Goal: Contribute content: Contribute content

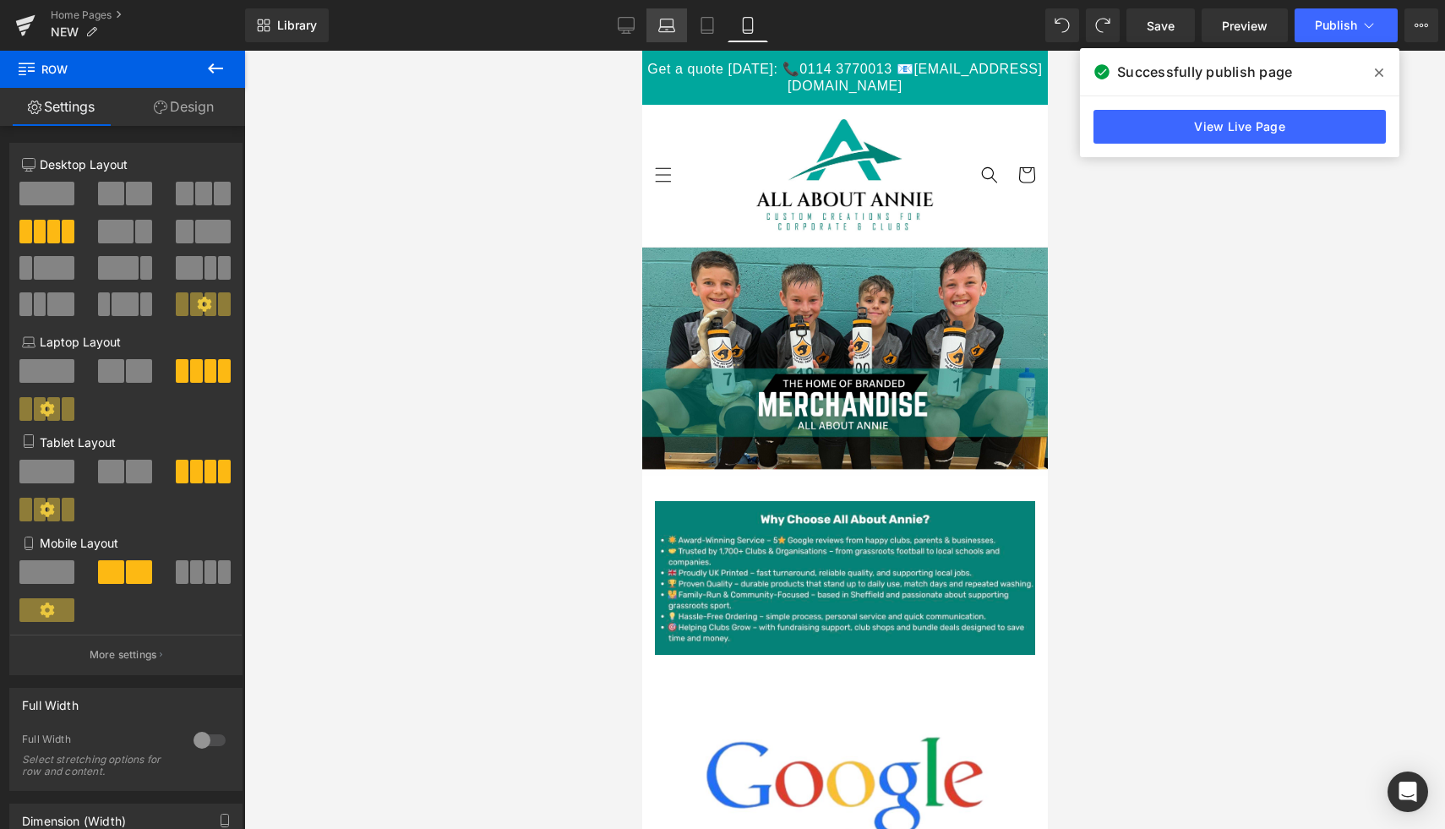
click at [663, 34] on link "Laptop" at bounding box center [666, 25] width 41 height 34
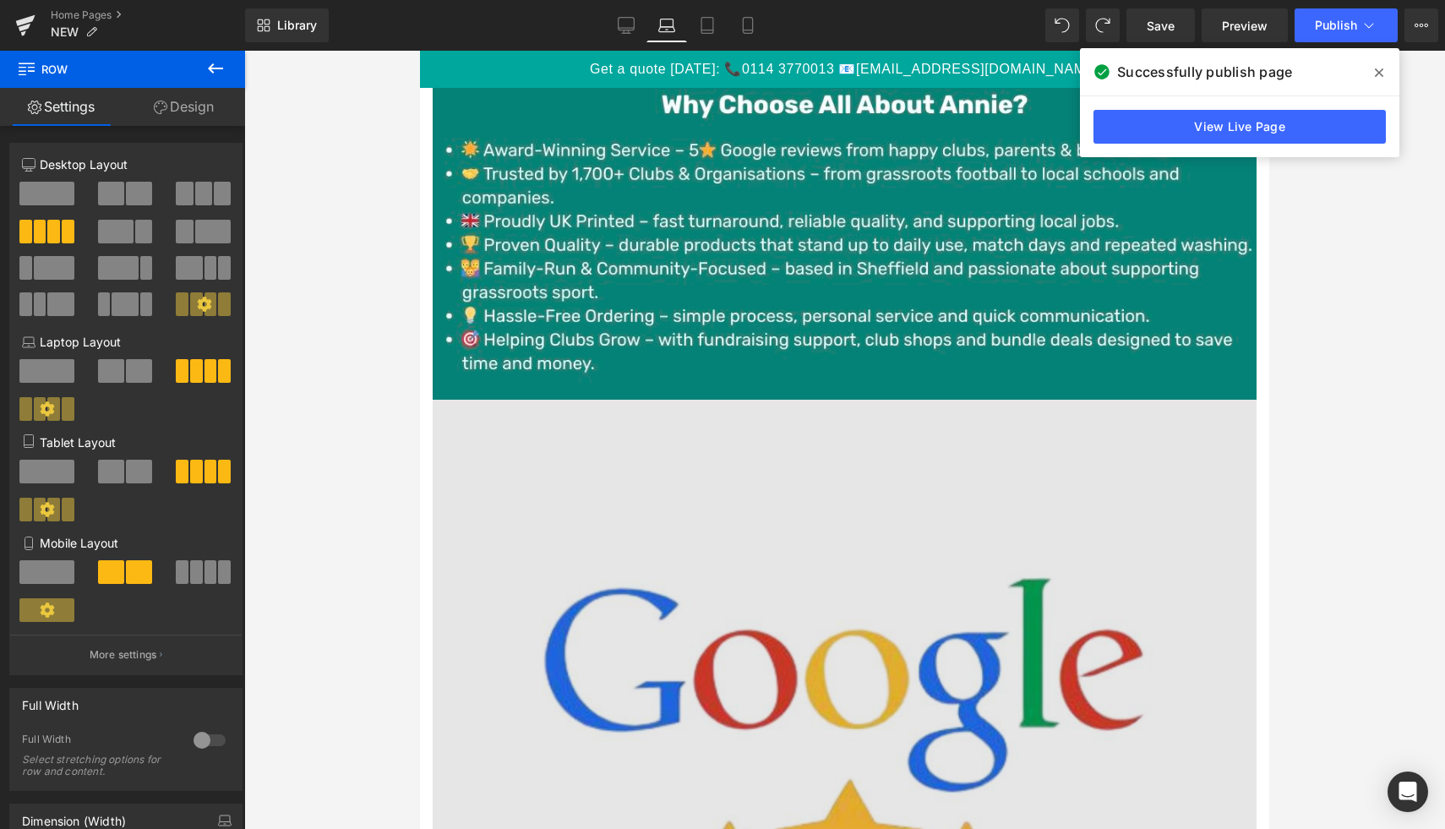
scroll to position [821, 0]
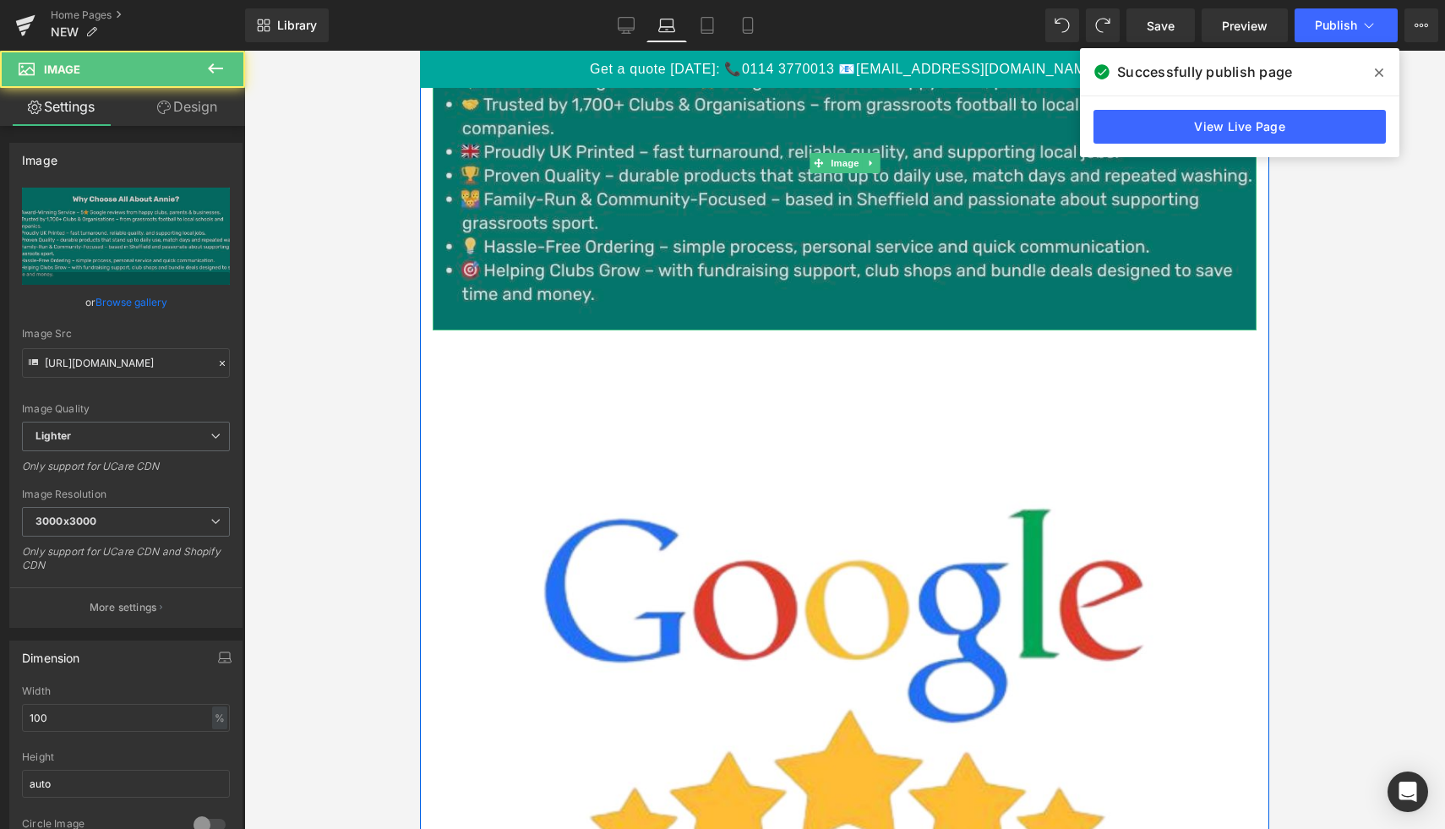
click at [773, 261] on img at bounding box center [845, 163] width 824 height 334
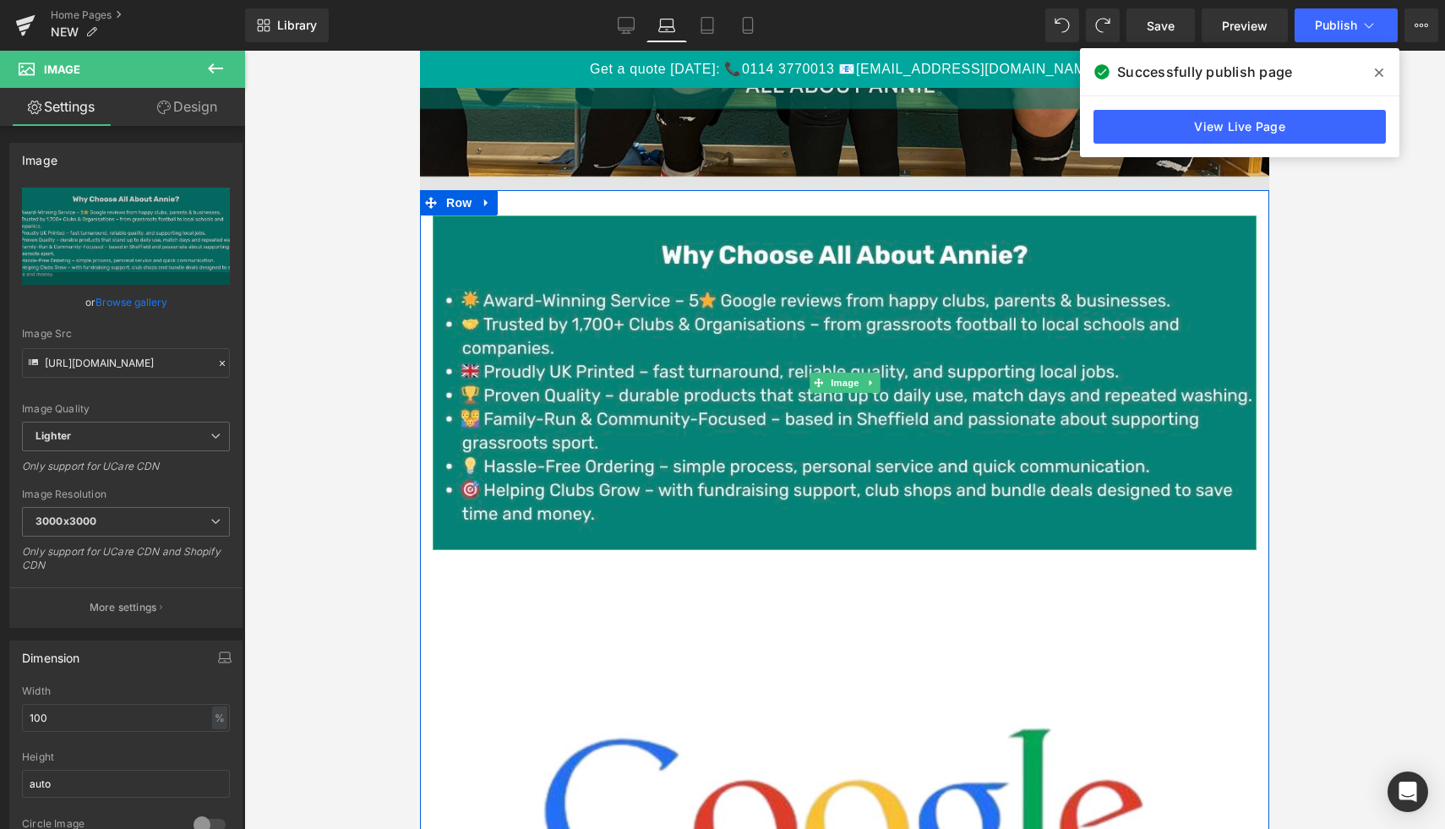
scroll to position [532, 0]
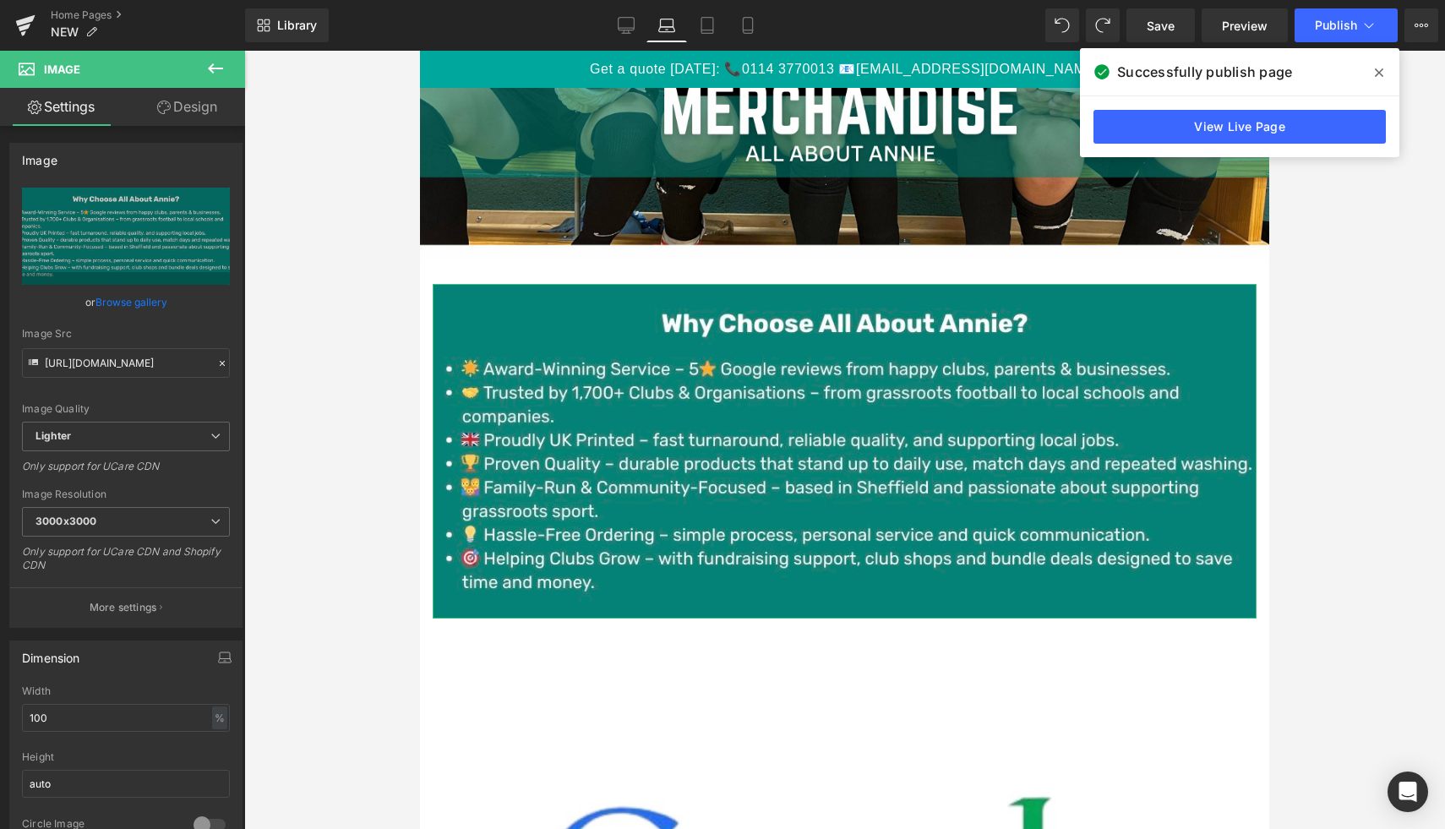
click at [205, 113] on link "Design" at bounding box center [187, 107] width 123 height 38
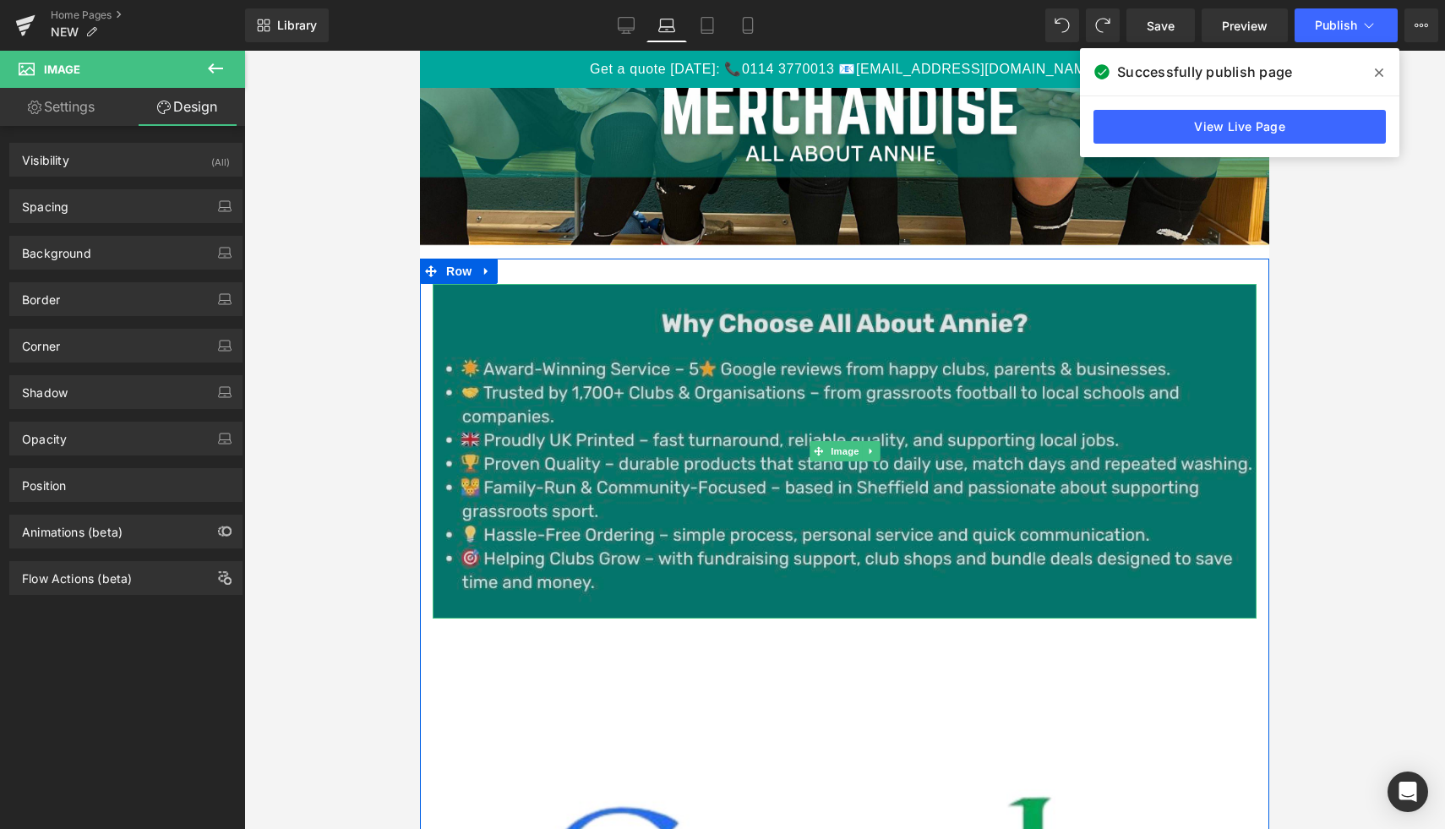
click at [608, 344] on img at bounding box center [845, 451] width 824 height 334
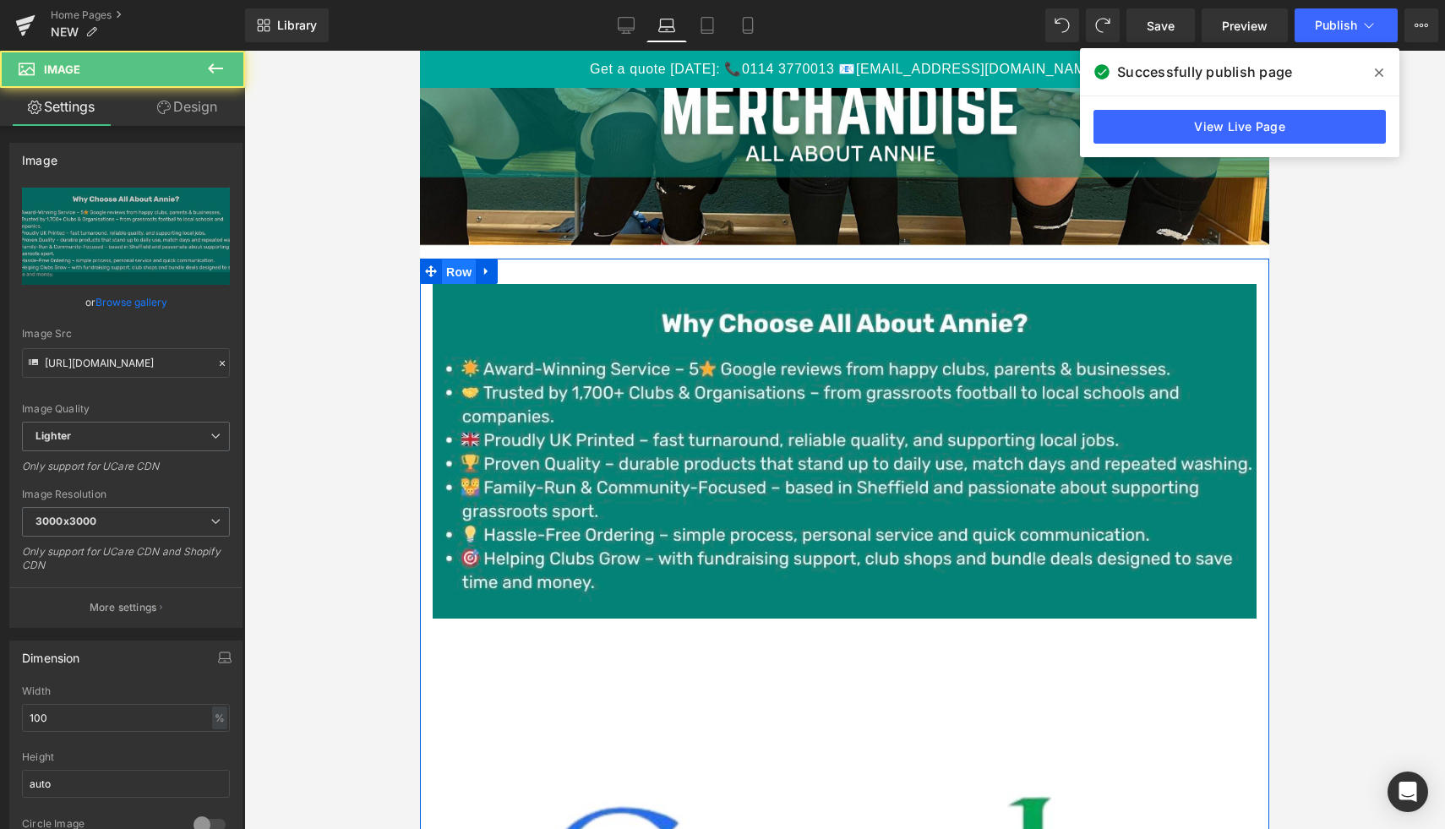
click at [461, 275] on span "Row" at bounding box center [459, 271] width 34 height 25
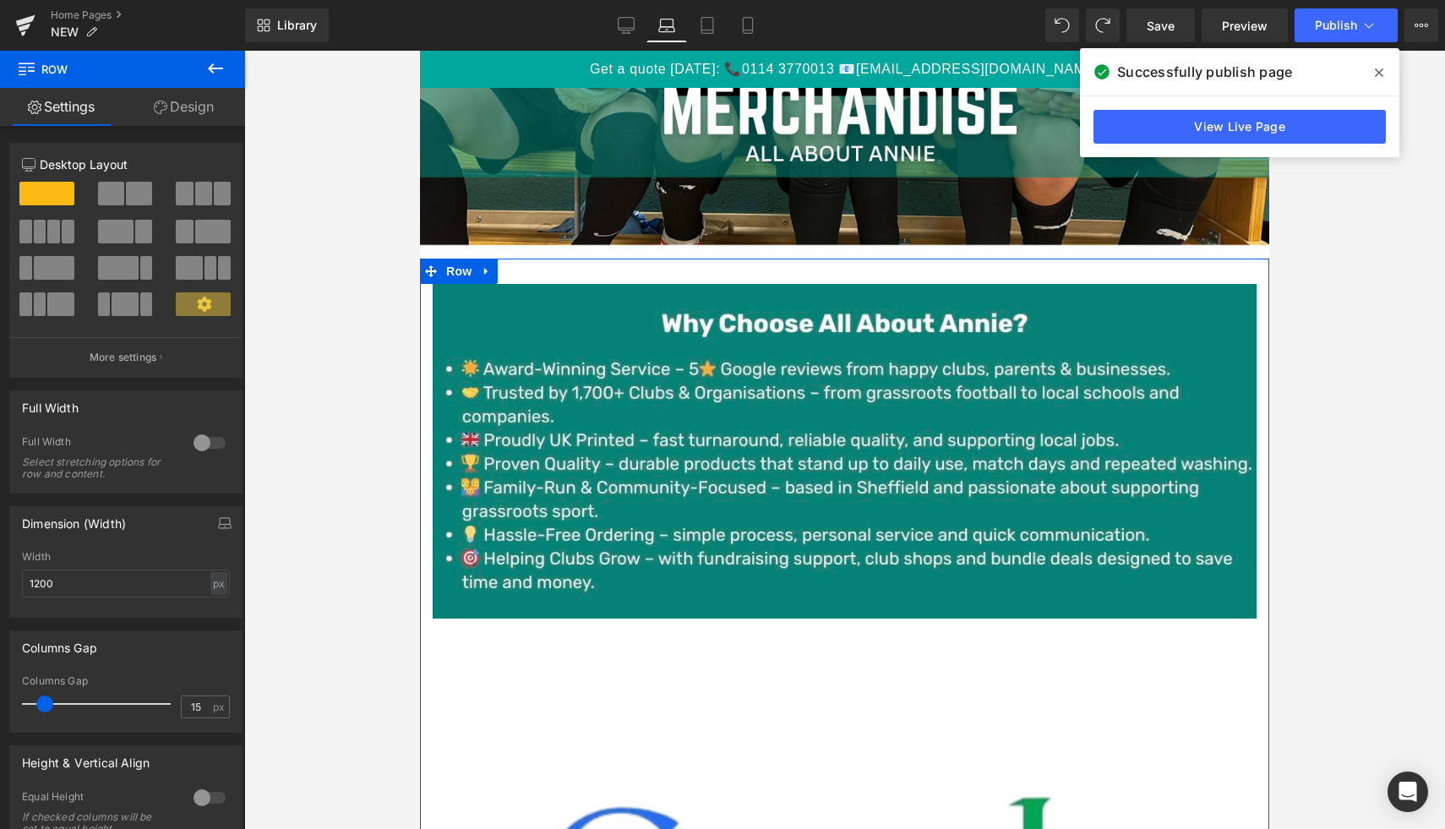
click at [101, 235] on span at bounding box center [115, 232] width 35 height 24
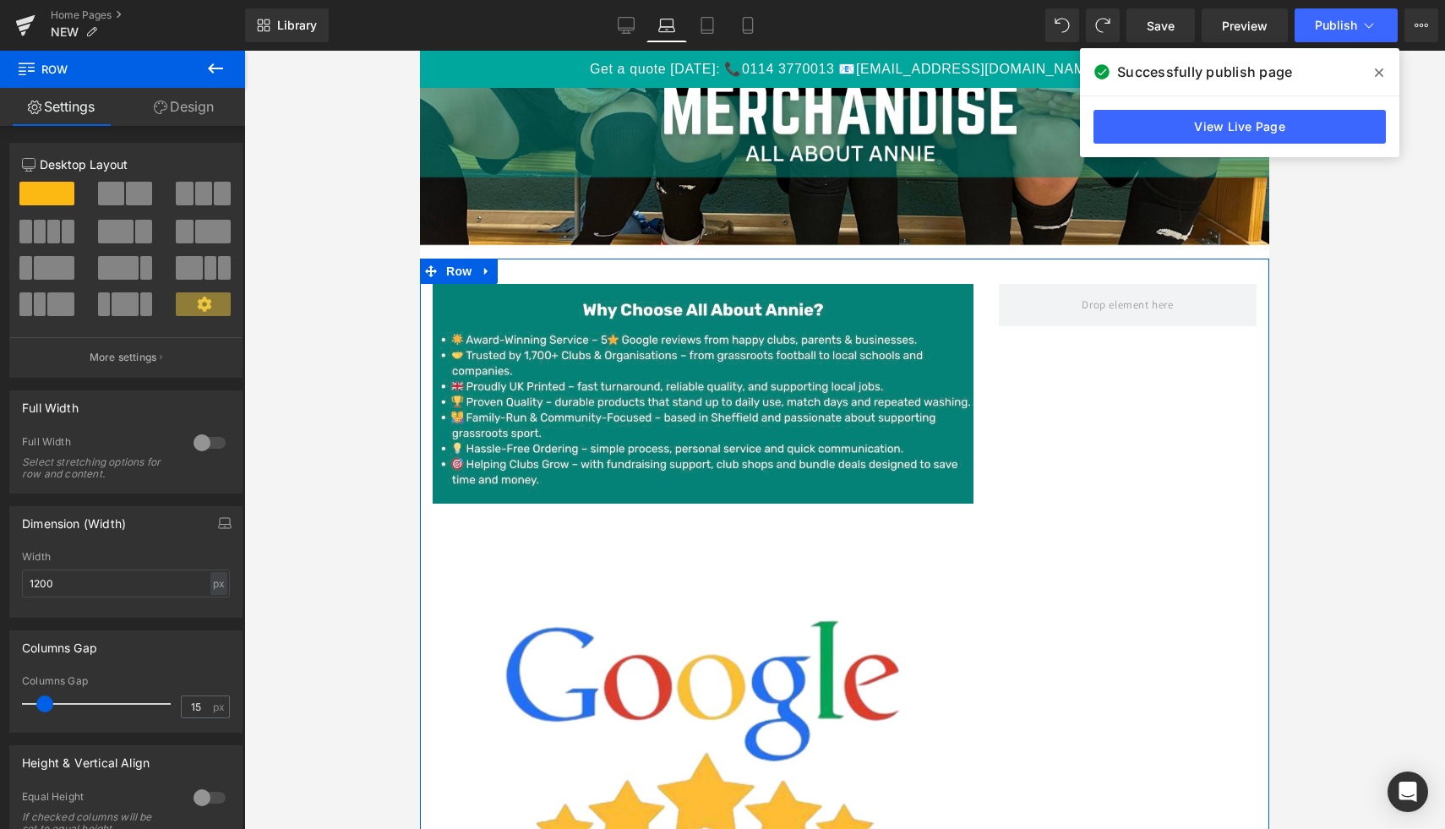
scroll to position [730, 0]
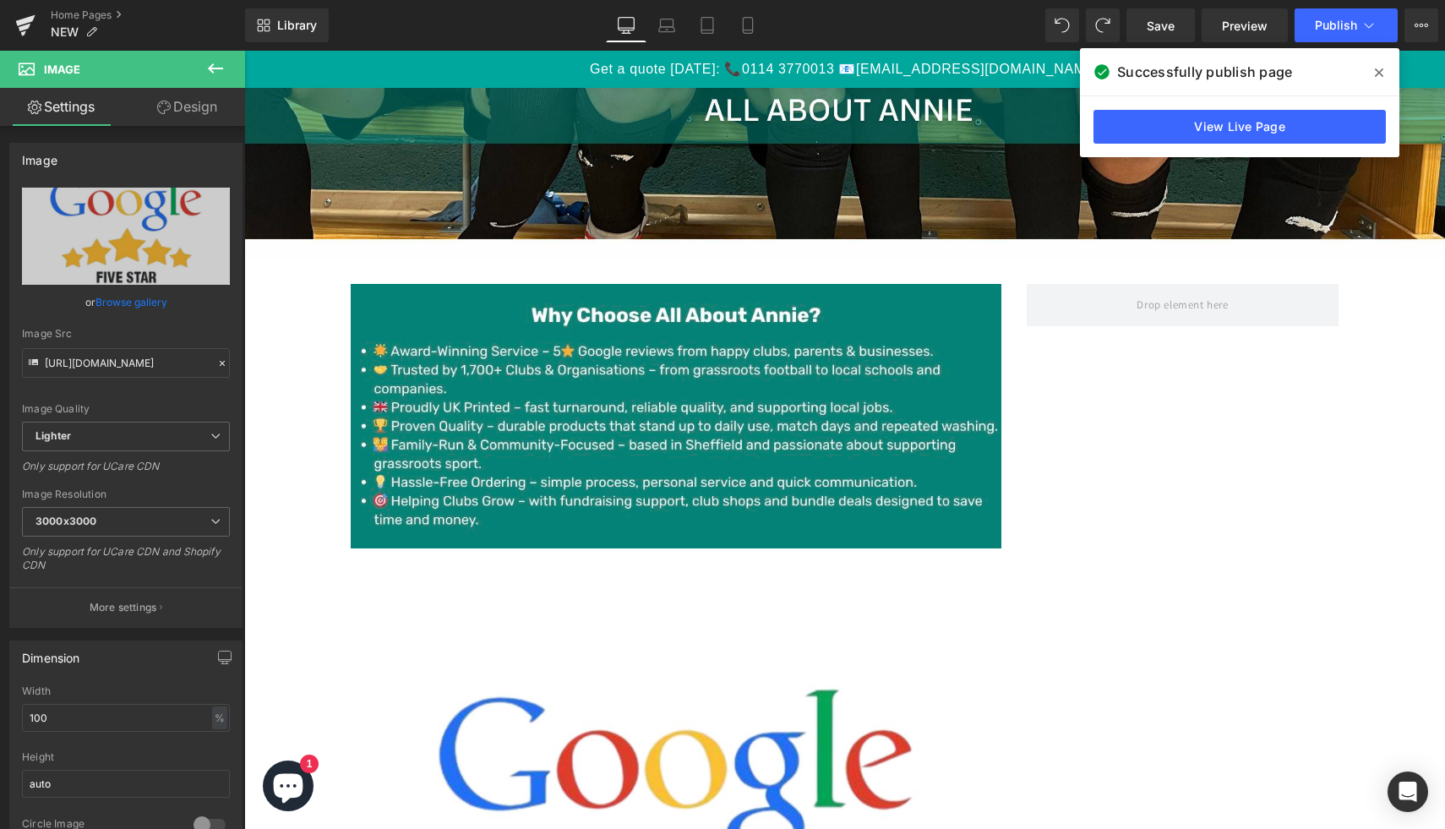
click at [215, 74] on icon at bounding box center [215, 68] width 20 height 20
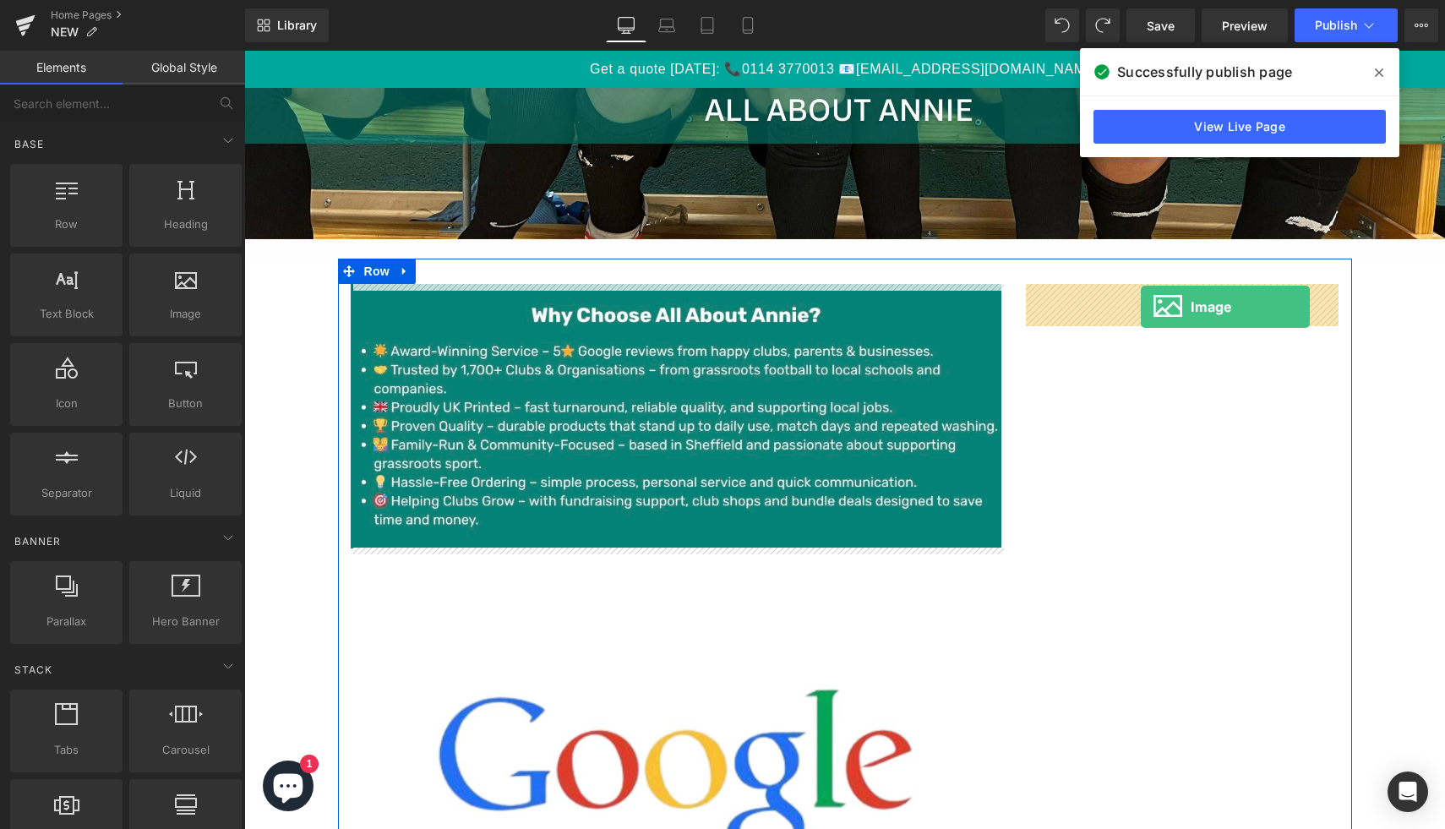
drag, startPoint x: 417, startPoint y: 368, endPoint x: 1141, endPoint y: 306, distance: 726.9
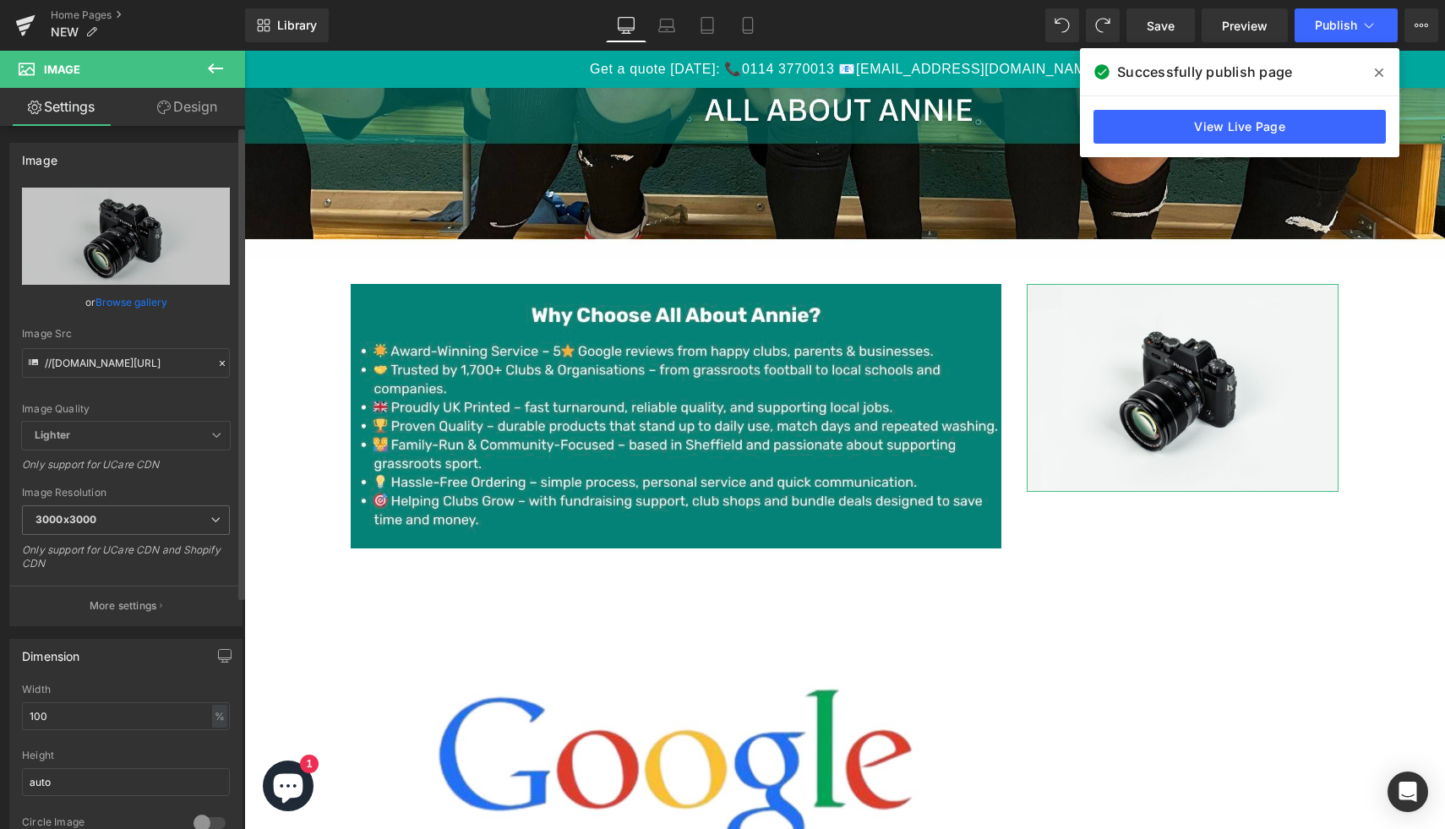
click at [153, 311] on link "Browse gallery" at bounding box center [131, 302] width 72 height 30
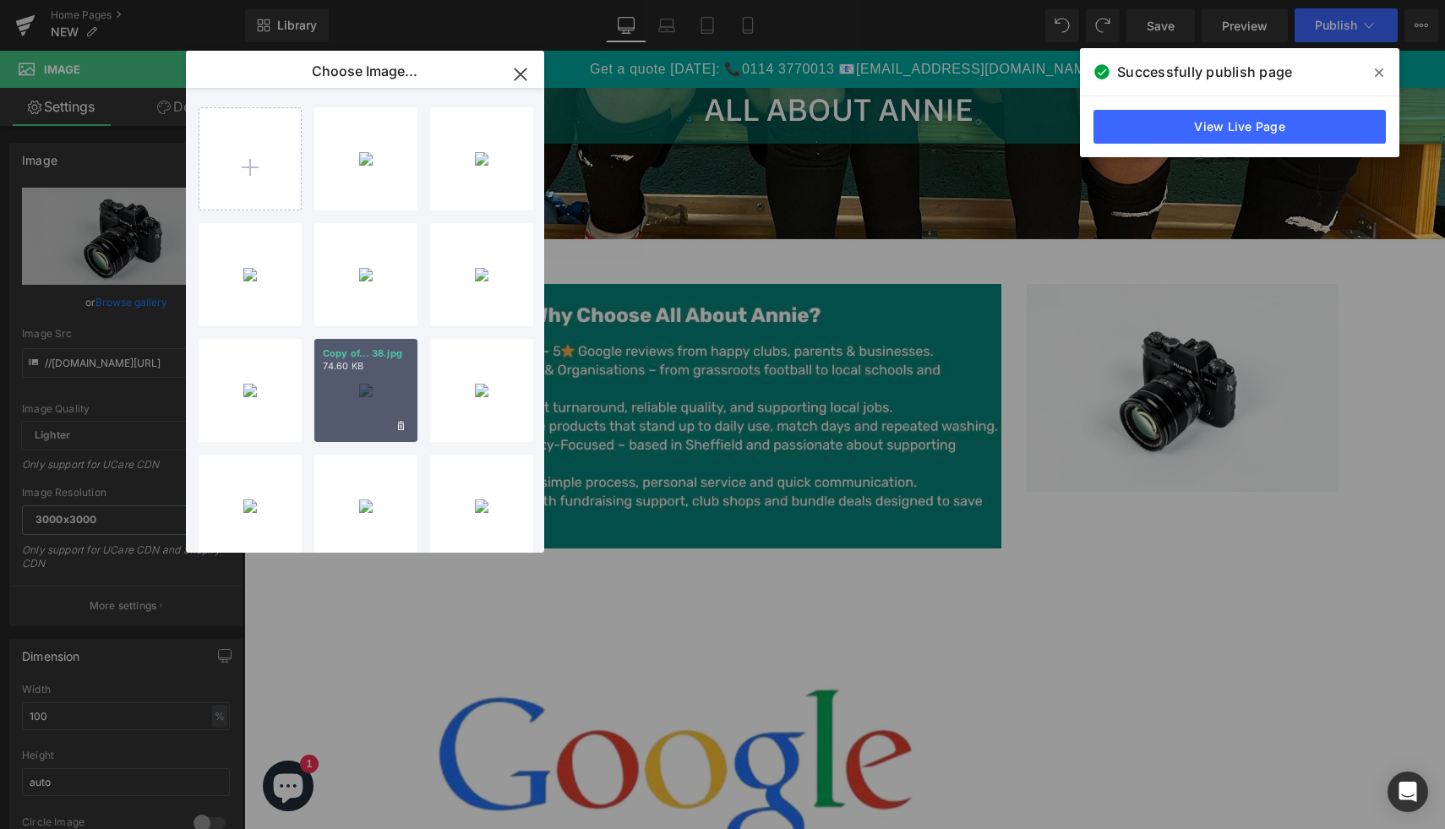
click at [385, 386] on div "Copy of... 38.jpg 74.60 KB" at bounding box center [365, 390] width 103 height 103
type input "[URL][DOMAIN_NAME]"
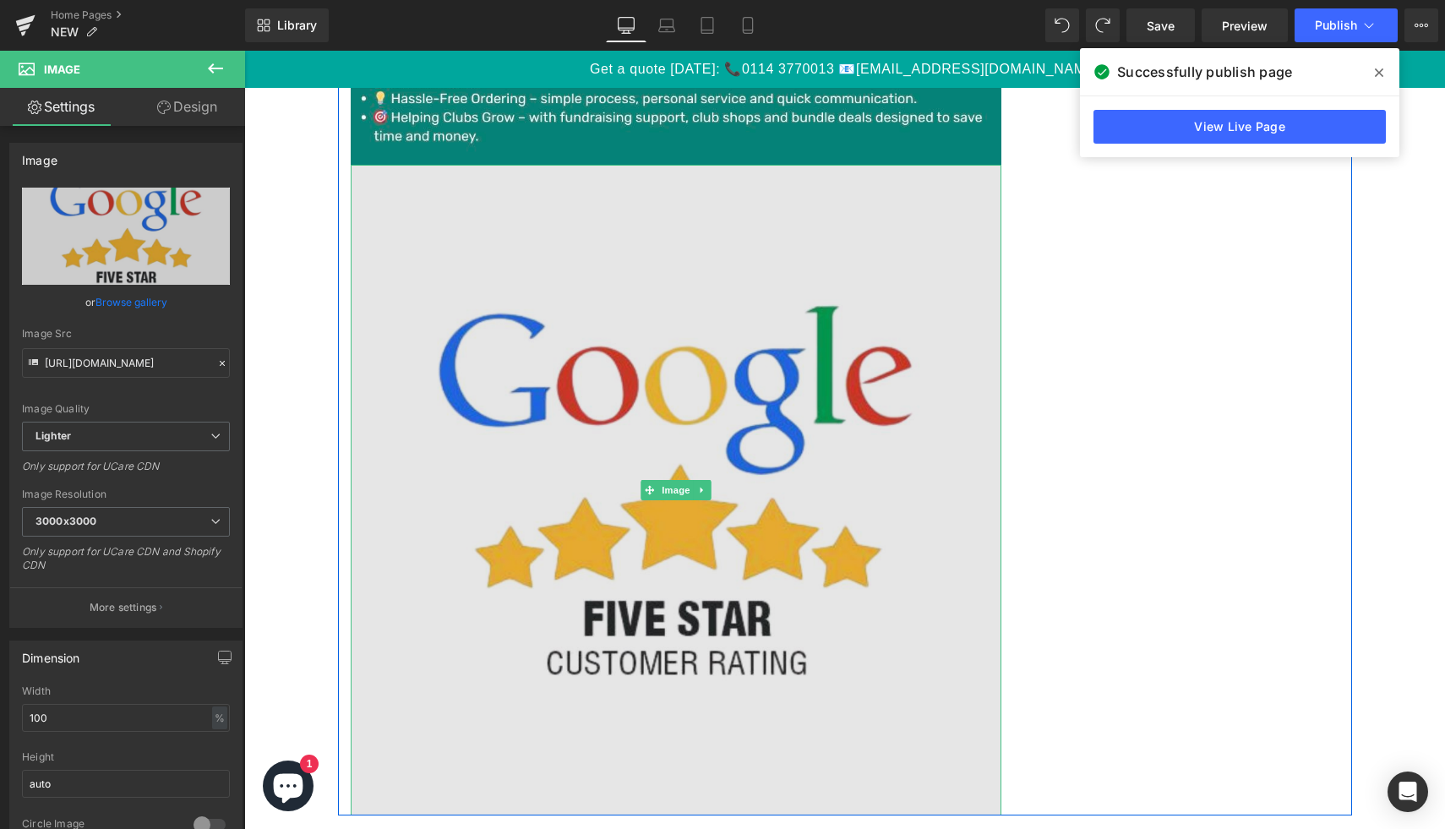
scroll to position [1117, 0]
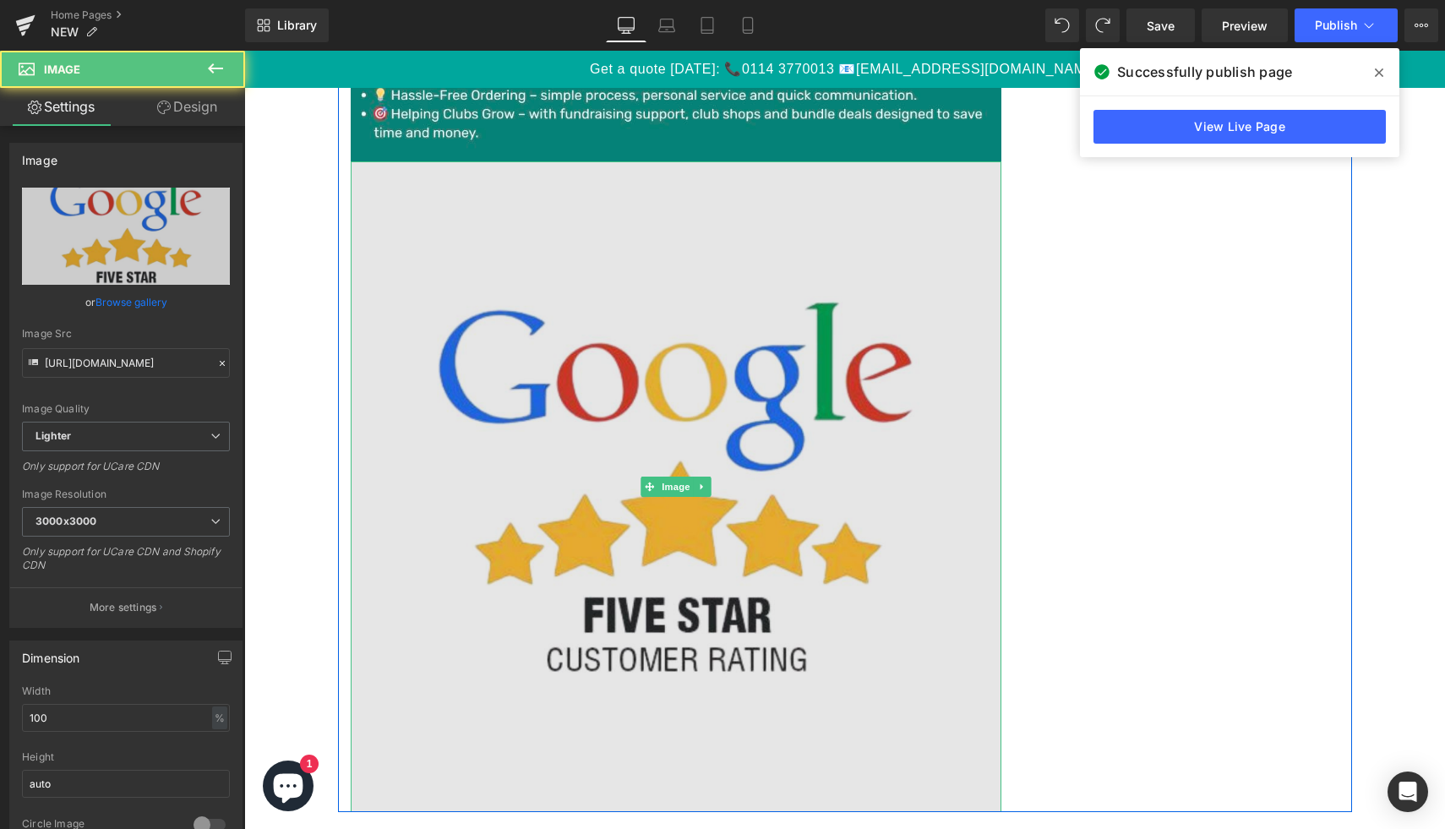
click at [683, 619] on img at bounding box center [676, 486] width 651 height 651
click at [974, 265] on img at bounding box center [676, 486] width 651 height 651
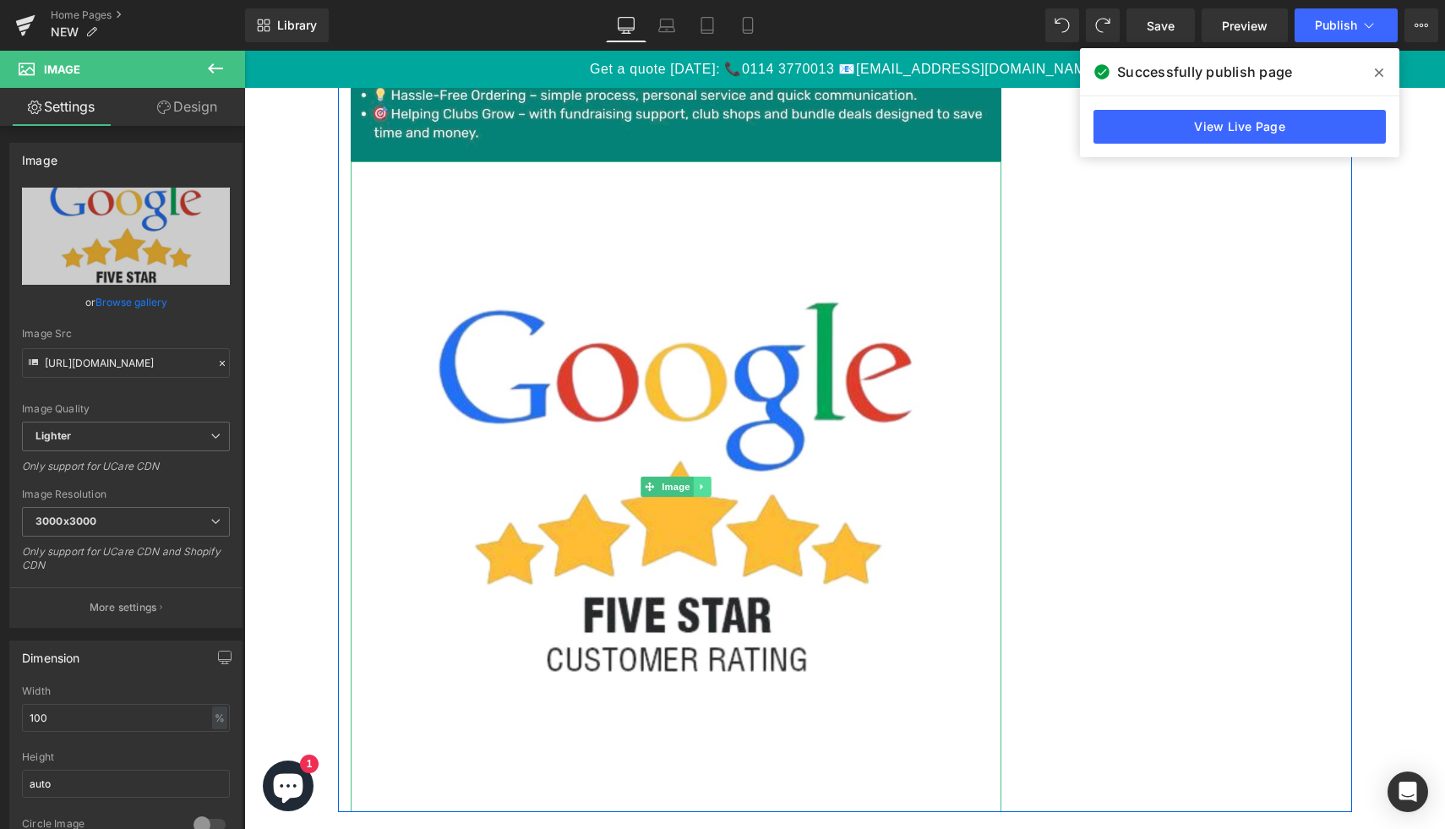
click at [704, 483] on icon at bounding box center [701, 487] width 9 height 10
click at [714, 486] on icon at bounding box center [710, 486] width 9 height 9
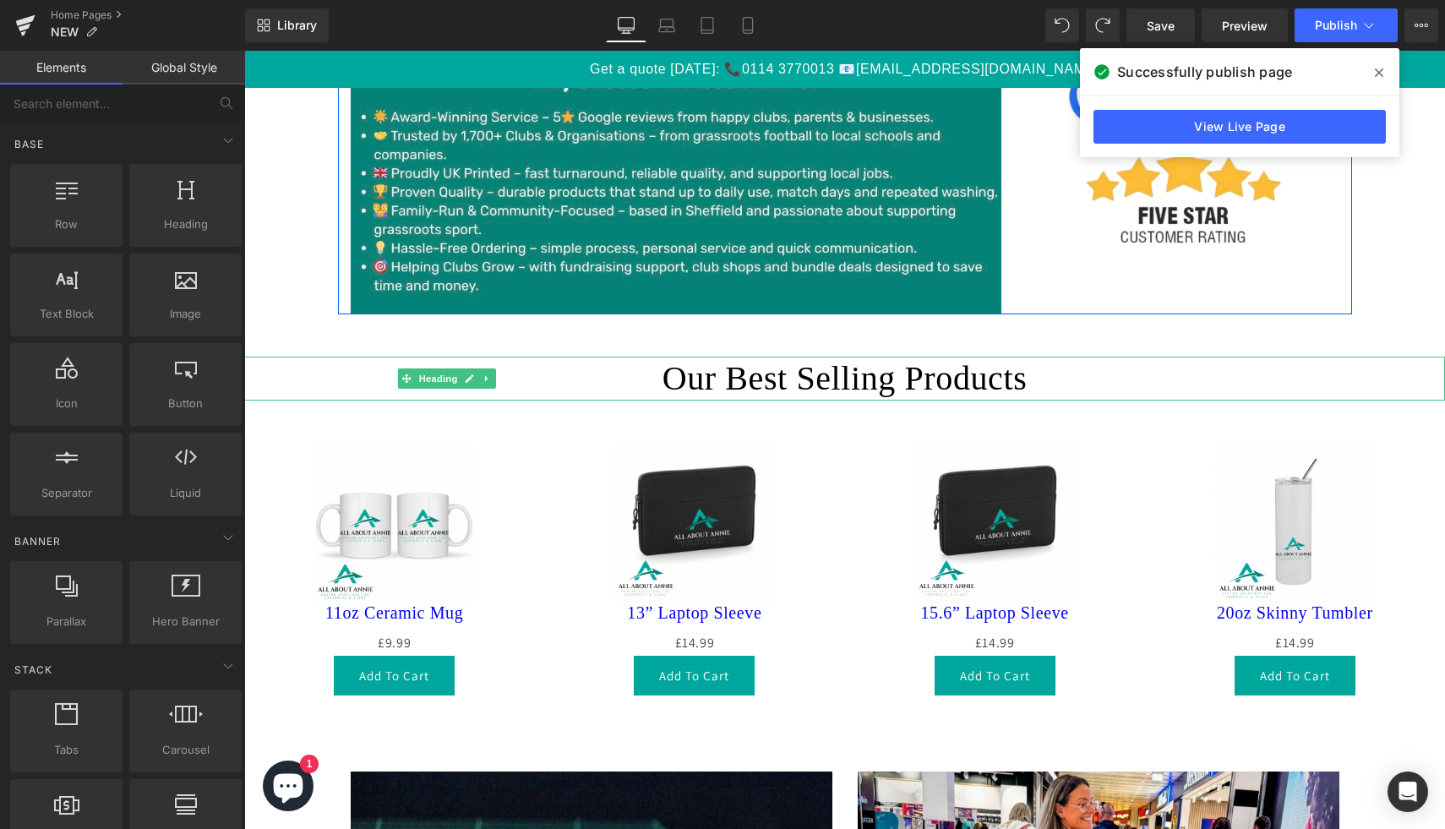
scroll to position [990, 0]
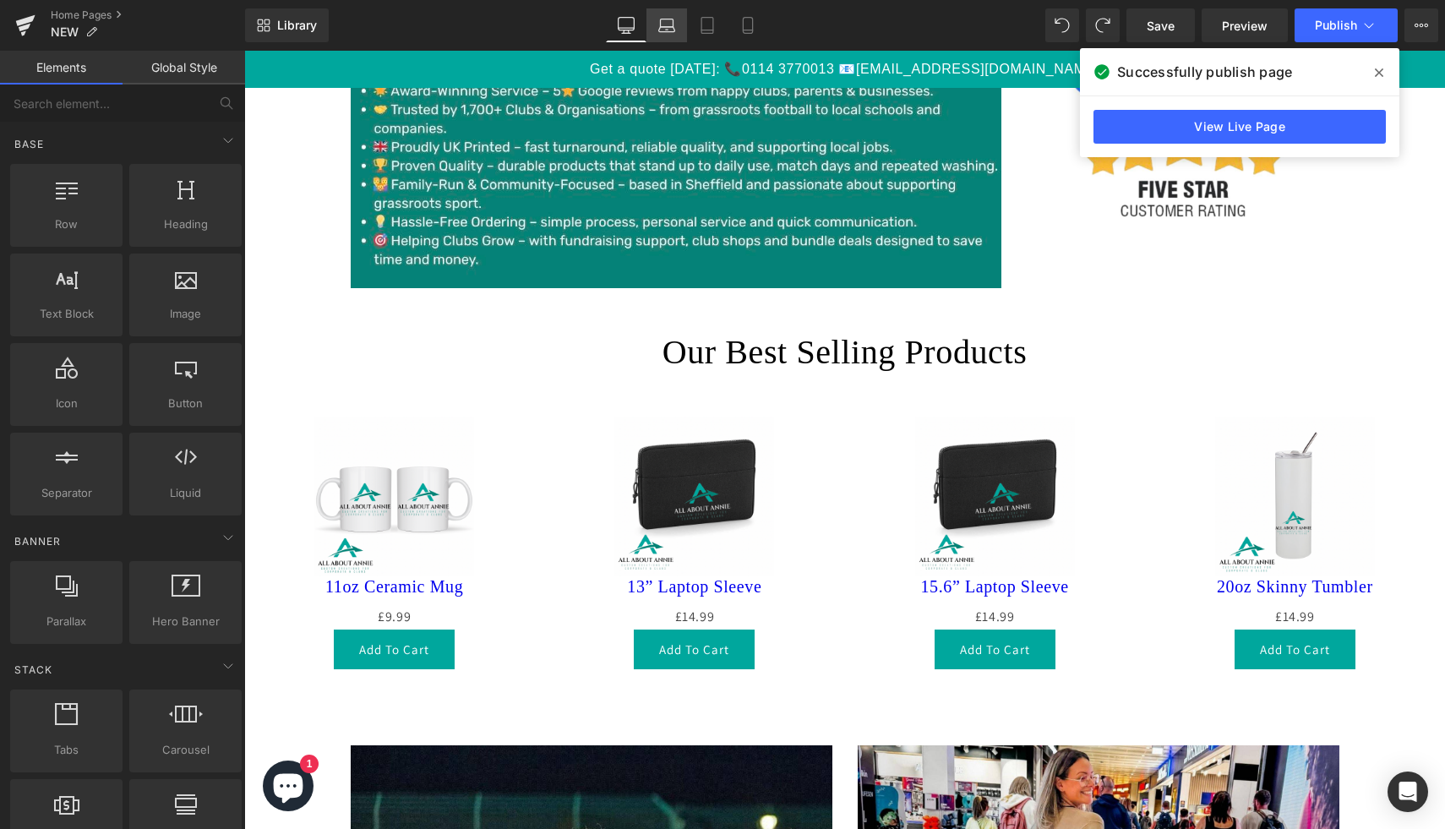
click at [663, 28] on icon at bounding box center [666, 25] width 17 height 17
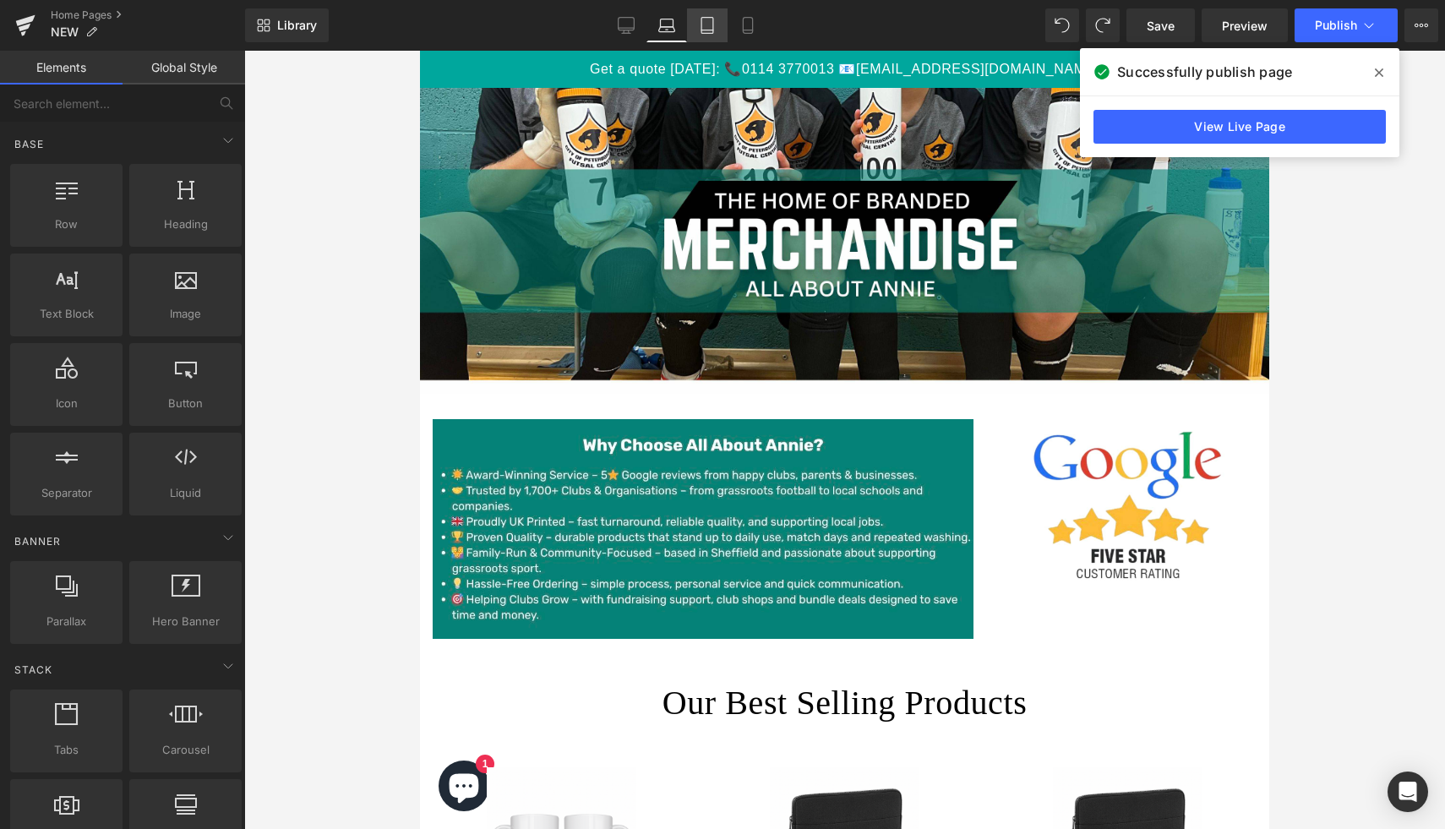
click at [717, 25] on link "Tablet" at bounding box center [707, 25] width 41 height 34
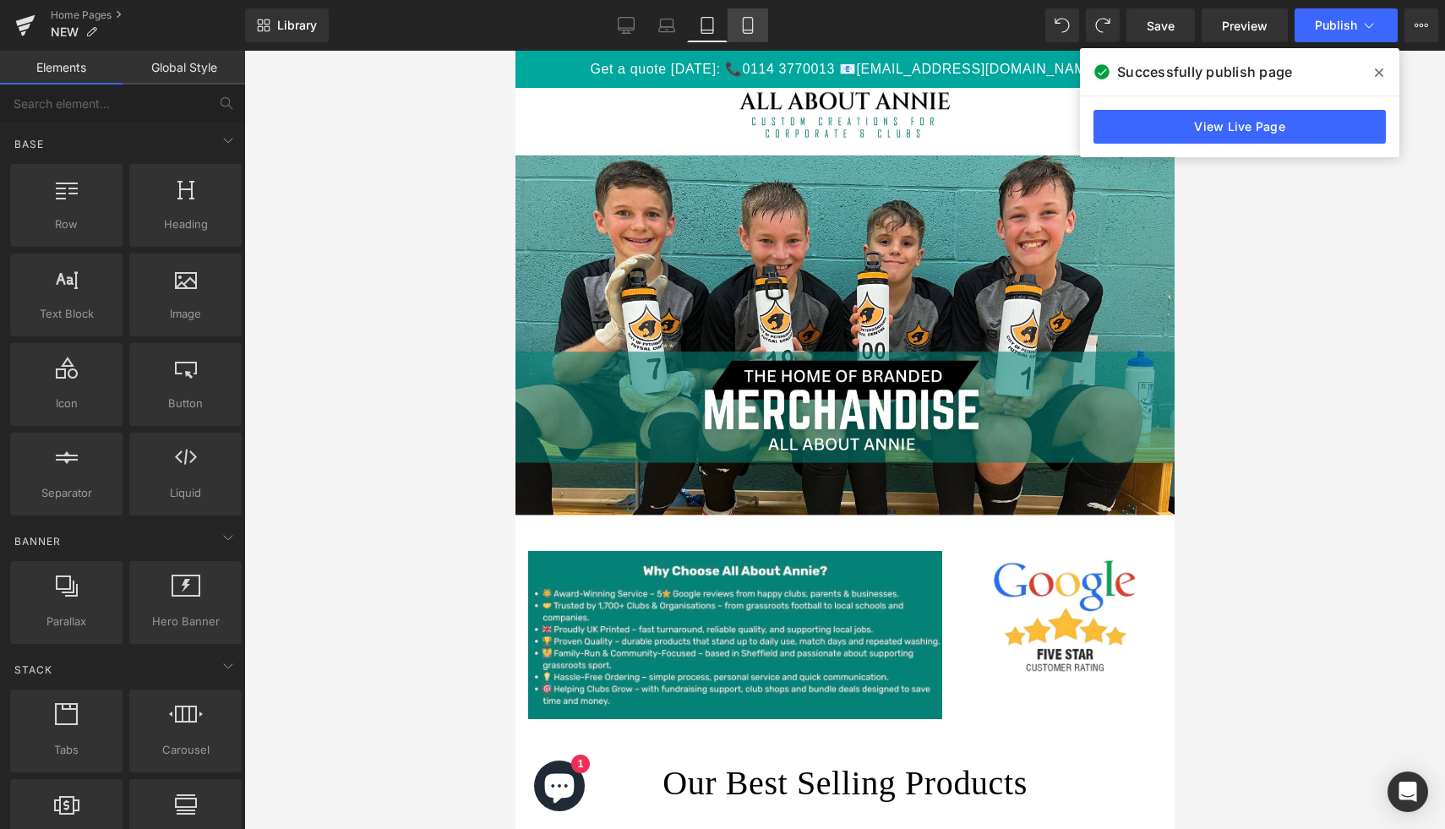
click at [754, 29] on icon at bounding box center [747, 25] width 17 height 17
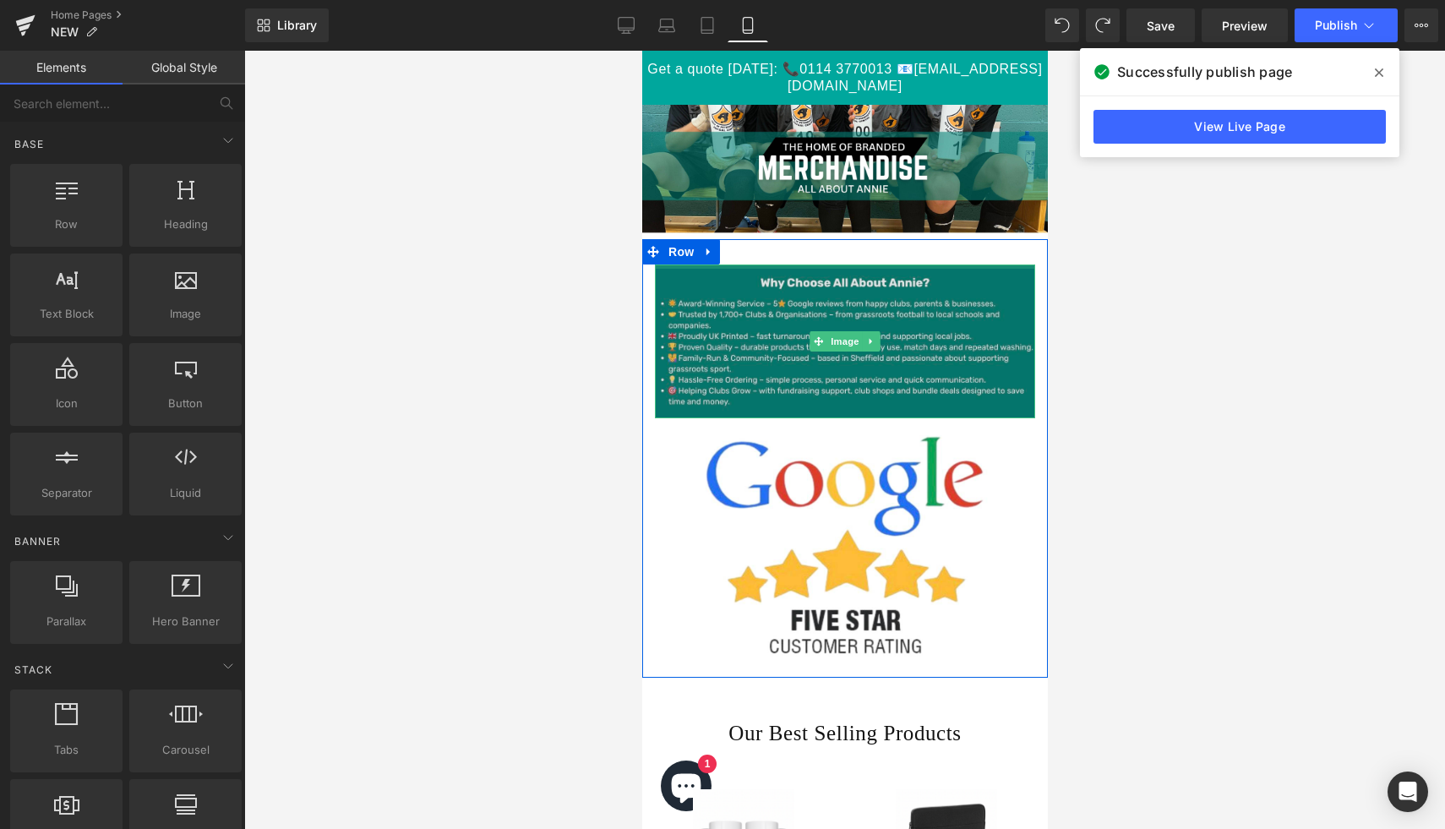
scroll to position [237, 0]
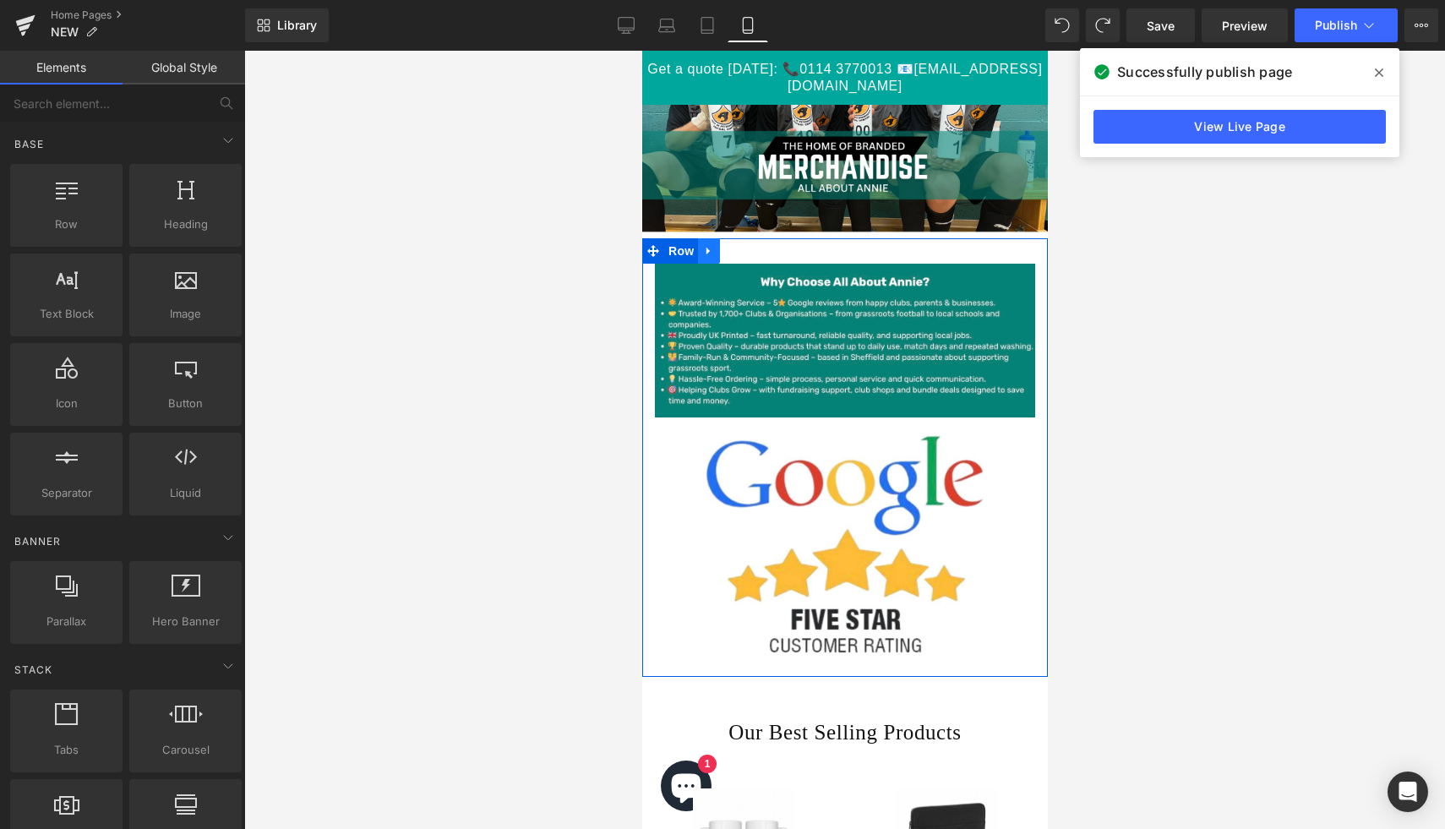
click at [705, 259] on link at bounding box center [708, 250] width 22 height 25
click at [669, 254] on span "Row" at bounding box center [680, 250] width 34 height 25
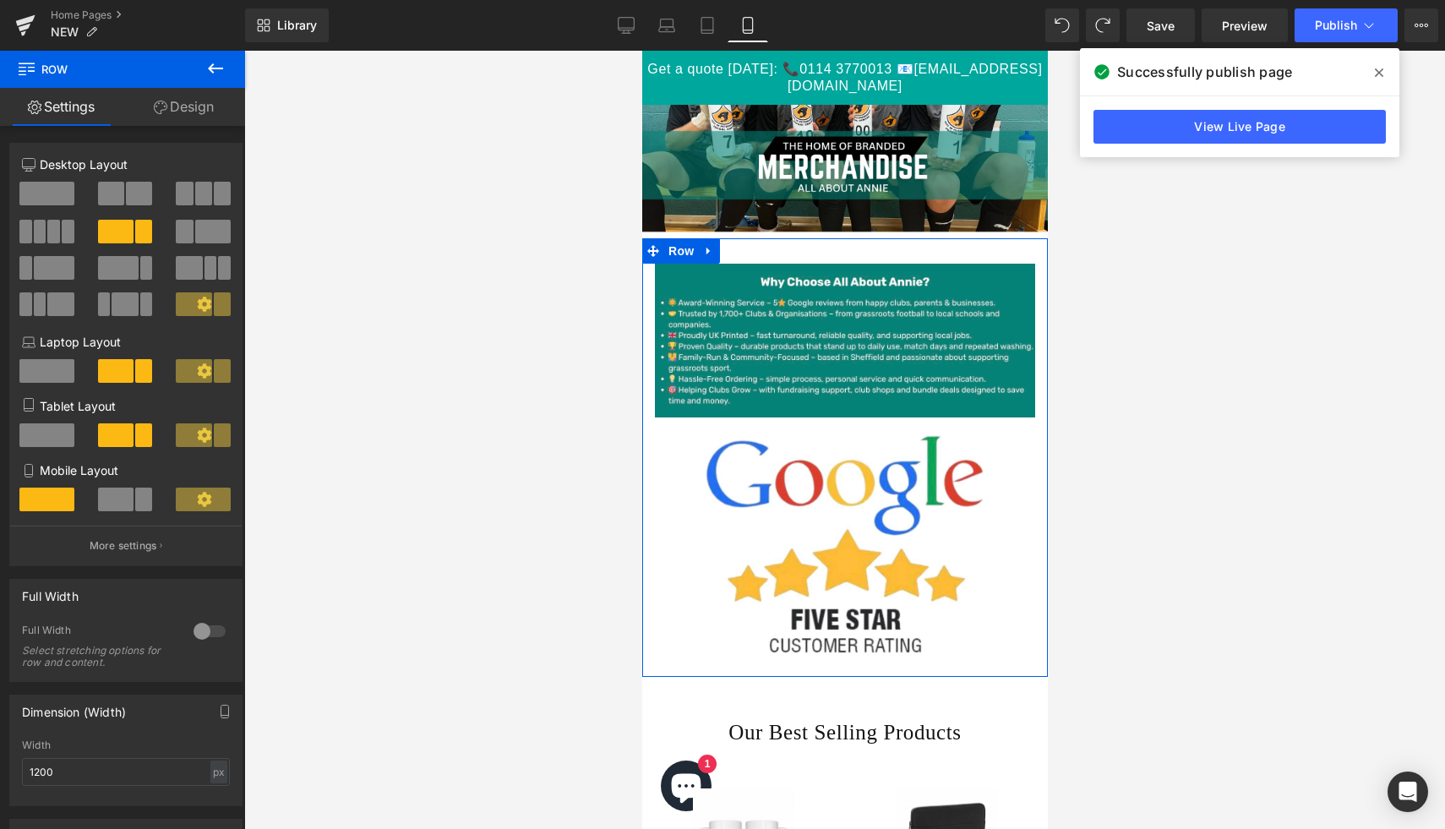
click at [135, 507] on span at bounding box center [143, 500] width 17 height 24
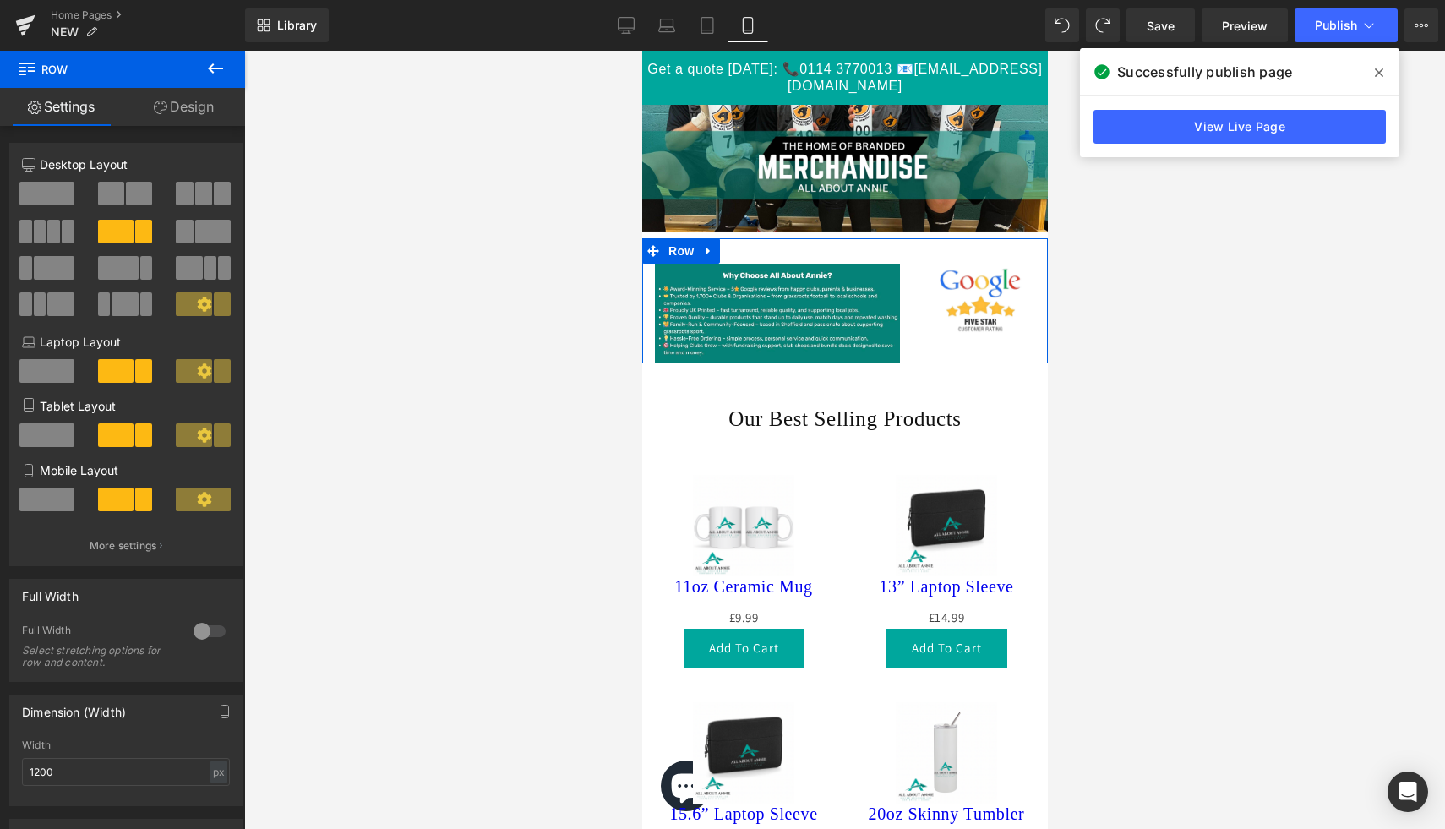
click at [61, 498] on span at bounding box center [46, 500] width 55 height 24
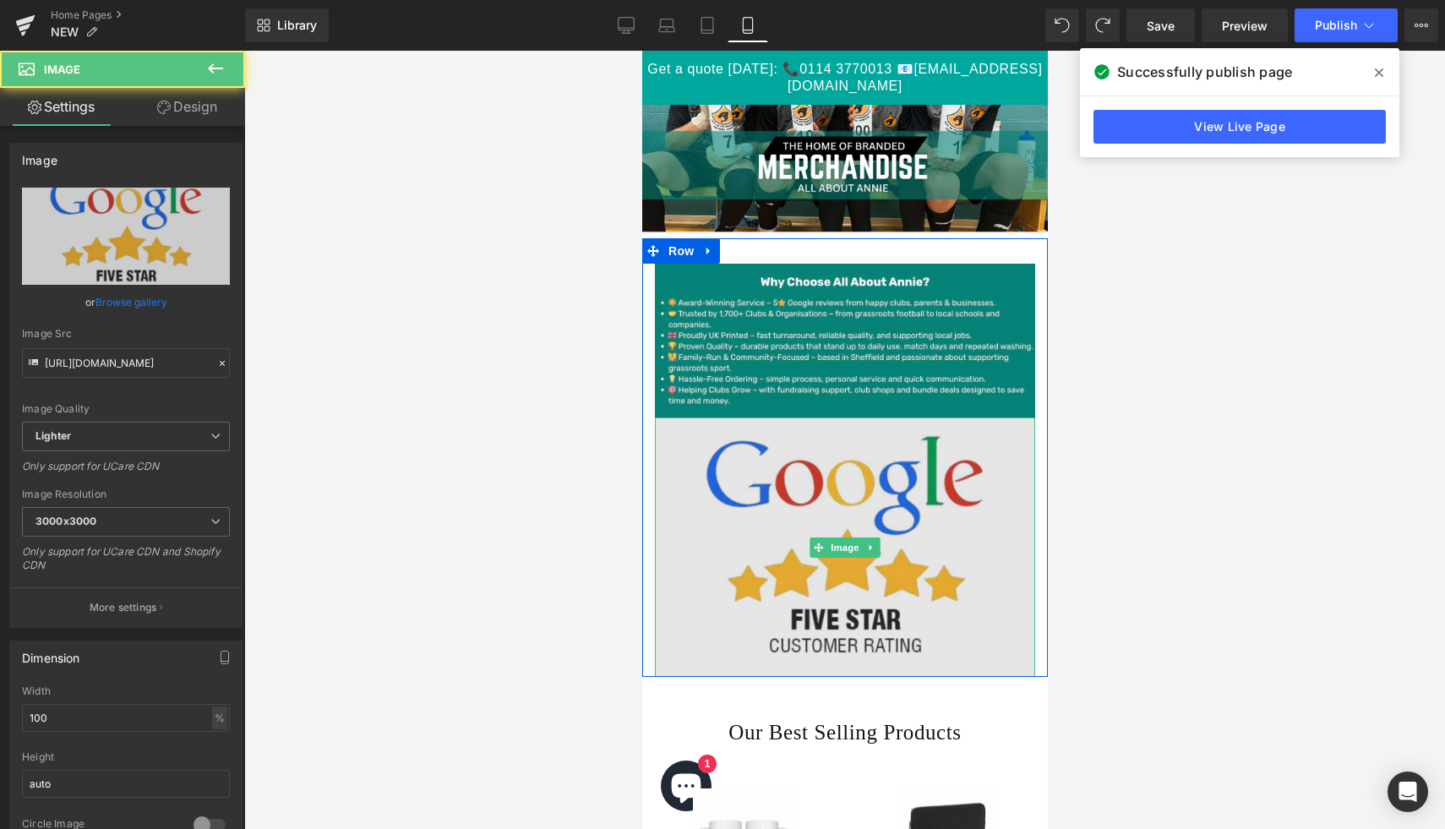
click at [947, 537] on img at bounding box center [844, 546] width 380 height 259
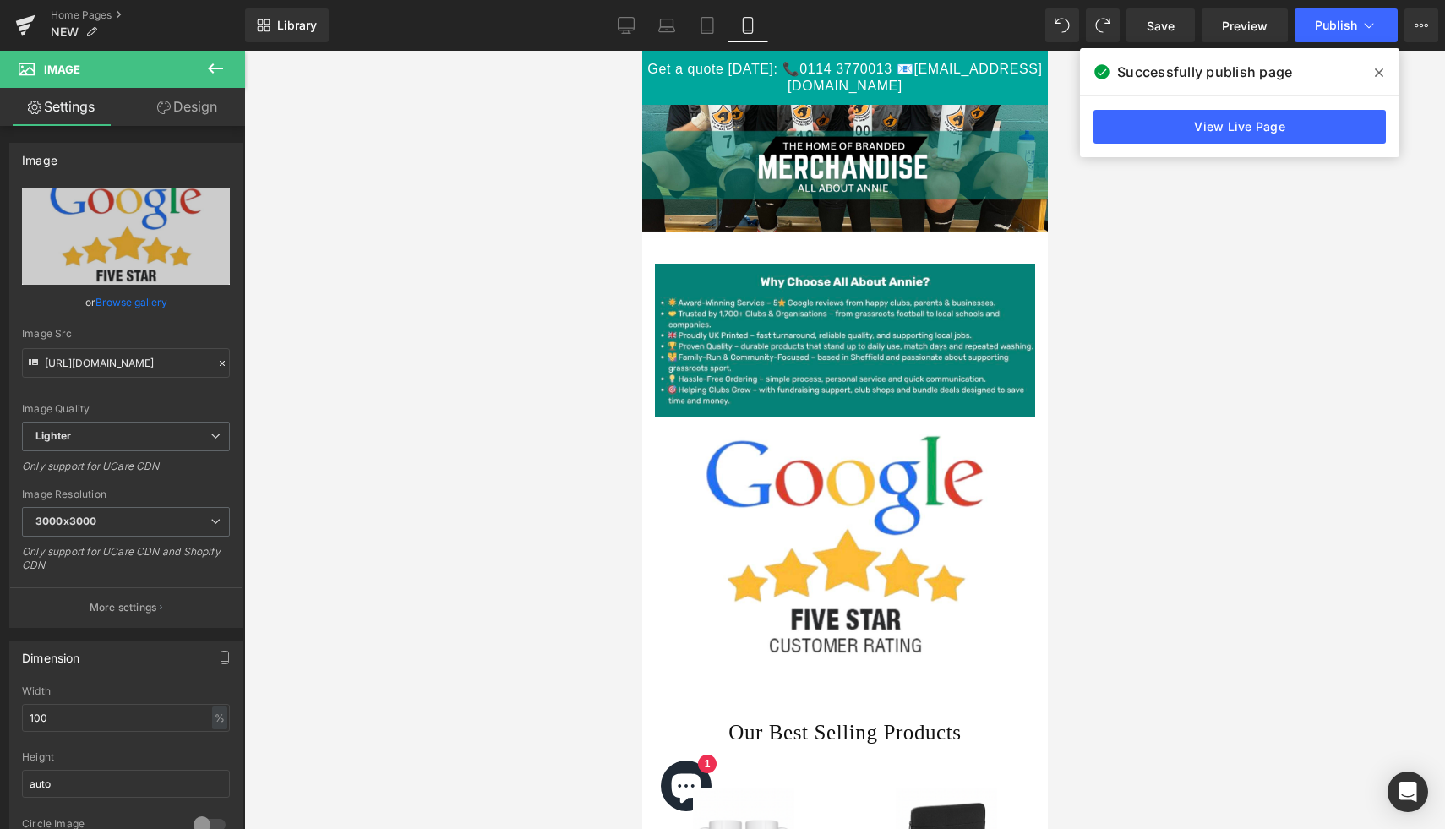
click at [359, 670] on div at bounding box center [844, 440] width 1201 height 778
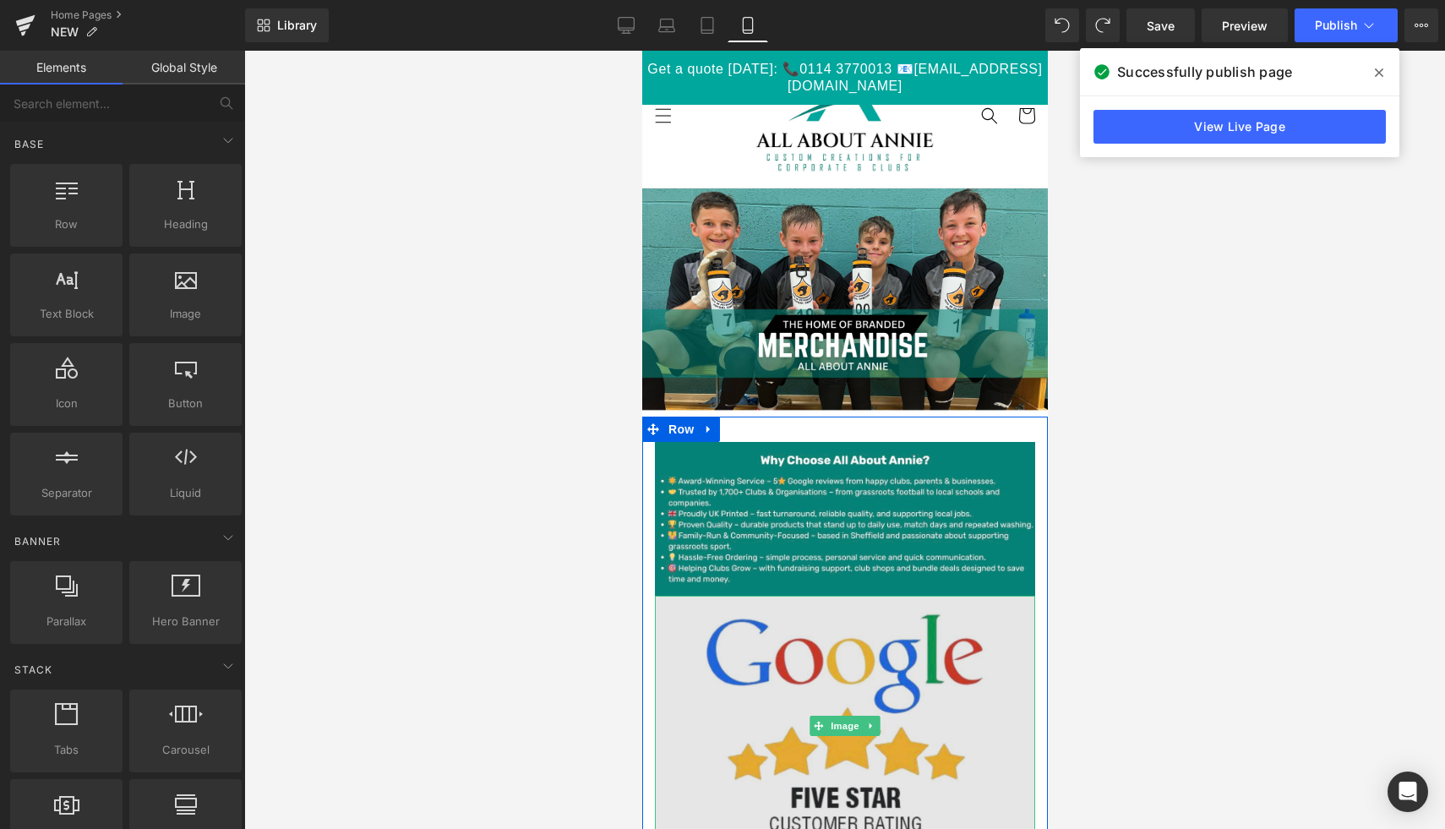
scroll to position [0, 0]
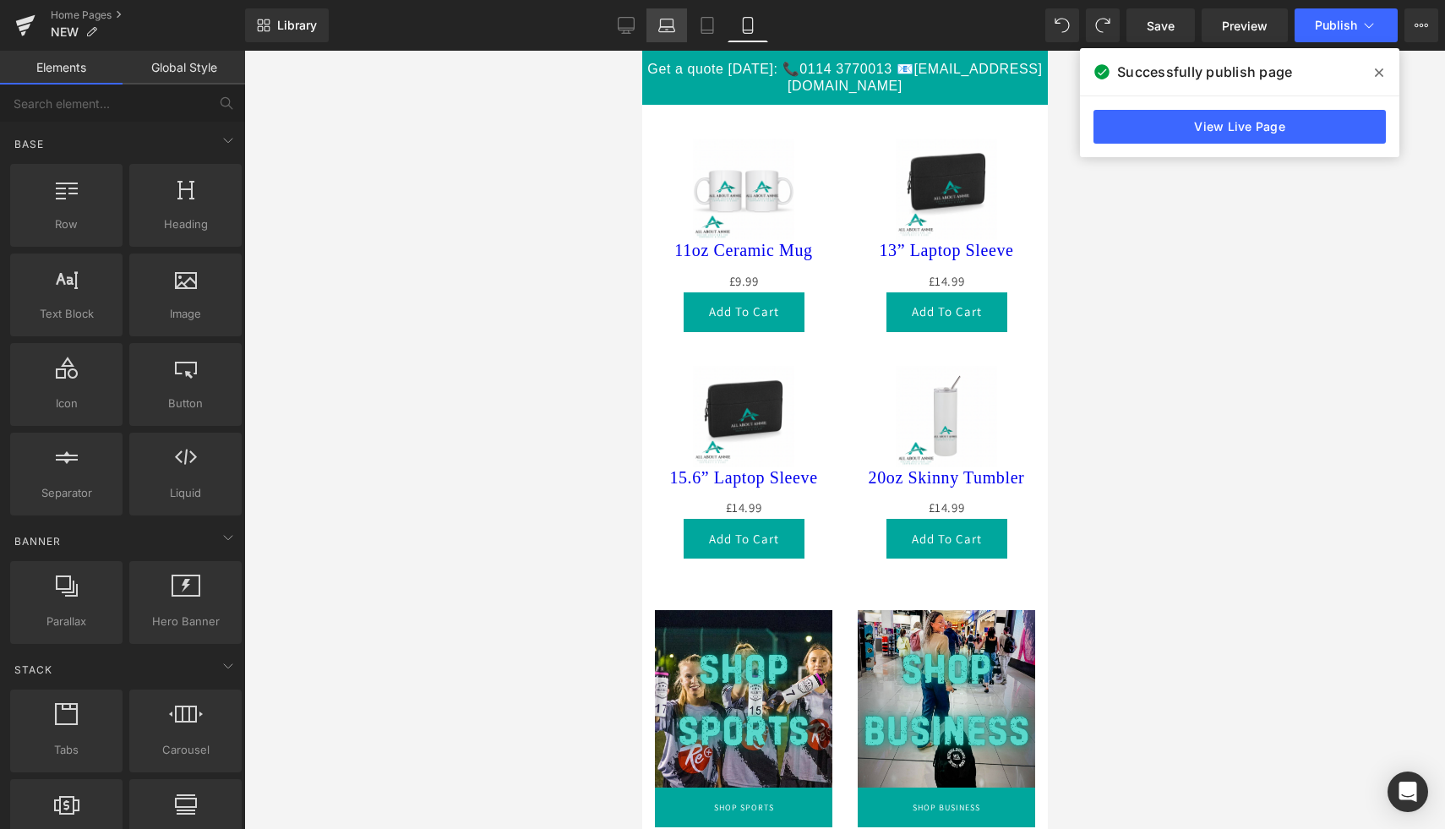
click at [666, 30] on icon at bounding box center [667, 30] width 3 height 0
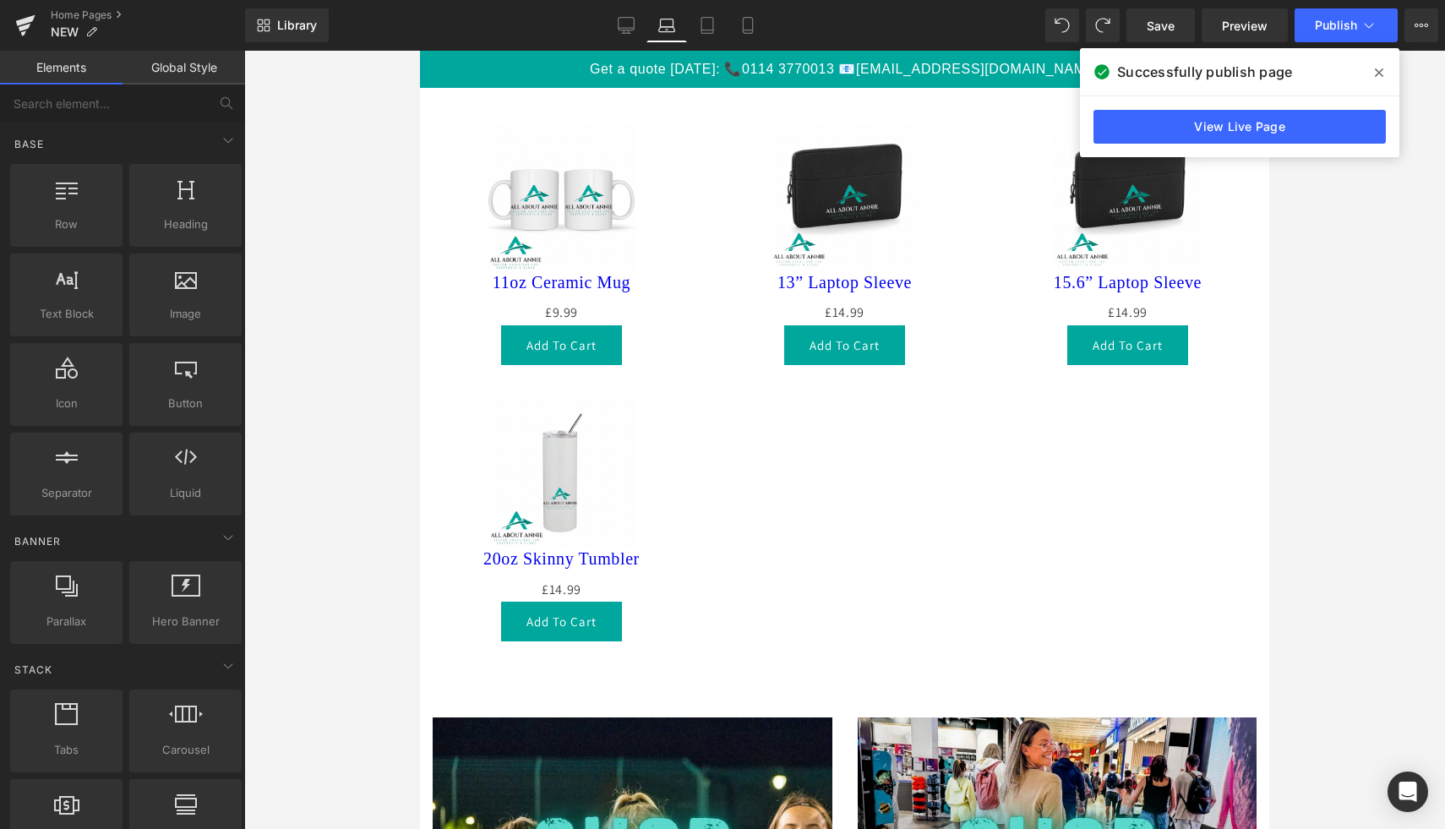
scroll to position [1044, 0]
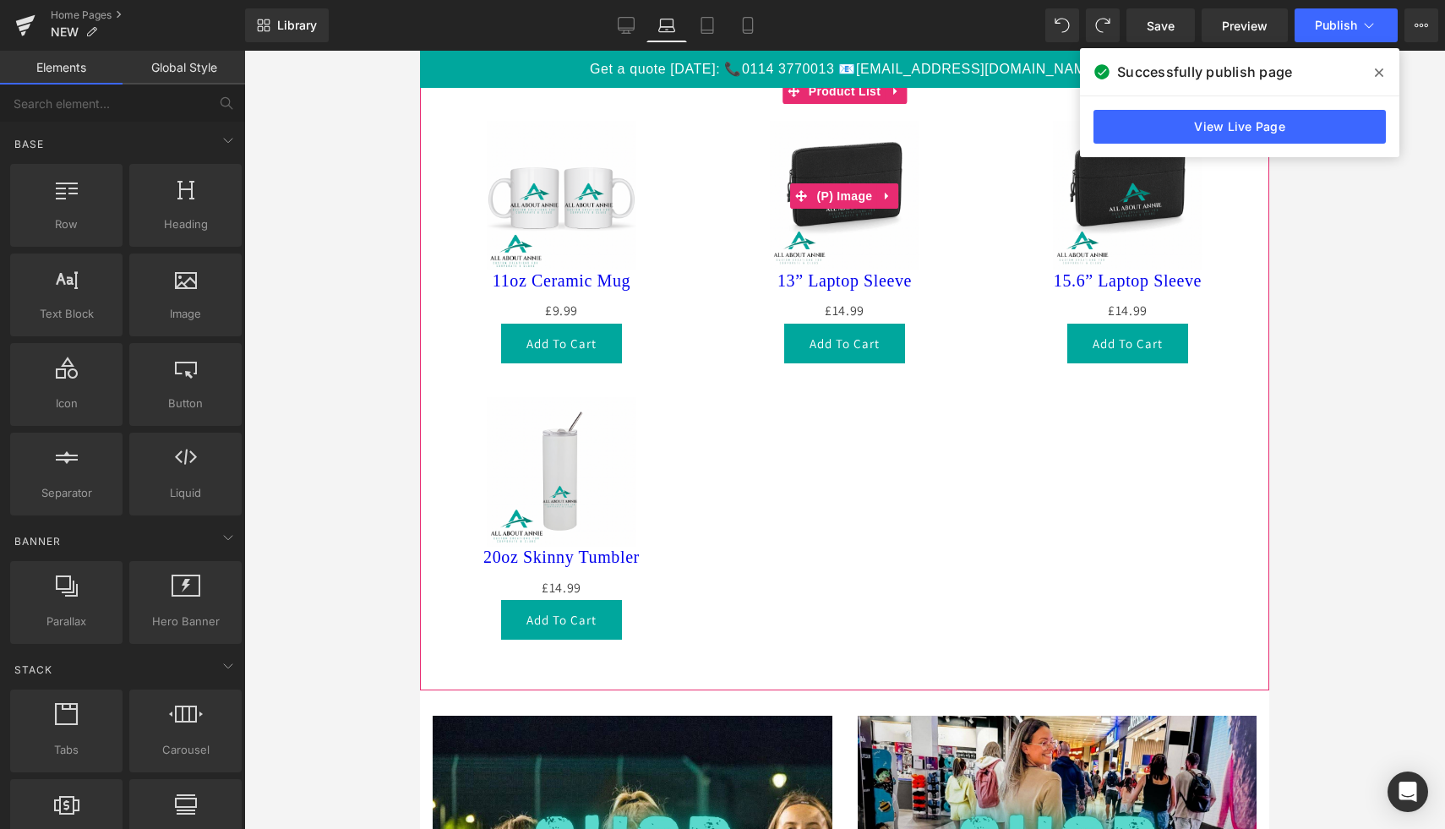
click at [844, 219] on img at bounding box center [845, 196] width 150 height 150
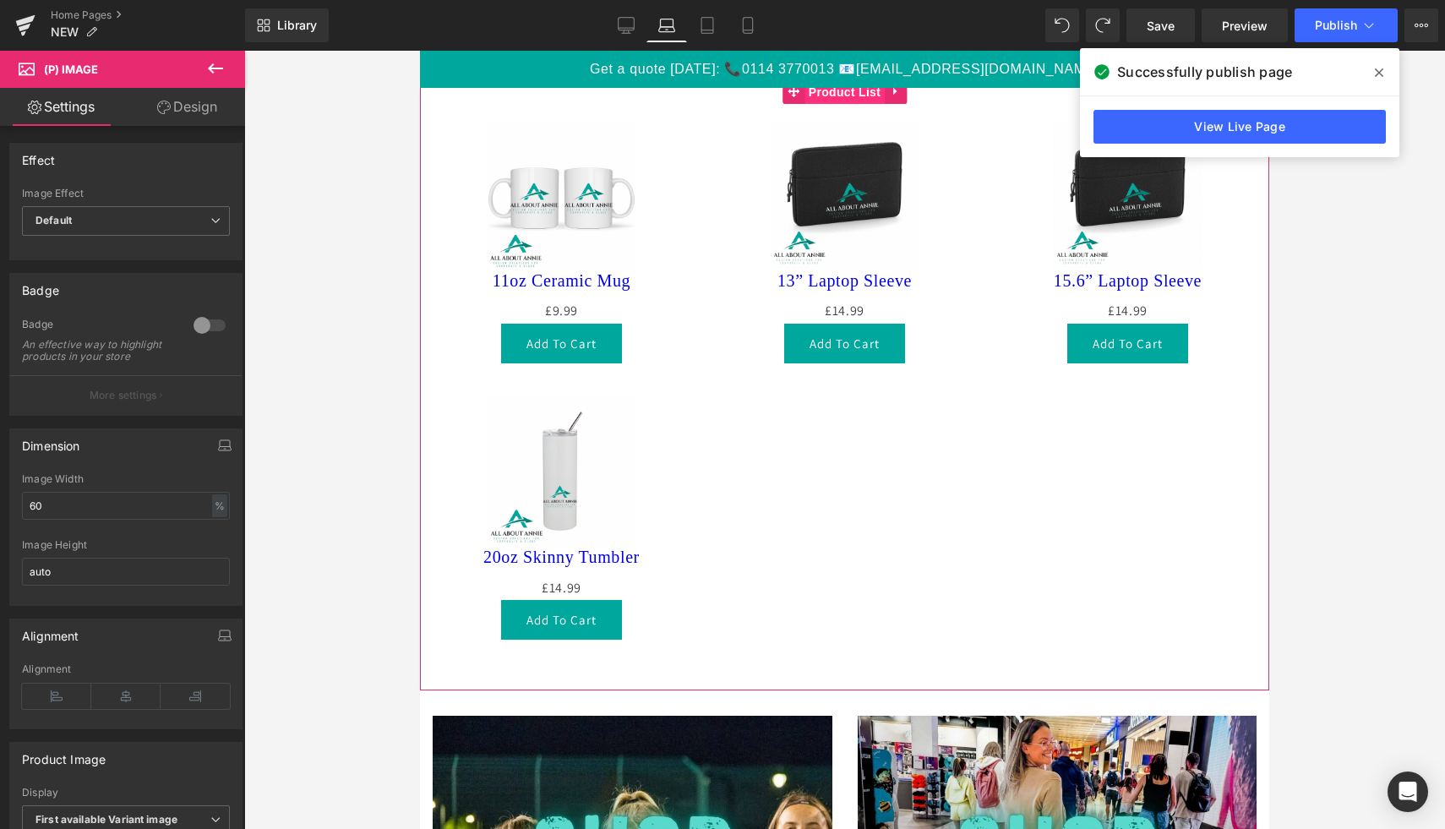
click at [843, 101] on span "Product List" at bounding box center [845, 91] width 80 height 25
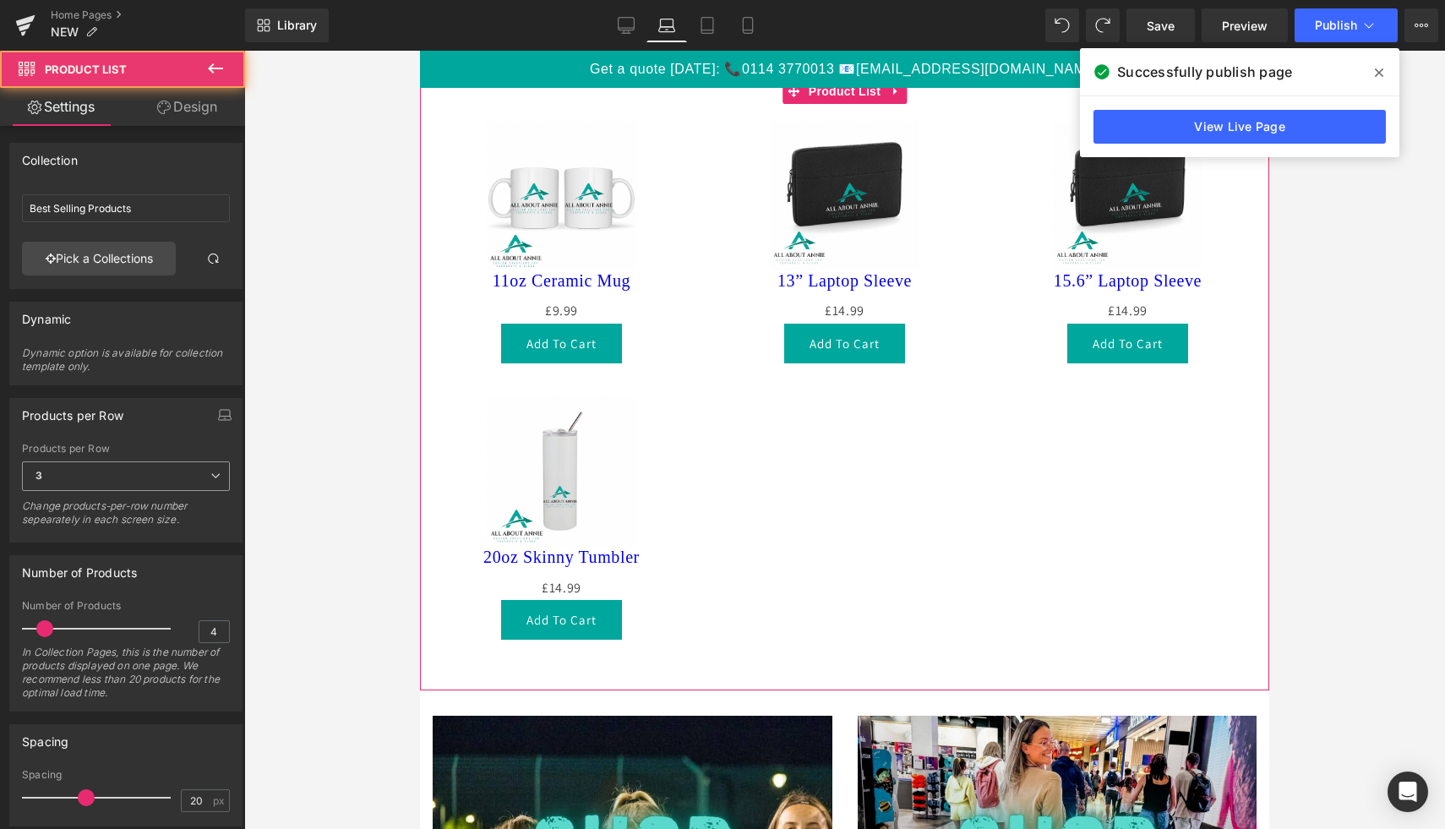
click at [207, 483] on span "3" at bounding box center [126, 476] width 208 height 30
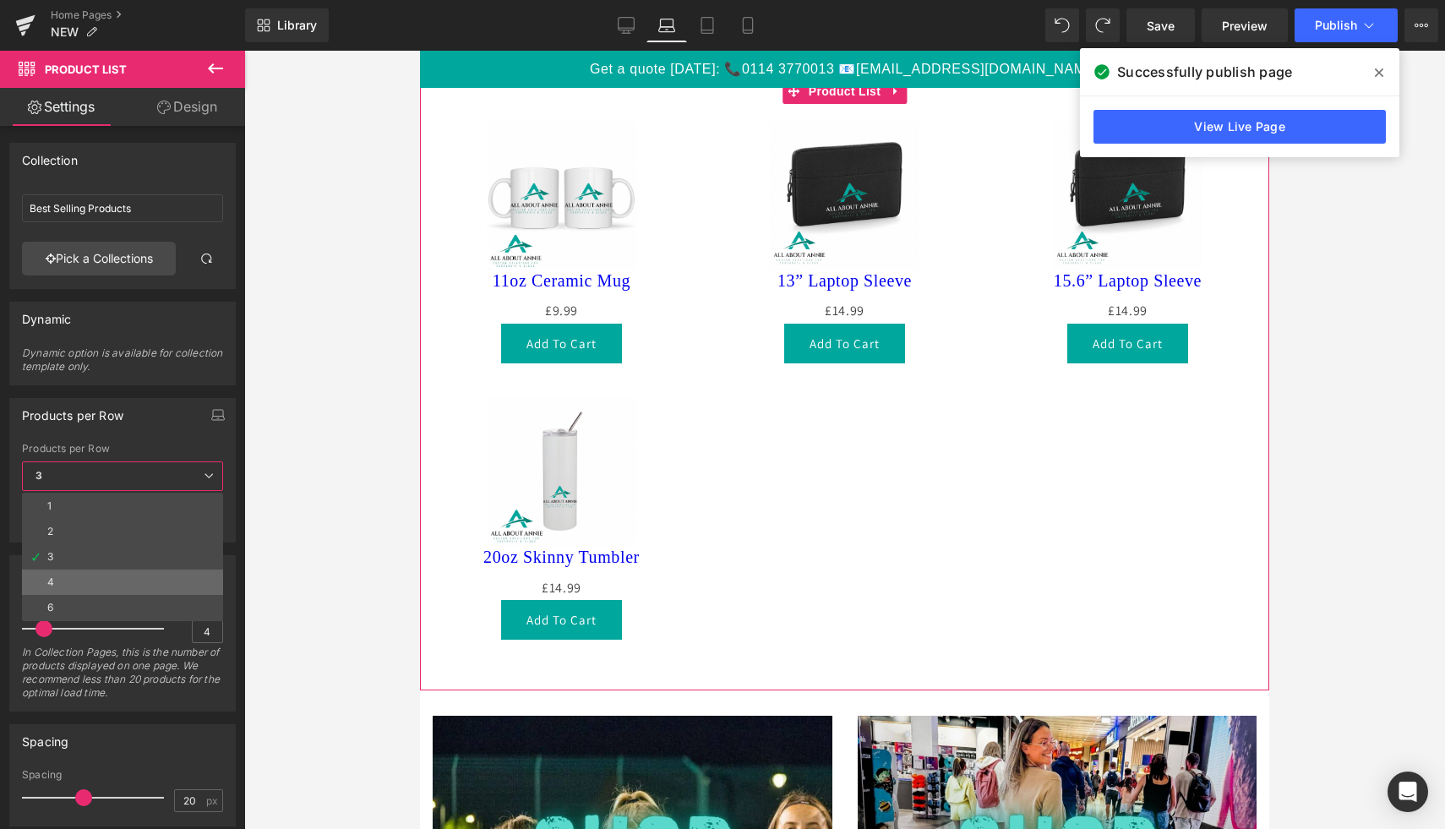
click at [112, 583] on li "4" at bounding box center [122, 582] width 201 height 25
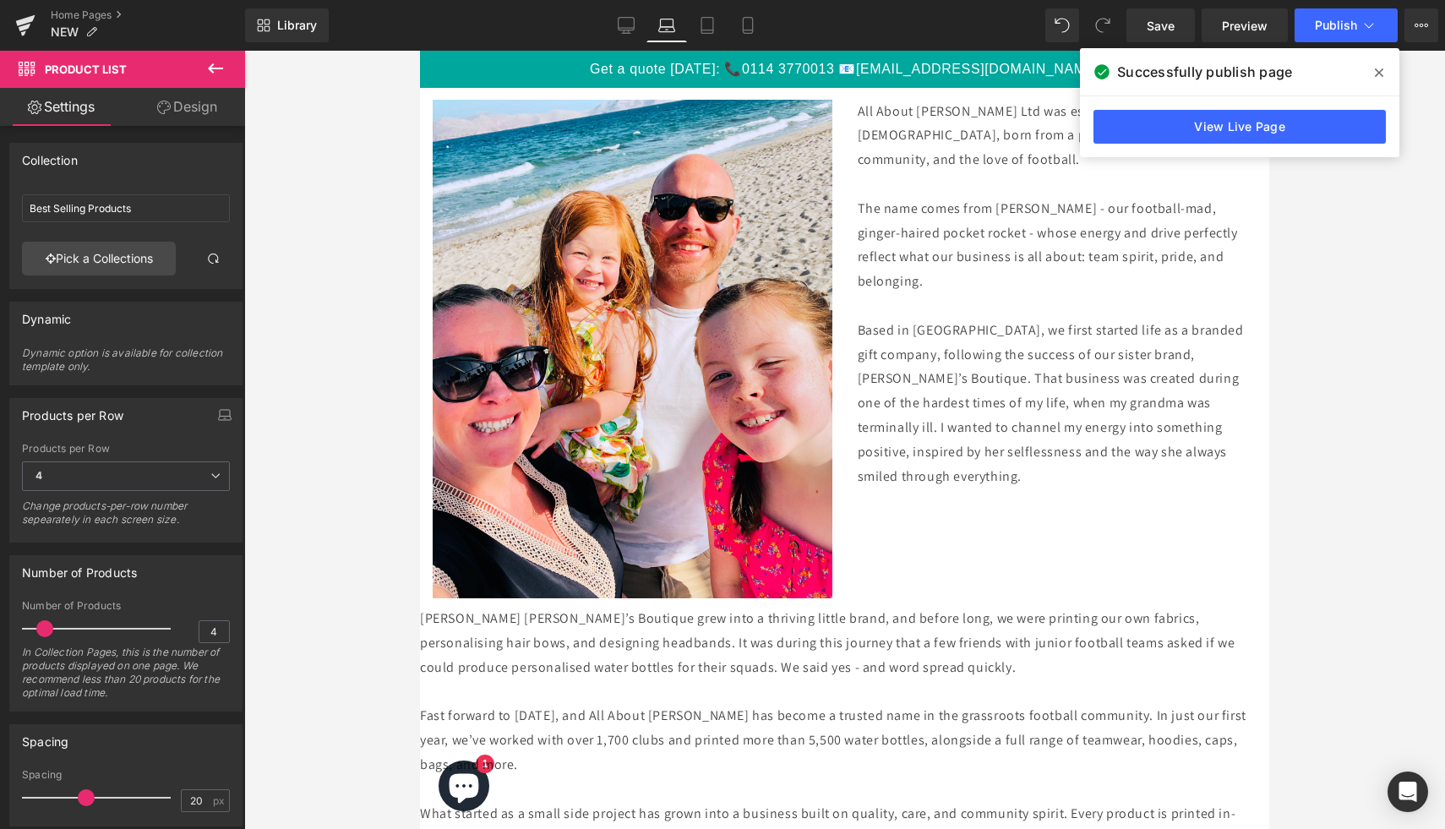
scroll to position [3658, 0]
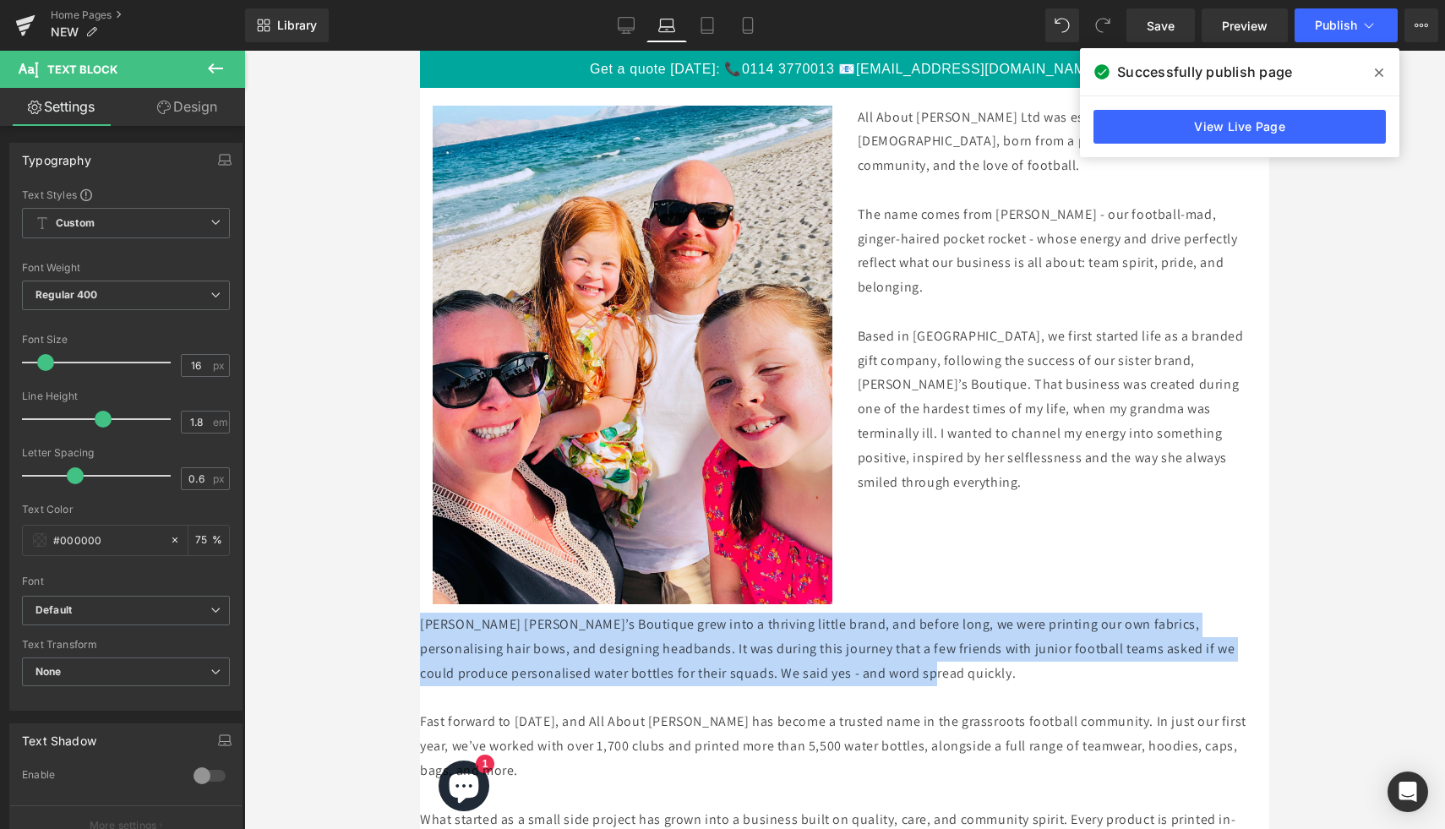
drag, startPoint x: 995, startPoint y: 684, endPoint x: 419, endPoint y: 625, distance: 578.5
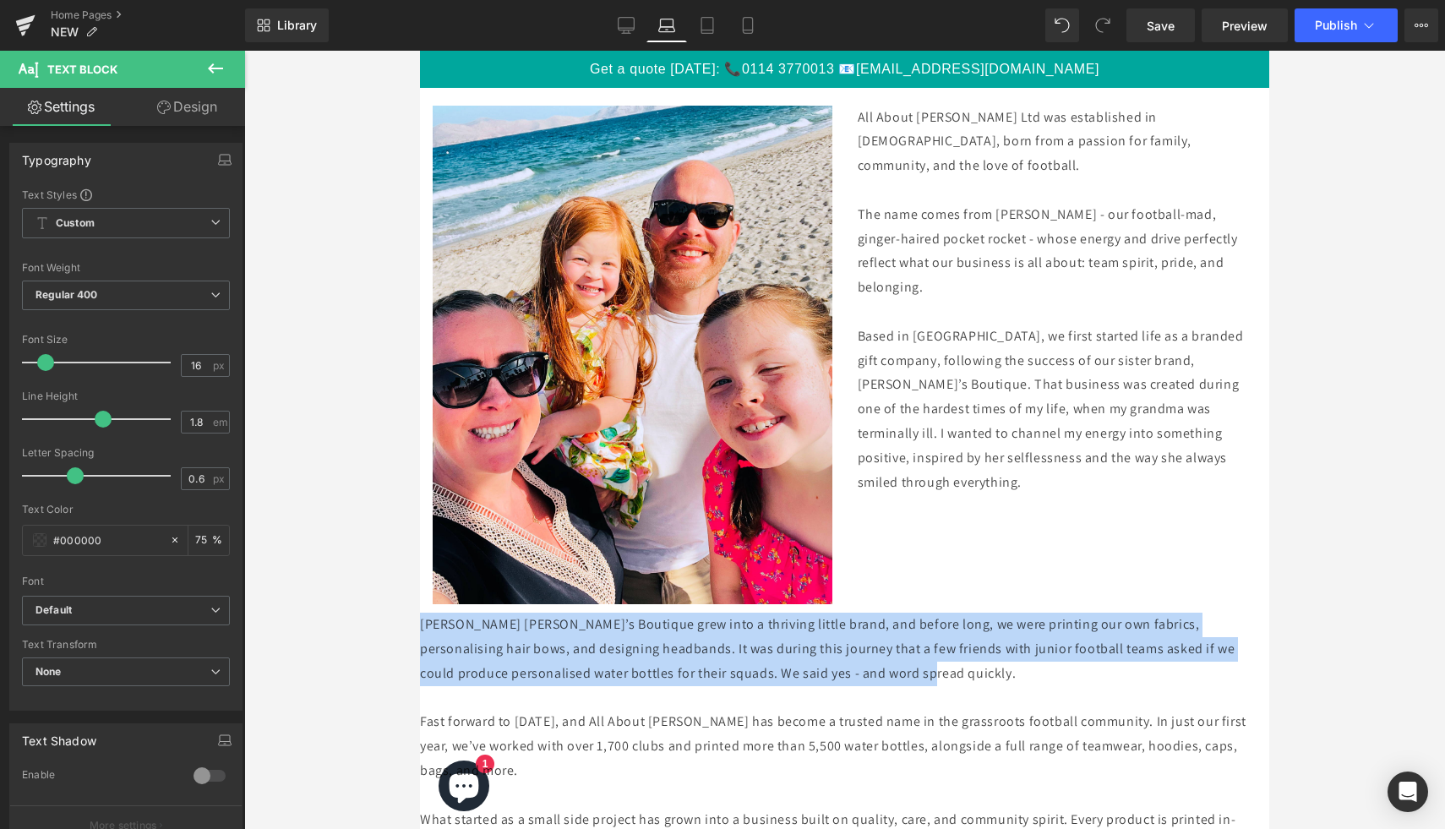
copy p "[PERSON_NAME] [PERSON_NAME]’s Boutique grew into a thriving little brand, and b…"
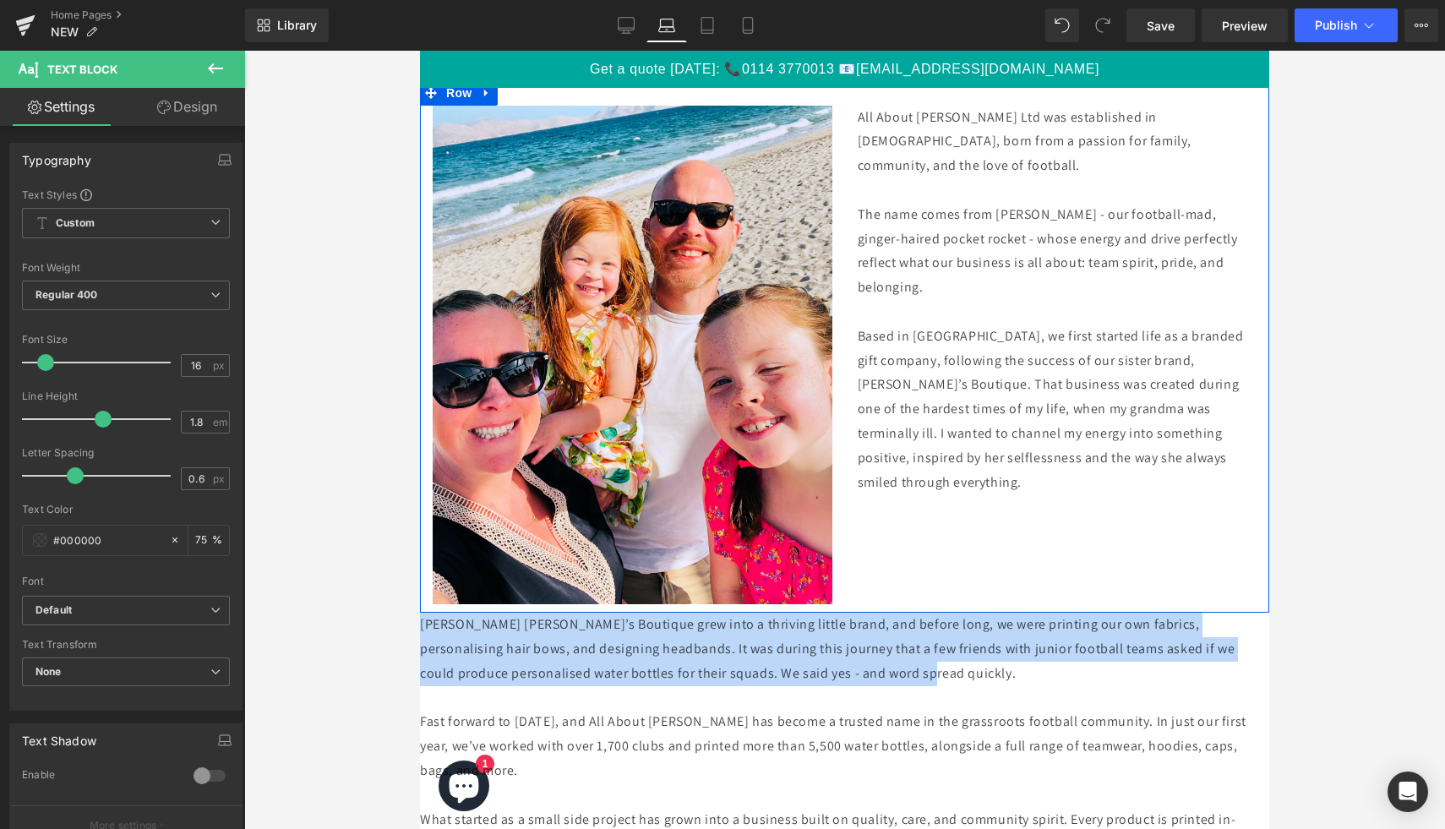
click at [1119, 461] on p "Based in [GEOGRAPHIC_DATA], we first started life as a branded gift company, fo…" at bounding box center [1058, 410] width 400 height 171
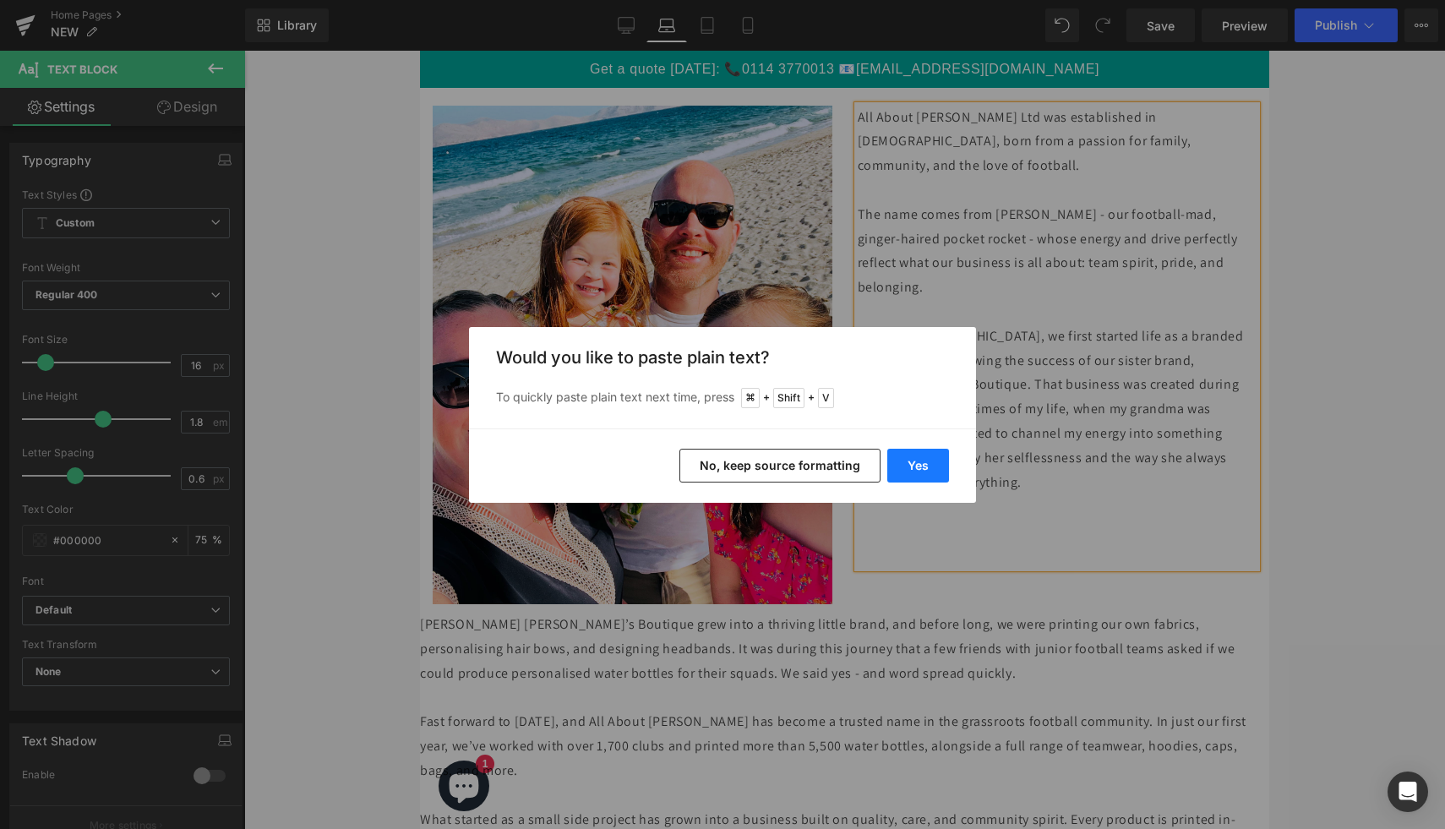
click at [936, 463] on button "Yes" at bounding box center [918, 466] width 62 height 34
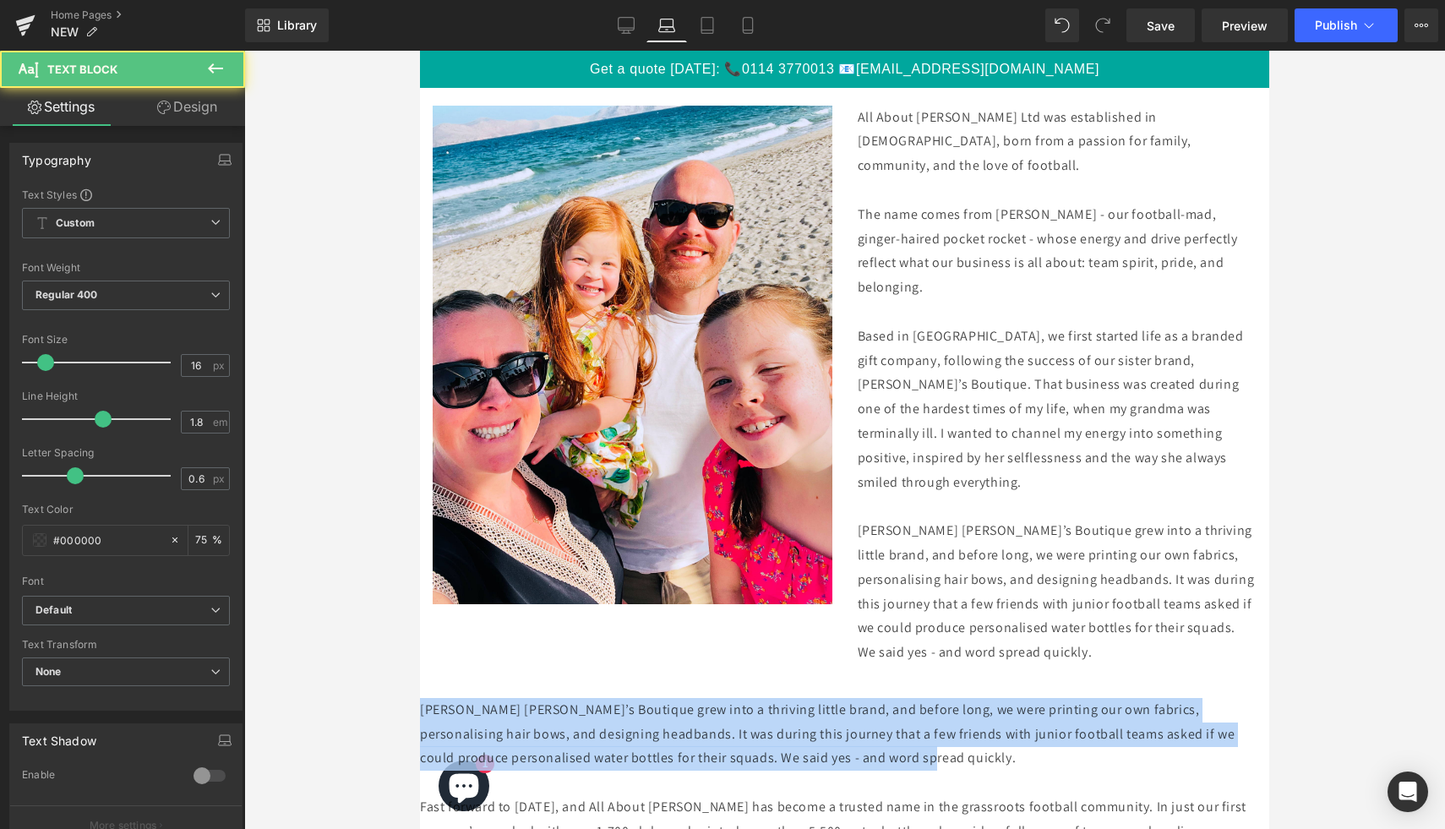
drag, startPoint x: 964, startPoint y: 734, endPoint x: 412, endPoint y: 690, distance: 553.6
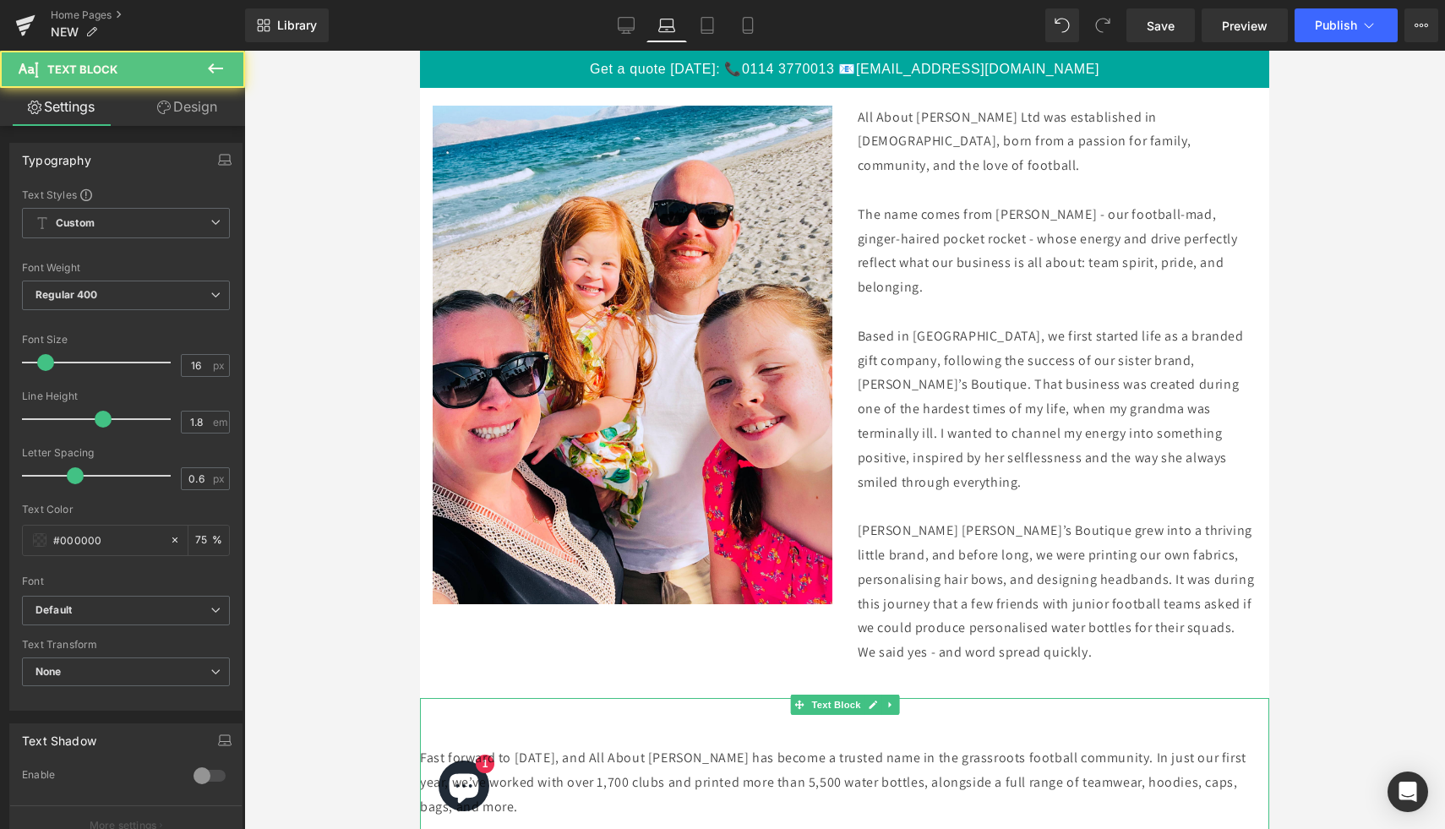
click at [426, 746] on p "Fast forward to [DATE], and All About [PERSON_NAME] has become a trusted name i…" at bounding box center [844, 782] width 849 height 73
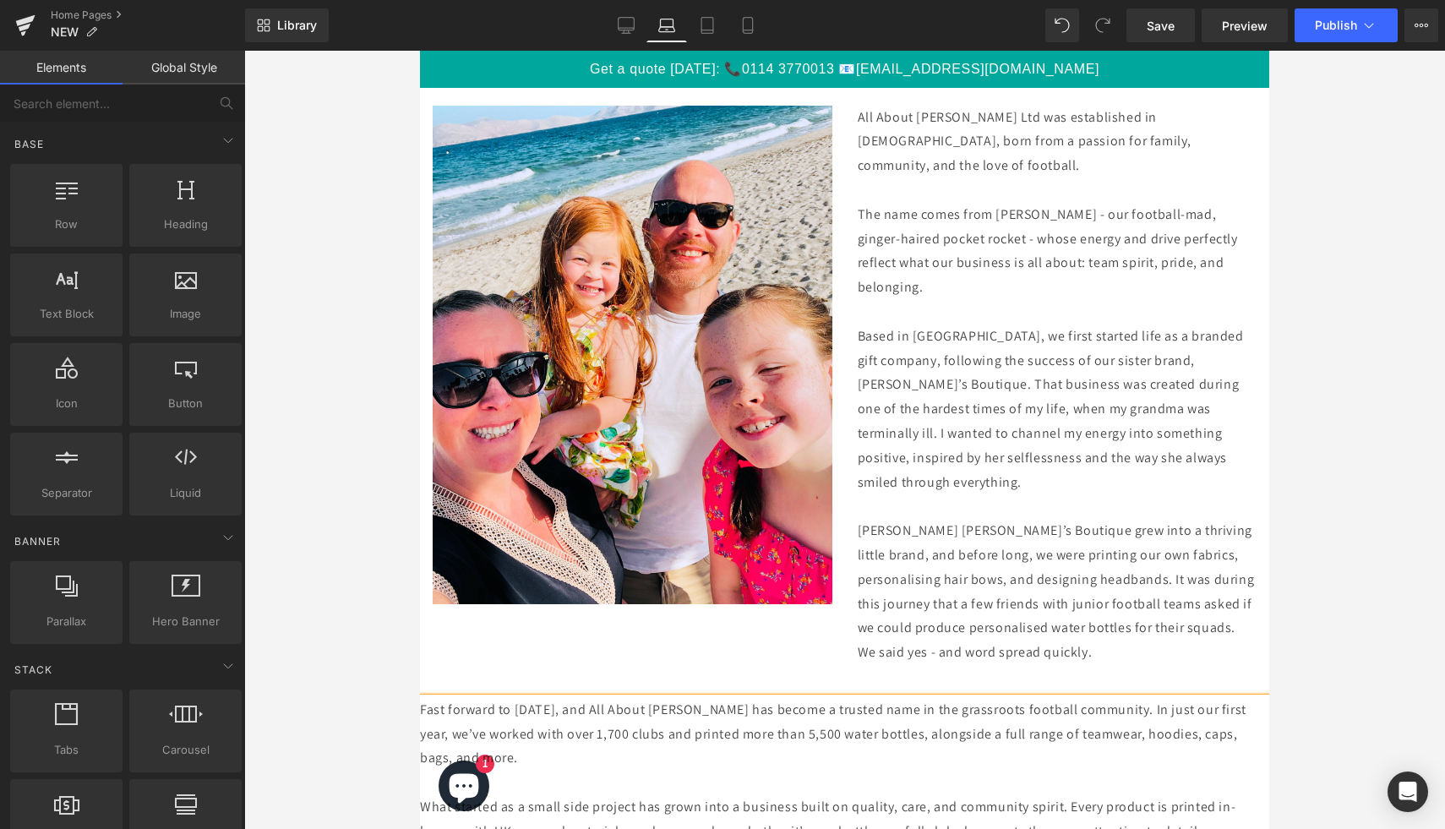
click at [1381, 643] on div at bounding box center [844, 440] width 1201 height 778
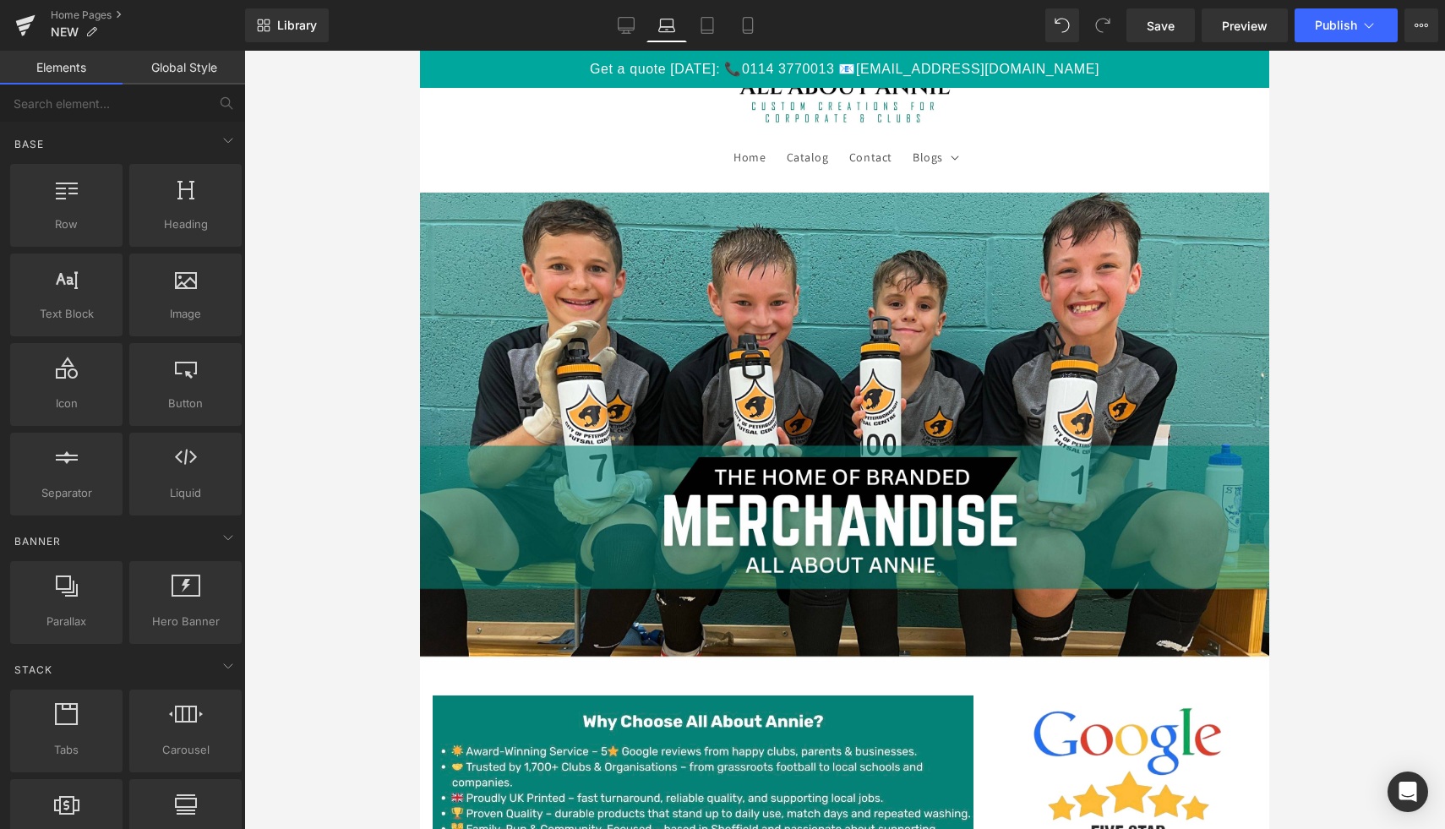
scroll to position [0, 0]
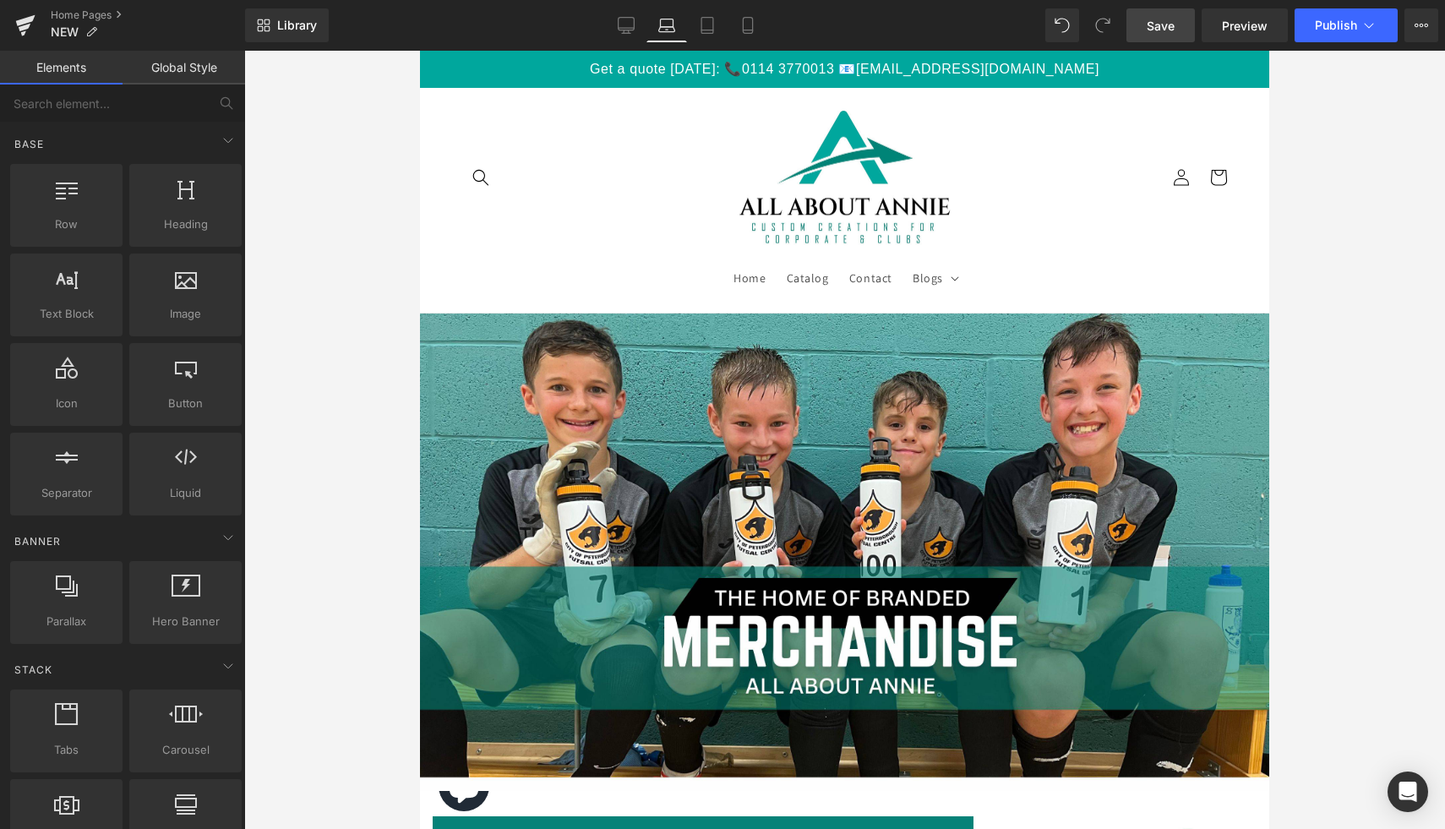
click at [1181, 26] on link "Save" at bounding box center [1161, 25] width 68 height 34
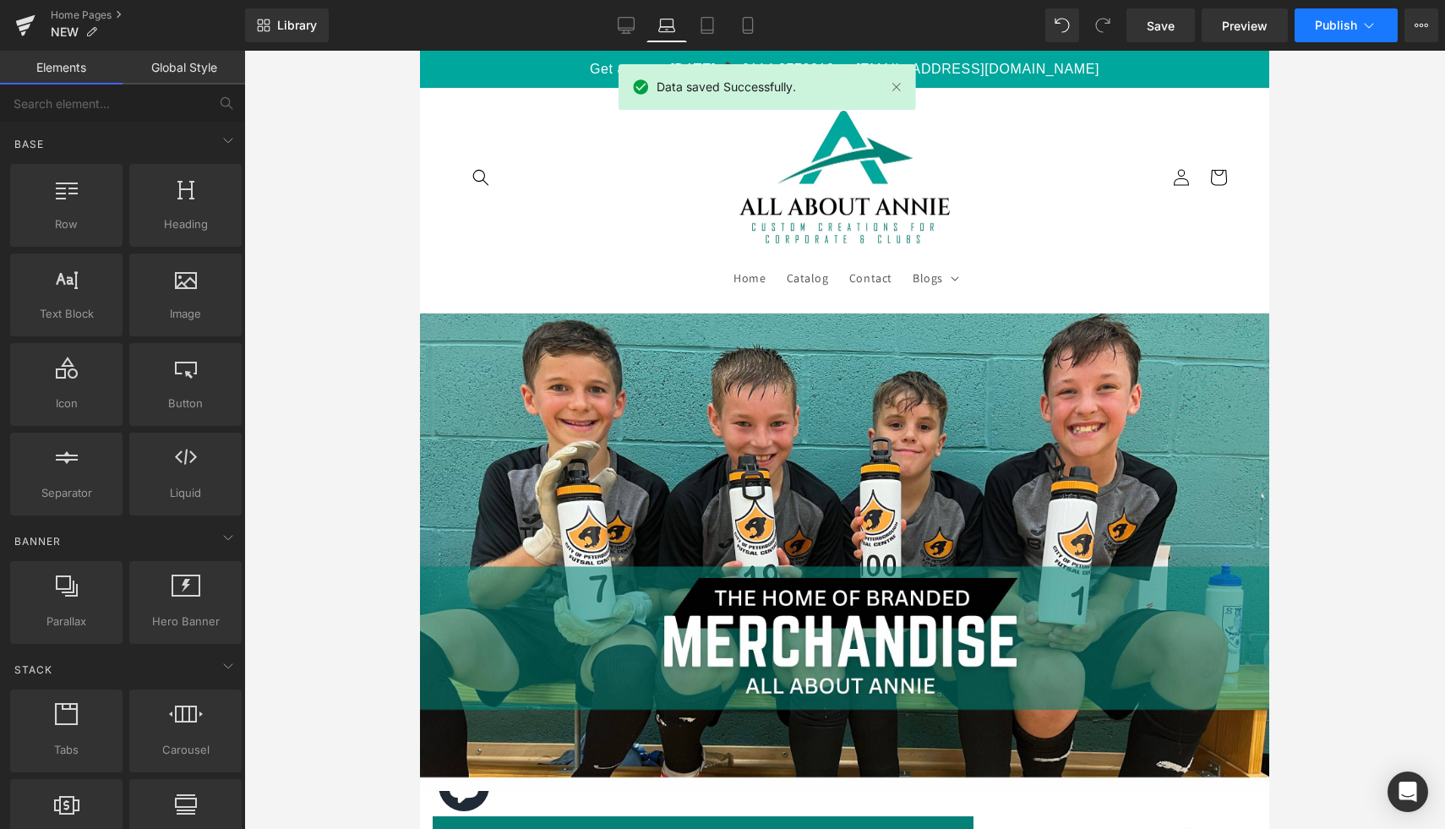
click at [1330, 25] on span "Publish" at bounding box center [1336, 26] width 42 height 14
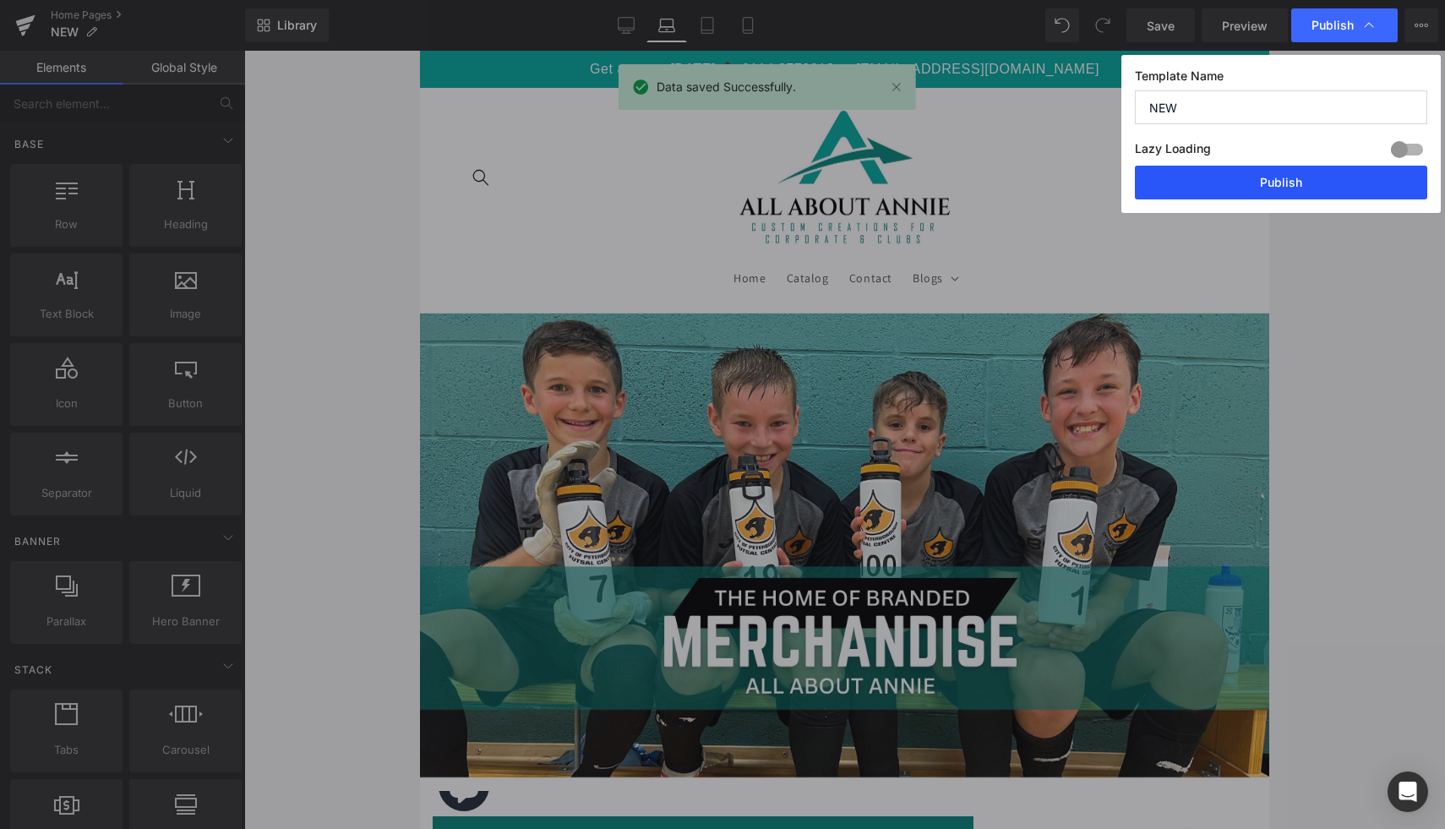
click at [1286, 172] on button "Publish" at bounding box center [1281, 183] width 292 height 34
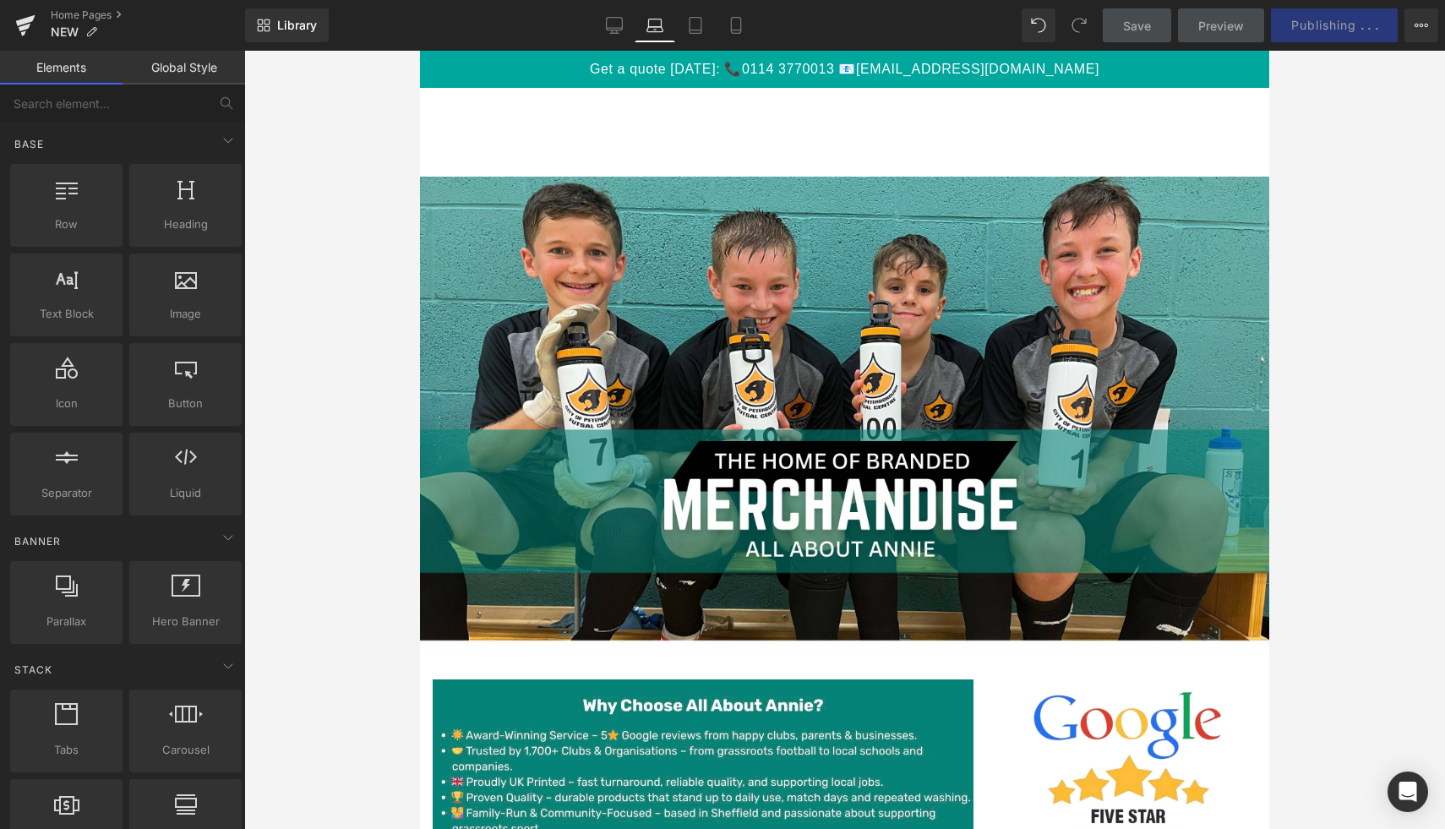
scroll to position [413, 0]
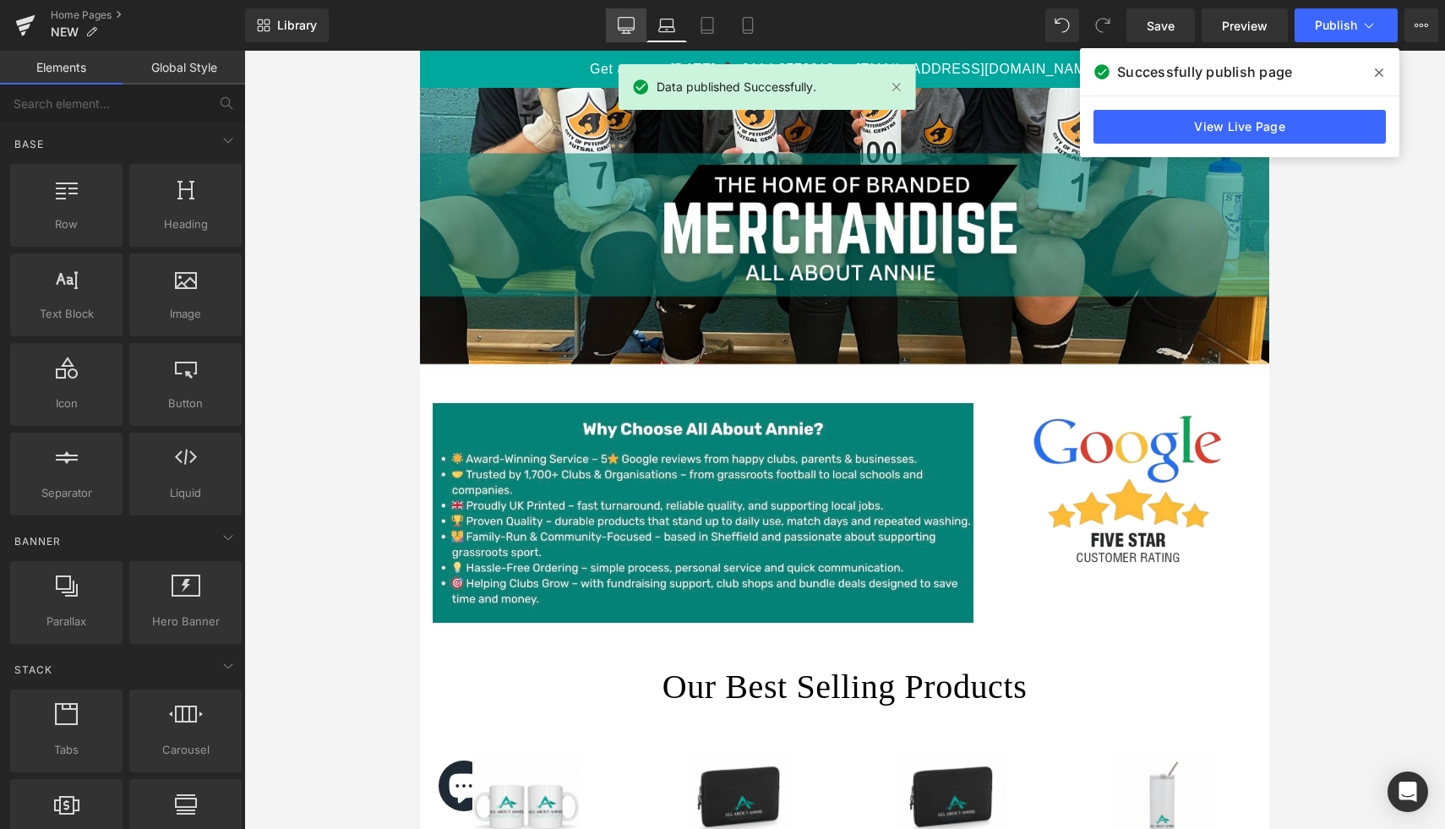
click at [625, 26] on icon at bounding box center [626, 25] width 17 height 17
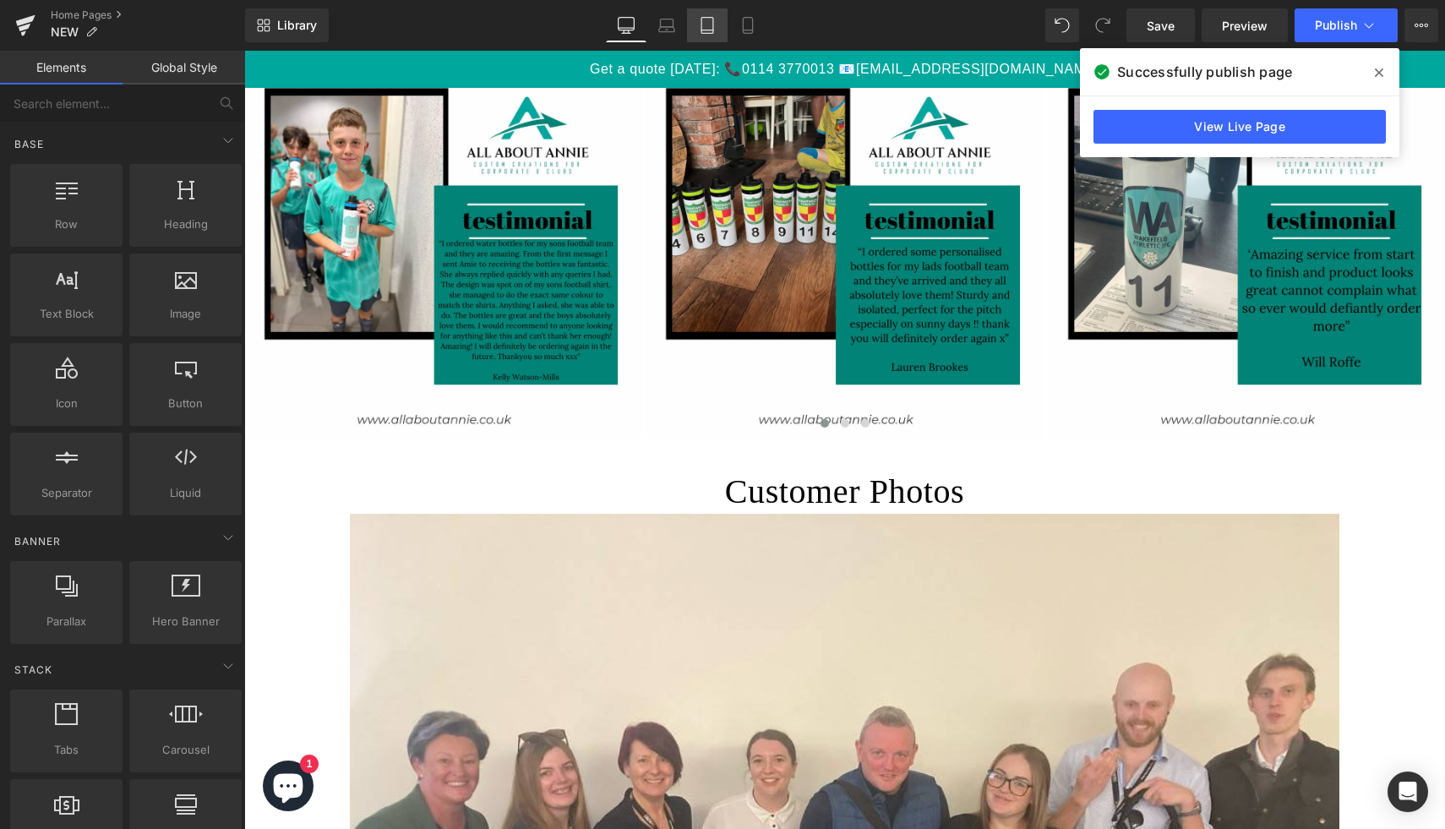
click at [712, 31] on icon at bounding box center [707, 25] width 17 height 17
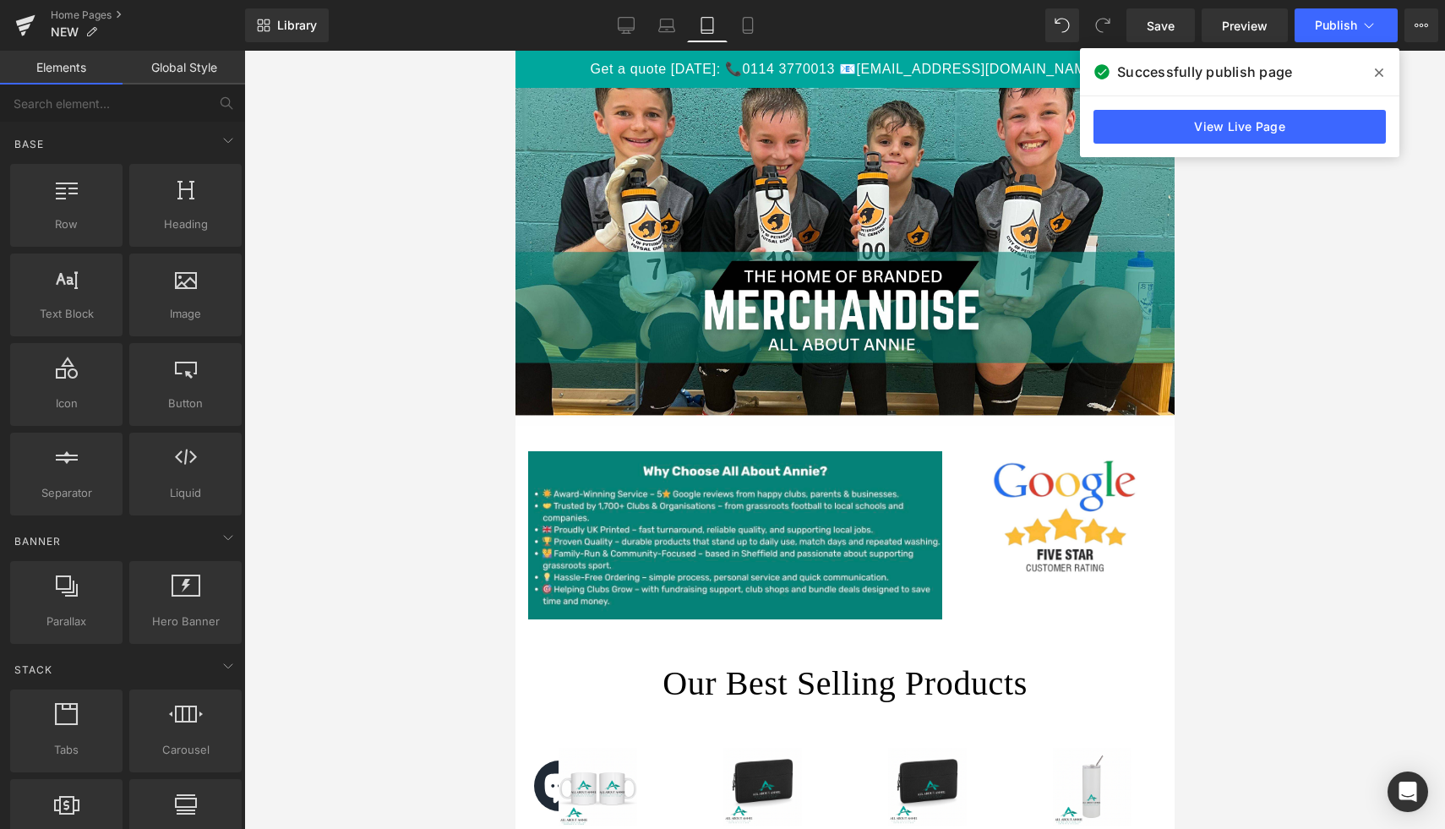
scroll to position [0, 0]
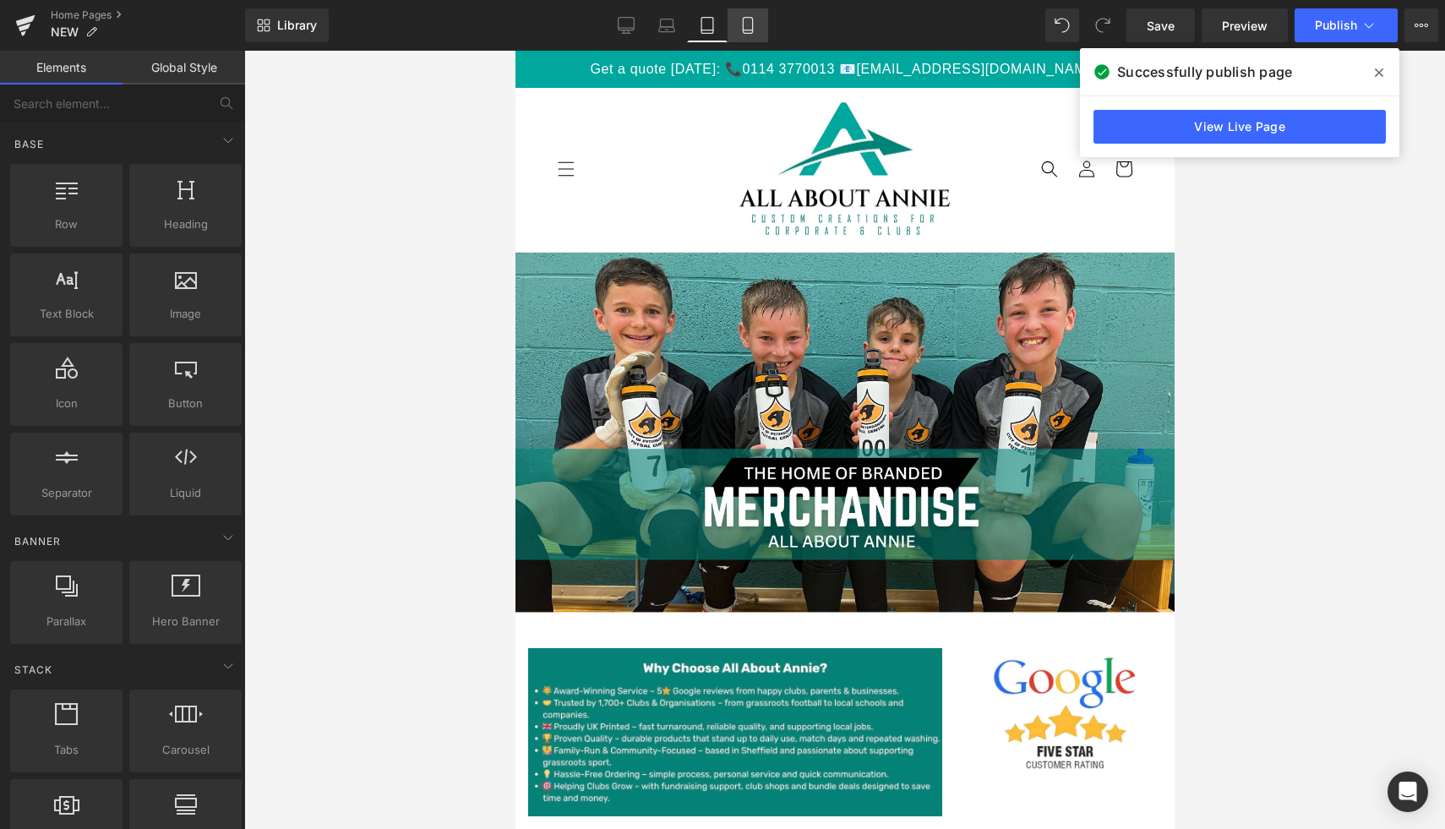
click at [748, 33] on icon at bounding box center [747, 26] width 9 height 16
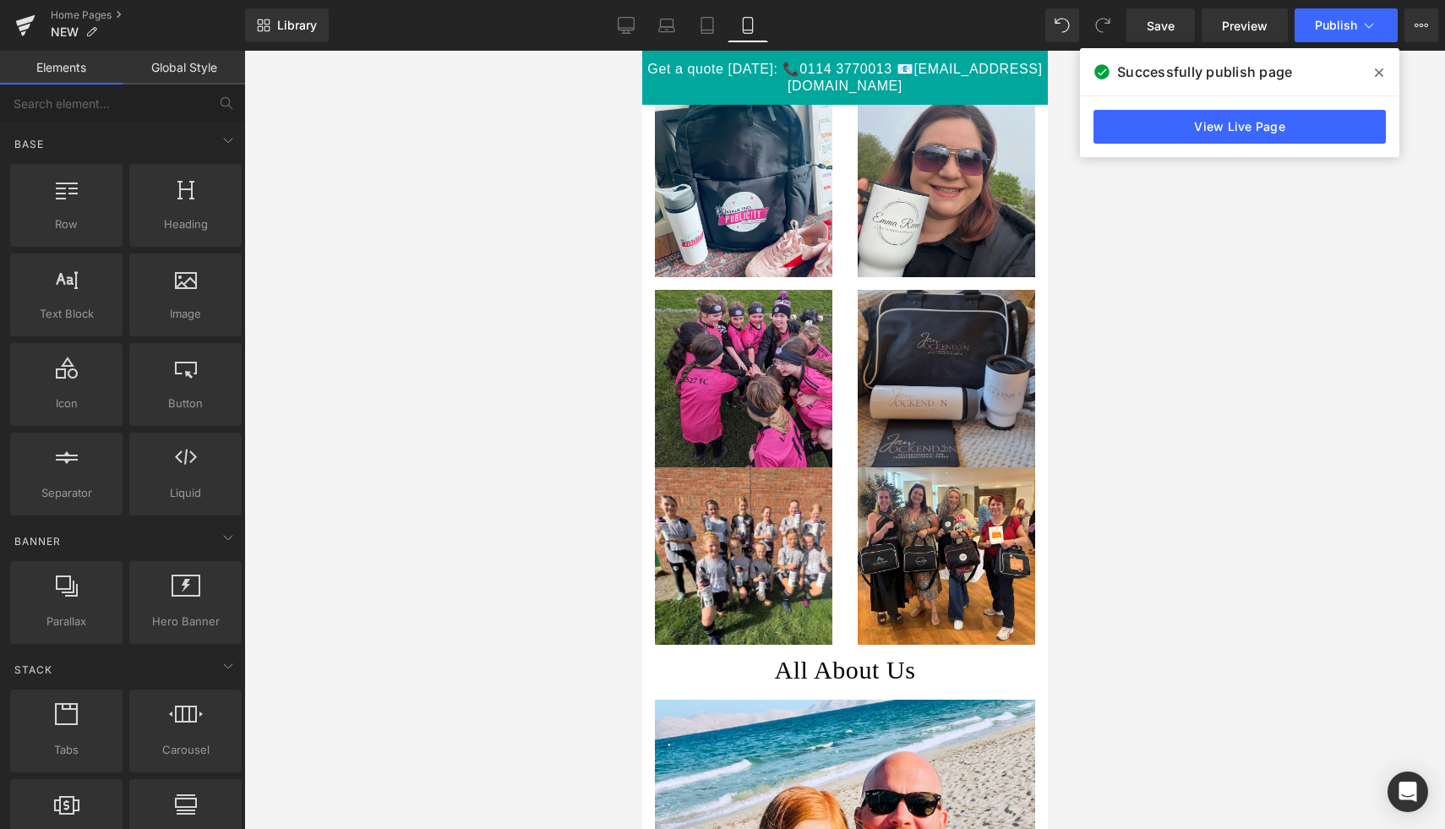
scroll to position [3153, 0]
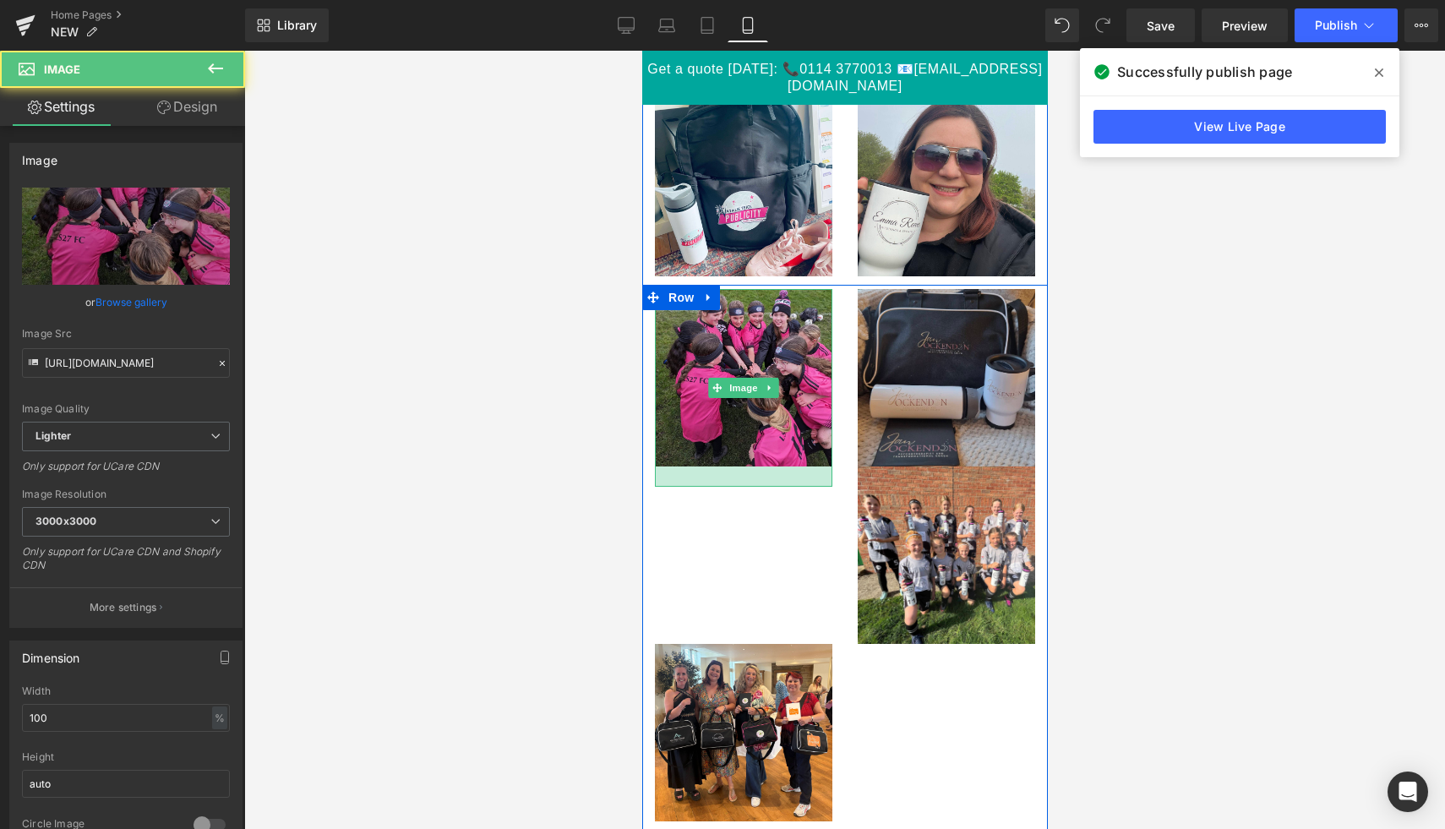
drag, startPoint x: 795, startPoint y: 461, endPoint x: 797, endPoint y: 481, distance: 20.4
click at [797, 481] on div at bounding box center [742, 476] width 177 height 20
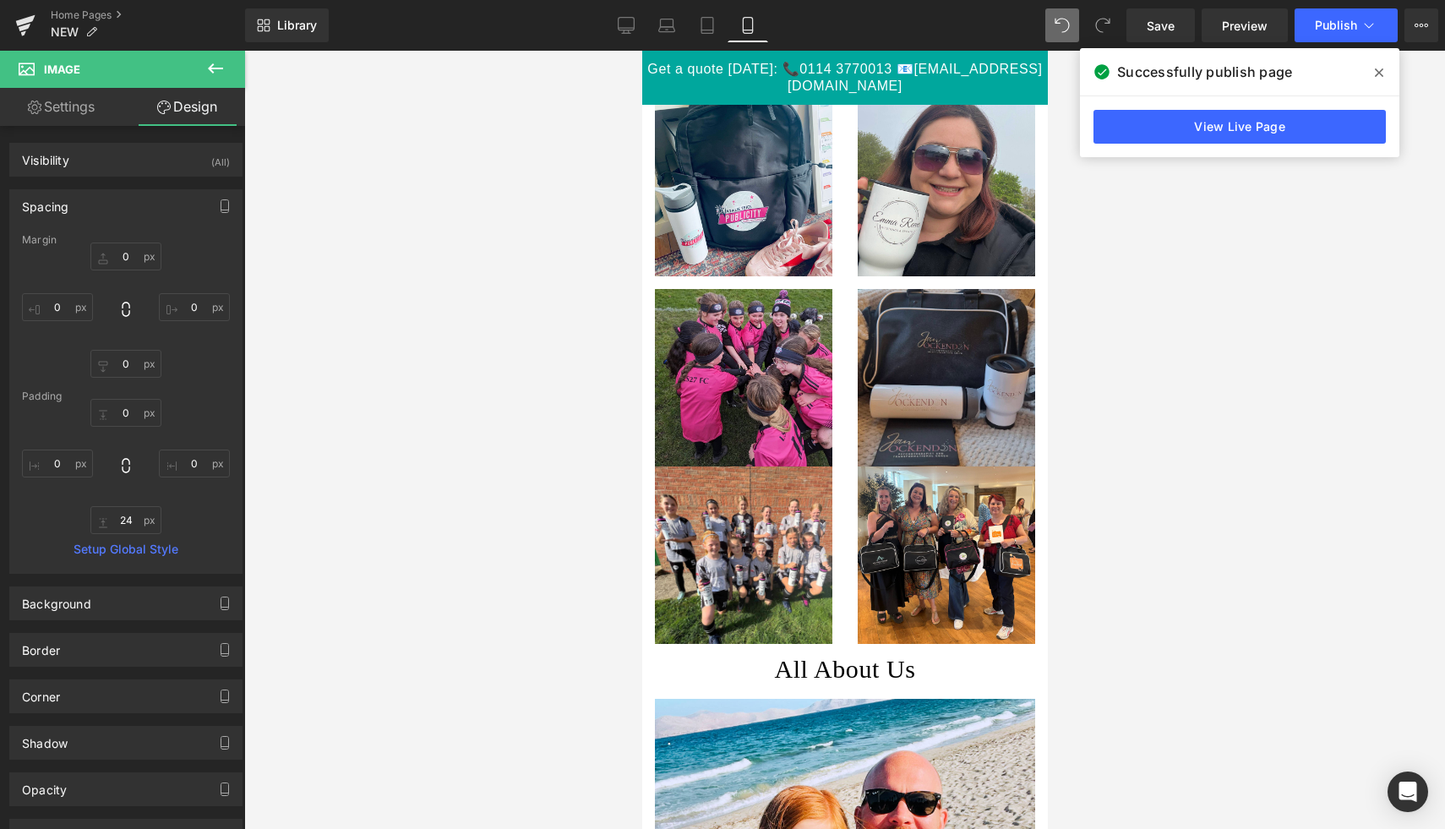
type input "0"
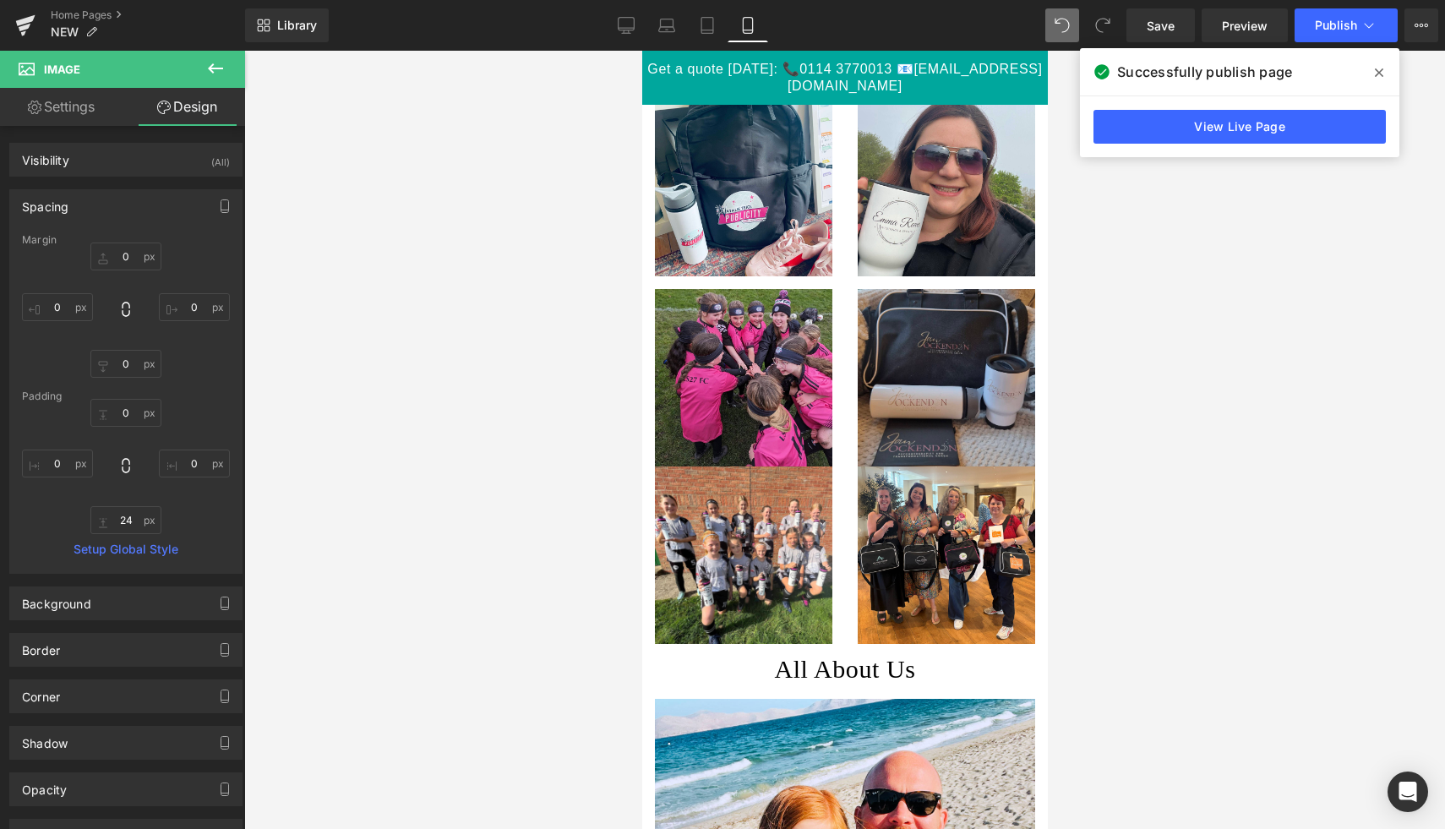
type input "0"
type input "12.7846"
type input "0"
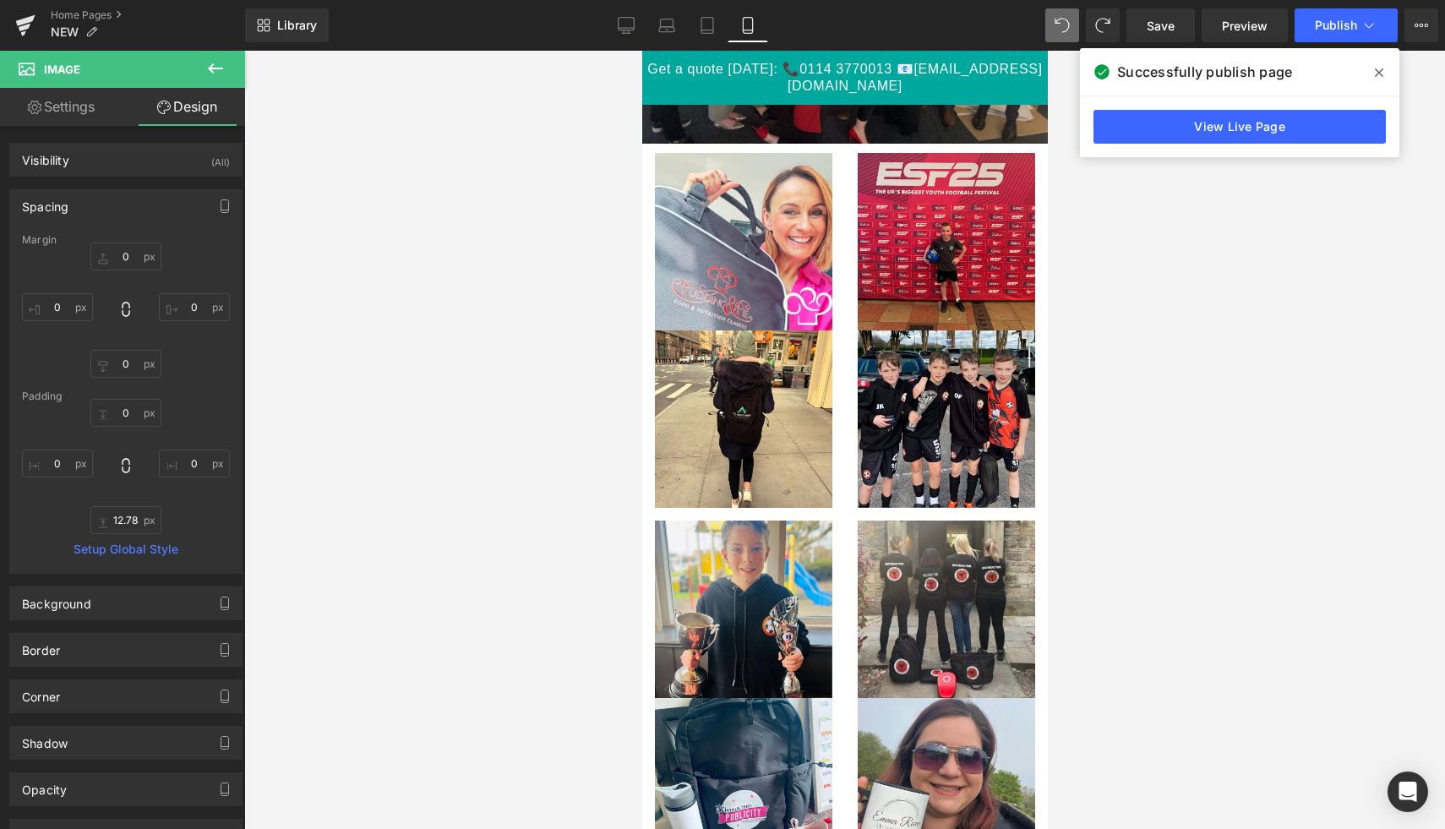
scroll to position [2567, 0]
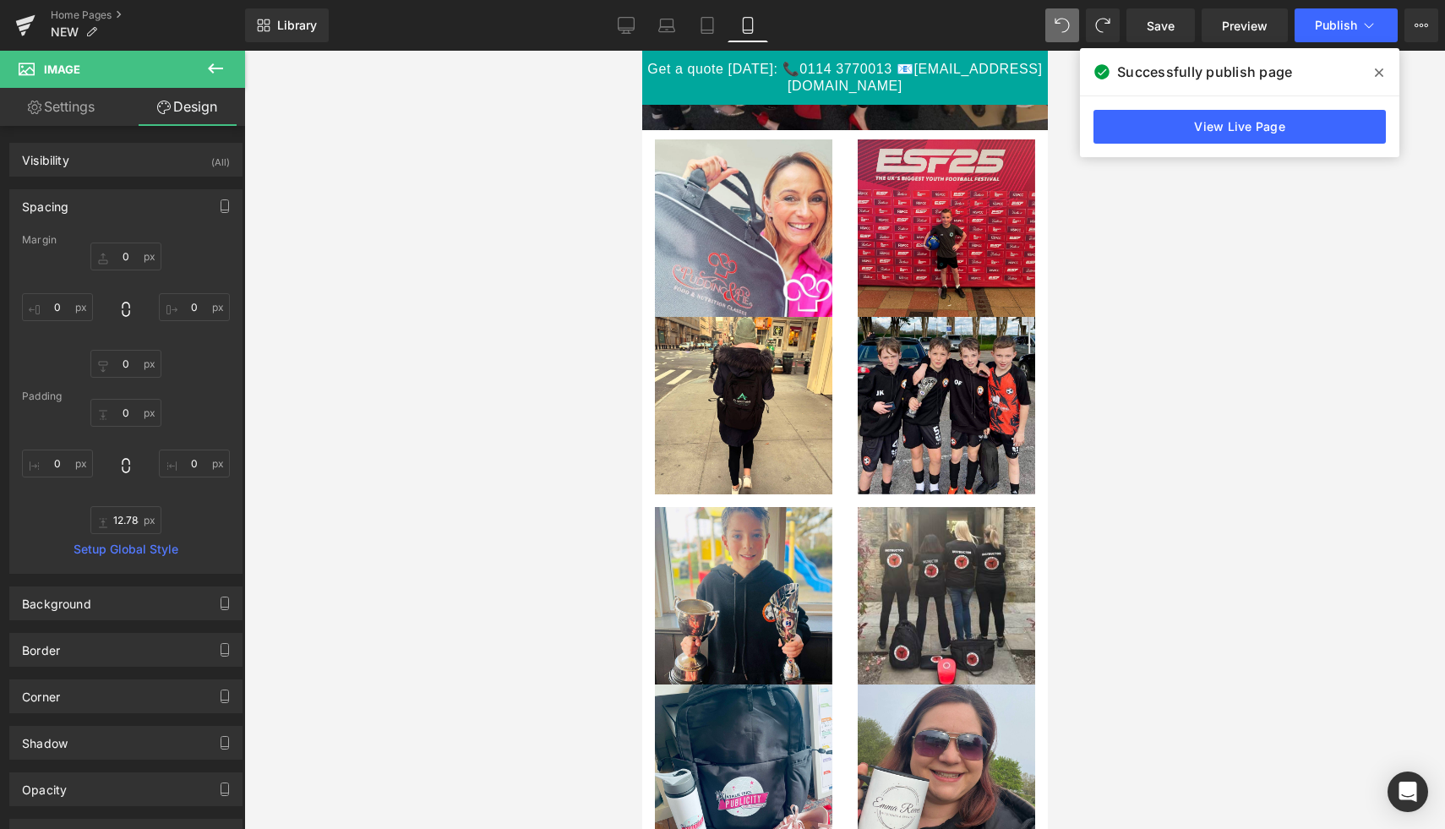
click at [846, 341] on div "Image" at bounding box center [945, 405] width 203 height 177
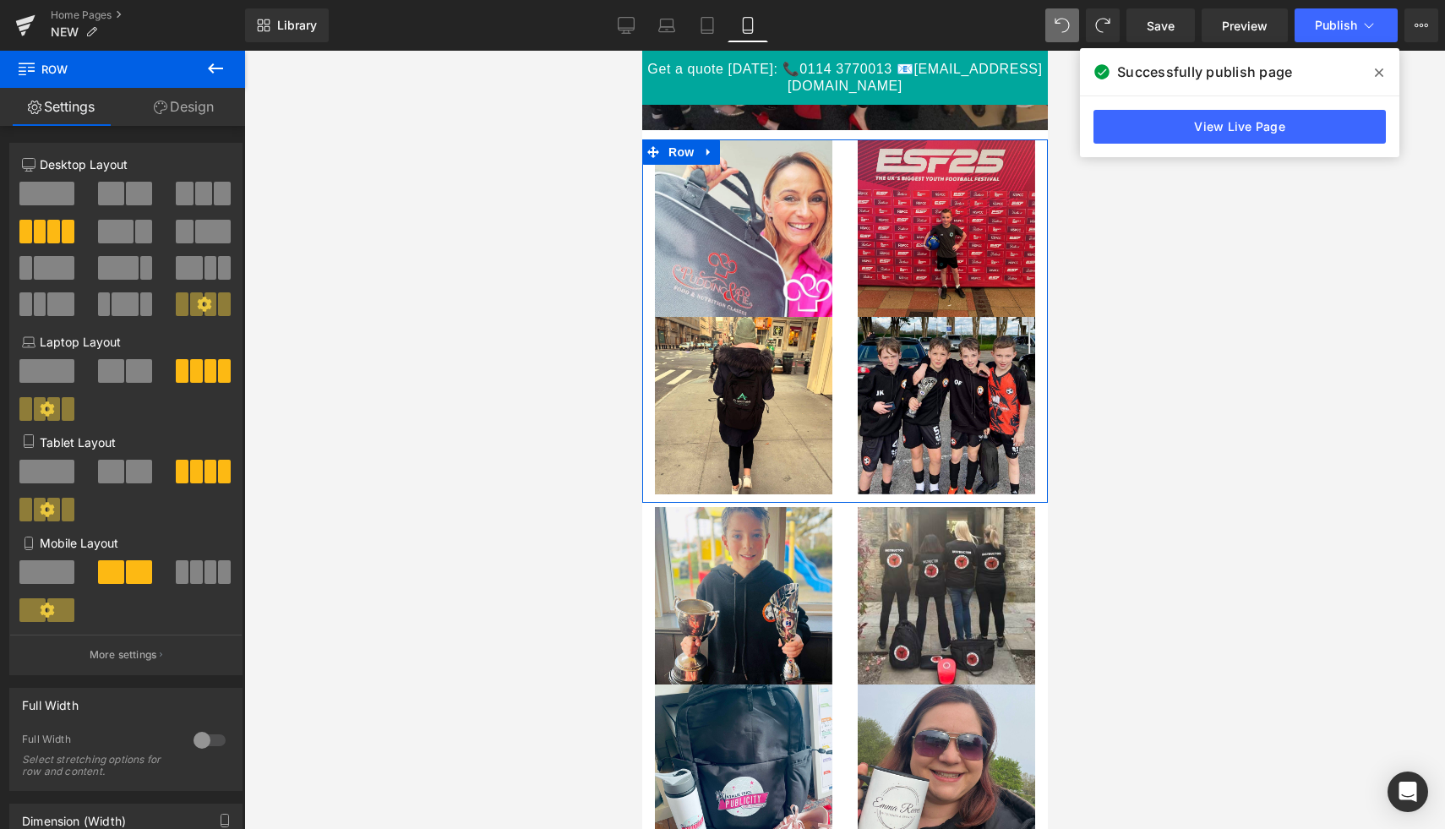
click at [54, 573] on span at bounding box center [46, 572] width 55 height 24
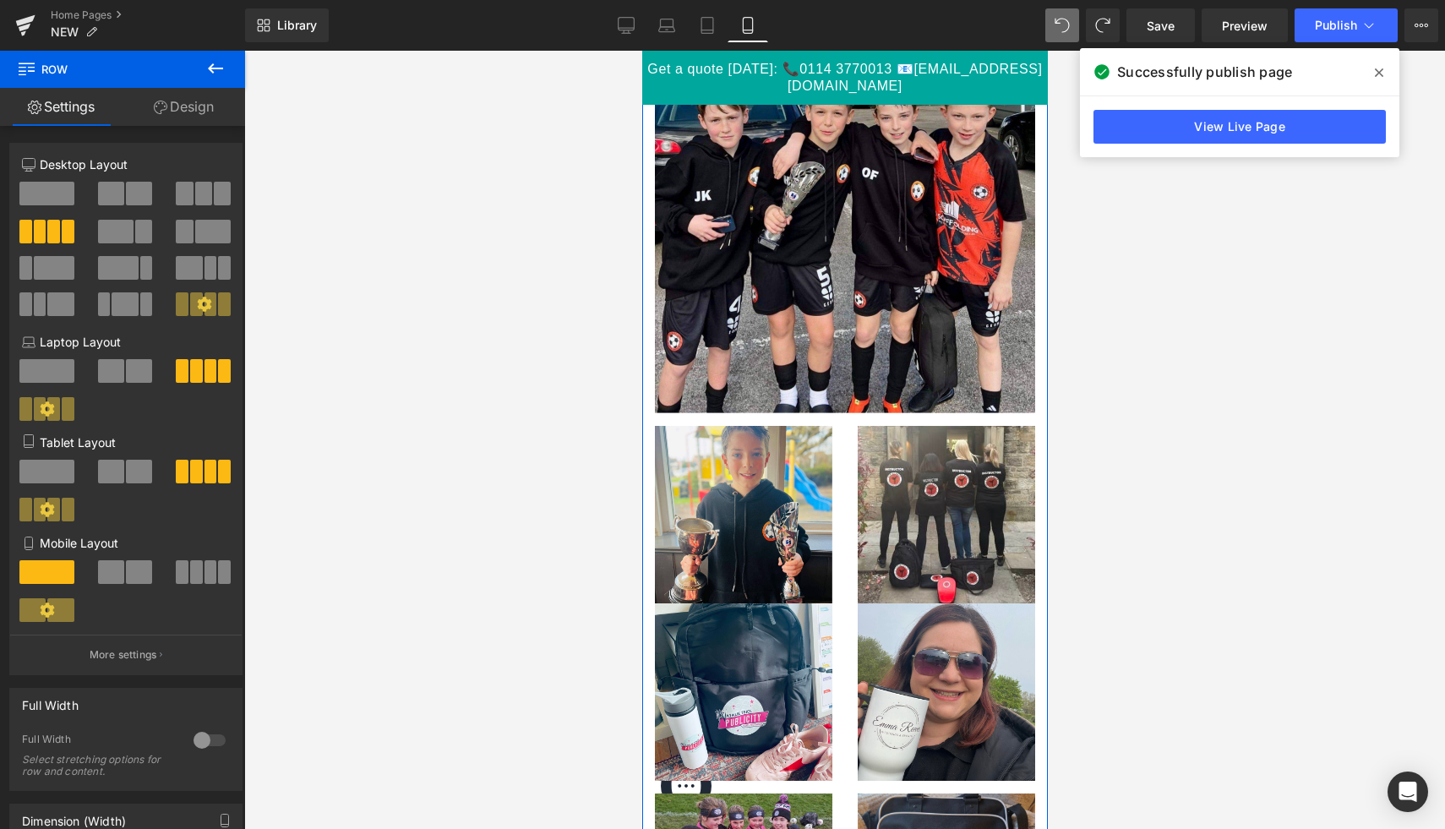
scroll to position [3819, 0]
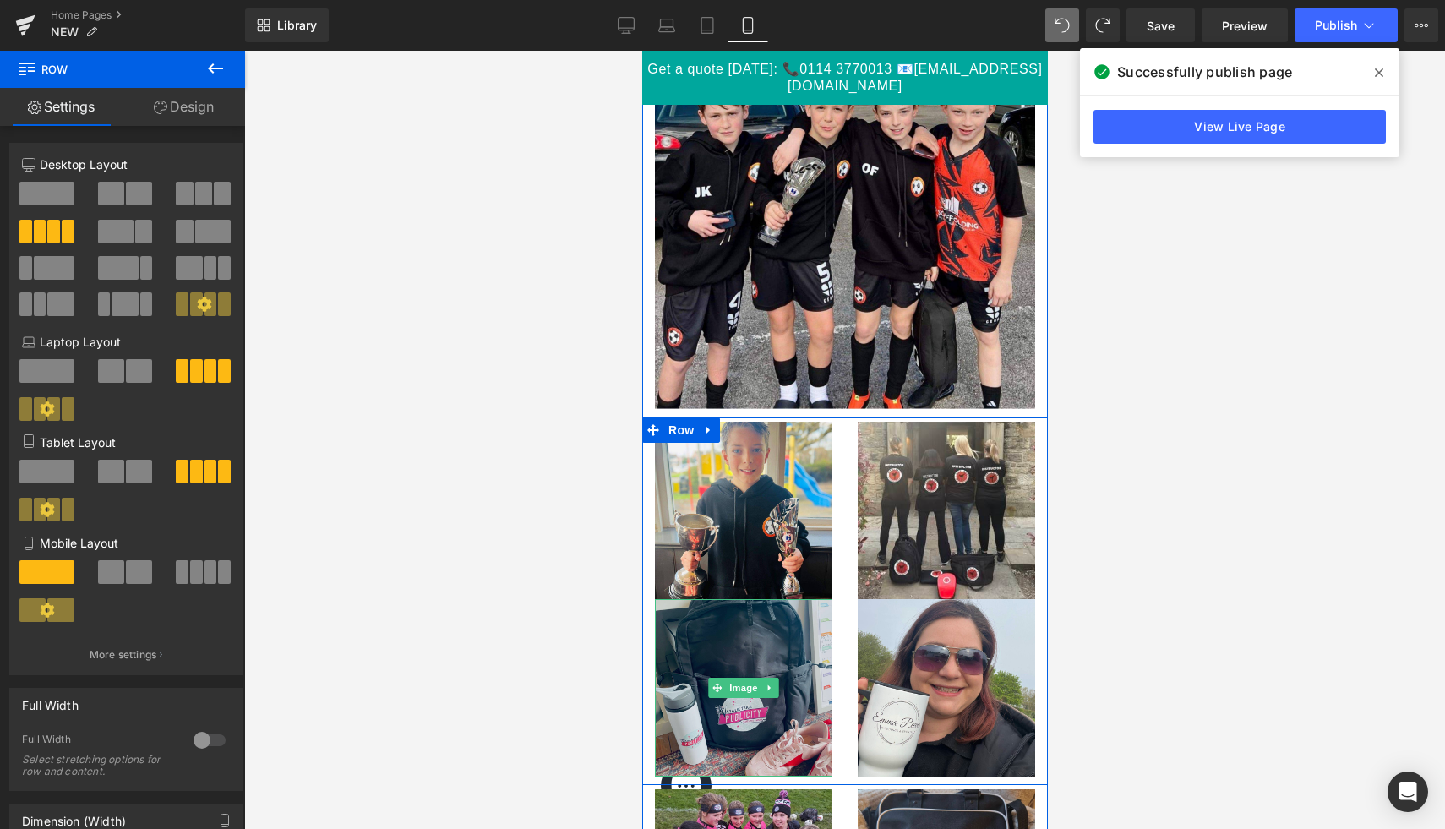
click at [729, 603] on img at bounding box center [742, 687] width 177 height 177
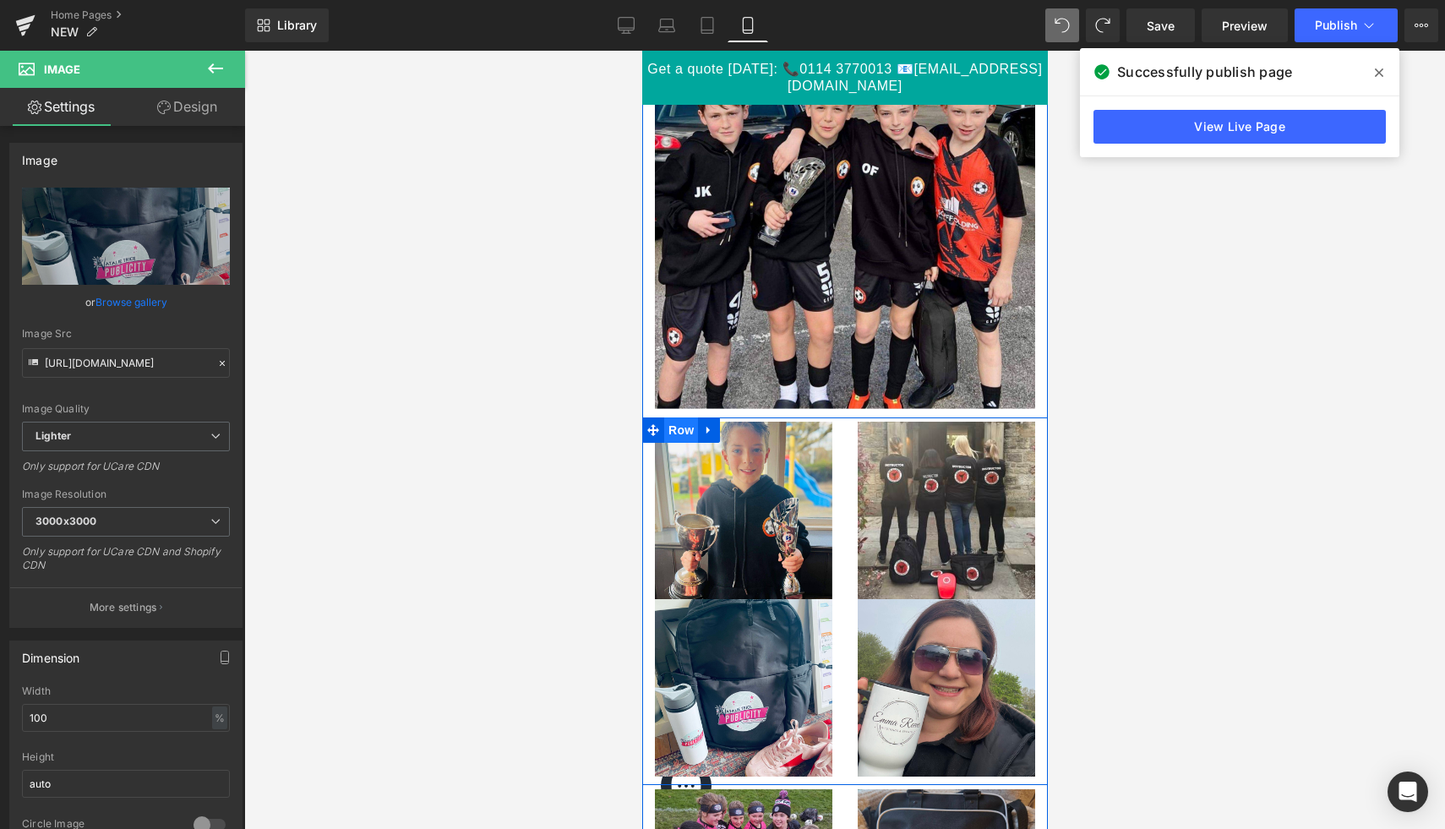
click at [679, 434] on span "Row" at bounding box center [680, 429] width 34 height 25
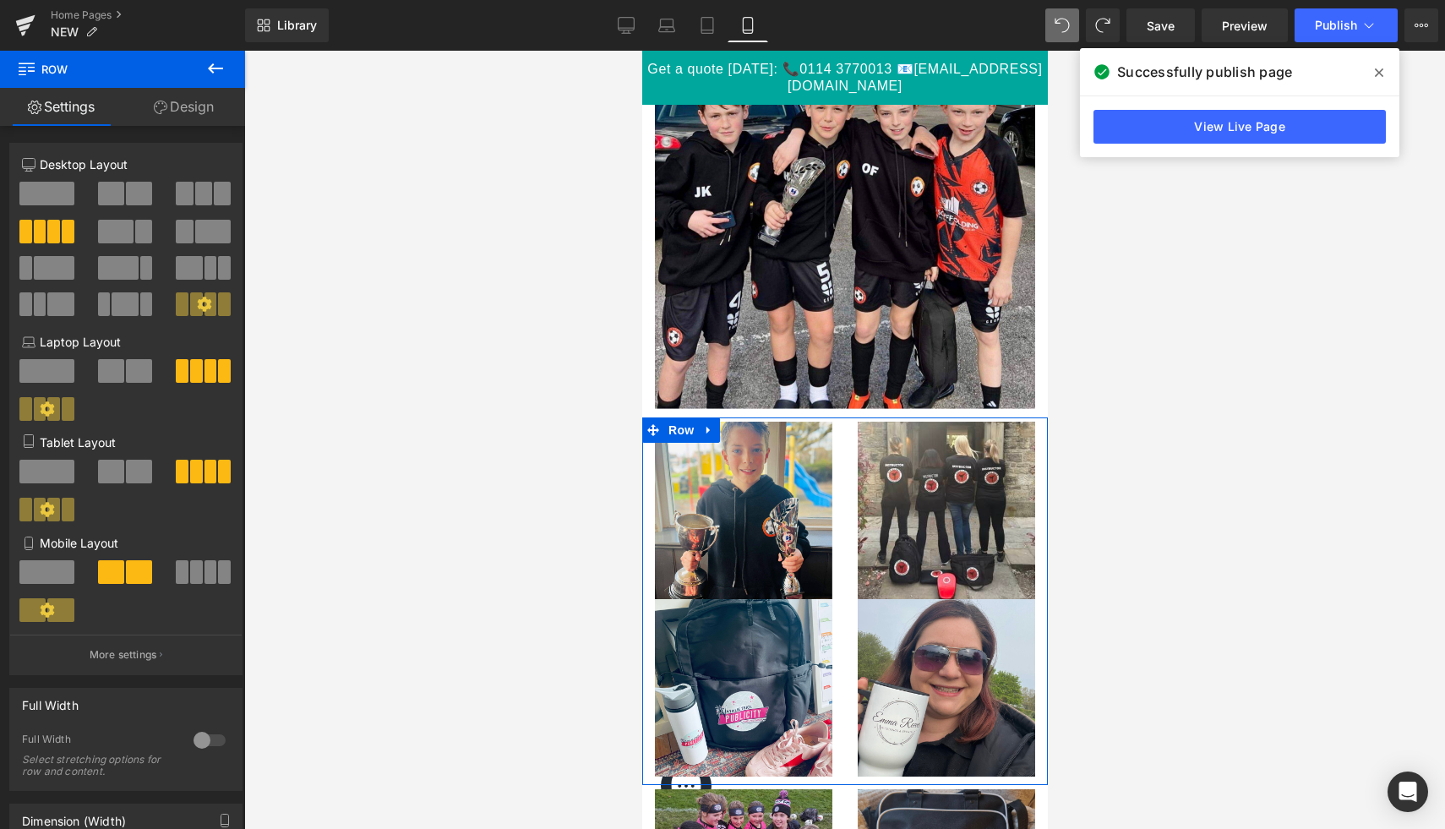
click at [54, 583] on span at bounding box center [46, 572] width 55 height 24
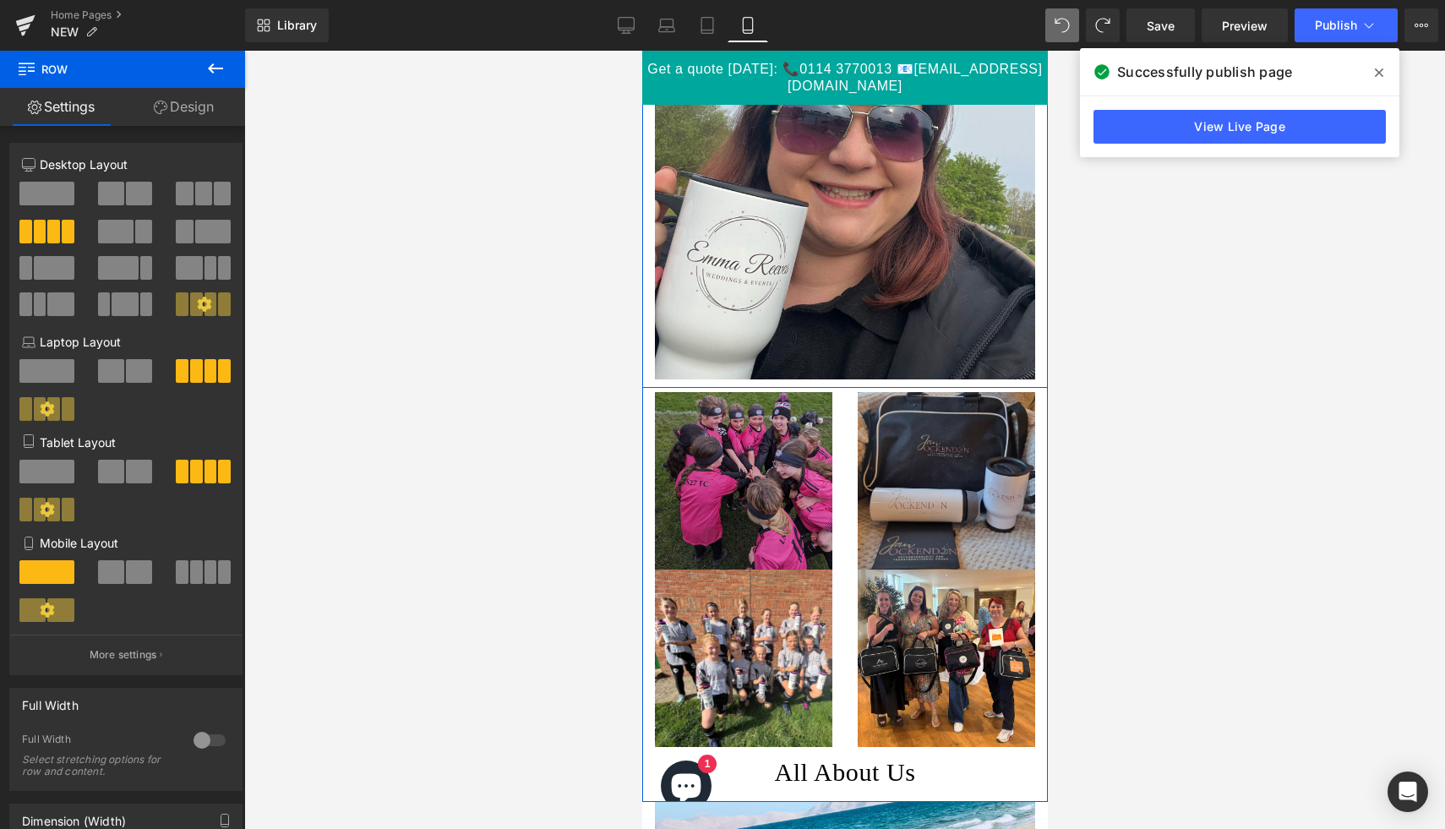
scroll to position [5384, 0]
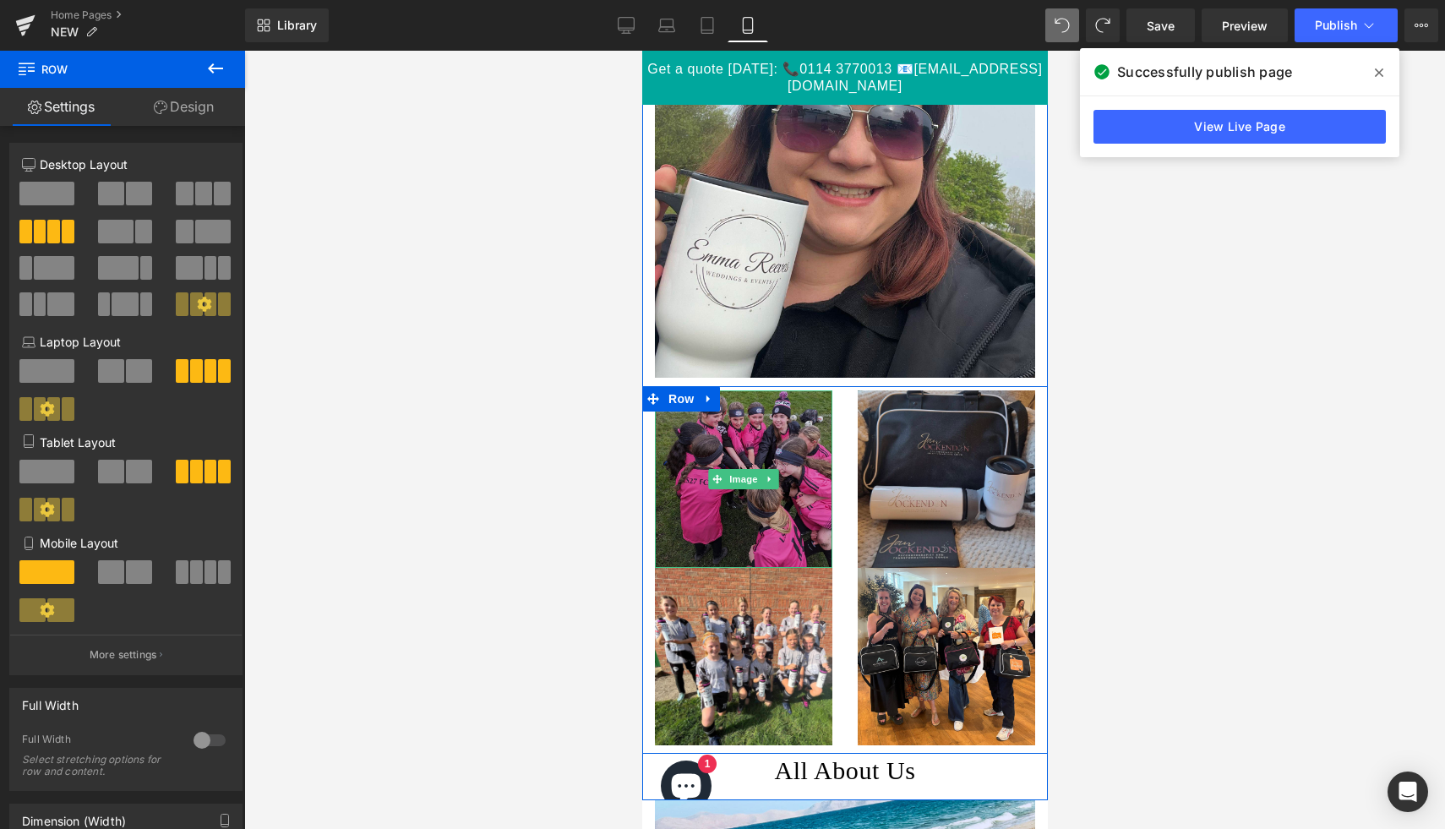
click at [771, 488] on img at bounding box center [742, 478] width 177 height 177
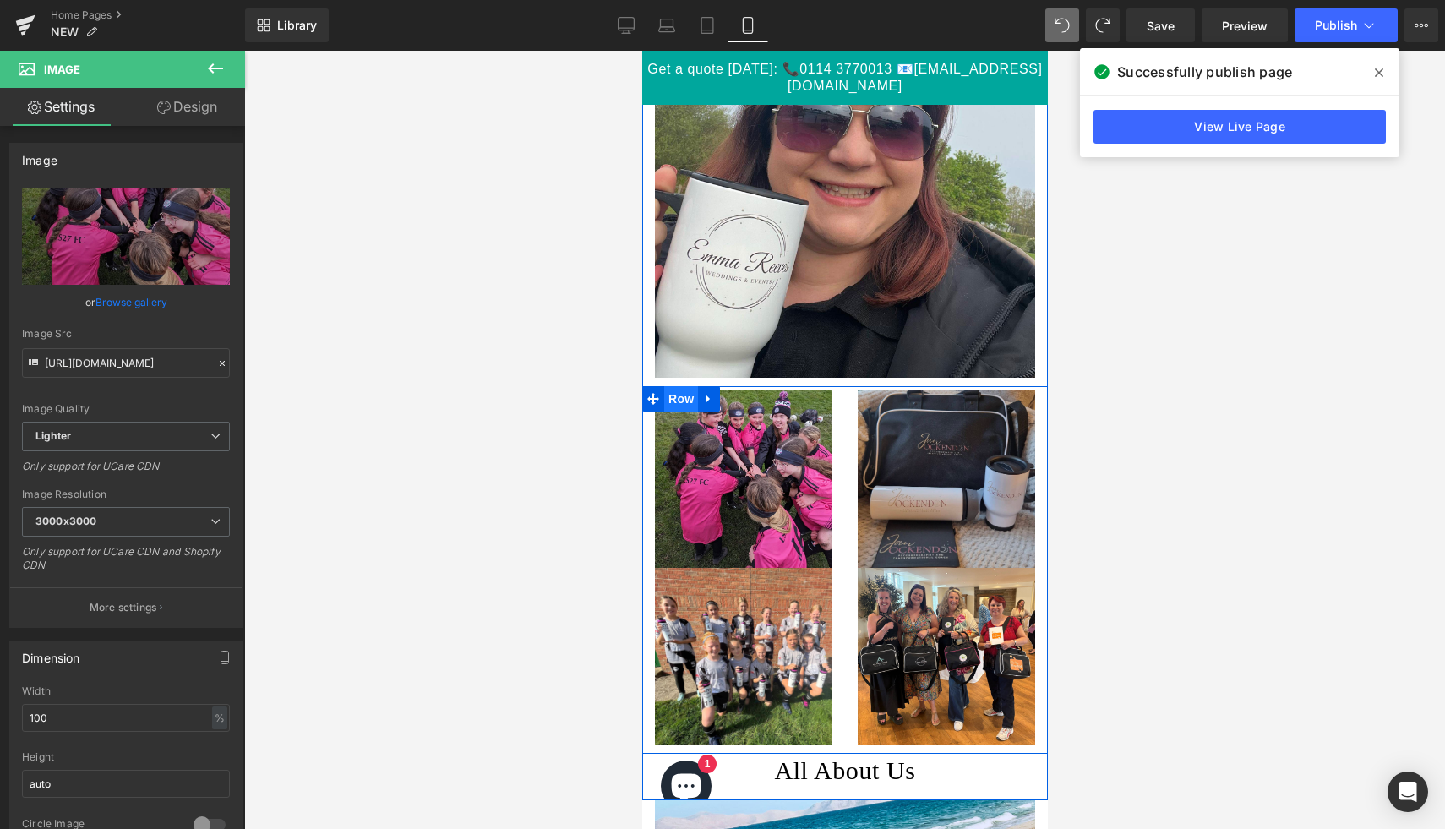
click at [679, 403] on span "Row" at bounding box center [680, 398] width 34 height 25
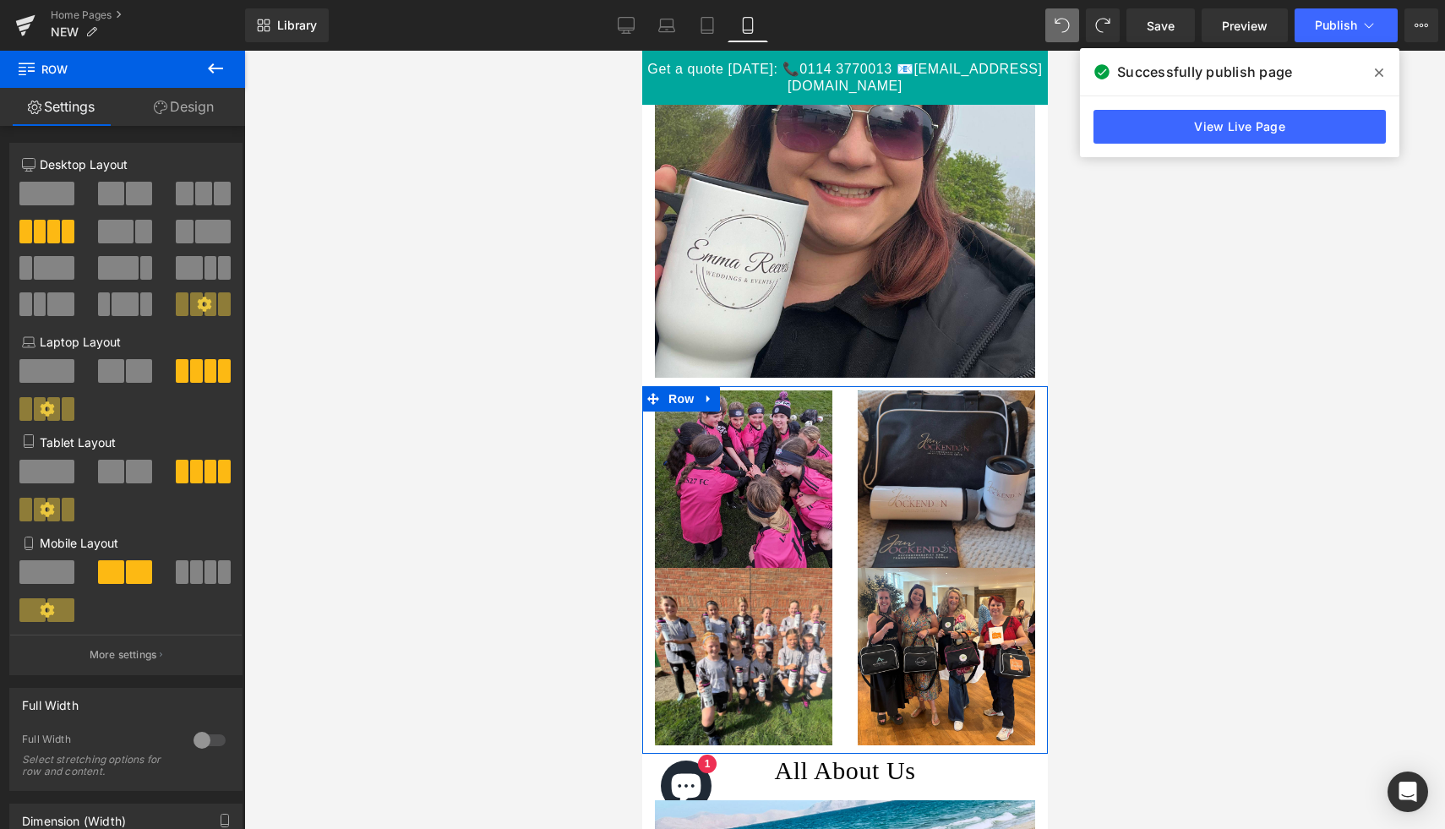
click at [52, 586] on button at bounding box center [47, 572] width 57 height 25
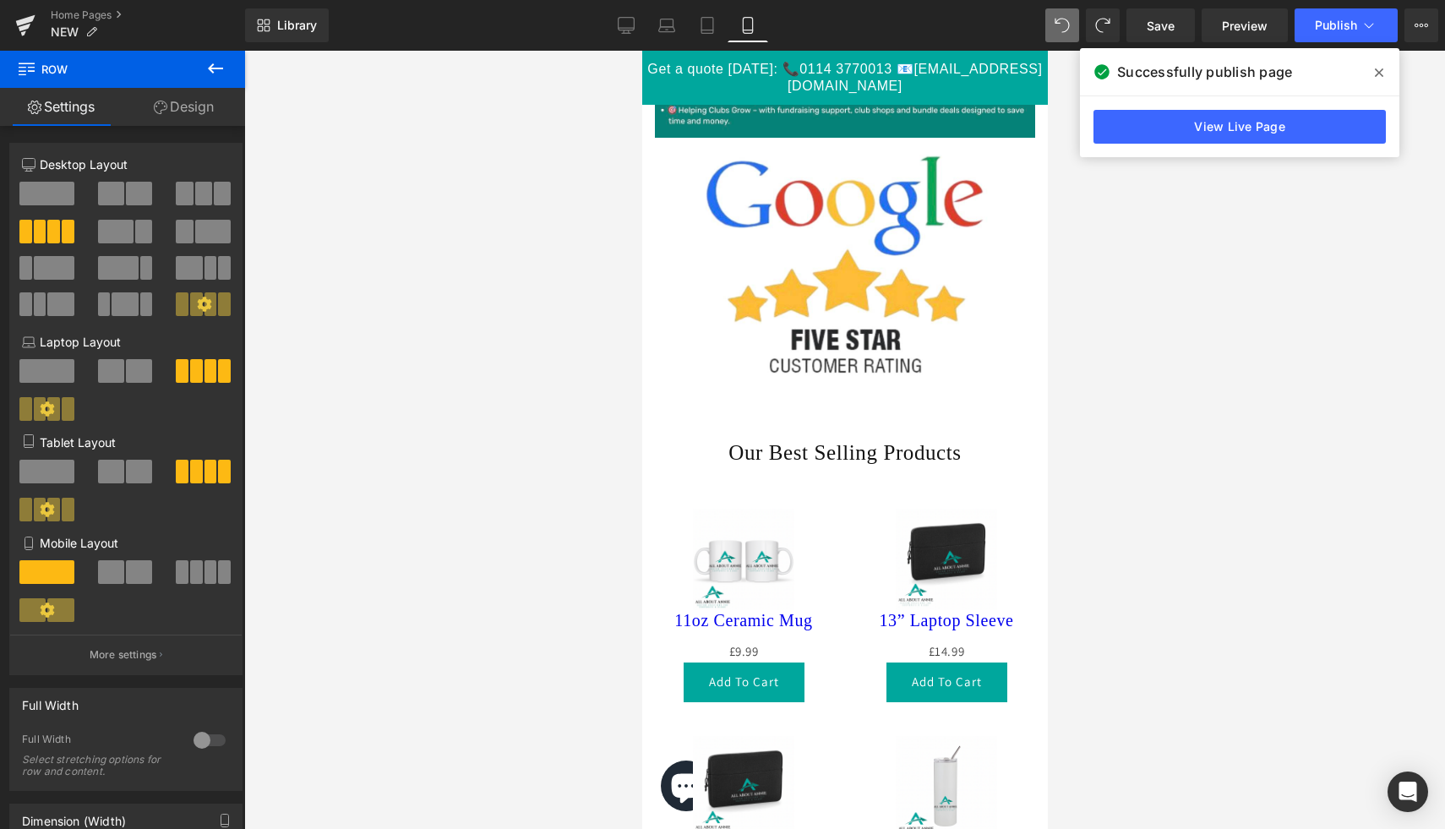
scroll to position [0, 0]
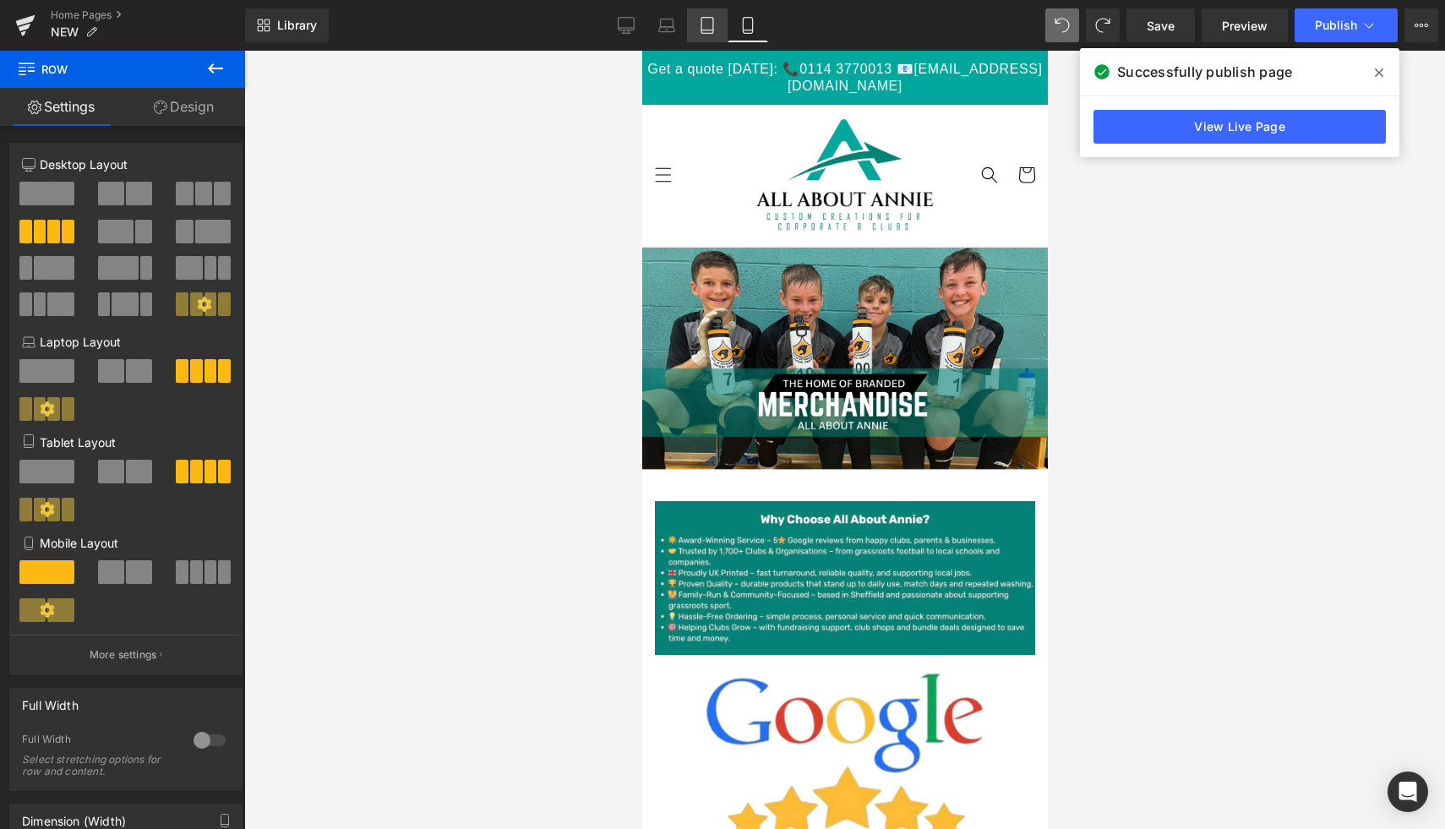
click at [719, 21] on link "Tablet" at bounding box center [707, 25] width 41 height 34
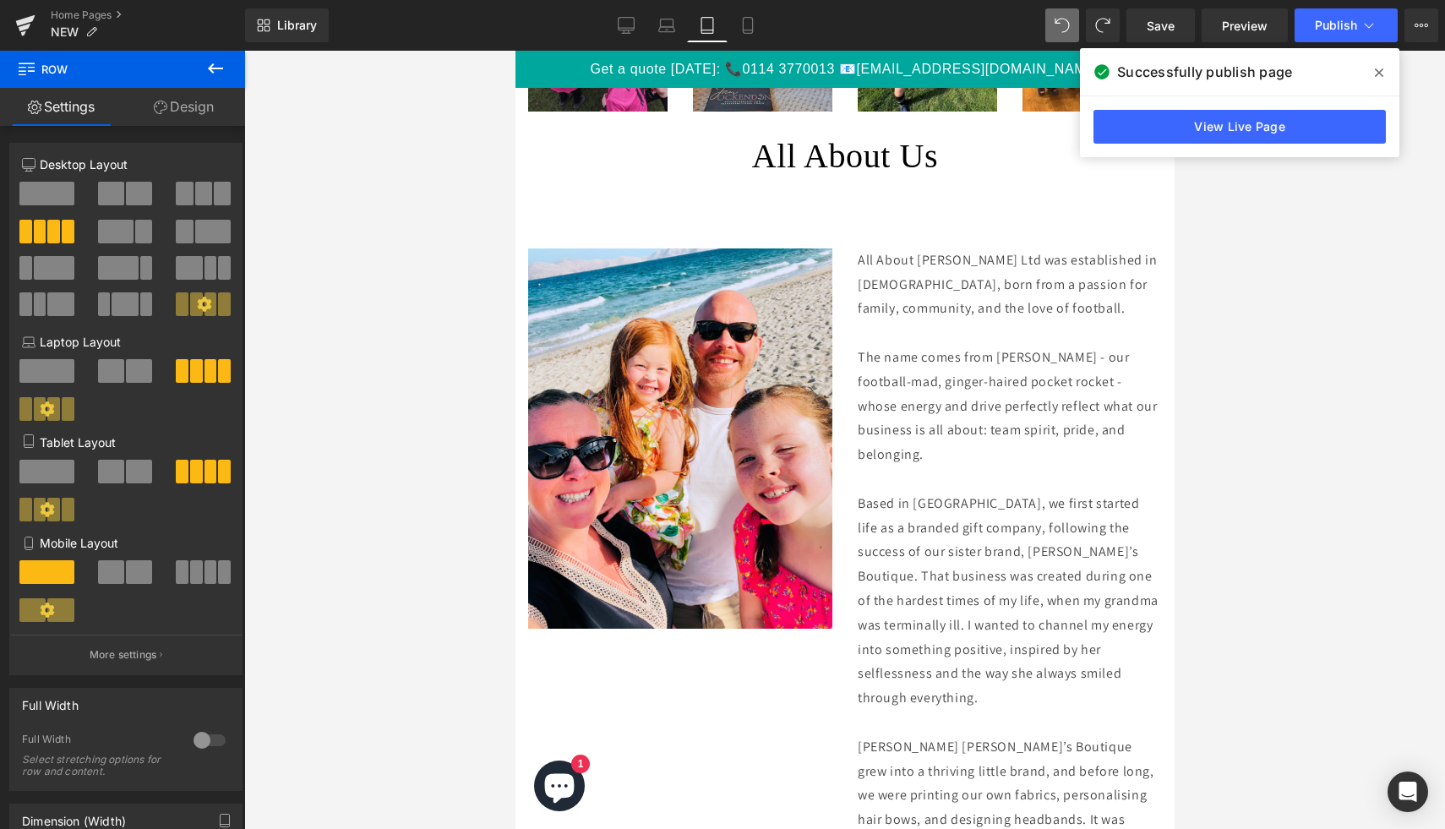
scroll to position [3057, 0]
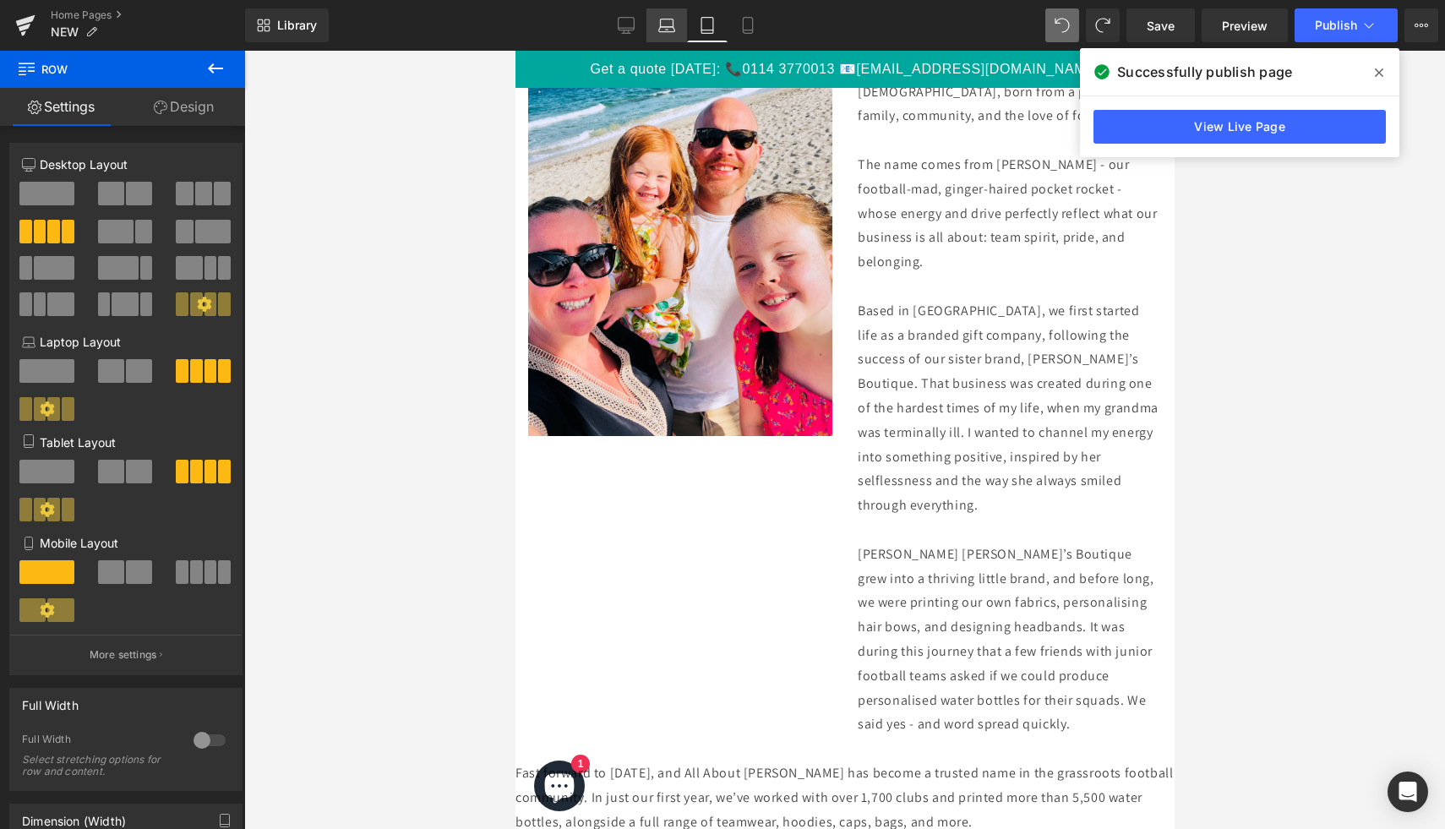
click at [666, 25] on icon at bounding box center [666, 25] width 17 height 17
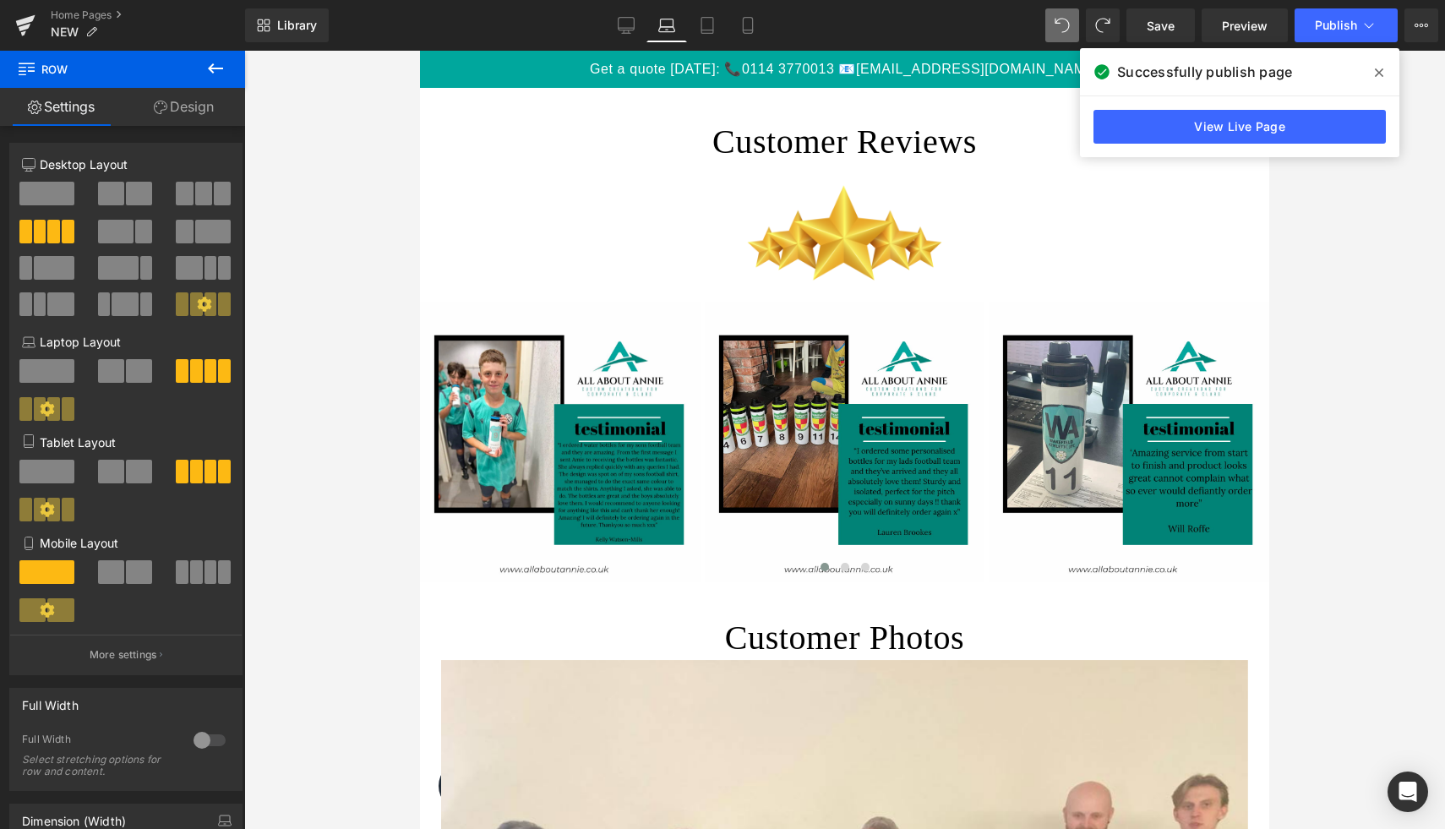
scroll to position [1601, 0]
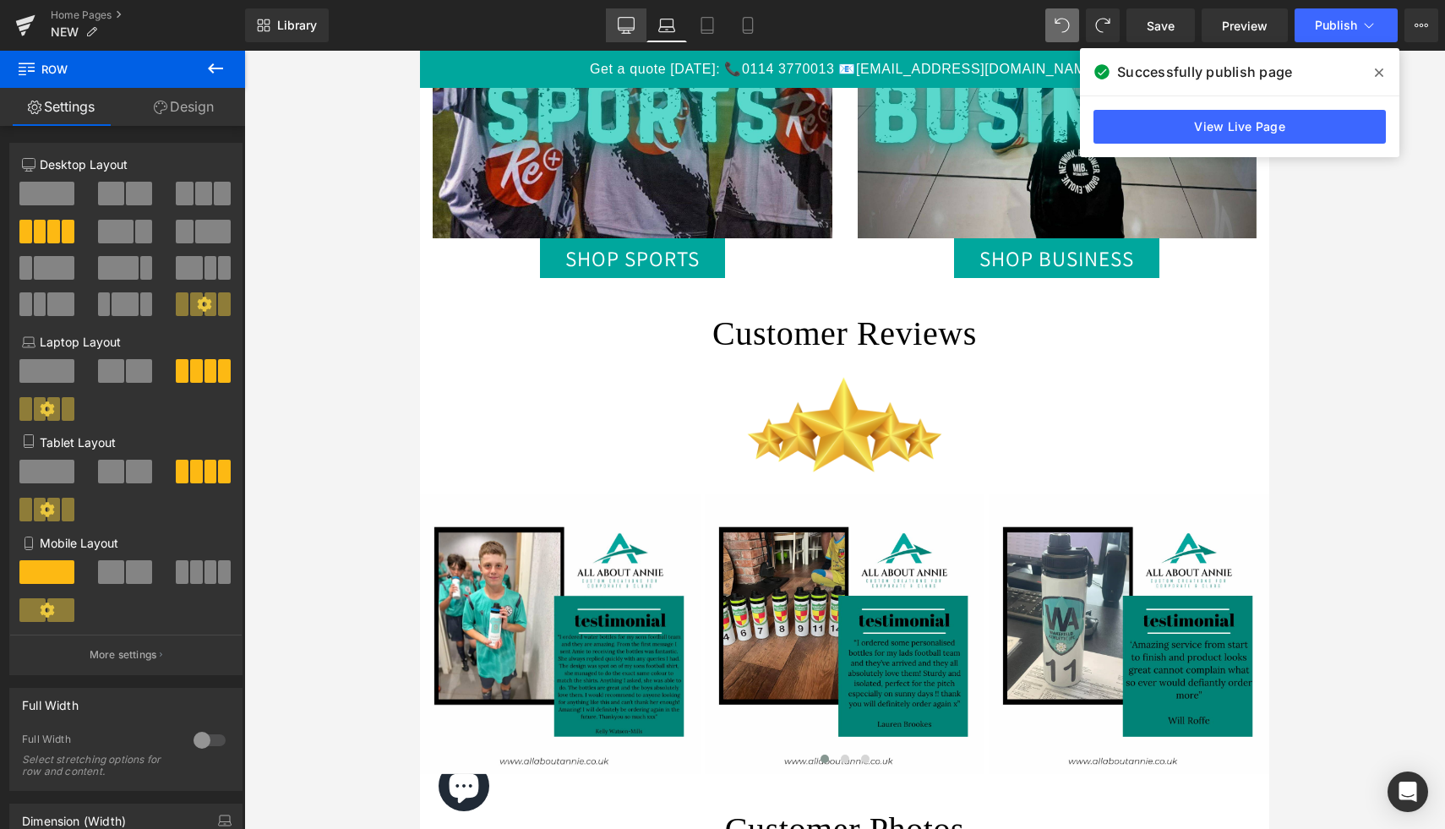
click at [636, 24] on link "Desktop" at bounding box center [626, 25] width 41 height 34
type input "1200"
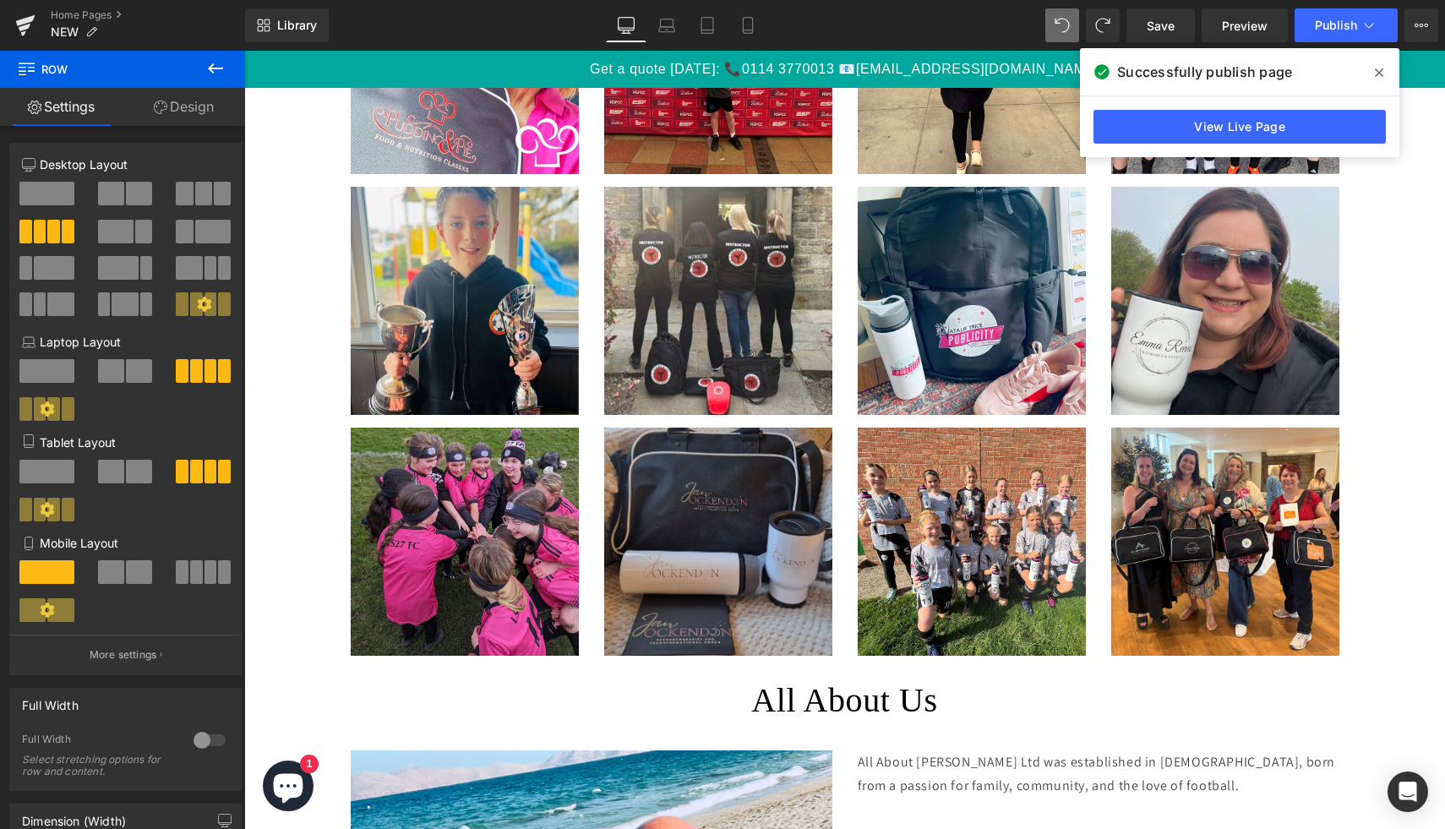
scroll to position [3853, 0]
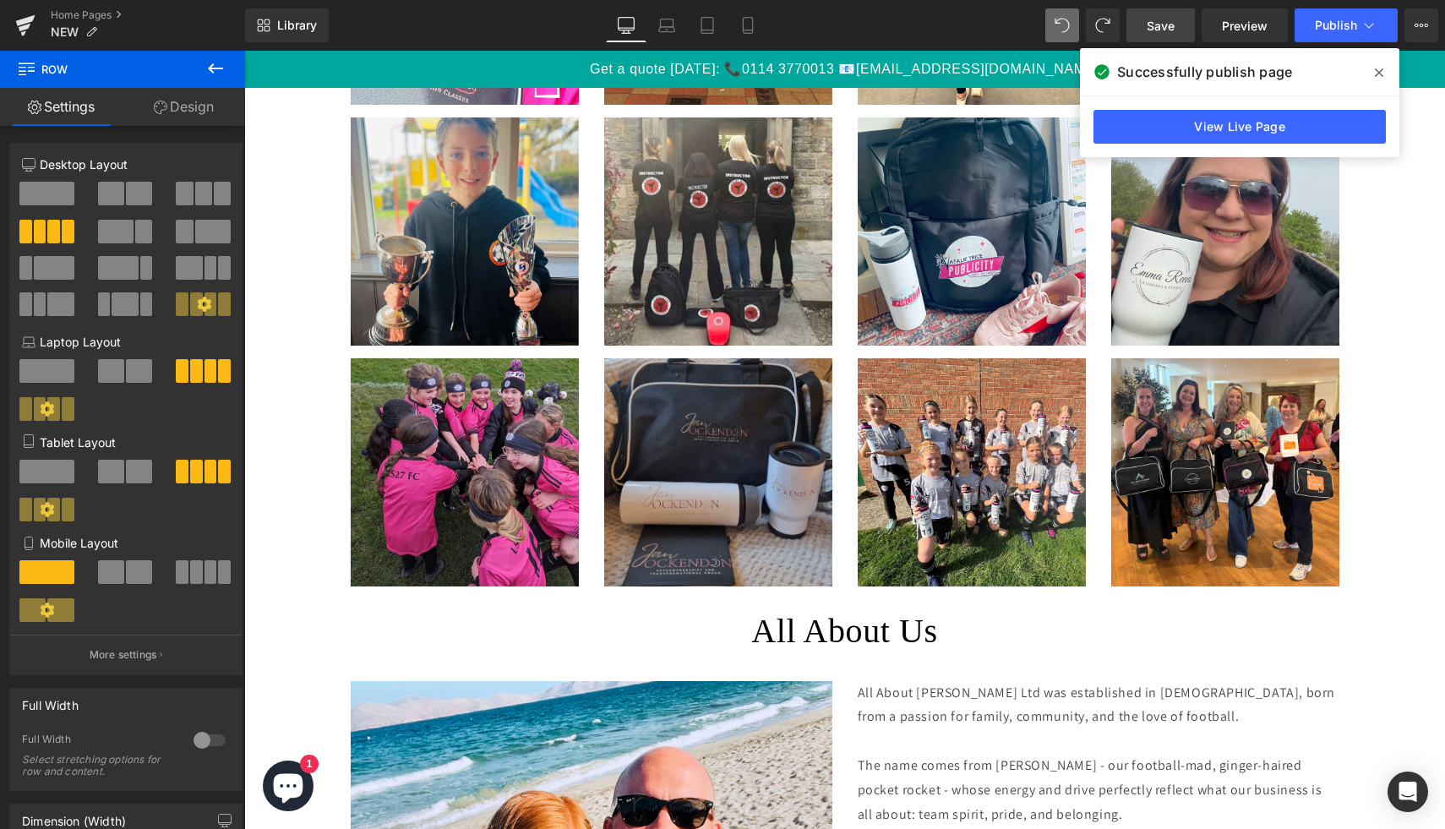
click at [1163, 24] on span "Save" at bounding box center [1161, 26] width 28 height 18
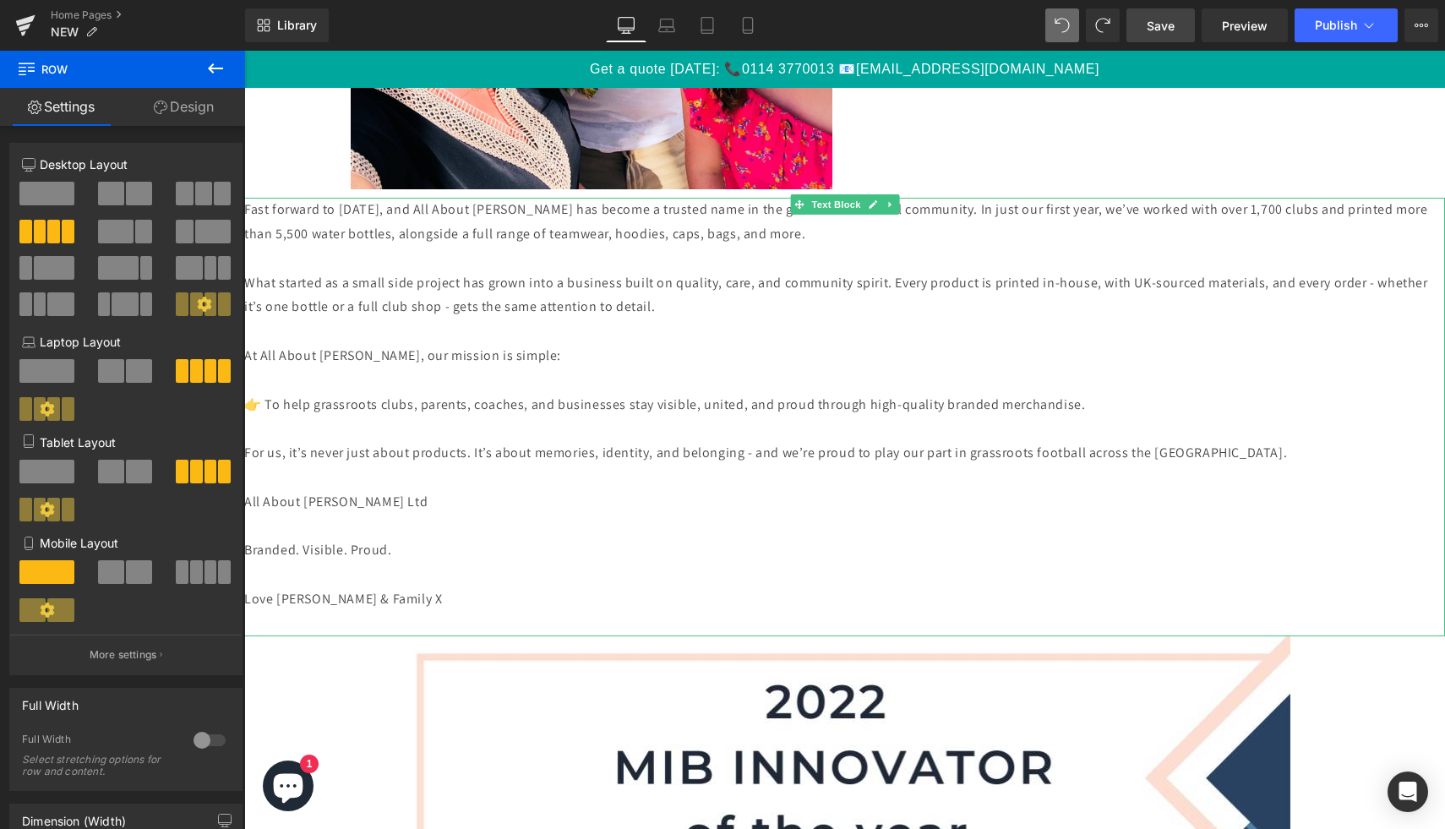
scroll to position [4955, 0]
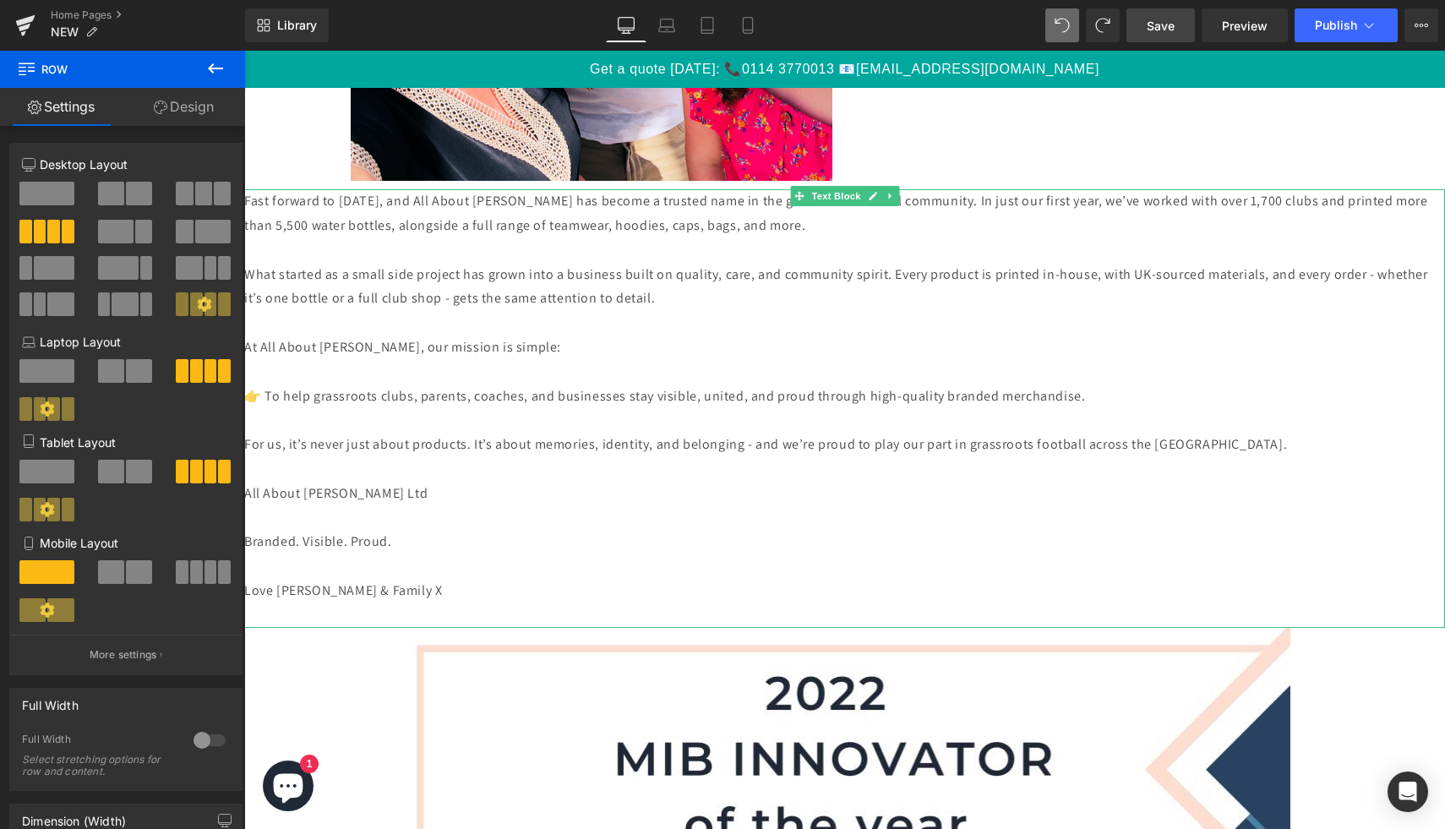
click at [474, 580] on p "Love [PERSON_NAME] & Family X" at bounding box center [844, 591] width 1201 height 25
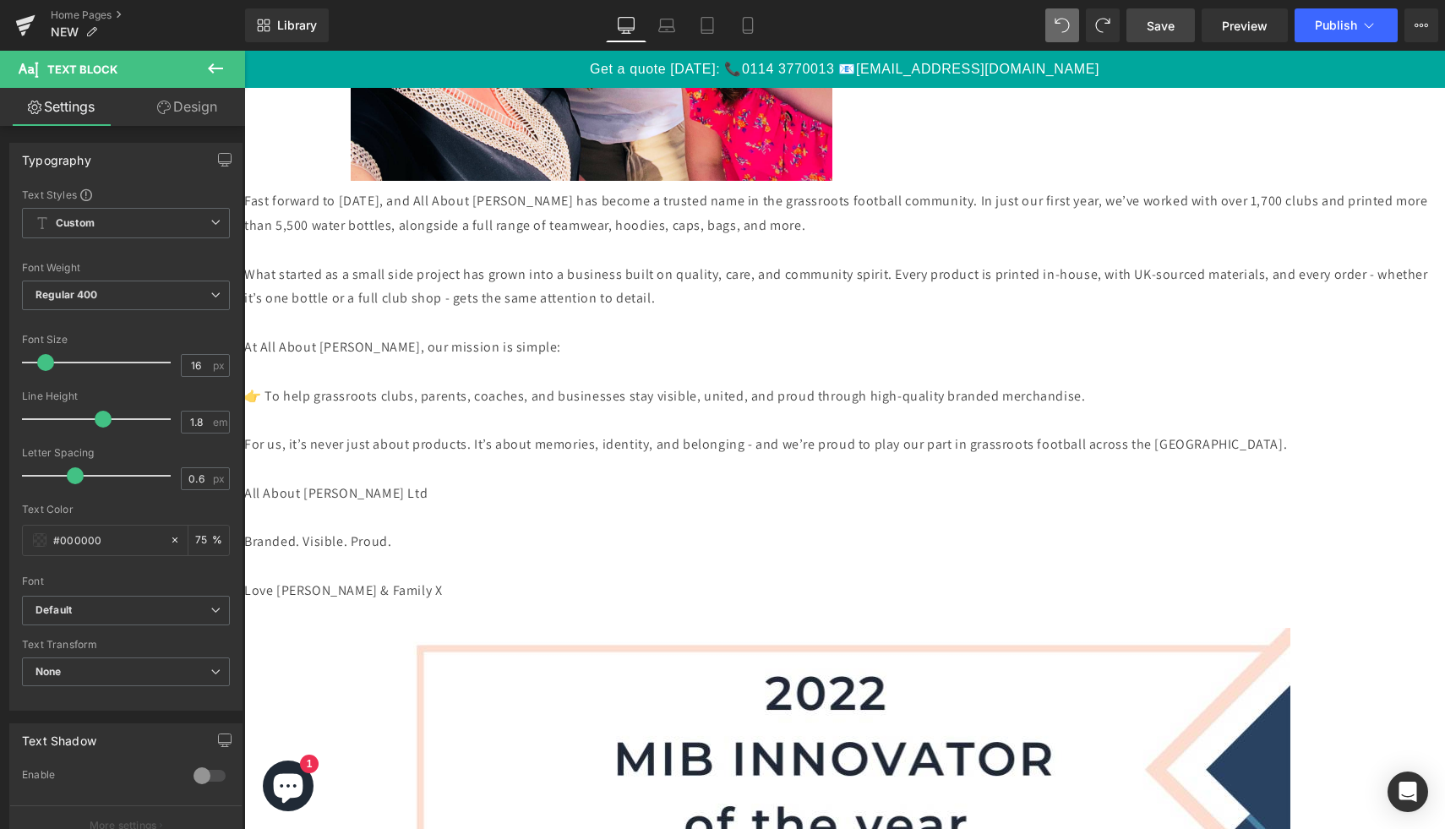
click at [205, 101] on link "Design" at bounding box center [187, 107] width 123 height 38
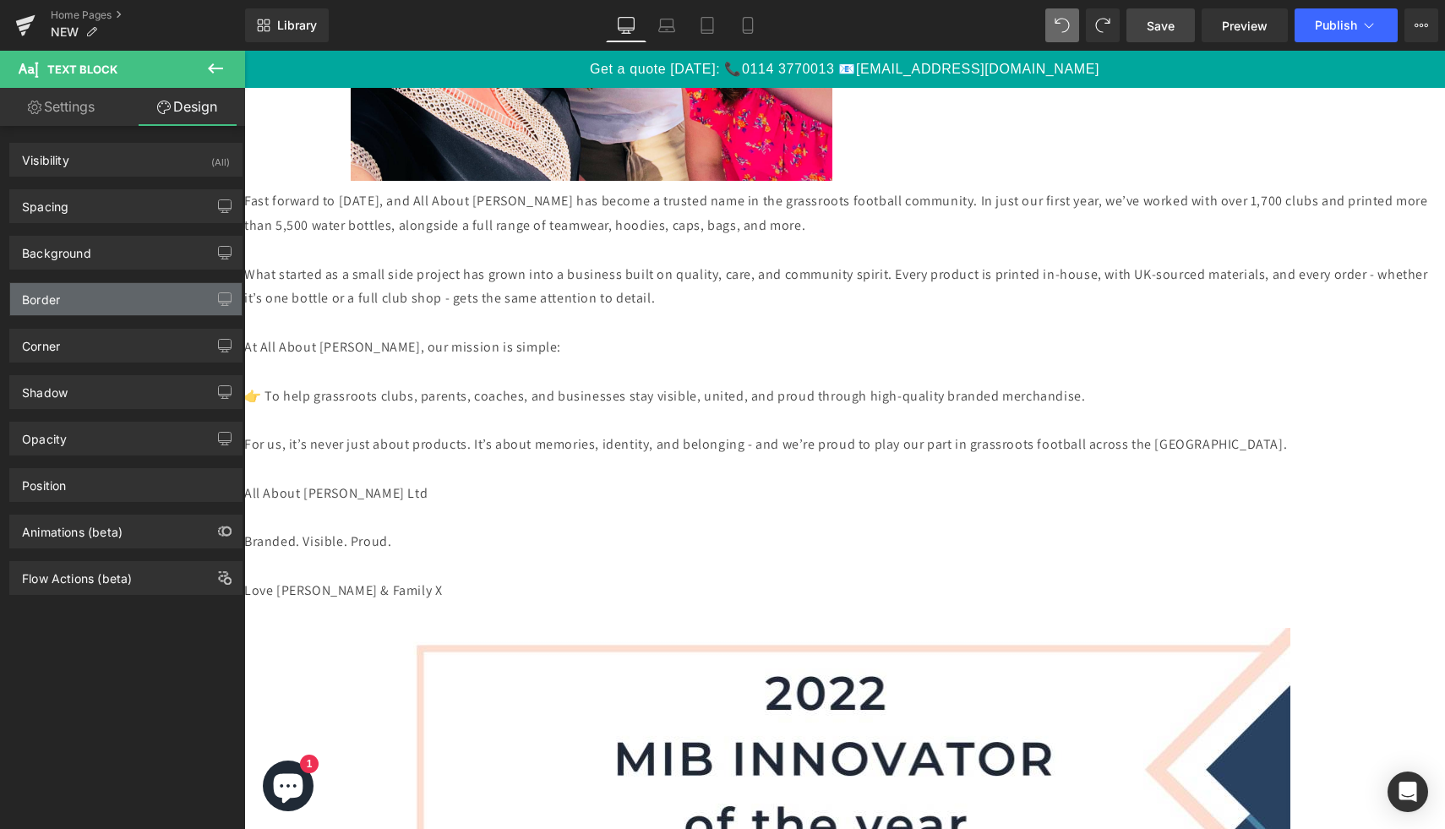
click at [148, 308] on div "Border" at bounding box center [126, 299] width 232 height 32
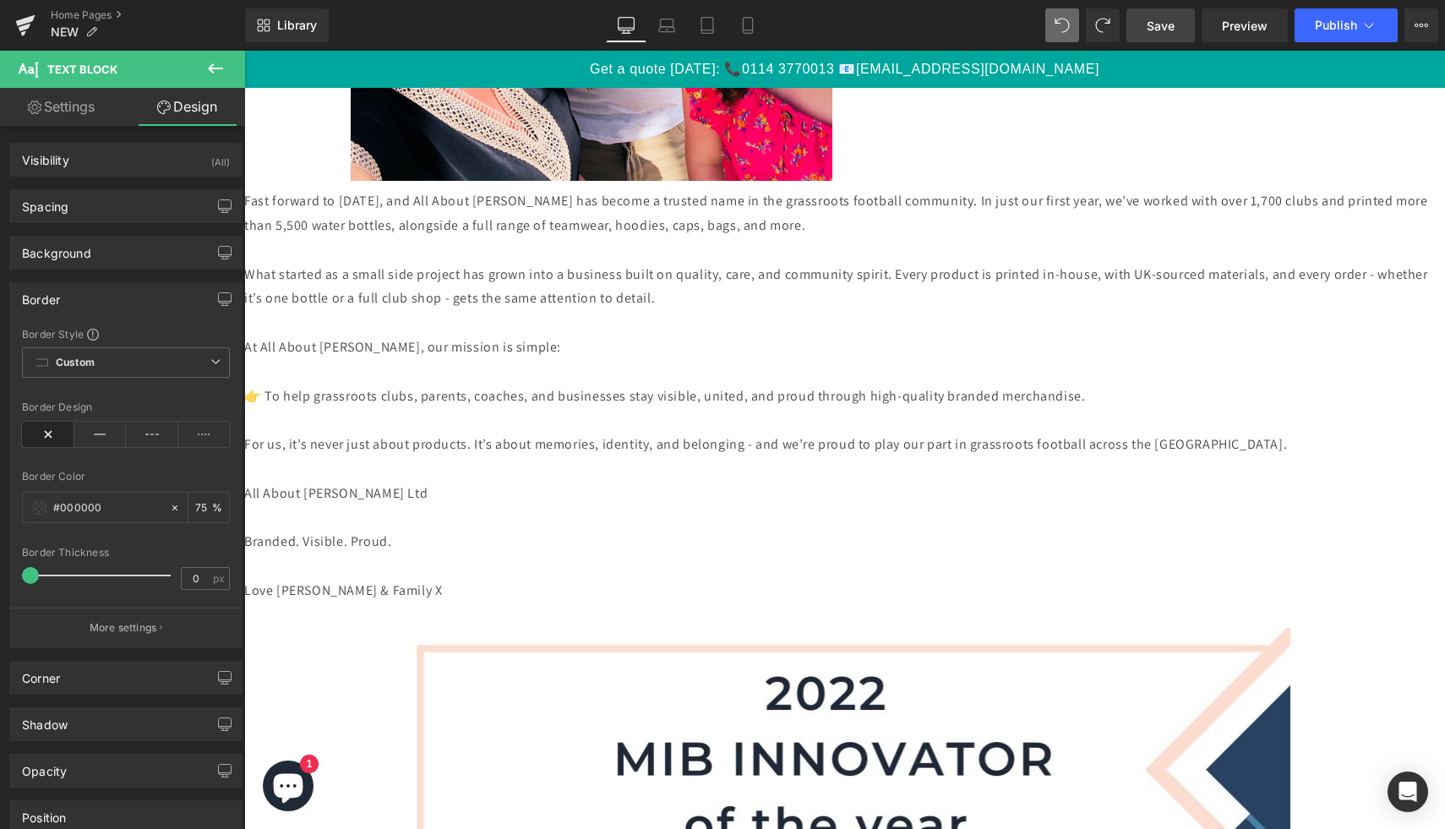
click at [95, 110] on link "Settings" at bounding box center [61, 107] width 123 height 38
type input "75"
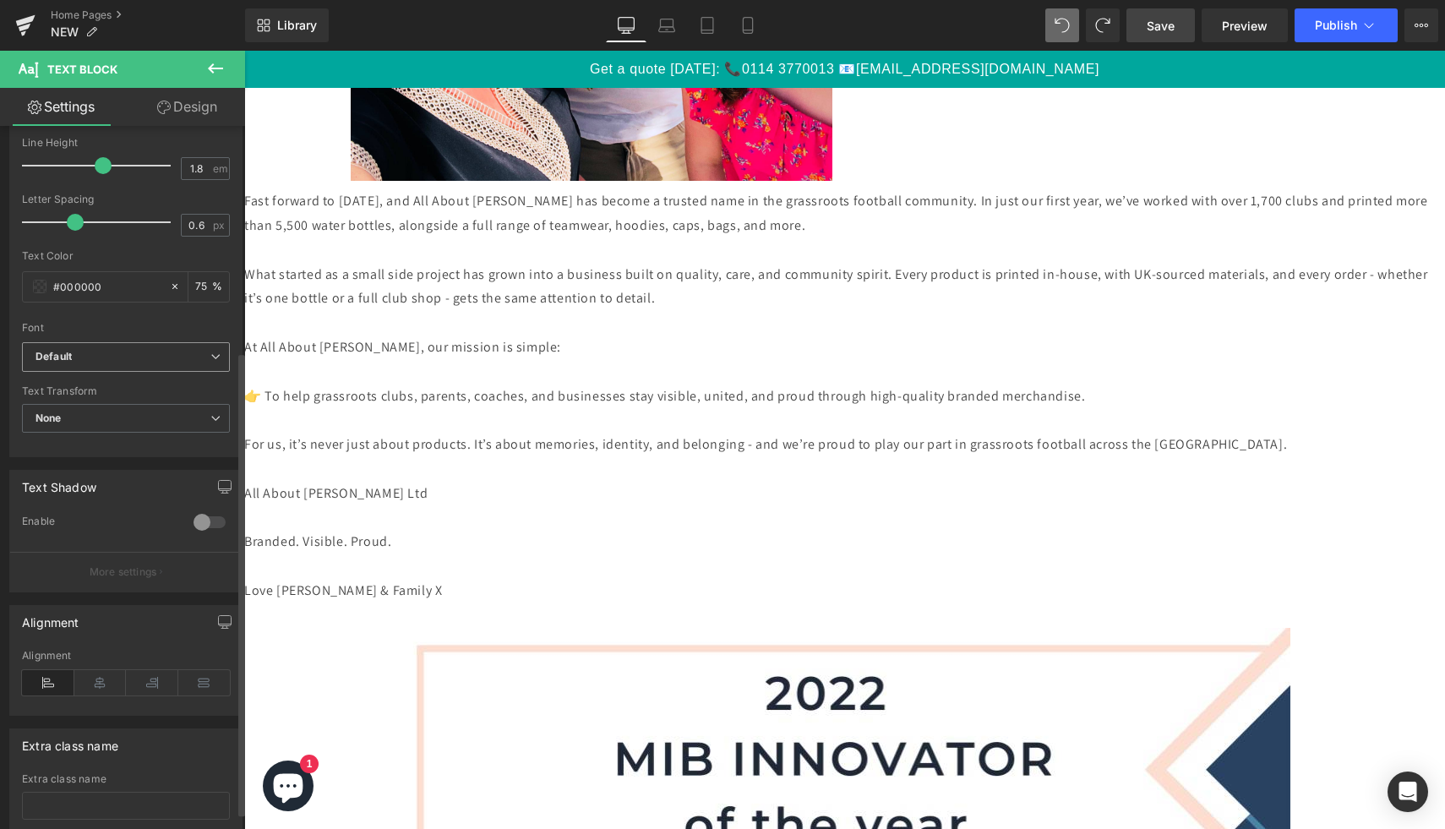
scroll to position [367, 0]
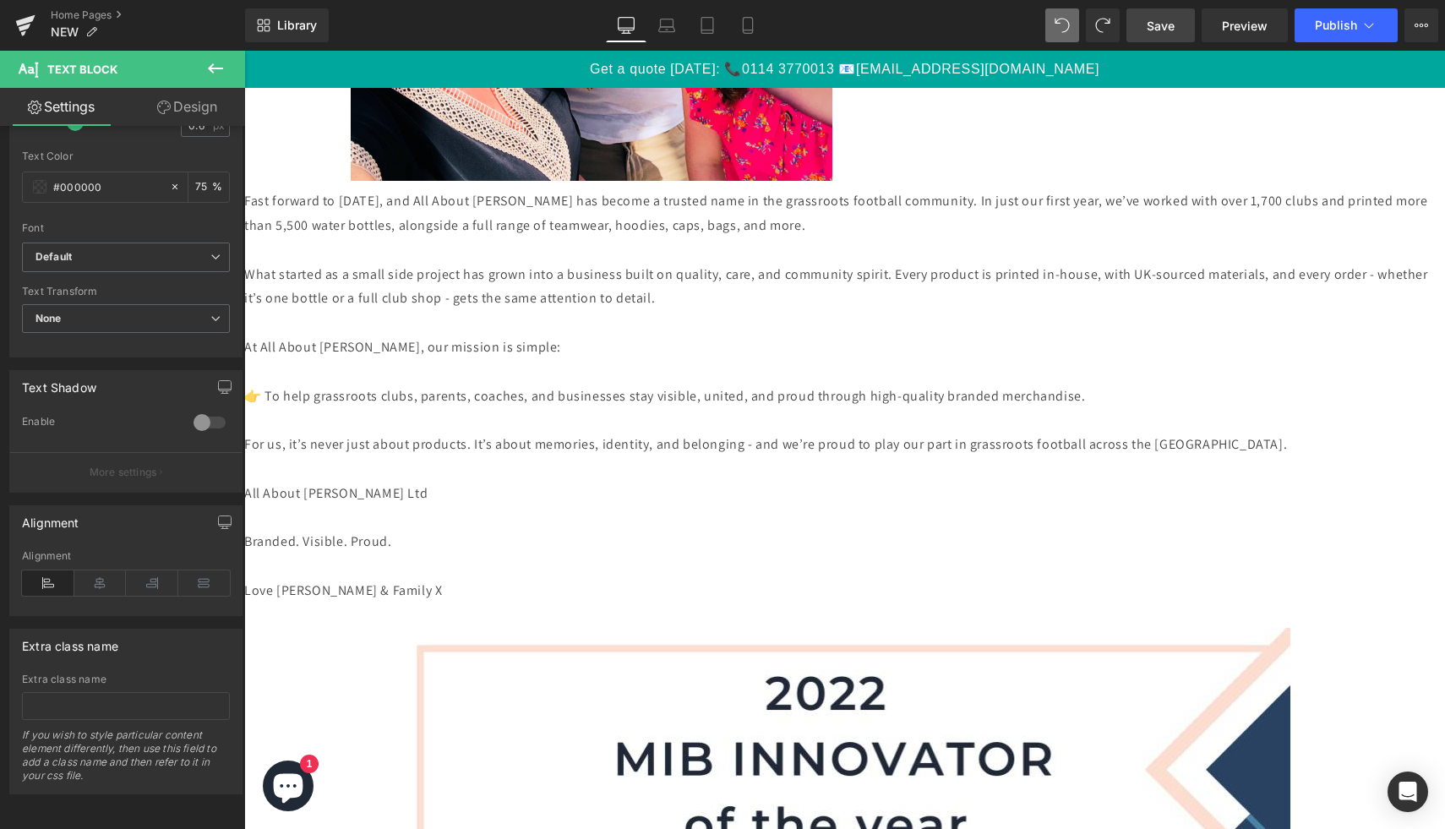
click at [352, 467] on p at bounding box center [844, 469] width 1201 height 25
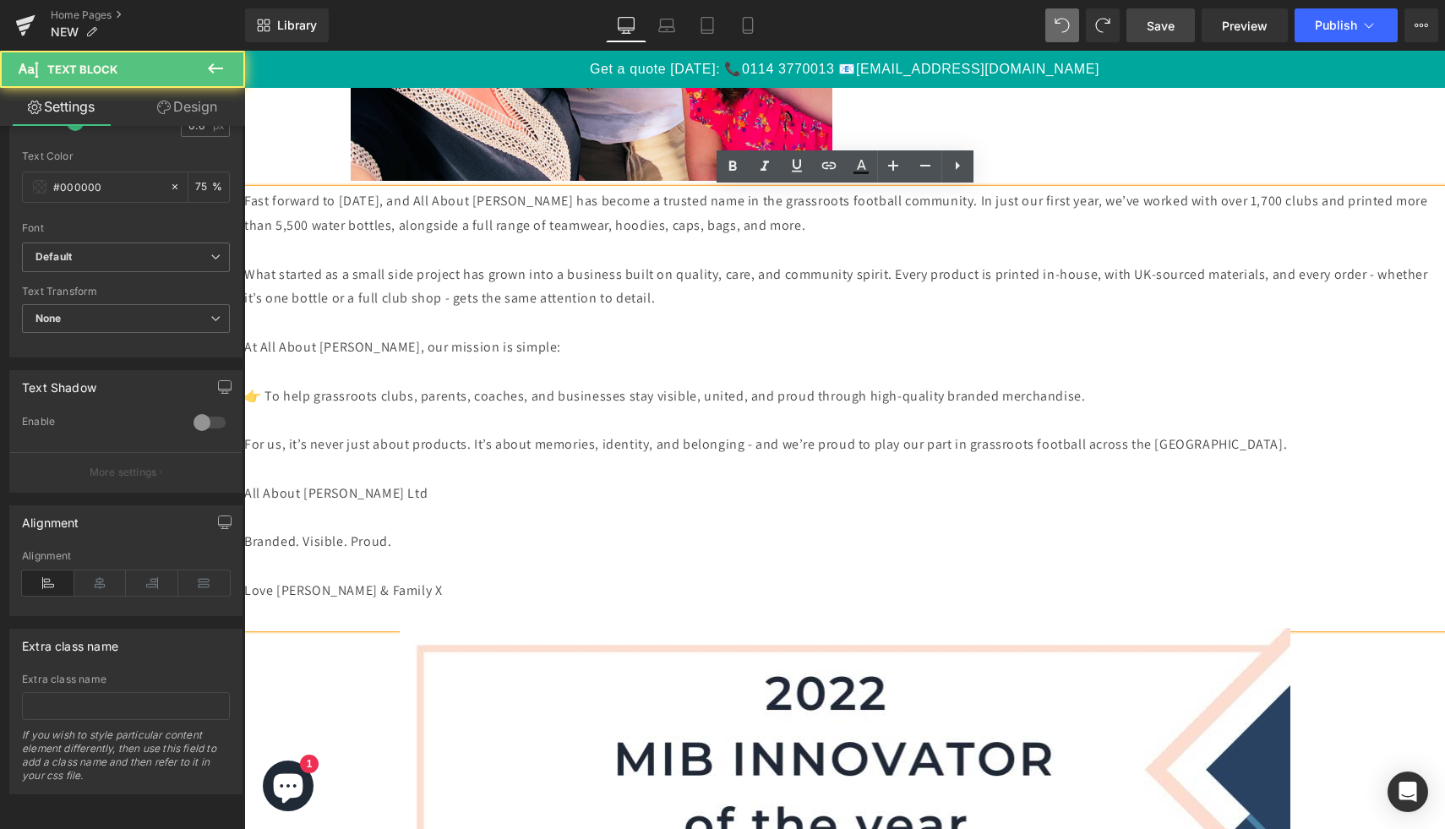
click at [670, 189] on p "Fast forward to [DATE], and All About [PERSON_NAME] has become a trusted name i…" at bounding box center [844, 213] width 1201 height 49
click at [790, 492] on p "All About [PERSON_NAME] Ltd" at bounding box center [844, 494] width 1201 height 25
click at [859, 319] on p at bounding box center [844, 323] width 1201 height 25
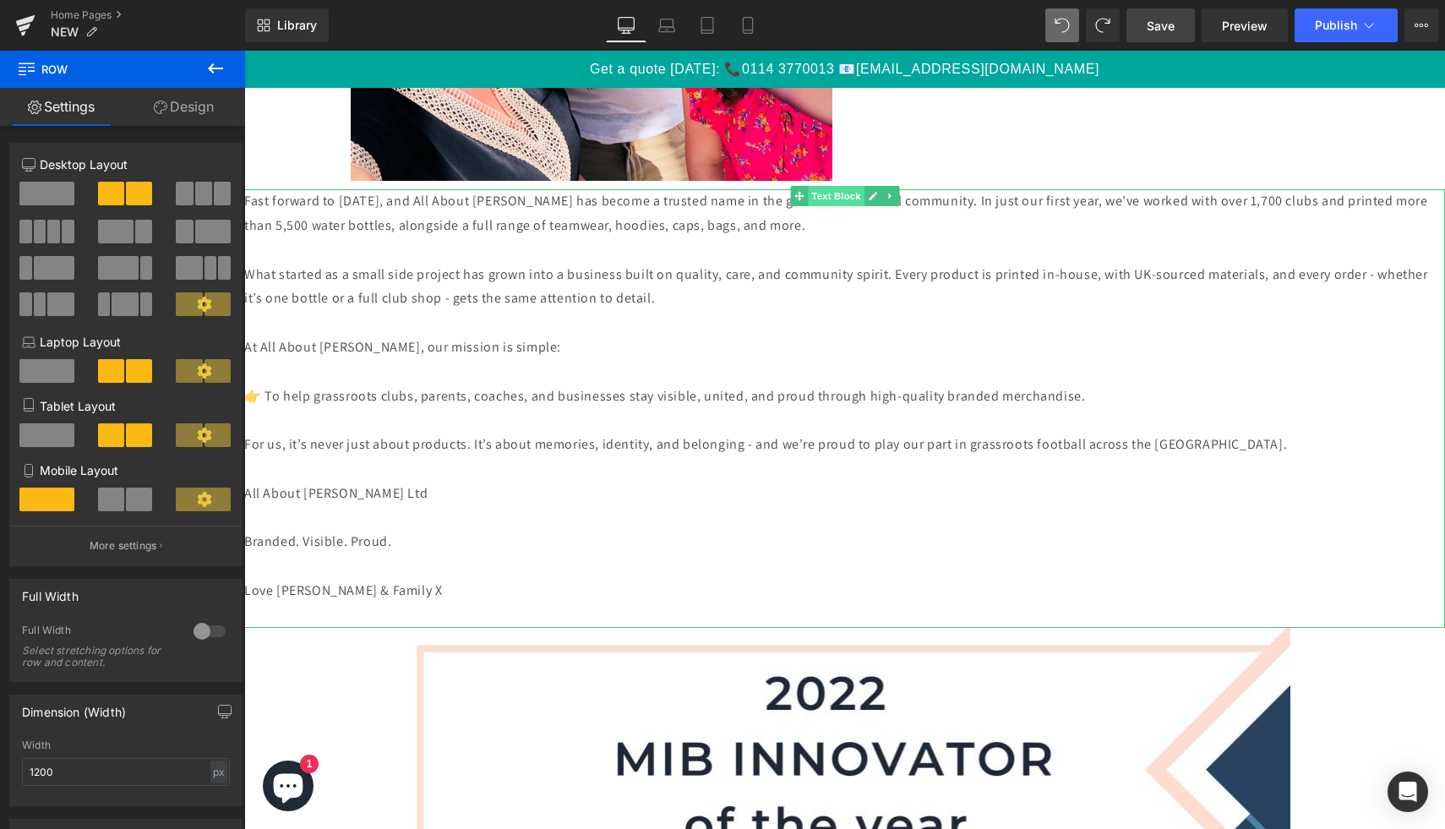
click at [837, 198] on span "Text Block" at bounding box center [836, 196] width 56 height 20
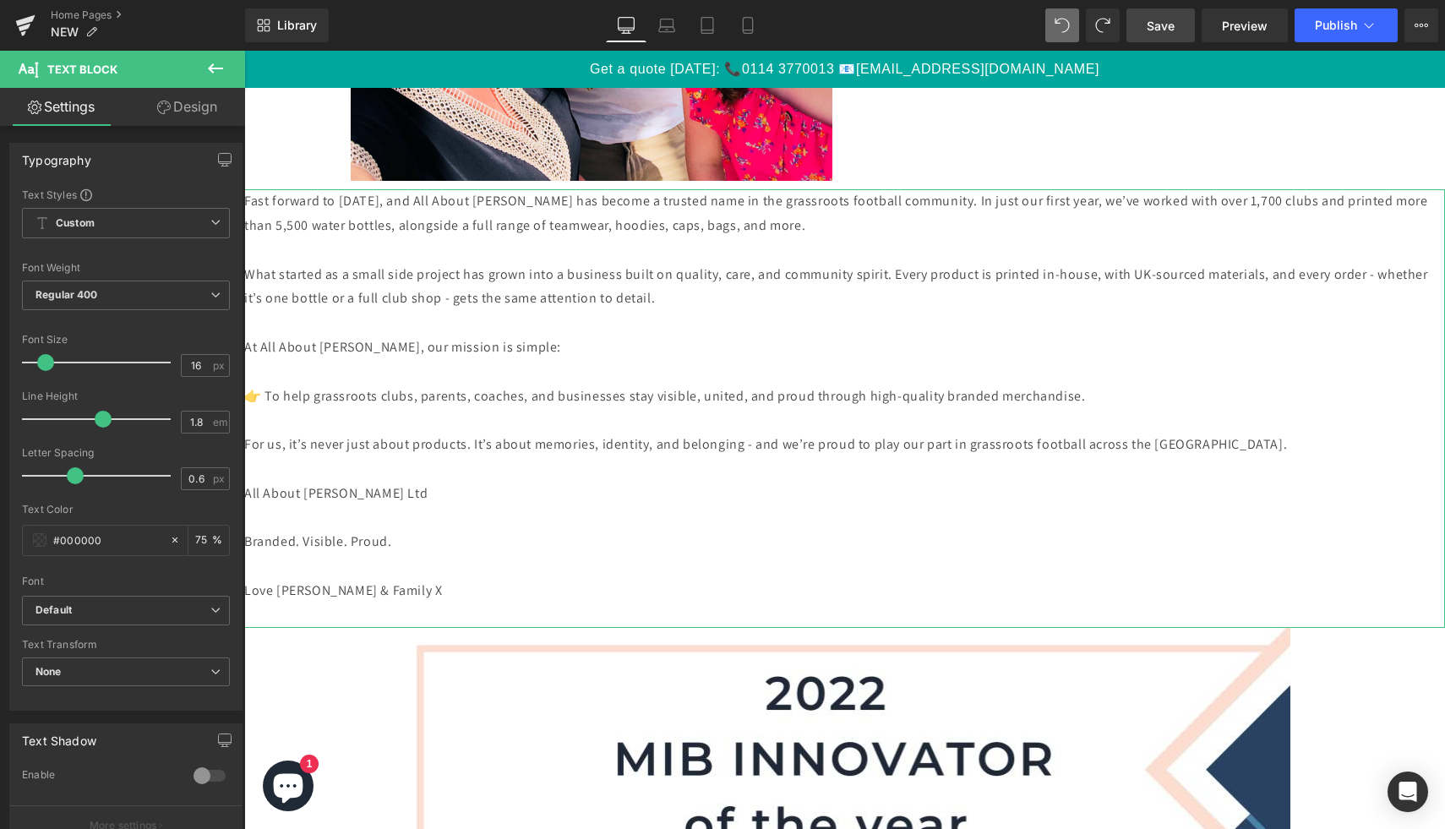
click at [210, 112] on link "Design" at bounding box center [187, 107] width 123 height 38
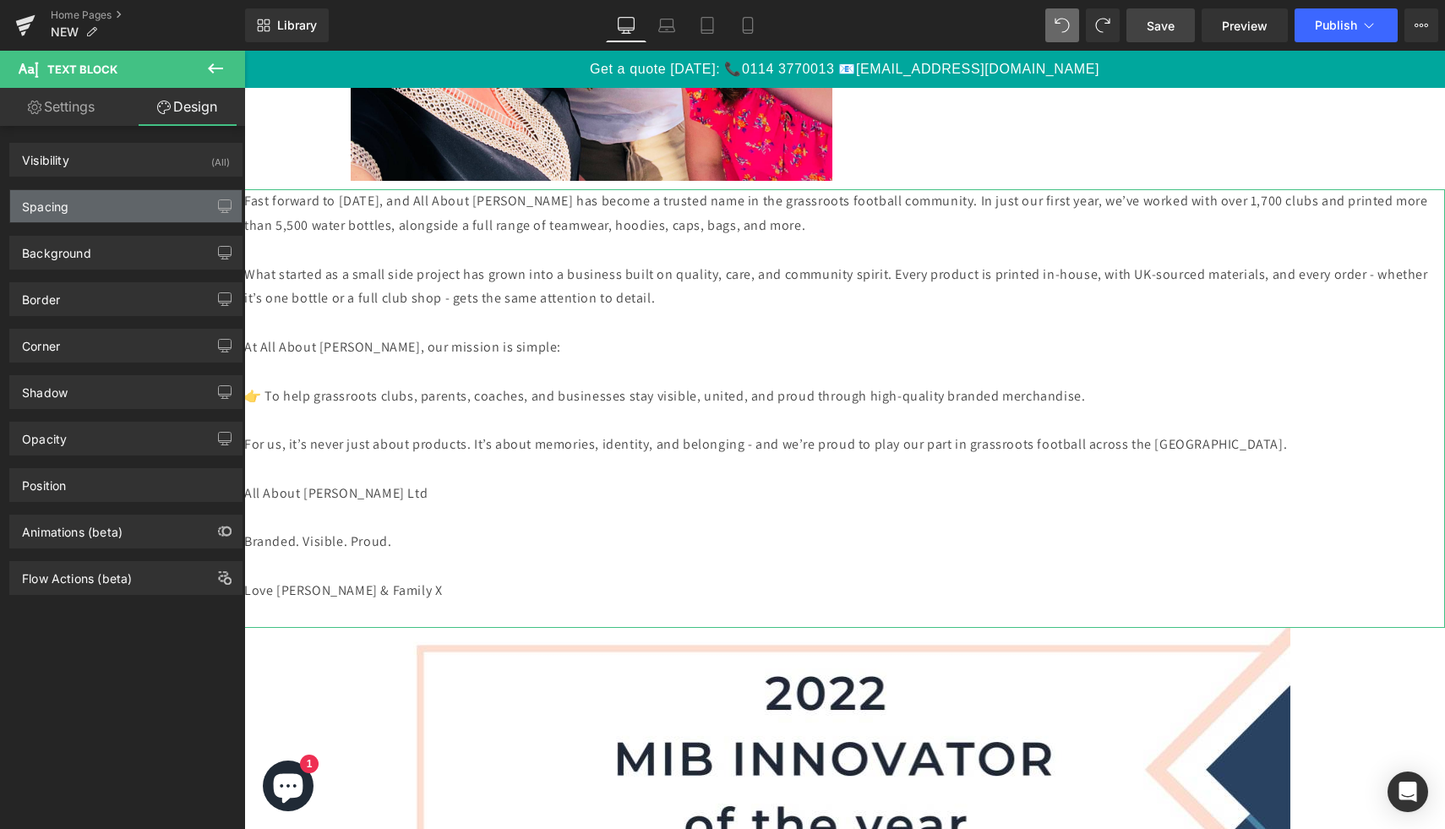
click at [79, 211] on div "Spacing" at bounding box center [126, 206] width 232 height 32
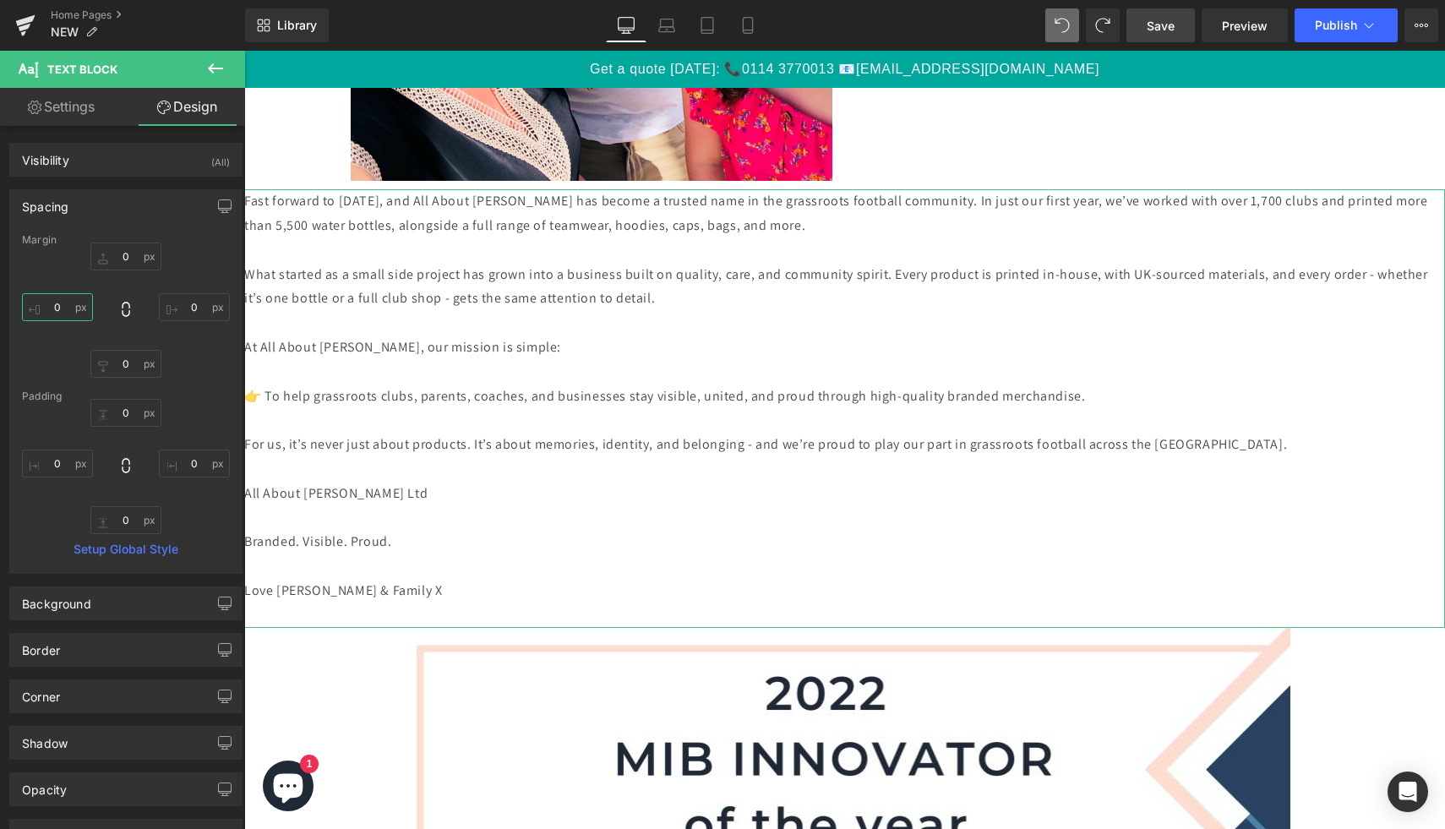
click at [63, 315] on input "0" at bounding box center [57, 307] width 71 height 28
type input "10"
click at [193, 303] on input "0" at bounding box center [194, 307] width 71 height 28
click at [192, 308] on input "10" at bounding box center [194, 307] width 71 height 28
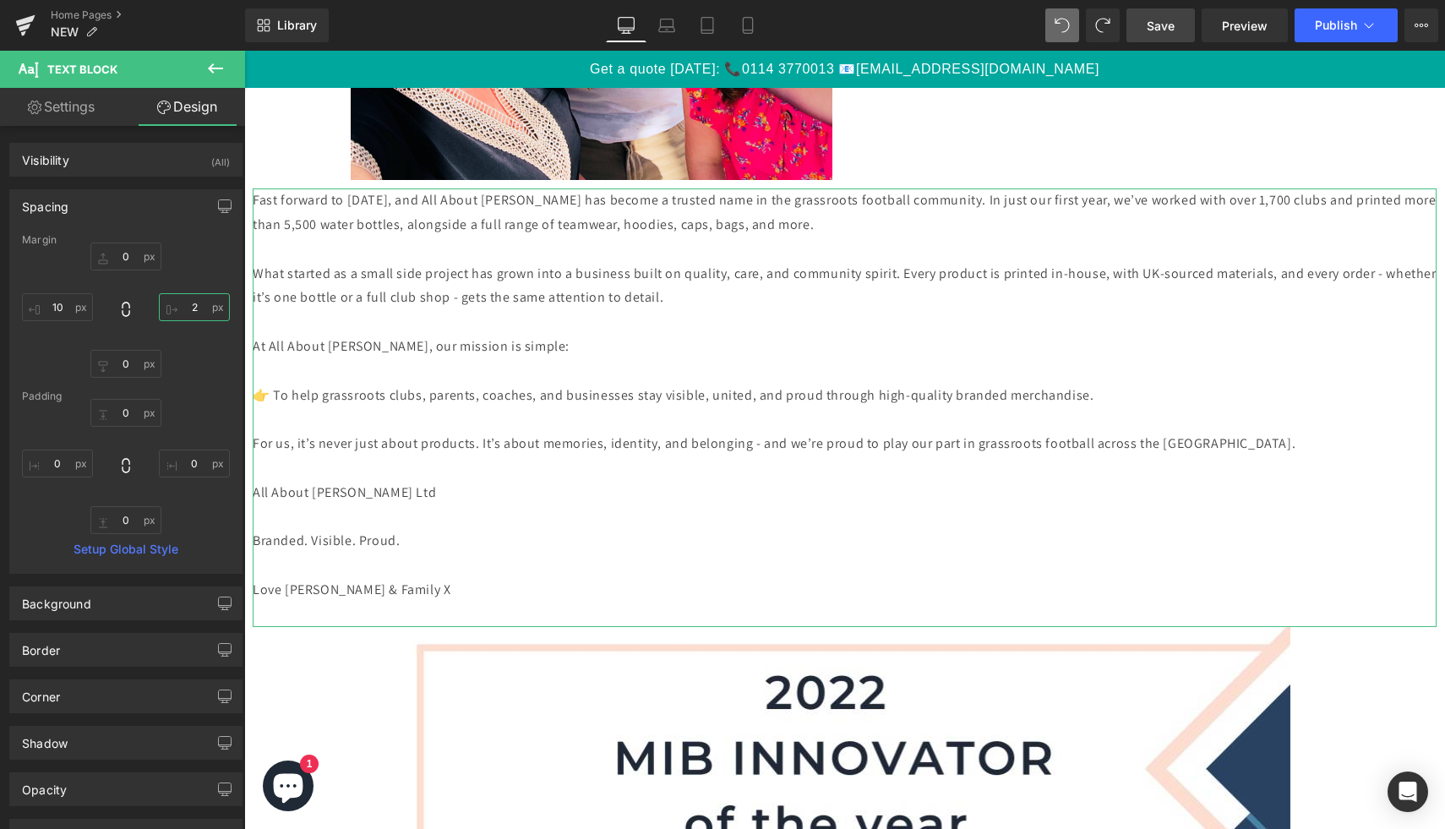
type input "20"
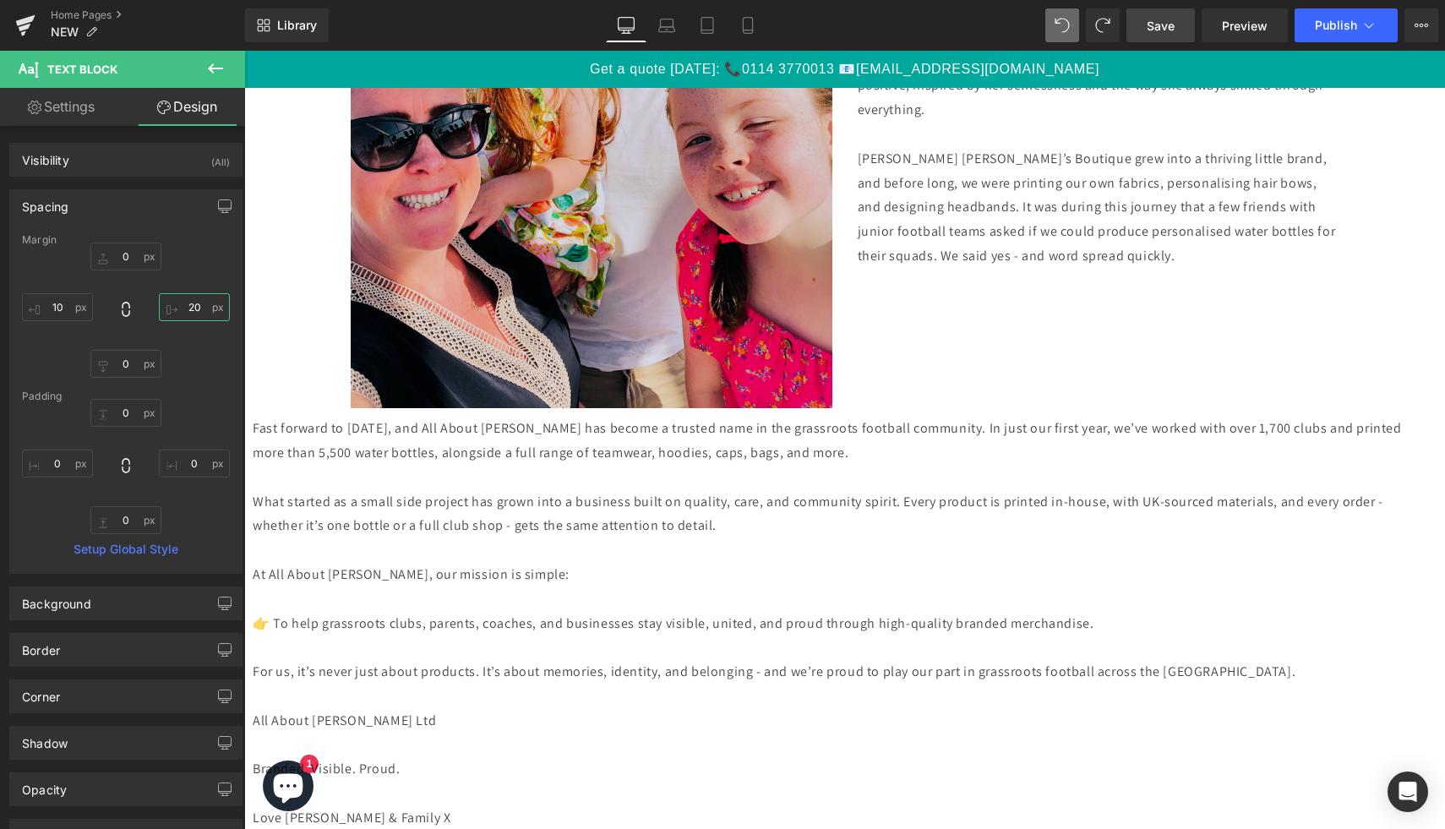
scroll to position [4727, 0]
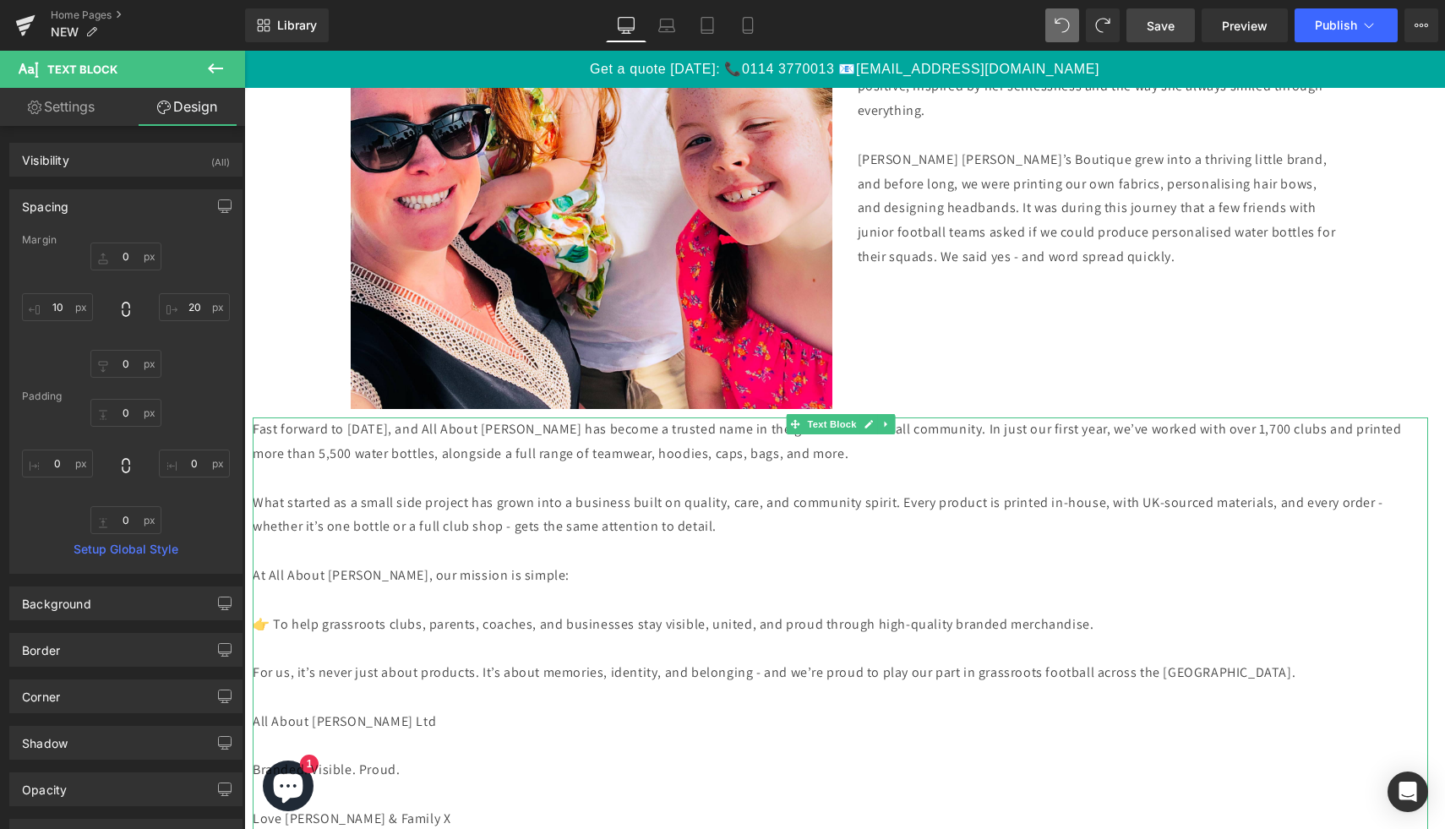
click at [626, 491] on p "What started as a small side project has grown into a business built on quality…" at bounding box center [841, 515] width 1176 height 49
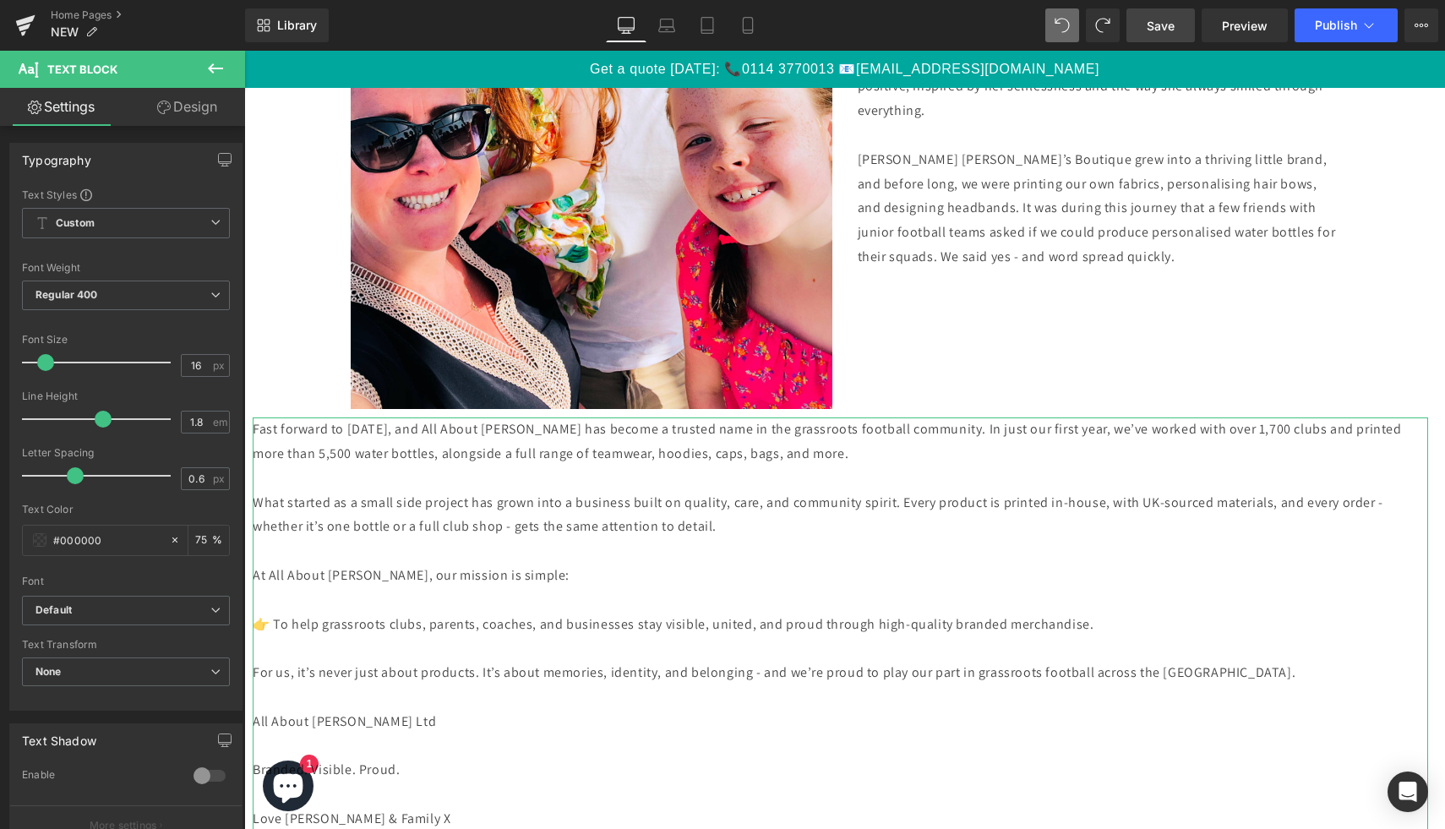
click at [180, 99] on link "Design" at bounding box center [187, 107] width 123 height 38
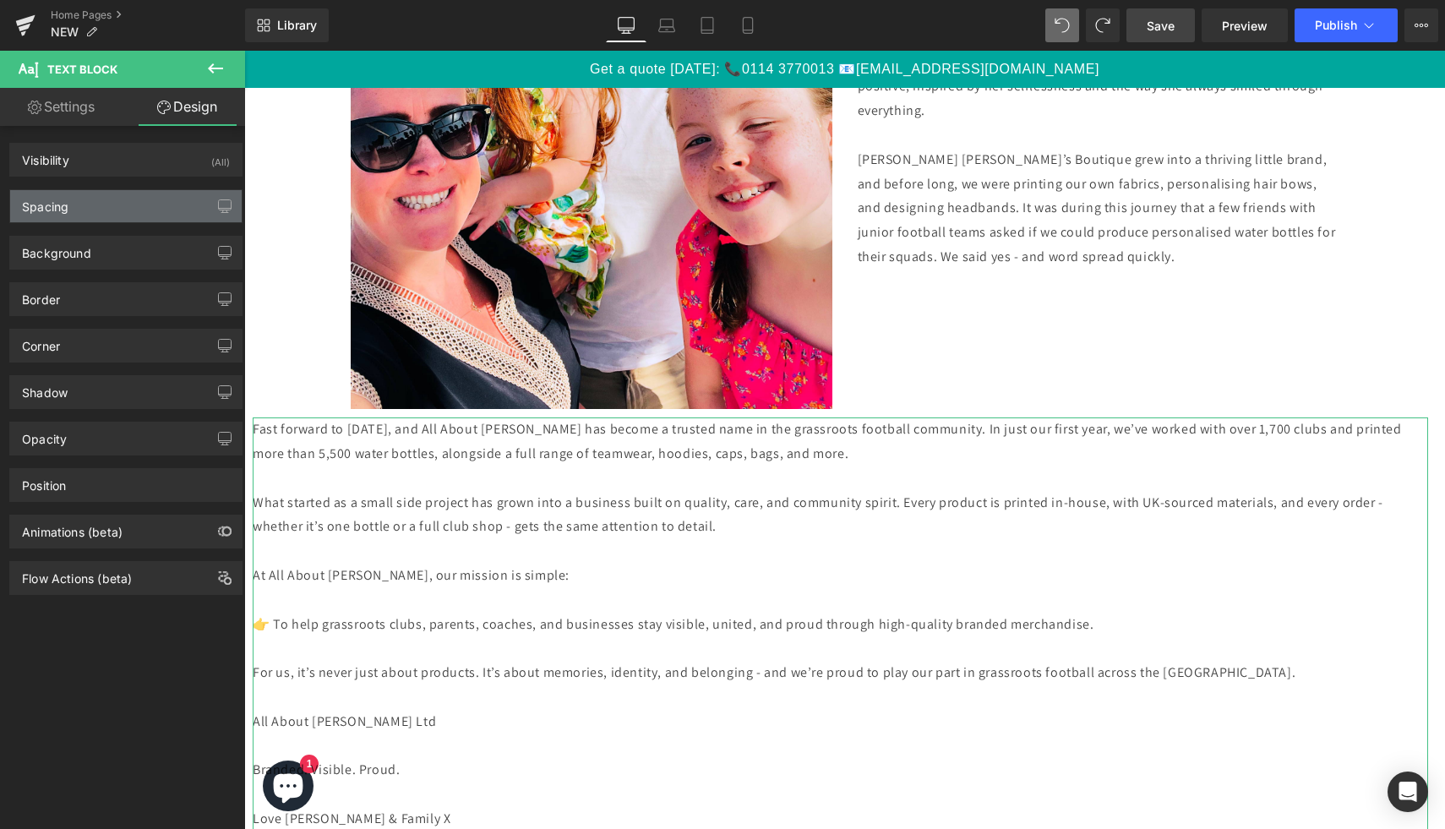
click at [91, 195] on div "Spacing" at bounding box center [126, 206] width 232 height 32
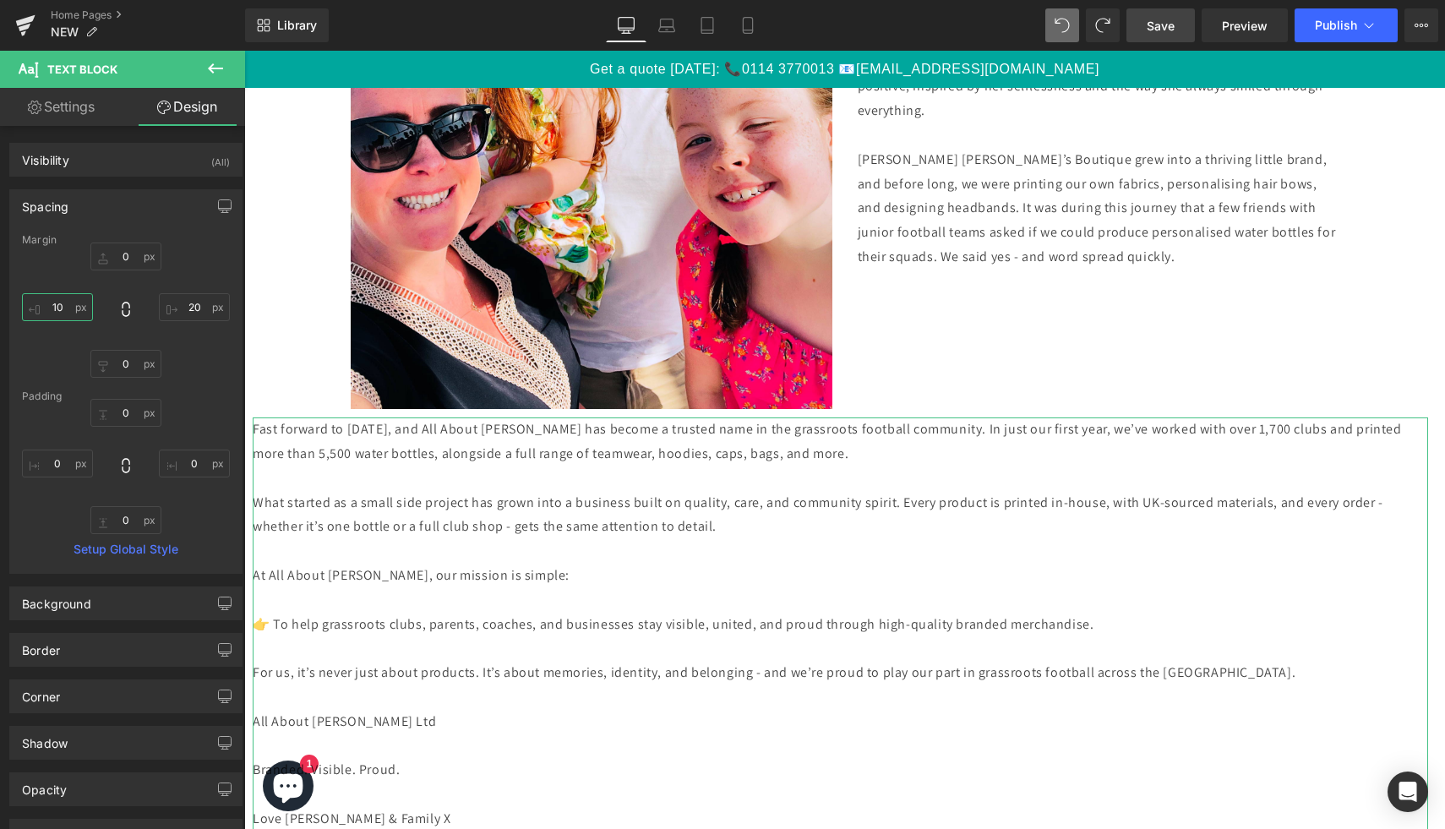
click at [63, 307] on input "10" at bounding box center [57, 307] width 71 height 28
type input "2"
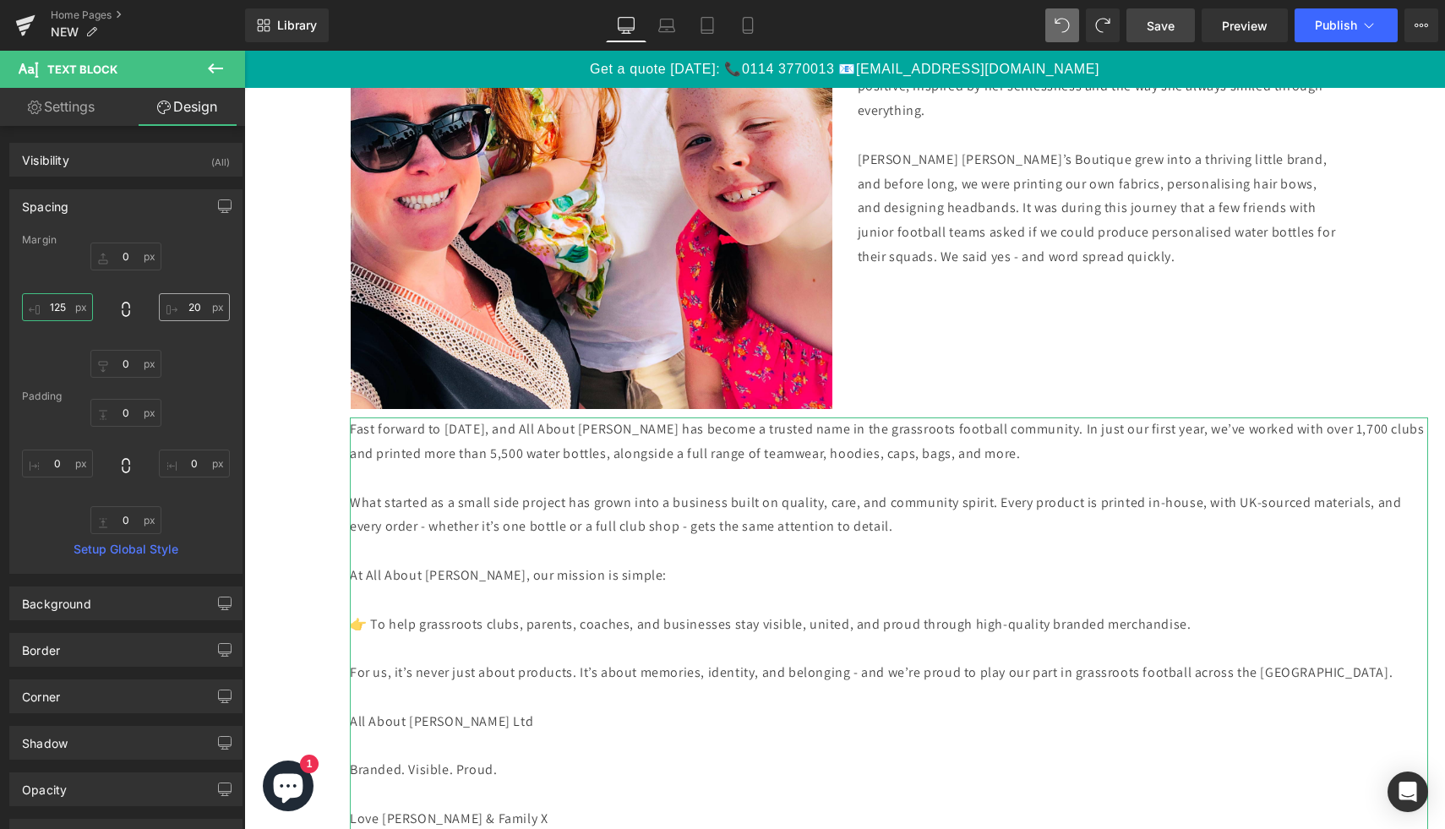
type input "125"
click at [194, 314] on input "20" at bounding box center [194, 307] width 71 height 28
type input "125"
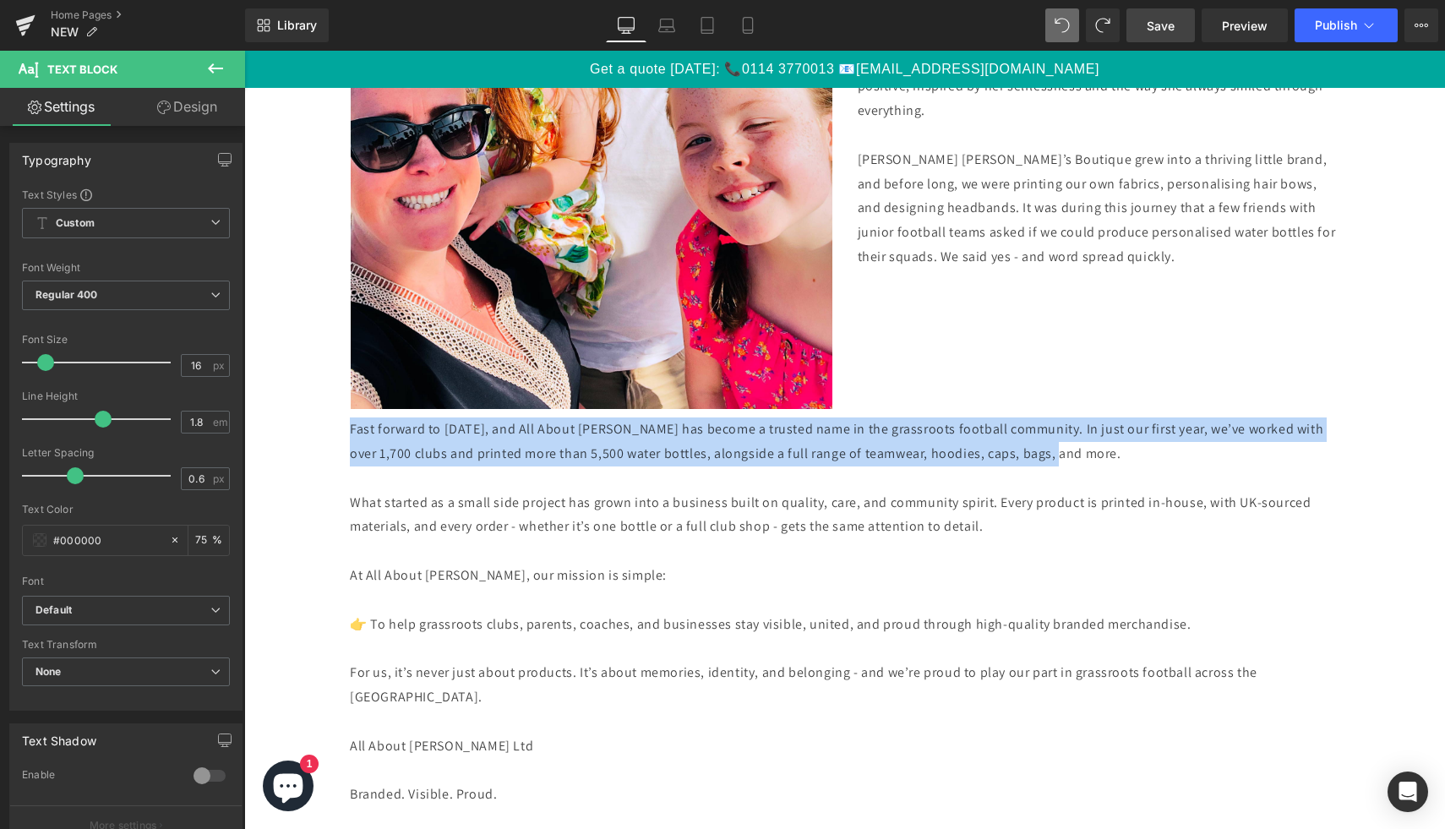
drag, startPoint x: 1154, startPoint y: 451, endPoint x: 339, endPoint y: 439, distance: 814.8
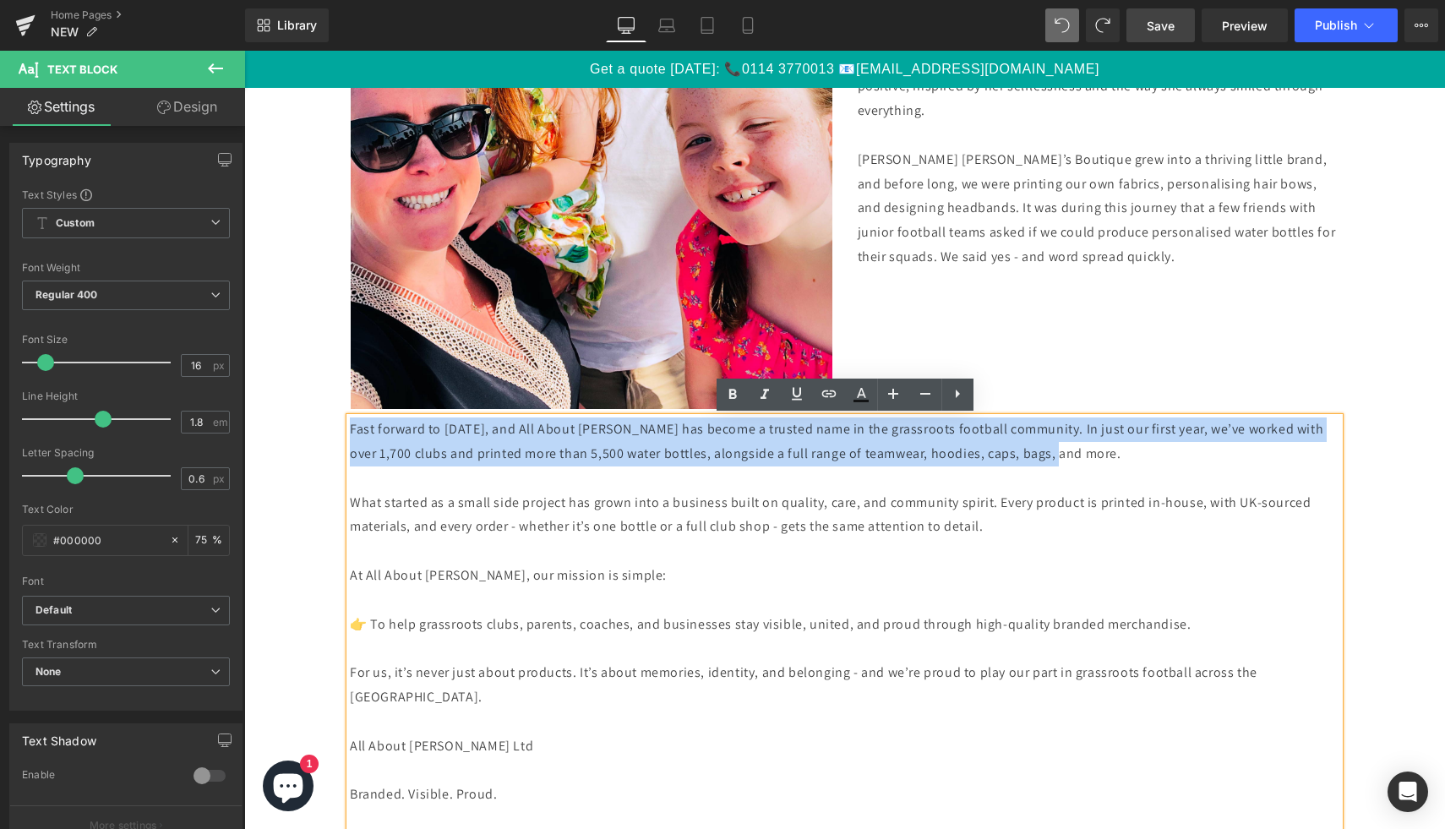
copy p "Fast forward to [DATE], and All About [PERSON_NAME] has become a trusted name i…"
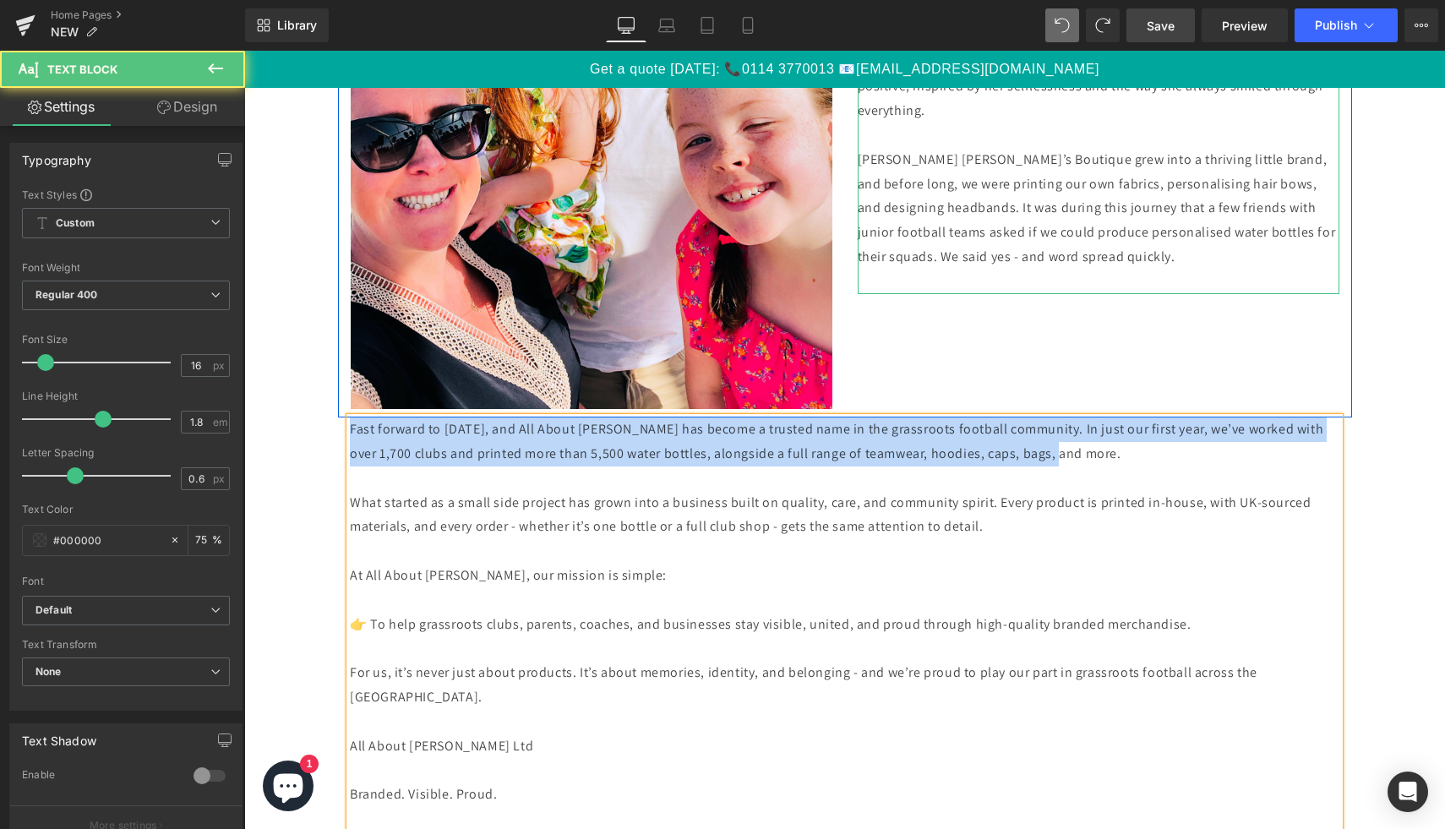
click at [1251, 248] on p "[PERSON_NAME] [PERSON_NAME]’s Boutique grew into a thriving little brand, and b…" at bounding box center [1099, 209] width 482 height 122
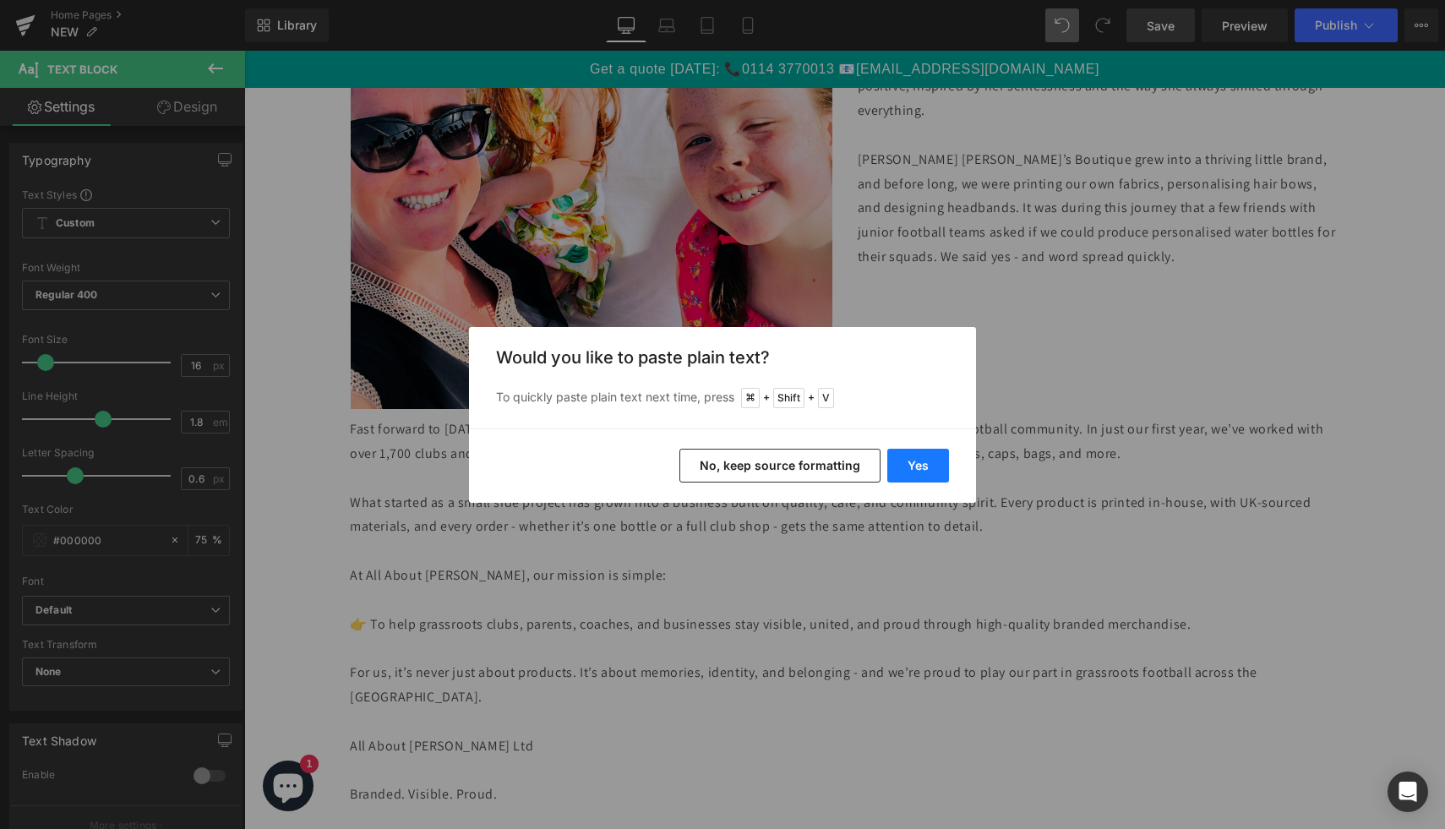
click at [919, 468] on button "Yes" at bounding box center [918, 466] width 62 height 34
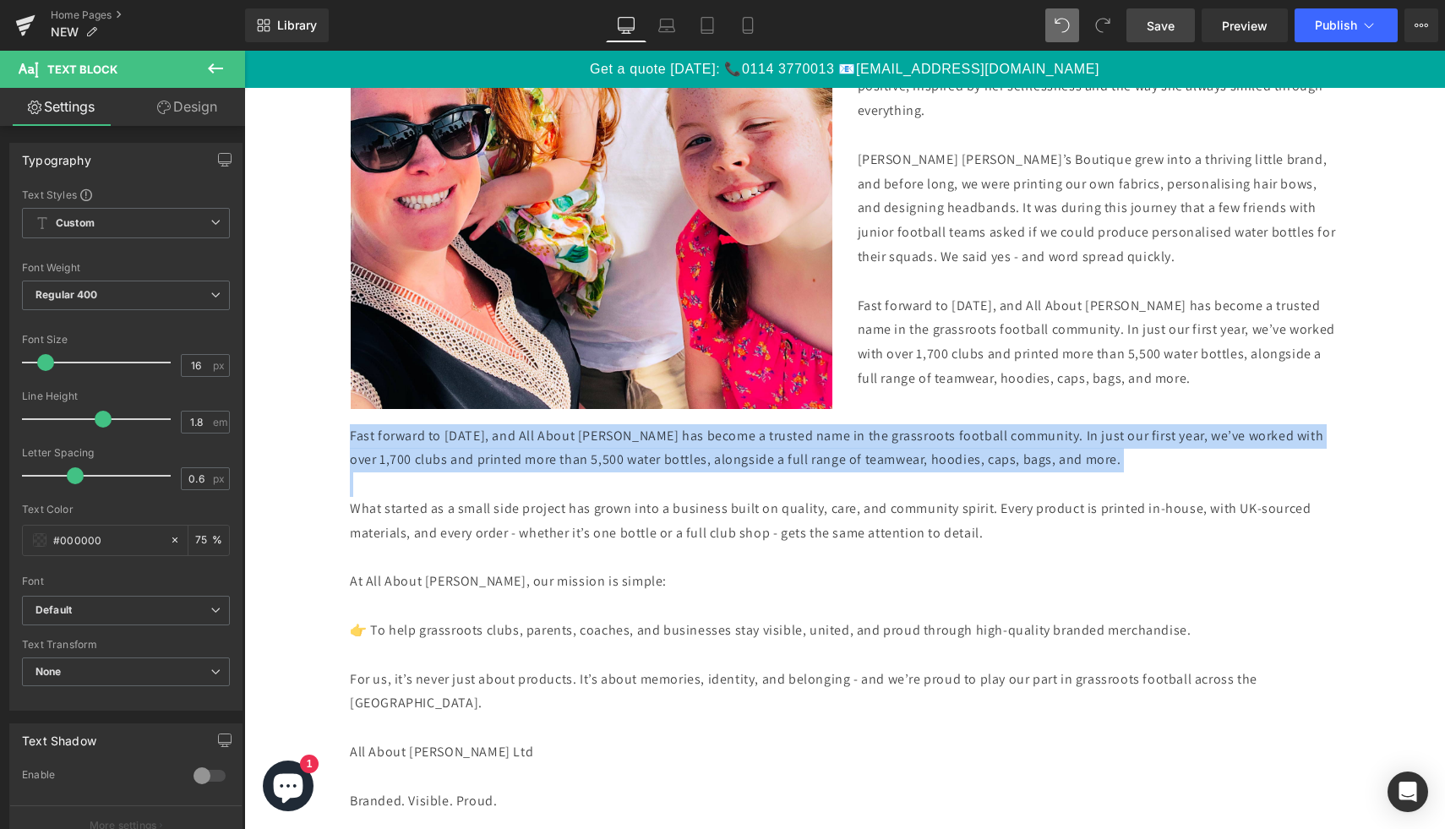
drag, startPoint x: 1202, startPoint y: 473, endPoint x: 266, endPoint y: 429, distance: 936.6
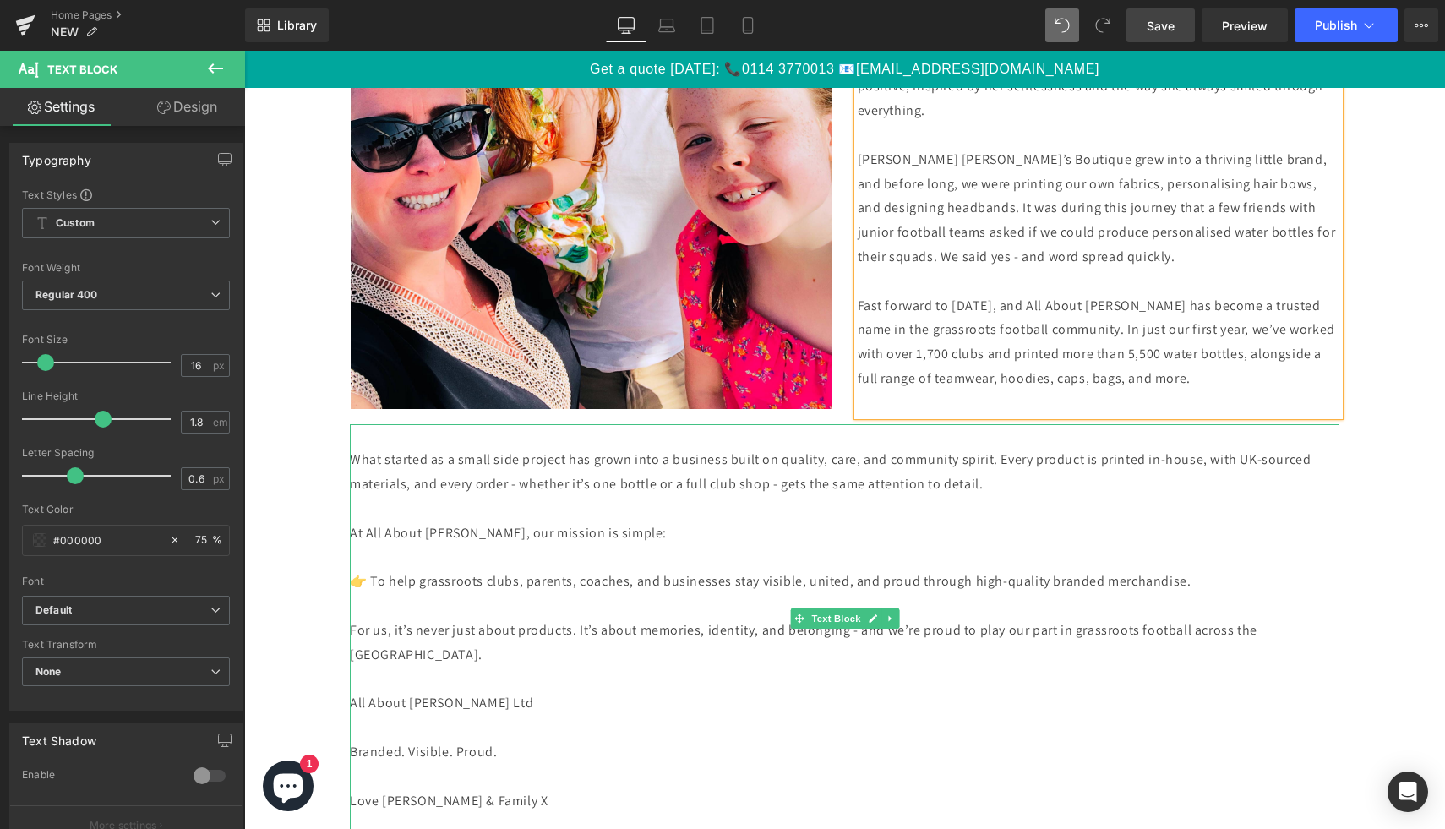
click at [355, 461] on p "What started as a small side project has grown into a business built on quality…" at bounding box center [845, 472] width 990 height 49
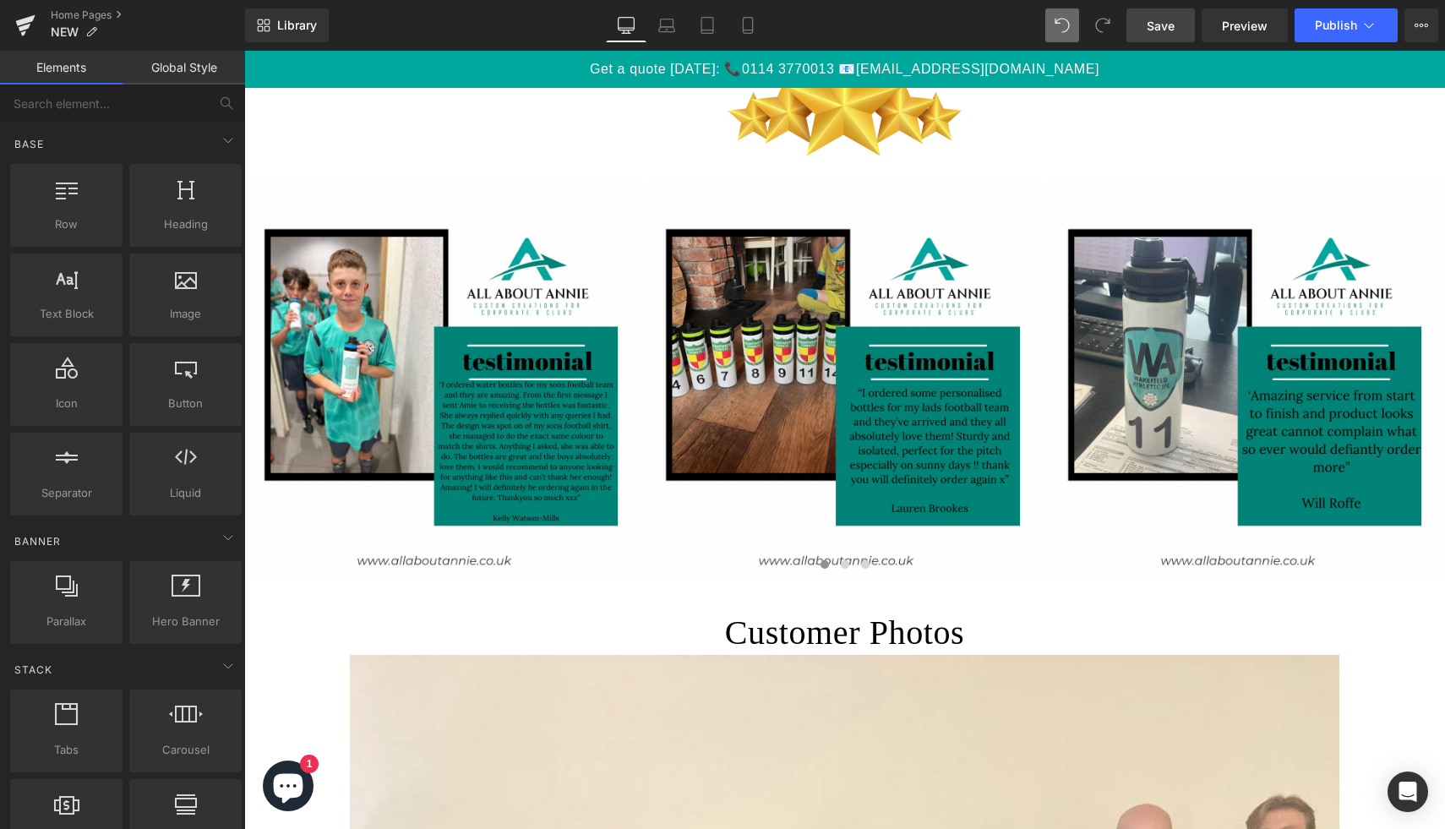
scroll to position [2315, 0]
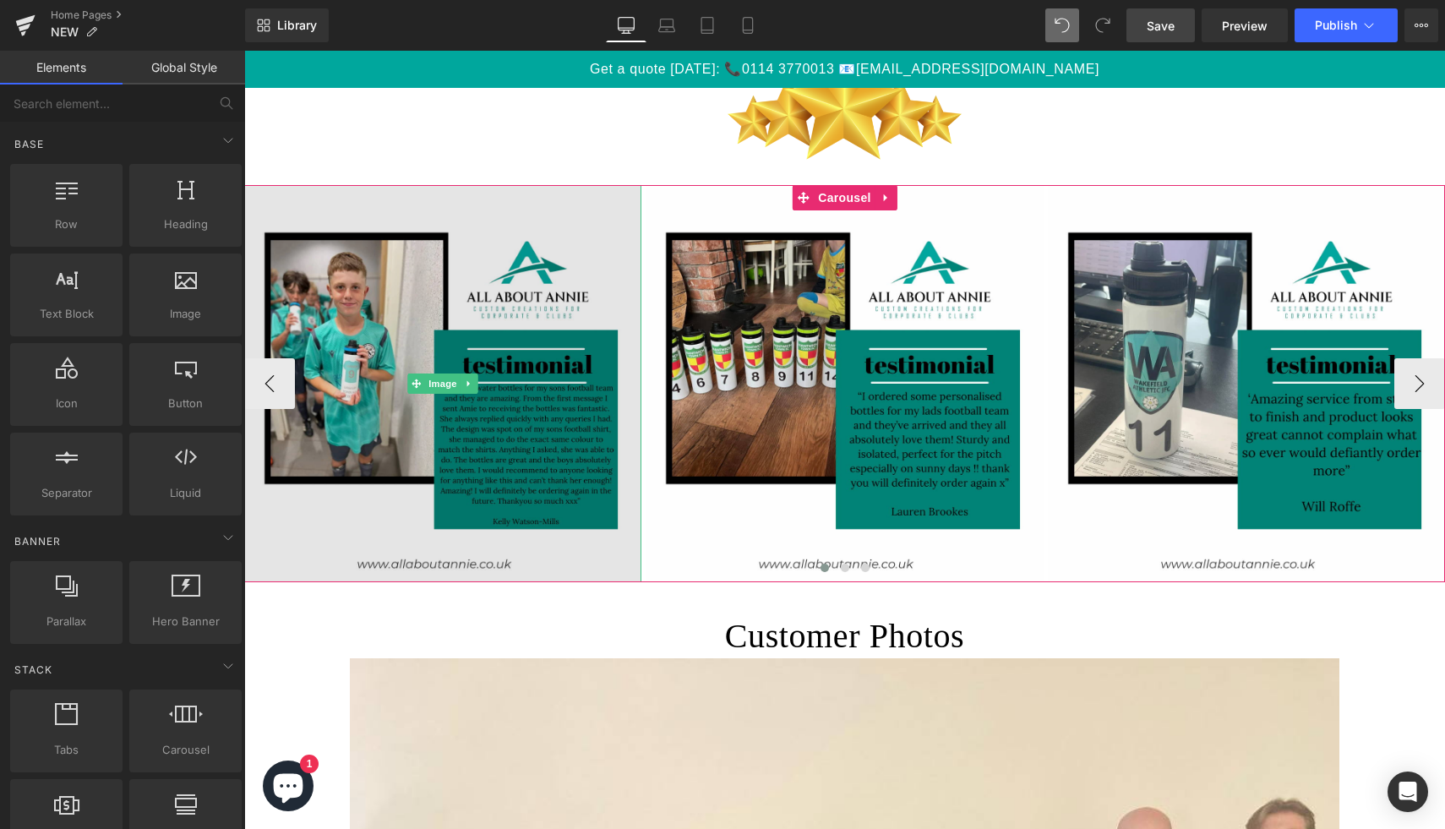
click at [420, 439] on img at bounding box center [442, 383] width 397 height 397
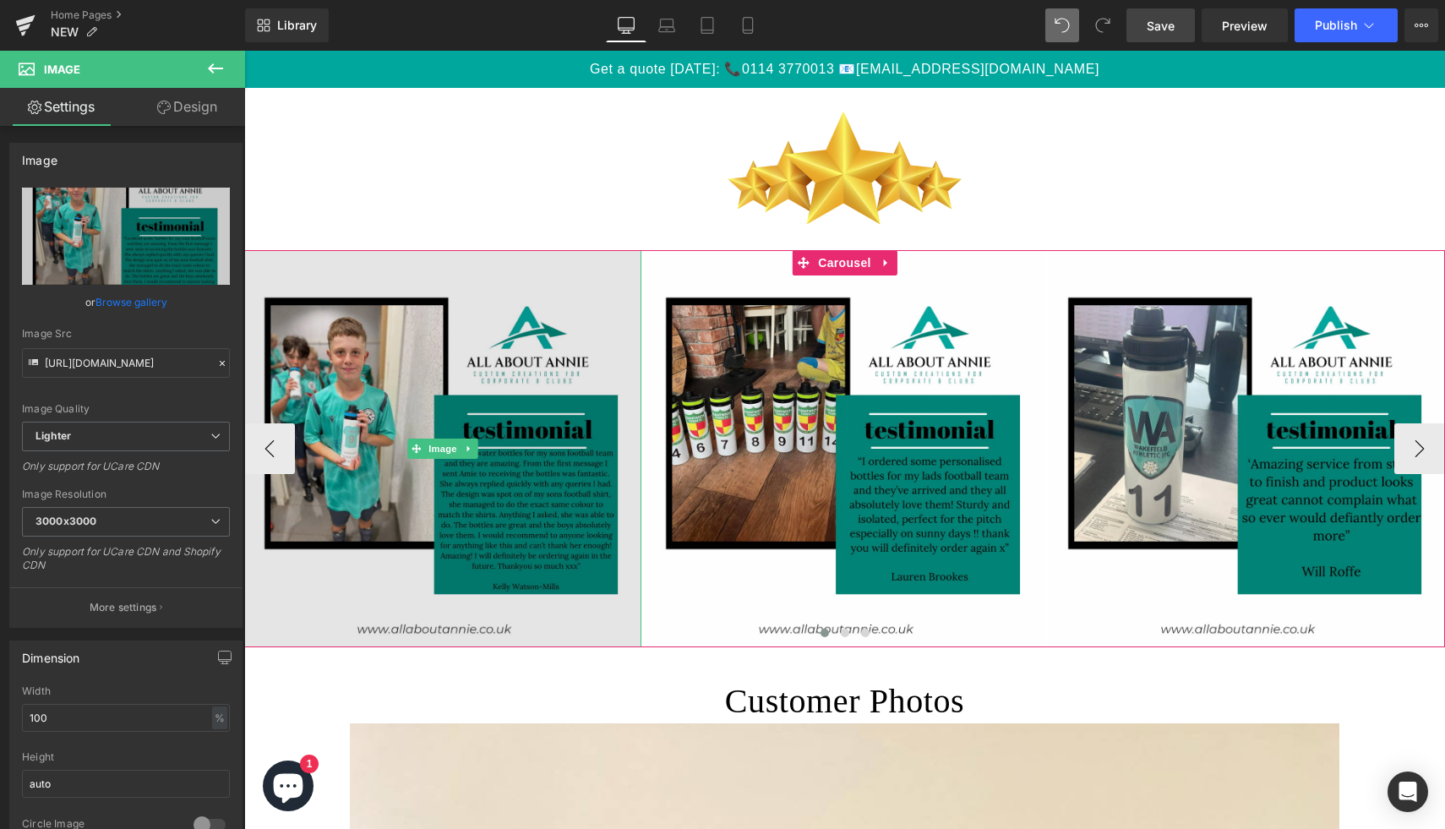
scroll to position [2241, 0]
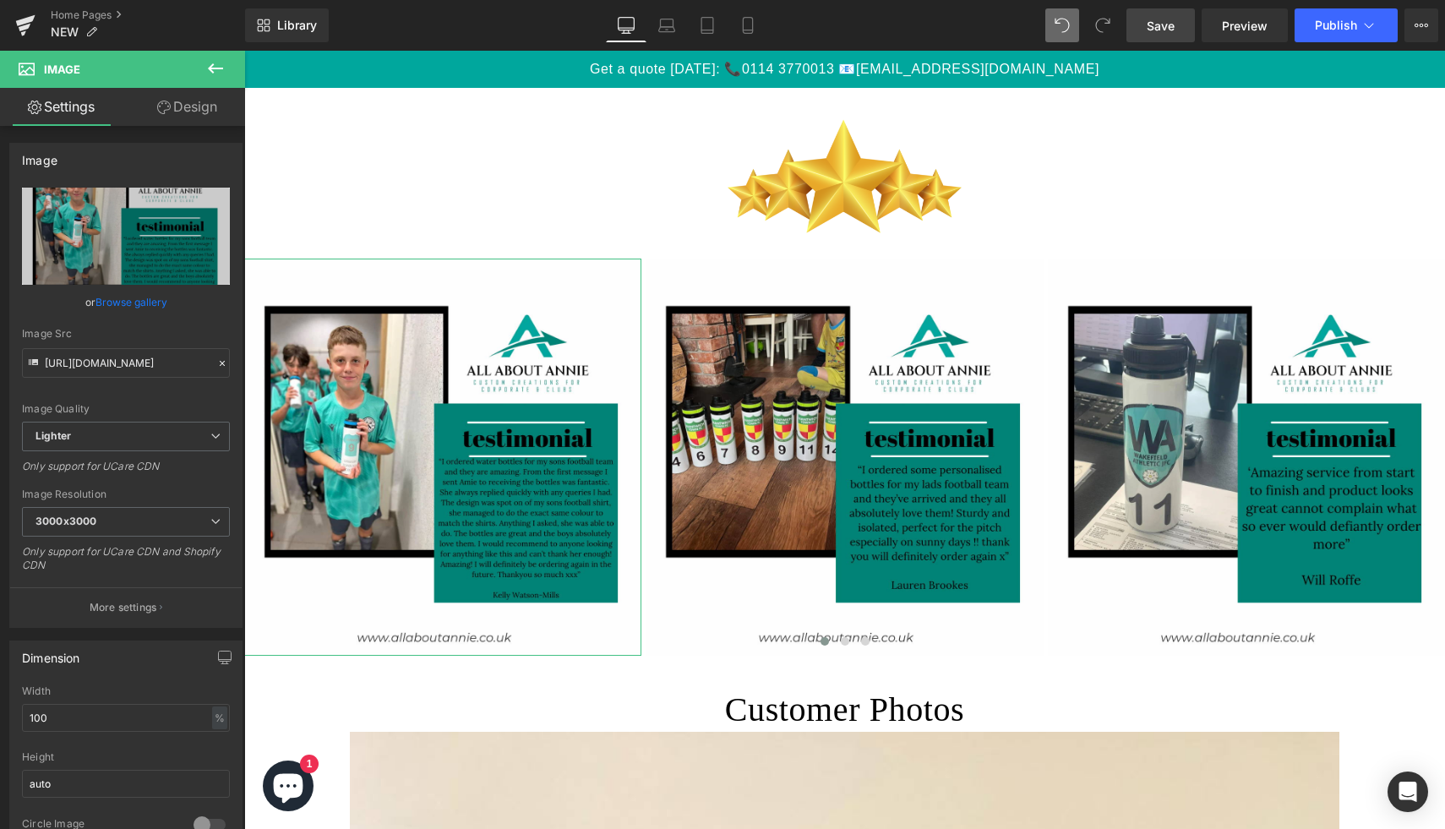
click at [186, 103] on link "Design" at bounding box center [187, 107] width 123 height 38
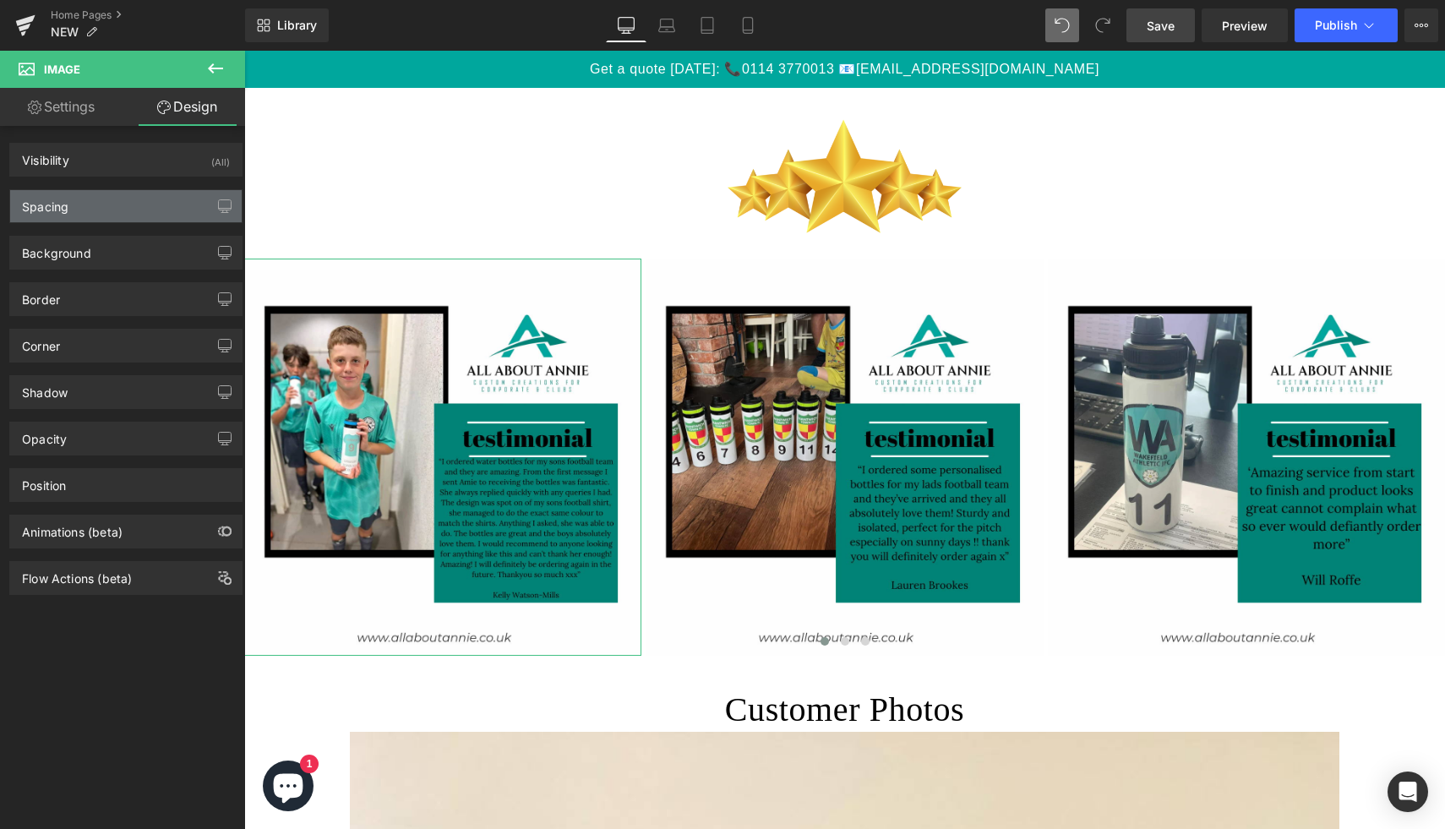
click at [146, 216] on div "Spacing" at bounding box center [126, 206] width 232 height 32
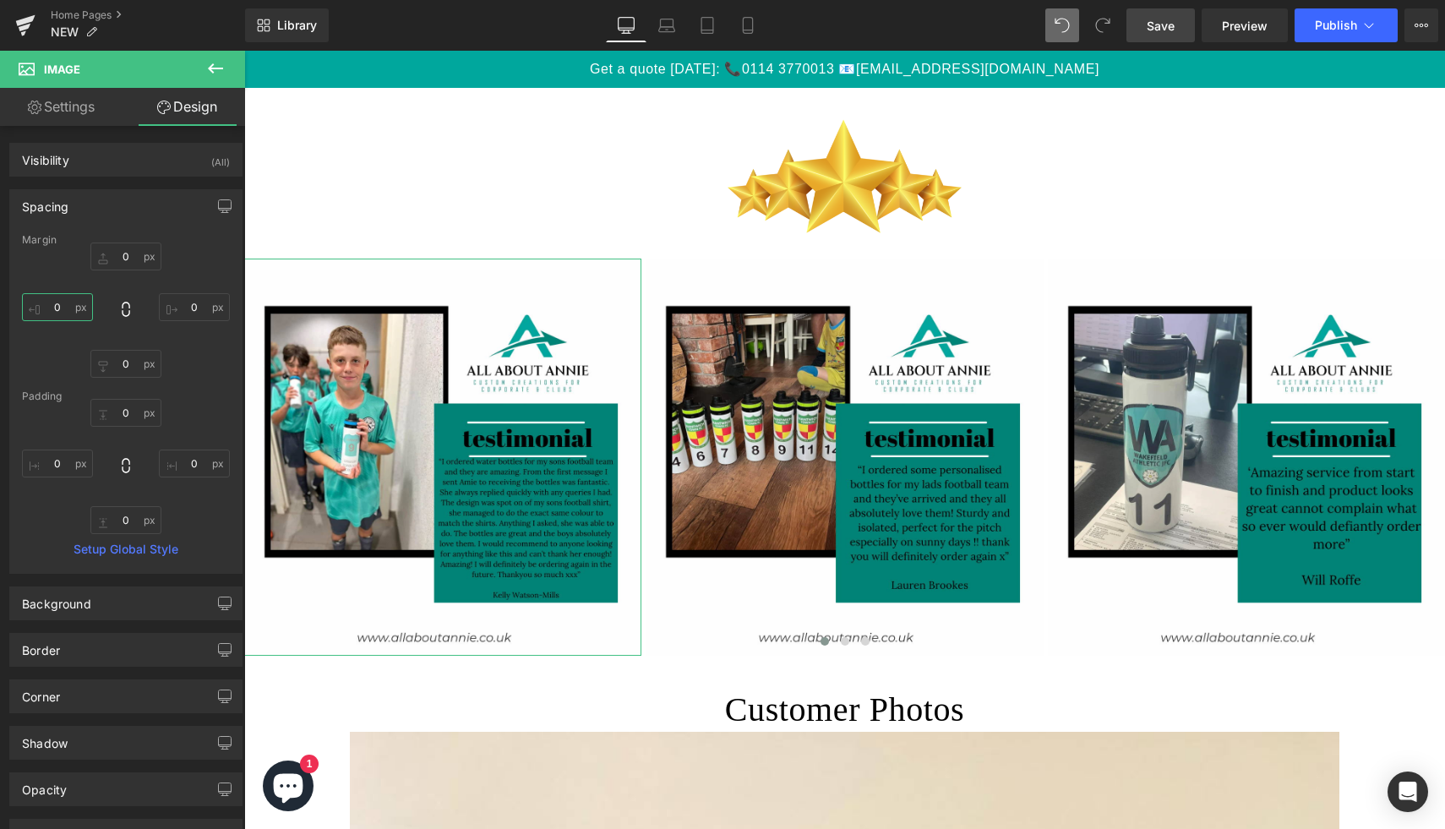
click at [72, 311] on input "0" at bounding box center [57, 307] width 71 height 28
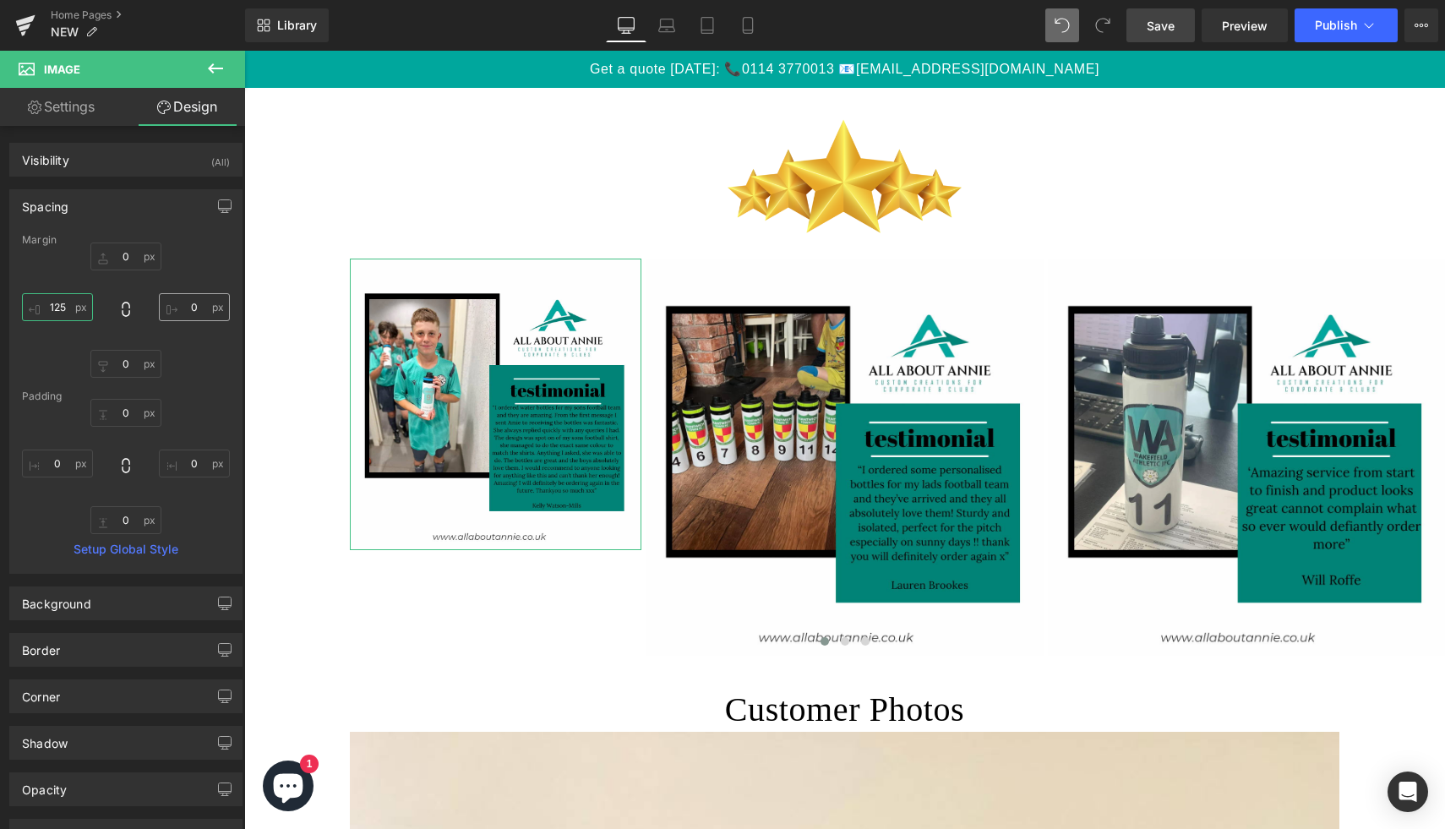
type input "125"
click at [187, 303] on input "0" at bounding box center [194, 307] width 71 height 28
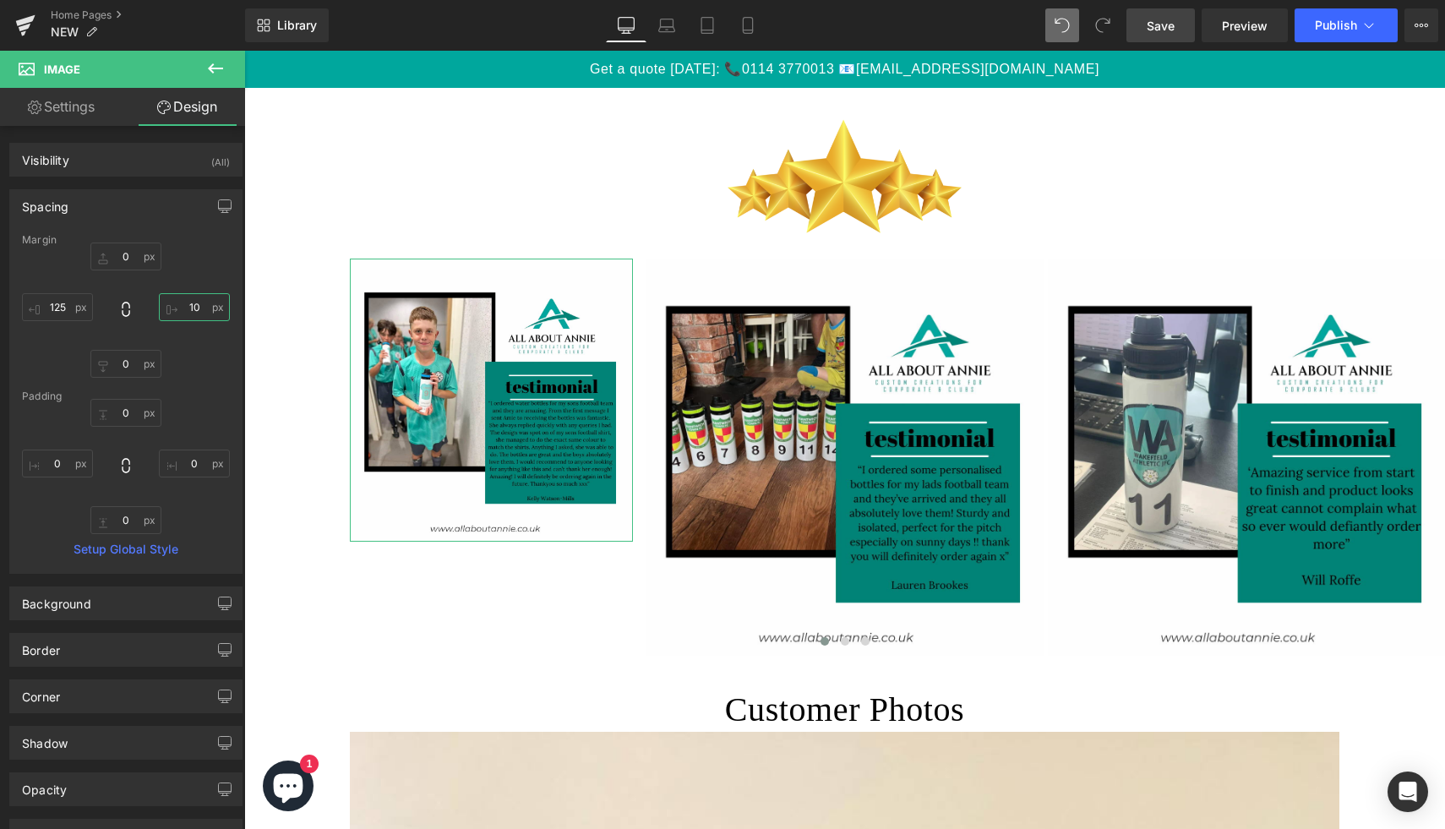
type input "0"
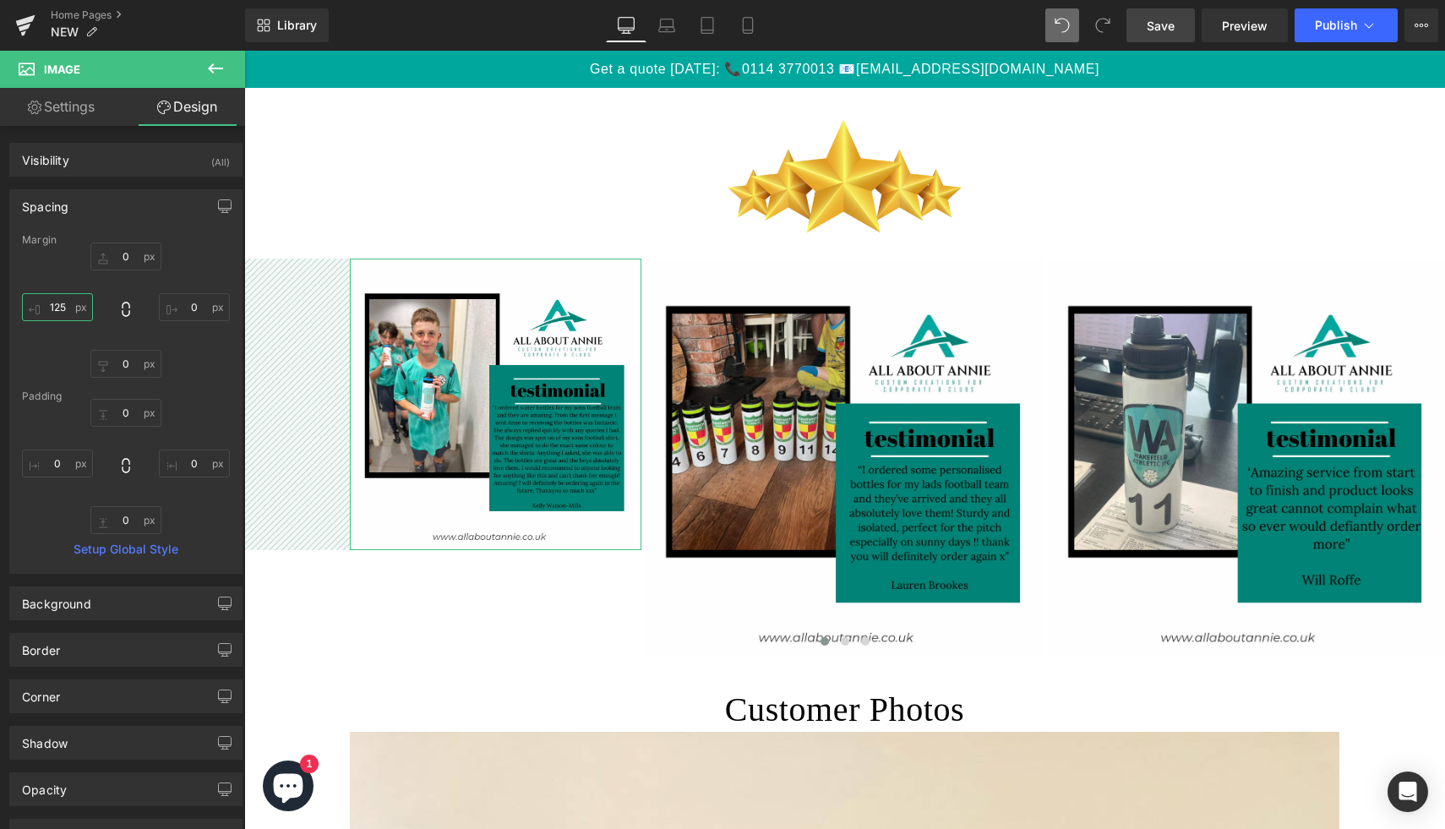
click at [54, 307] on input "125" at bounding box center [57, 307] width 71 height 28
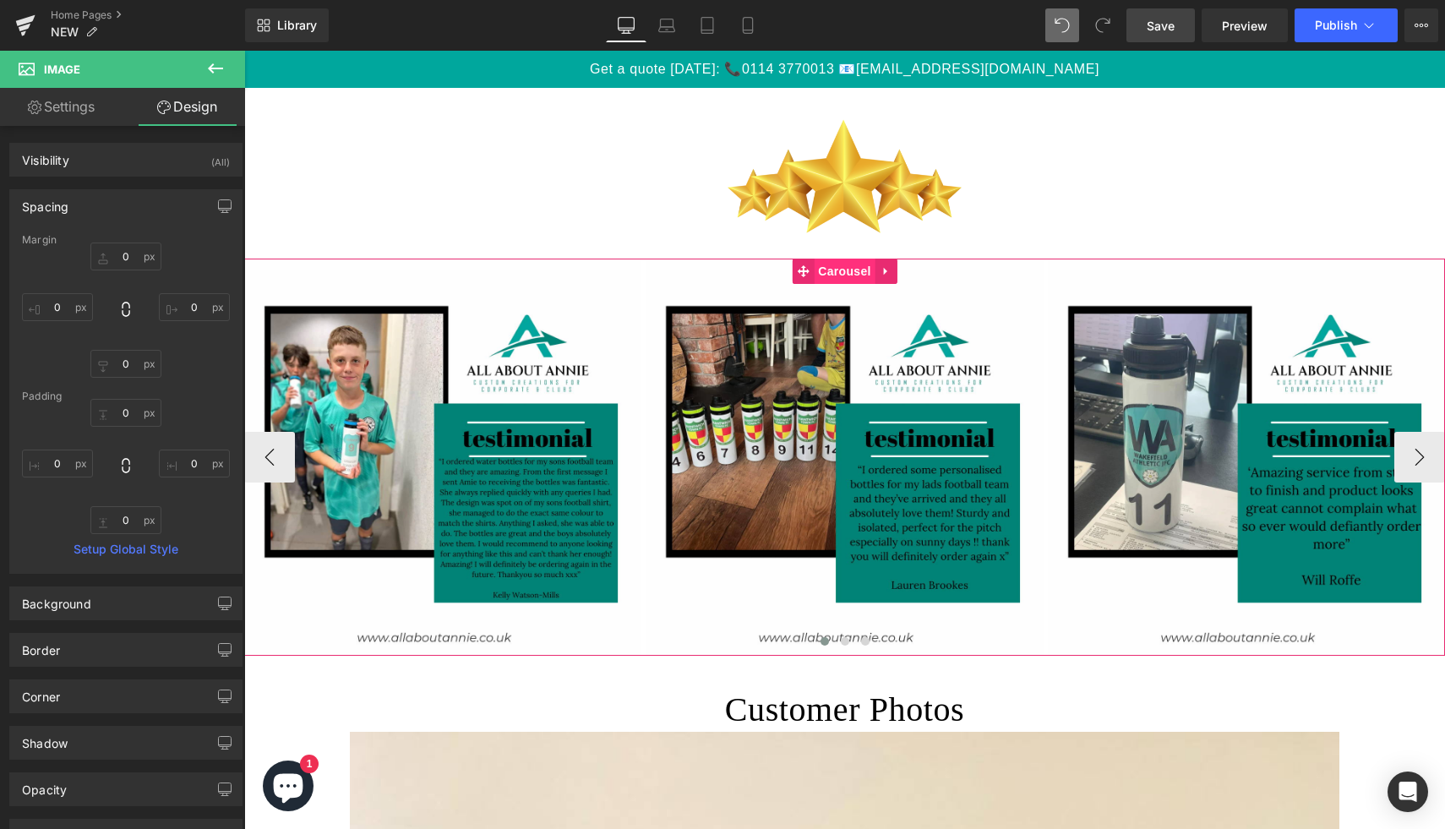
click at [847, 274] on span "Carousel" at bounding box center [844, 271] width 61 height 25
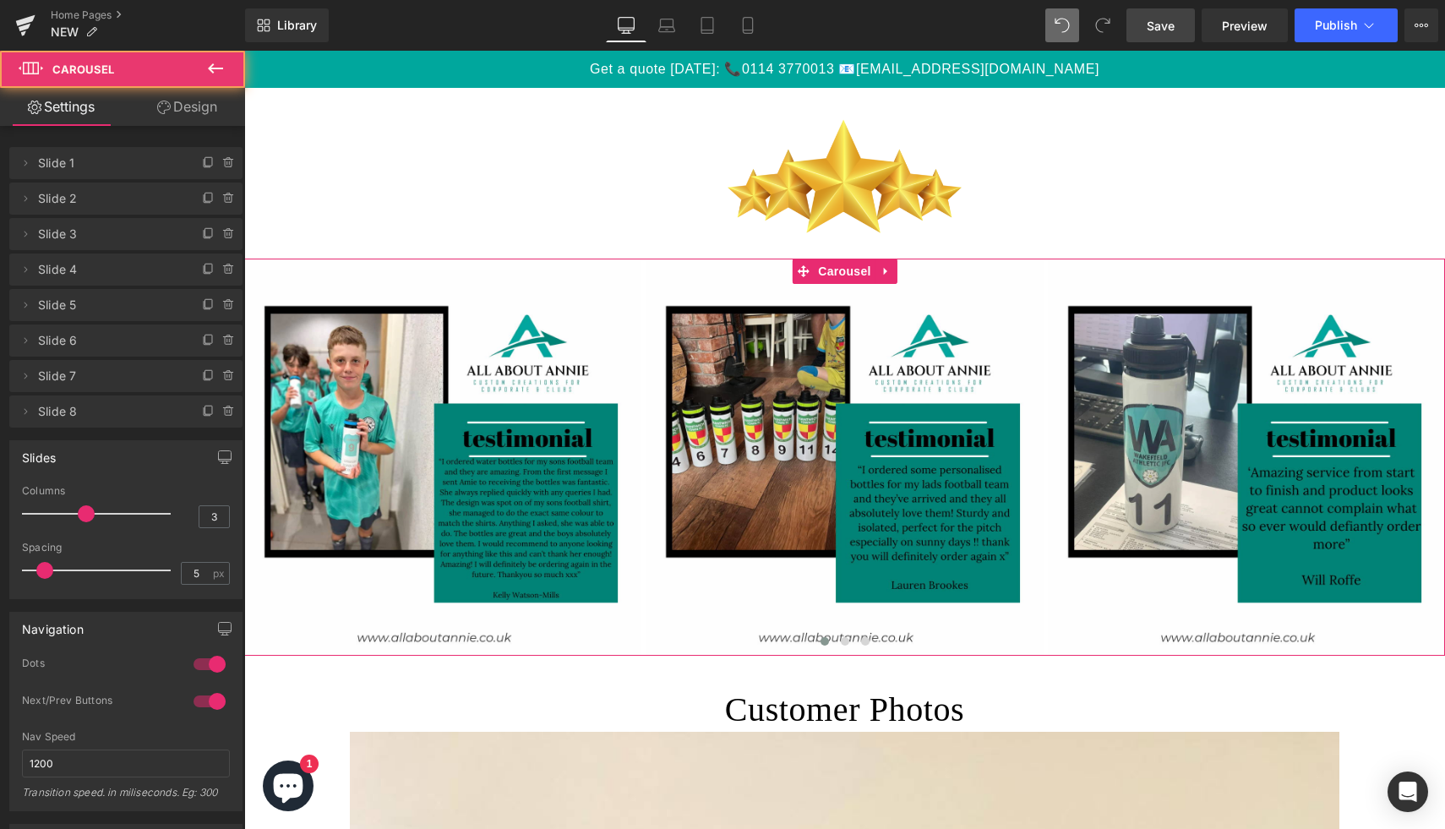
click at [178, 120] on link "Design" at bounding box center [187, 107] width 123 height 38
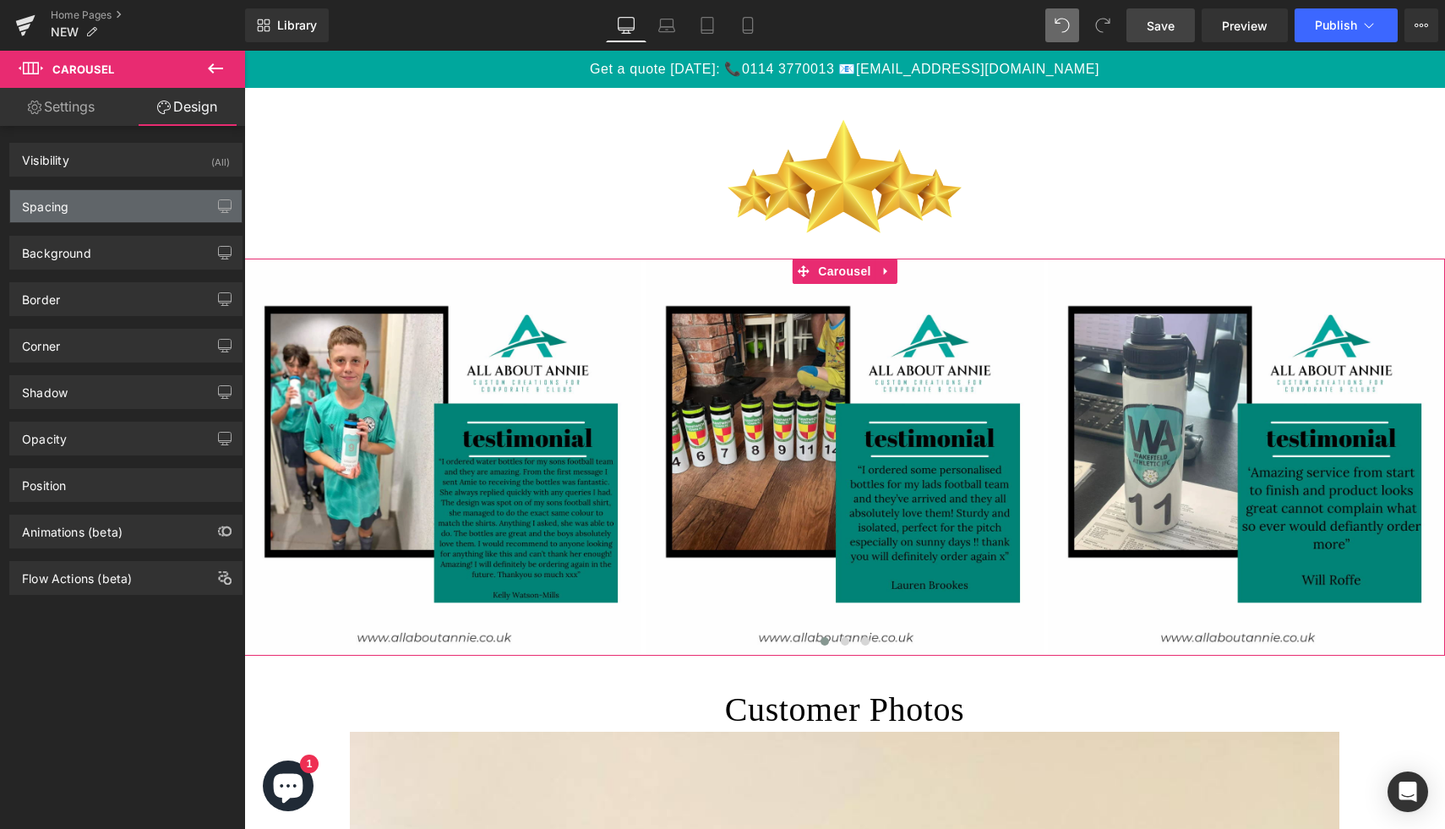
click at [61, 206] on div "Spacing" at bounding box center [45, 202] width 46 height 24
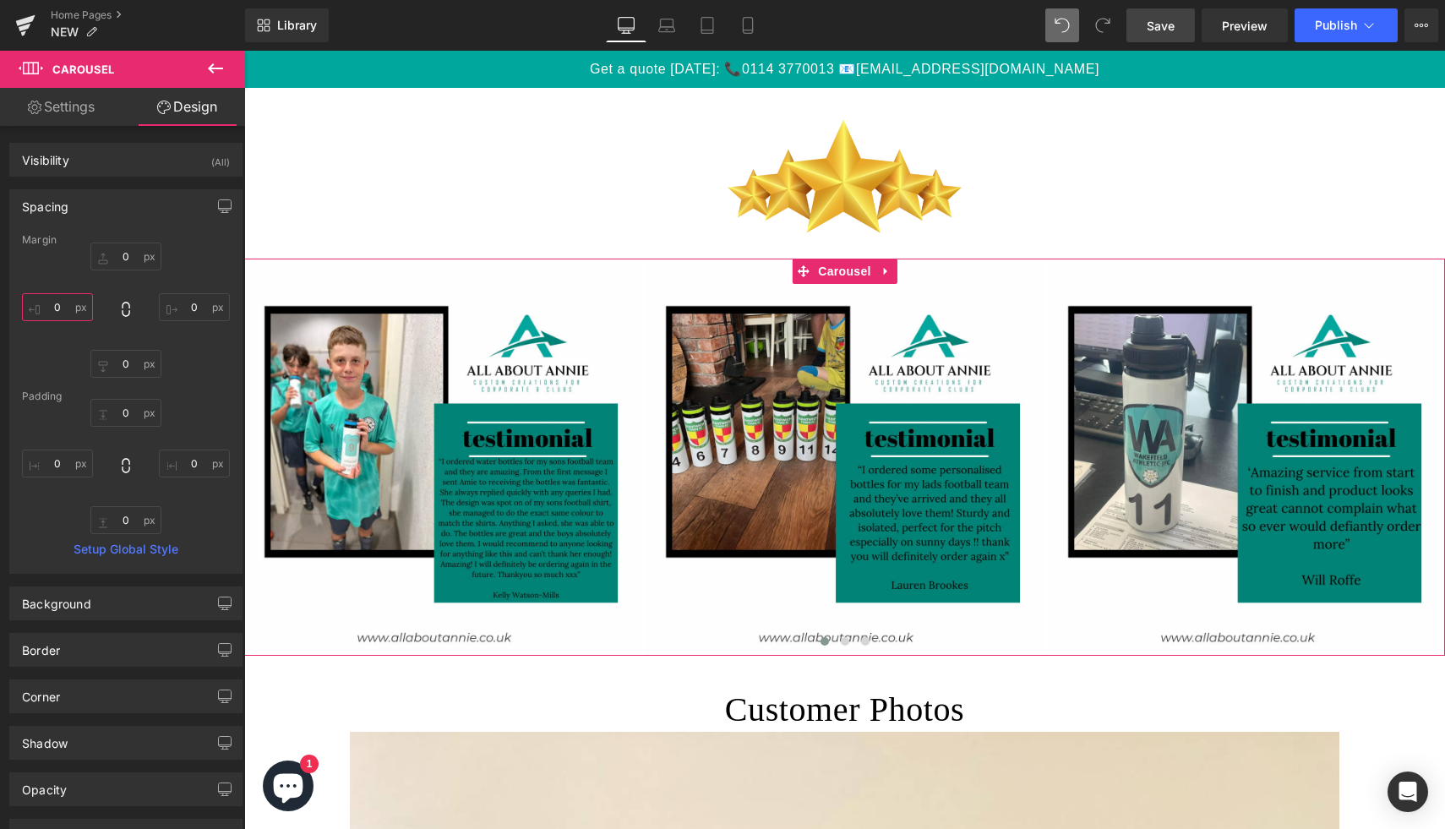
click at [59, 318] on input "0" at bounding box center [57, 307] width 71 height 28
type input "2"
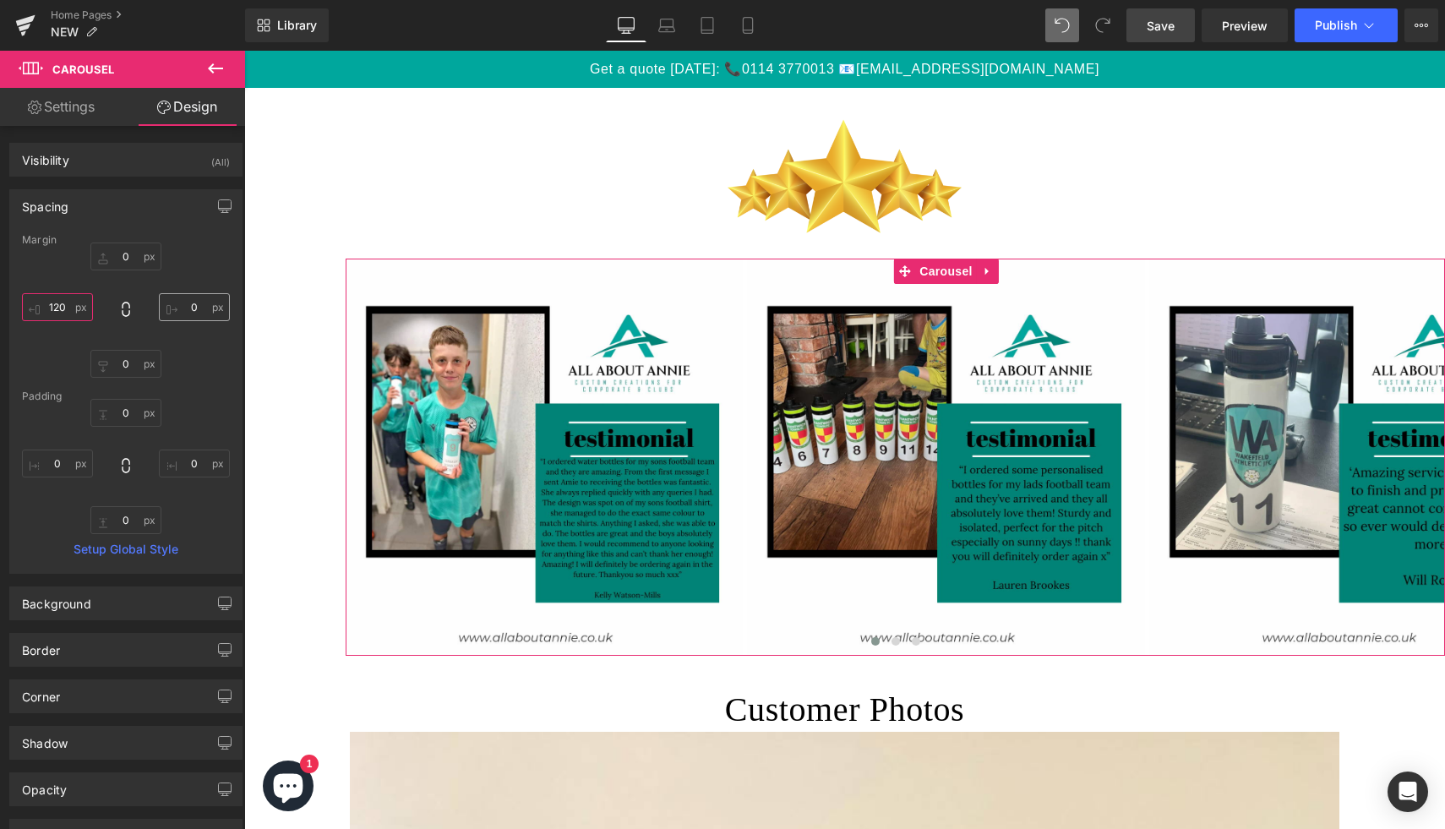
type input "120"
click at [179, 309] on input "0" at bounding box center [194, 307] width 71 height 28
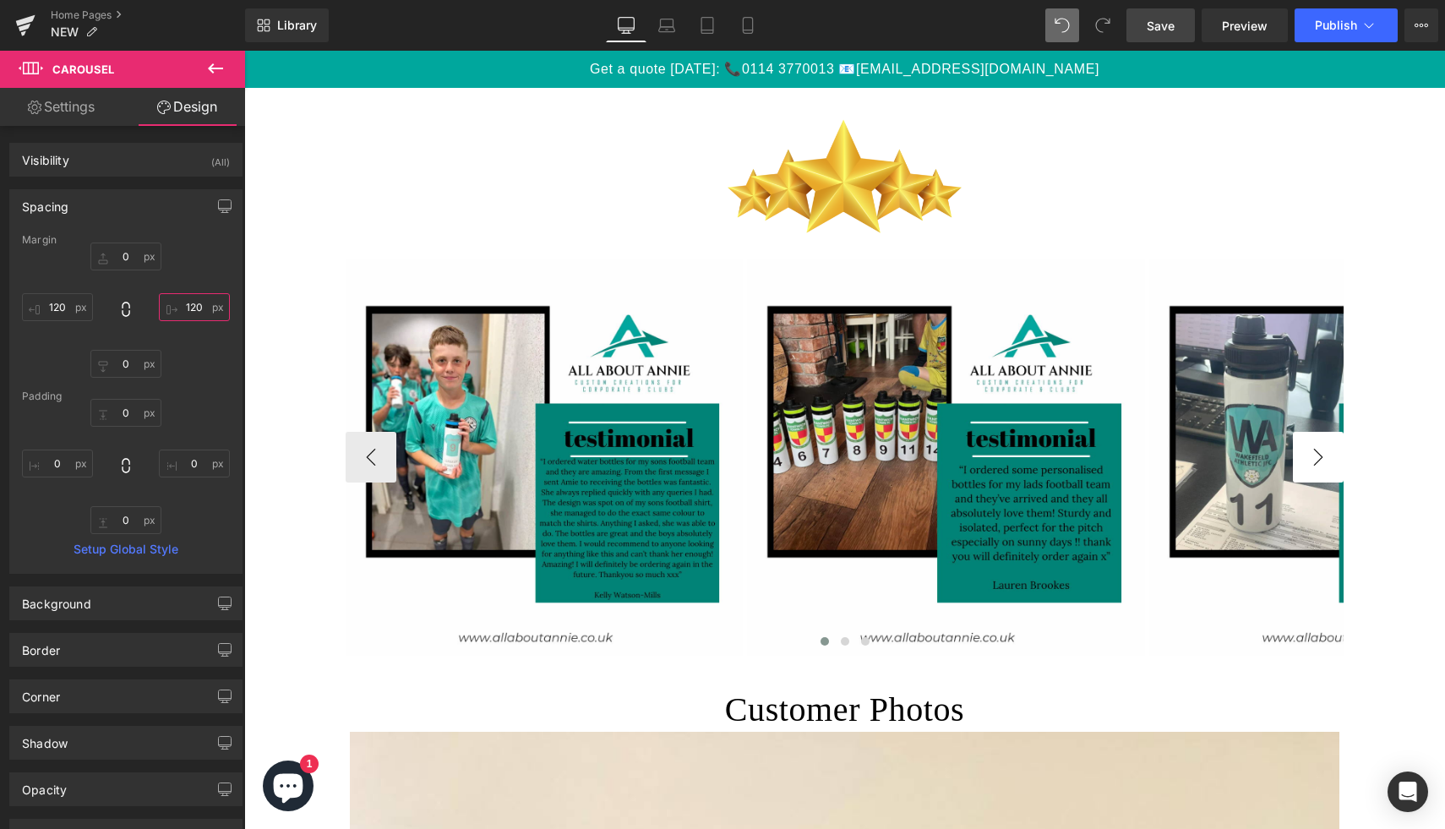
type input "120"
click at [1323, 460] on button "›" at bounding box center [1318, 457] width 51 height 51
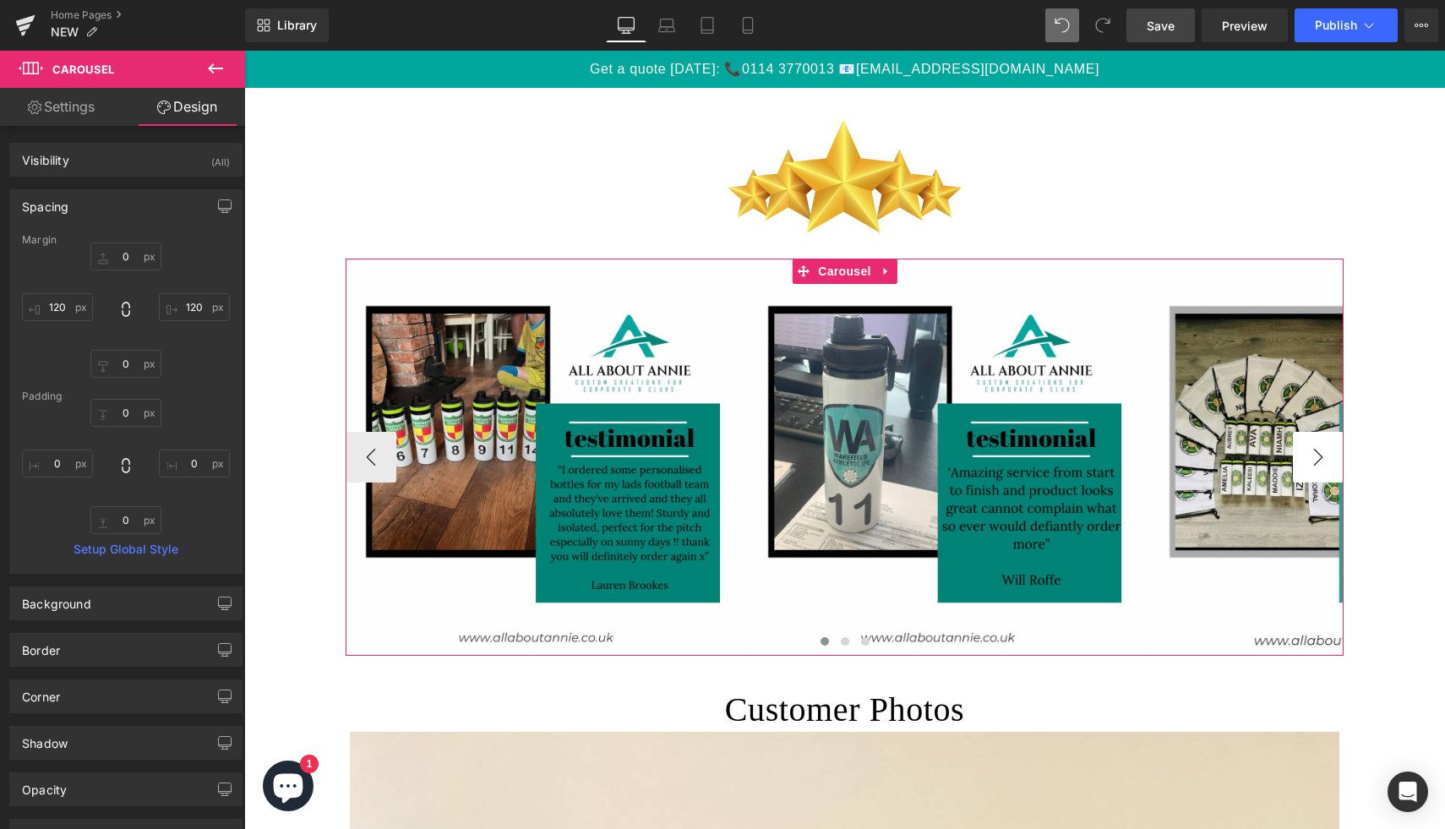
click at [1323, 460] on button "›" at bounding box center [1318, 457] width 51 height 51
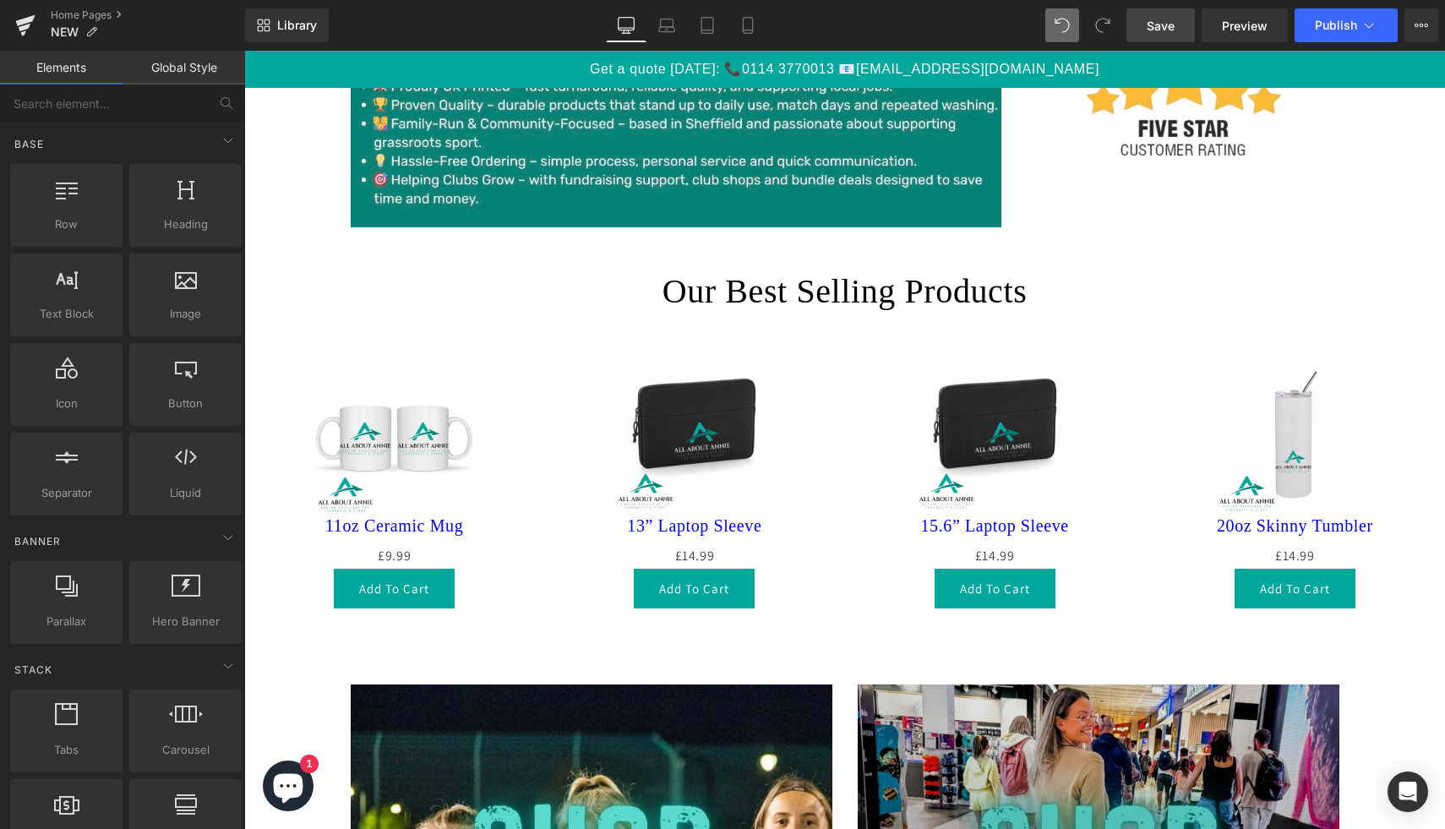
scroll to position [1040, 0]
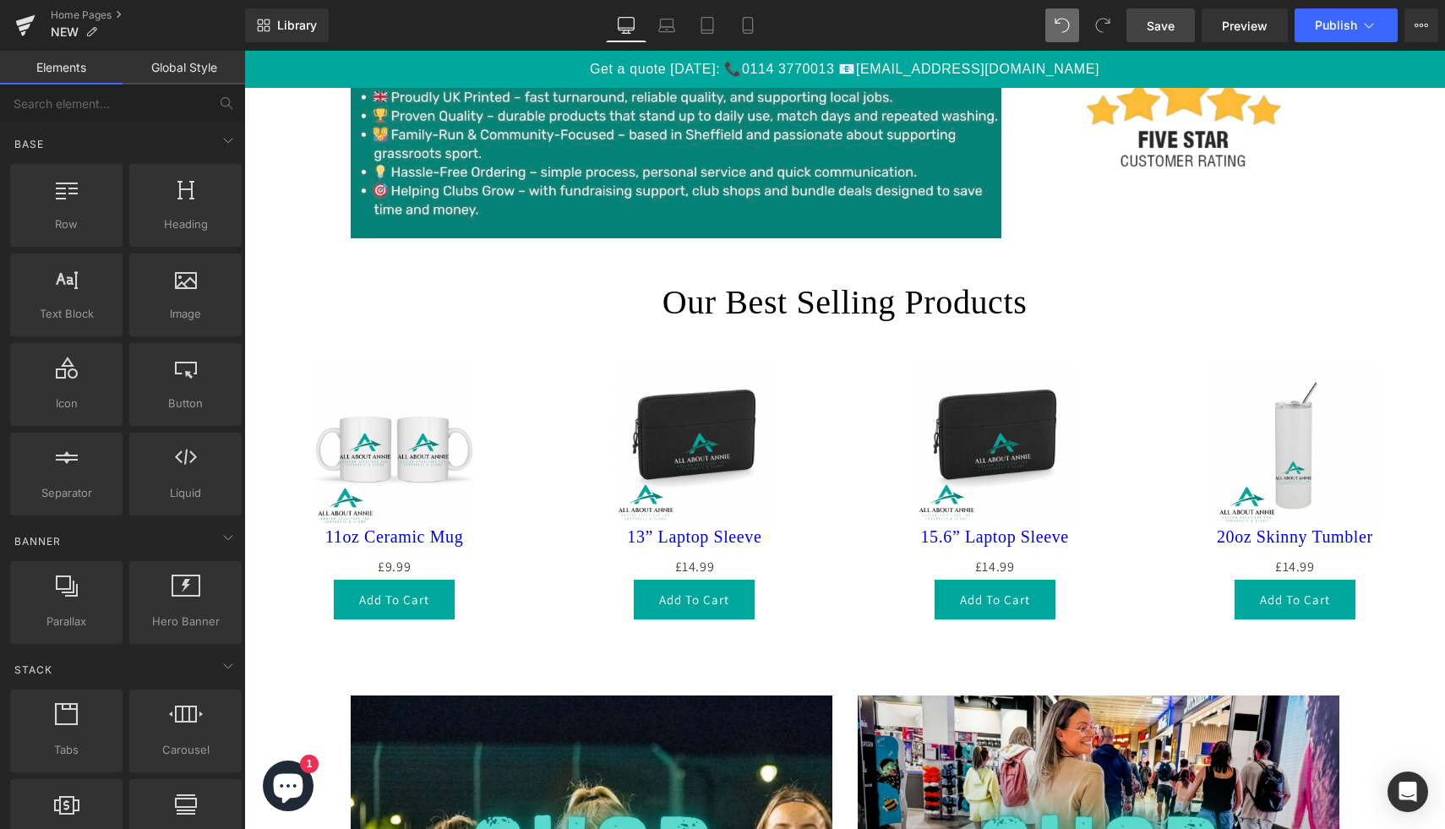
click at [1174, 424] on div "Sale Off" at bounding box center [1295, 447] width 266 height 160
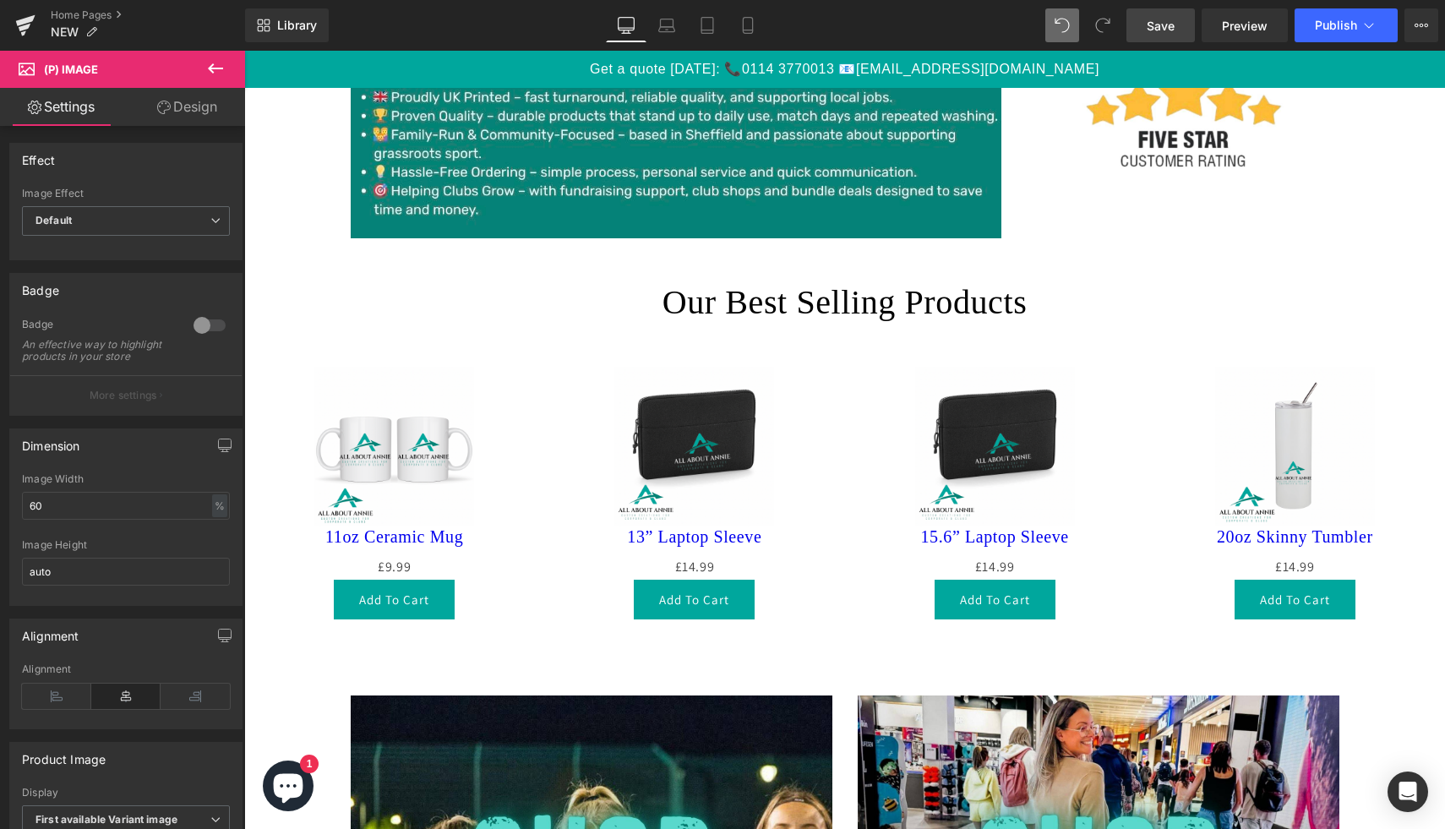
click at [193, 111] on link "Design" at bounding box center [187, 107] width 123 height 38
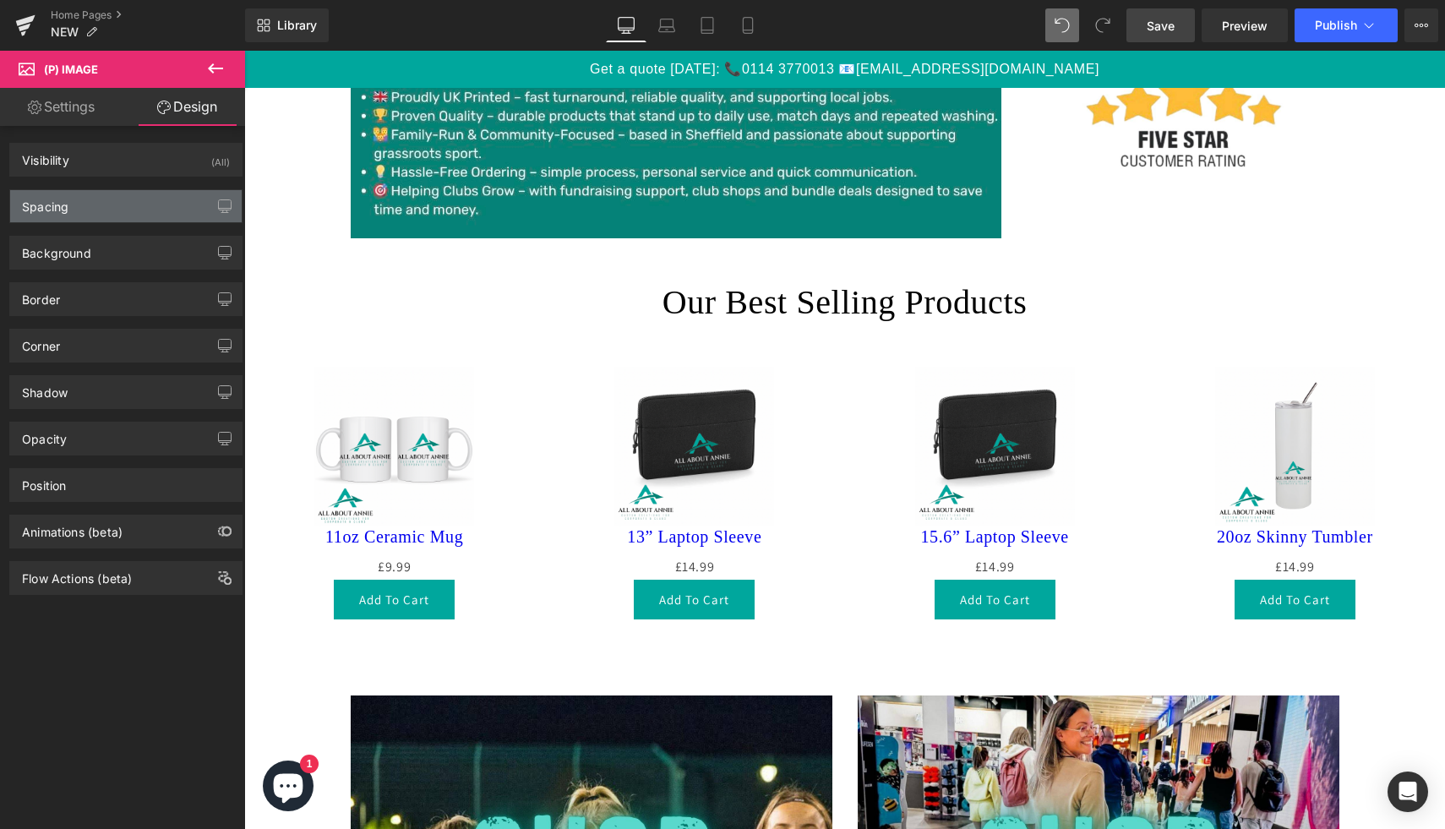
click at [181, 203] on div "Spacing" at bounding box center [126, 206] width 232 height 32
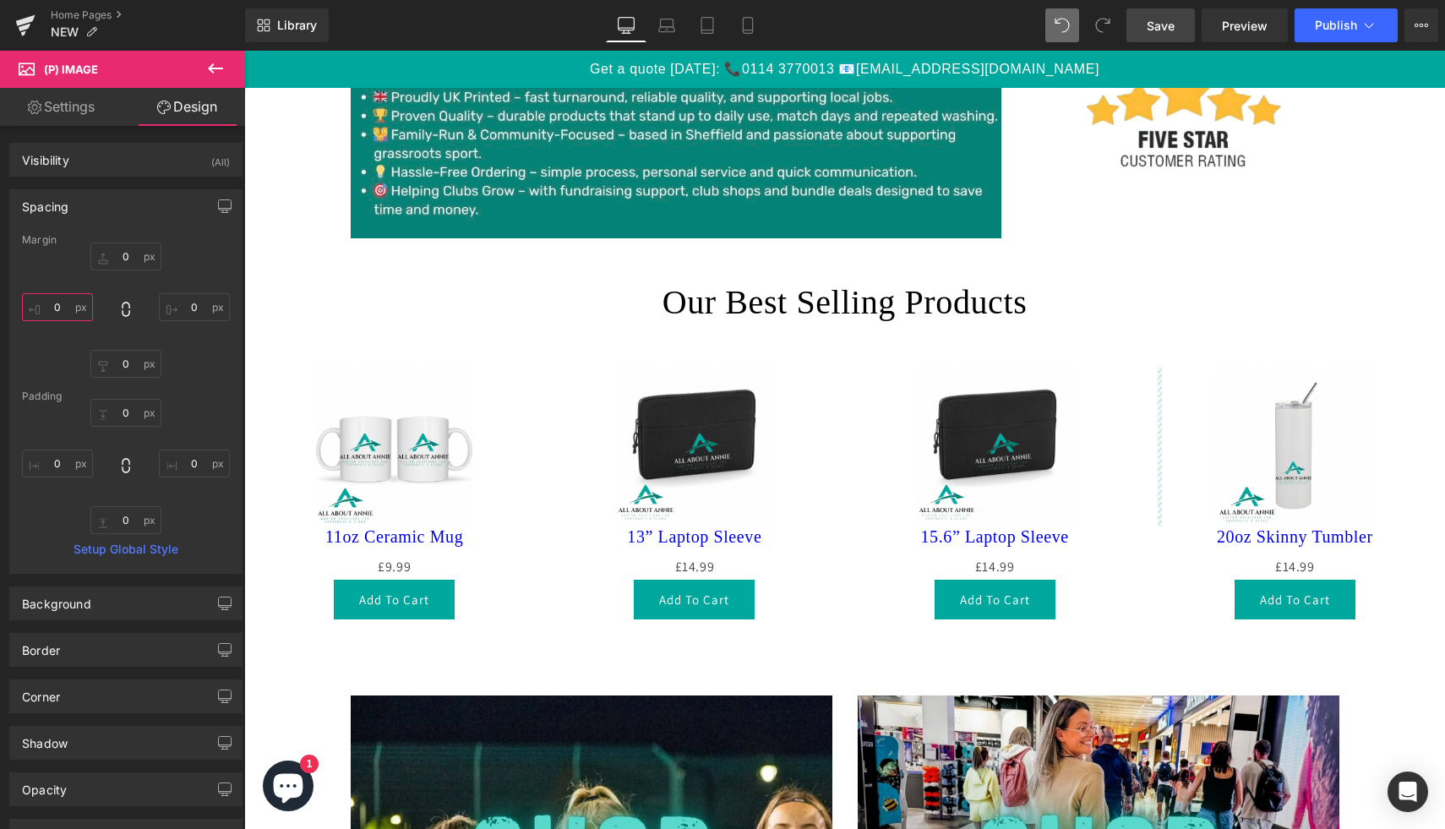
click at [67, 308] on input "0" at bounding box center [57, 307] width 71 height 28
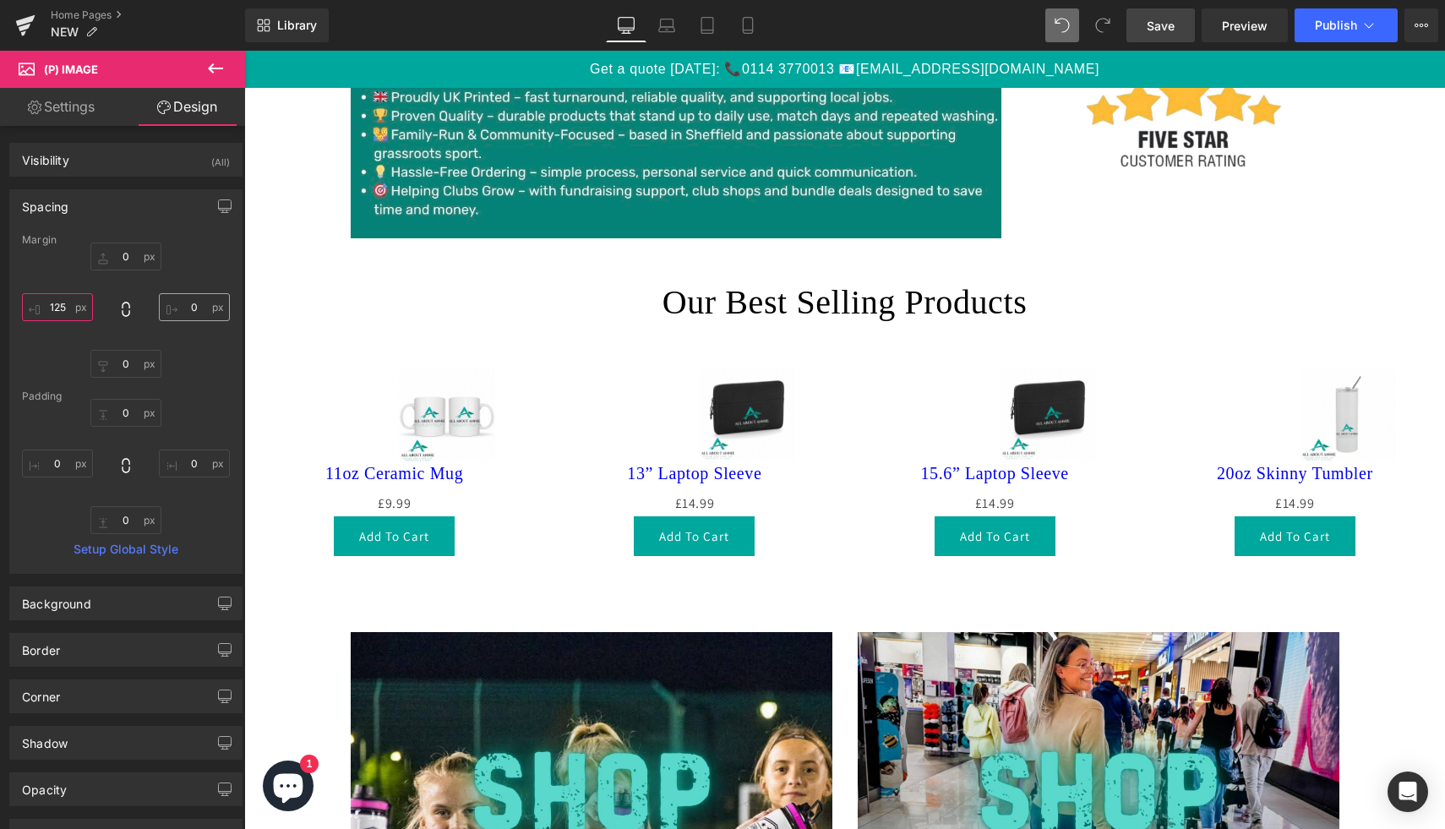
type input "125"
click at [194, 306] on input "0" at bounding box center [194, 307] width 71 height 28
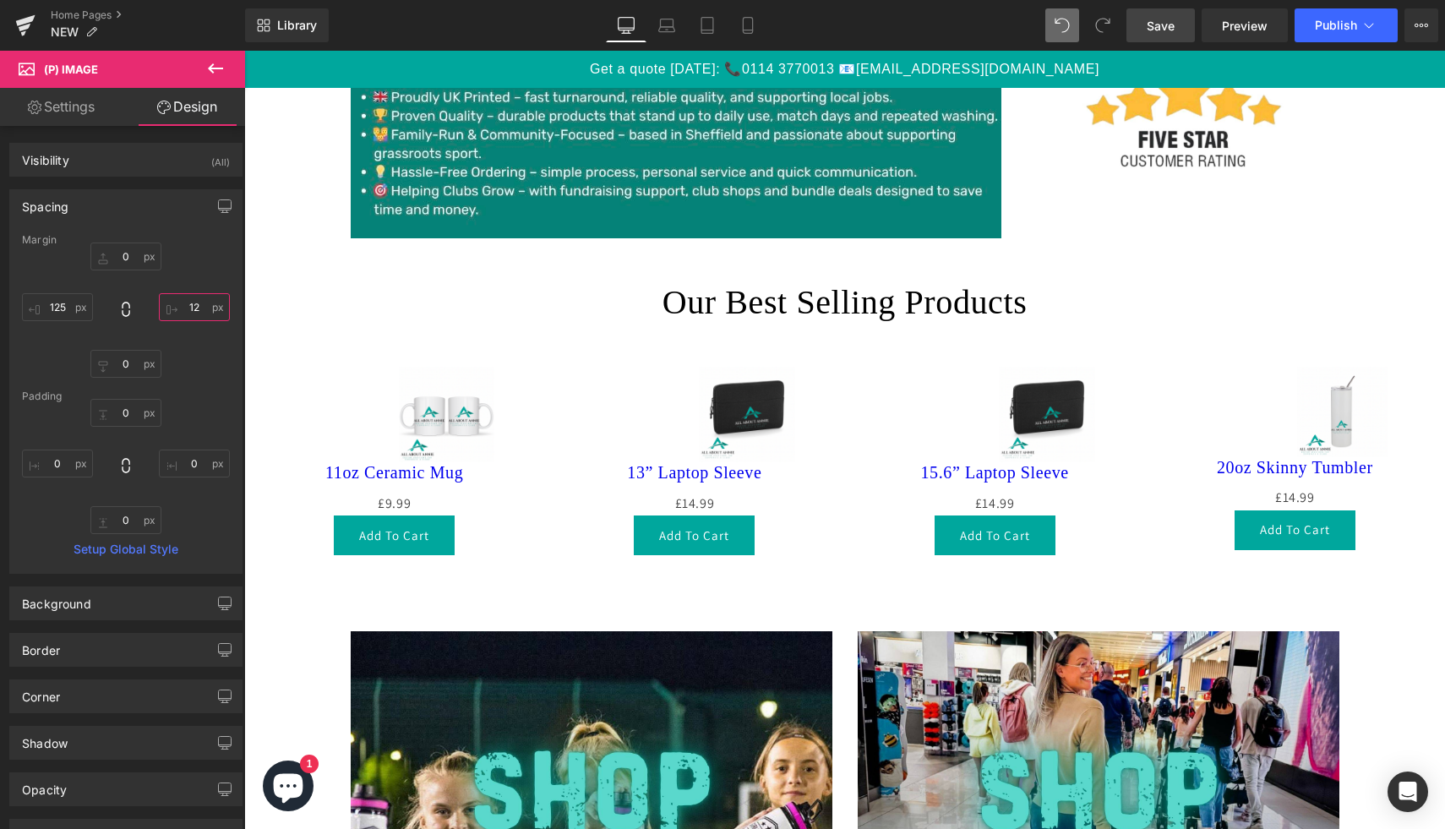
type input "125"
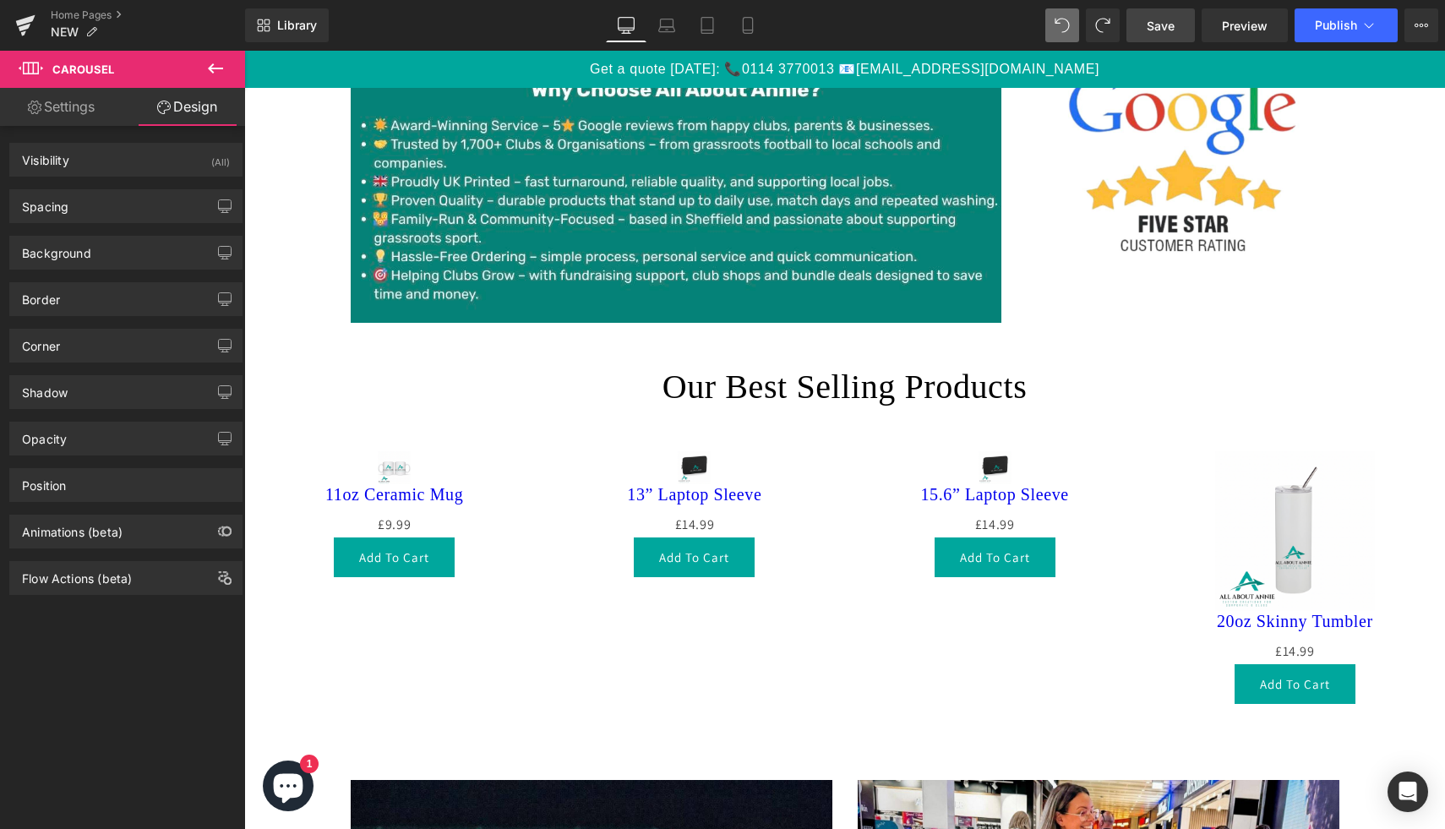
scroll to position [942, 0]
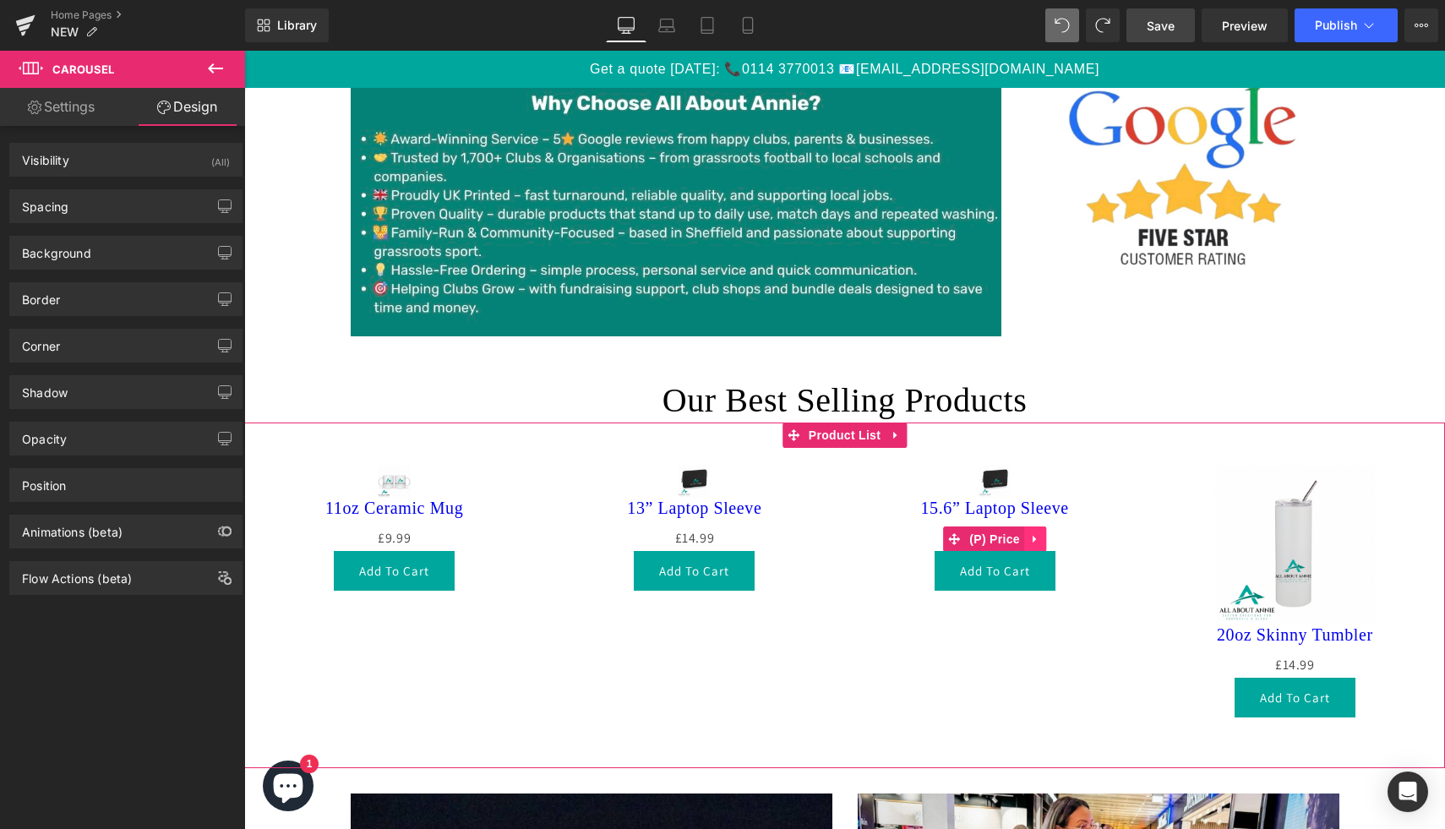
click at [1039, 545] on div "£0 £14.99 (P) Price" at bounding box center [995, 538] width 266 height 25
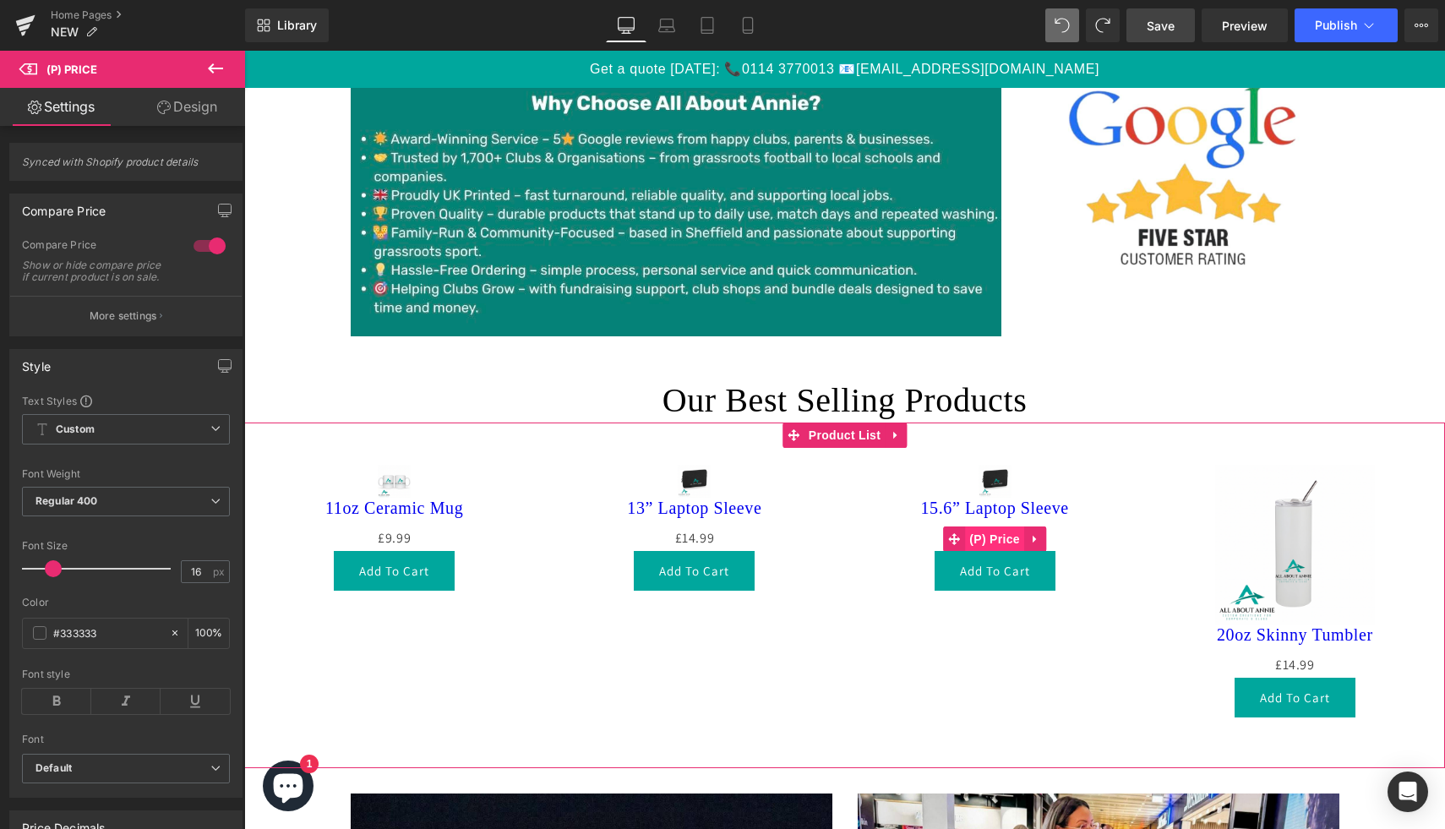
click at [996, 544] on span "(P) Price" at bounding box center [994, 538] width 59 height 25
click at [191, 114] on link "Design" at bounding box center [187, 107] width 123 height 38
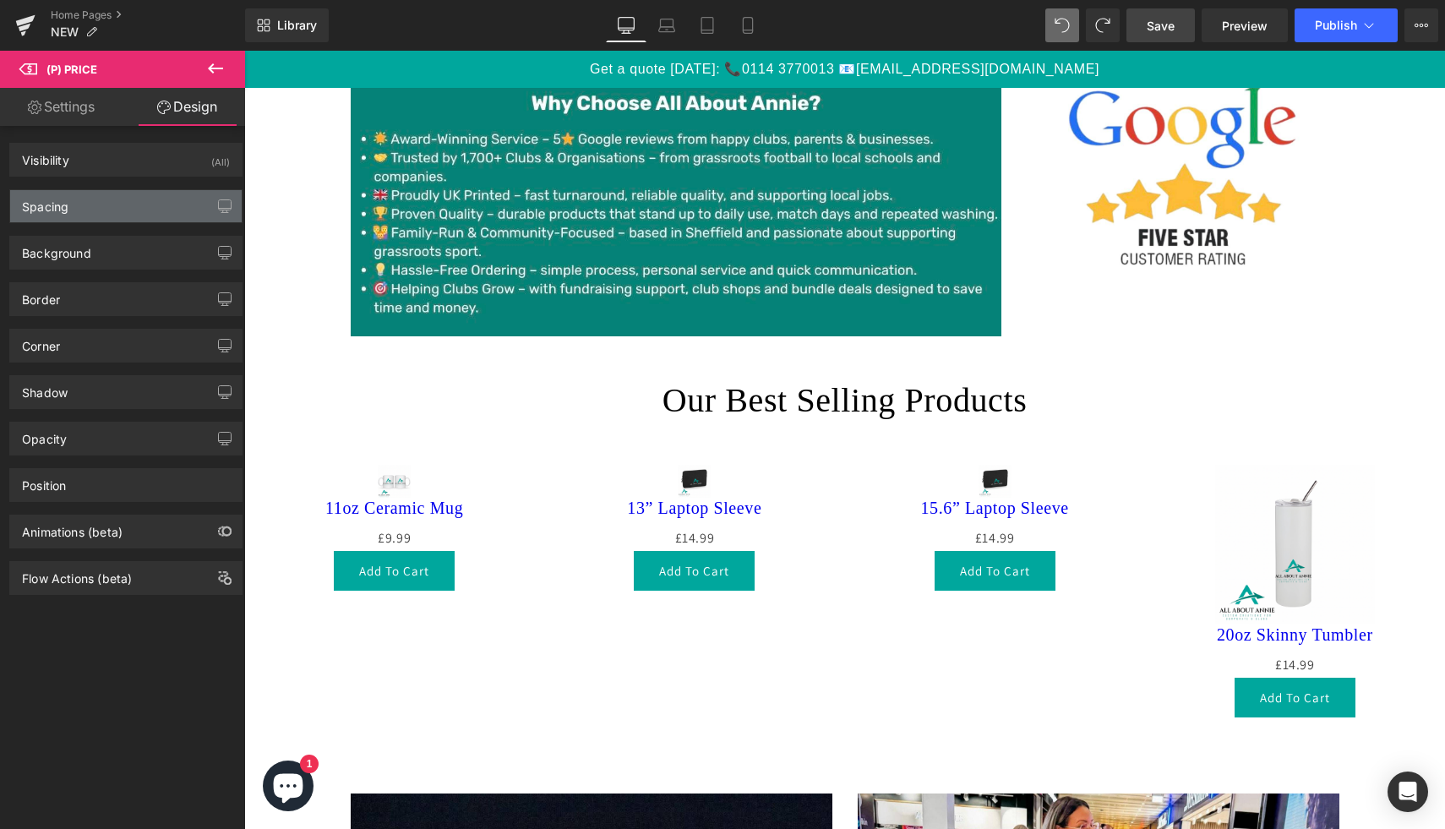
click at [67, 209] on div "Spacing" at bounding box center [45, 202] width 46 height 24
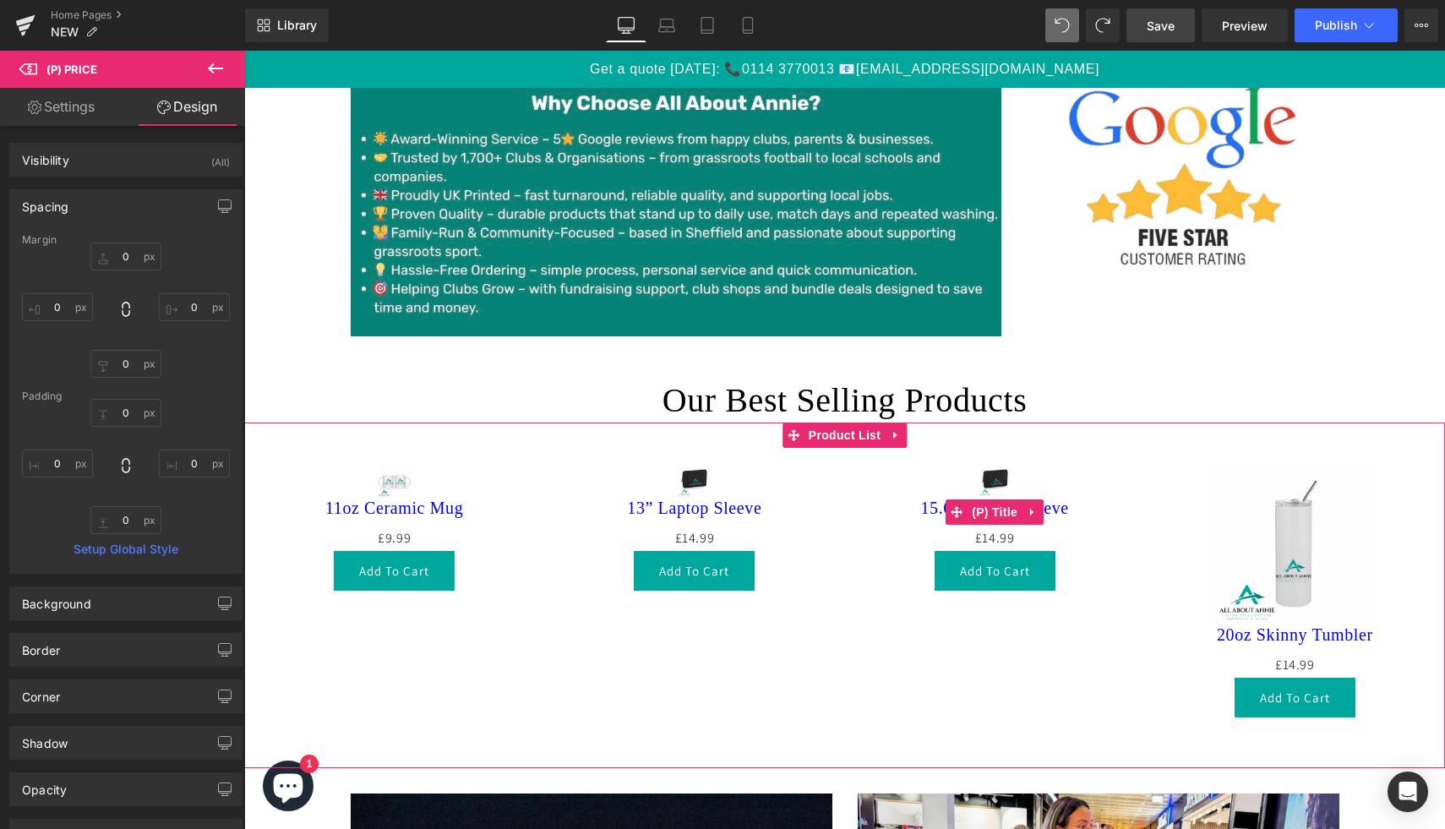
click at [1018, 522] on span "(P) Title" at bounding box center [995, 511] width 54 height 25
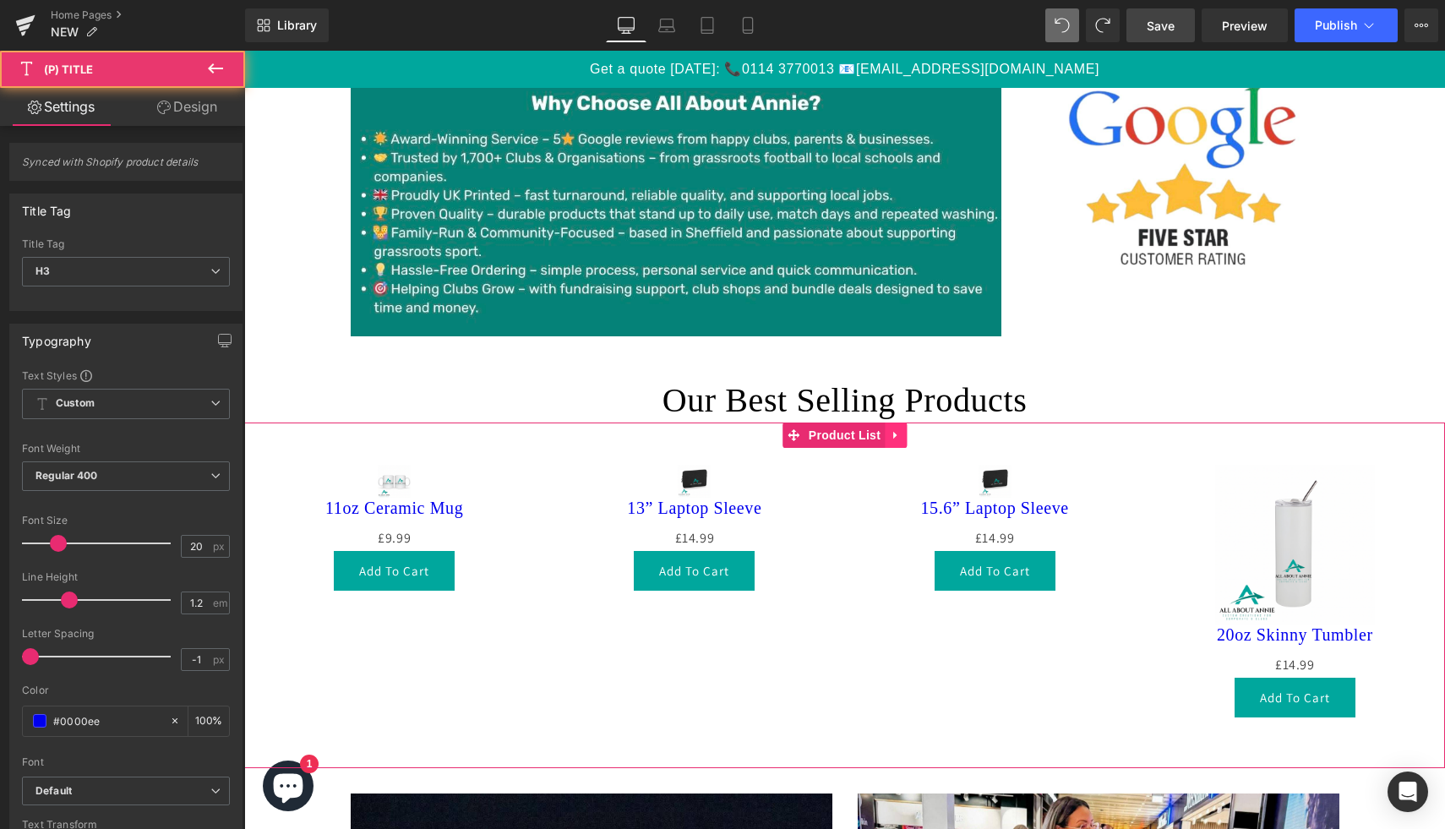
click at [892, 437] on icon at bounding box center [896, 434] width 12 height 13
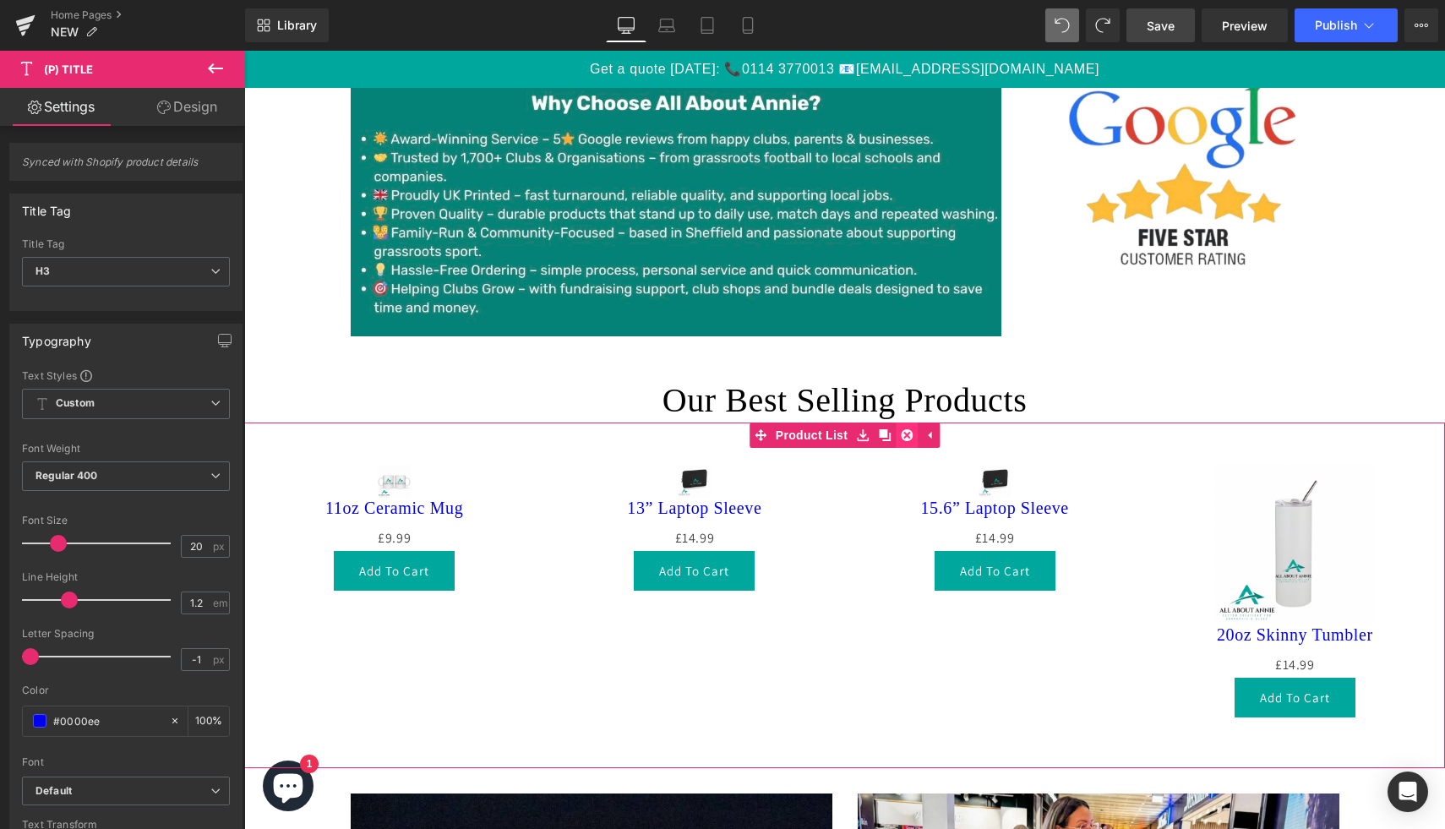
click at [902, 436] on icon at bounding box center [907, 435] width 12 height 12
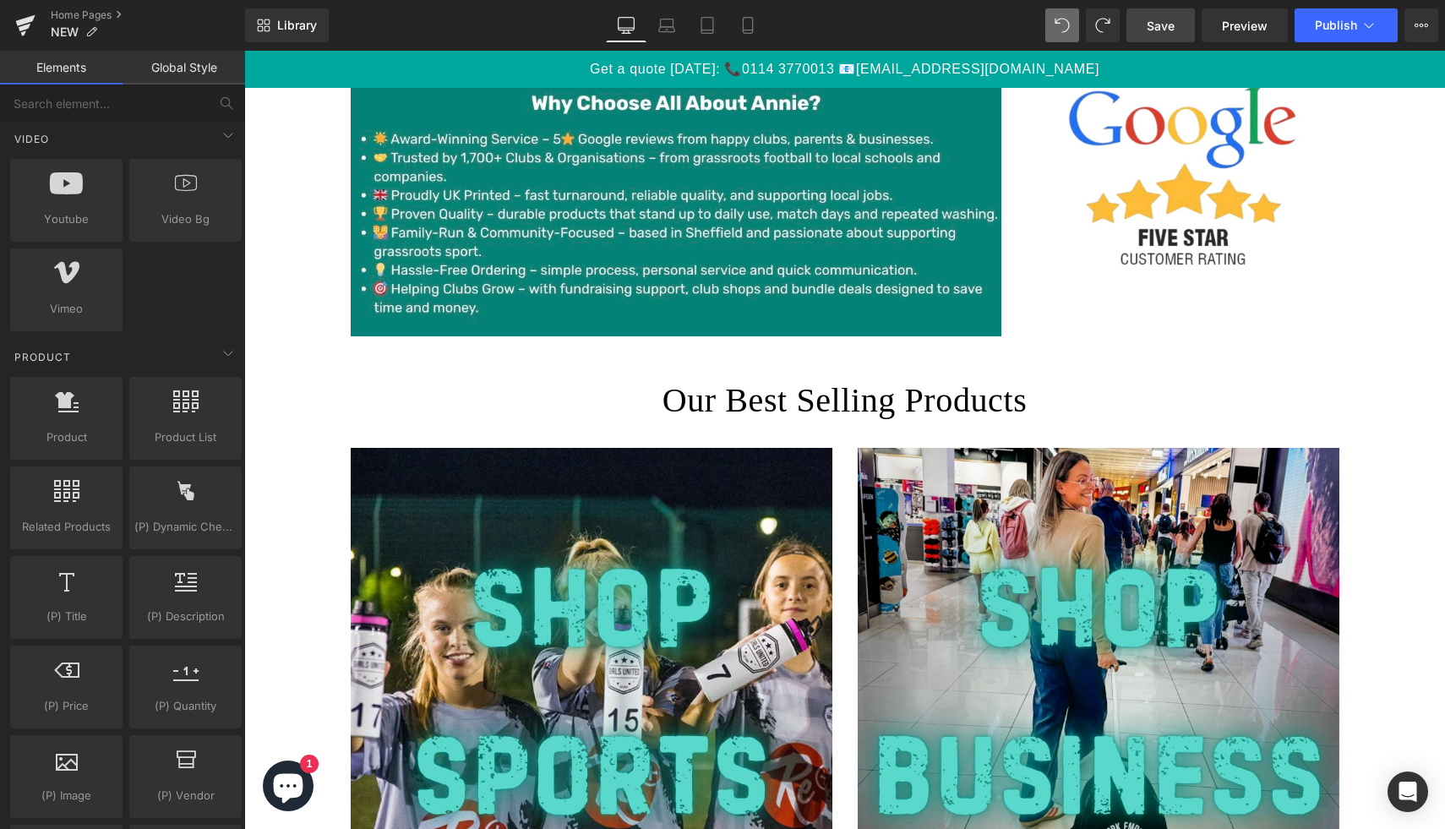
scroll to position [1233, 0]
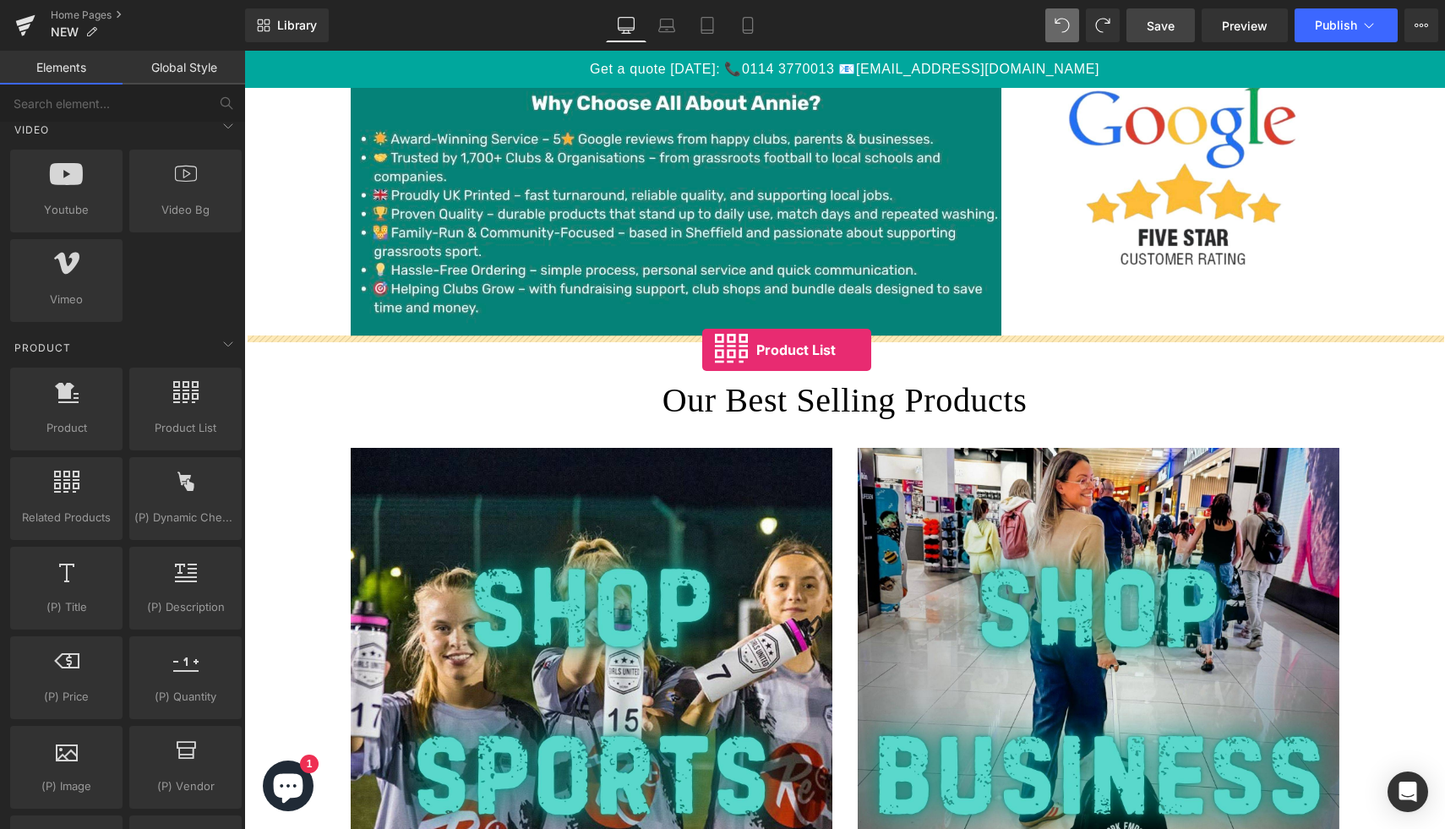
drag, startPoint x: 436, startPoint y: 472, endPoint x: 702, endPoint y: 350, distance: 292.7
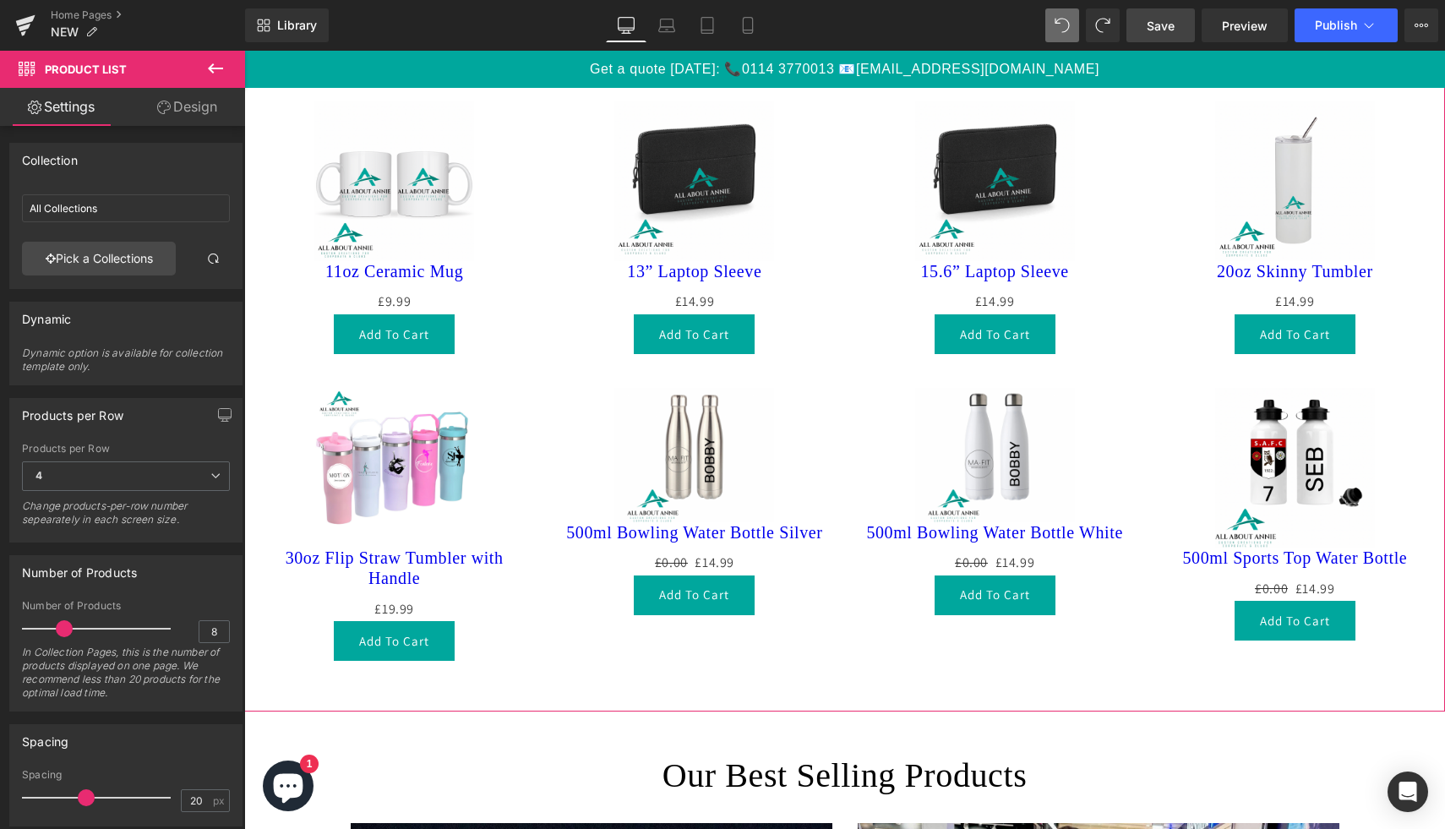
scroll to position [1209, 0]
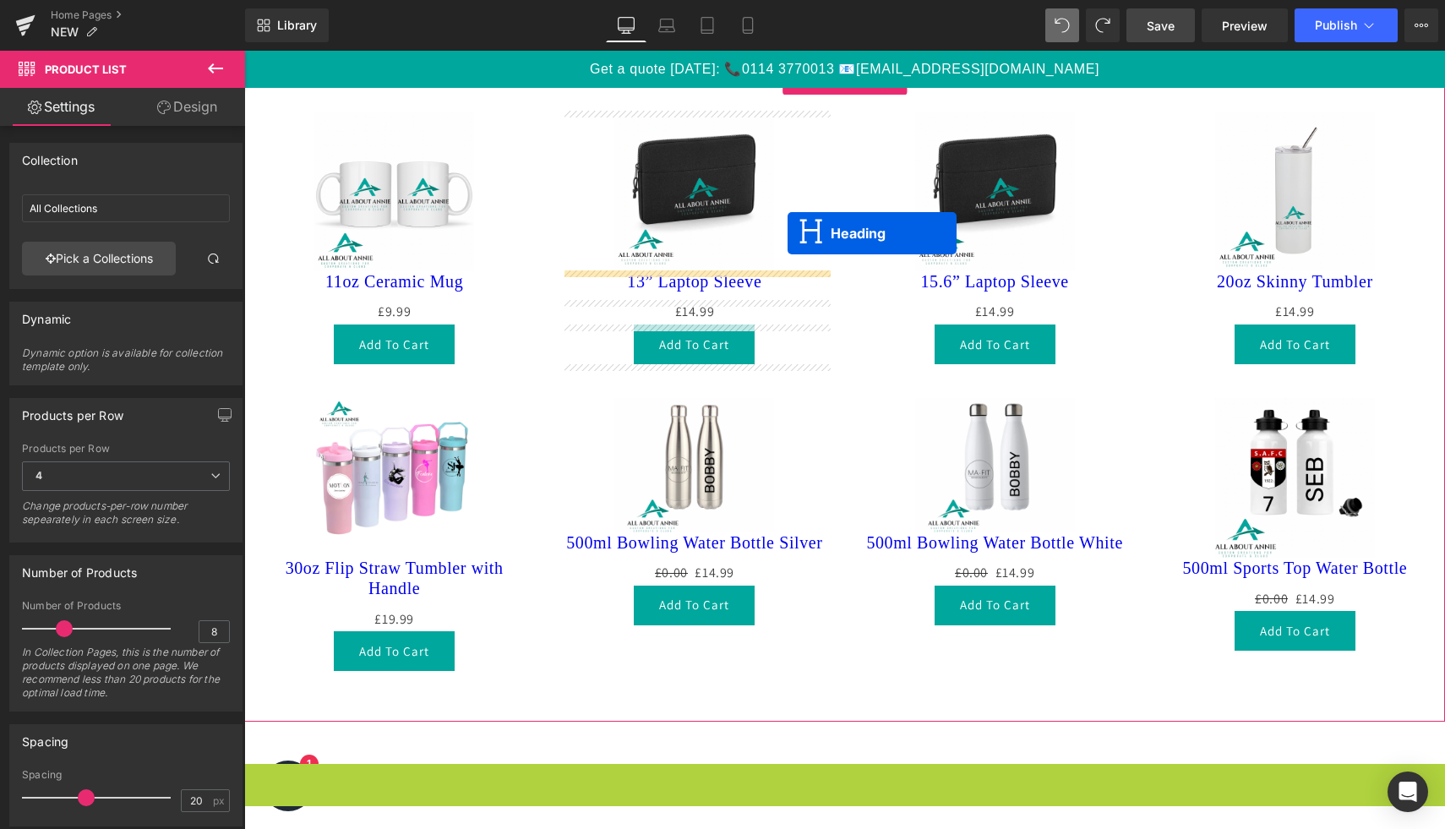
drag, startPoint x: 802, startPoint y: 790, endPoint x: 788, endPoint y: 234, distance: 556.3
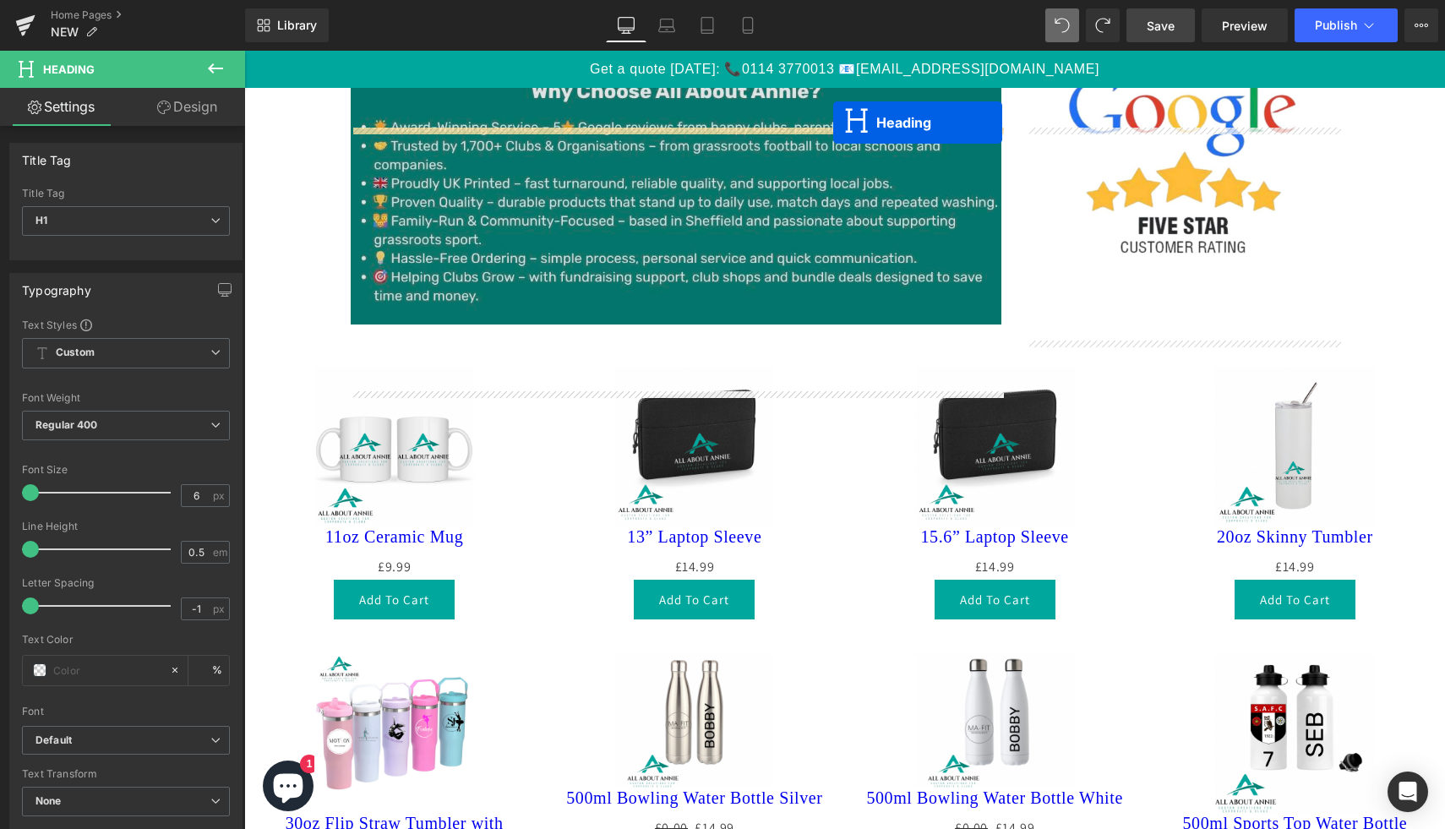
scroll to position [853, 0]
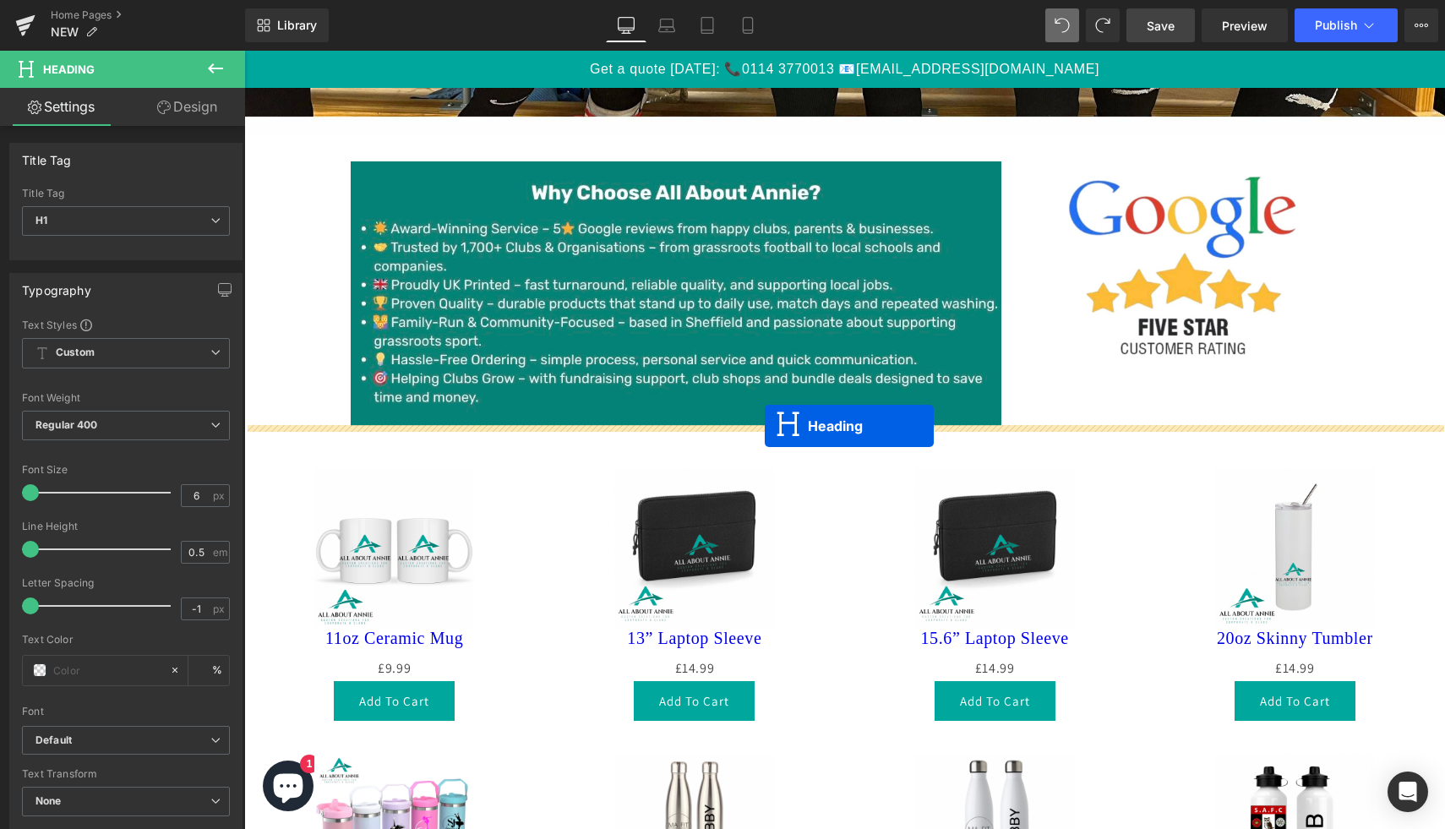
drag, startPoint x: 804, startPoint y: 817, endPoint x: 765, endPoint y: 426, distance: 393.2
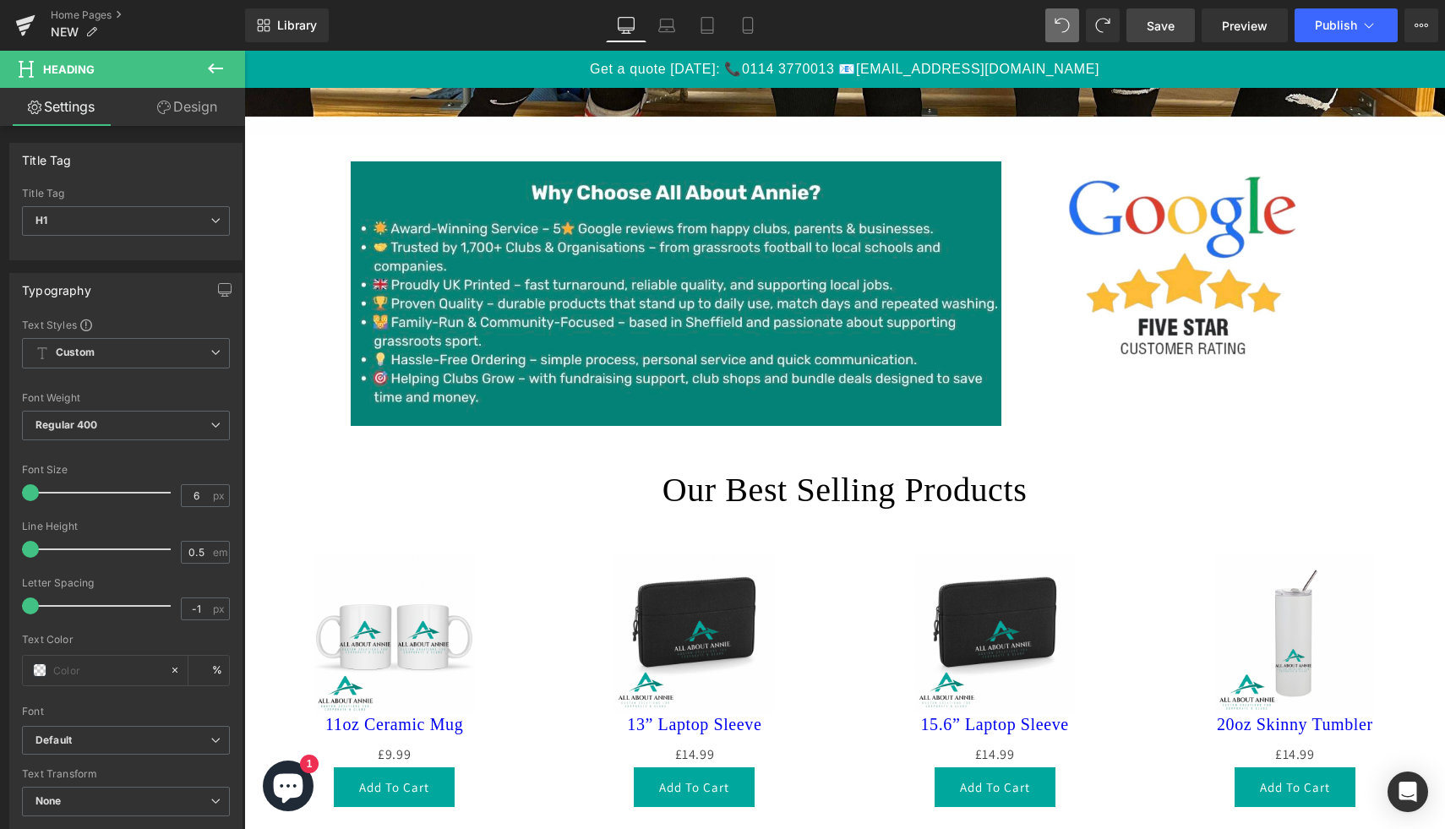
drag, startPoint x: 980, startPoint y: 805, endPoint x: 735, endPoint y: 745, distance: 252.1
click at [735, 745] on div "£0 £14.99 (P) Price" at bounding box center [694, 755] width 266 height 25
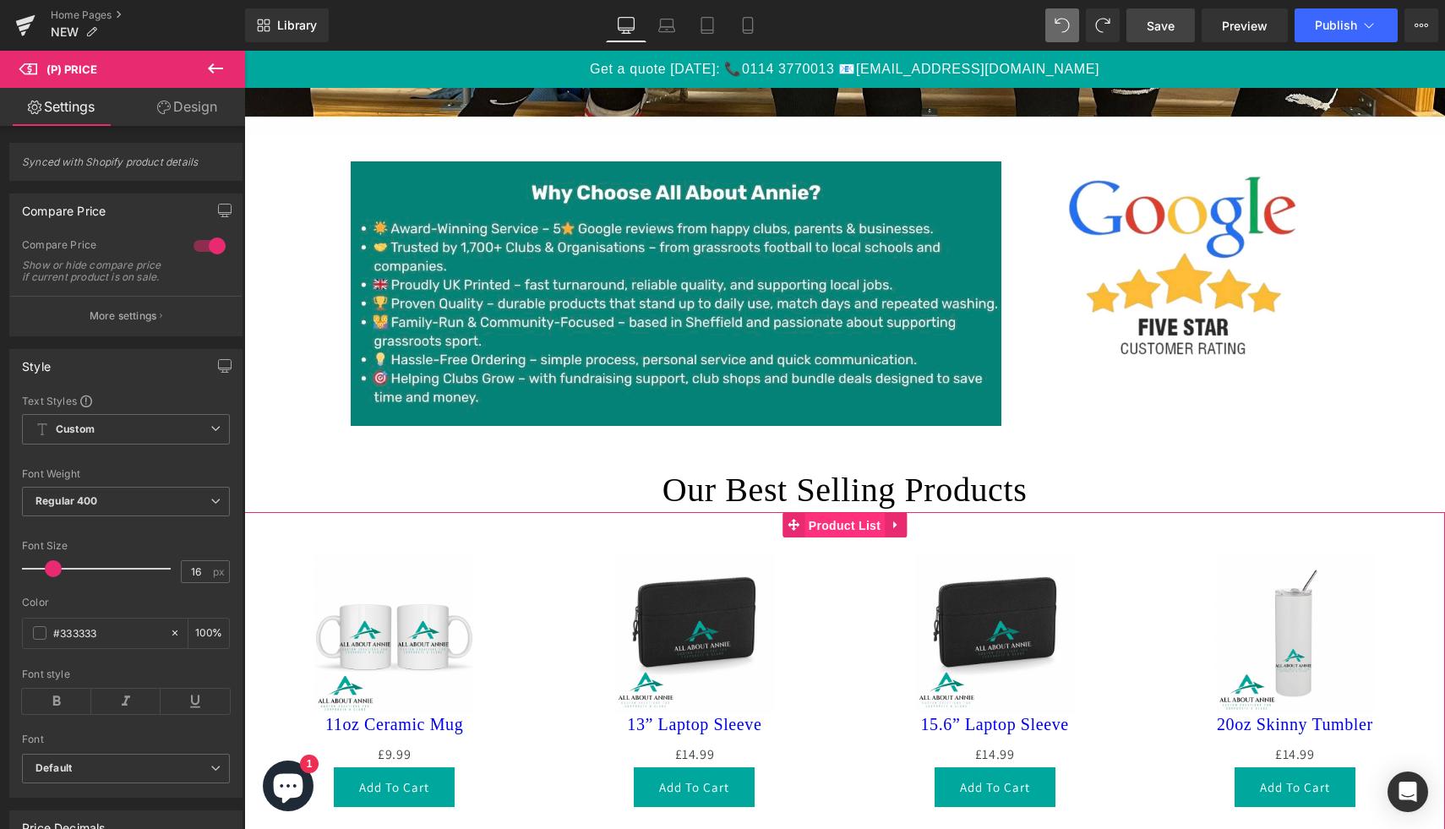
click at [847, 520] on span "Product List" at bounding box center [845, 525] width 80 height 25
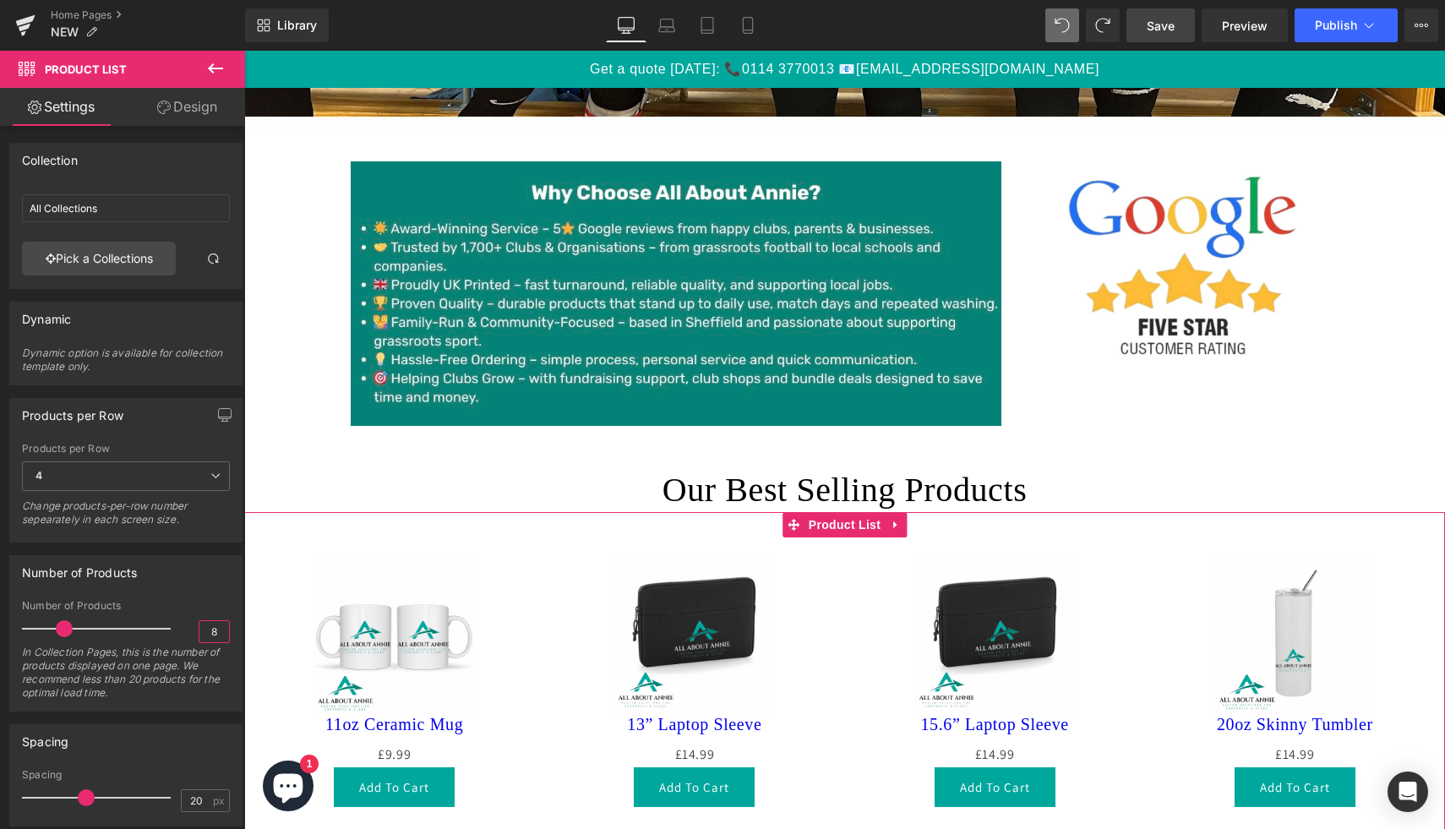
click at [211, 631] on input "8" at bounding box center [214, 631] width 30 height 21
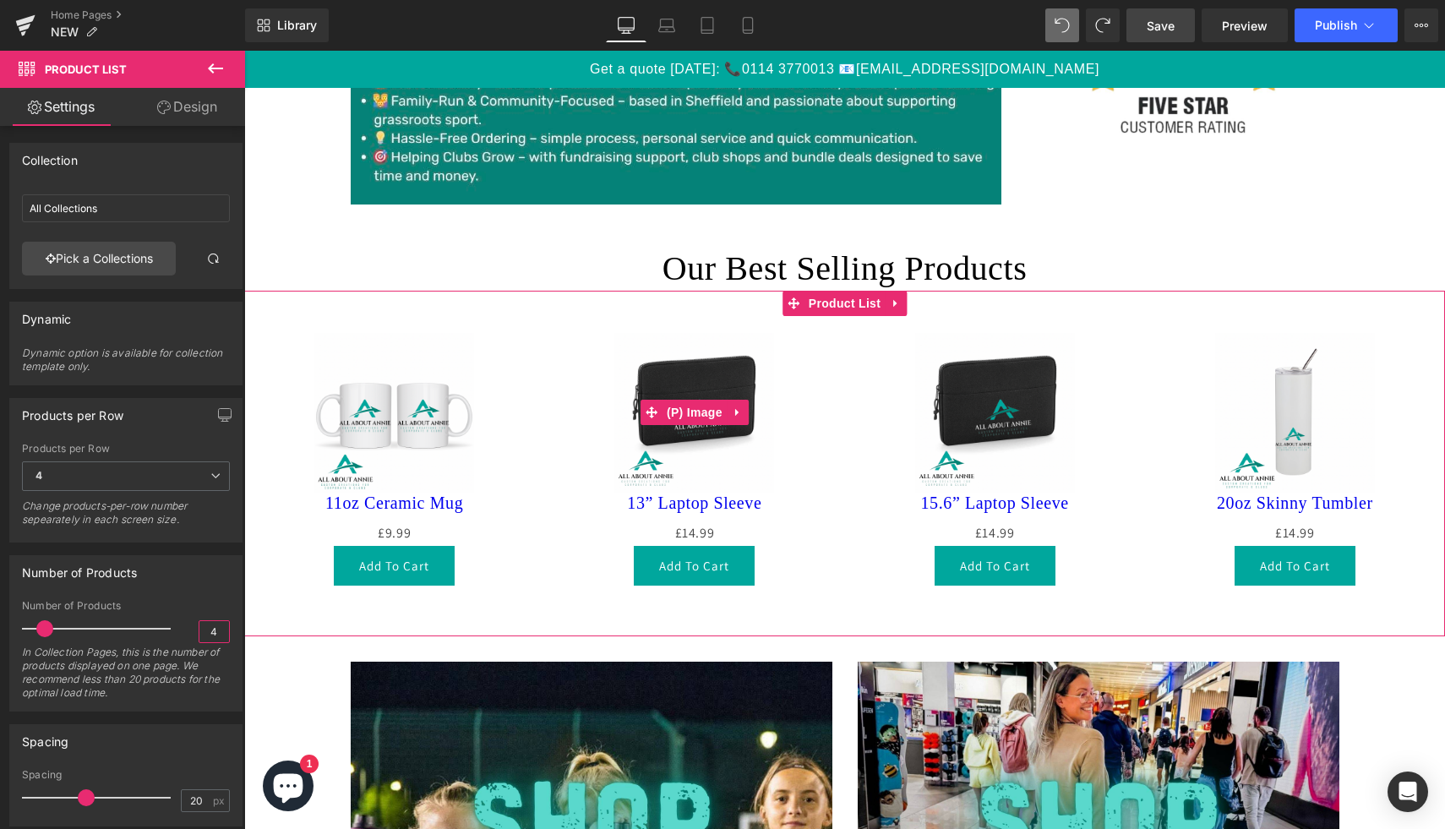
scroll to position [1098, 0]
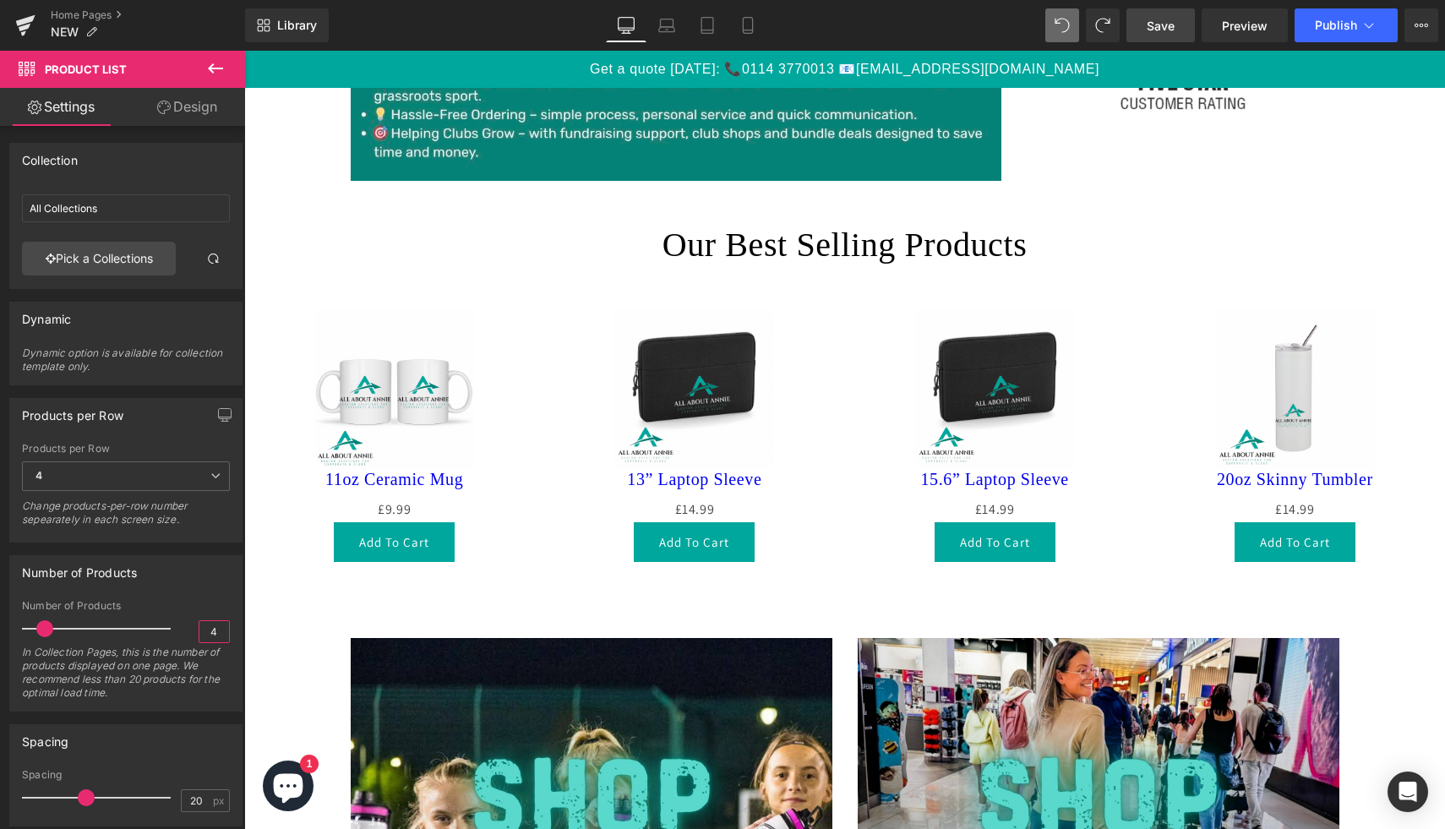
type input "4"
click at [1165, 29] on span "Save" at bounding box center [1161, 26] width 28 height 18
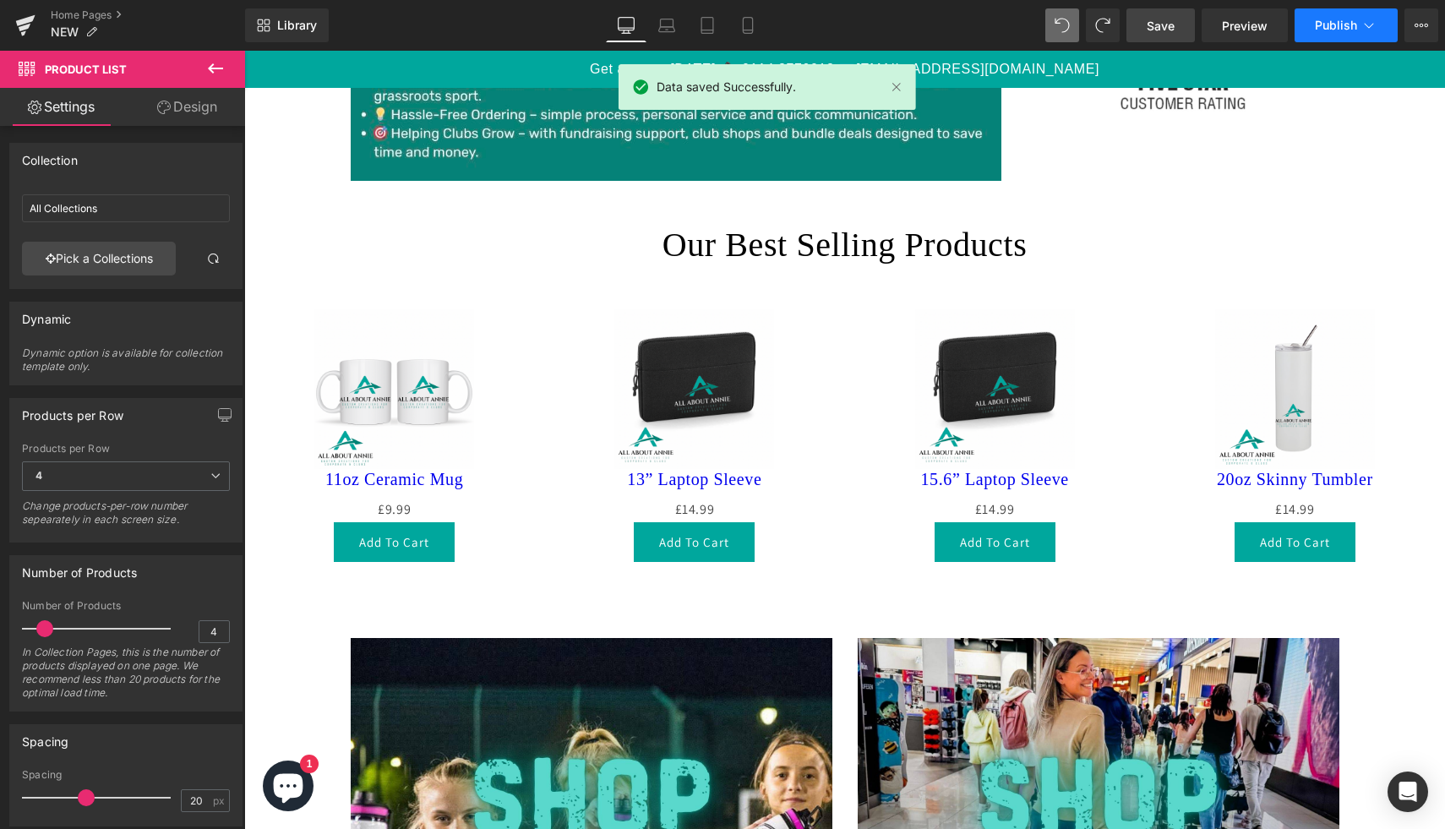
click at [1323, 25] on span "Publish" at bounding box center [1336, 26] width 42 height 14
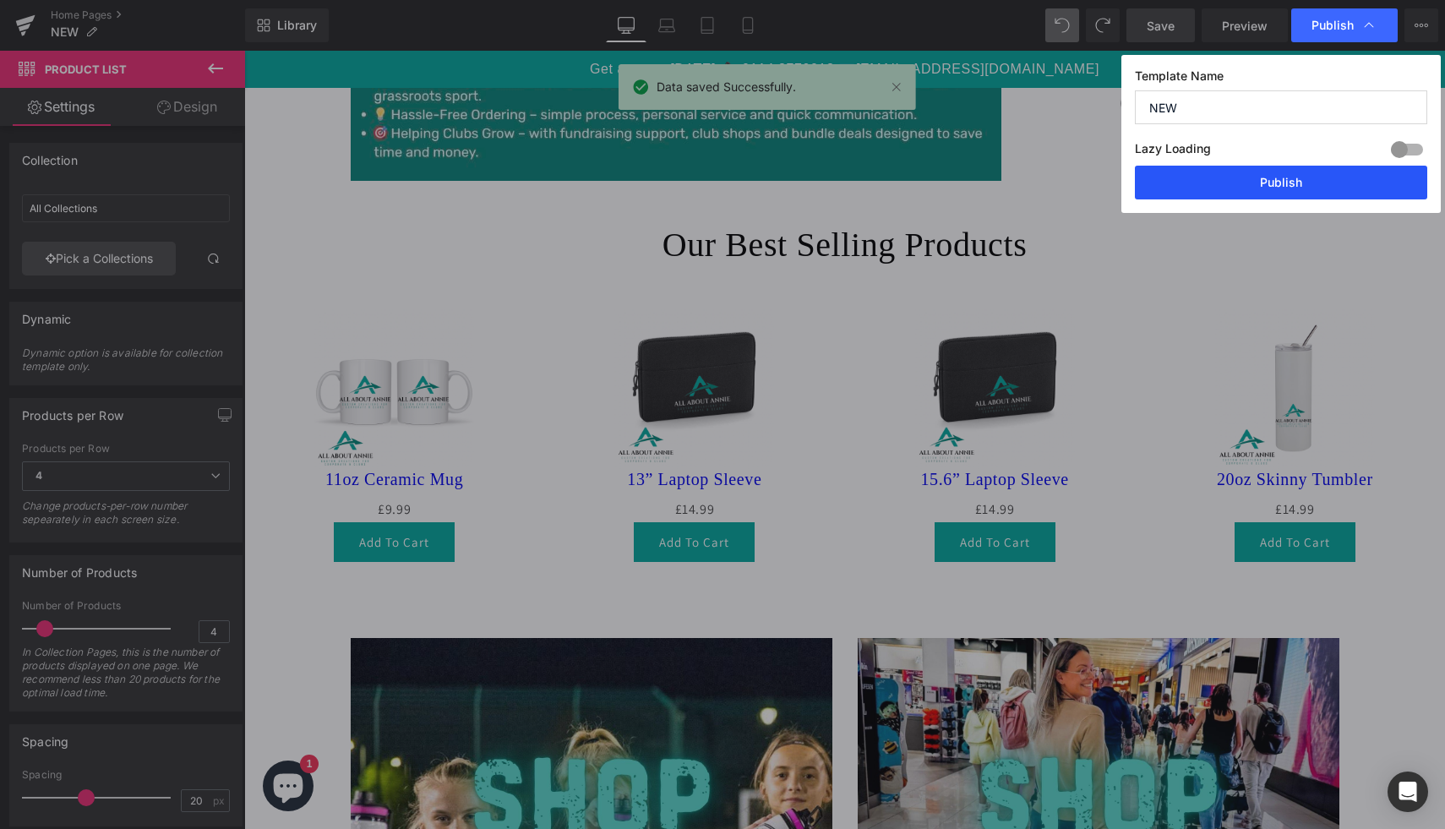
click at [1306, 177] on button "Publish" at bounding box center [1281, 183] width 292 height 34
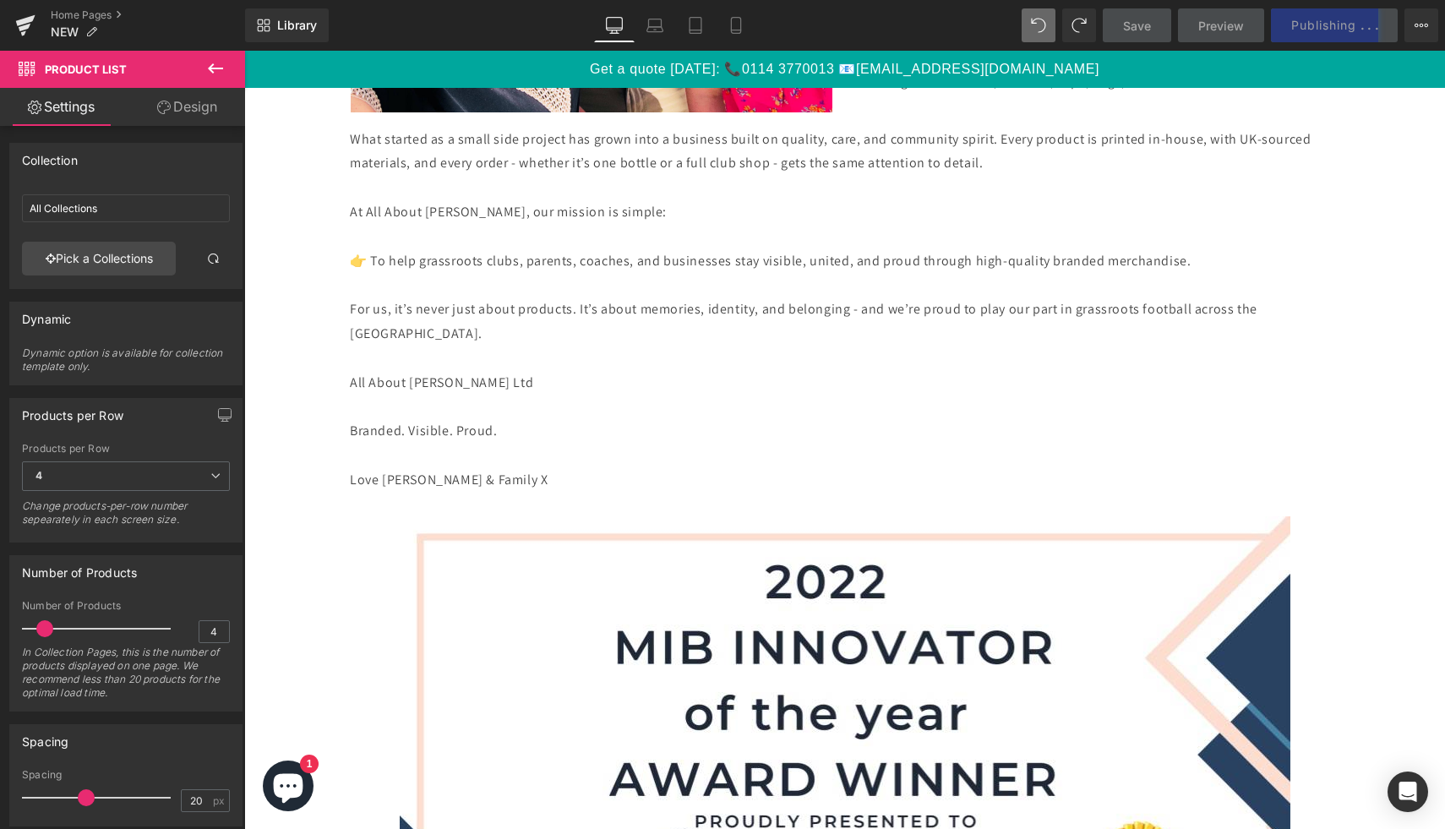
scroll to position [4958, 0]
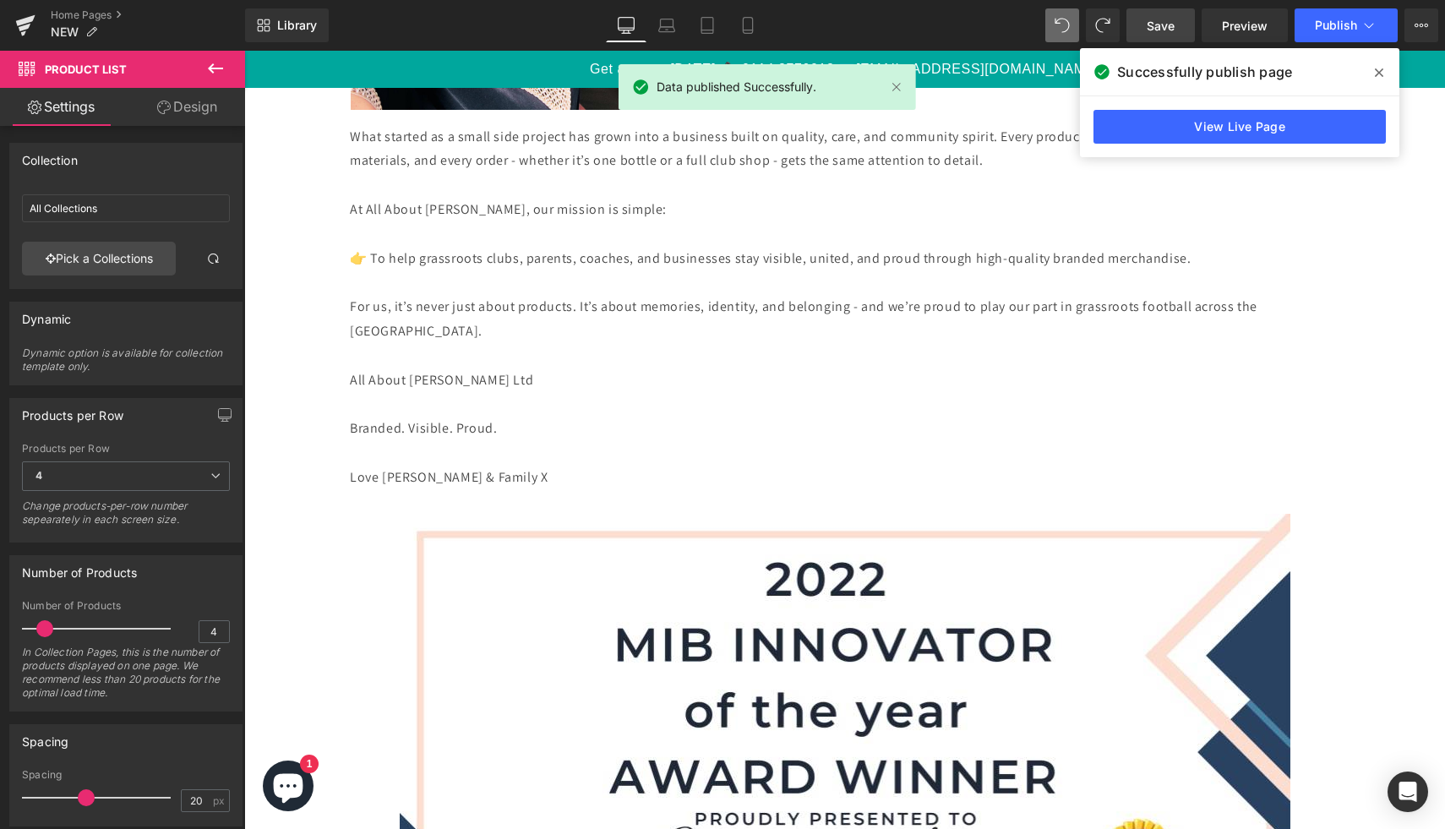
click at [214, 68] on icon at bounding box center [215, 68] width 15 height 10
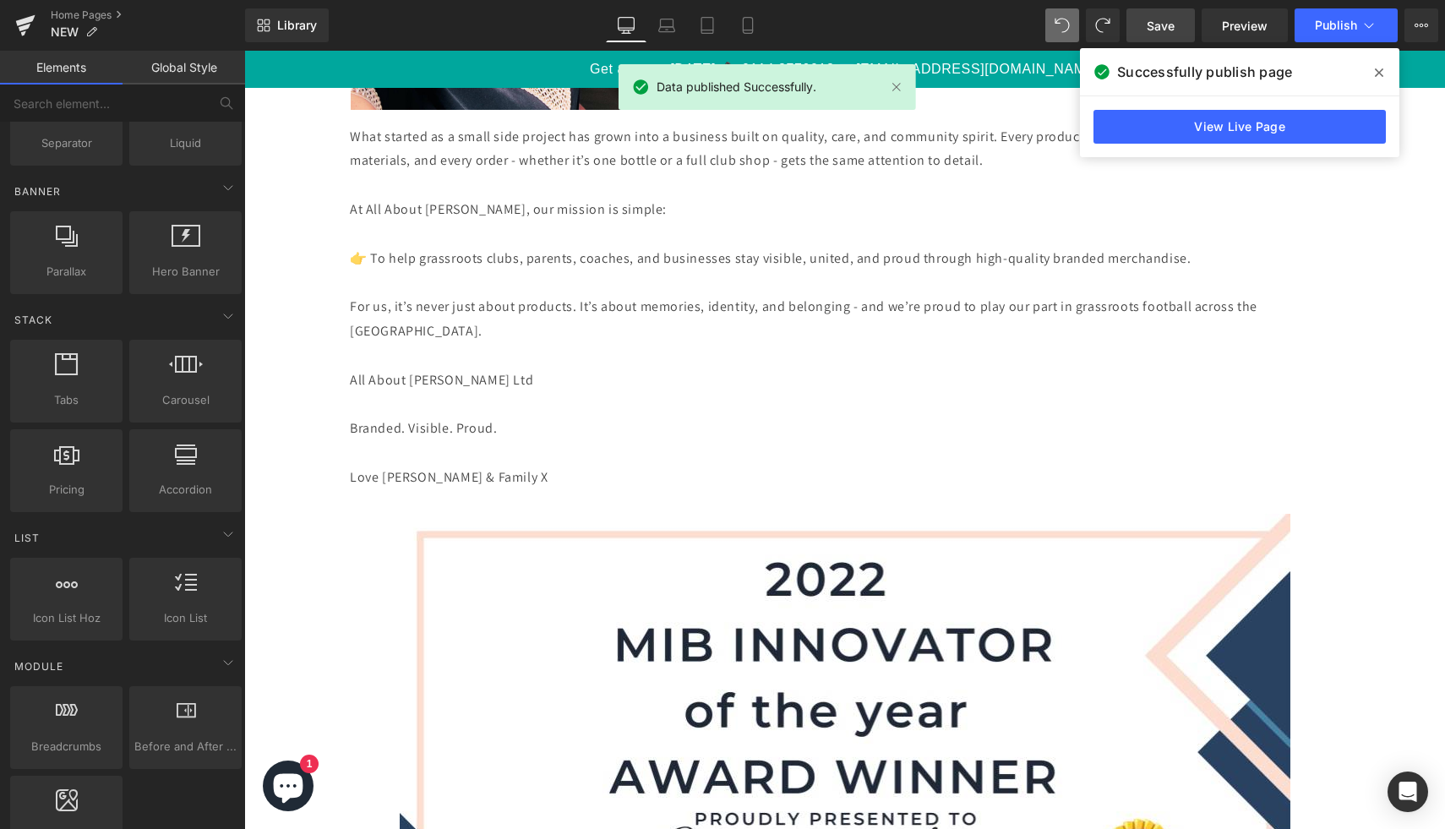
scroll to position [0, 0]
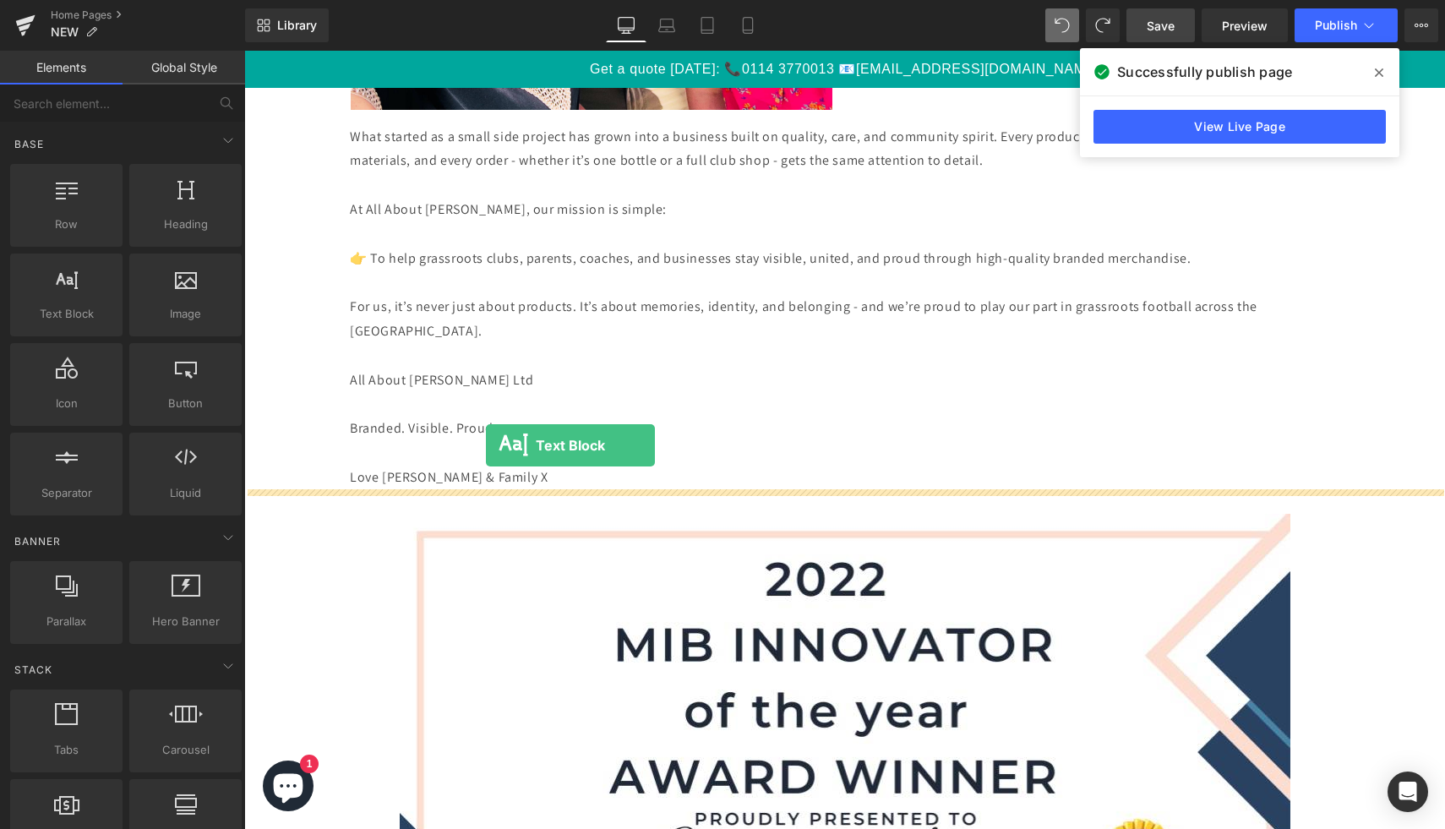
drag, startPoint x: 337, startPoint y: 358, endPoint x: 486, endPoint y: 445, distance: 172.3
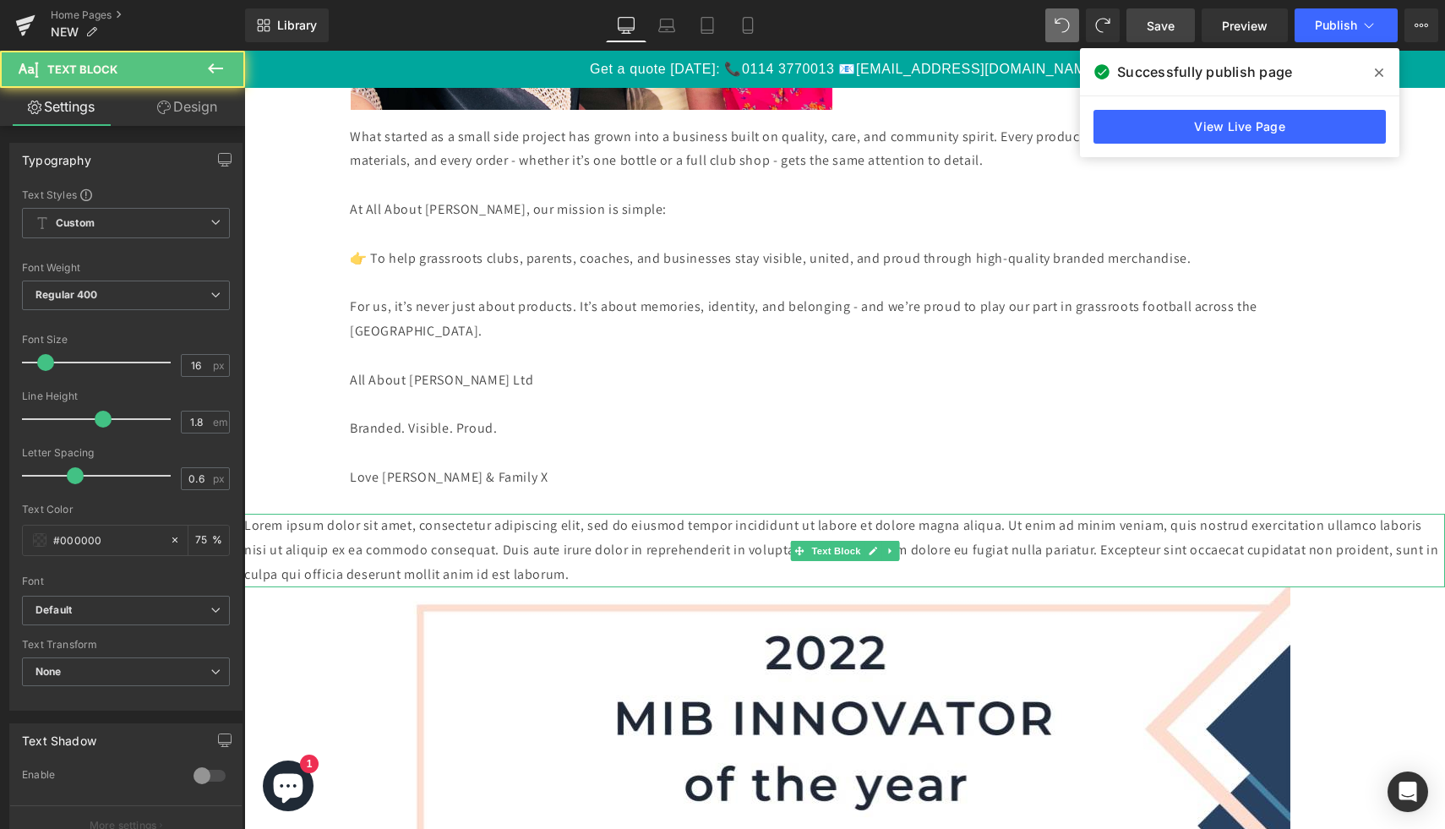
click at [442, 520] on p "Lorem ipsum dolor sit amet, consectetur adipiscing elit, sed do eiusmod tempor …" at bounding box center [844, 550] width 1201 height 73
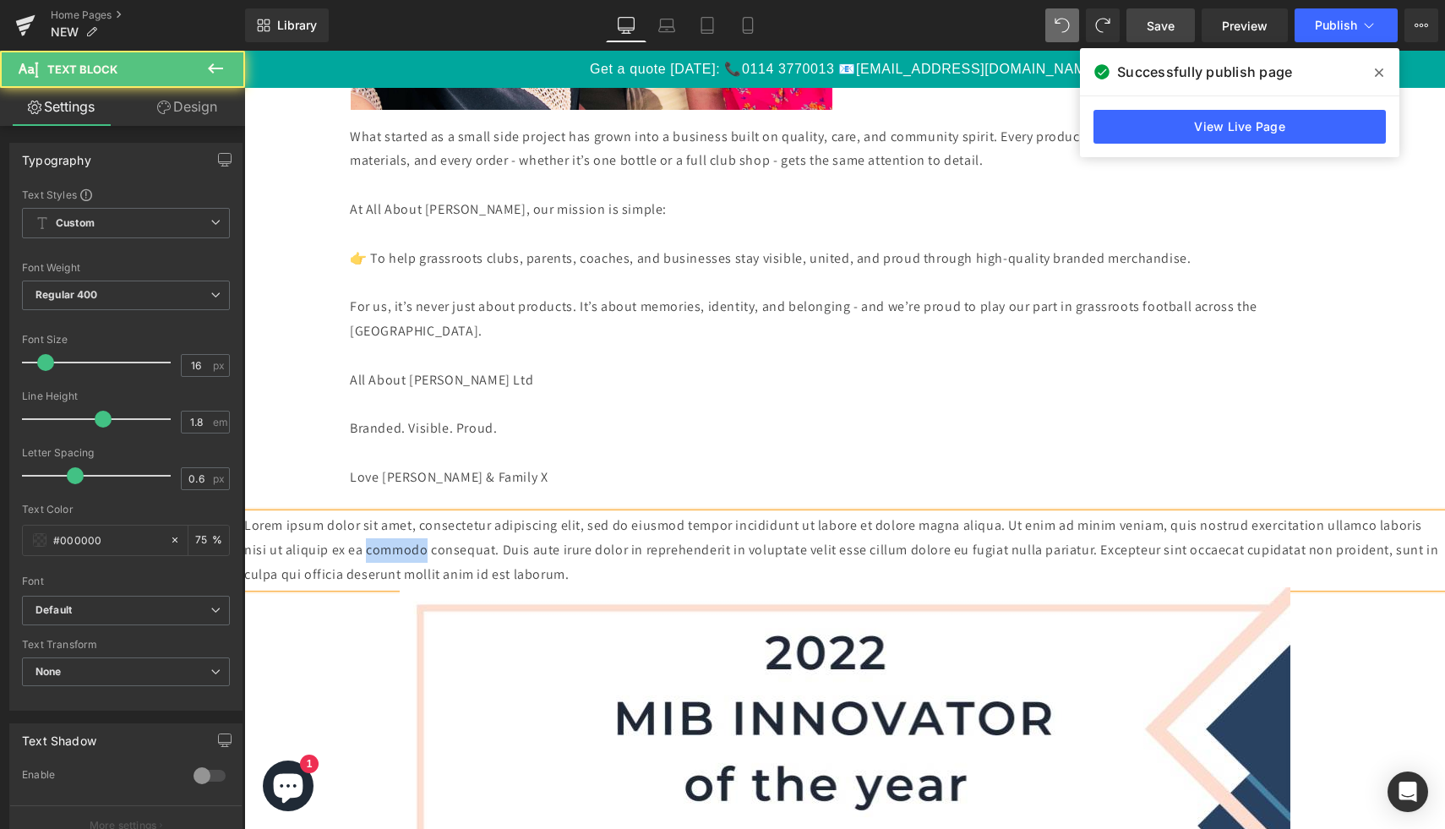
click at [442, 520] on p "Lorem ipsum dolor sit amet, consectetur adipiscing elit, sed do eiusmod tempor …" at bounding box center [844, 550] width 1201 height 73
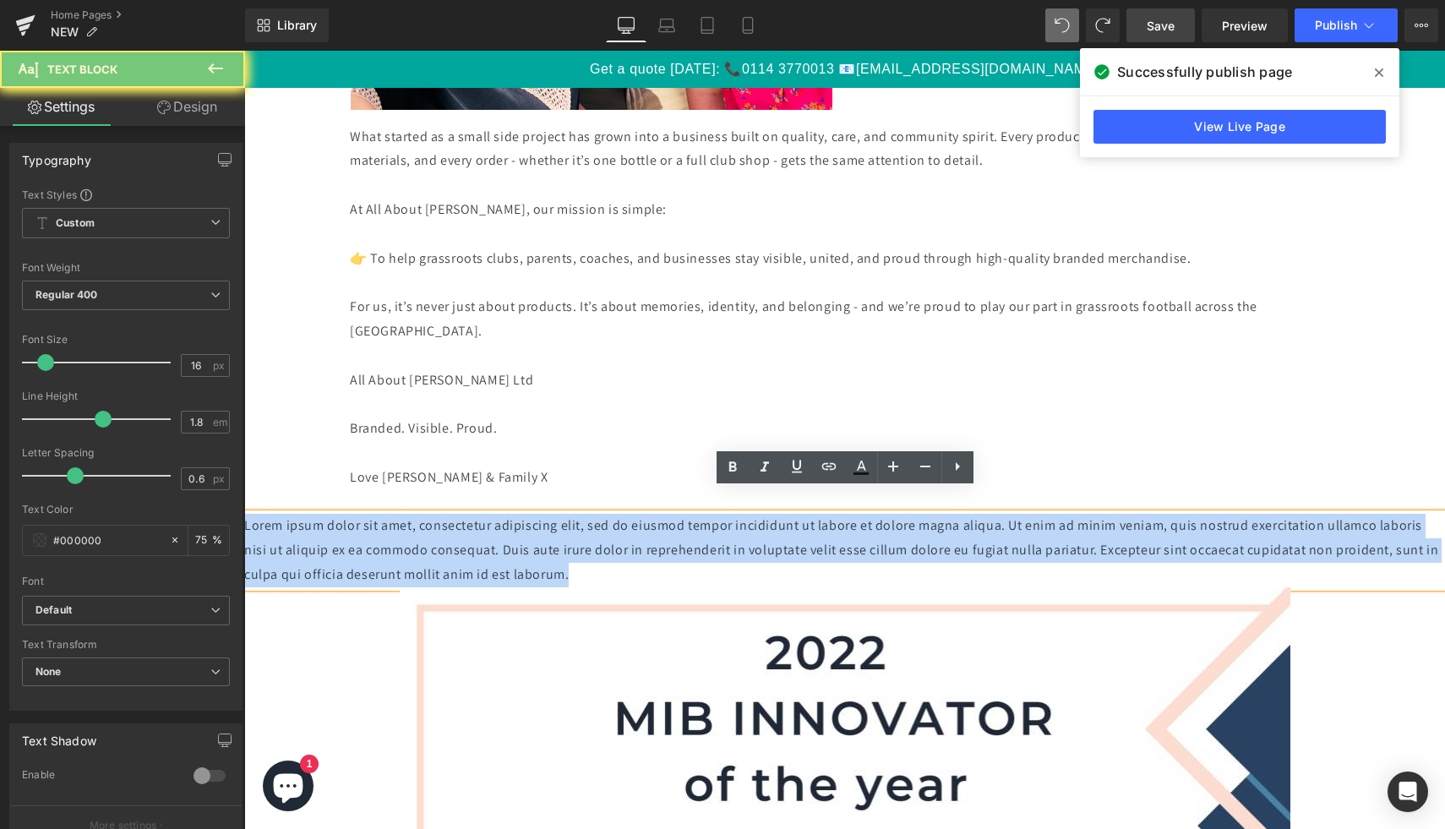
click at [442, 520] on p "Lorem ipsum dolor sit amet, consectetur adipiscing elit, sed do eiusmod tempor …" at bounding box center [844, 550] width 1201 height 73
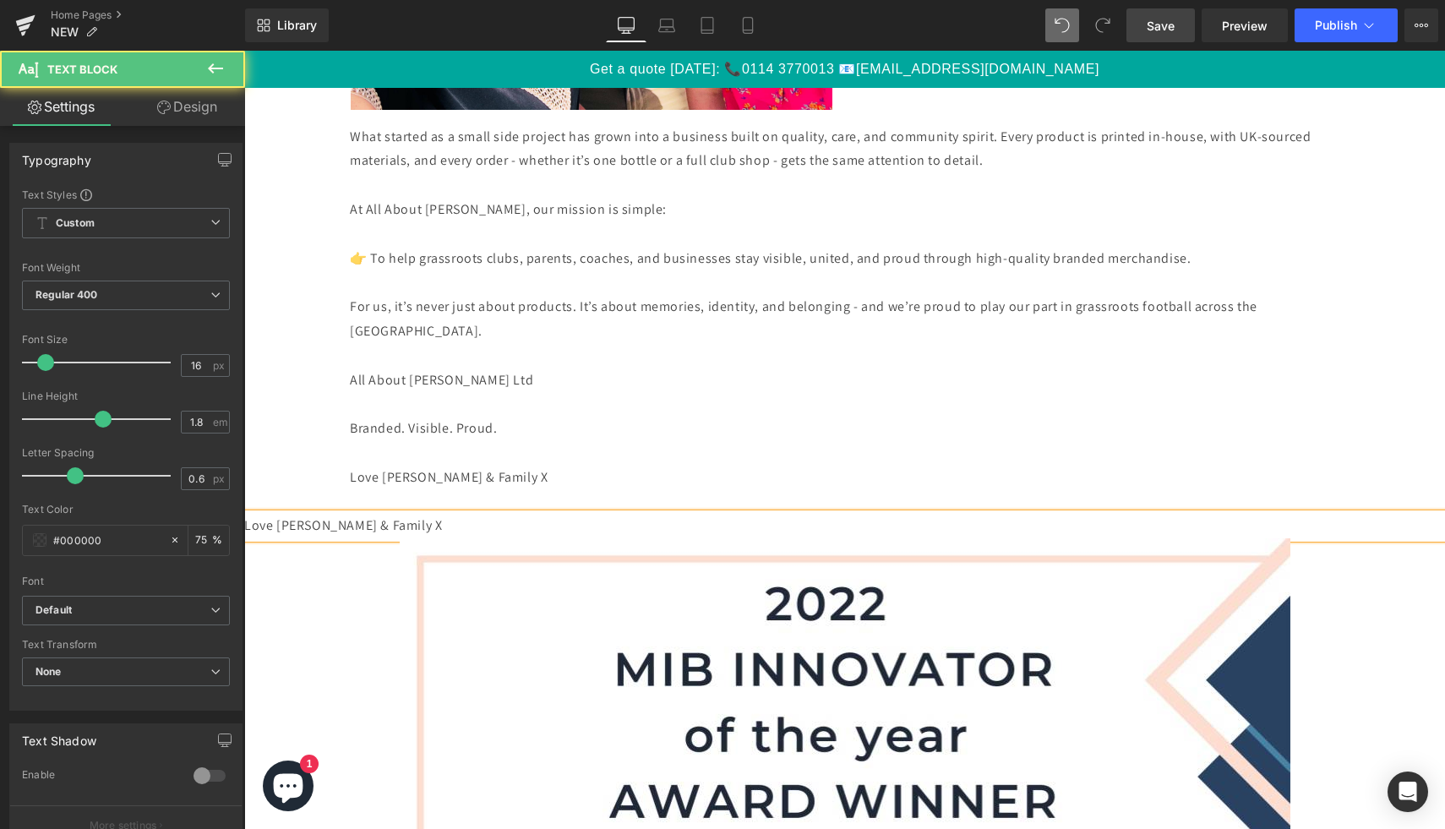
click at [547, 490] on p at bounding box center [845, 502] width 990 height 25
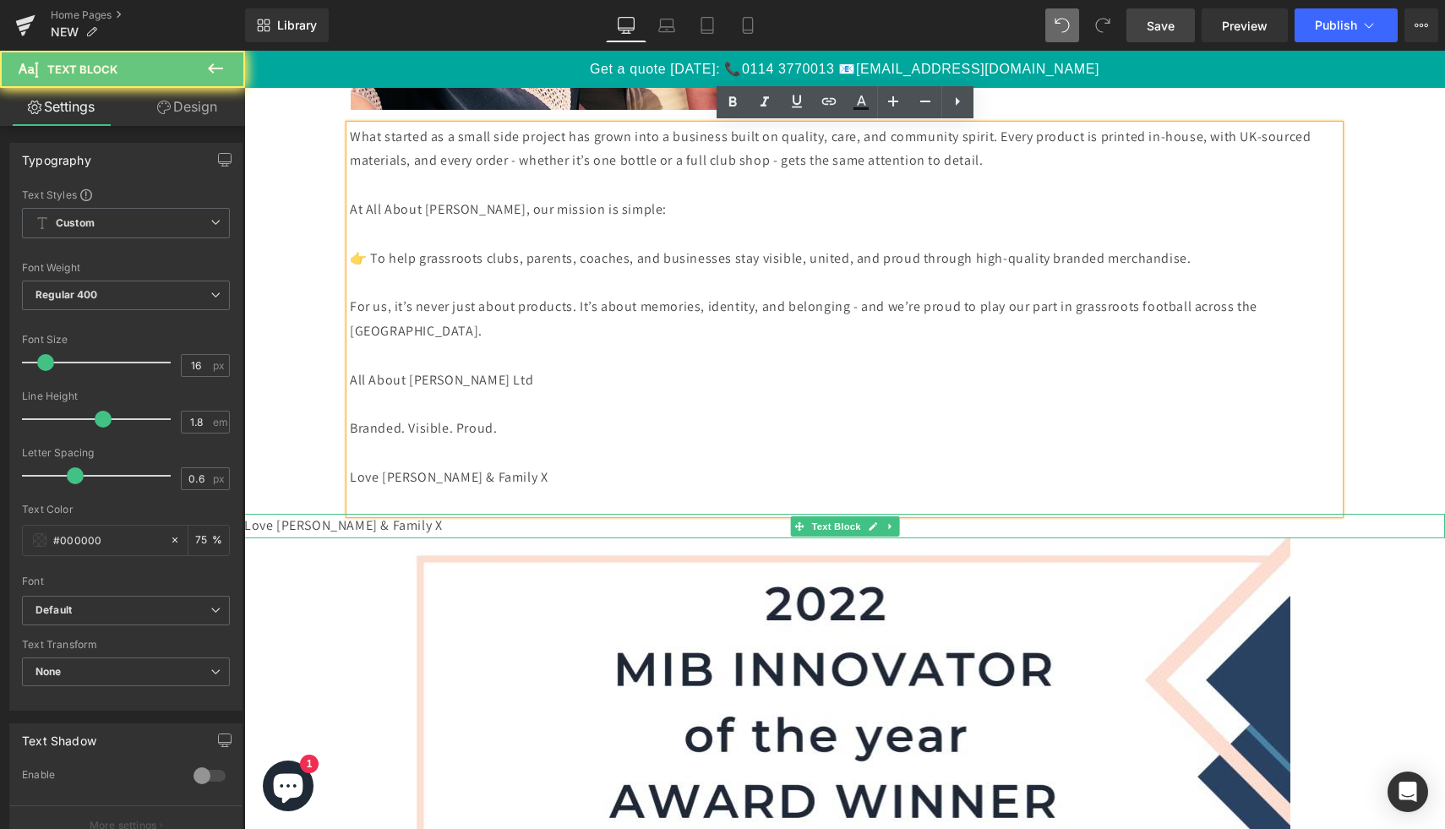
click at [354, 514] on p "Love [PERSON_NAME] & Family X" at bounding box center [844, 526] width 1201 height 25
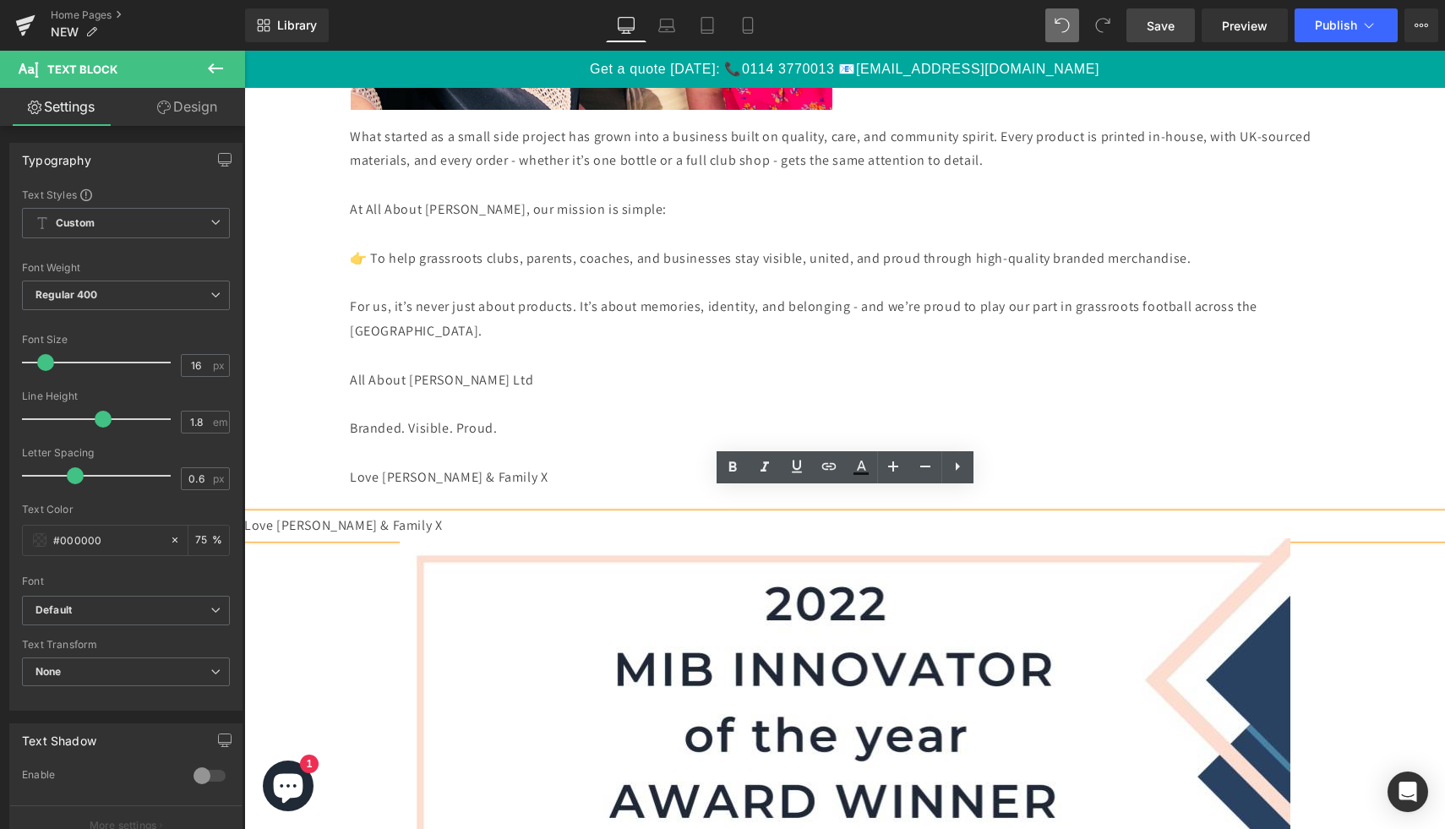
click at [318, 514] on p "Love [PERSON_NAME] & Family X" at bounding box center [844, 526] width 1201 height 25
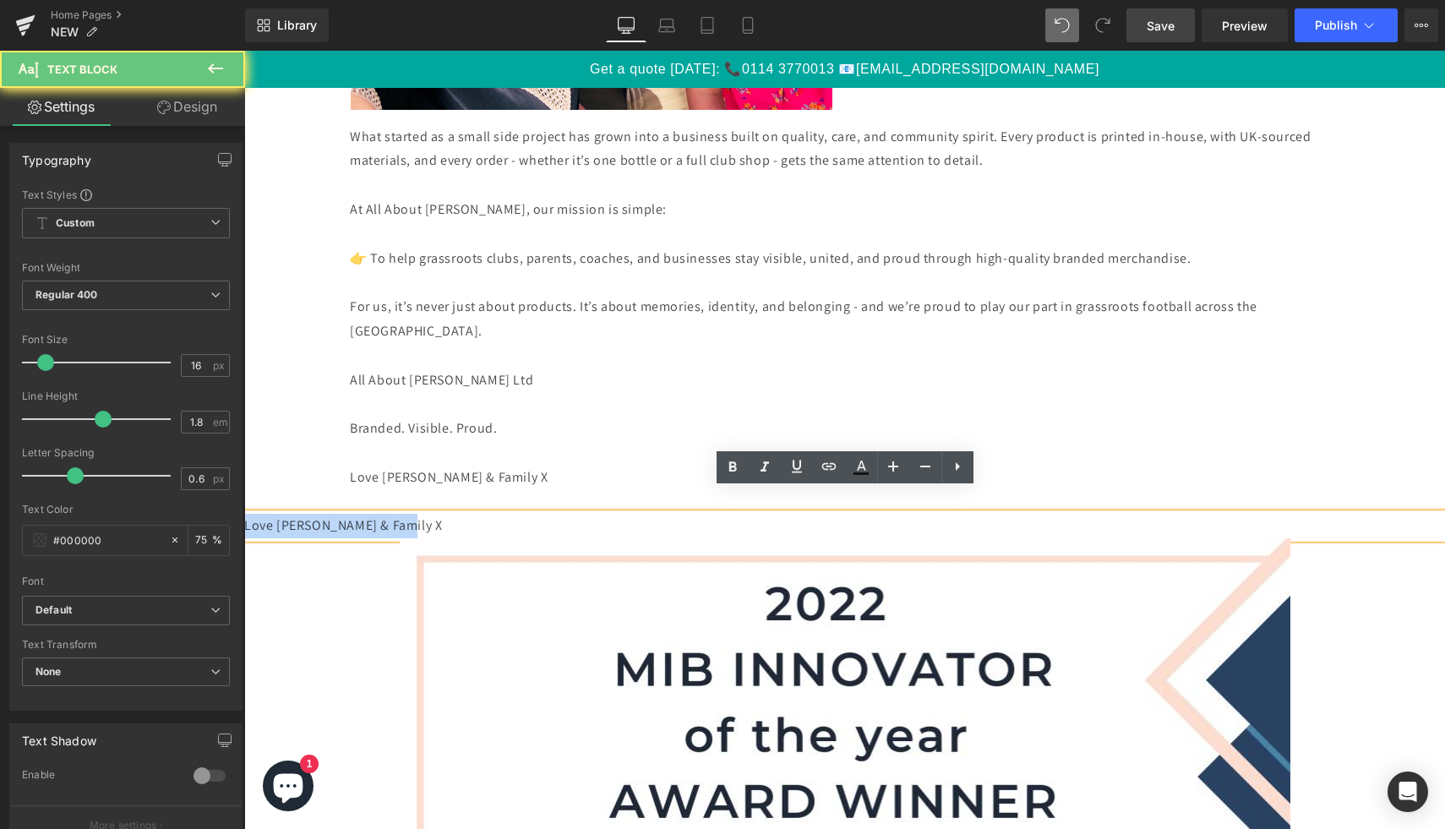
click at [318, 514] on p "Love [PERSON_NAME] & Family X" at bounding box center [844, 526] width 1201 height 25
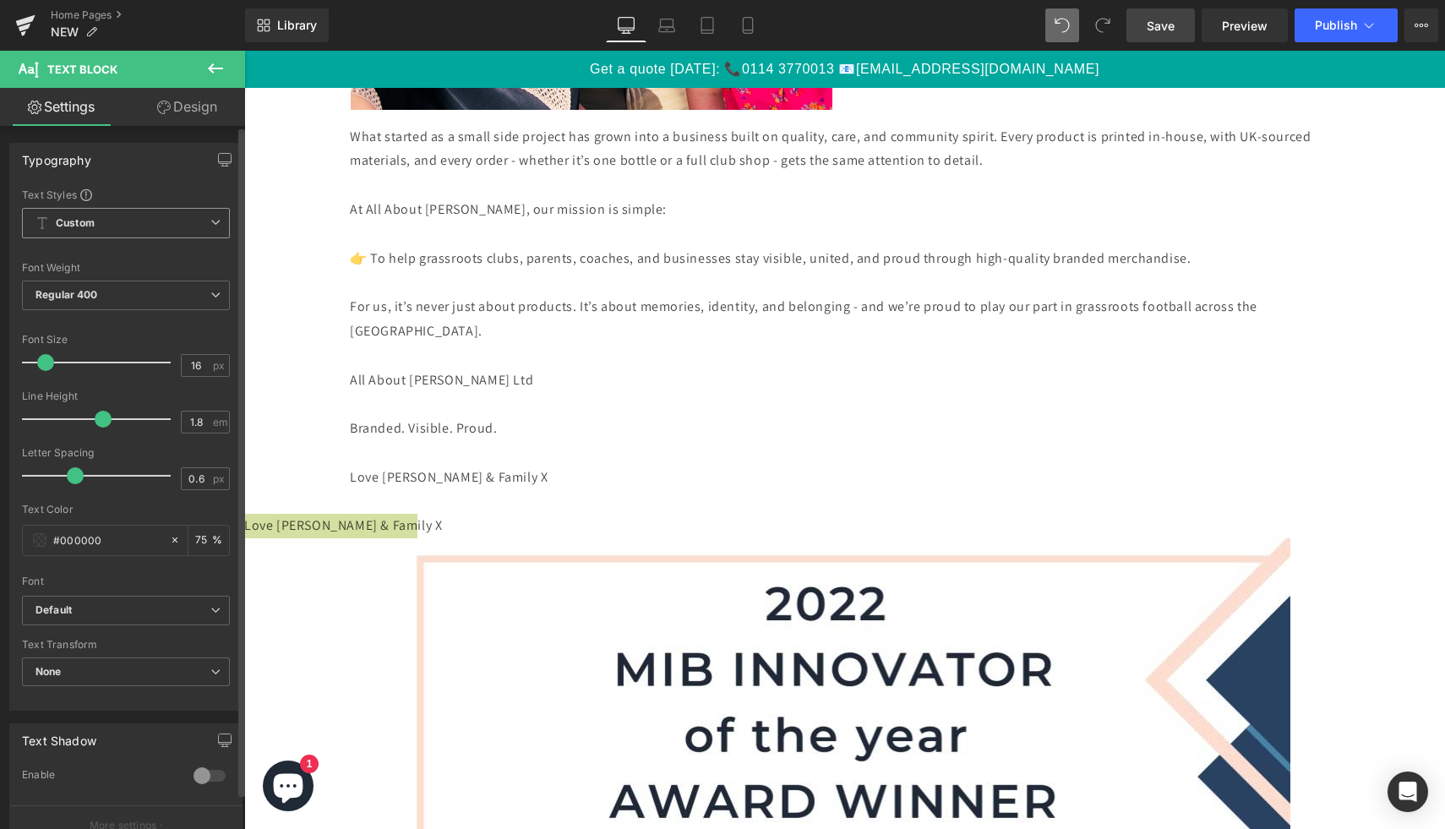
click at [211, 228] on span "Custom Setup Global Style" at bounding box center [126, 223] width 208 height 30
click at [199, 230] on span "Custom Setup Global Style" at bounding box center [122, 223] width 201 height 30
click at [194, 620] on span "Default" at bounding box center [126, 611] width 208 height 30
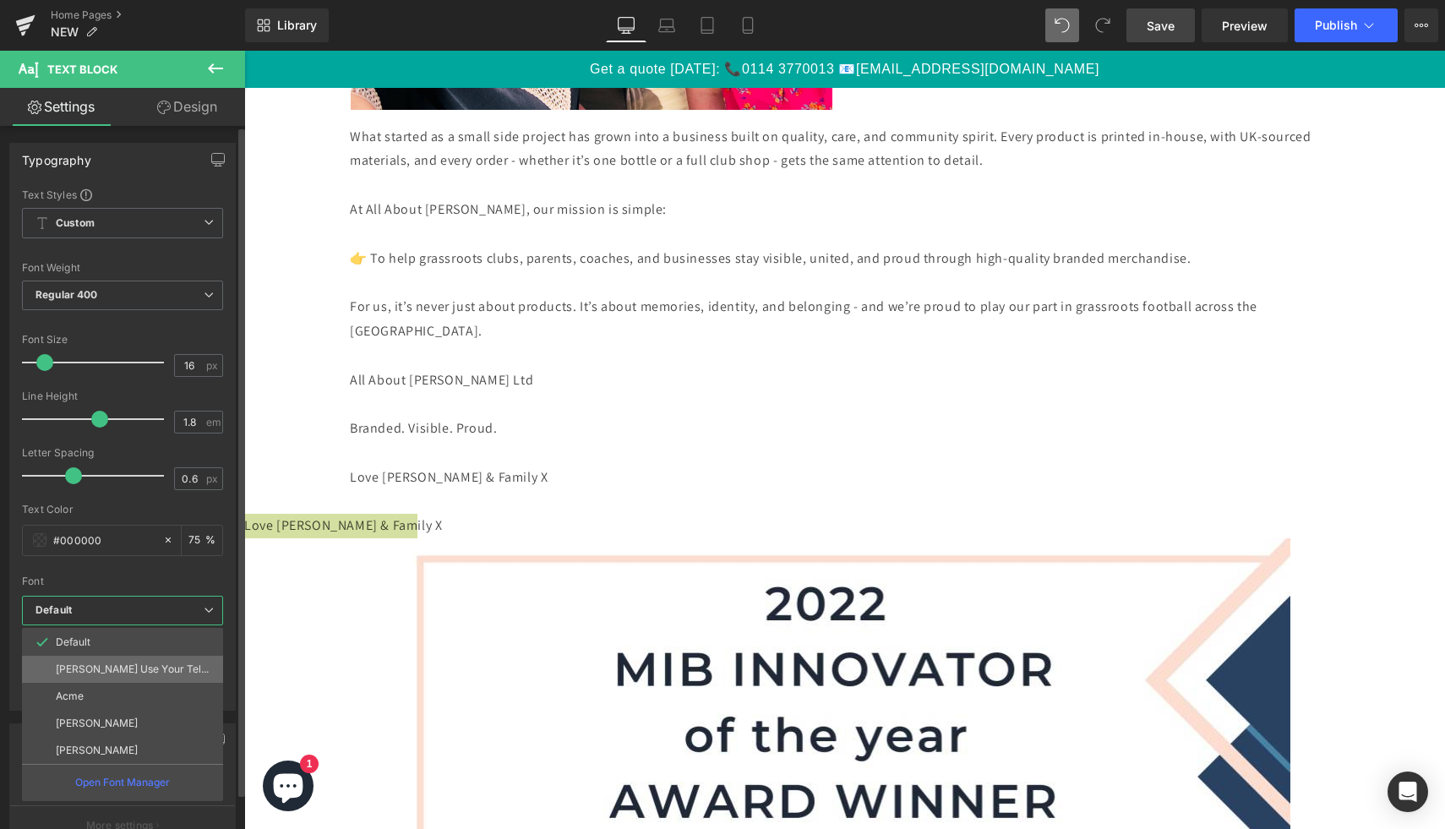
click at [169, 677] on li "[PERSON_NAME] Use Your Telescope" at bounding box center [122, 669] width 201 height 27
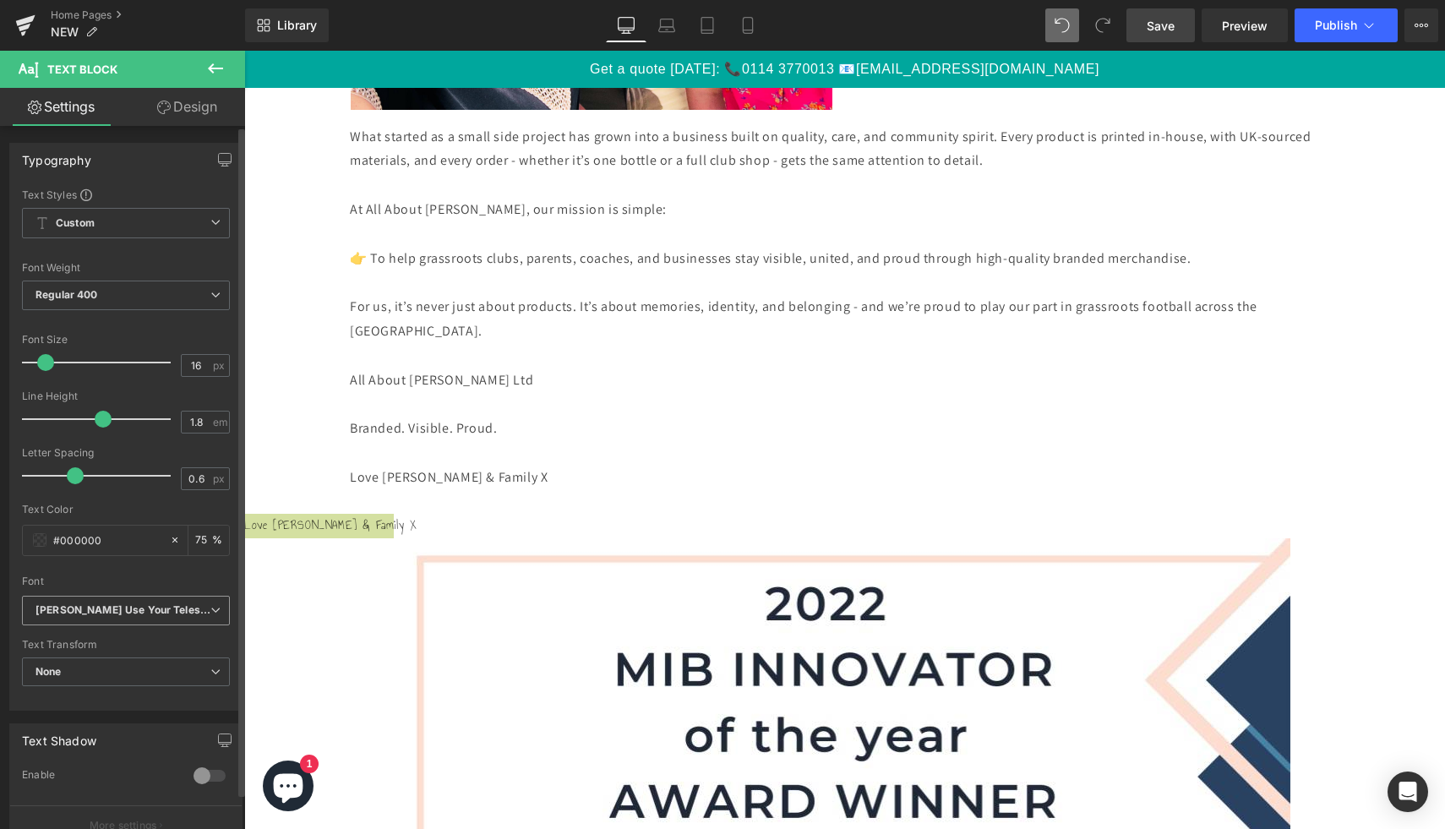
click at [202, 608] on b "[PERSON_NAME] Use Your Telescope" at bounding box center [122, 610] width 175 height 14
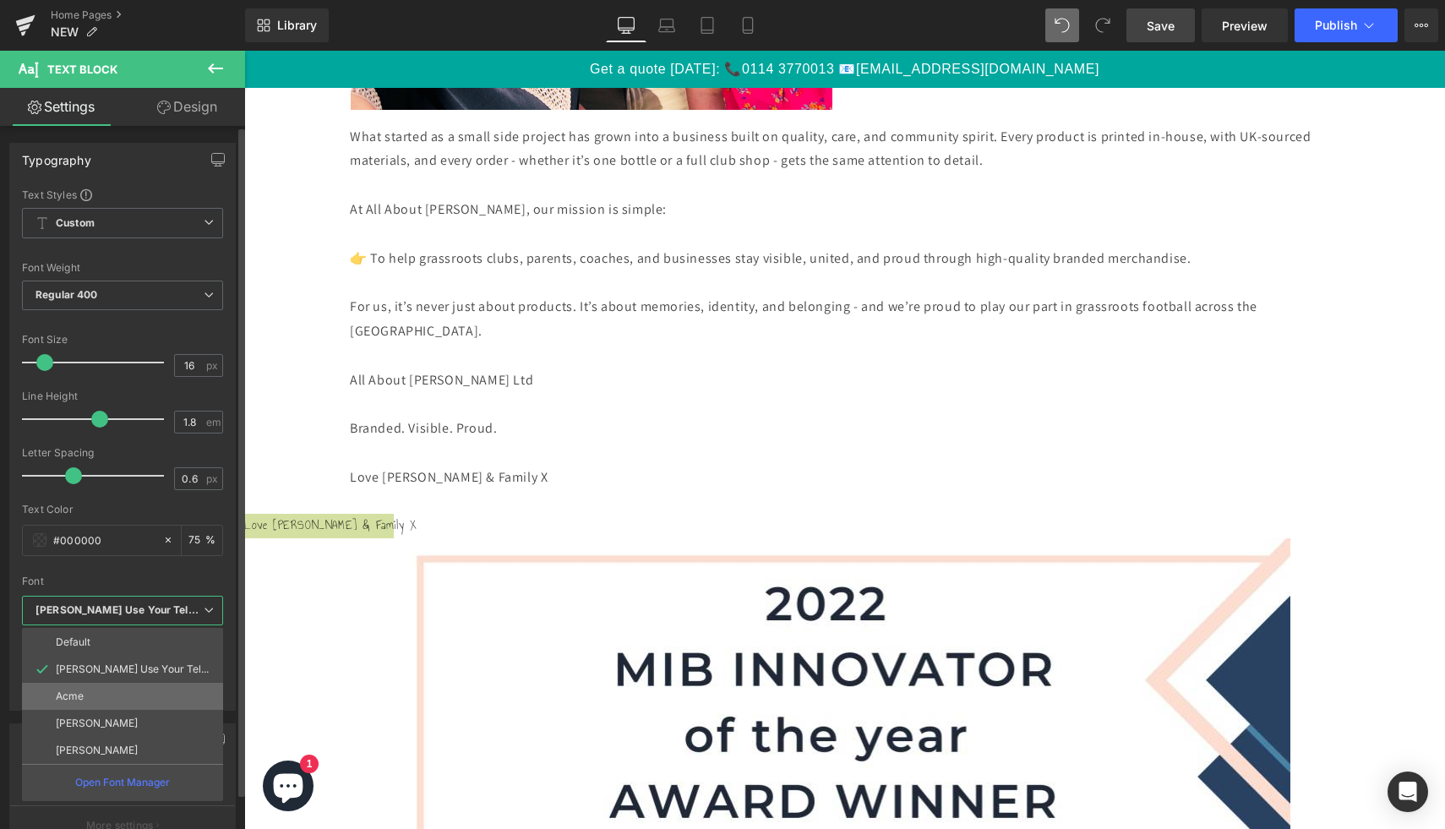
click at [186, 692] on li "Acme" at bounding box center [122, 696] width 201 height 27
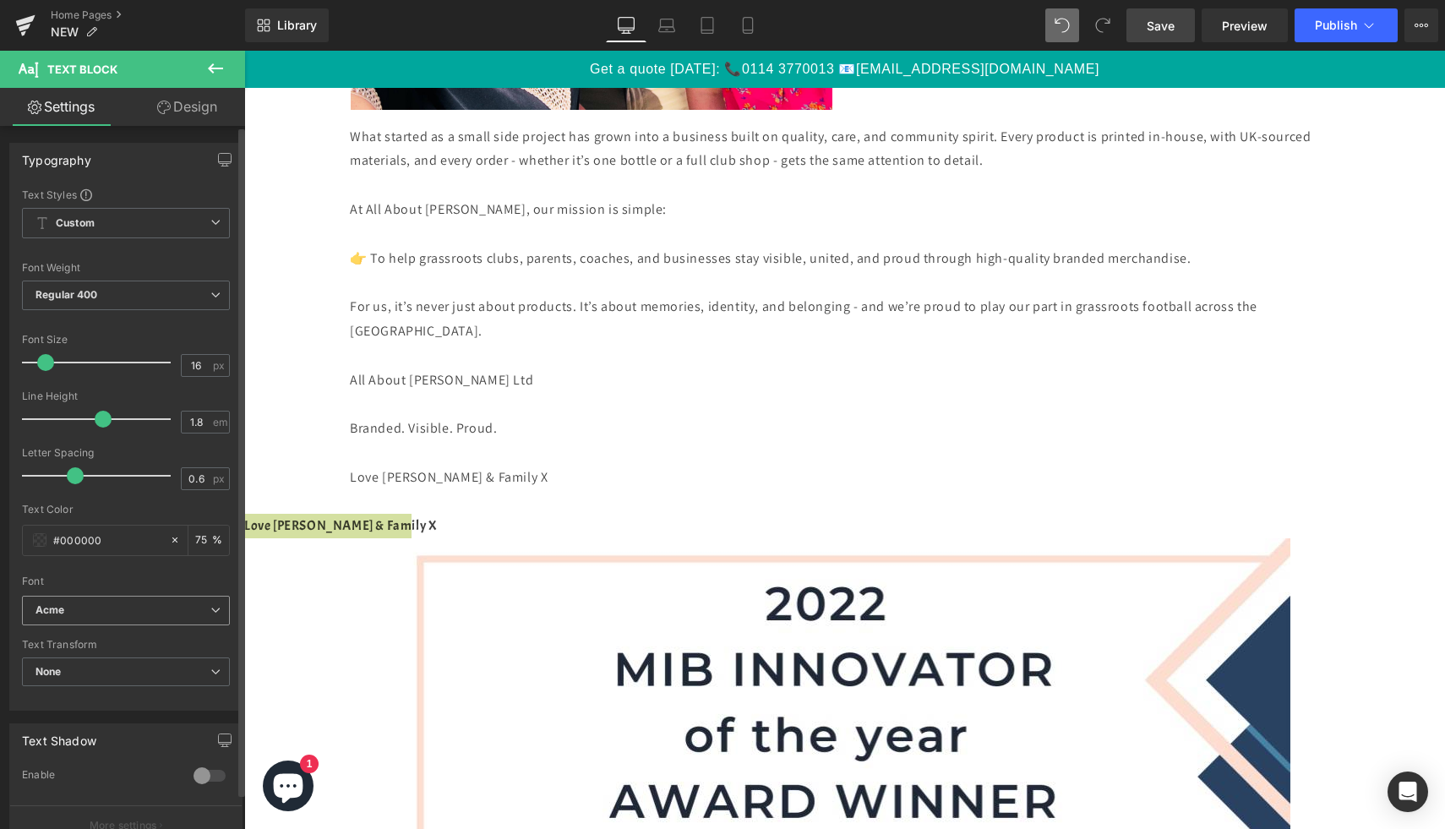
click at [189, 624] on span "Acme" at bounding box center [126, 611] width 208 height 30
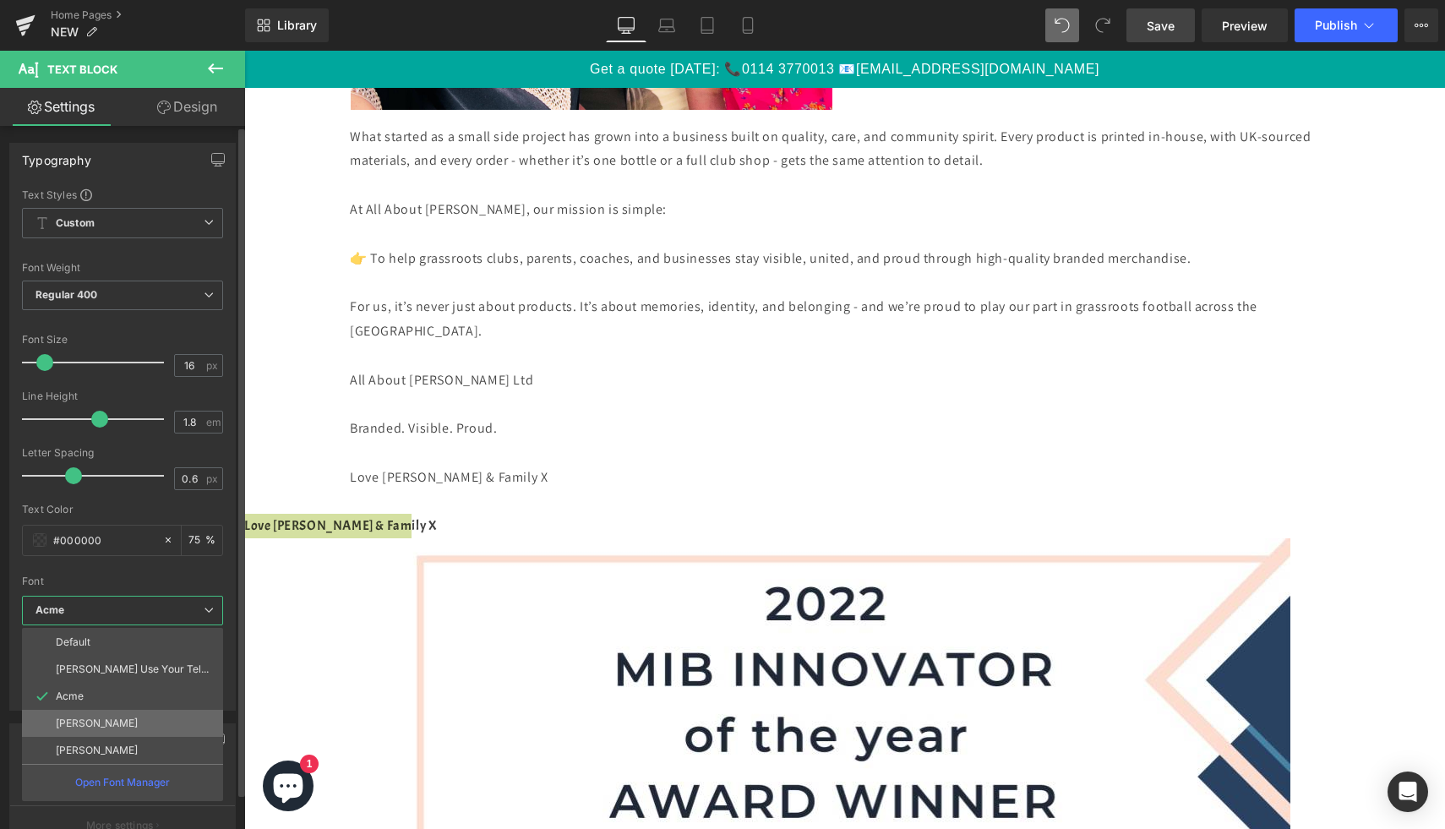
click at [169, 714] on li "[PERSON_NAME]" at bounding box center [122, 723] width 201 height 27
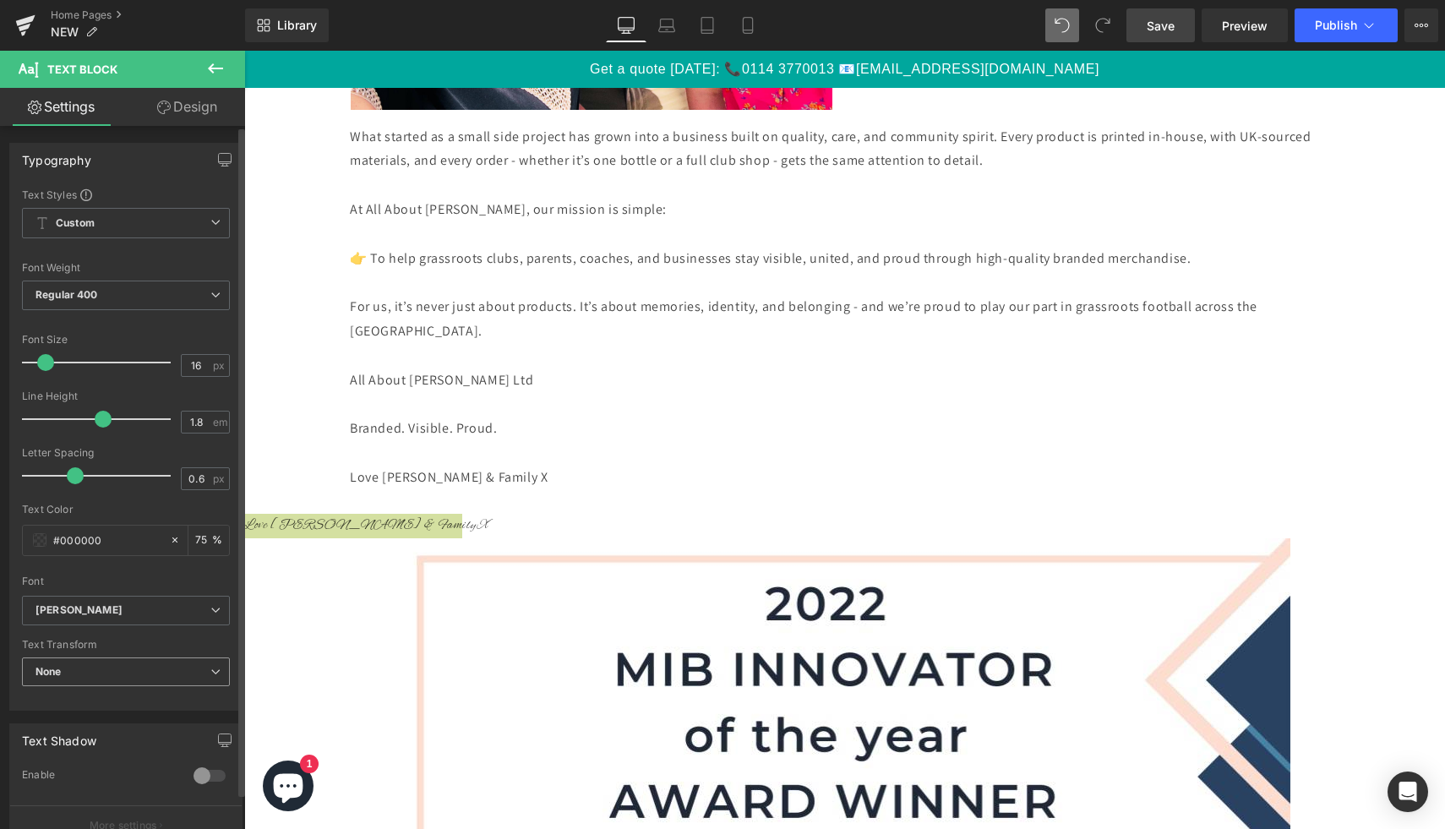
click at [203, 662] on span "None" at bounding box center [126, 672] width 208 height 30
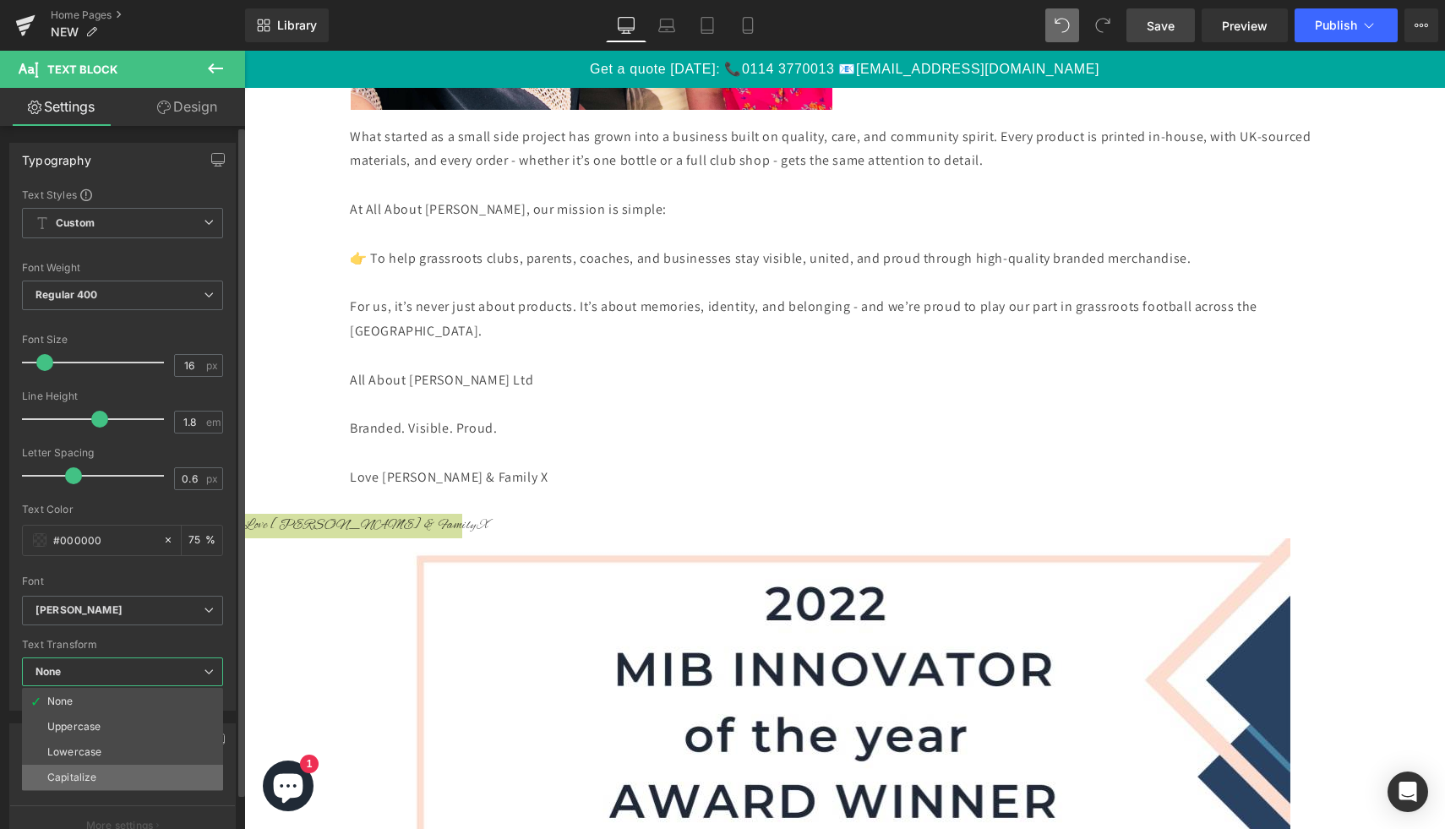
click at [180, 779] on li "Capitalize" at bounding box center [122, 777] width 201 height 25
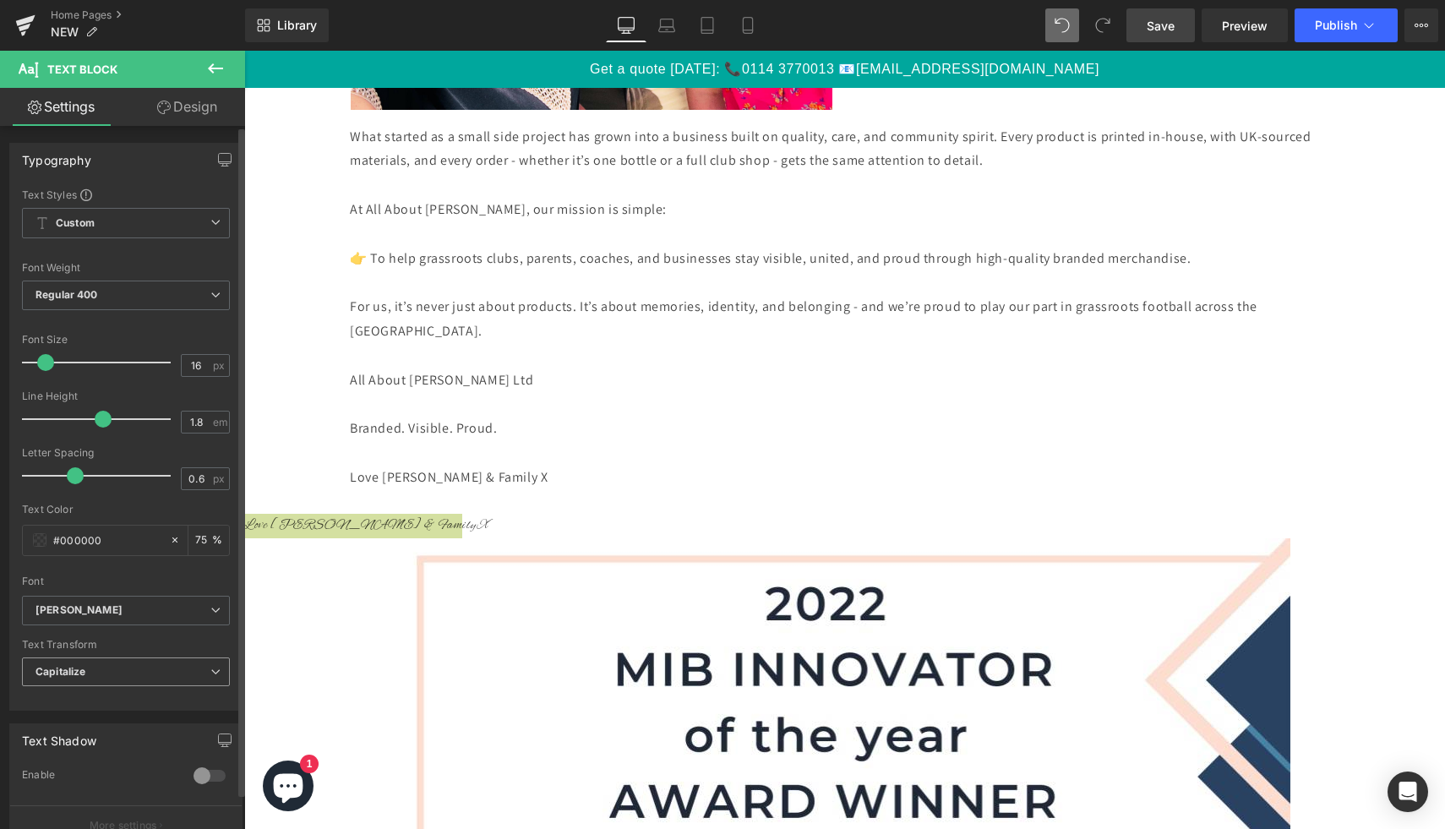
click at [203, 681] on span "Capitalize" at bounding box center [126, 672] width 208 height 30
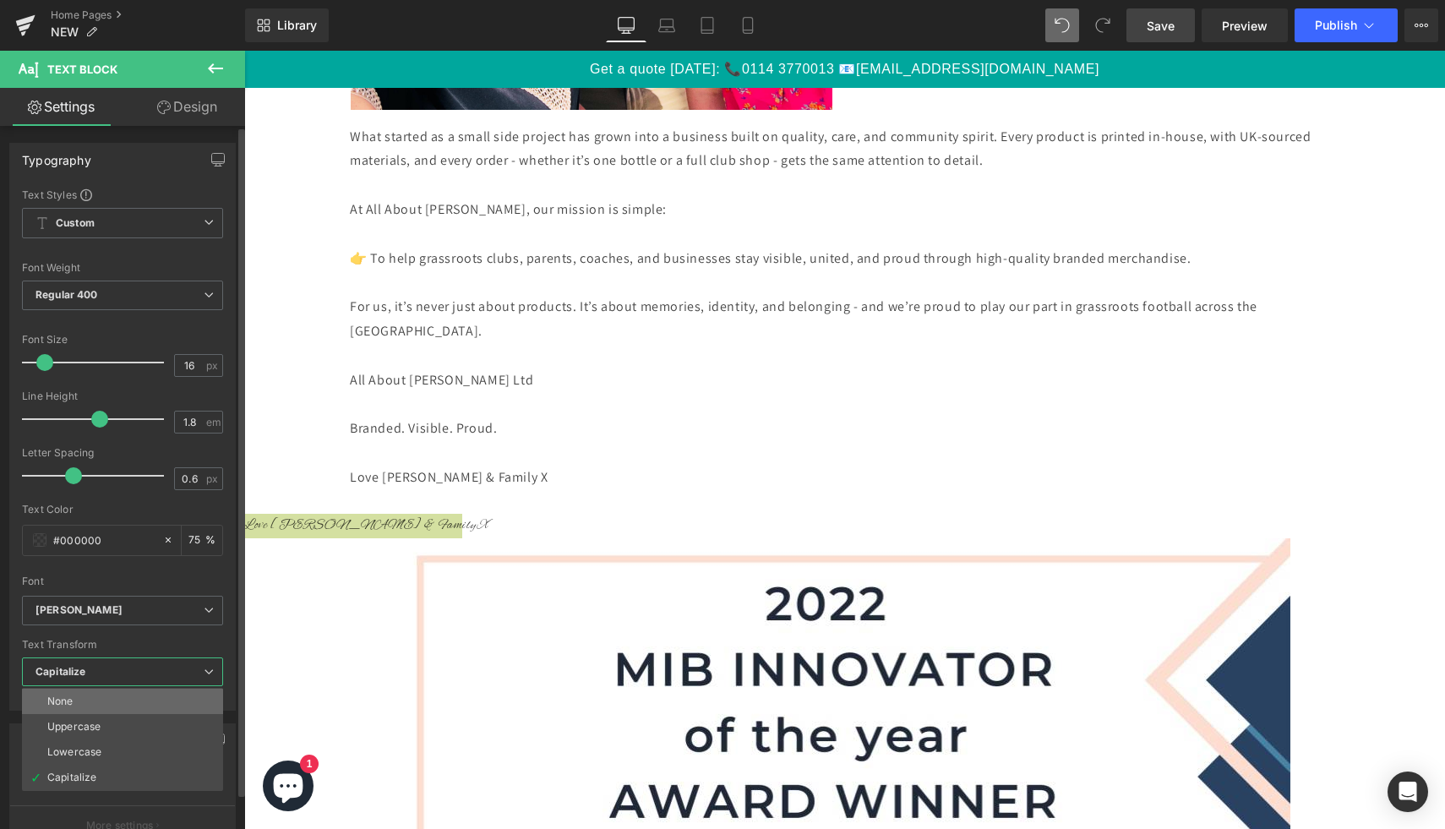
click at [195, 696] on li "None" at bounding box center [122, 701] width 201 height 25
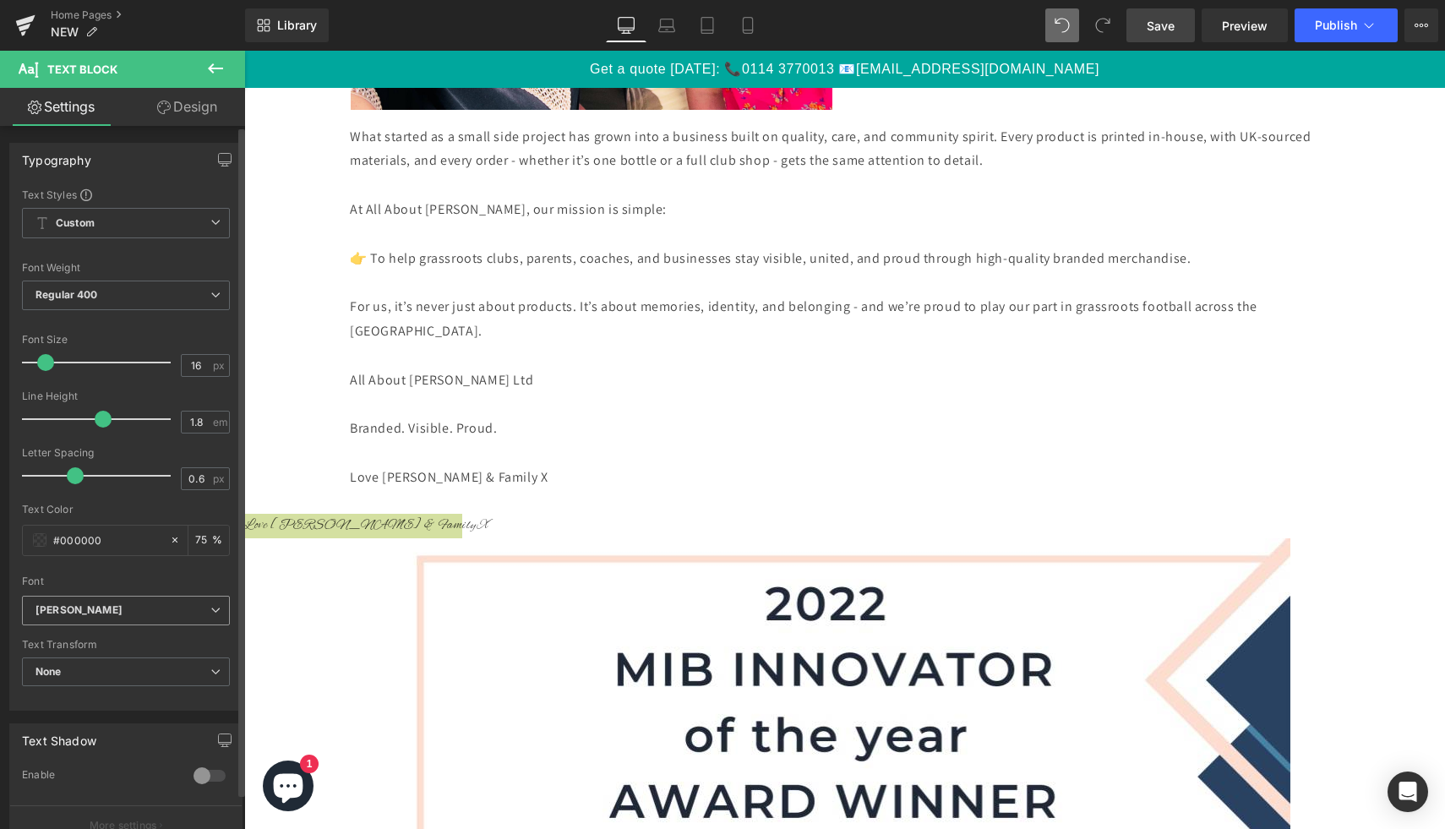
click at [210, 614] on icon at bounding box center [215, 610] width 10 height 10
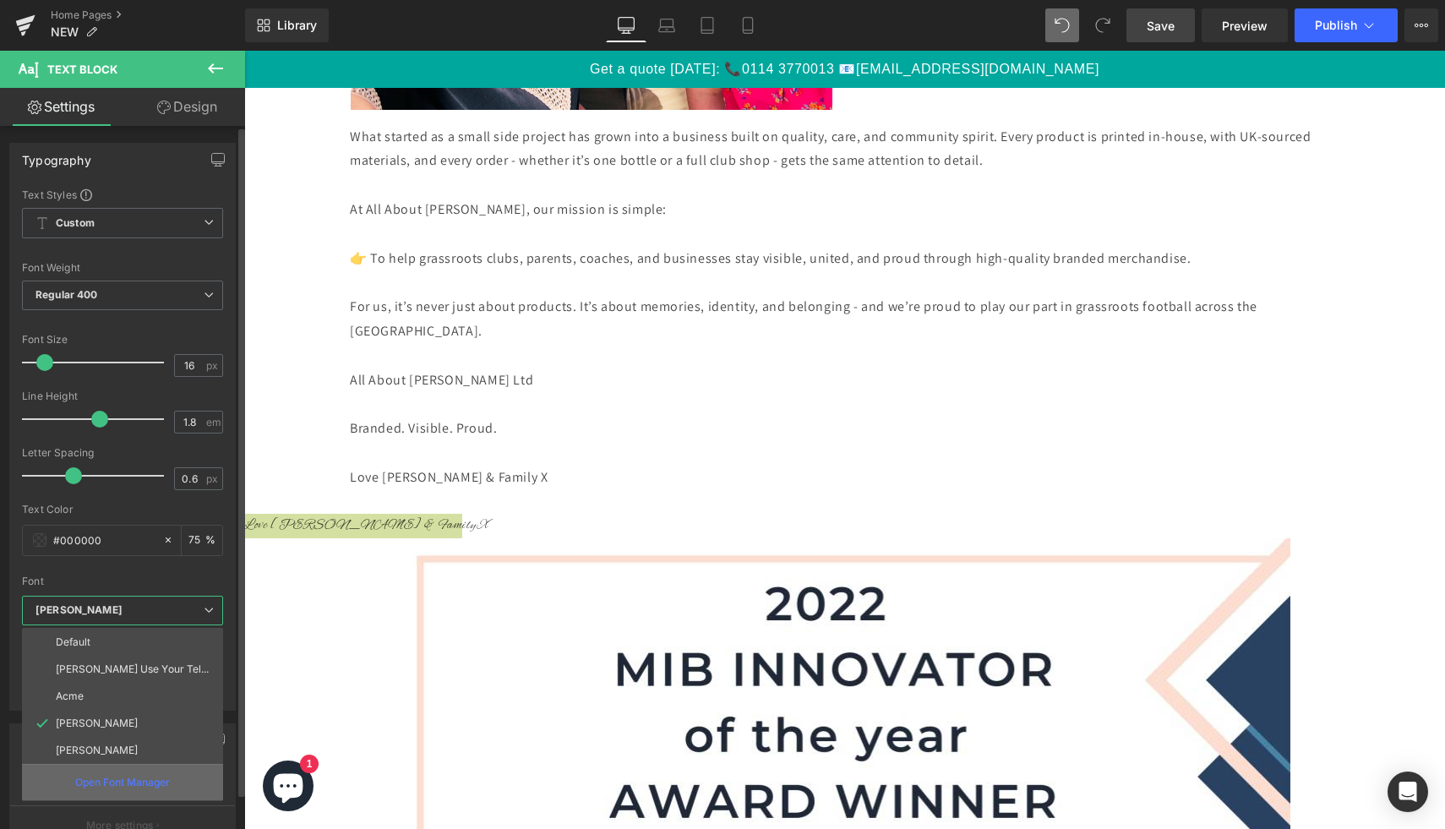
click at [180, 776] on div "Open Font Manager" at bounding box center [122, 782] width 201 height 36
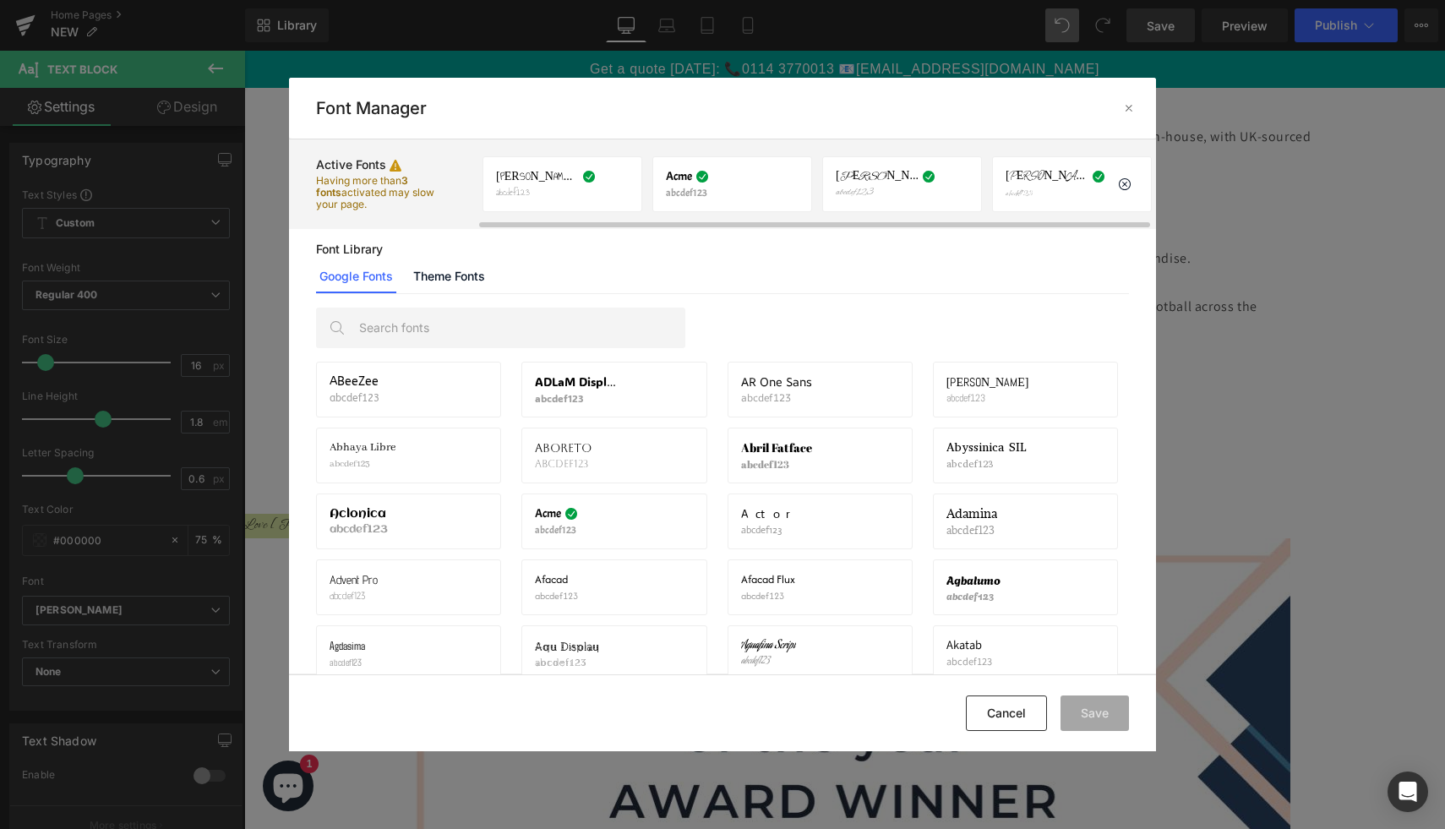
click at [1002, 179] on div "[PERSON_NAME] abcdef123 If you wish to deactivate this font, all applied settin…" at bounding box center [1072, 184] width 160 height 56
click at [1018, 711] on button "Cancel" at bounding box center [1006, 713] width 81 height 35
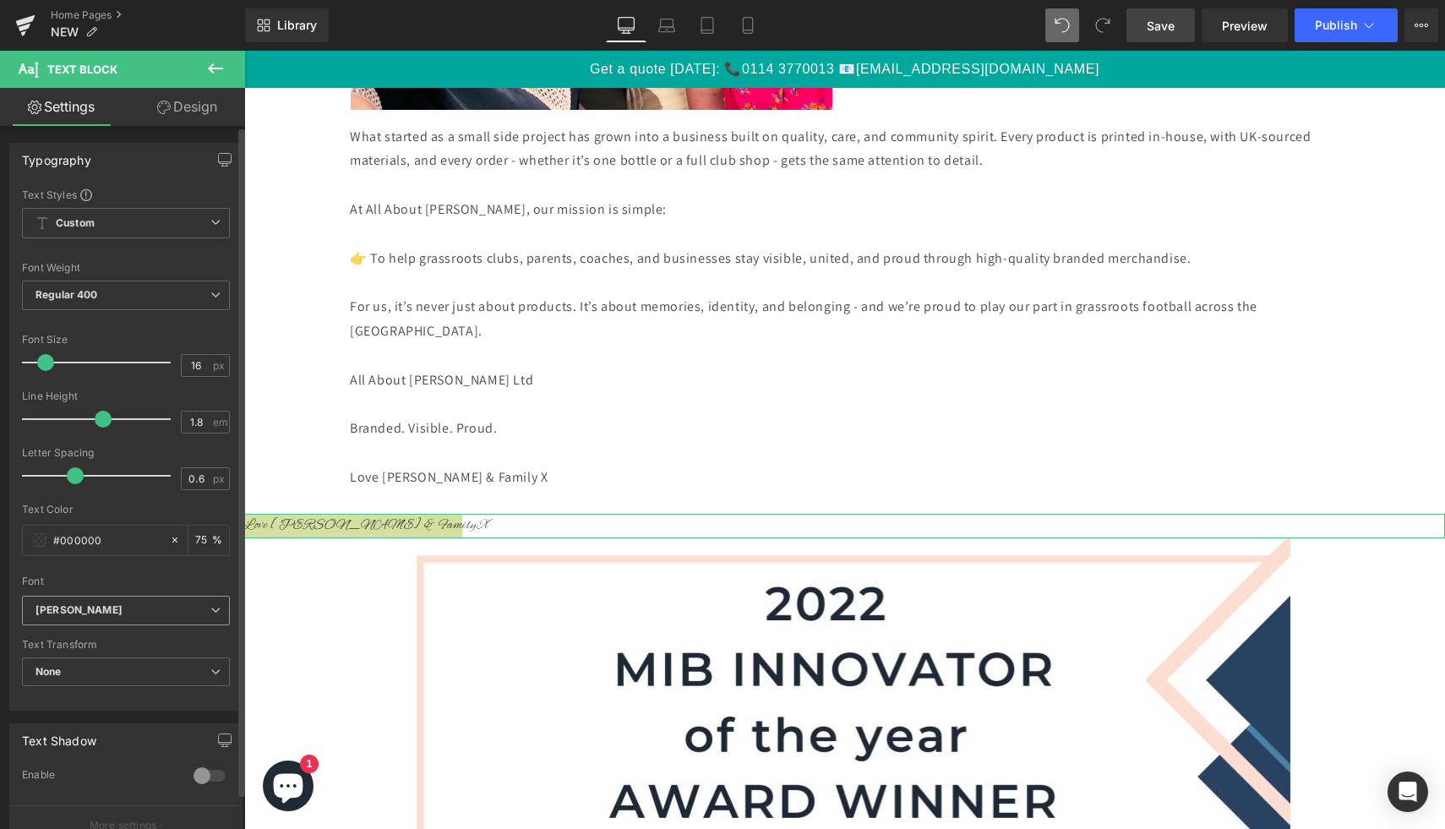
click at [107, 603] on b "[PERSON_NAME]" at bounding box center [122, 610] width 175 height 14
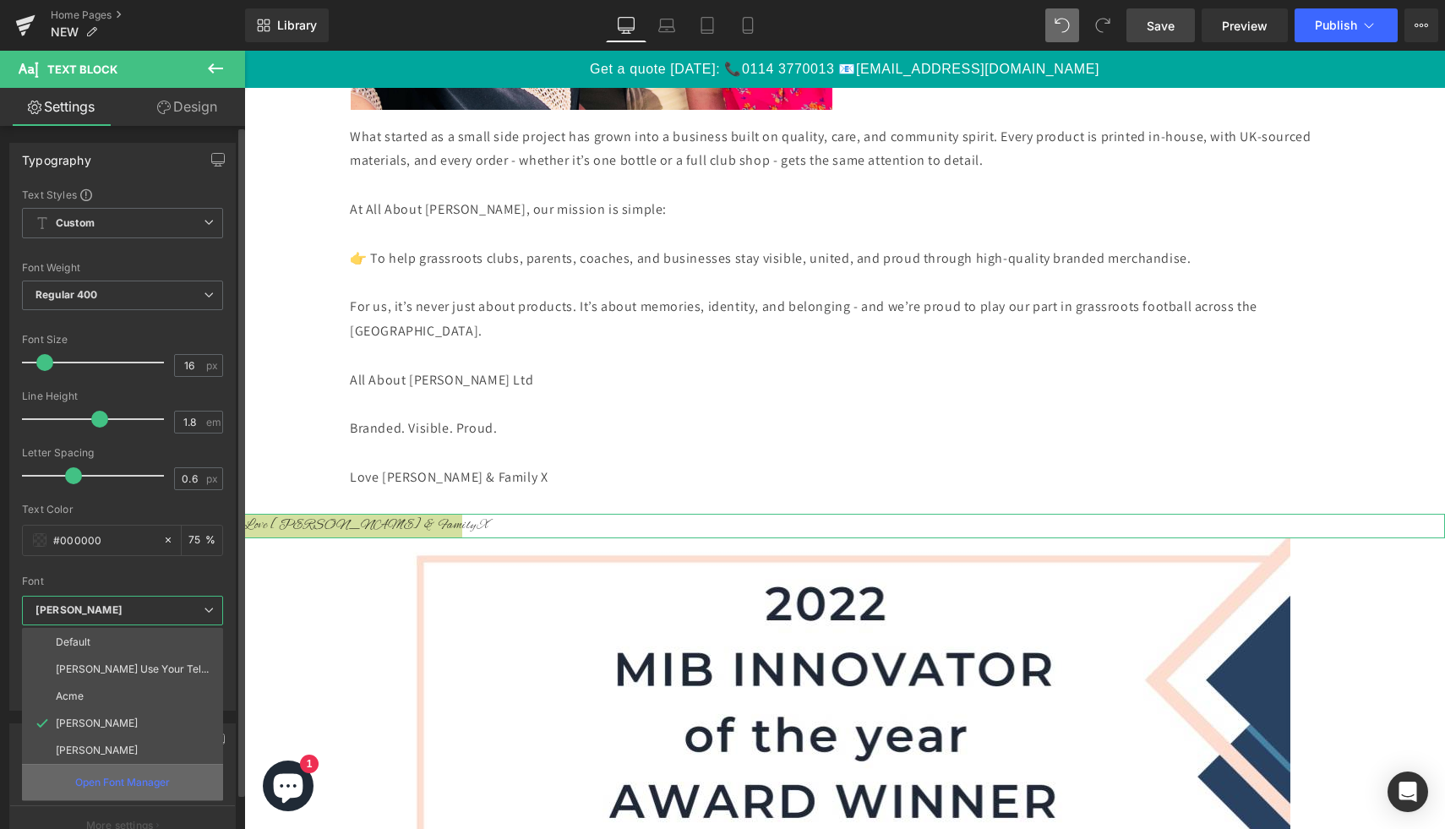
click at [117, 781] on p "Open Font Manager" at bounding box center [122, 782] width 95 height 15
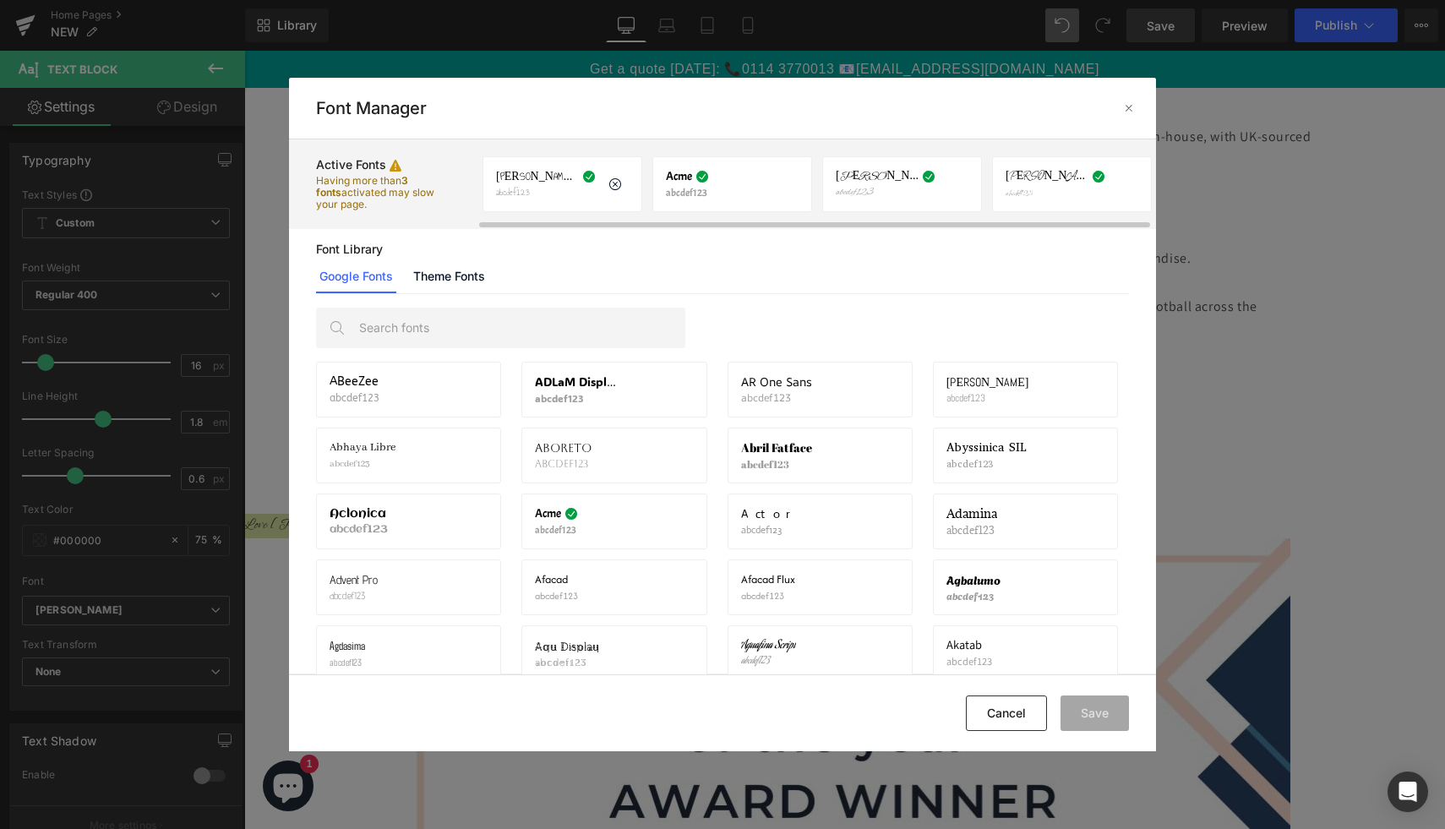
click at [589, 176] on icon at bounding box center [589, 177] width 14 height 14
click at [612, 185] on icon at bounding box center [615, 184] width 14 height 14
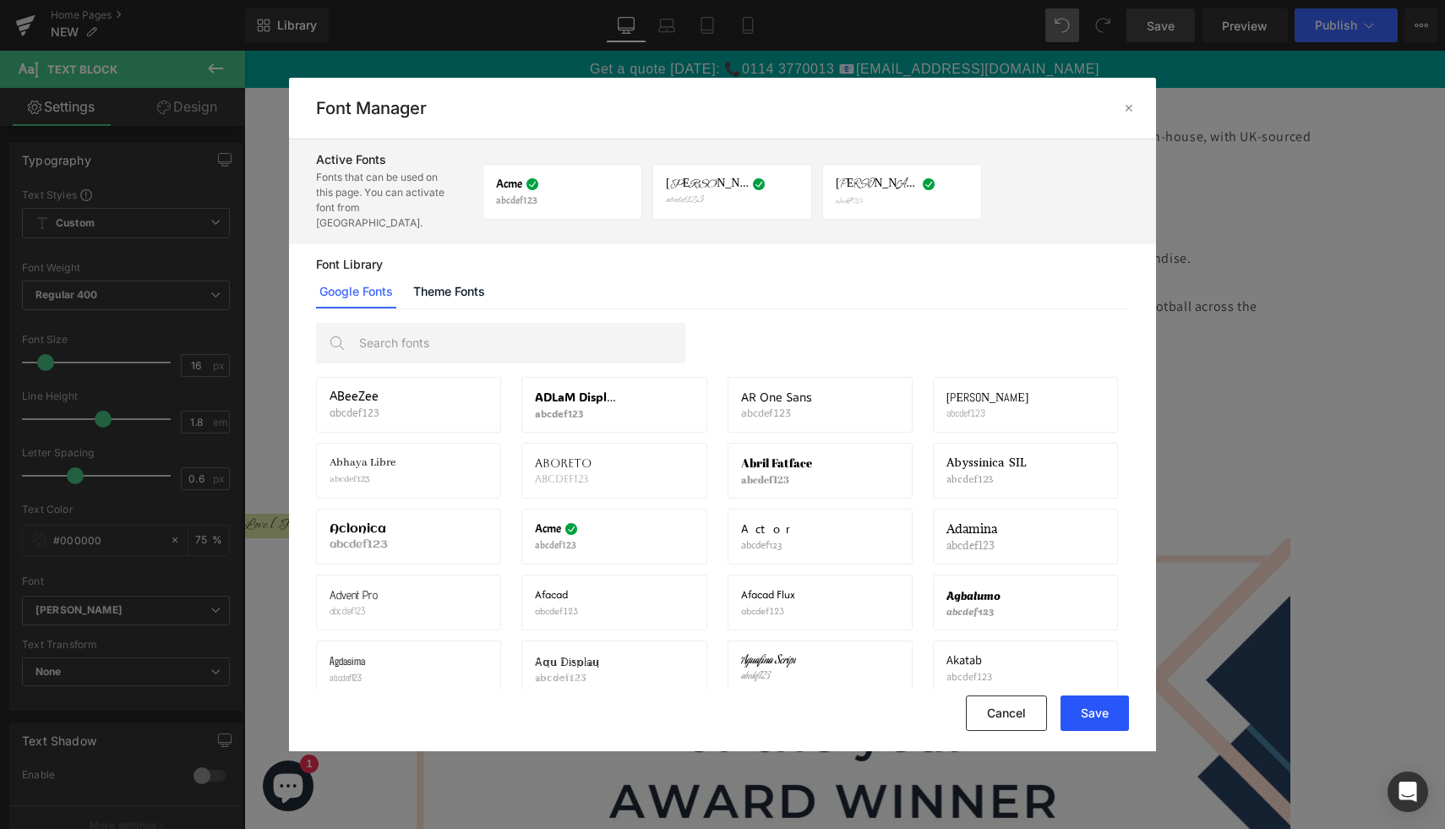
click at [1103, 701] on button "Save" at bounding box center [1095, 713] width 68 height 35
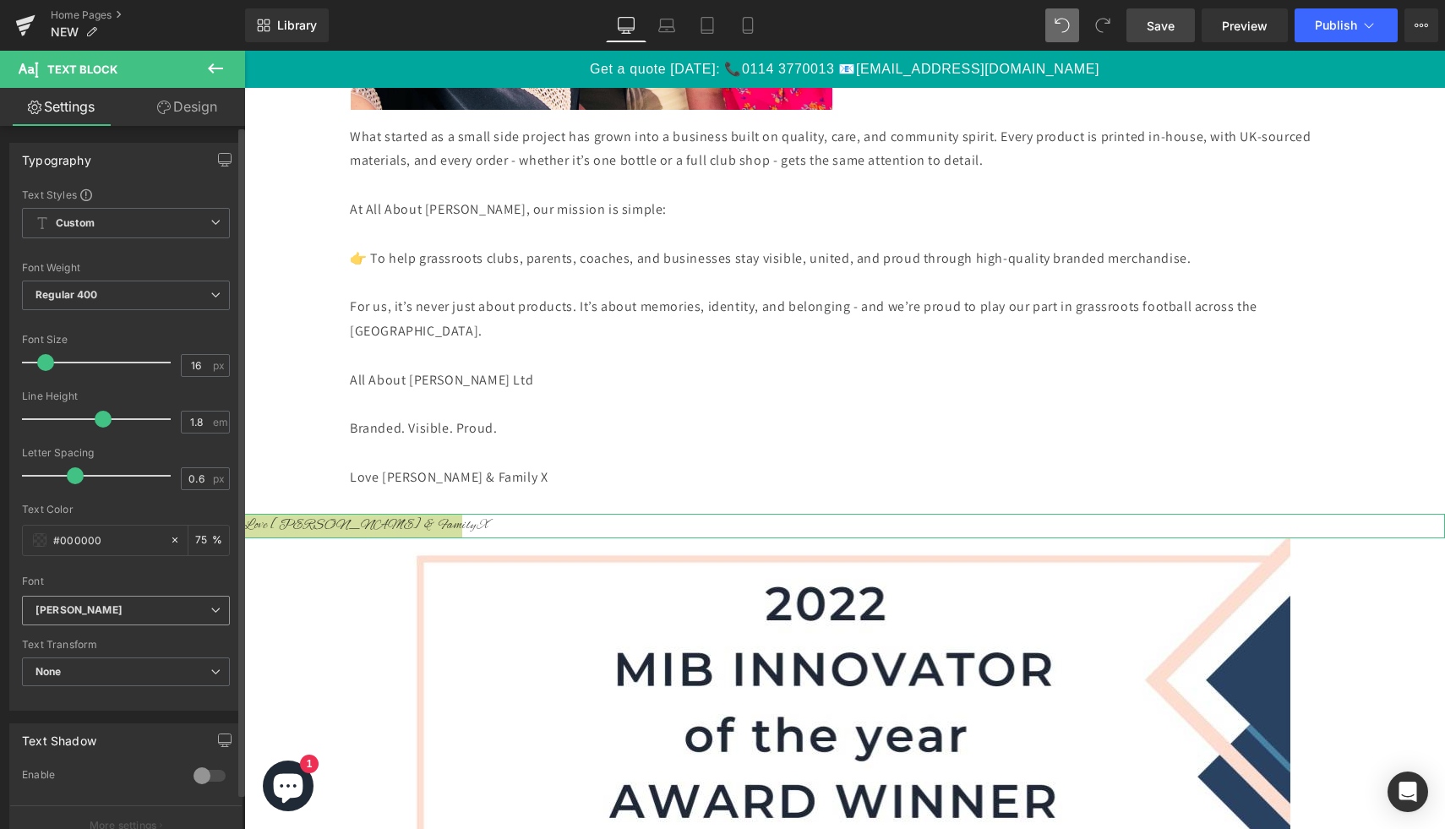
click at [192, 617] on span "[PERSON_NAME]" at bounding box center [126, 611] width 208 height 30
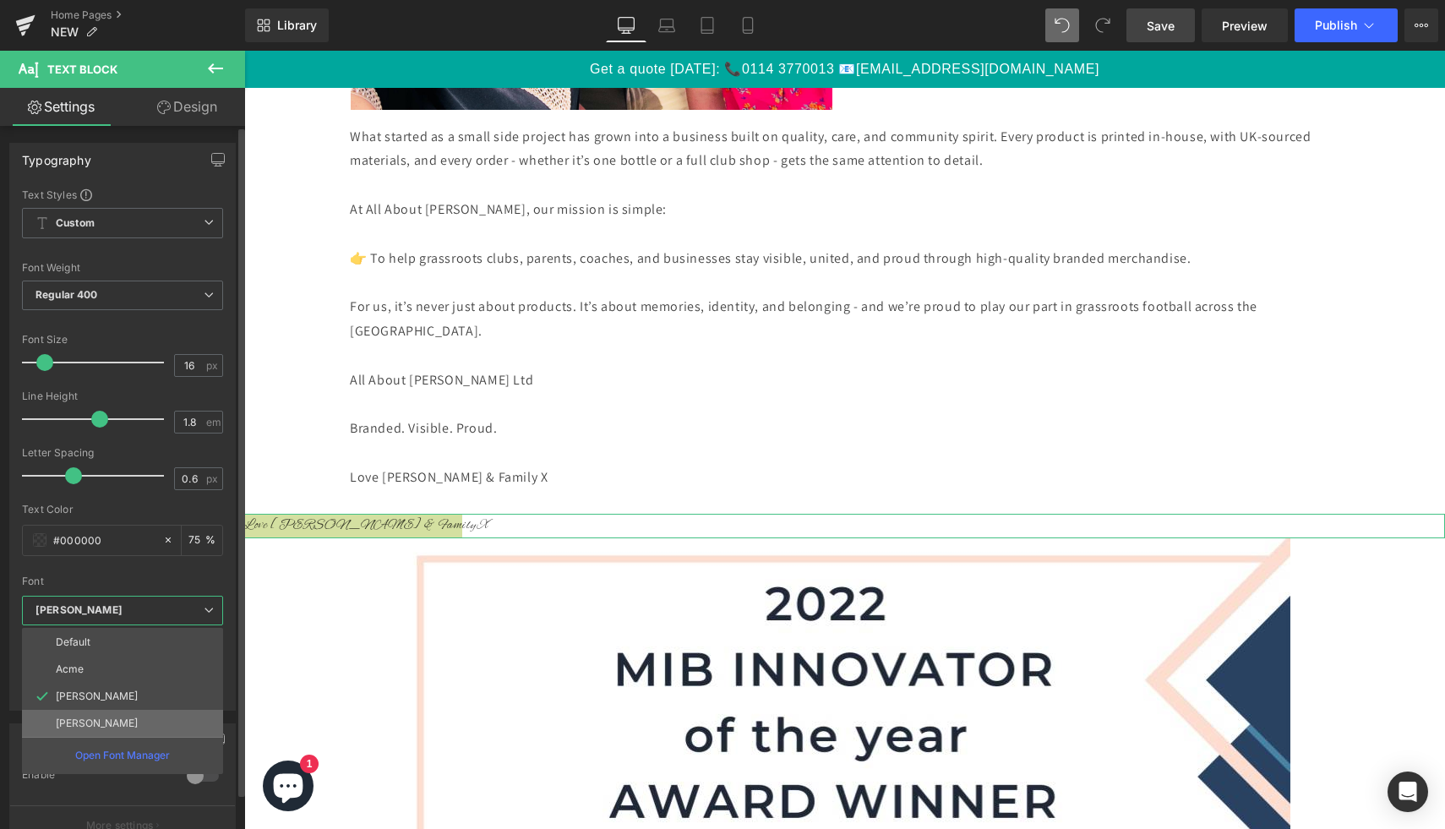
click at [162, 718] on li "[PERSON_NAME]" at bounding box center [122, 723] width 201 height 27
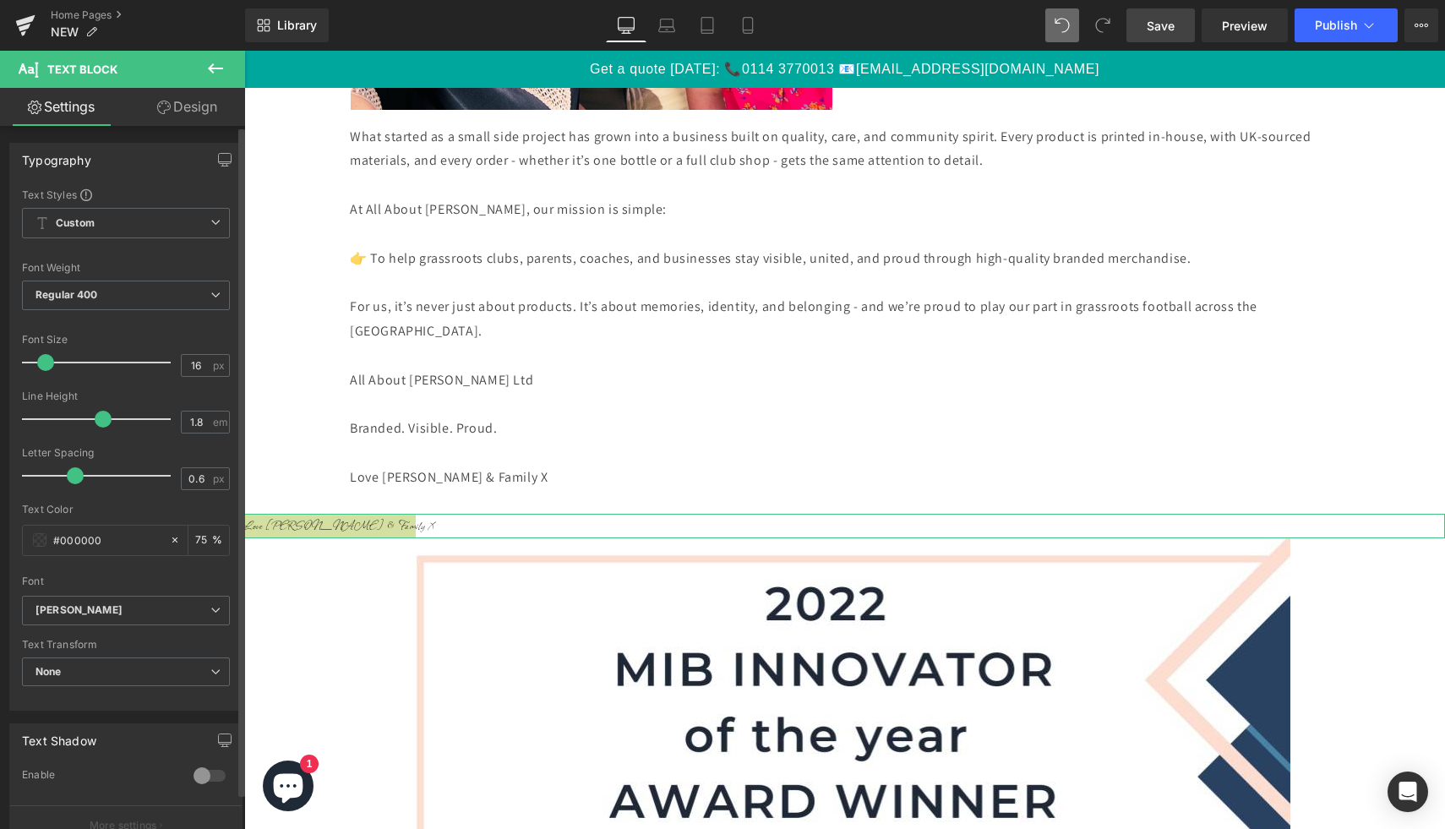
type input "43"
click at [84, 361] on div at bounding box center [100, 363] width 140 height 34
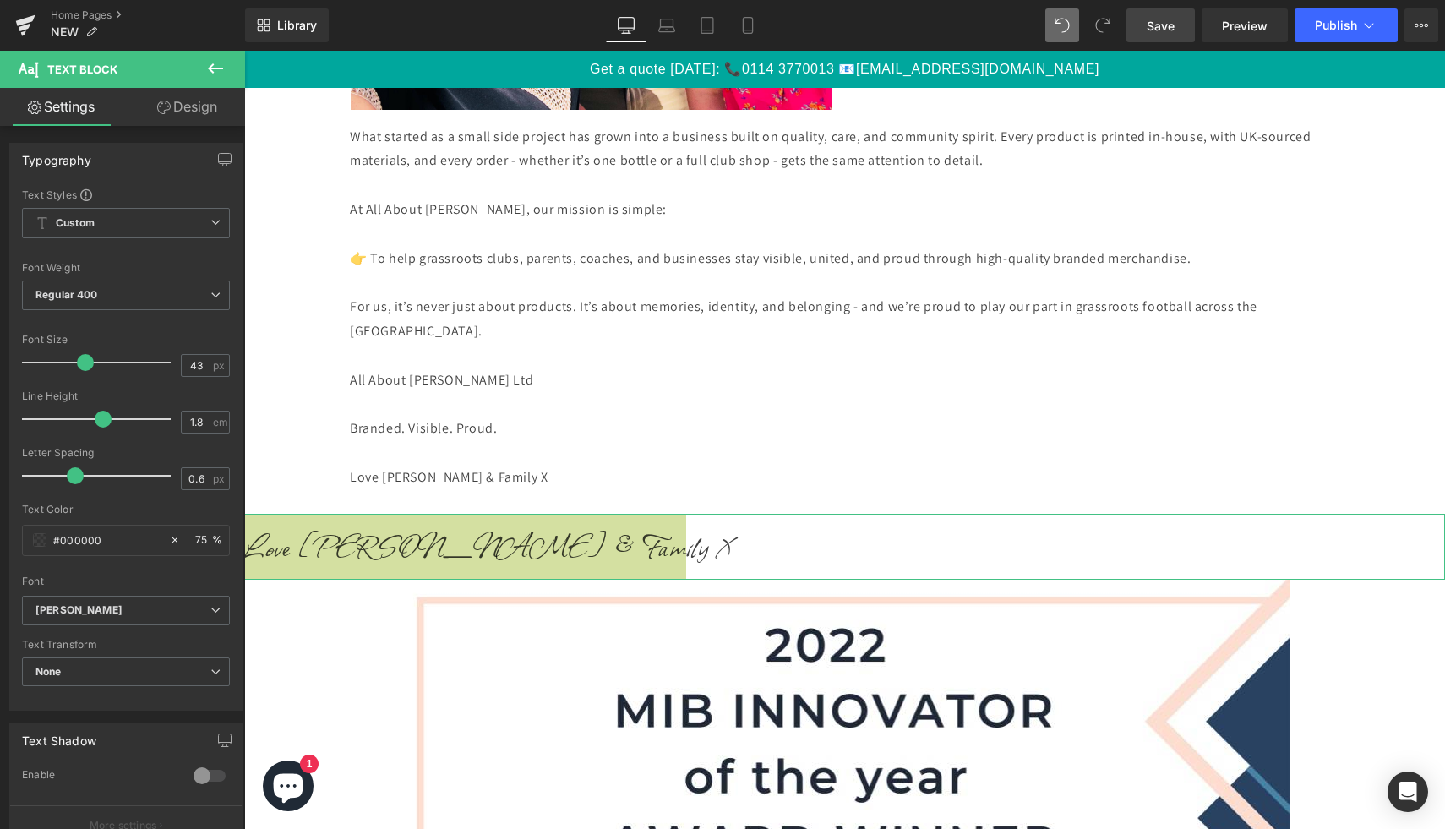
click at [194, 104] on link "Design" at bounding box center [187, 107] width 123 height 38
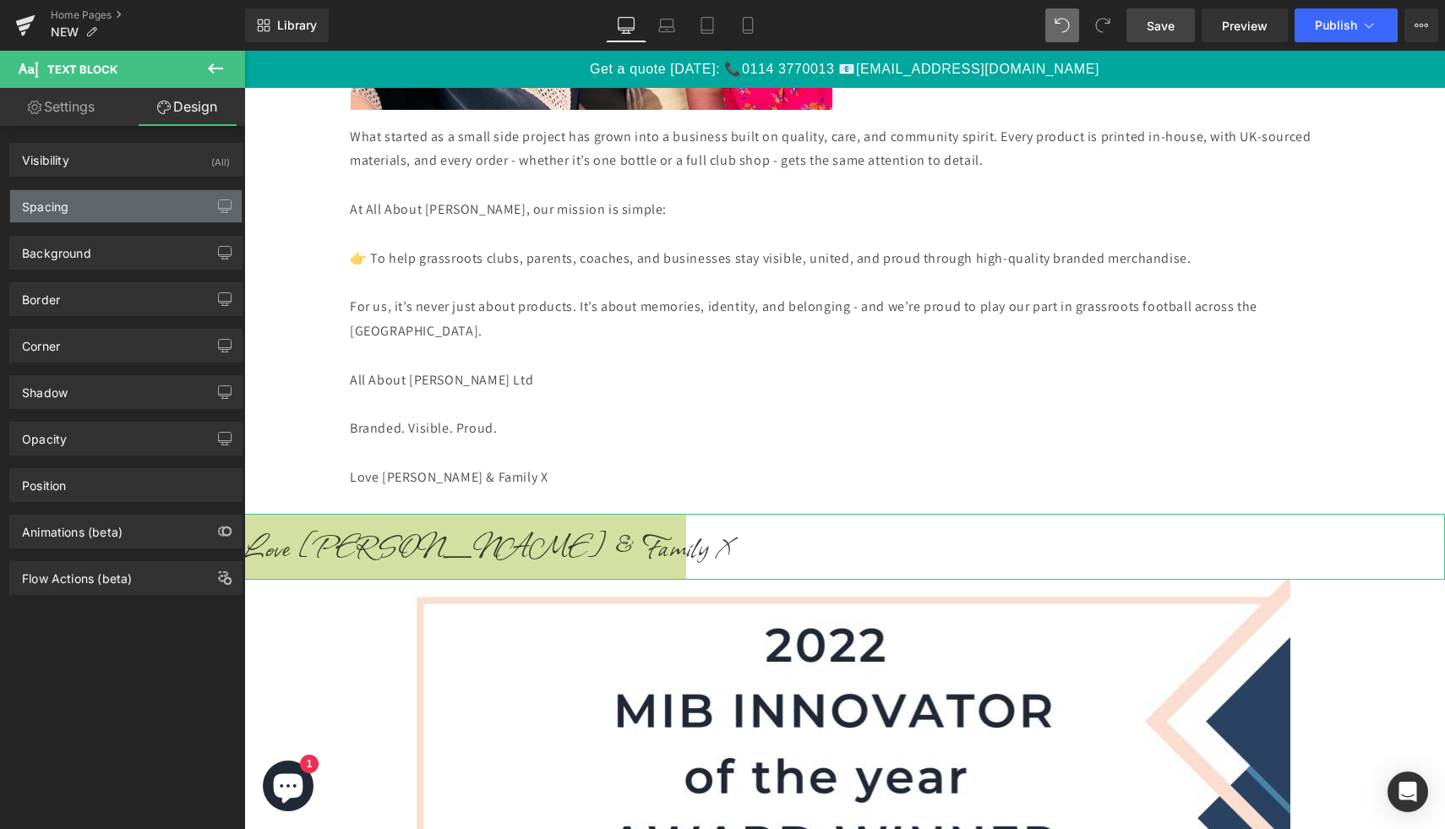
click at [118, 205] on div "Spacing" at bounding box center [126, 206] width 232 height 32
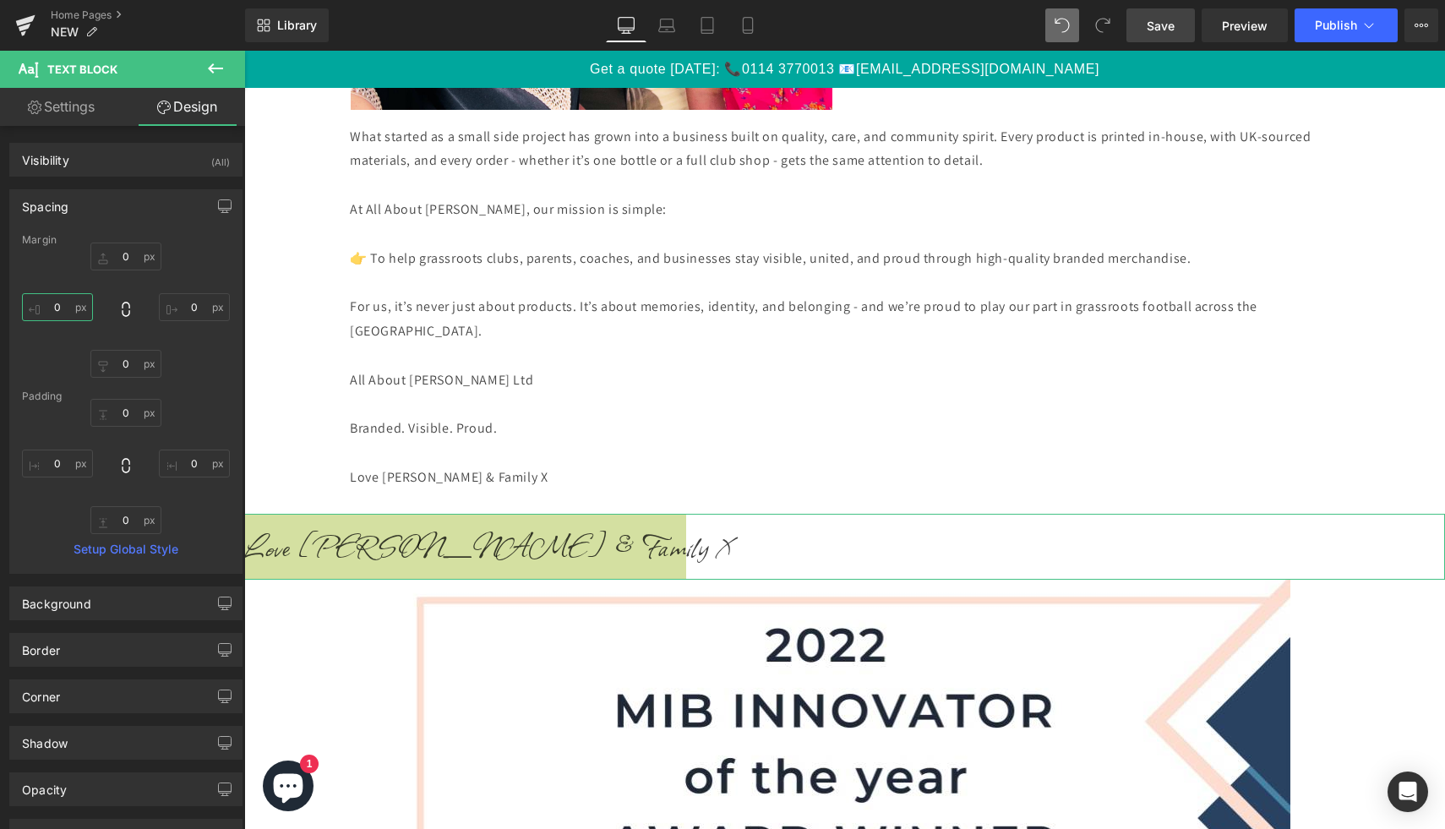
click at [41, 314] on input "0" at bounding box center [57, 307] width 71 height 28
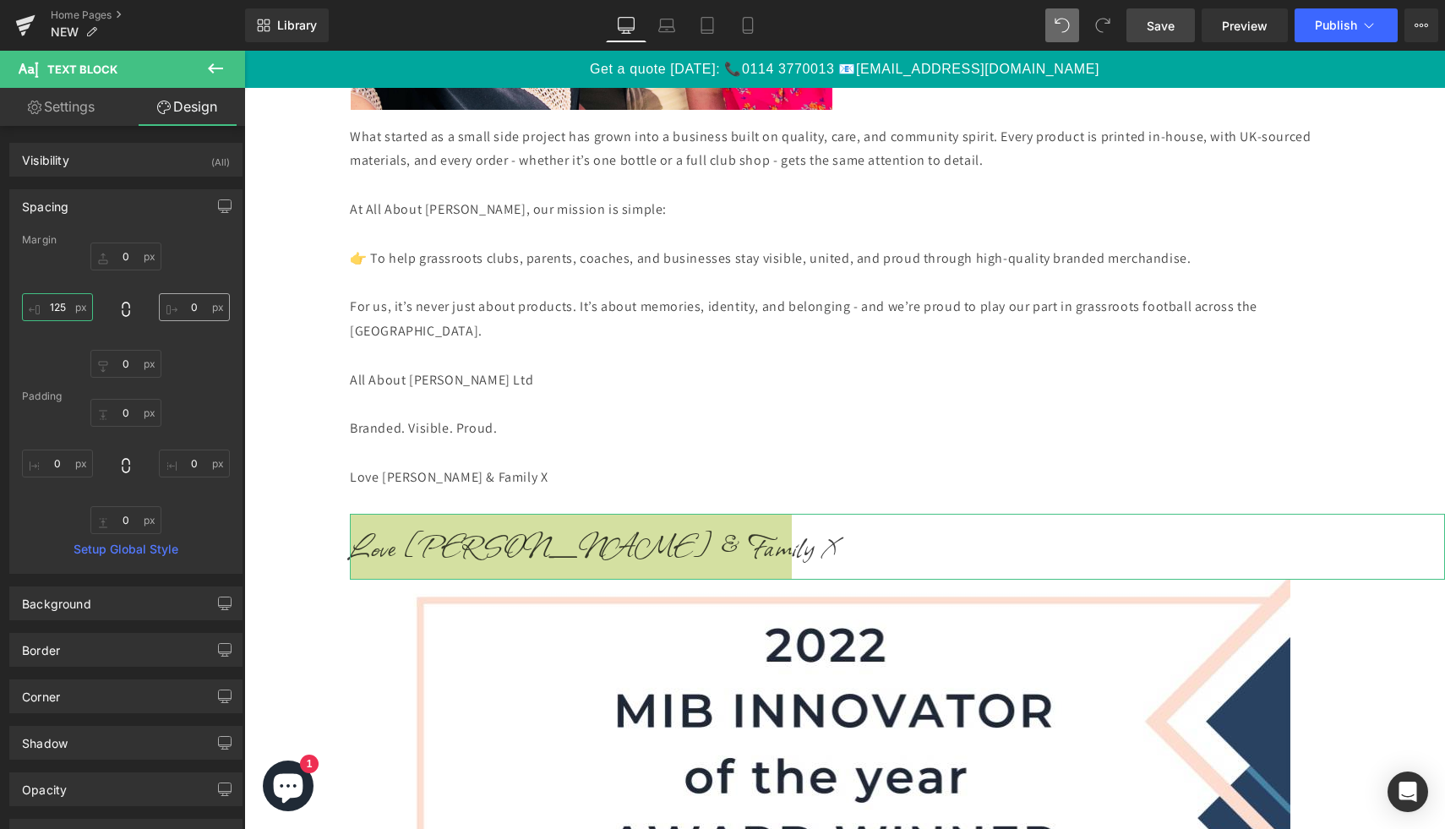
type input "125"
click at [187, 312] on input "0" at bounding box center [194, 307] width 71 height 28
type input "125"
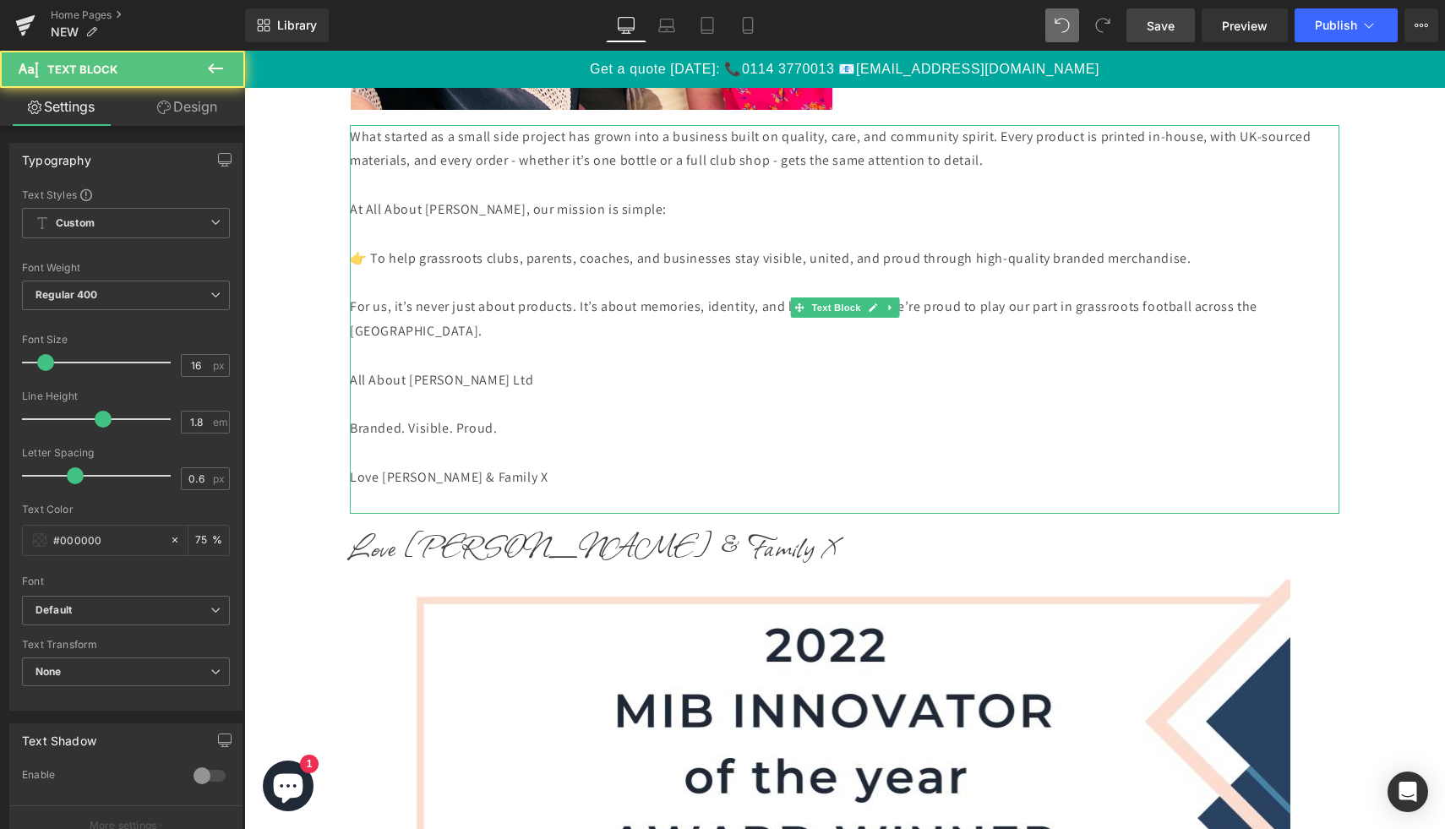
click at [514, 466] on p "Love [PERSON_NAME] & Family X" at bounding box center [845, 478] width 990 height 25
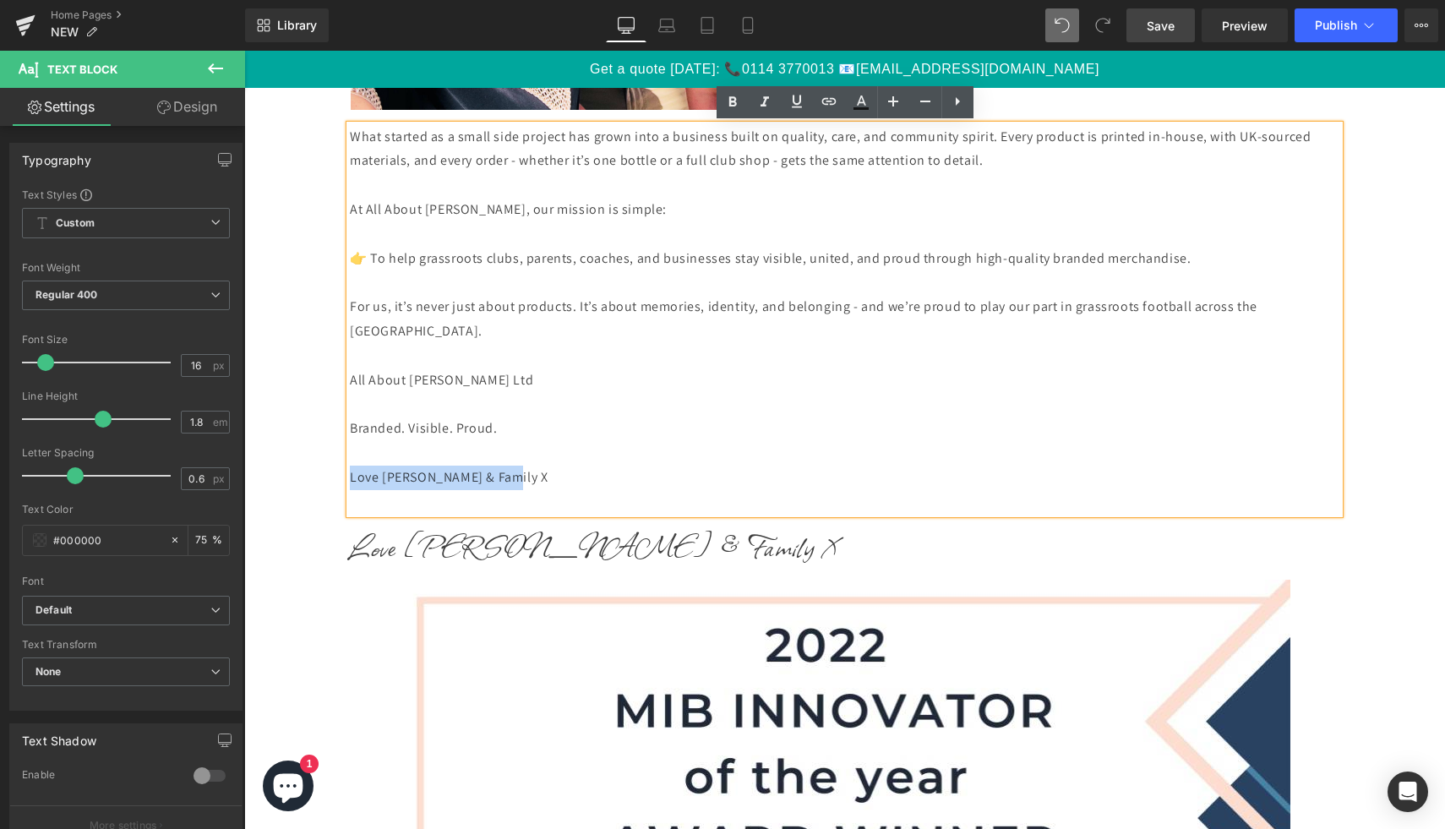
drag, startPoint x: 536, startPoint y: 451, endPoint x: 309, endPoint y: 451, distance: 226.5
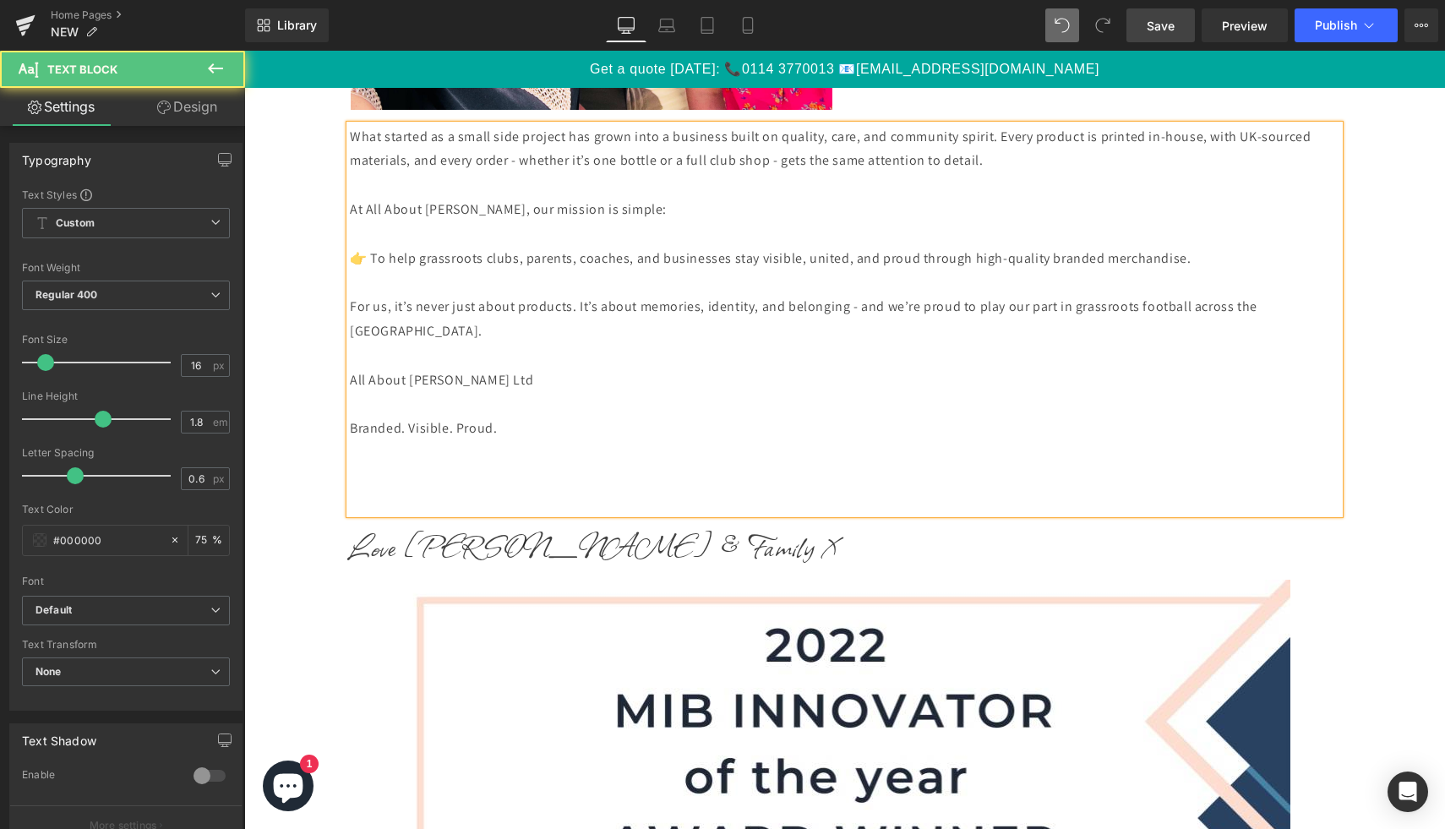
click at [357, 490] on p at bounding box center [845, 502] width 990 height 25
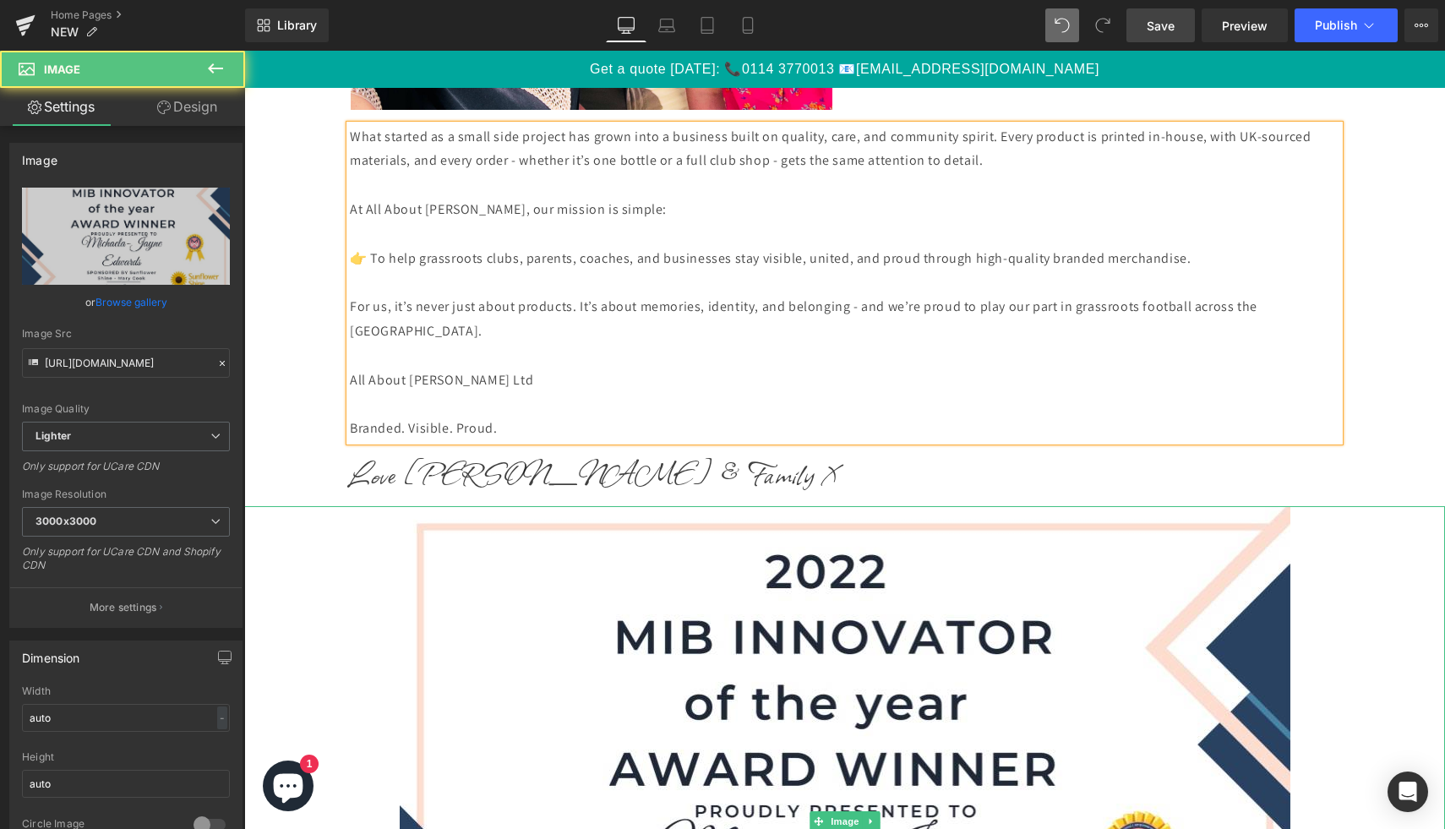
click at [352, 680] on div at bounding box center [844, 821] width 1201 height 630
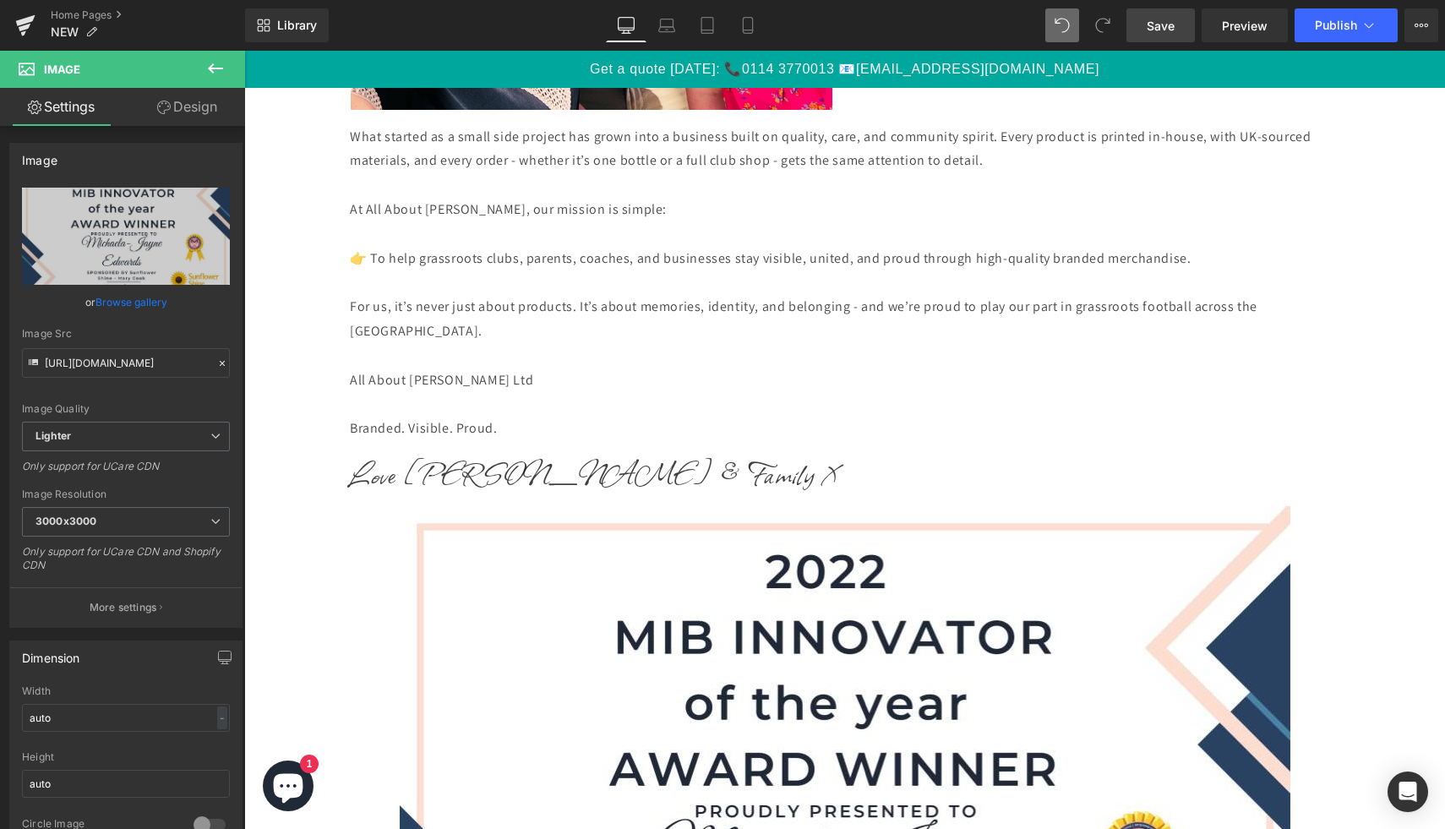
click at [1172, 29] on span "Save" at bounding box center [1161, 26] width 28 height 18
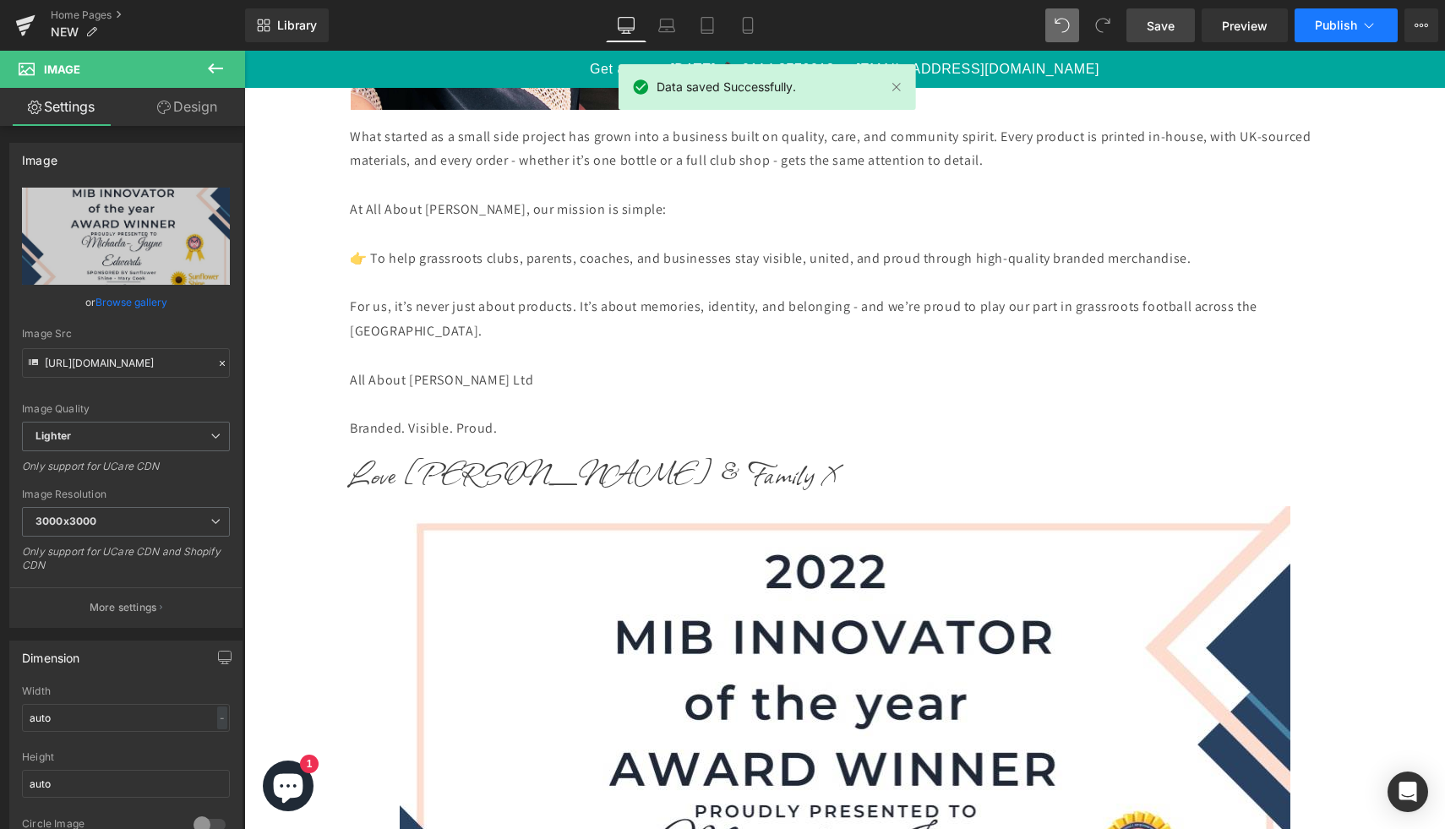
click at [1316, 31] on span "Publish" at bounding box center [1336, 26] width 42 height 14
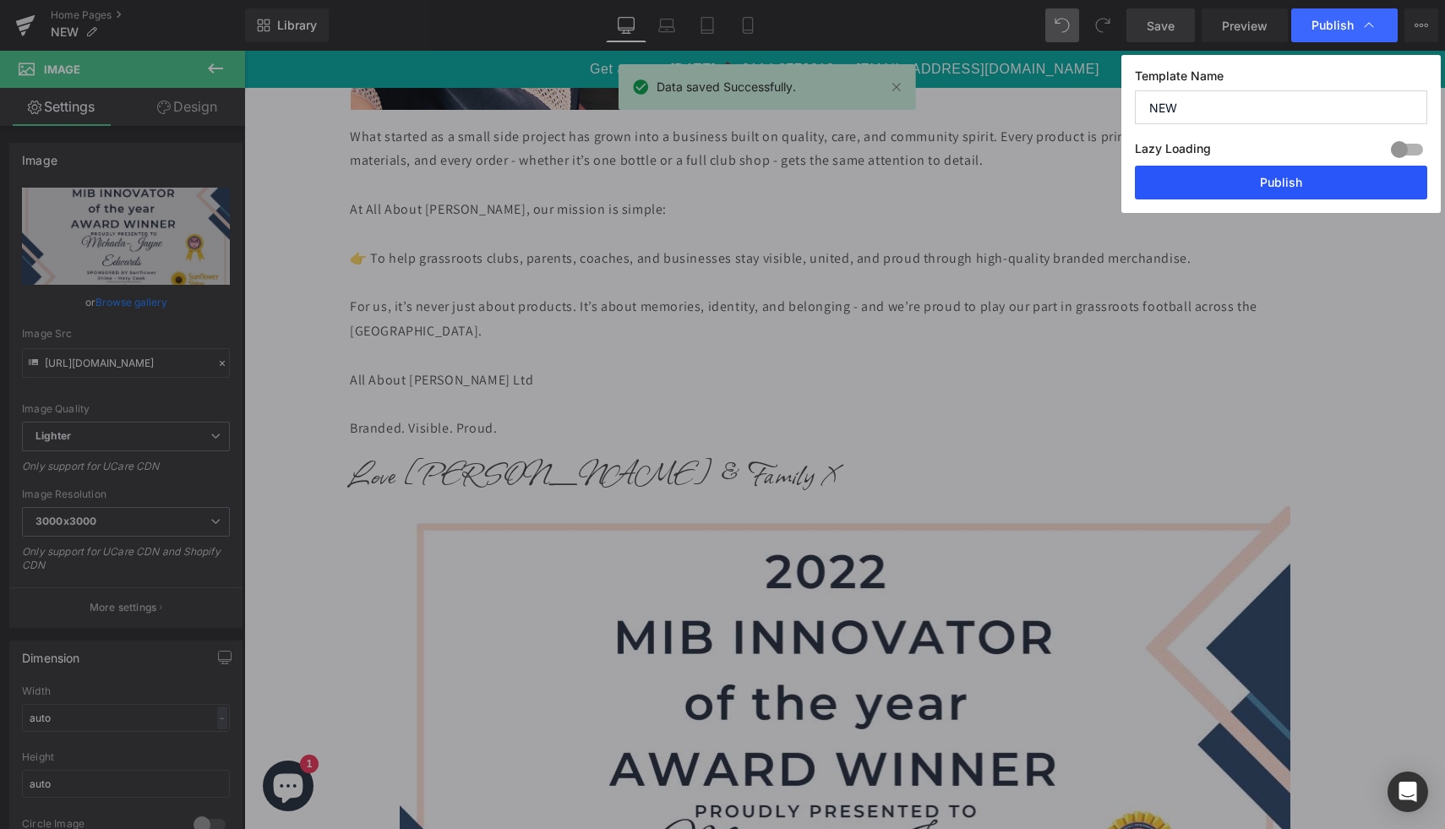
click at [1285, 191] on button "Publish" at bounding box center [1281, 183] width 292 height 34
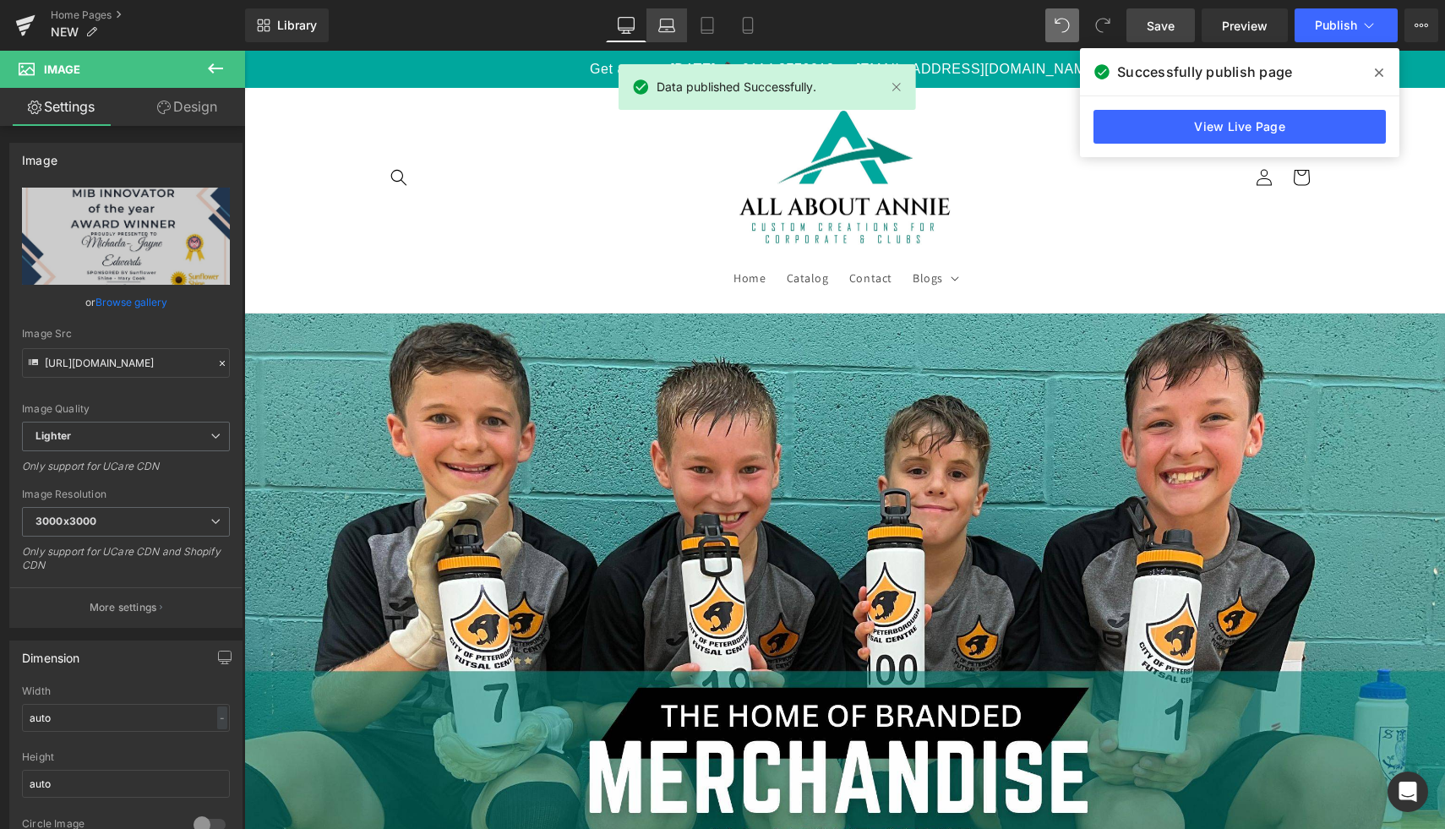
click at [673, 41] on link "Laptop" at bounding box center [666, 25] width 41 height 34
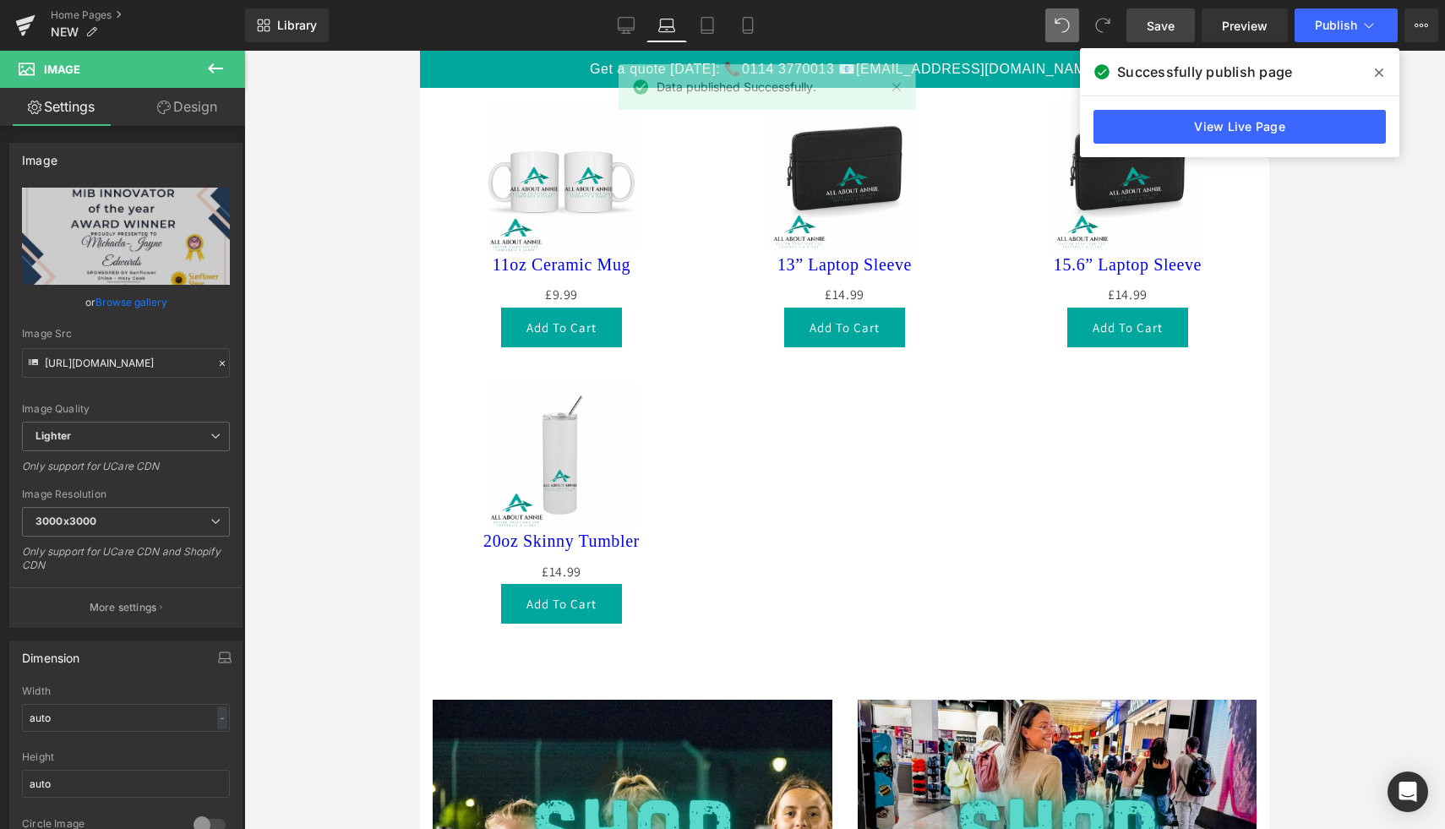
scroll to position [1063, 0]
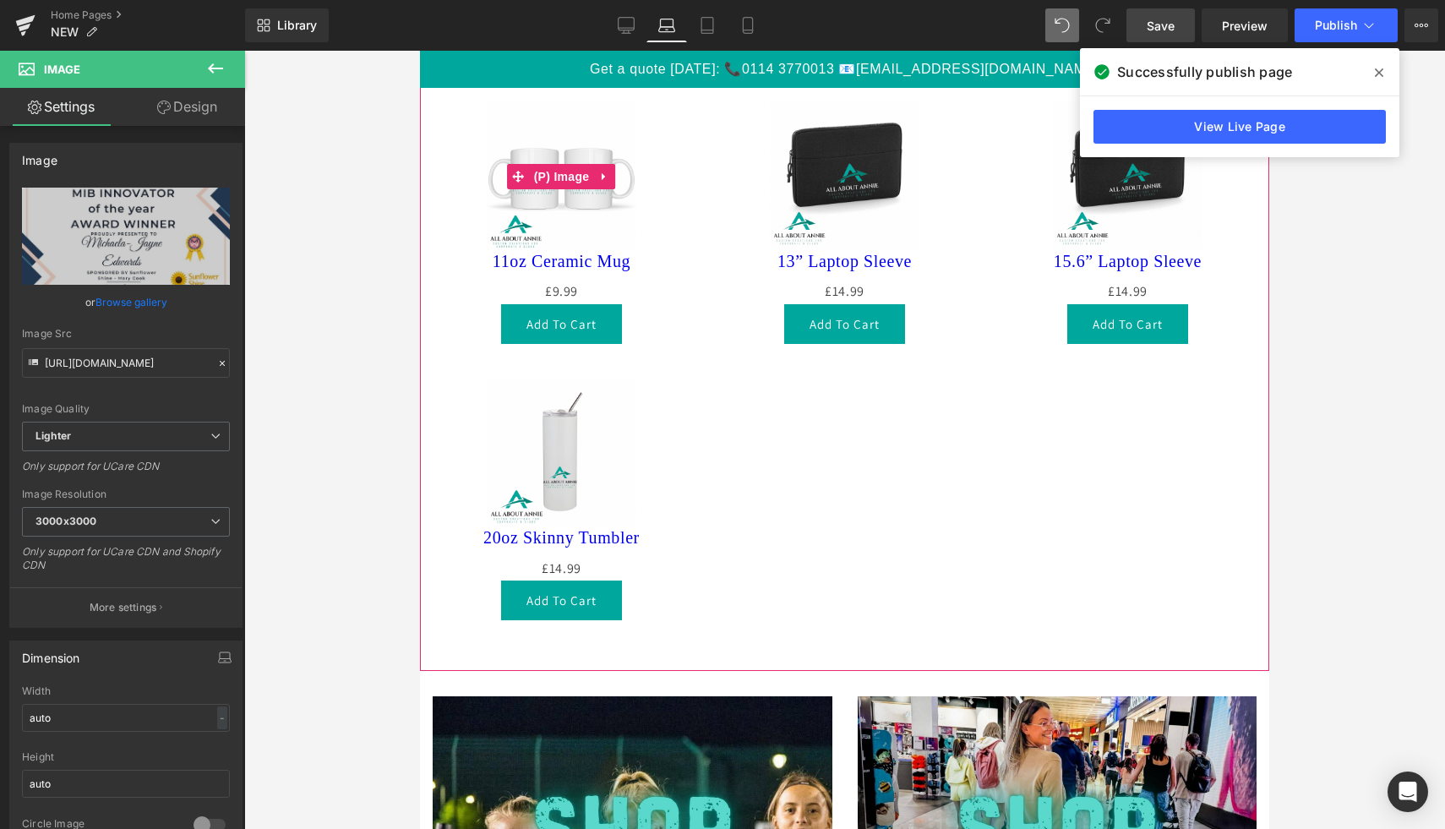
click at [657, 183] on div "Sale Off" at bounding box center [561, 176] width 249 height 150
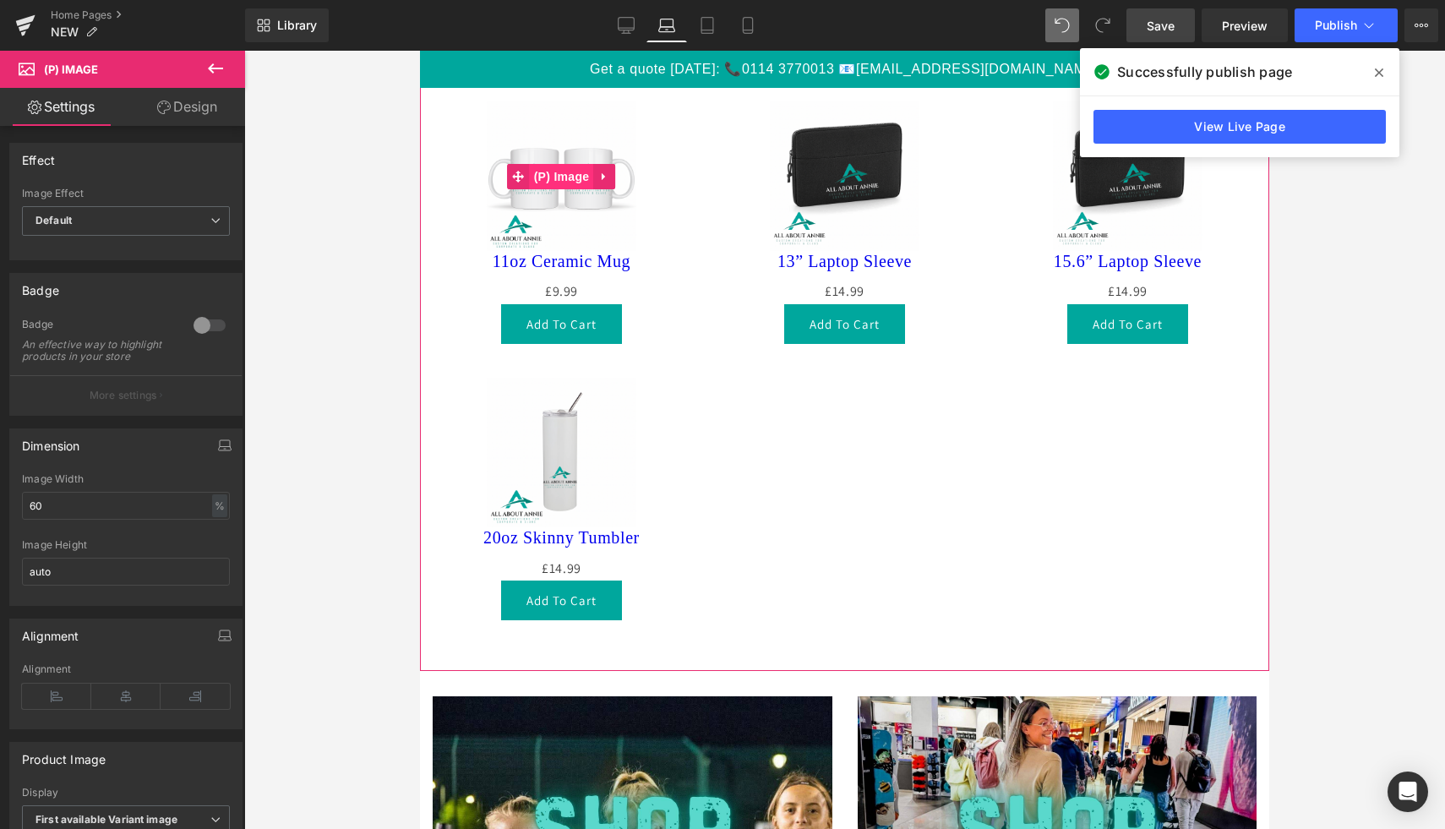
click at [559, 171] on span "(P) Image" at bounding box center [562, 176] width 64 height 25
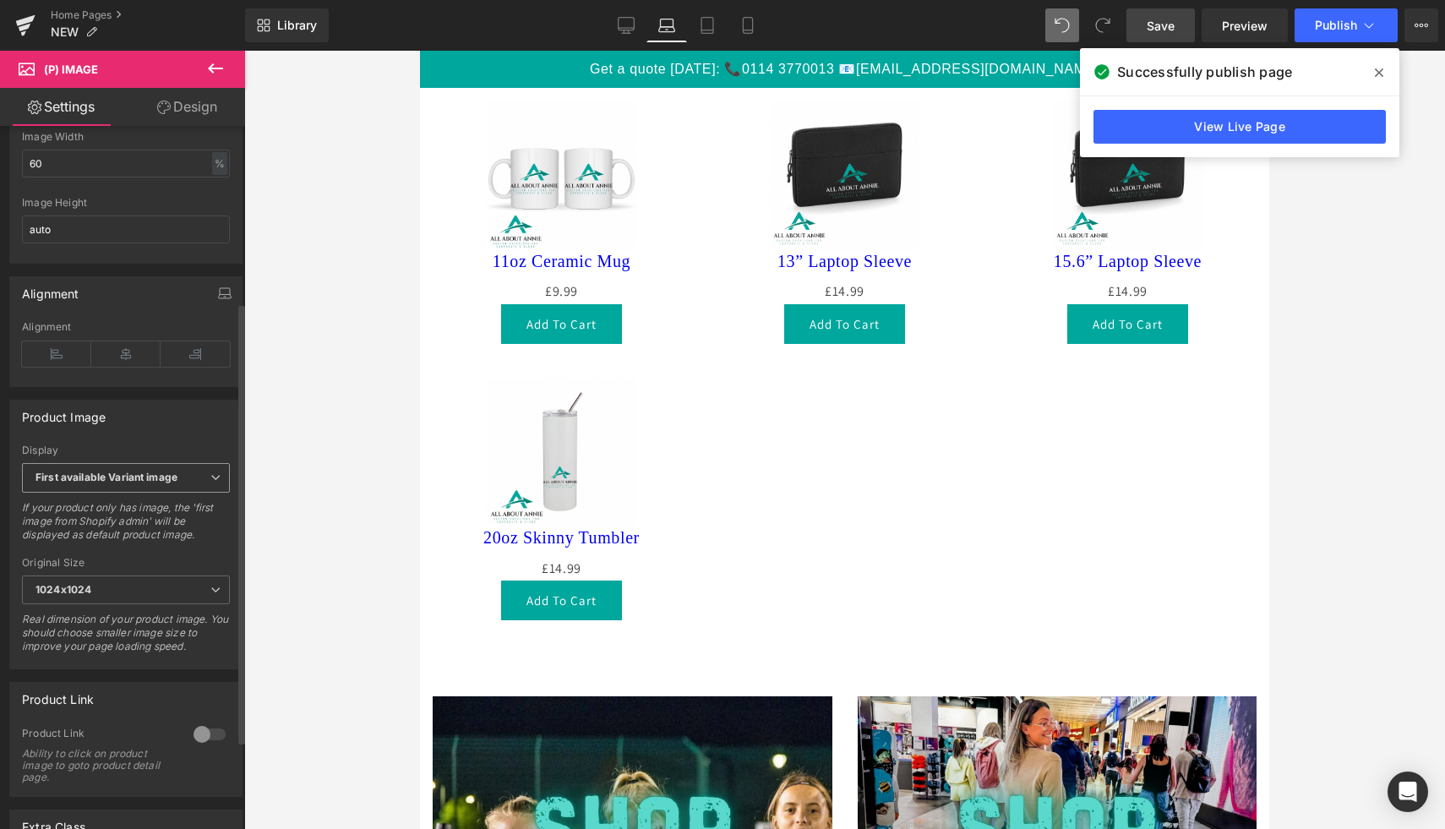
scroll to position [231, 0]
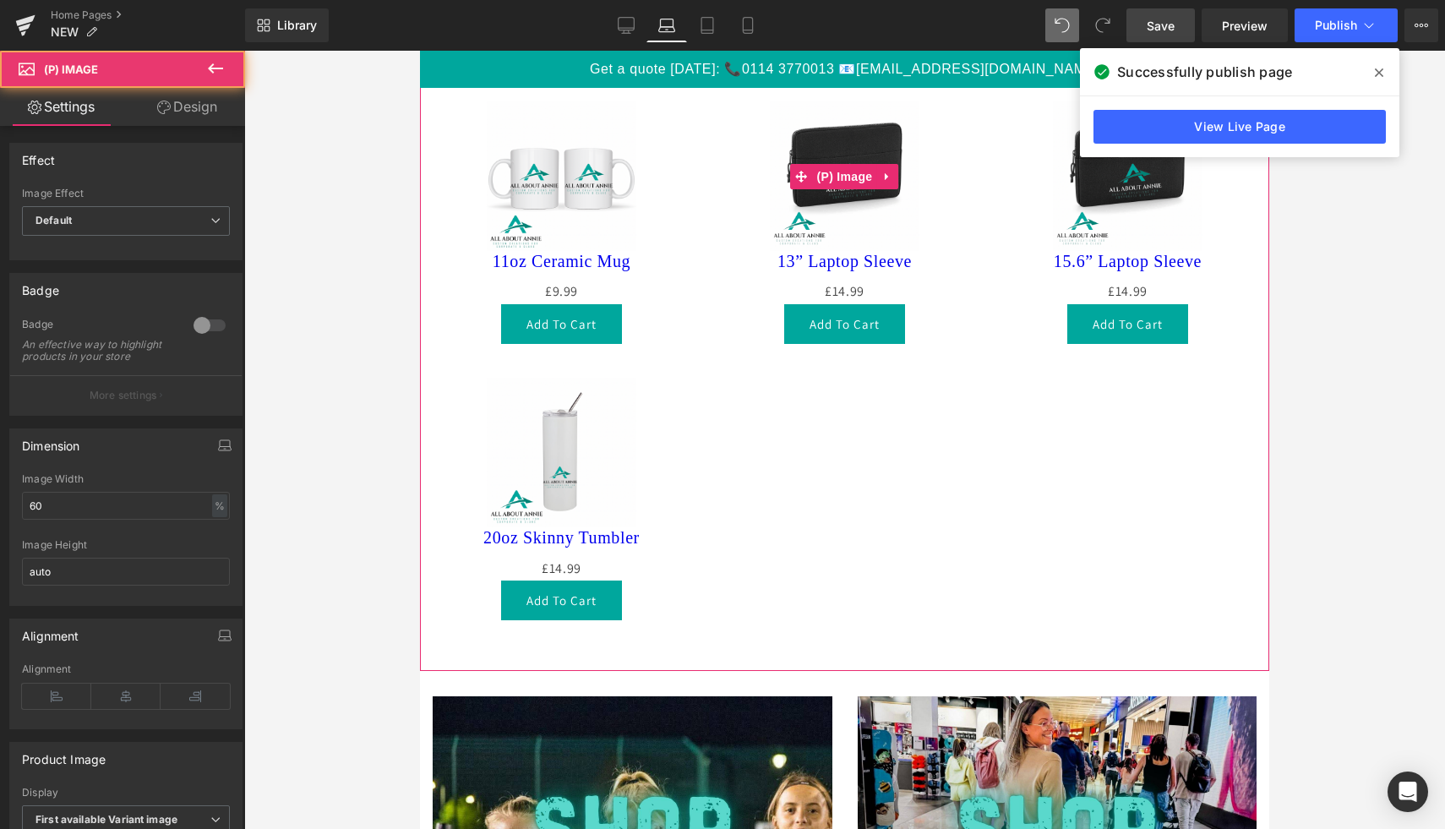
click at [887, 222] on img at bounding box center [845, 176] width 150 height 150
click at [844, 180] on span "(P) Image" at bounding box center [845, 177] width 64 height 25
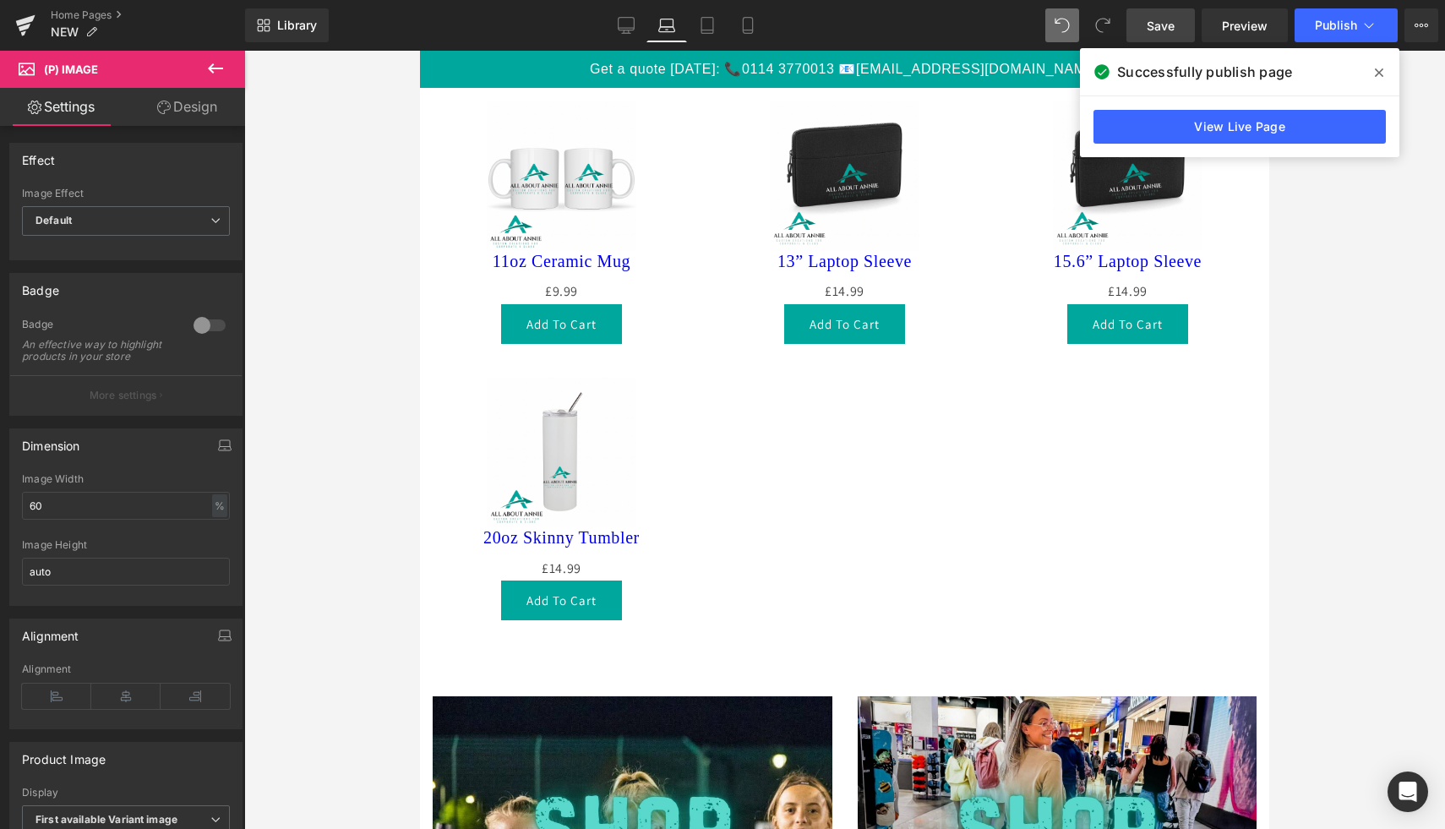
click at [712, 126] on div "Sale Off (P) Image 13” Laptop Sleeve (P) Title £0 £14.99 (P) Price Add To Cart …" at bounding box center [844, 223] width 283 height 276
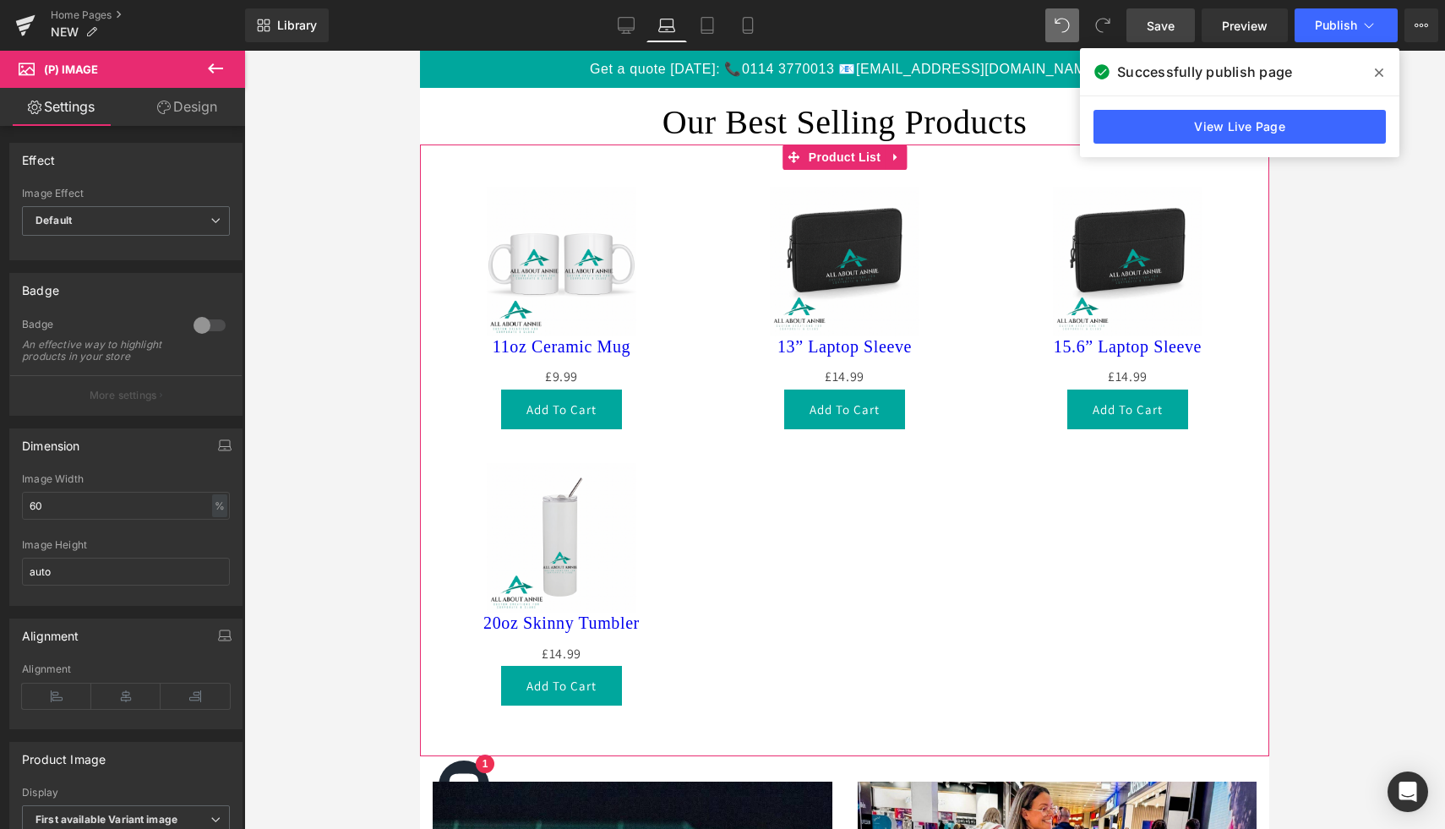
scroll to position [940, 0]
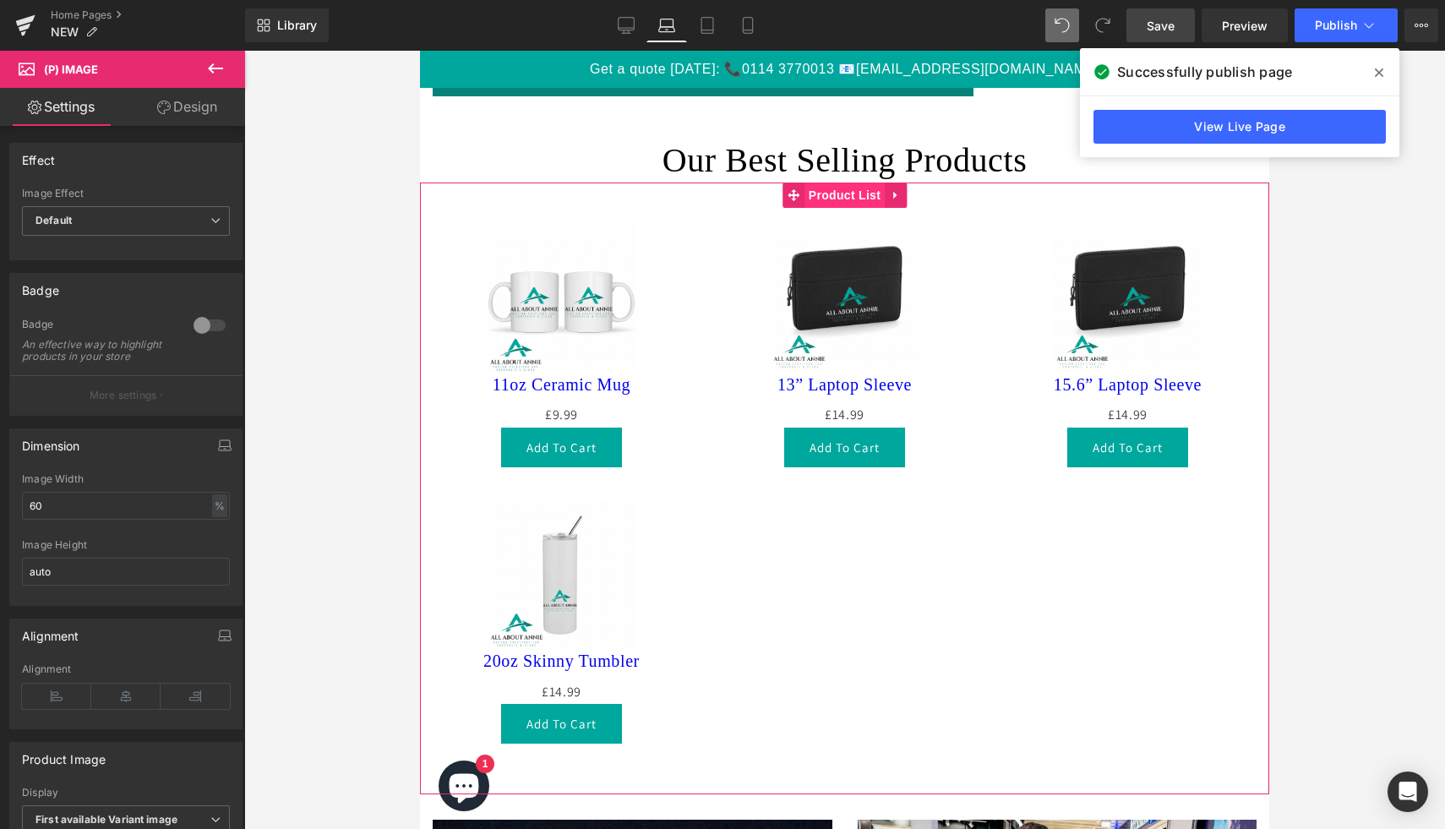
click at [844, 193] on span "Product List" at bounding box center [845, 195] width 80 height 25
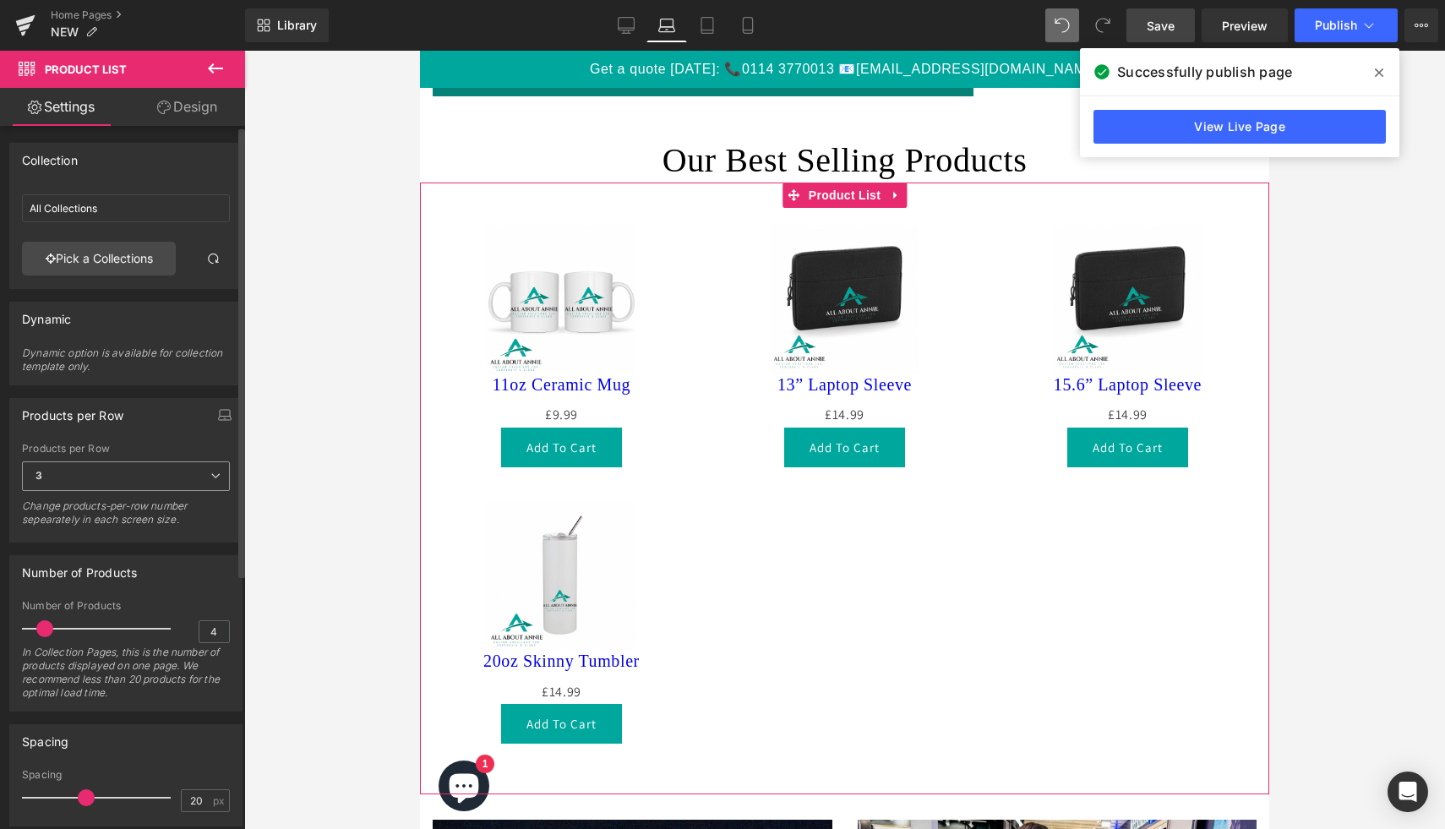
click at [210, 474] on icon at bounding box center [215, 476] width 10 height 10
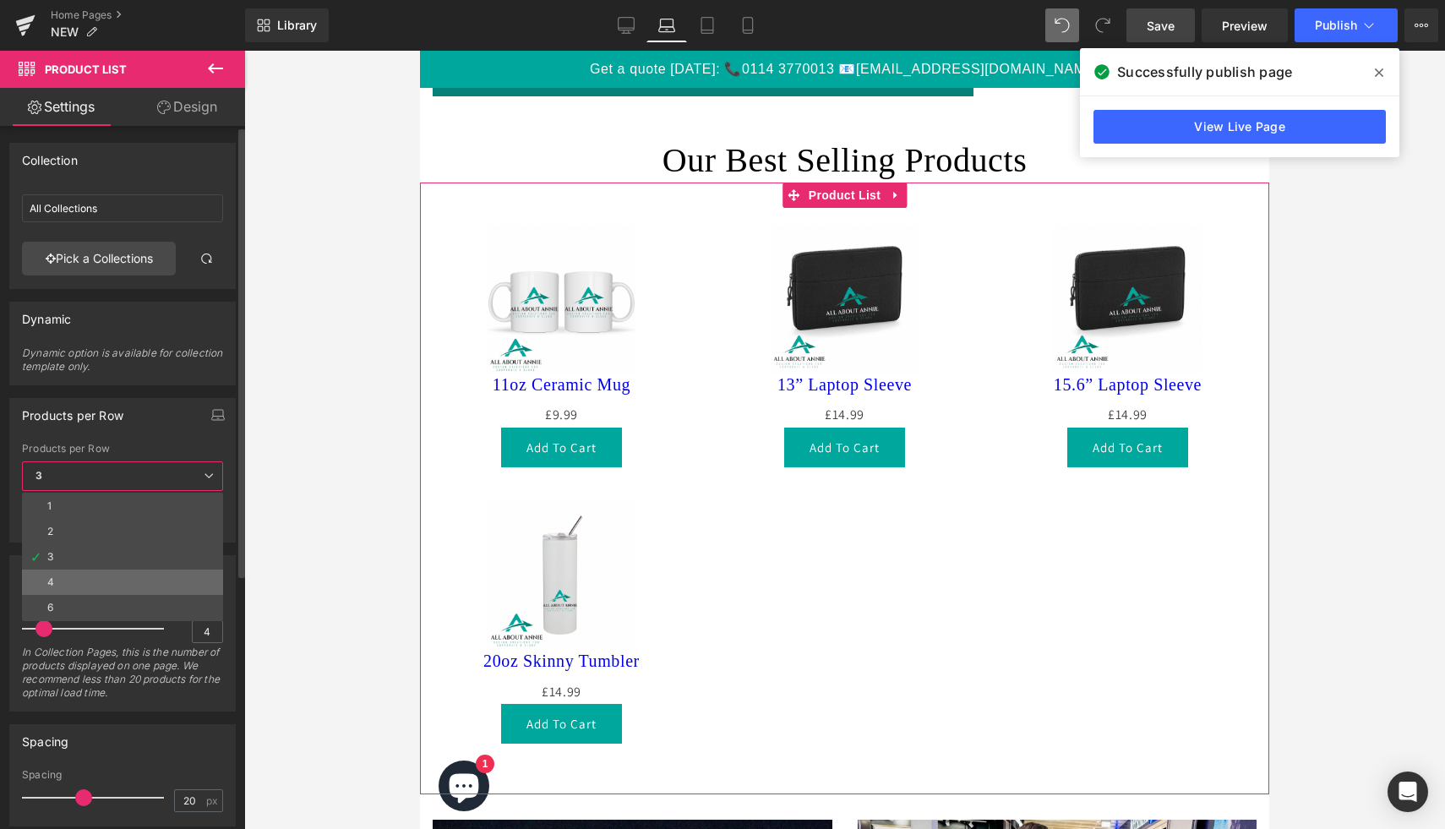
click at [139, 576] on li "4" at bounding box center [122, 582] width 201 height 25
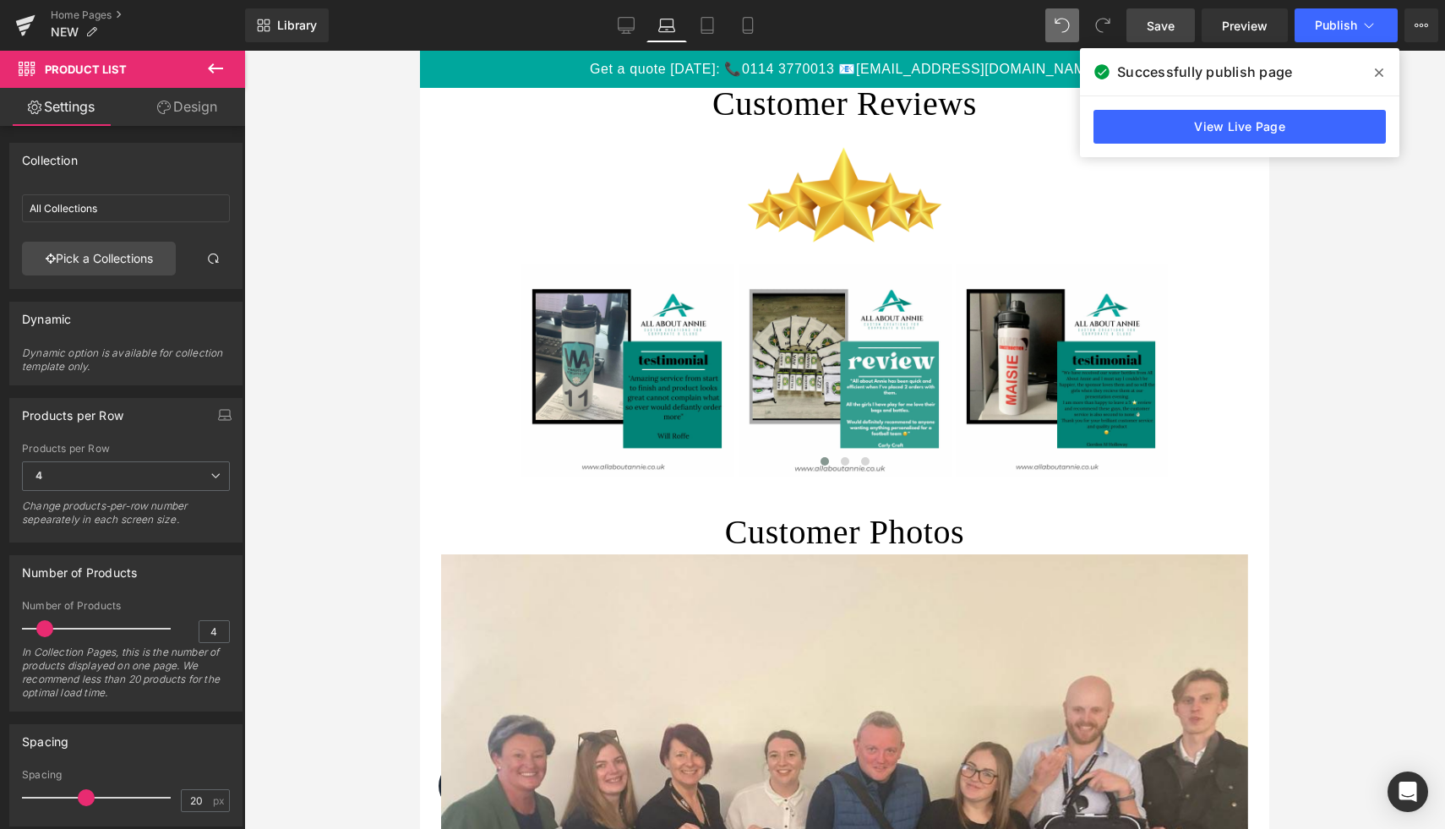
scroll to position [1833, 0]
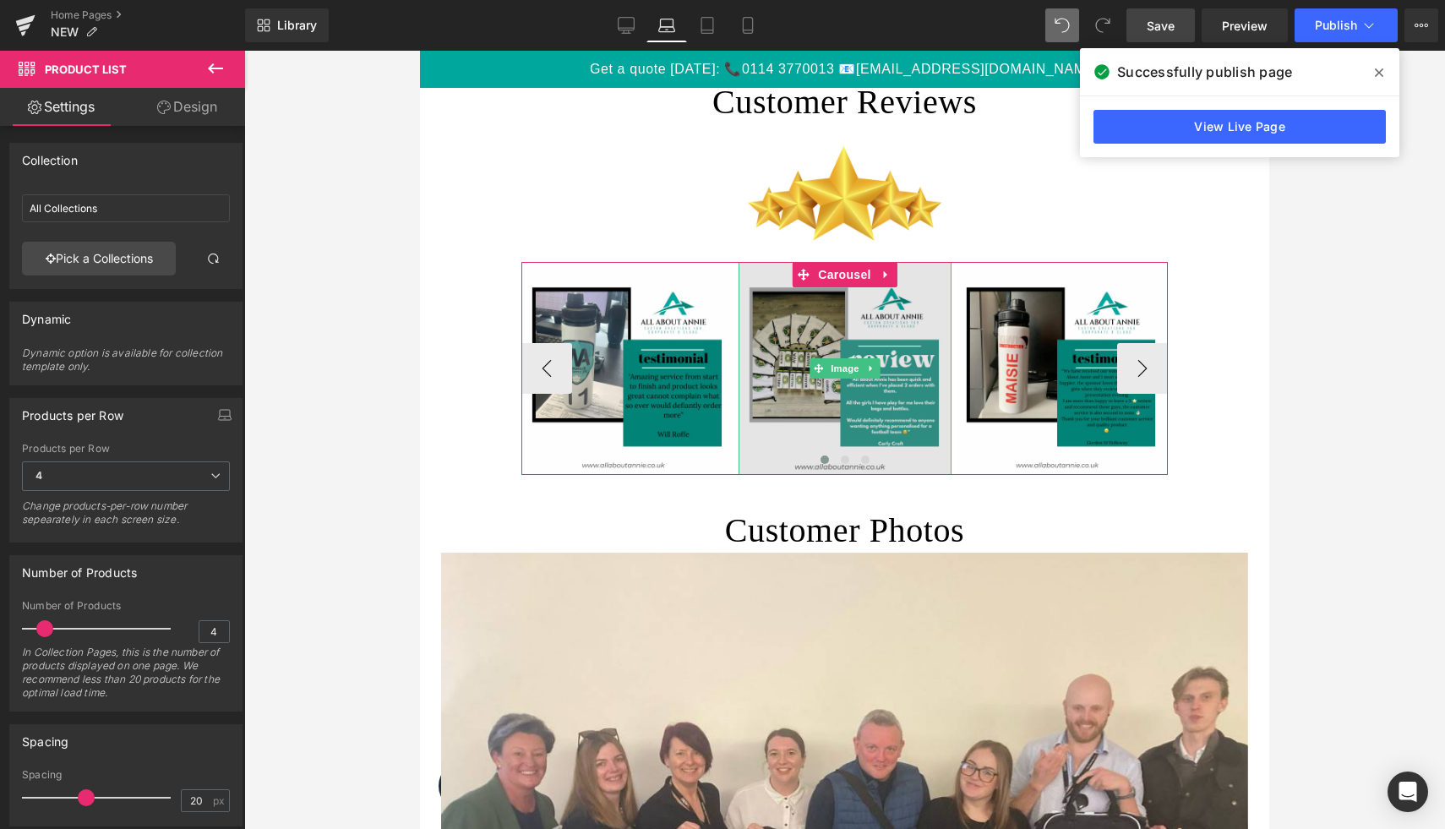
click at [746, 402] on img at bounding box center [845, 368] width 213 height 213
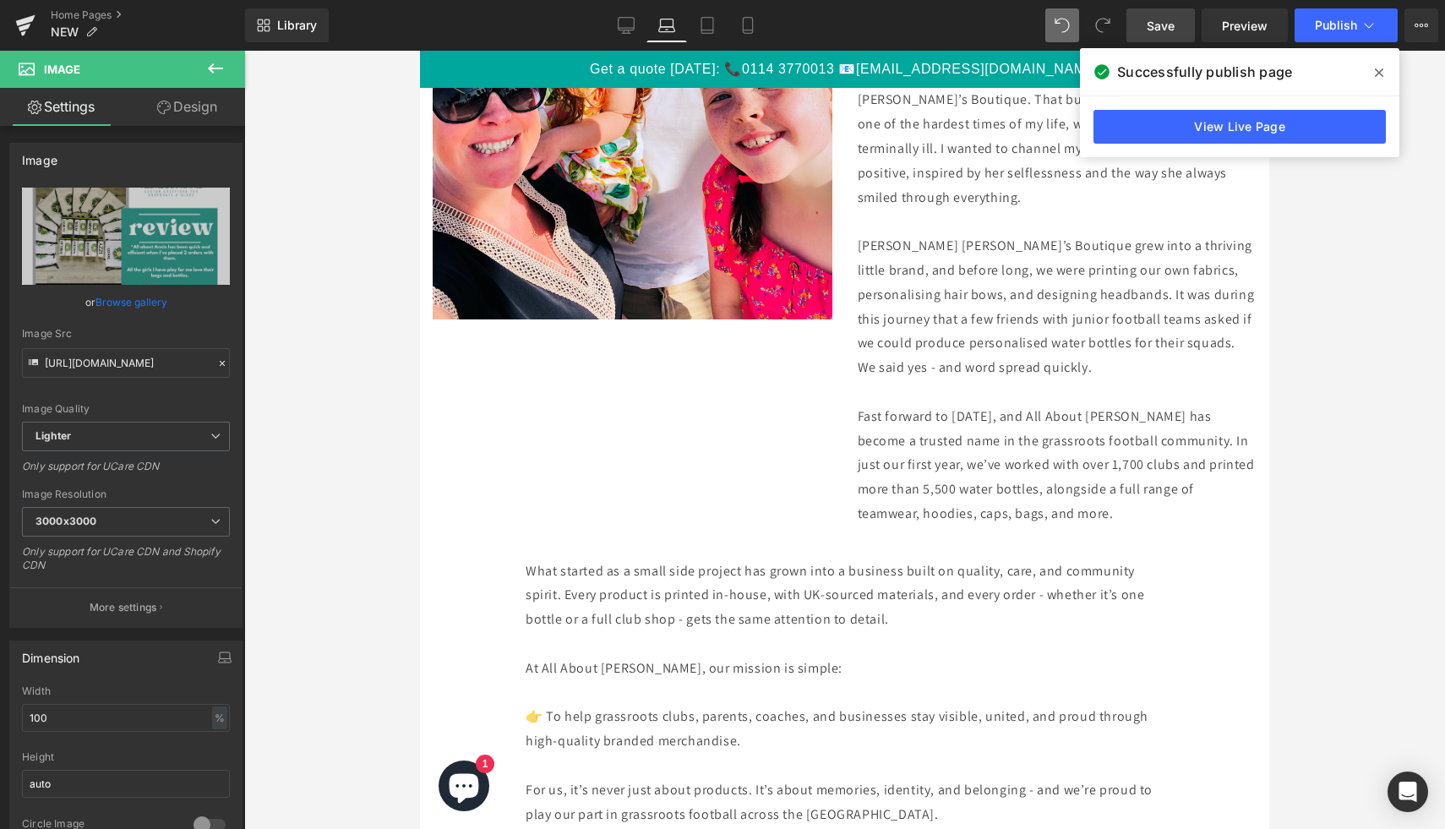
scroll to position [3916, 0]
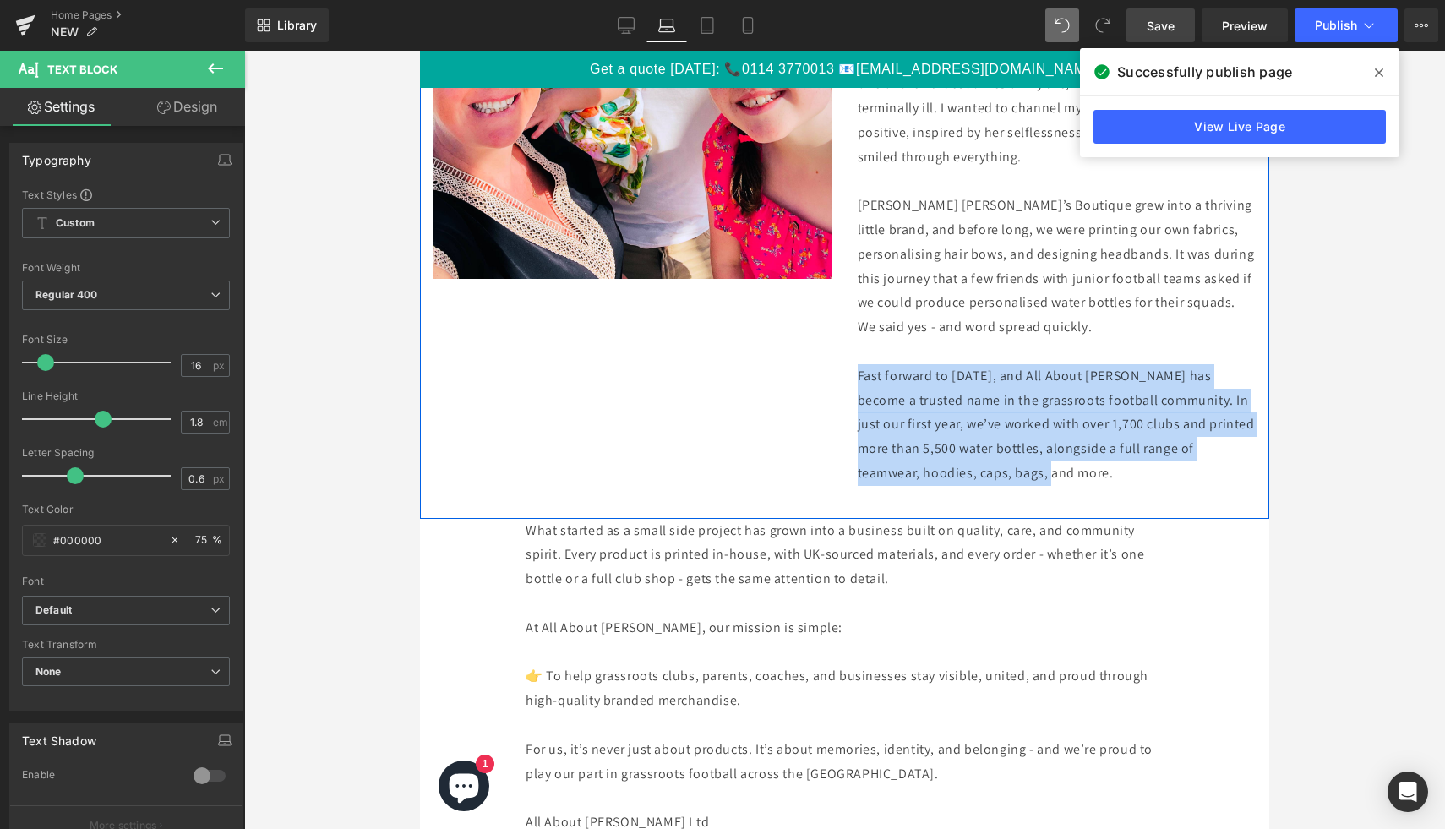
drag, startPoint x: 1143, startPoint y: 452, endPoint x: 808, endPoint y: 347, distance: 350.7
click at [807, 347] on div "Image All About [PERSON_NAME] Ltd was established in [DEMOGRAPHIC_DATA], born f…" at bounding box center [844, 137] width 849 height 764
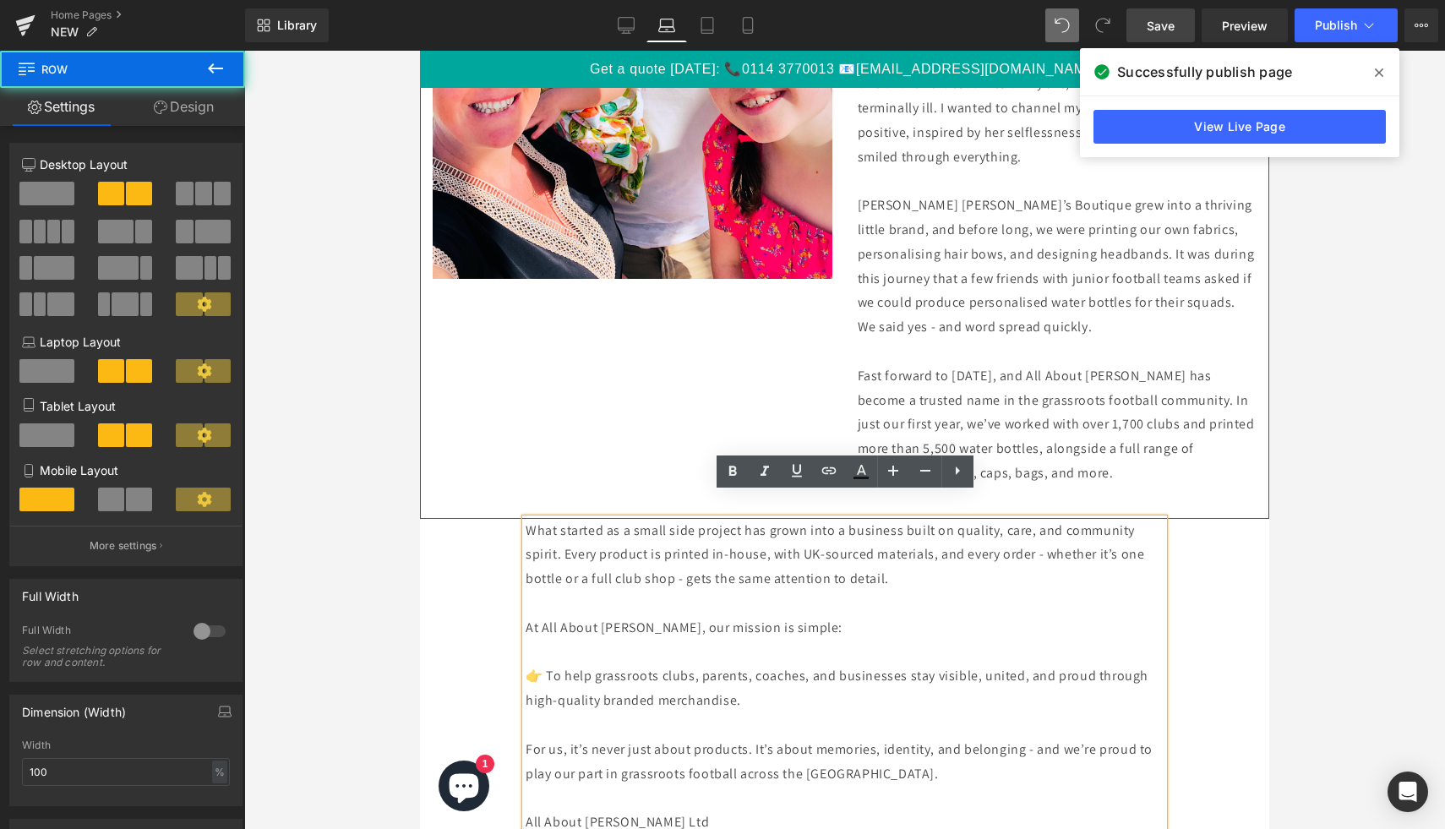
click at [783, 363] on div "Image All About [PERSON_NAME] Ltd was established in [DEMOGRAPHIC_DATA], born f…" at bounding box center [844, 137] width 849 height 764
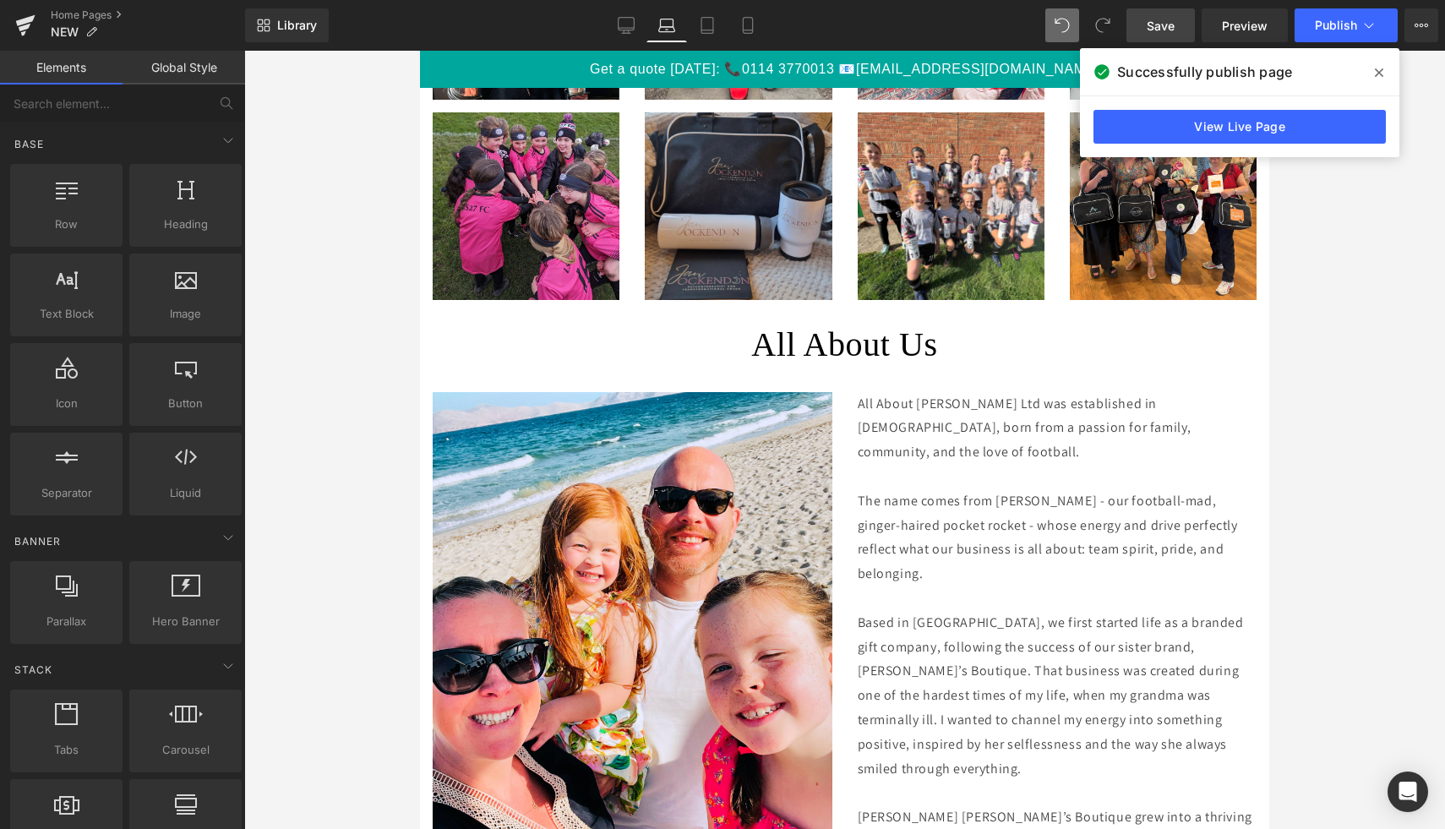
scroll to position [3298, 0]
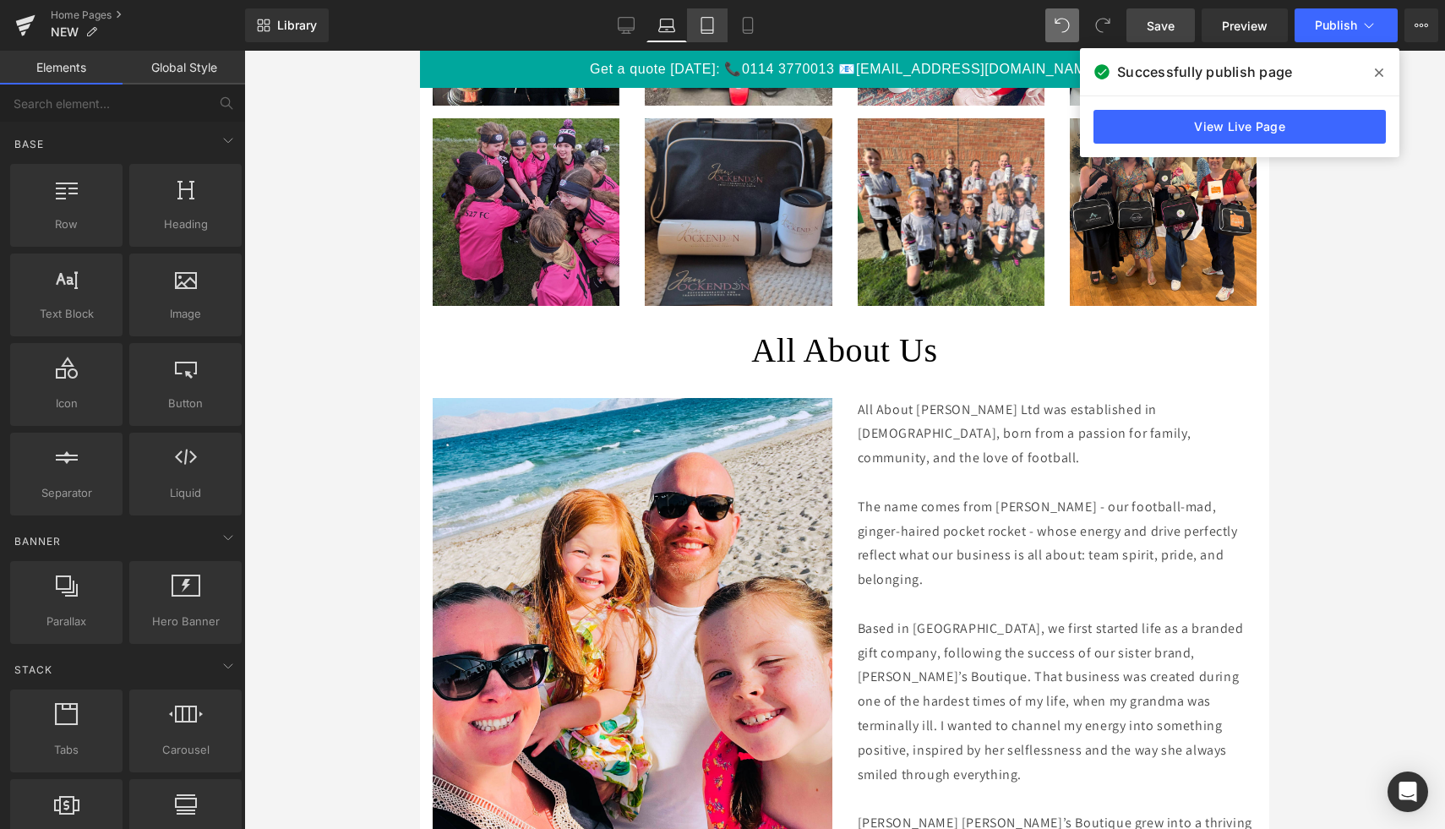
click at [704, 35] on link "Tablet" at bounding box center [707, 25] width 41 height 34
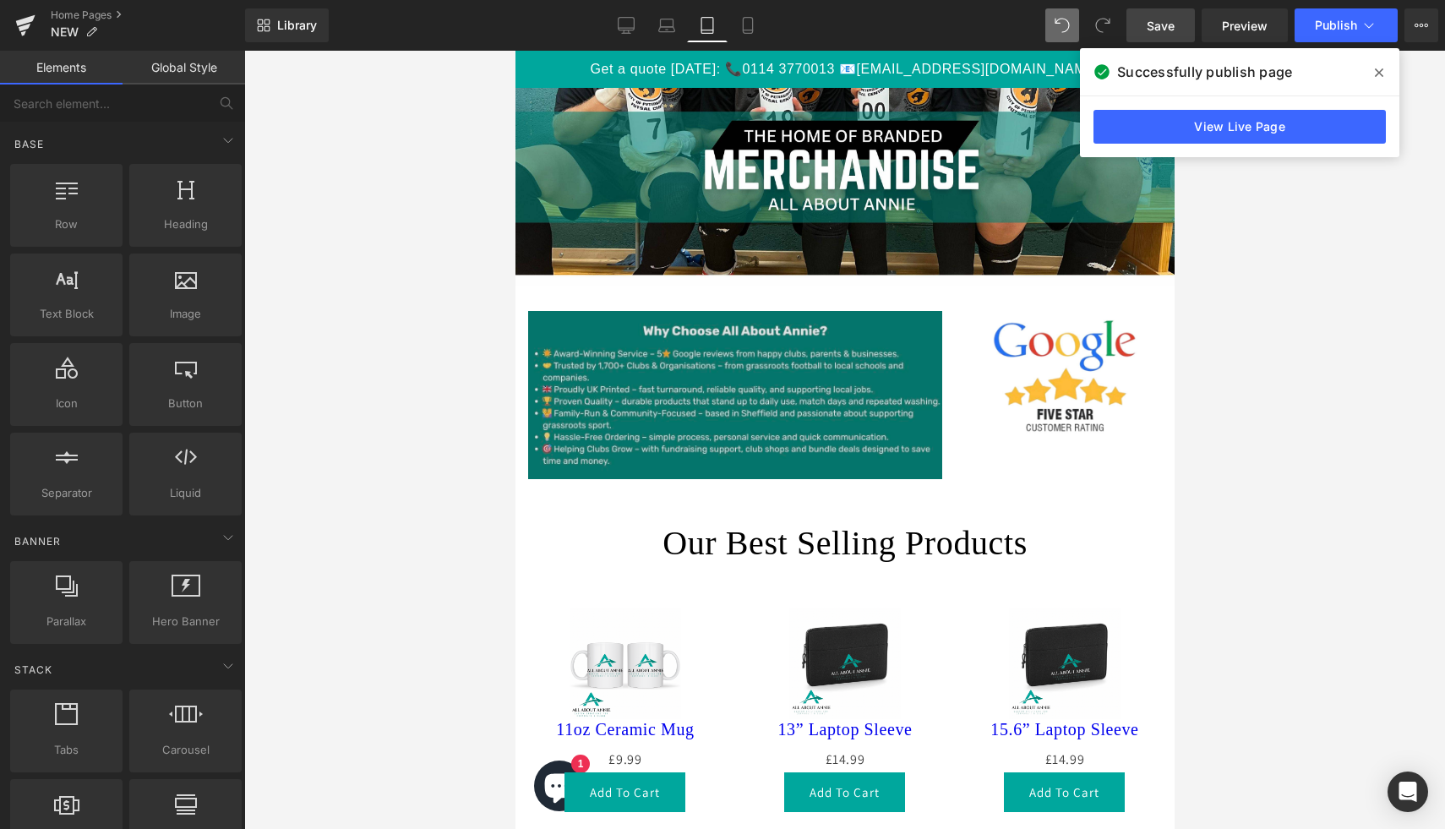
scroll to position [324, 0]
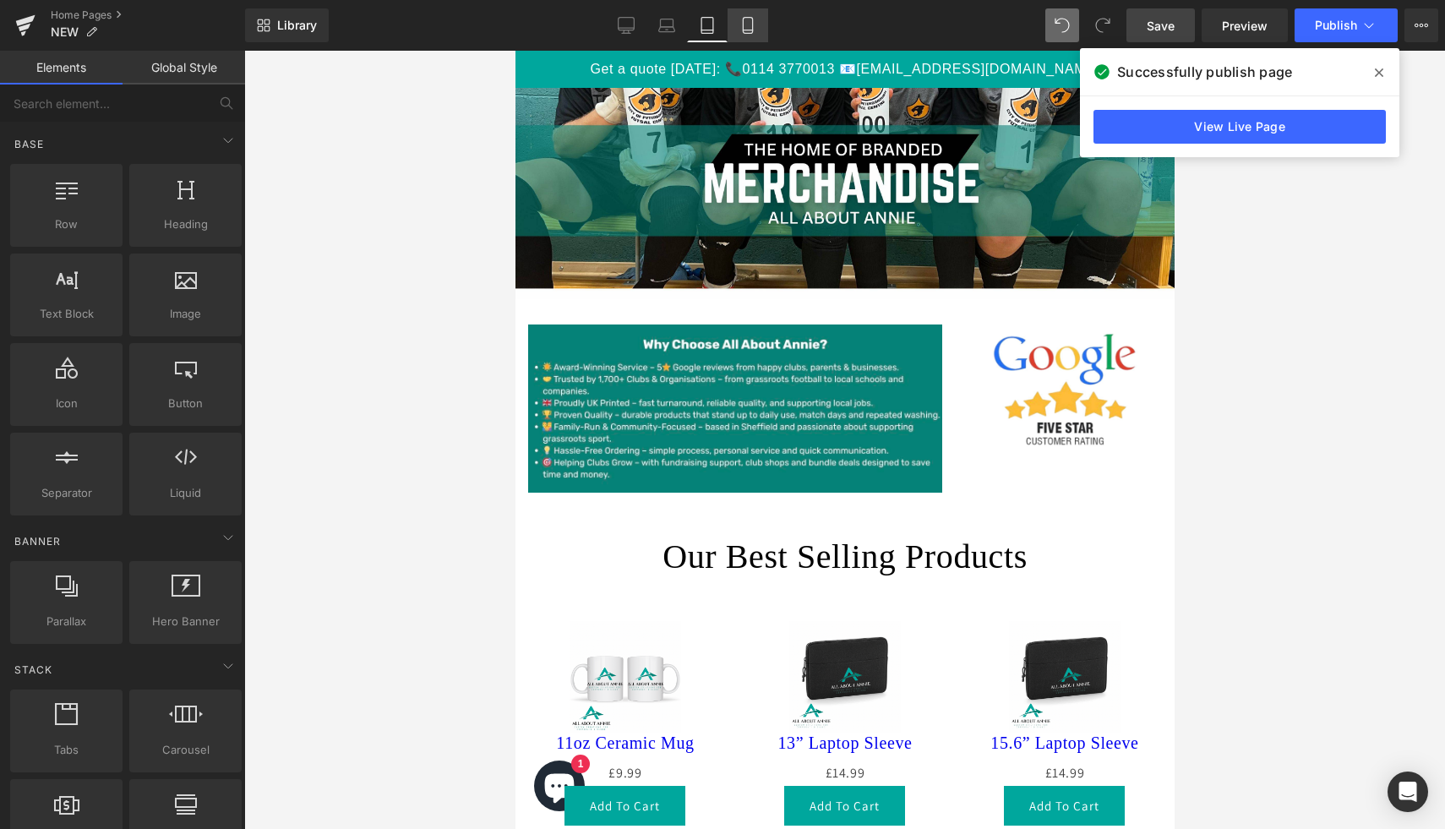
click at [746, 25] on icon at bounding box center [747, 25] width 17 height 17
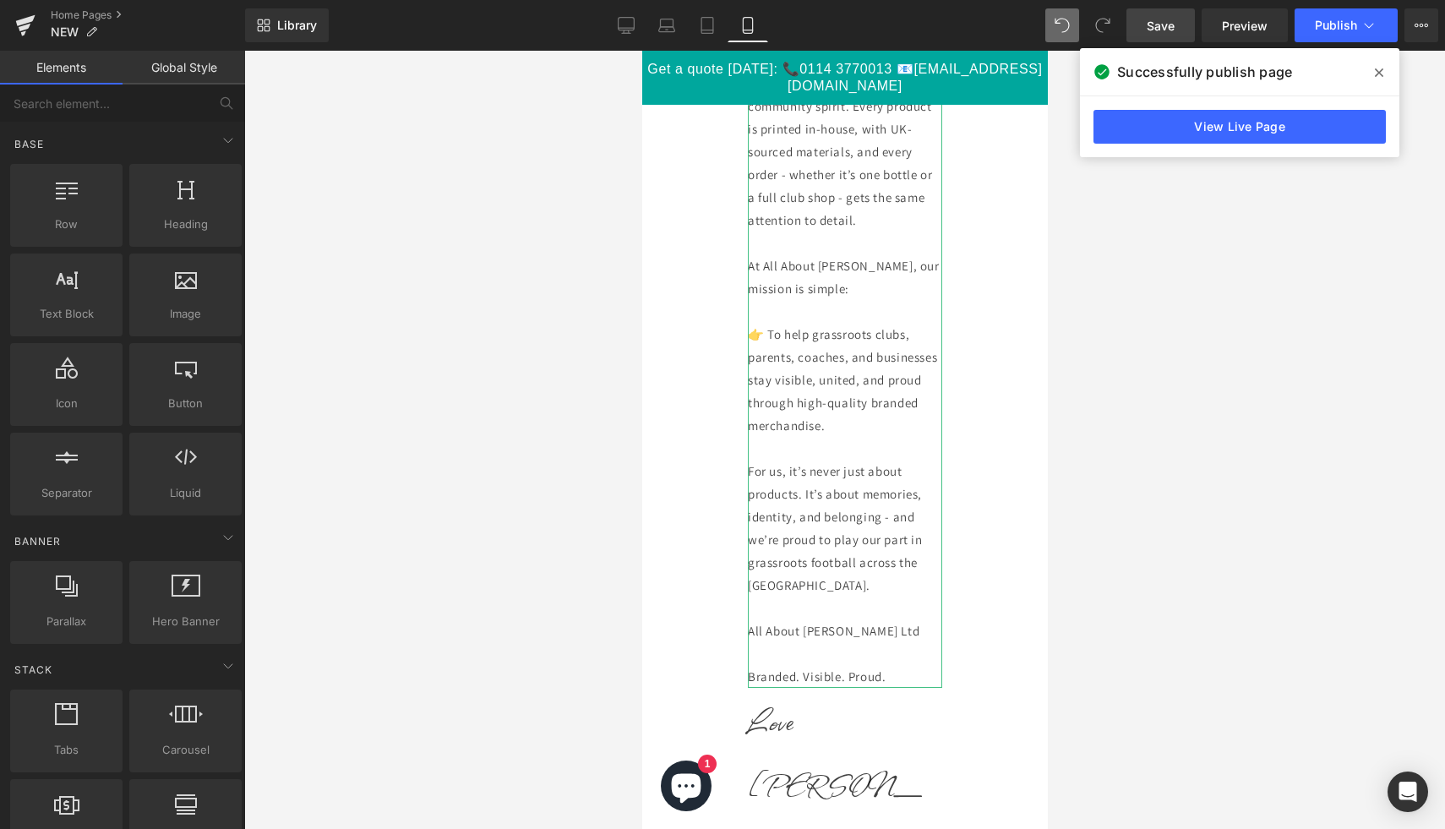
scroll to position [8364, 0]
click at [900, 467] on p "For us, it’s never just about products. It’s about memories, identity, and belo…" at bounding box center [844, 524] width 194 height 137
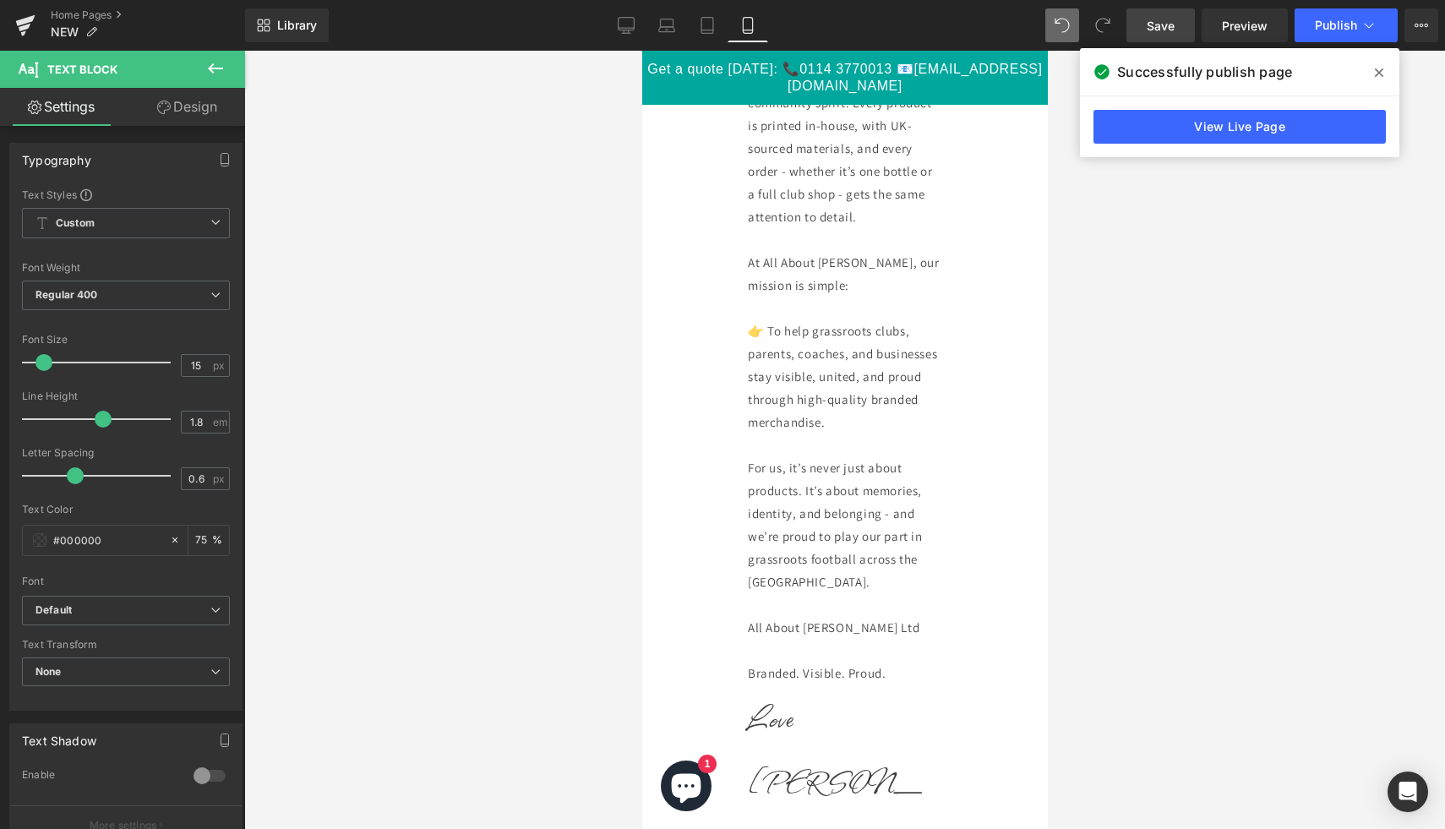
click at [190, 101] on link "Design" at bounding box center [187, 107] width 123 height 38
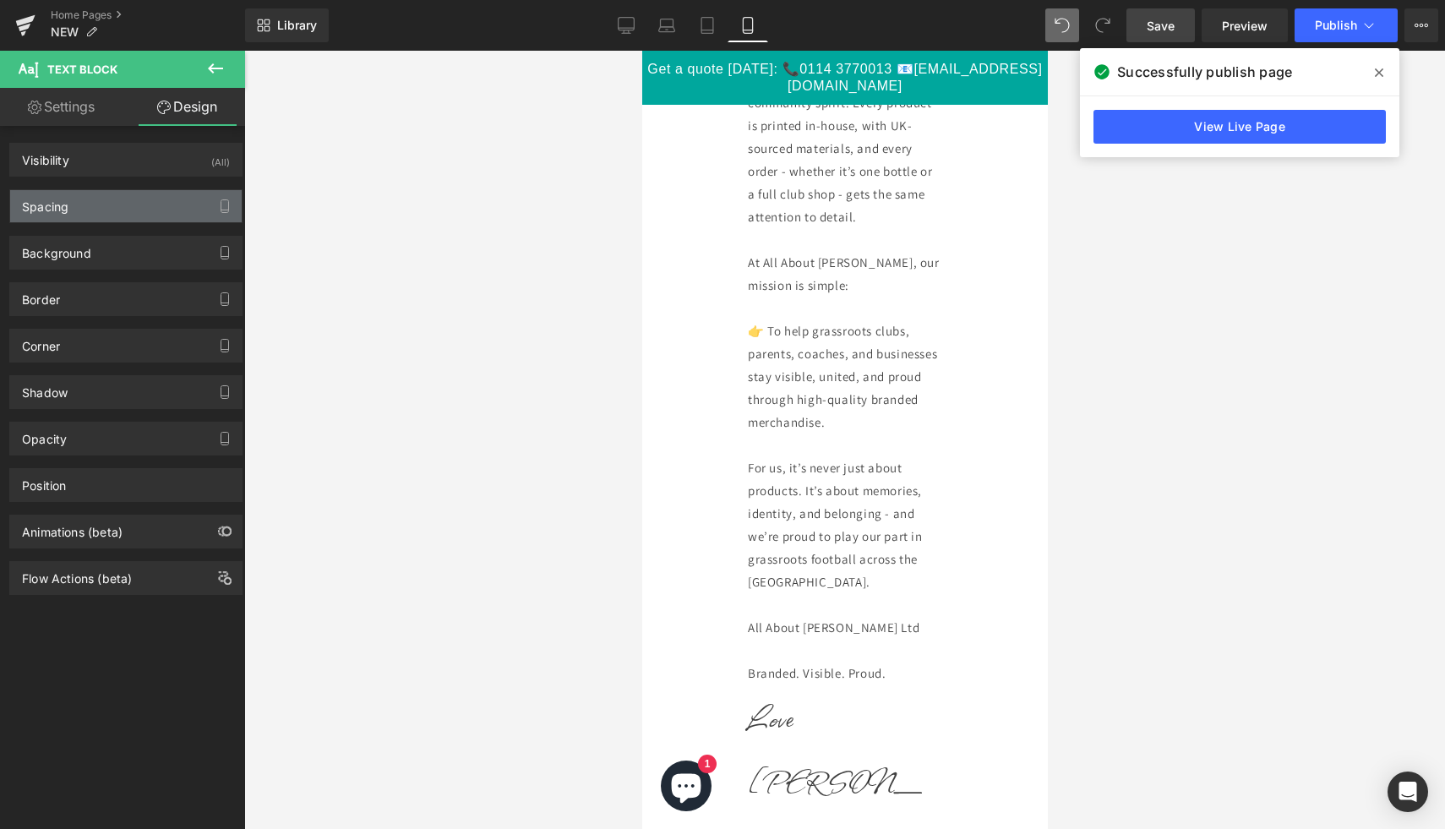
click at [123, 199] on div "Spacing" at bounding box center [126, 206] width 232 height 32
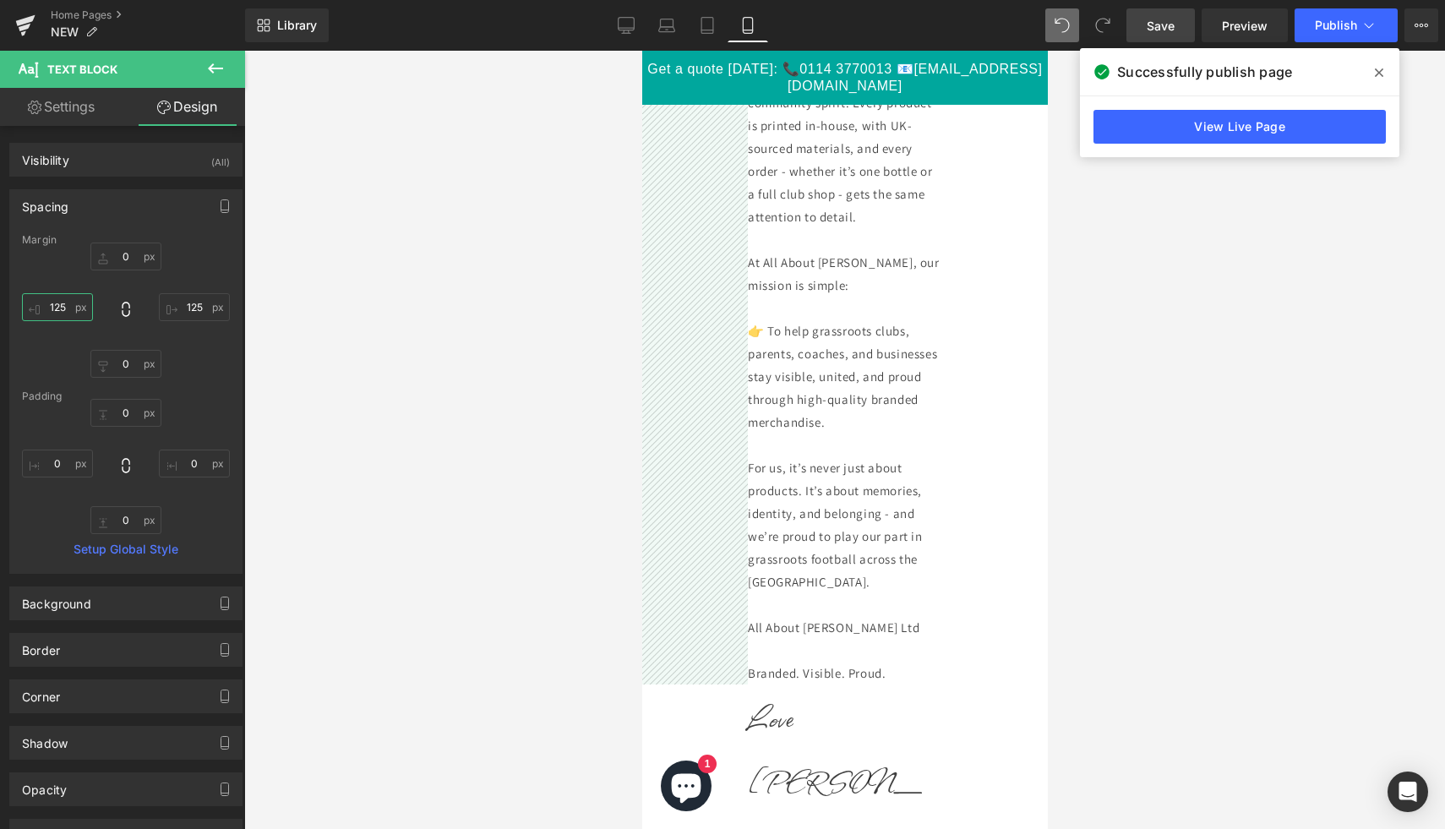
click at [51, 307] on input "125" at bounding box center [57, 307] width 71 height 28
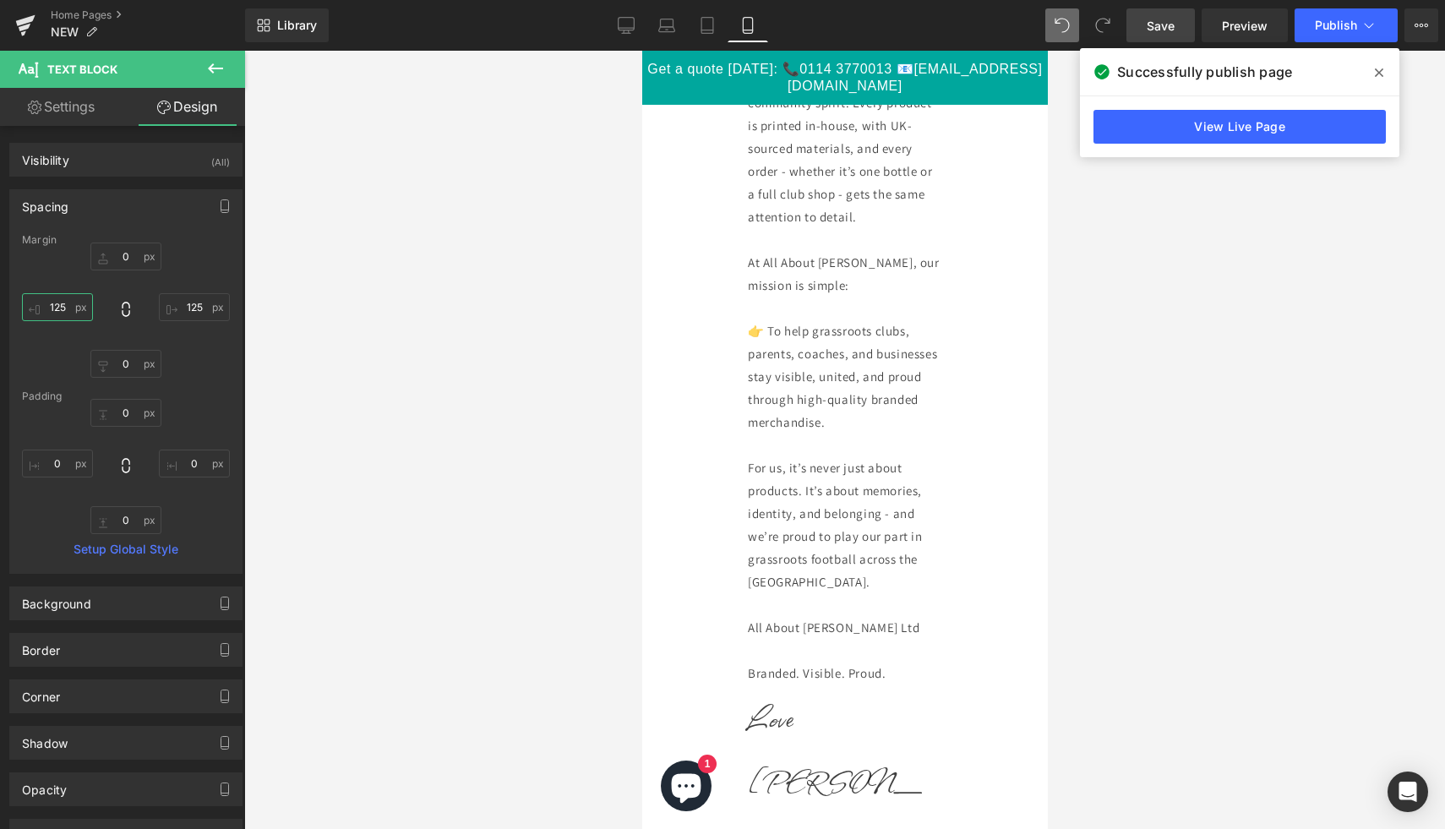
type input "0"
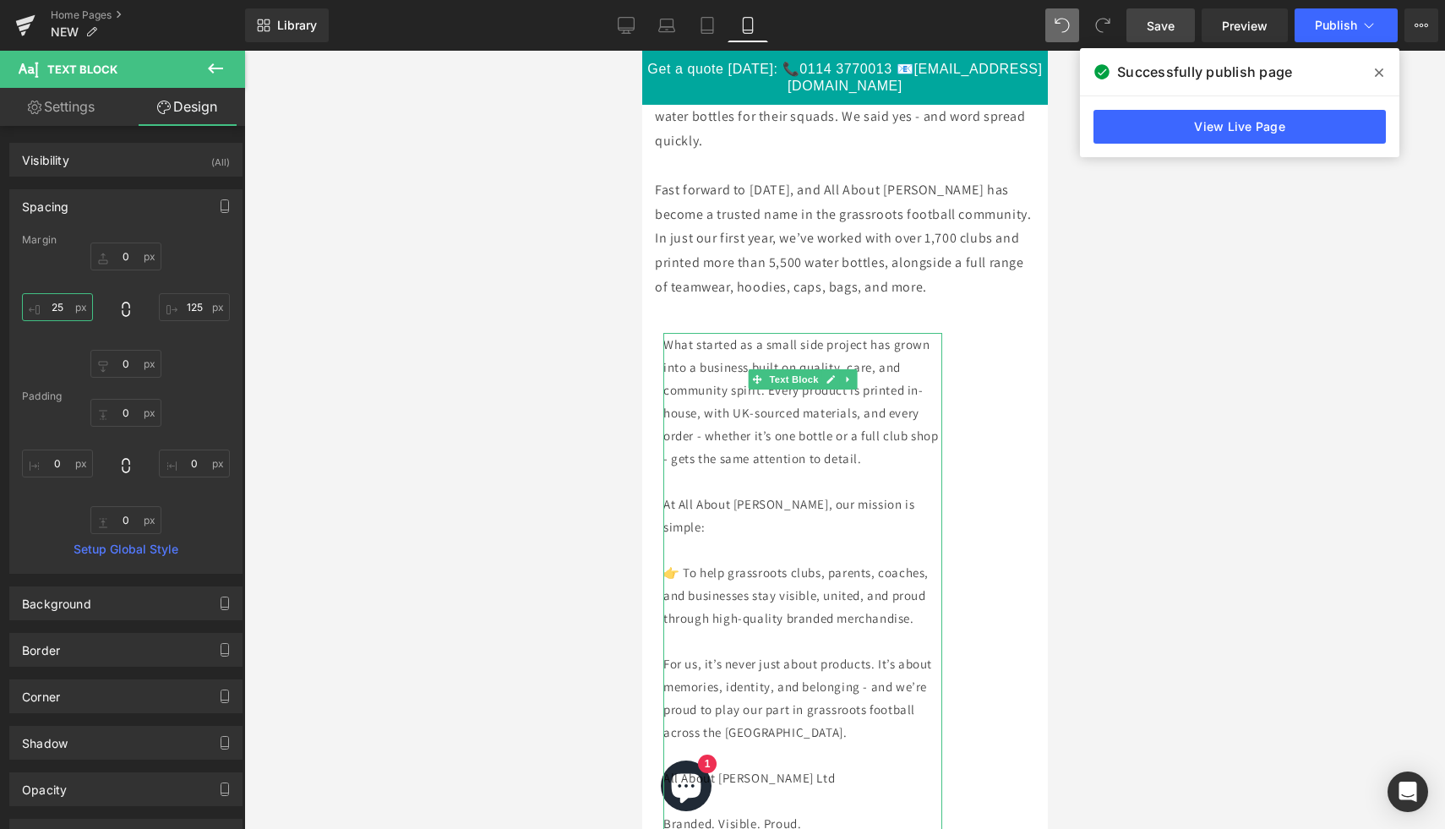
scroll to position [8051, 0]
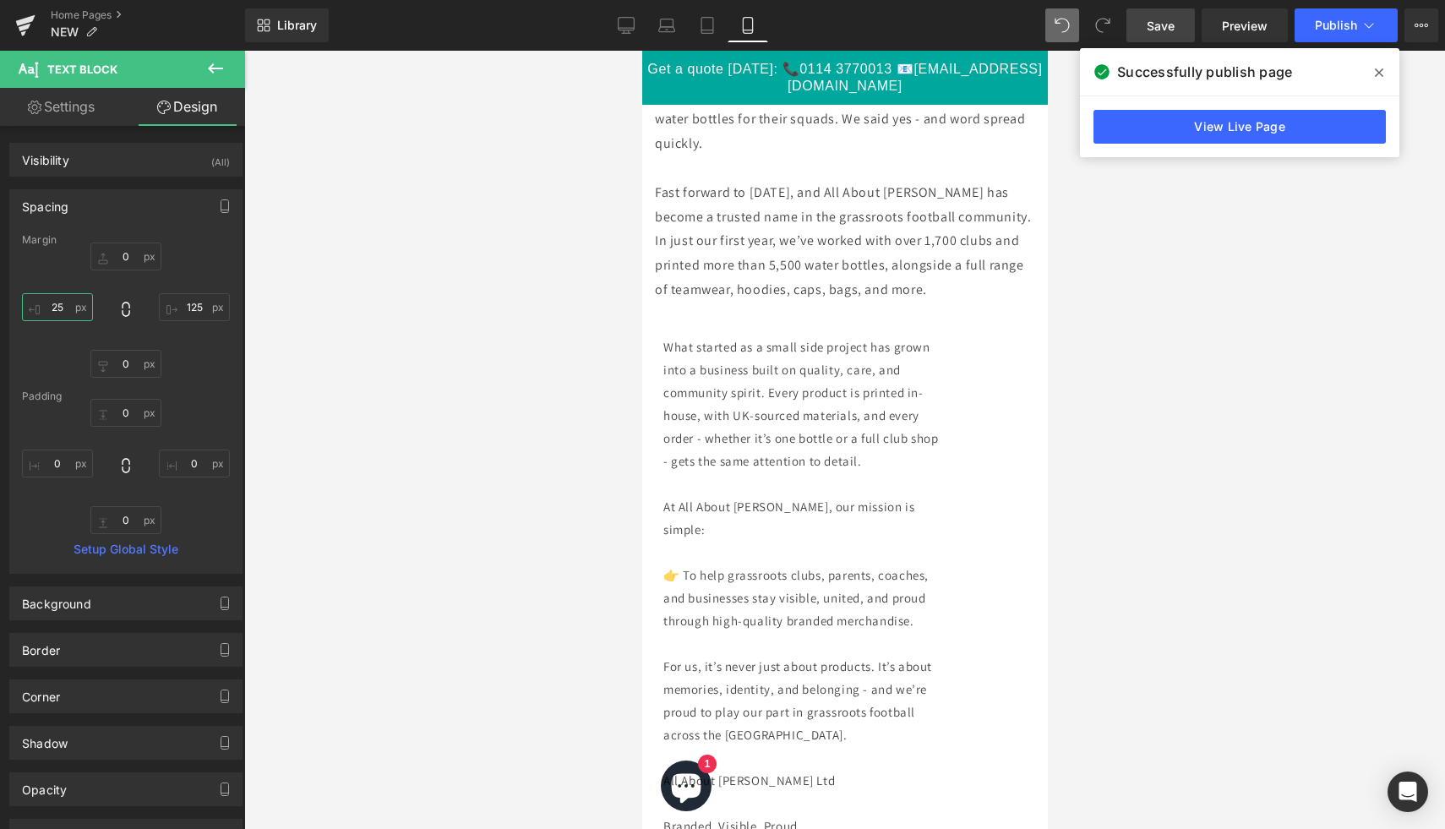
type input "2"
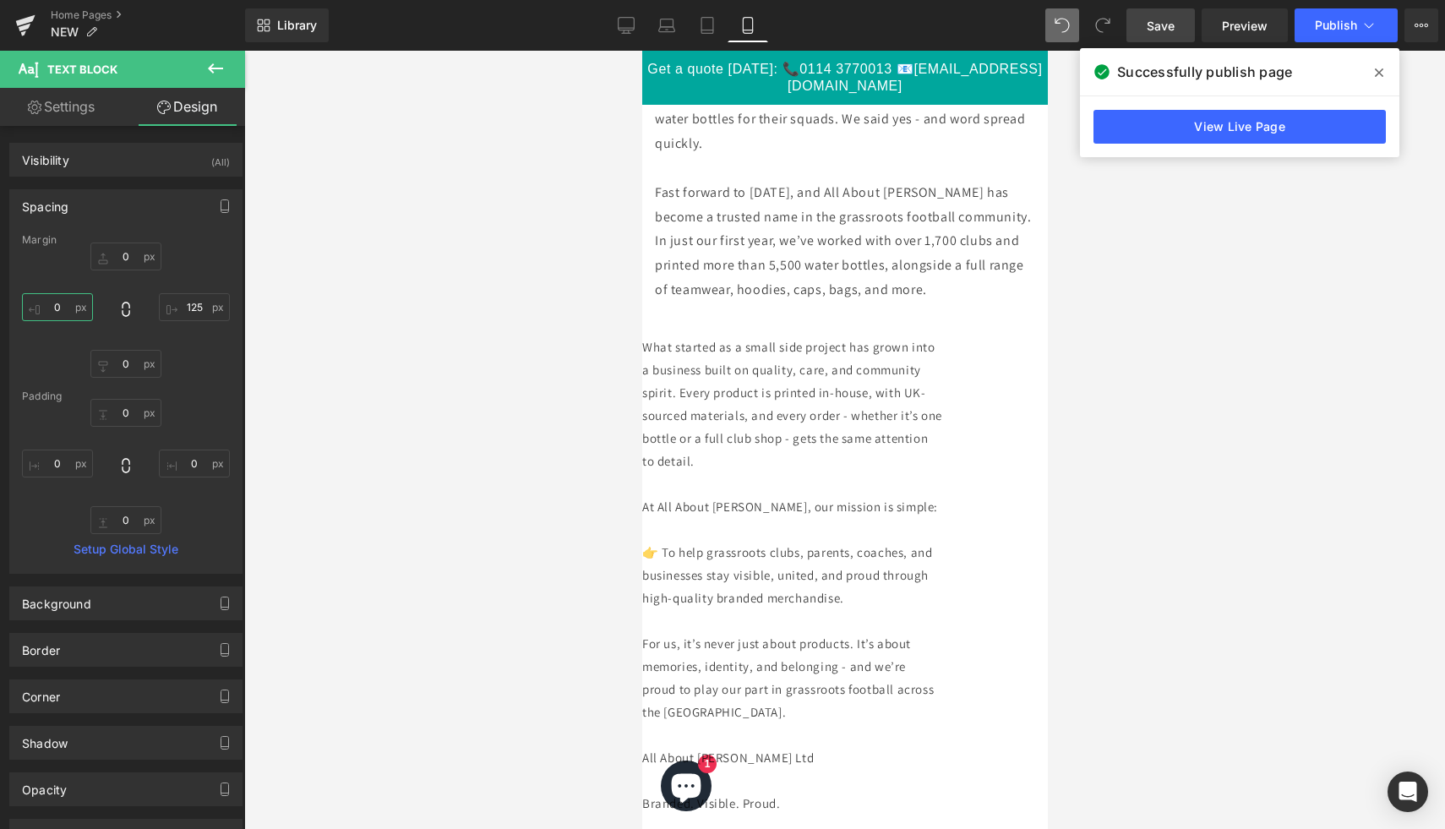
type input "5"
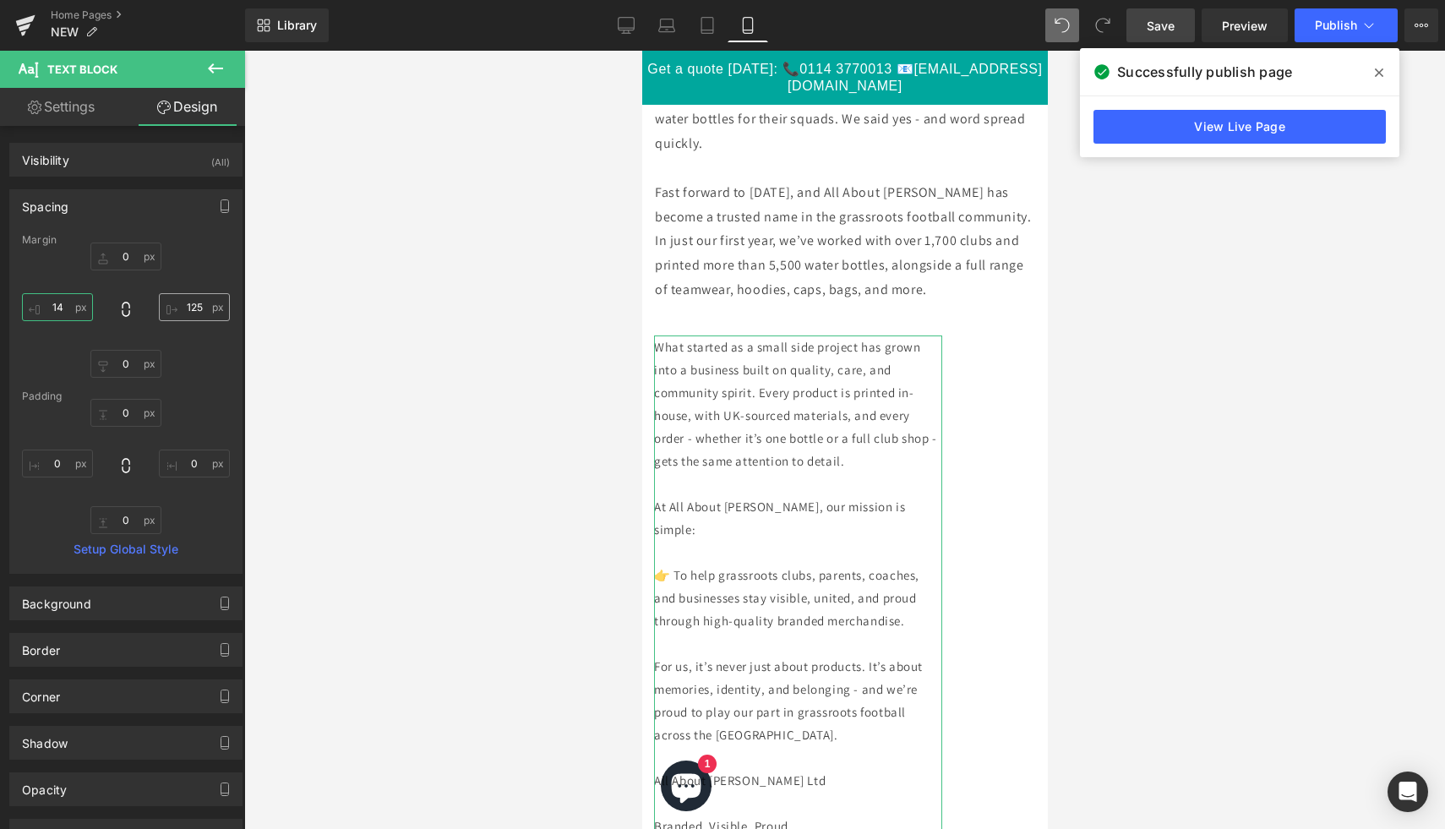
type input "14"
click at [188, 312] on input "125" at bounding box center [194, 307] width 71 height 28
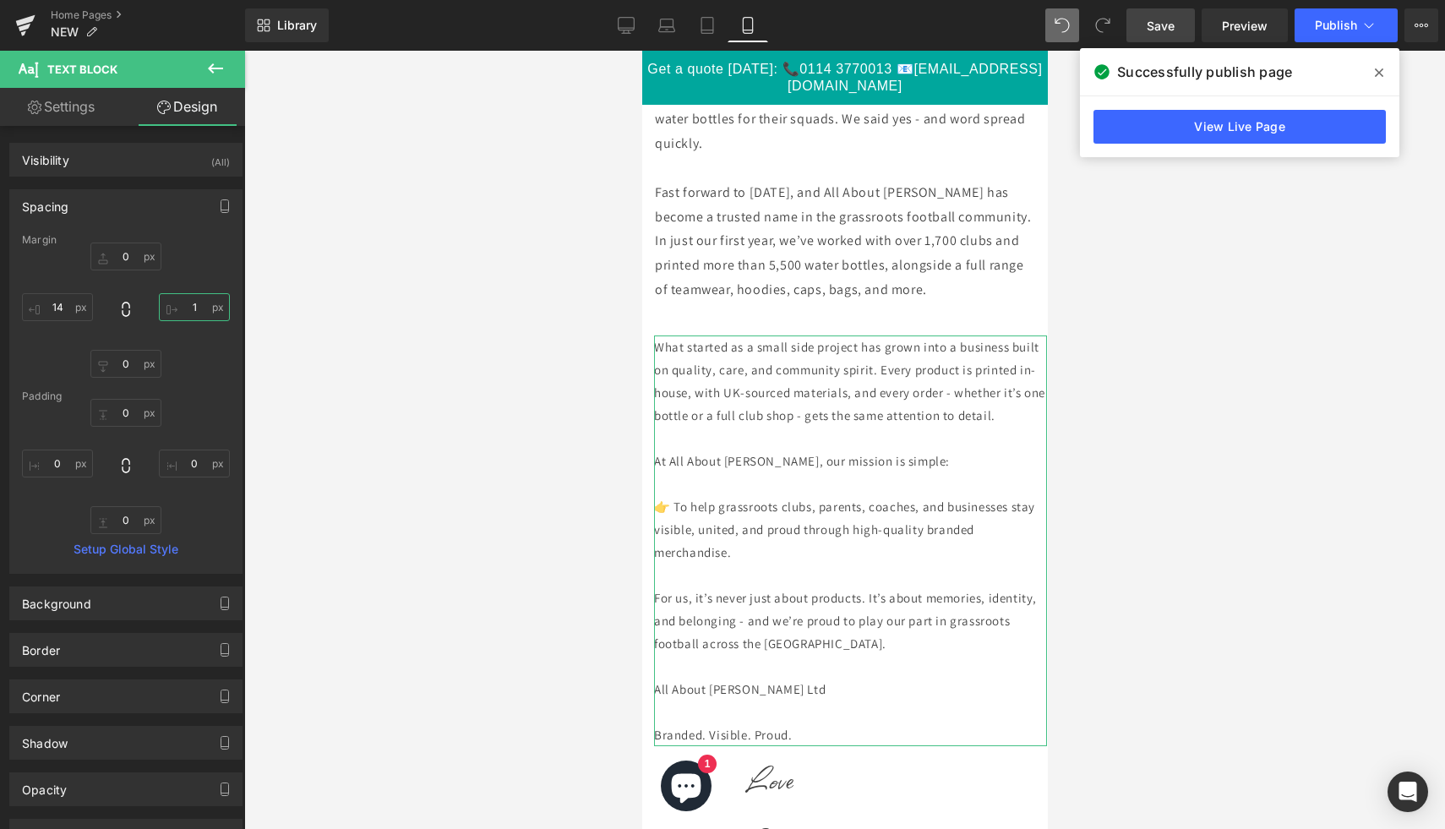
type input "14"
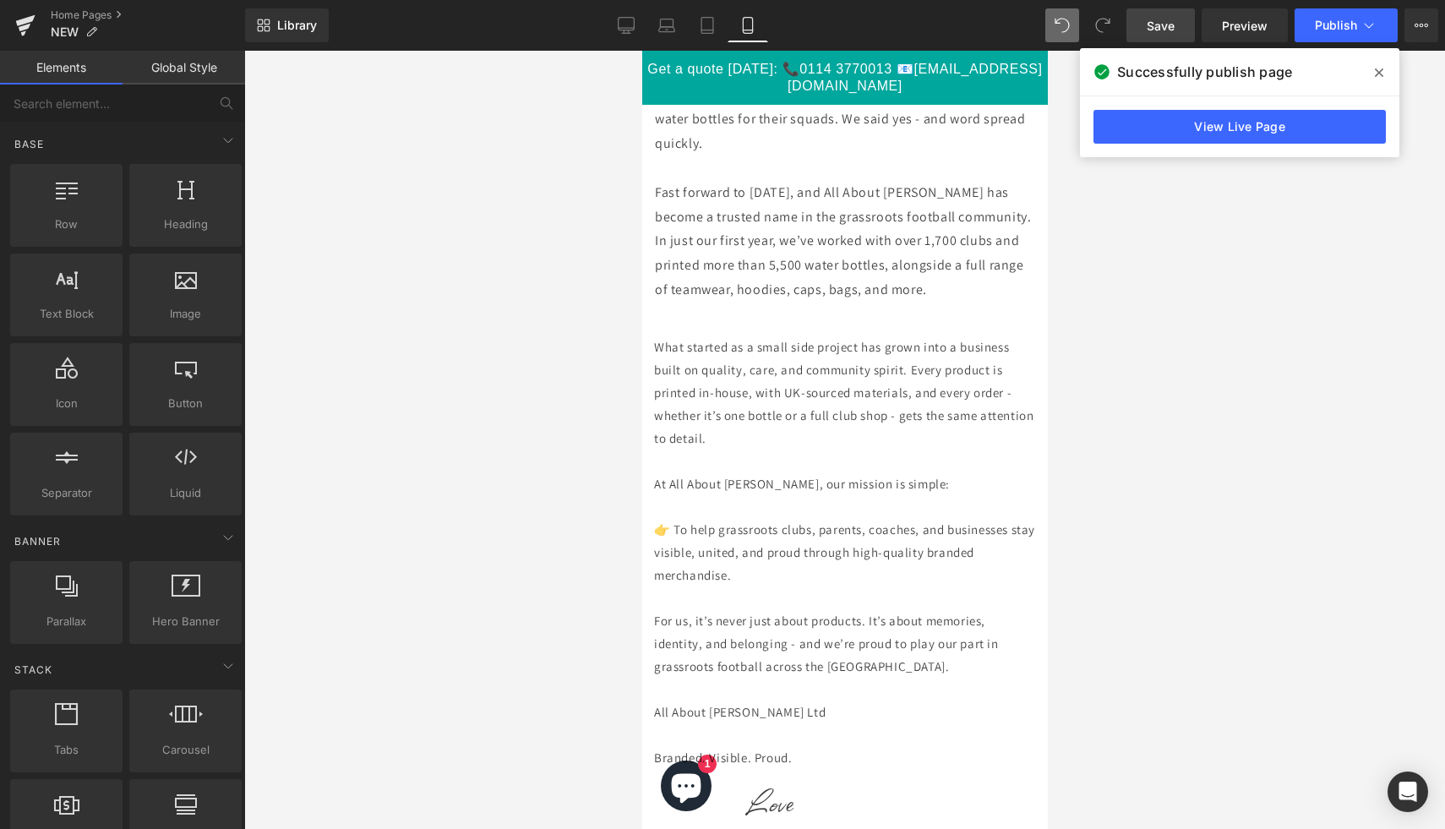
click at [1157, 508] on div at bounding box center [844, 440] width 1201 height 778
click at [708, 25] on icon at bounding box center [707, 25] width 17 height 17
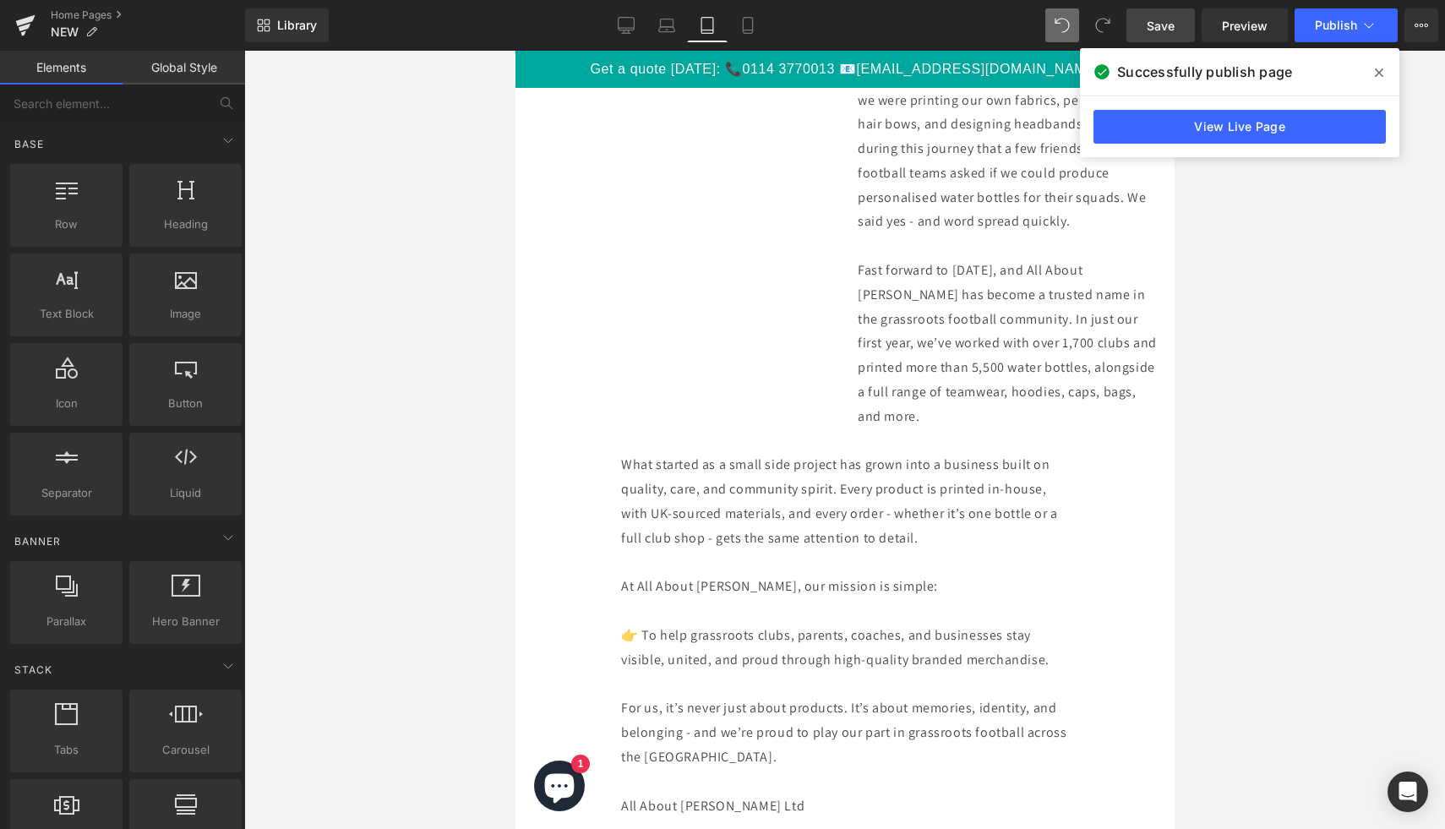
scroll to position [3750, 0]
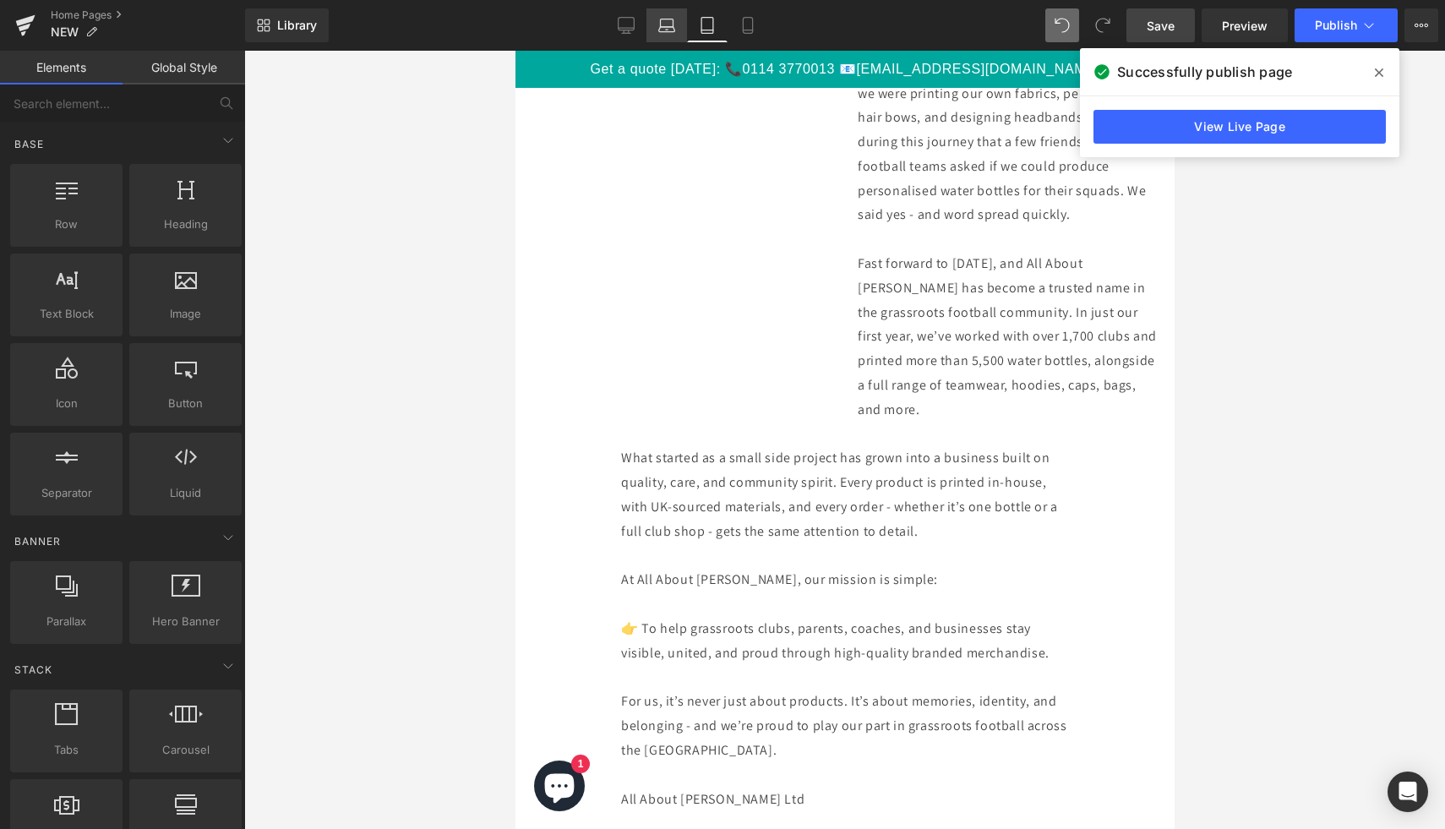
click at [661, 30] on icon at bounding box center [666, 25] width 17 height 17
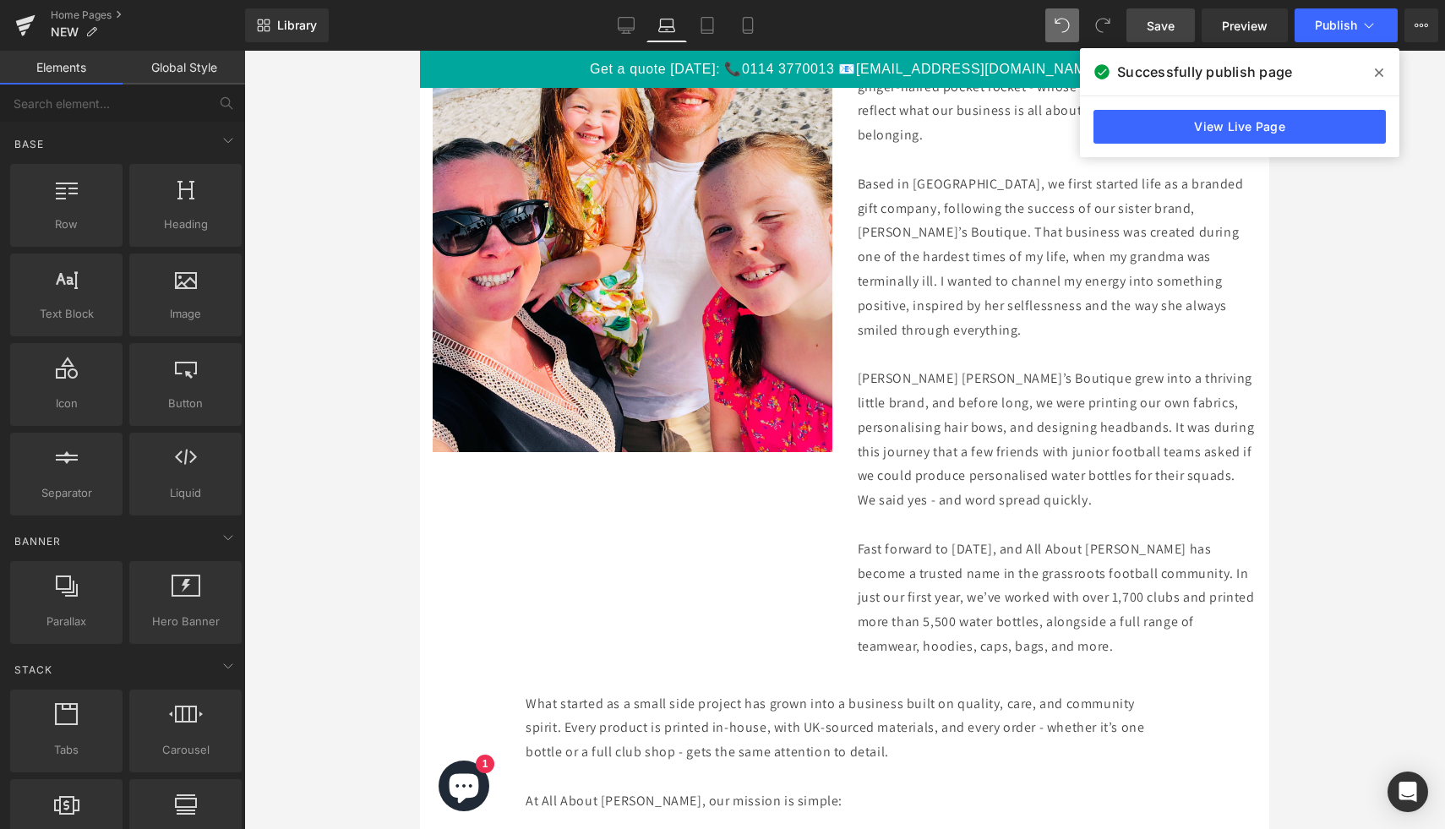
scroll to position [3756, 0]
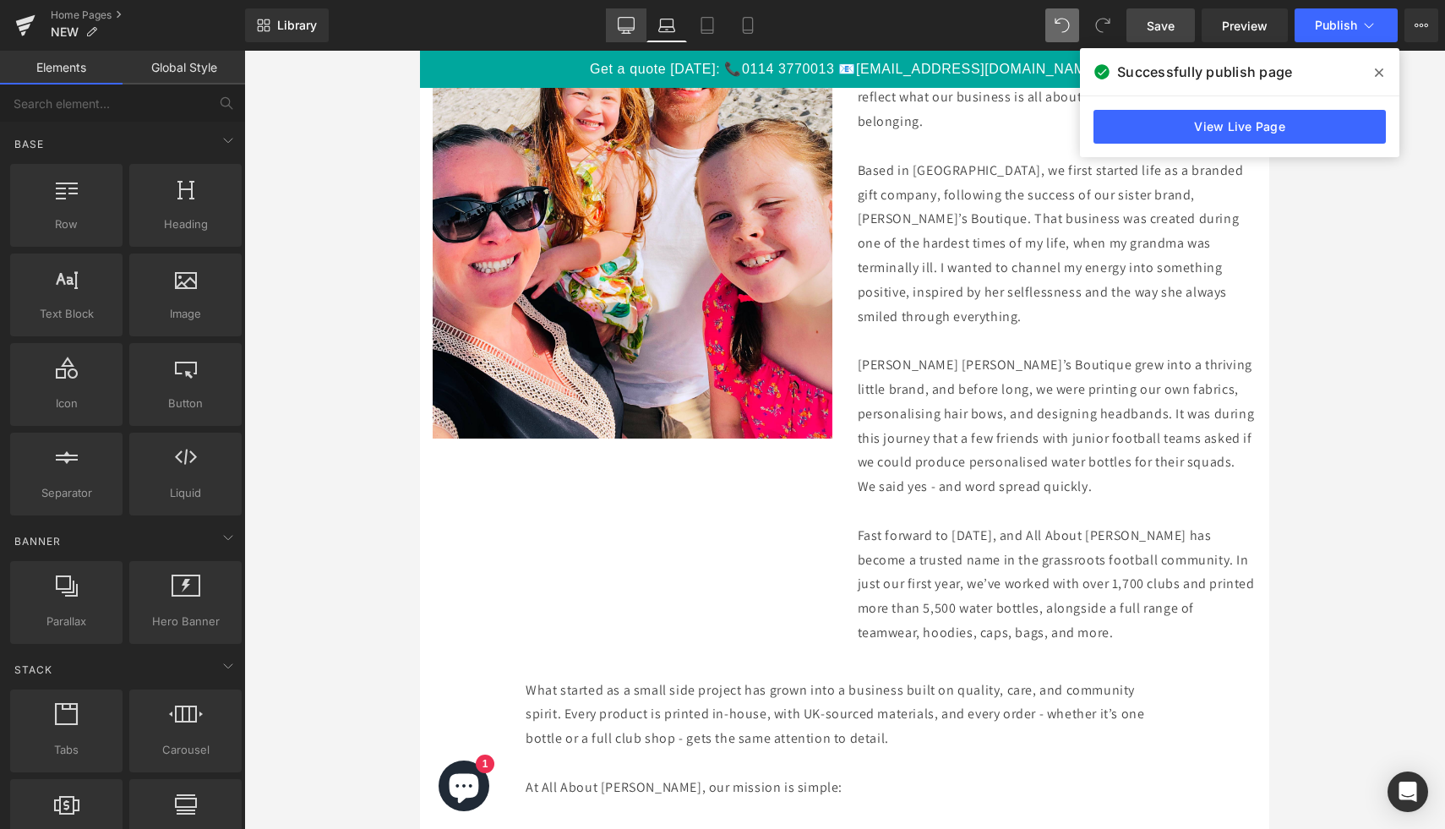
click at [630, 26] on icon at bounding box center [626, 25] width 17 height 17
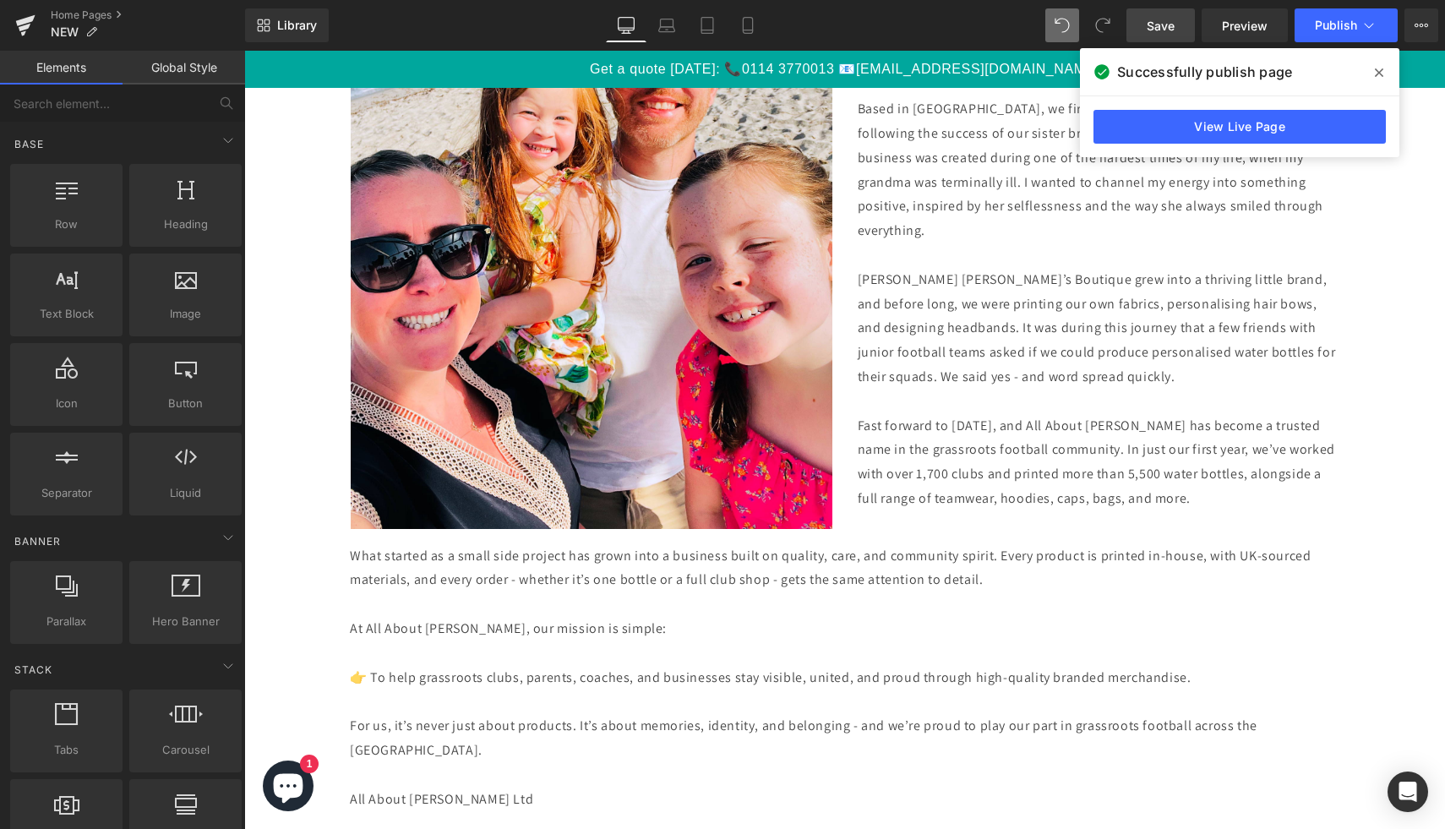
scroll to position [4498, 0]
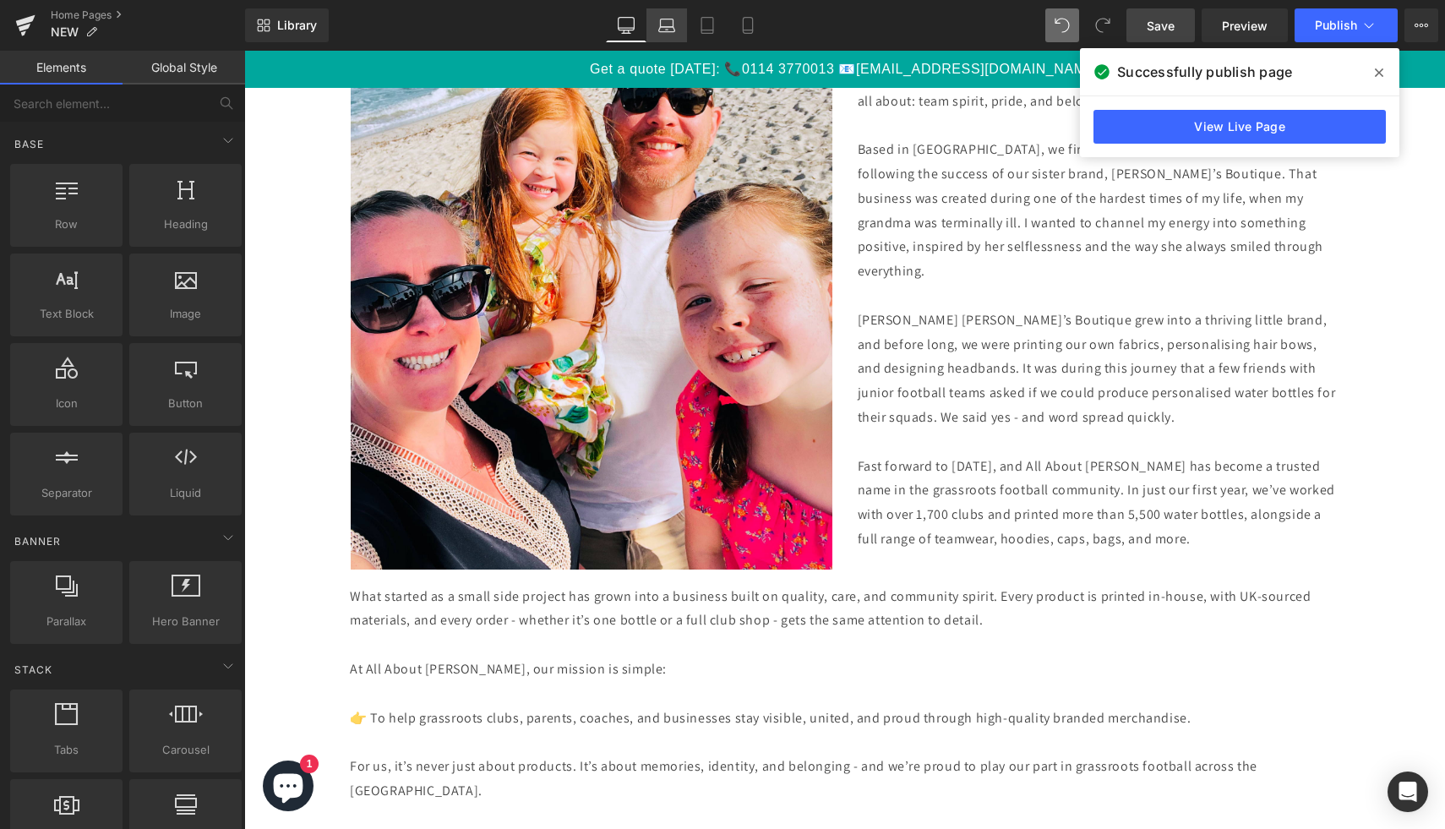
click at [672, 27] on icon at bounding box center [667, 29] width 16 height 5
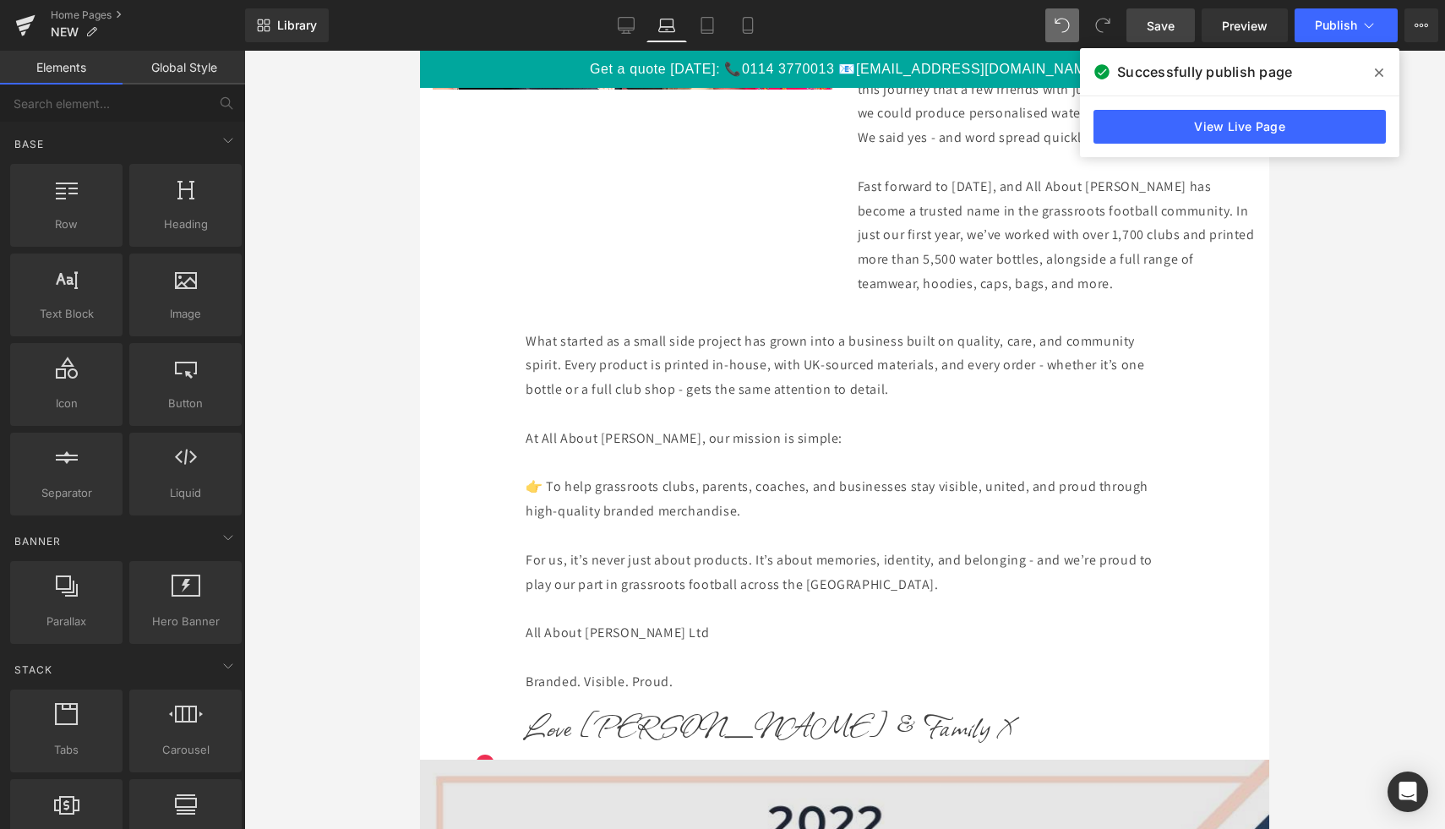
scroll to position [3894, 0]
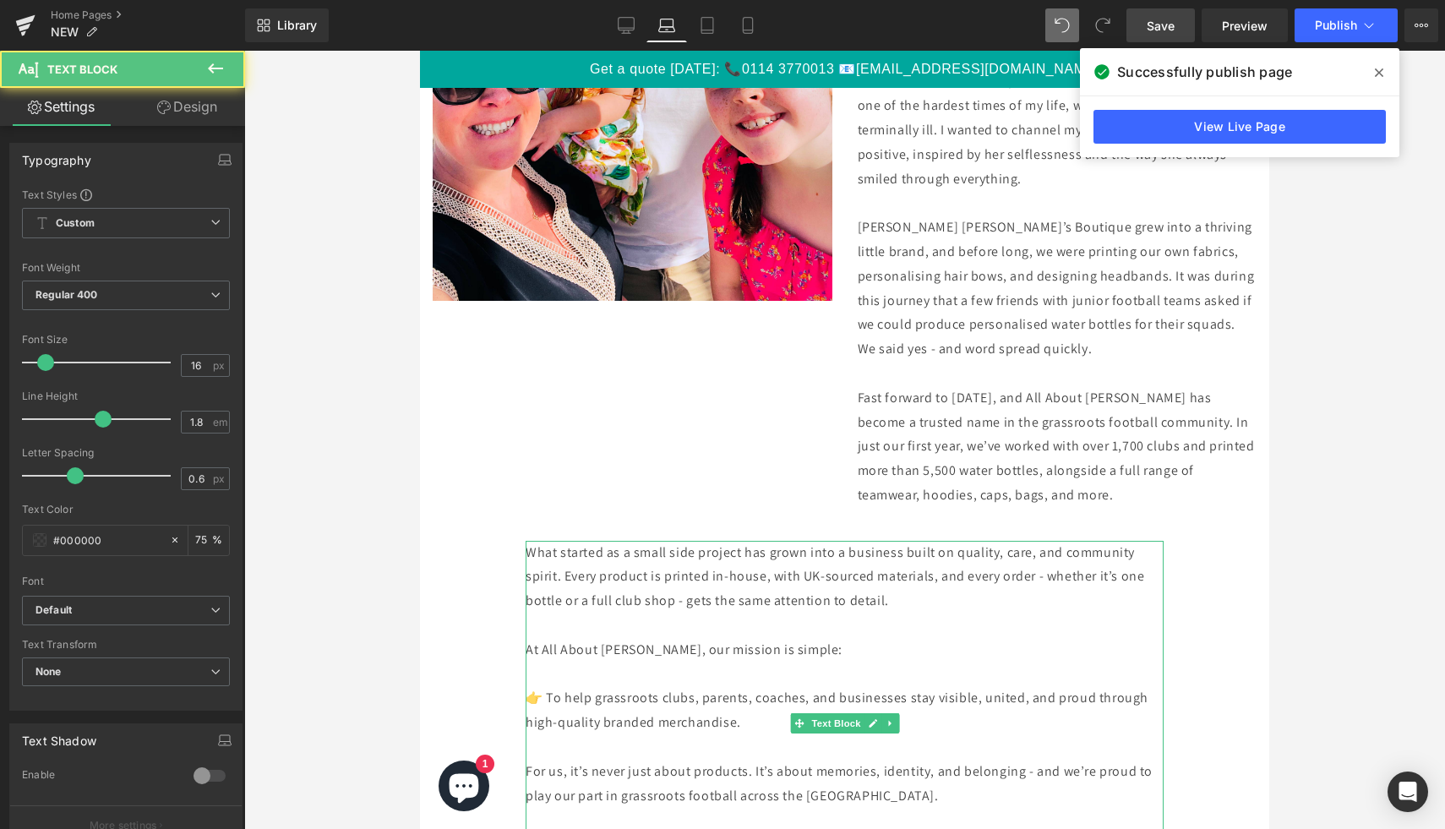
click at [799, 541] on p "What started as a small side project has grown into a business built on quality…" at bounding box center [845, 577] width 638 height 73
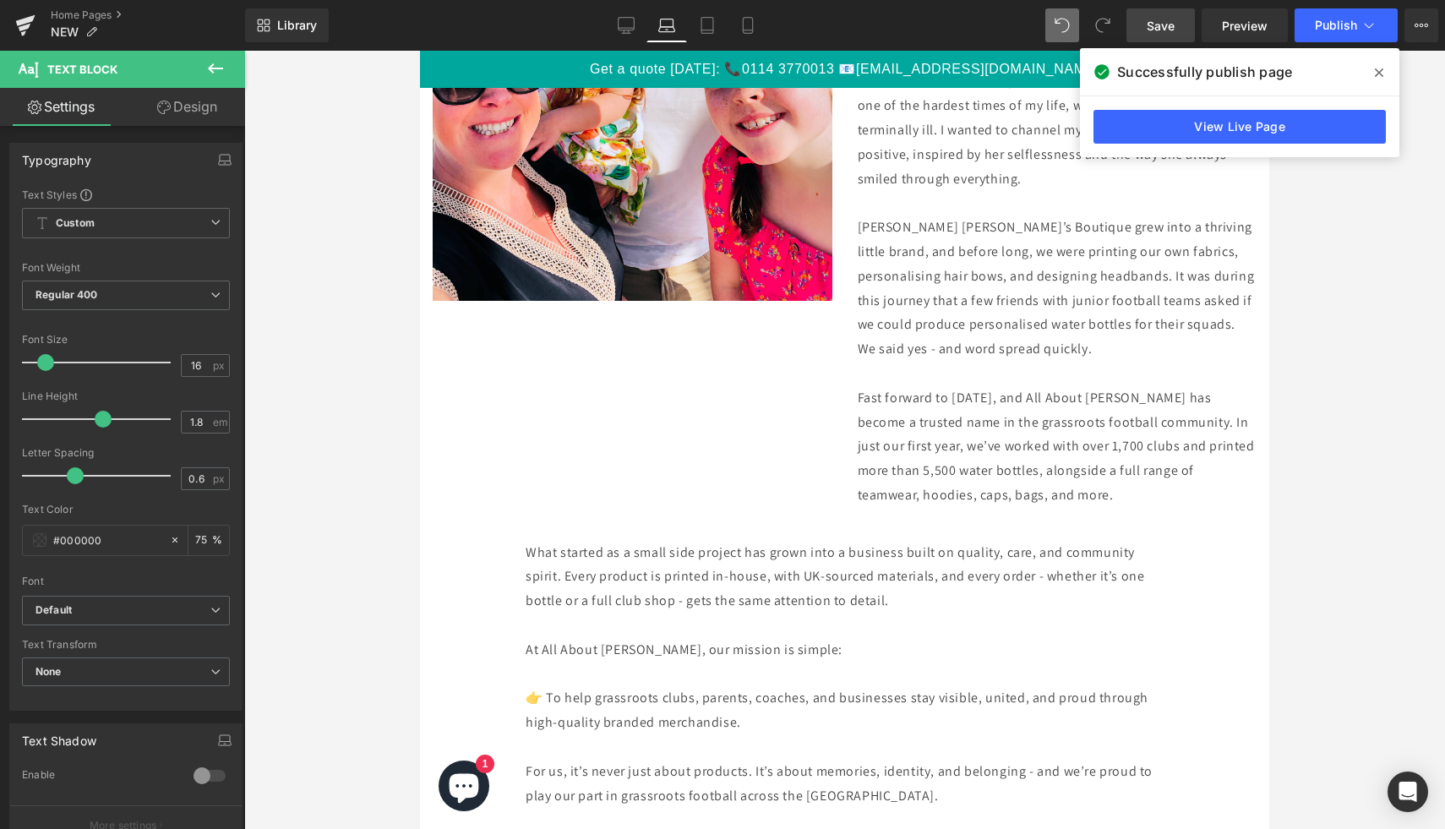
click at [185, 106] on link "Design" at bounding box center [187, 107] width 123 height 38
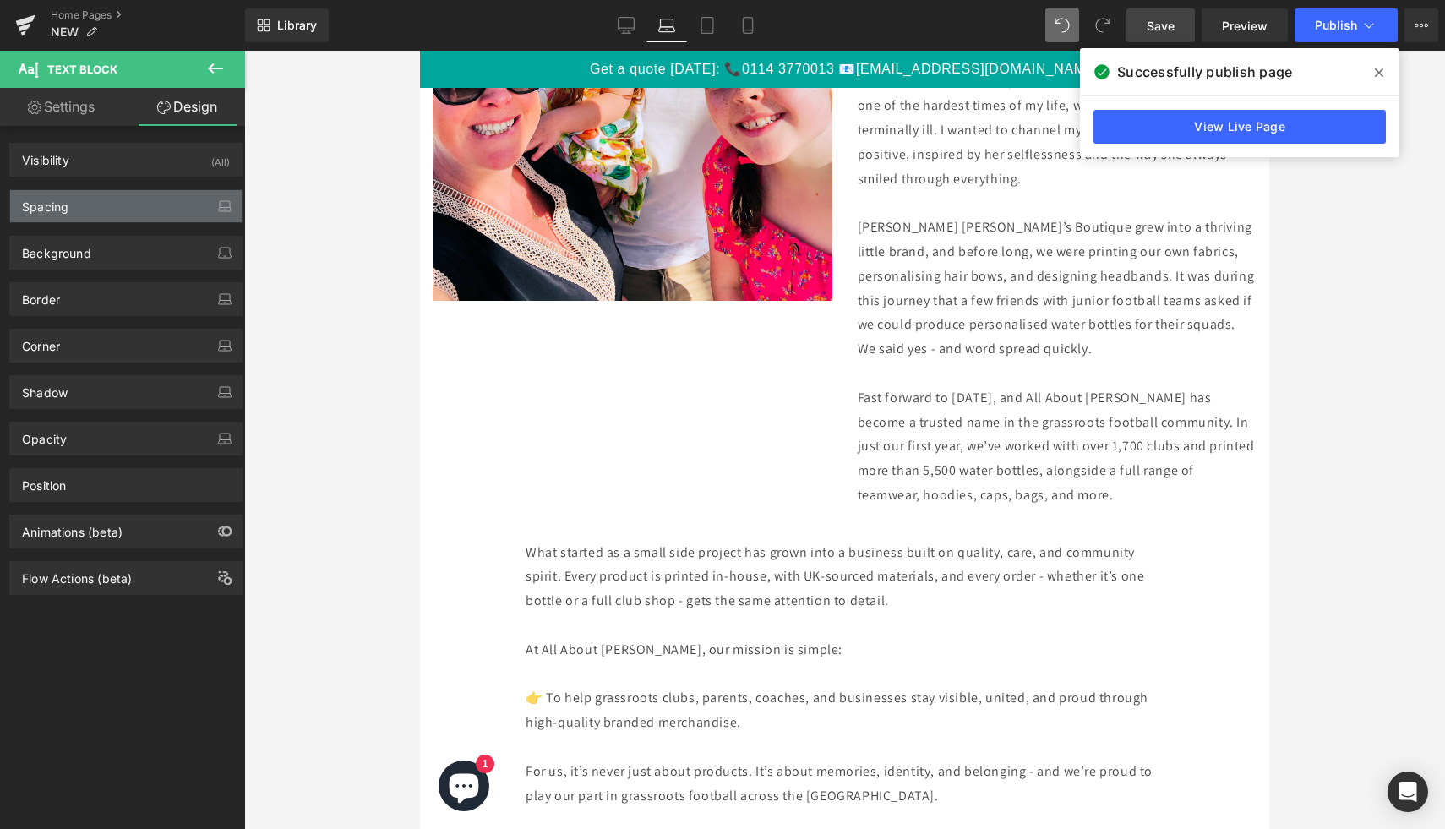
click at [134, 216] on div "Spacing" at bounding box center [126, 206] width 232 height 32
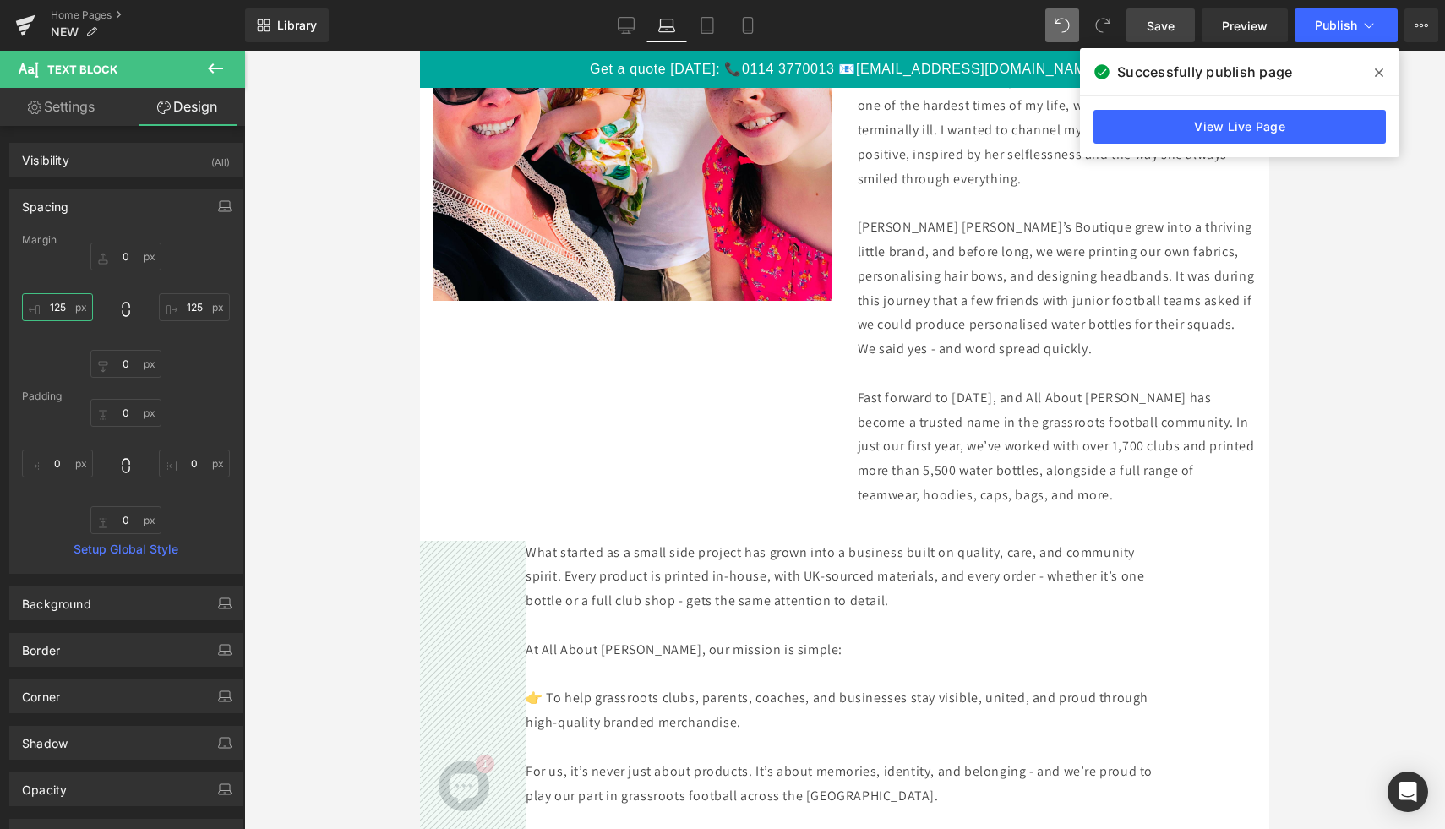
click at [68, 314] on input "125" at bounding box center [57, 307] width 71 height 28
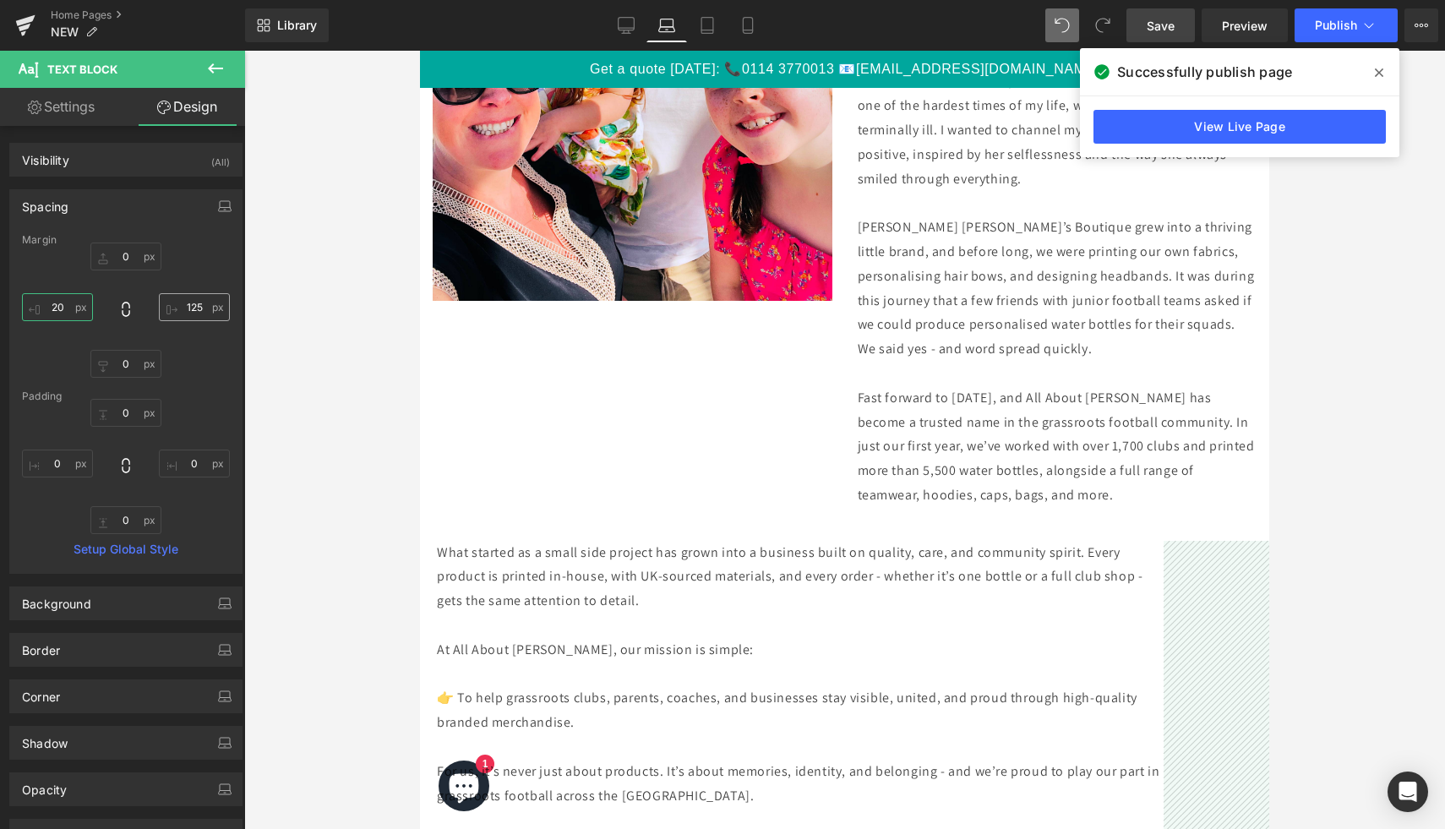
type input "20"
click at [188, 308] on input "125" at bounding box center [194, 307] width 71 height 28
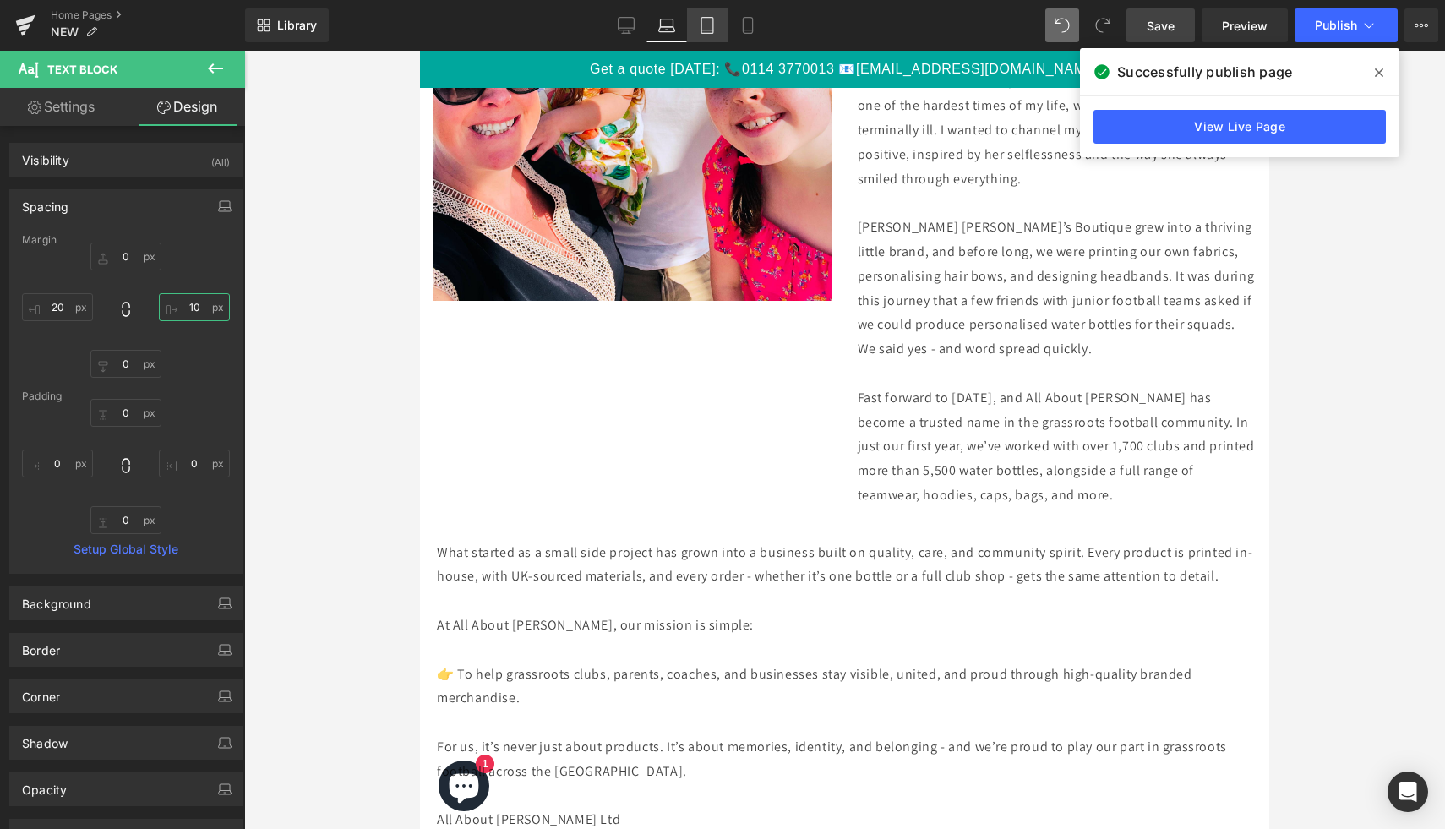
type input "10"
click at [712, 25] on icon at bounding box center [707, 25] width 17 height 17
type input "0"
type input "125"
type input "0"
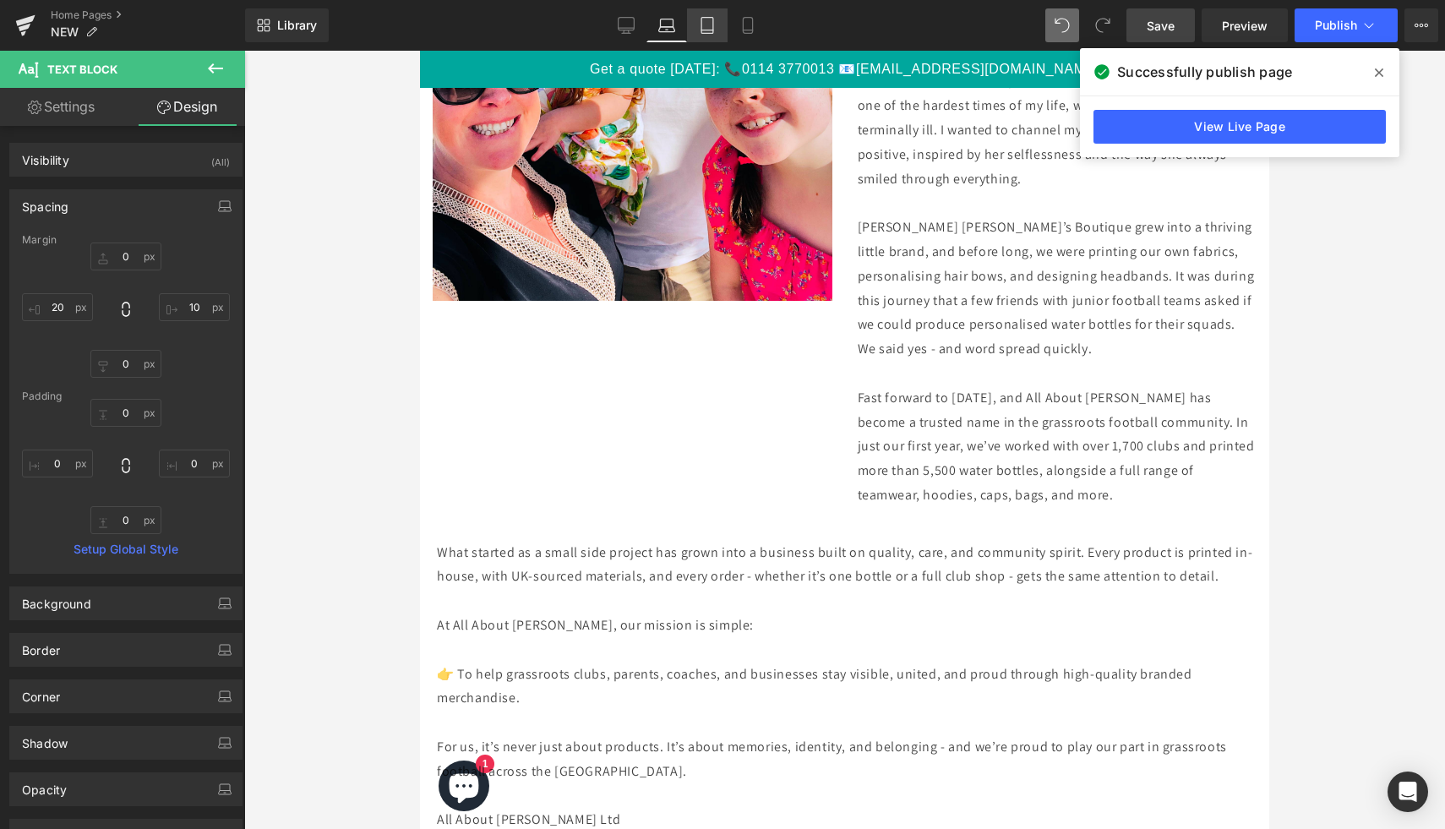
type input "125"
type input "0"
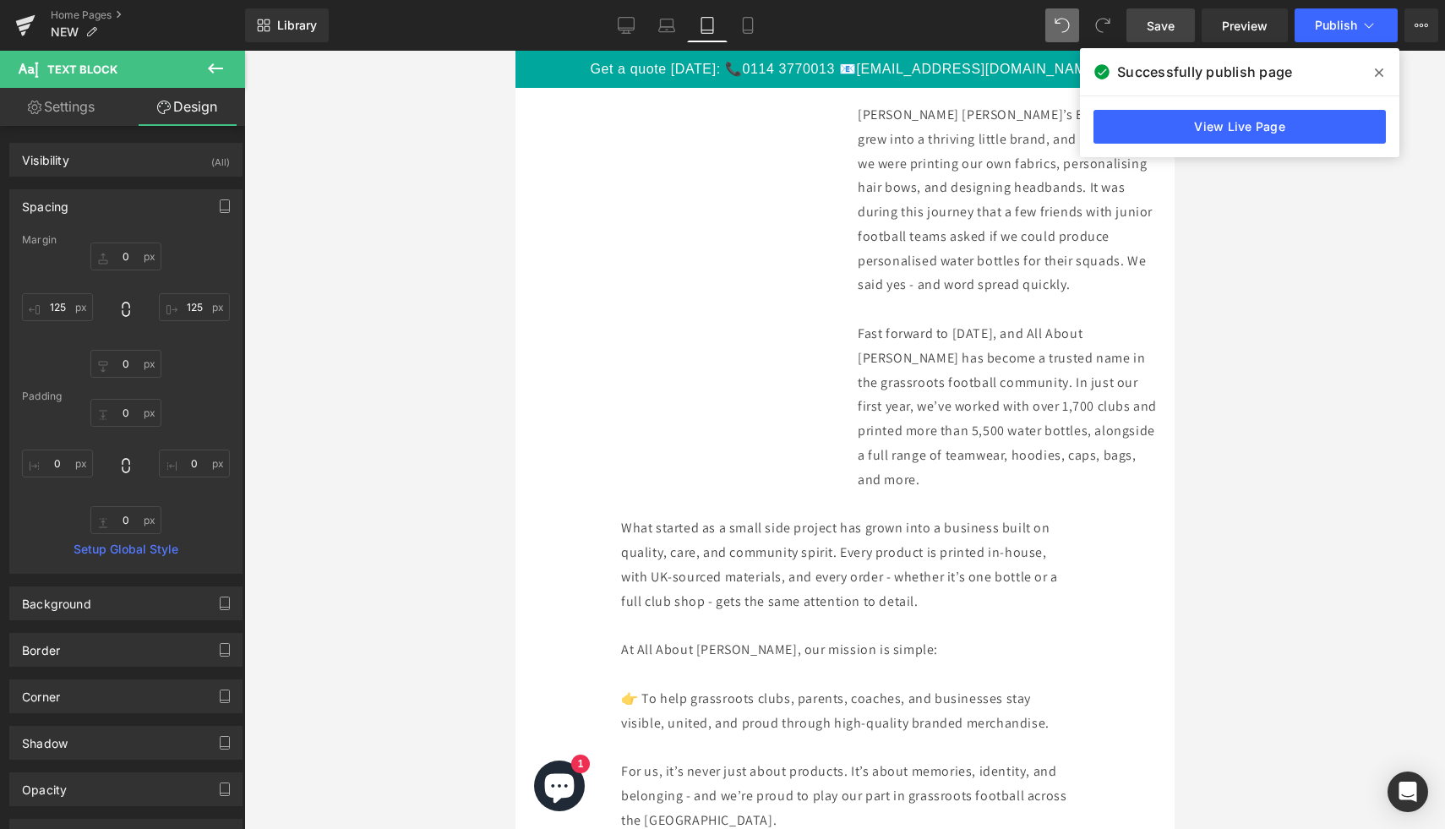
scroll to position [3680, 0]
click at [677, 581] on p "What started as a small side project has grown into a business built on quality…" at bounding box center [844, 564] width 448 height 97
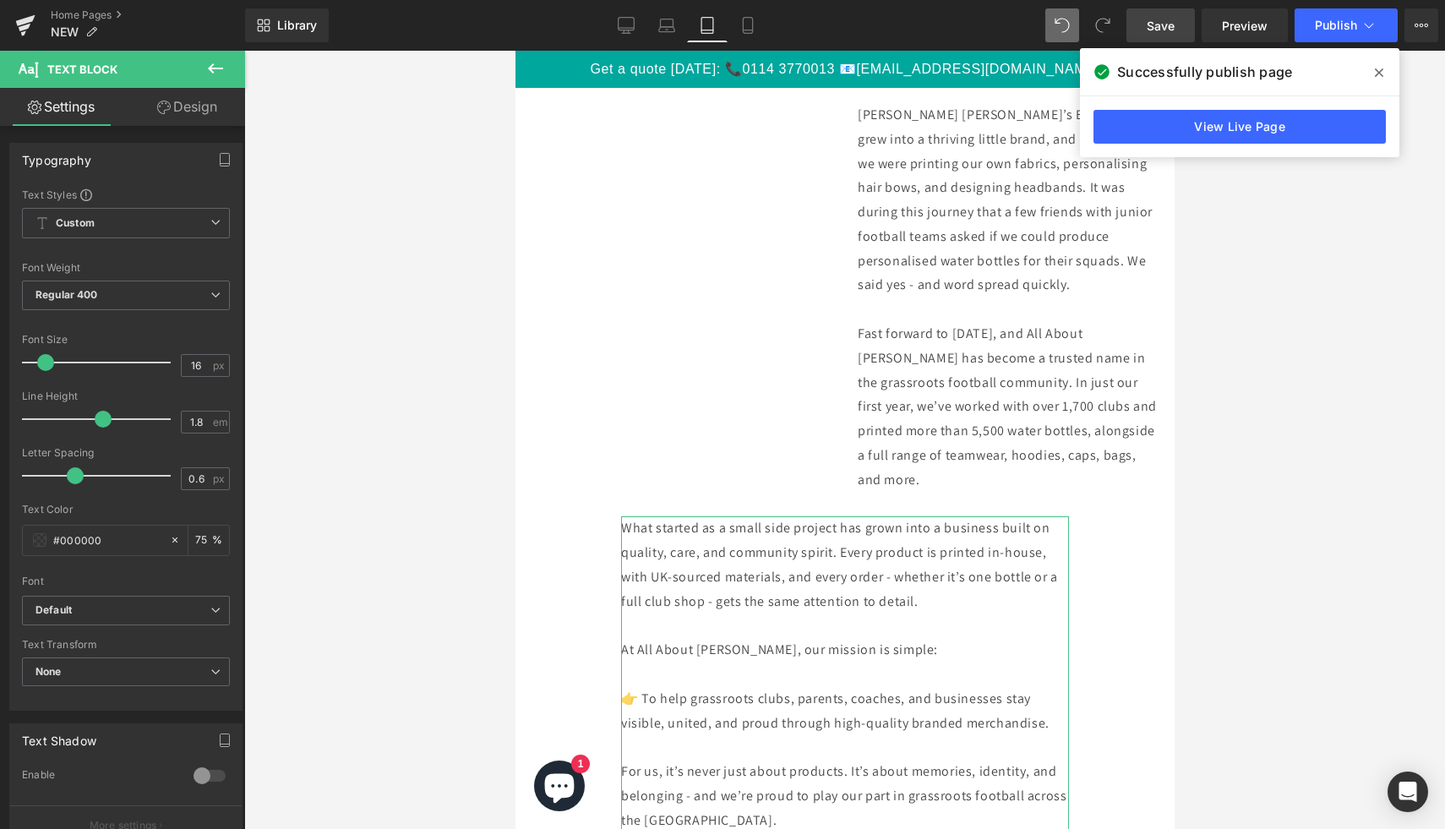
click at [210, 96] on link "Design" at bounding box center [187, 107] width 123 height 38
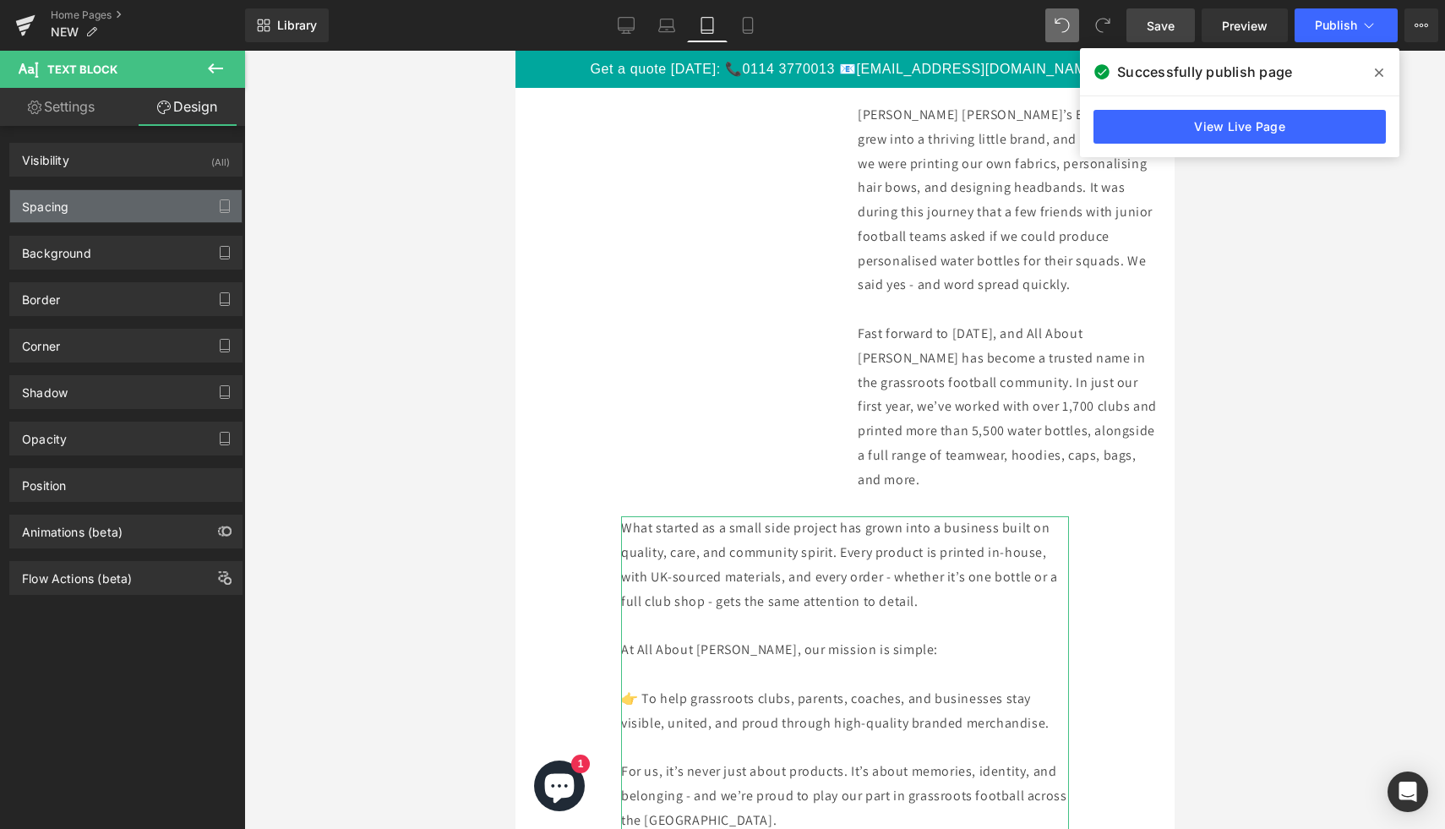
click at [129, 215] on div "Spacing" at bounding box center [126, 206] width 232 height 32
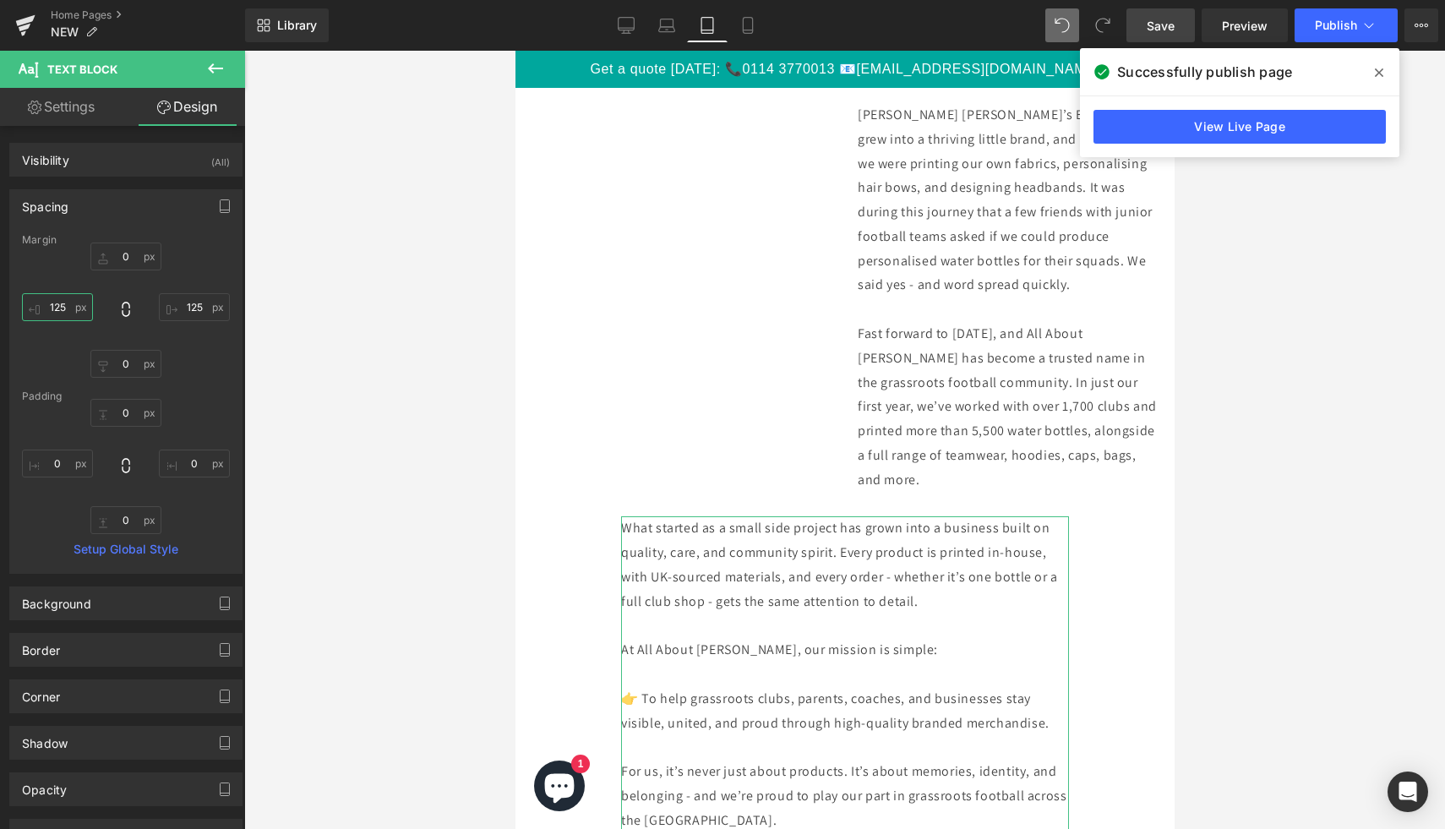
click at [61, 309] on input "125" at bounding box center [57, 307] width 71 height 28
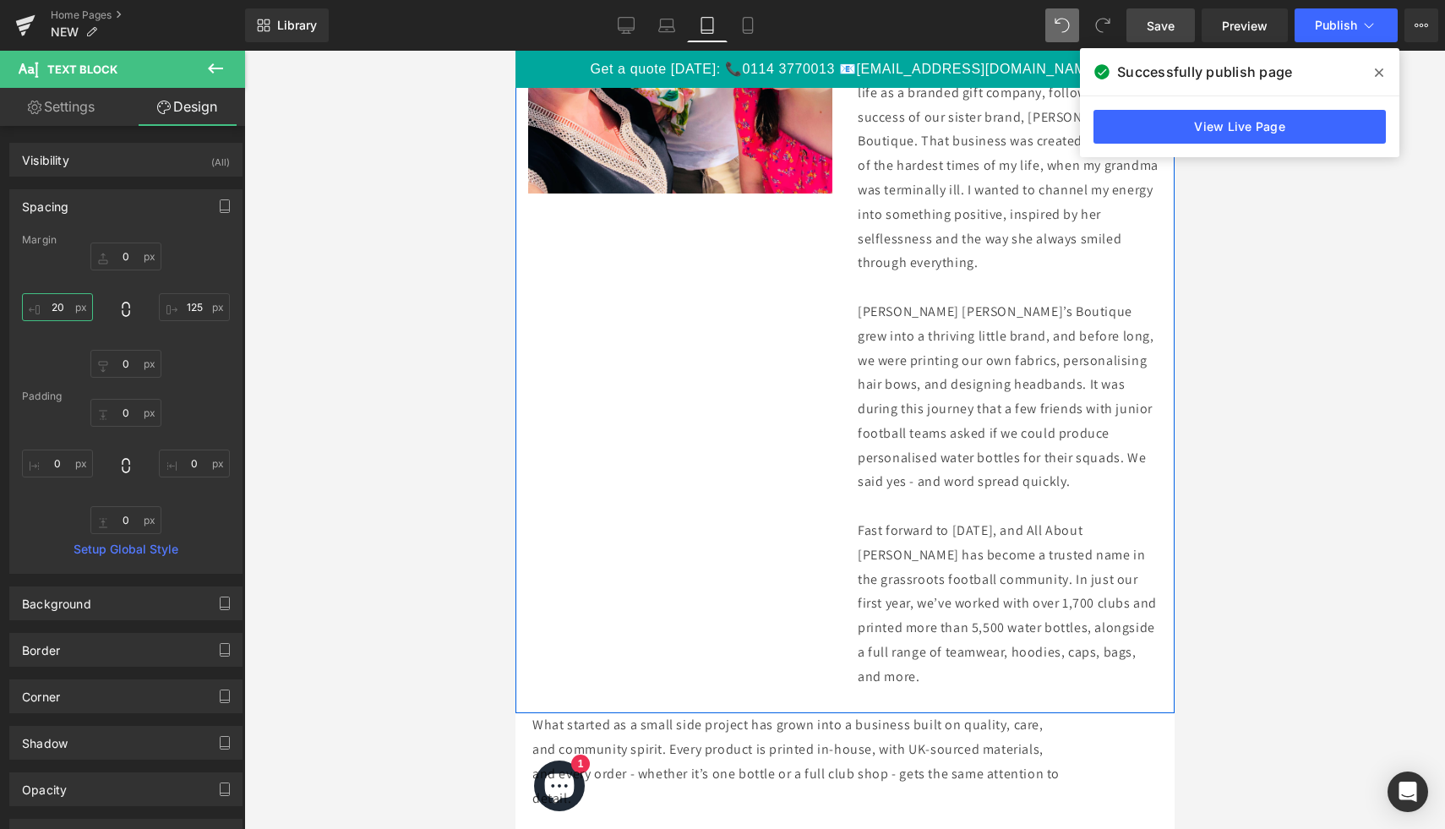
scroll to position [3588, 0]
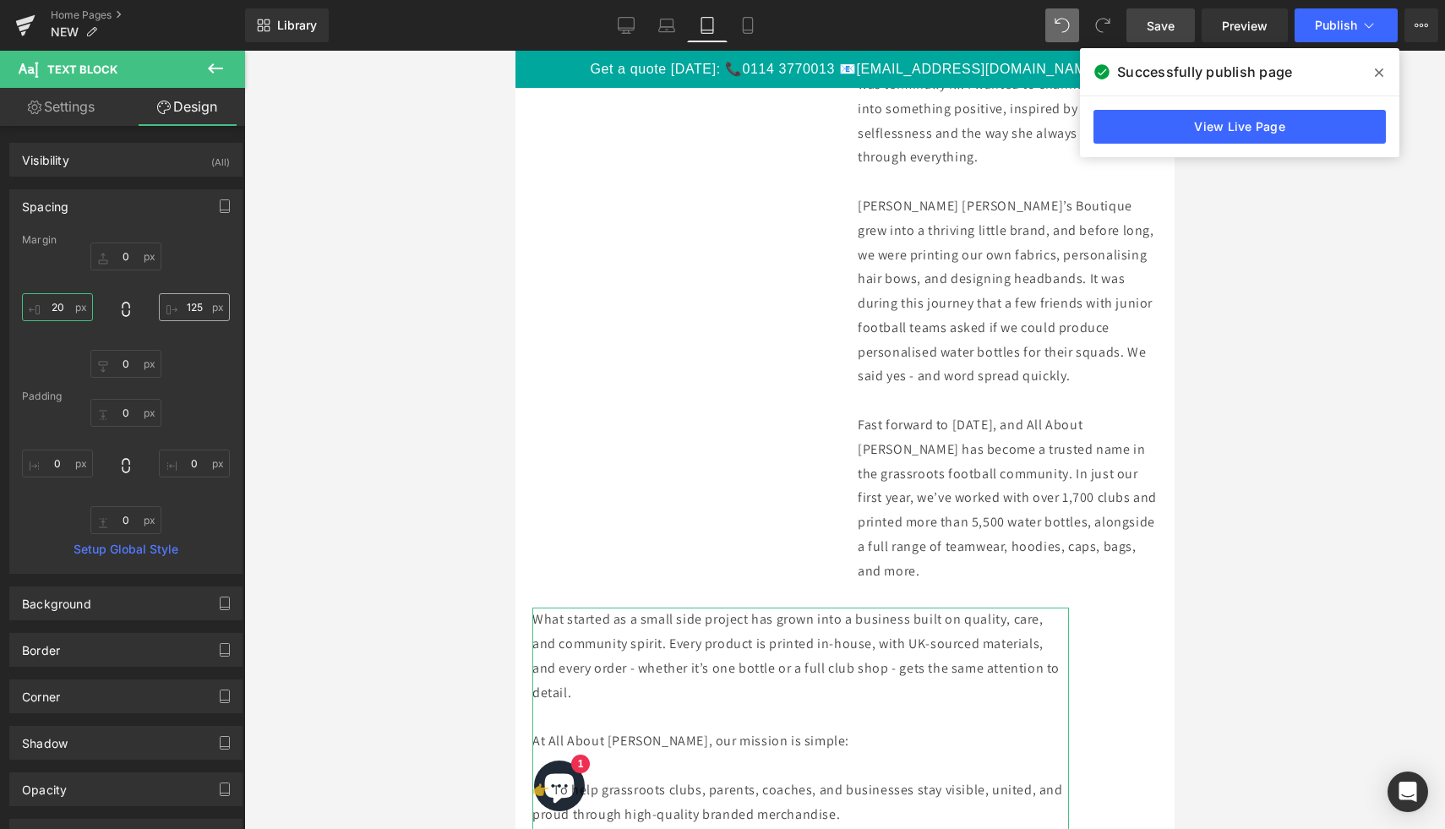
type input "20"
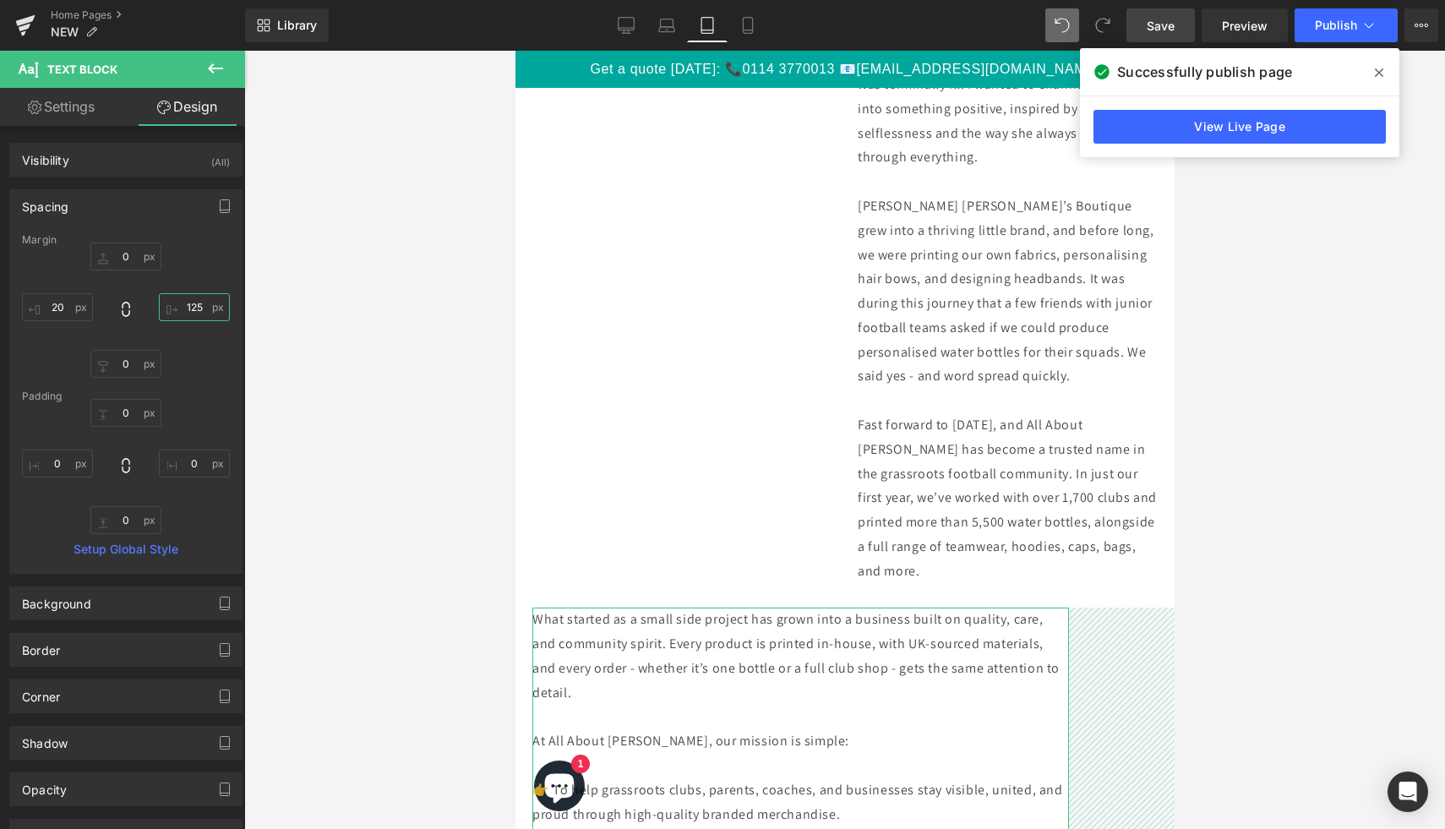
click at [199, 307] on input "125" at bounding box center [194, 307] width 71 height 28
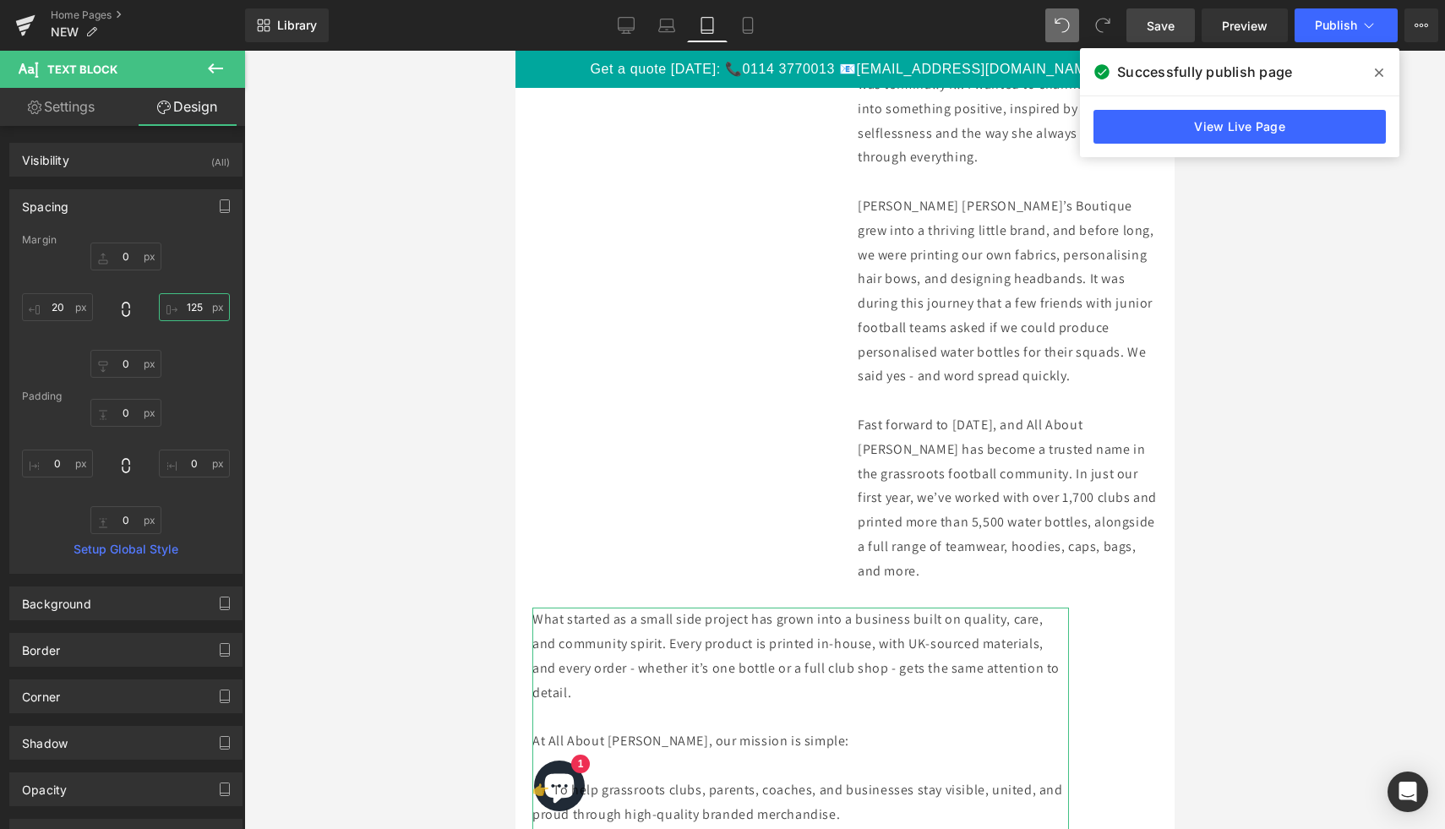
type input "1"
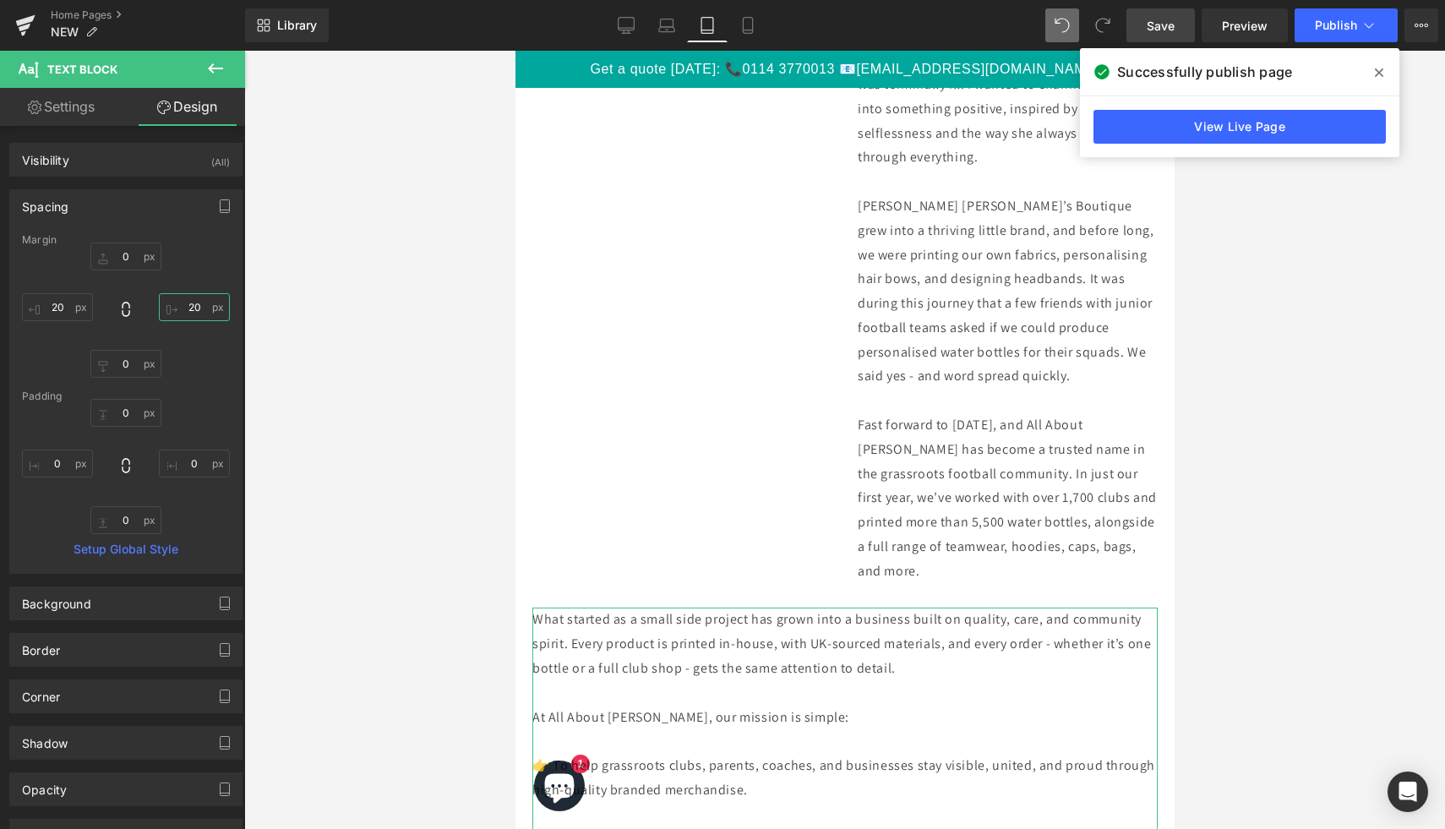
type input "20"
click at [1236, 570] on div at bounding box center [844, 440] width 1201 height 778
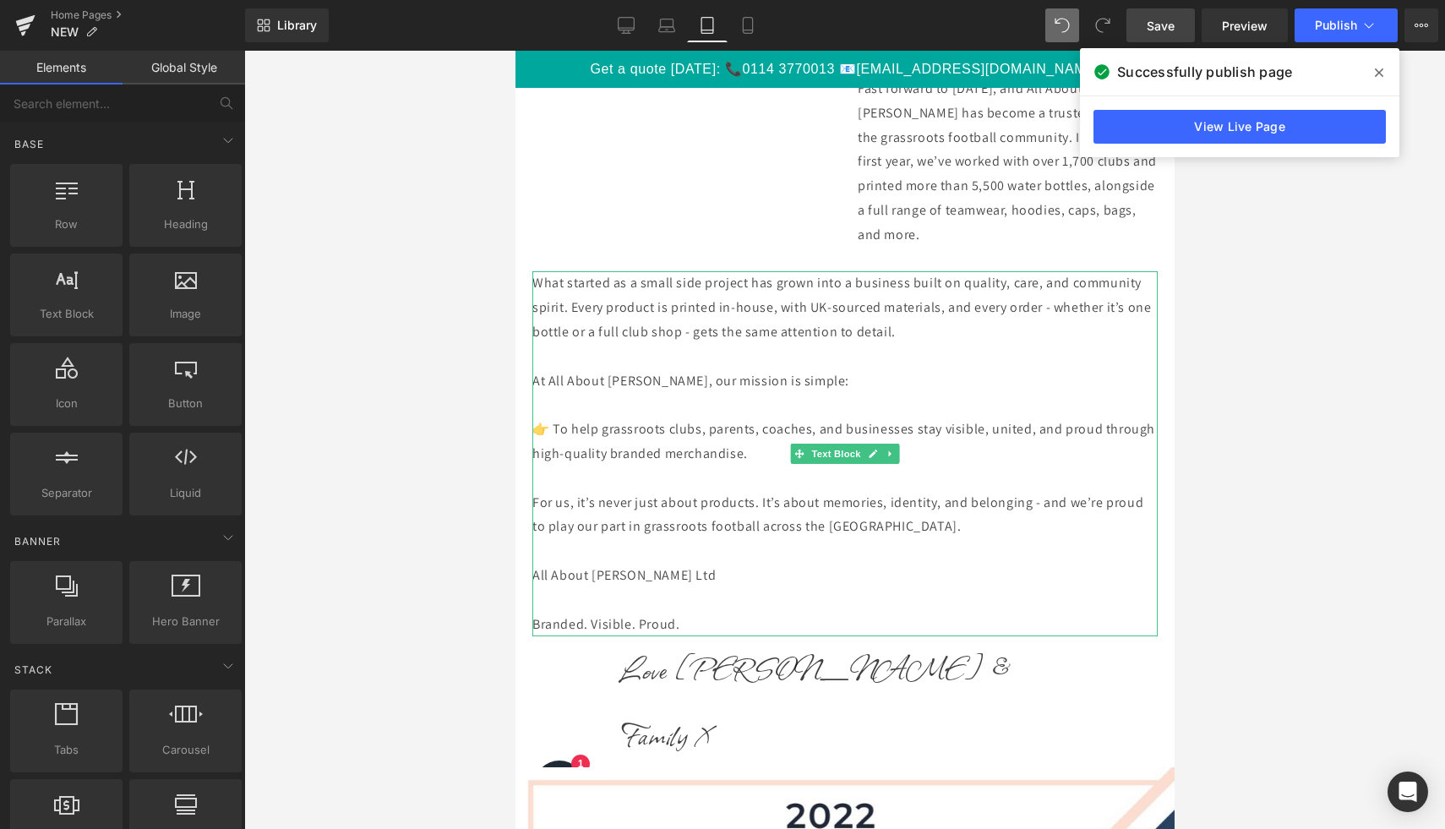
scroll to position [3923, 0]
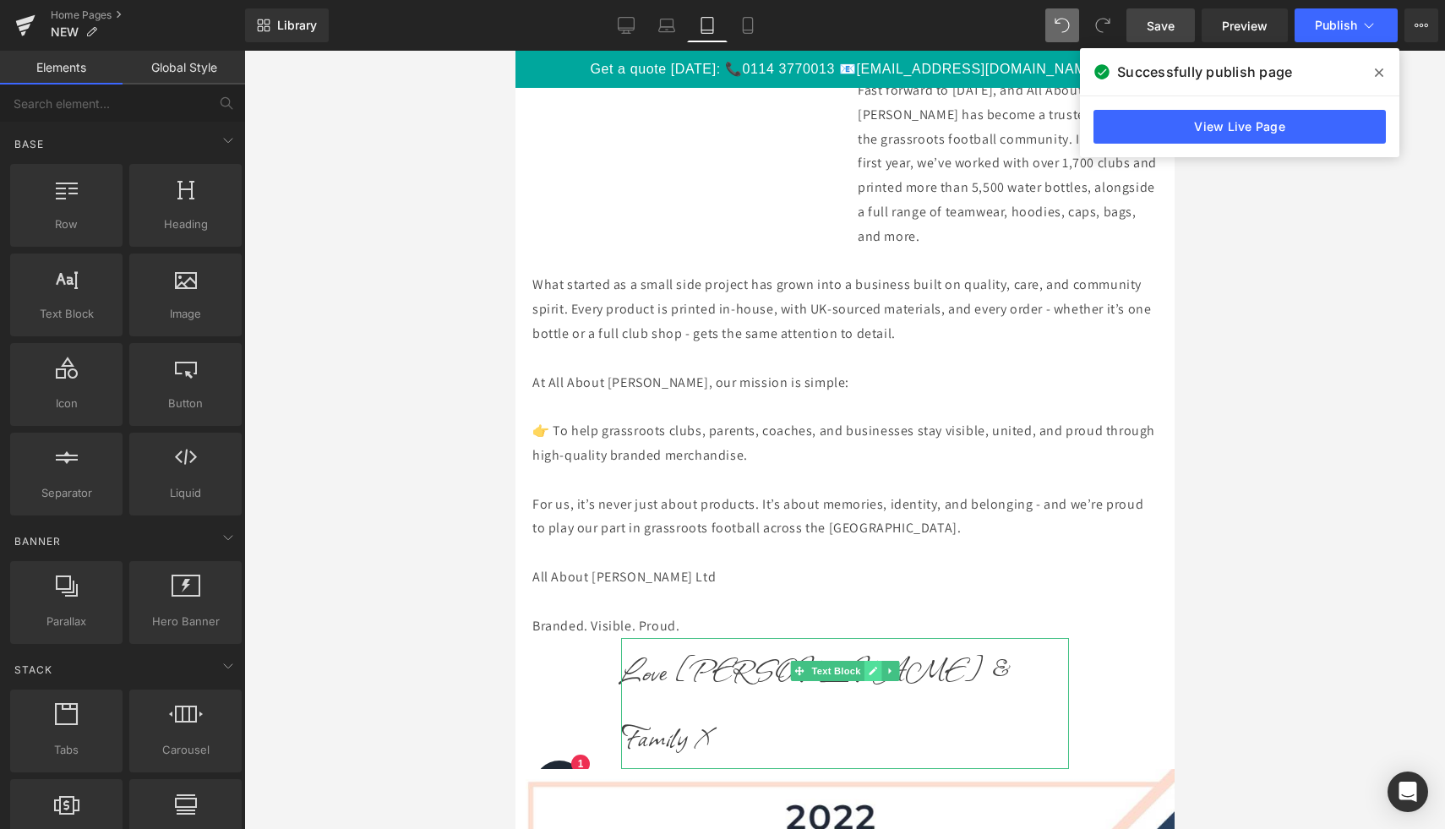
click at [878, 668] on link at bounding box center [873, 671] width 18 height 20
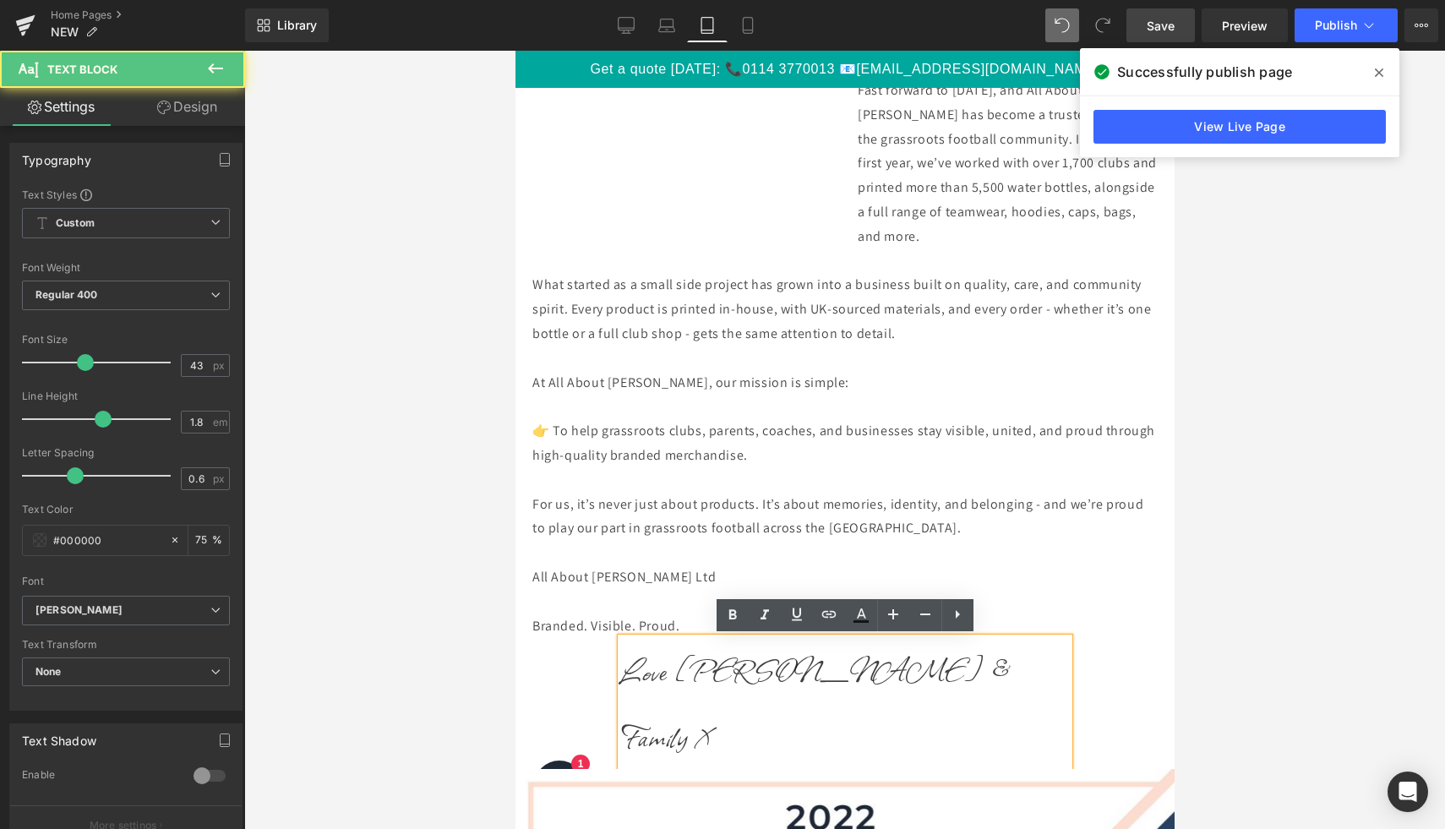
click at [708, 673] on p "Love [PERSON_NAME] & Family X" at bounding box center [844, 703] width 448 height 131
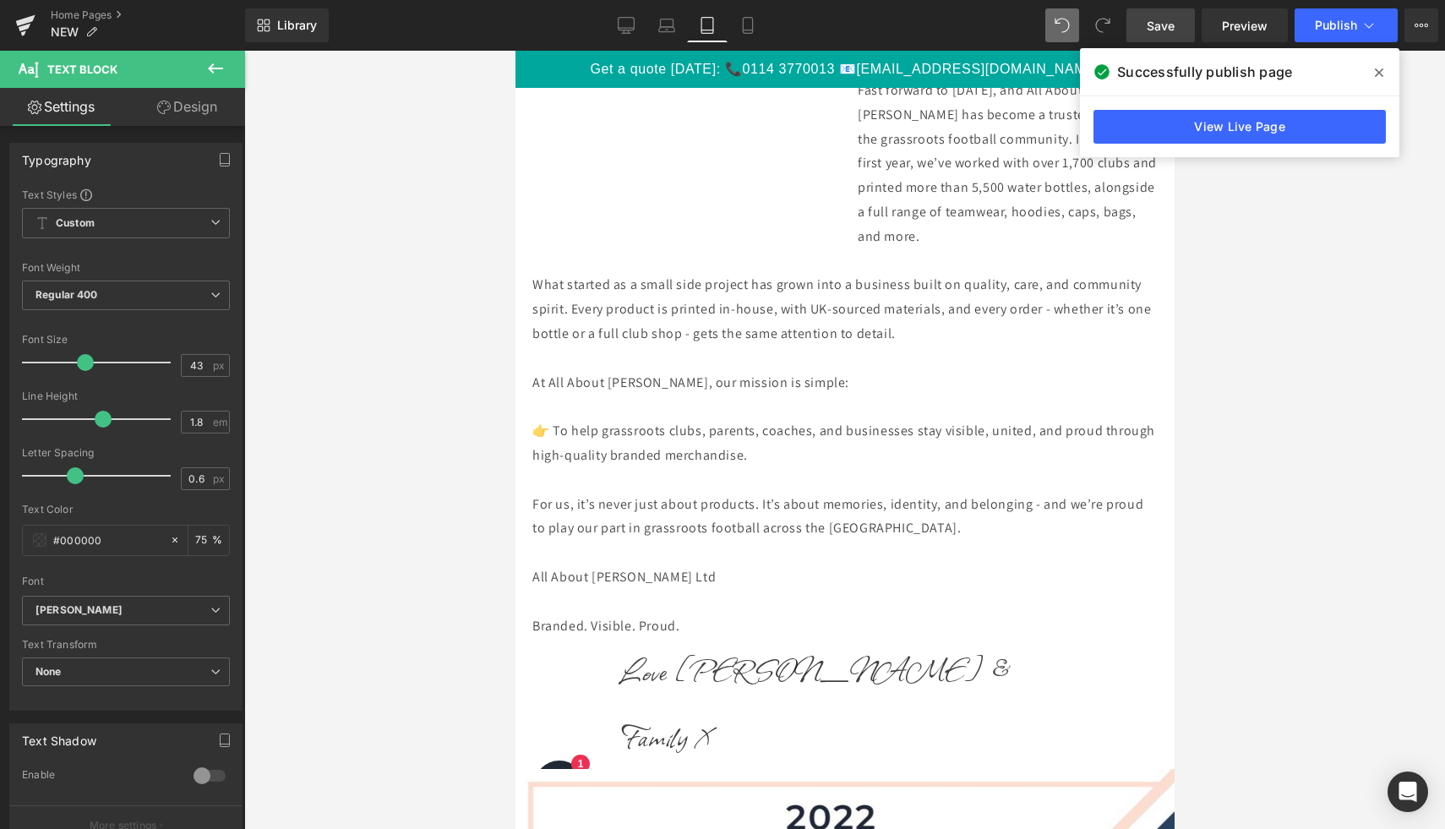
click at [200, 123] on link "Design" at bounding box center [187, 107] width 123 height 38
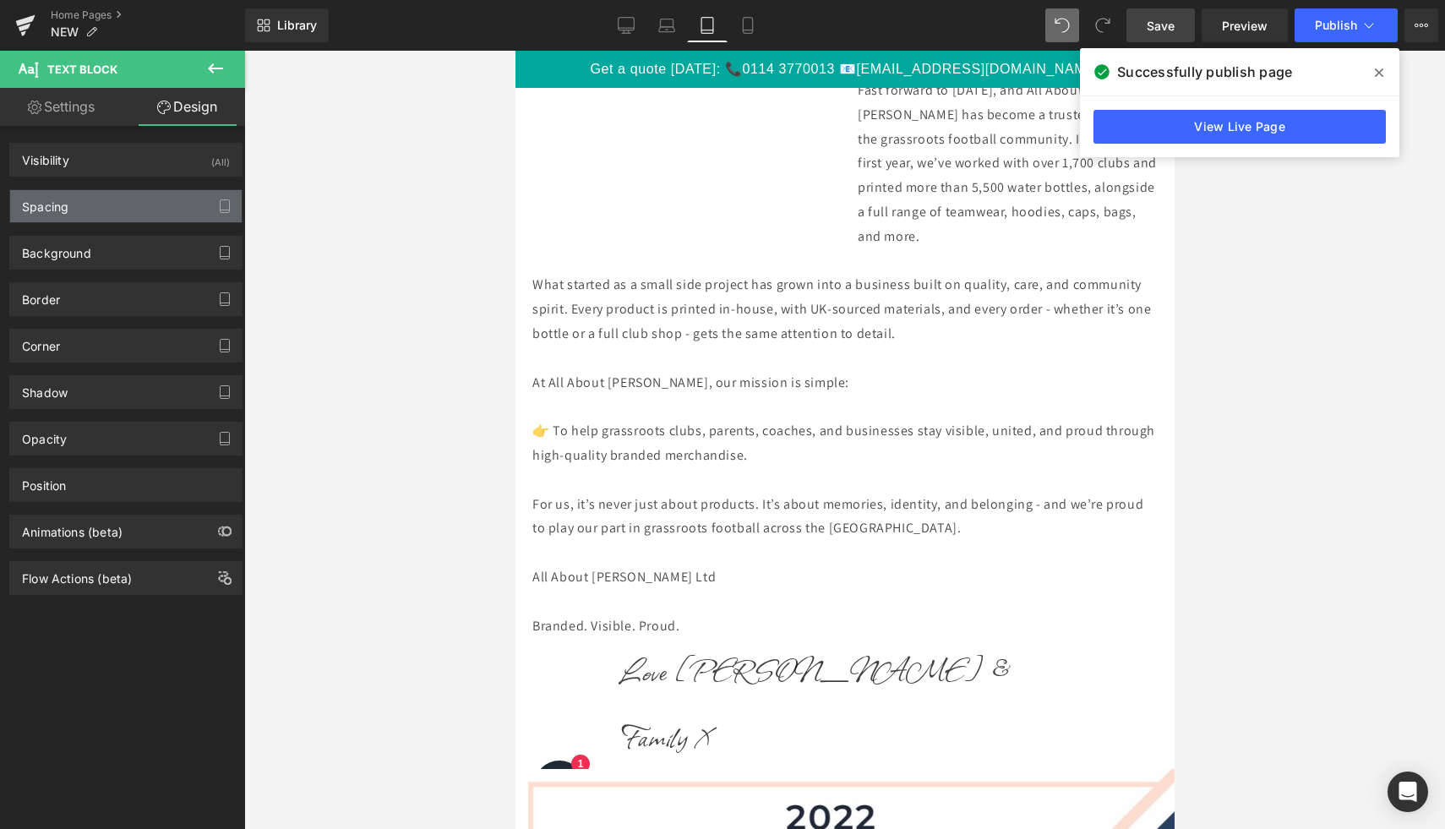
click at [136, 207] on div "Spacing" at bounding box center [126, 206] width 232 height 32
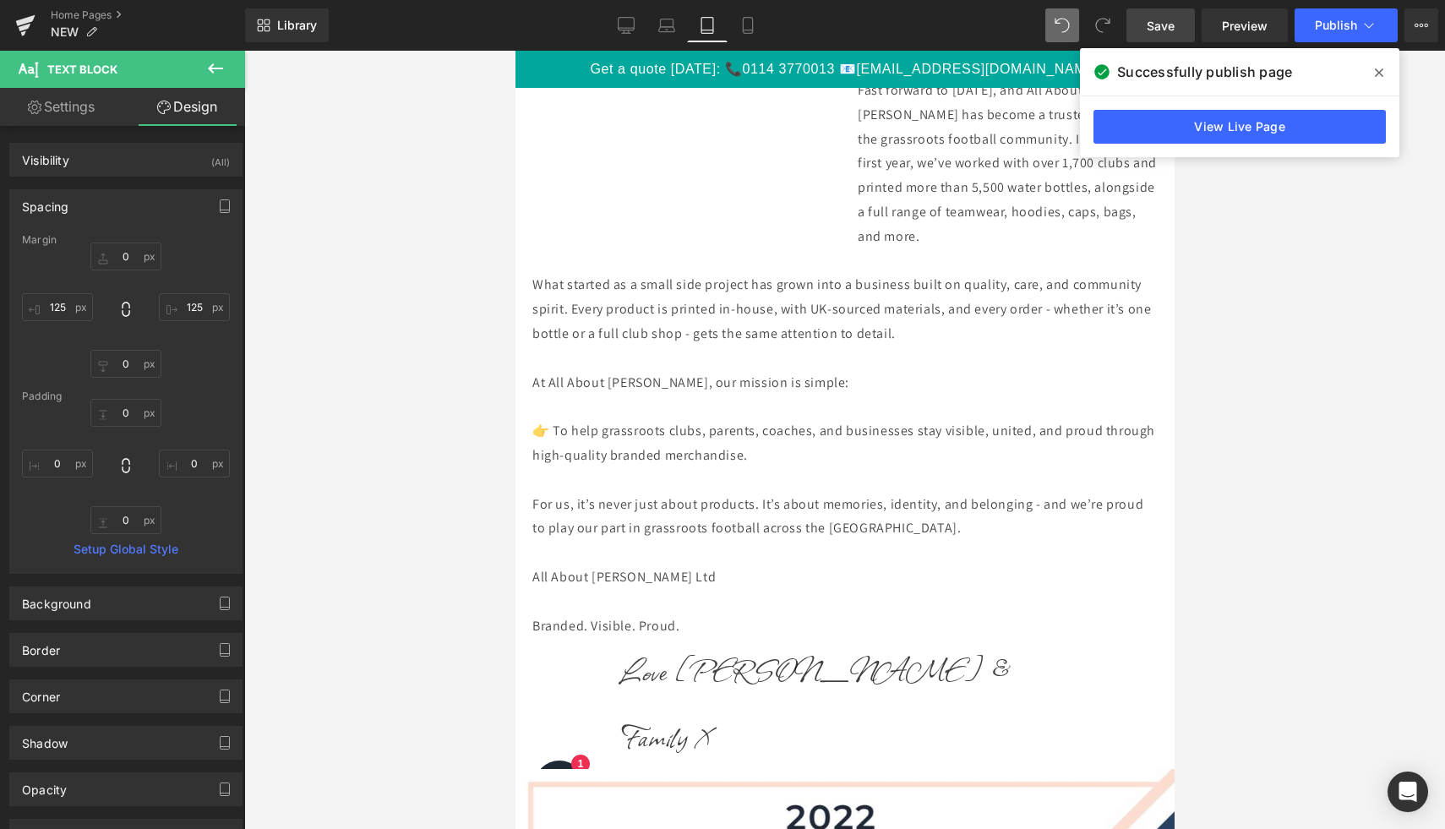
click at [432, 568] on div at bounding box center [844, 440] width 1201 height 778
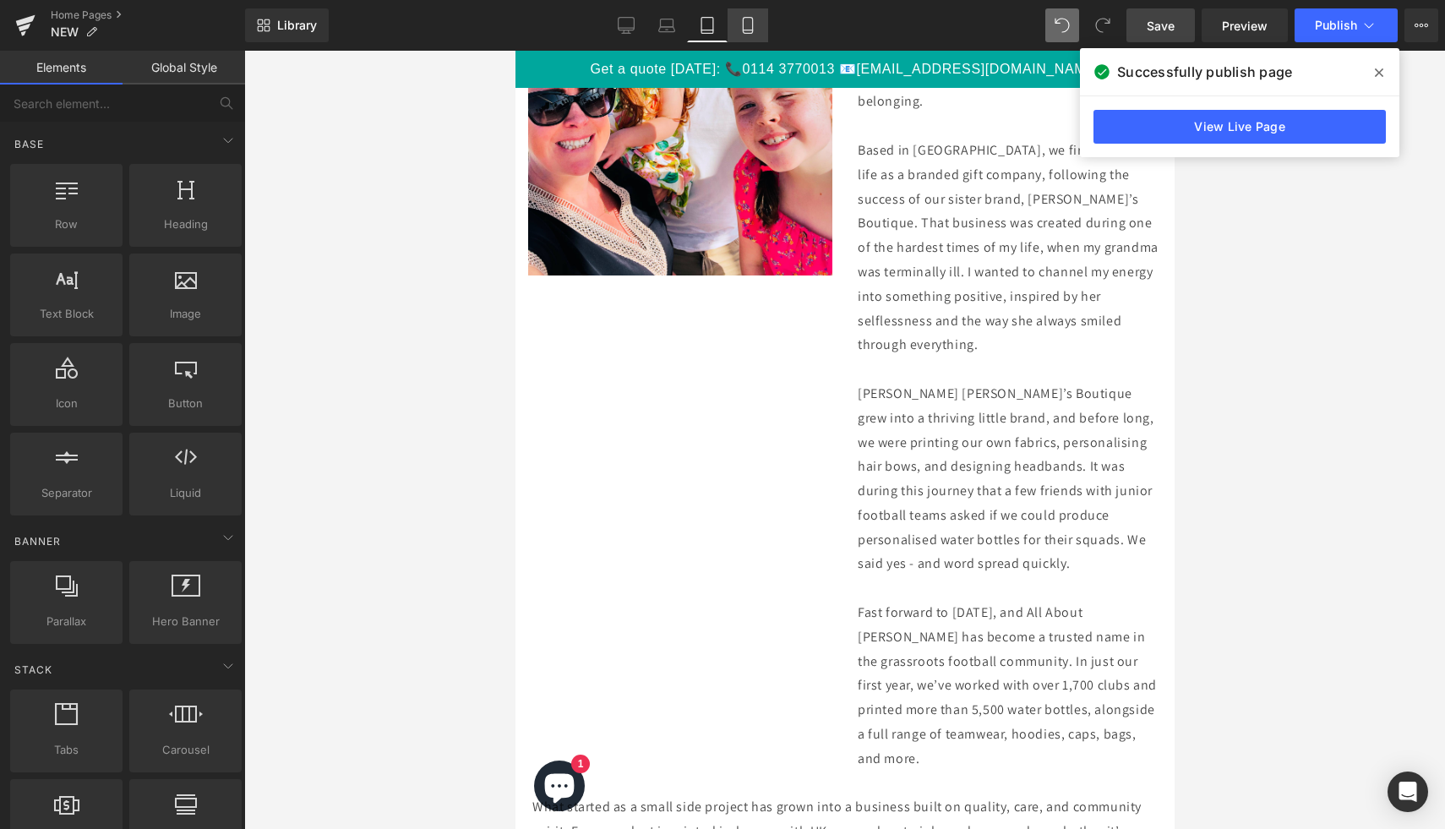
click at [744, 35] on link "Mobile" at bounding box center [748, 25] width 41 height 34
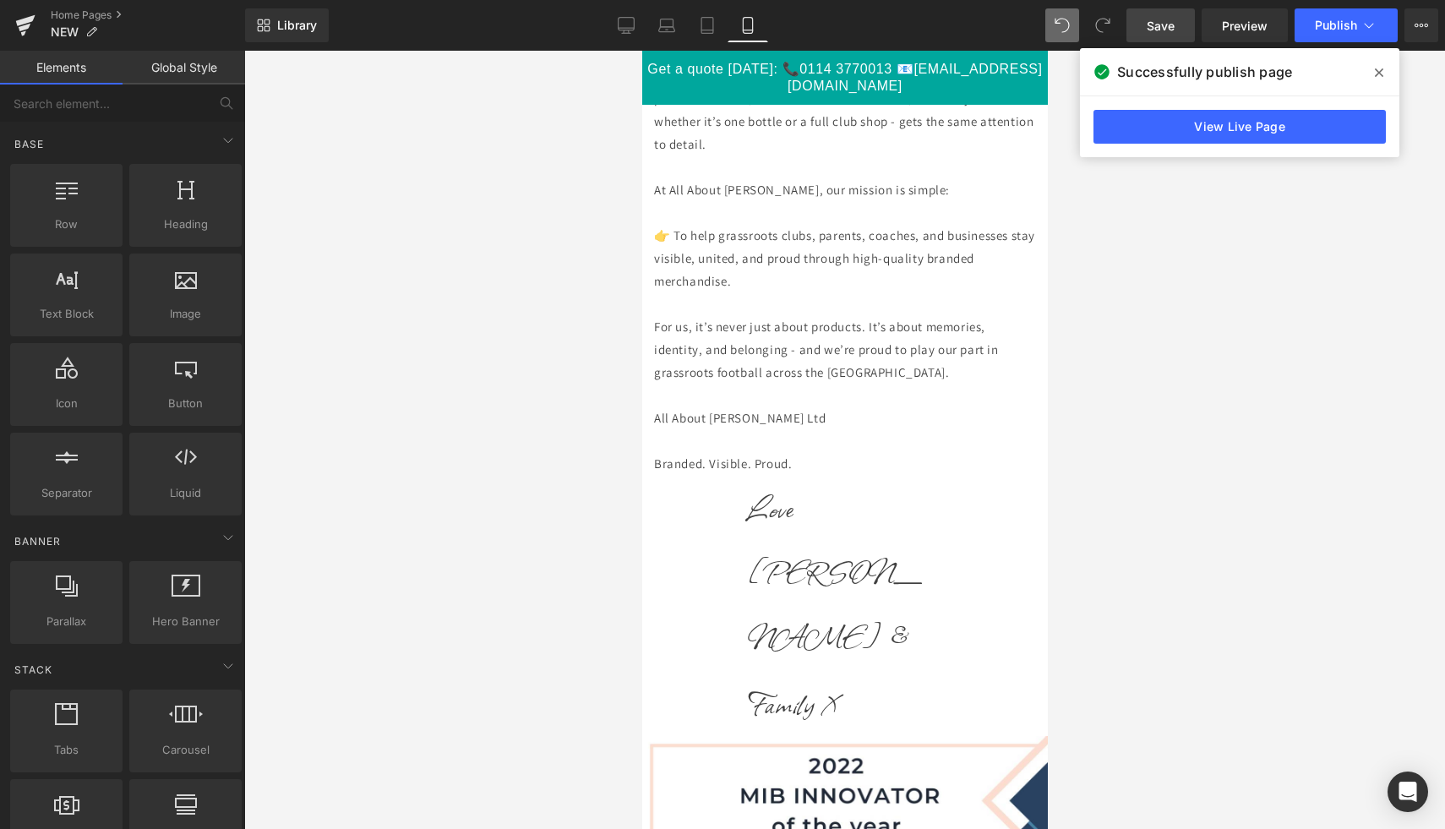
scroll to position [8349, 0]
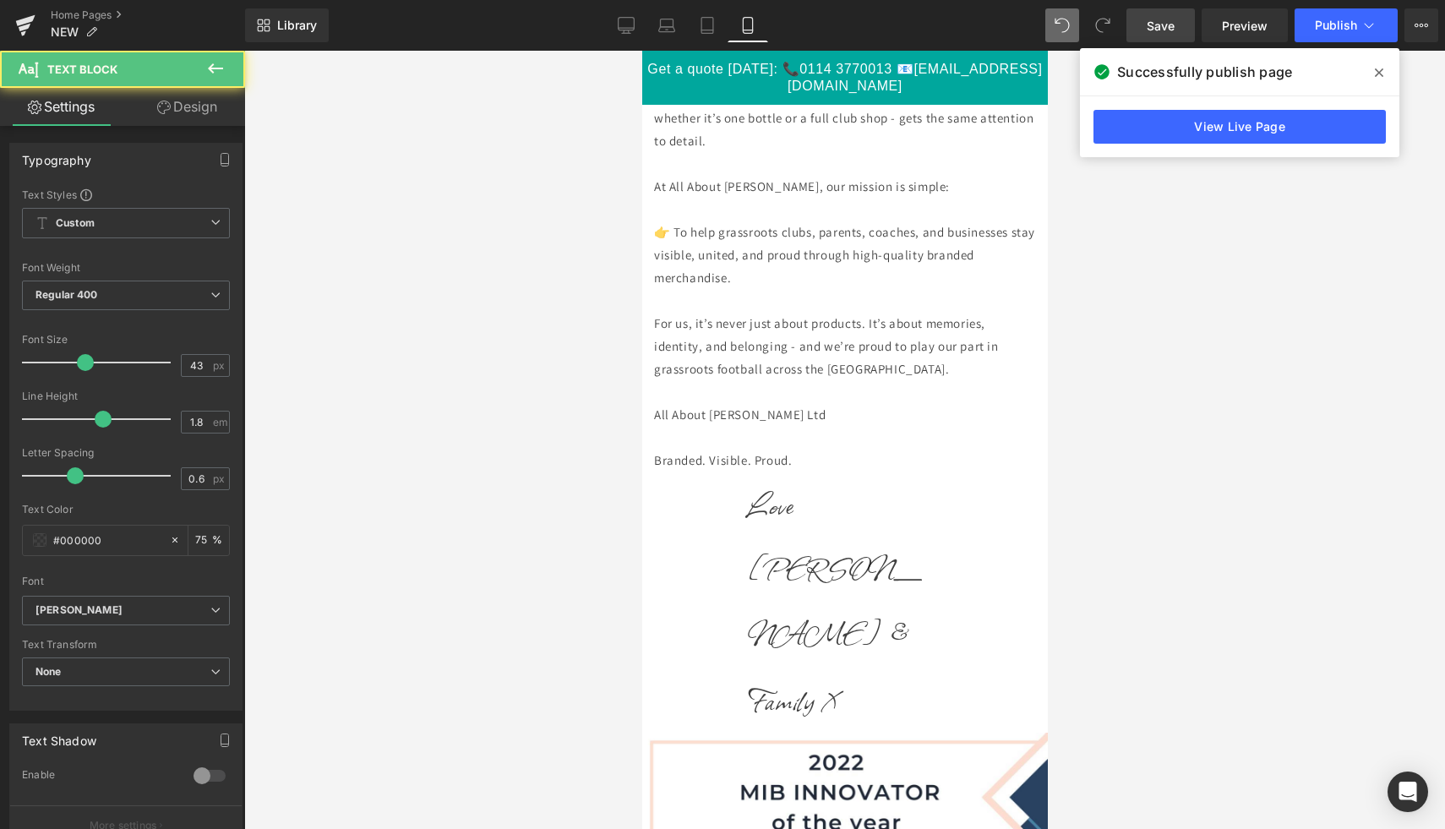
click at [854, 515] on p "Love [PERSON_NAME] & Family X" at bounding box center [844, 603] width 194 height 262
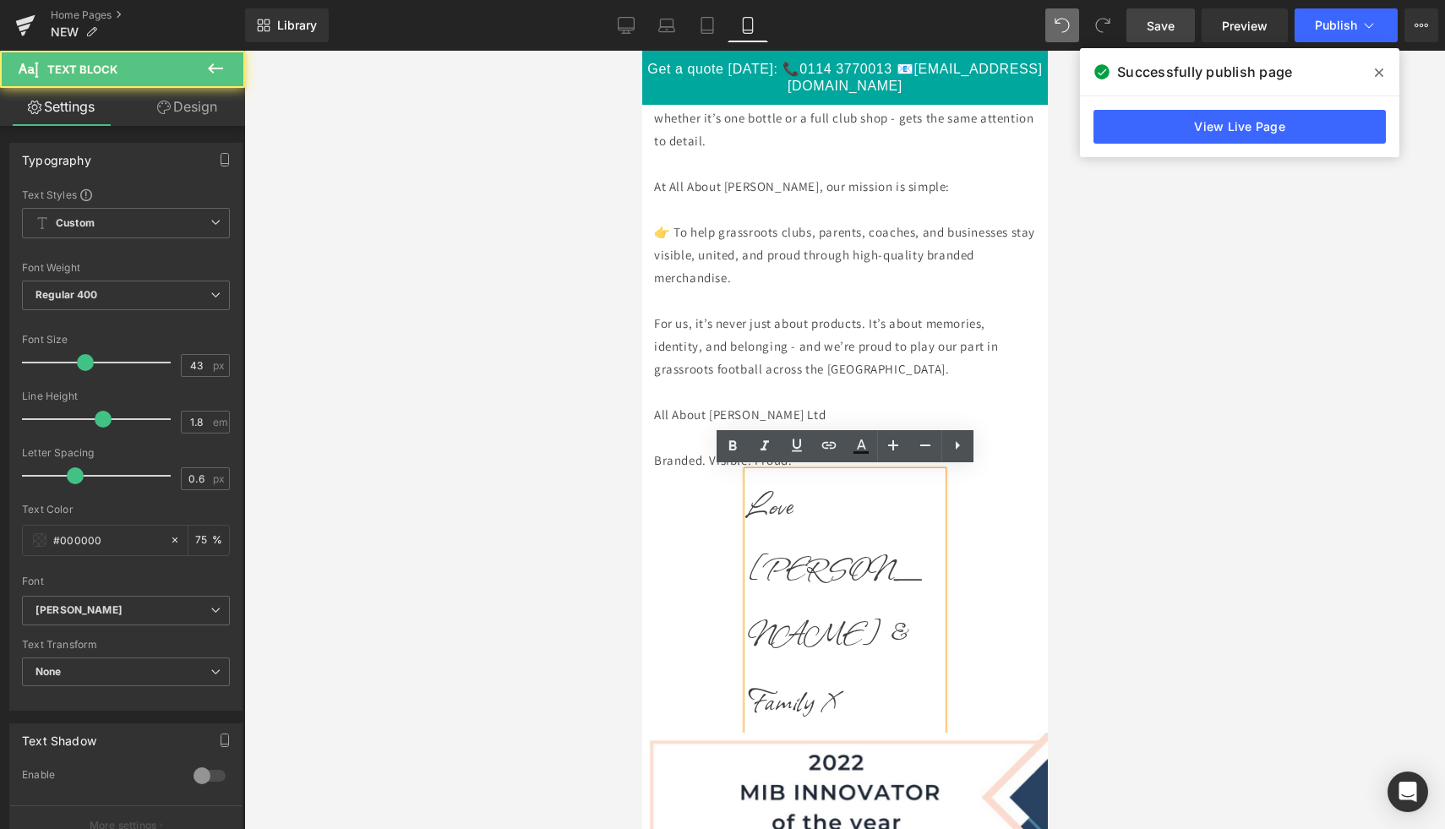
click at [941, 510] on div "Love [PERSON_NAME] & Family X" at bounding box center [844, 603] width 194 height 262
click at [914, 544] on p "Love [PERSON_NAME] & Family X" at bounding box center [844, 603] width 194 height 262
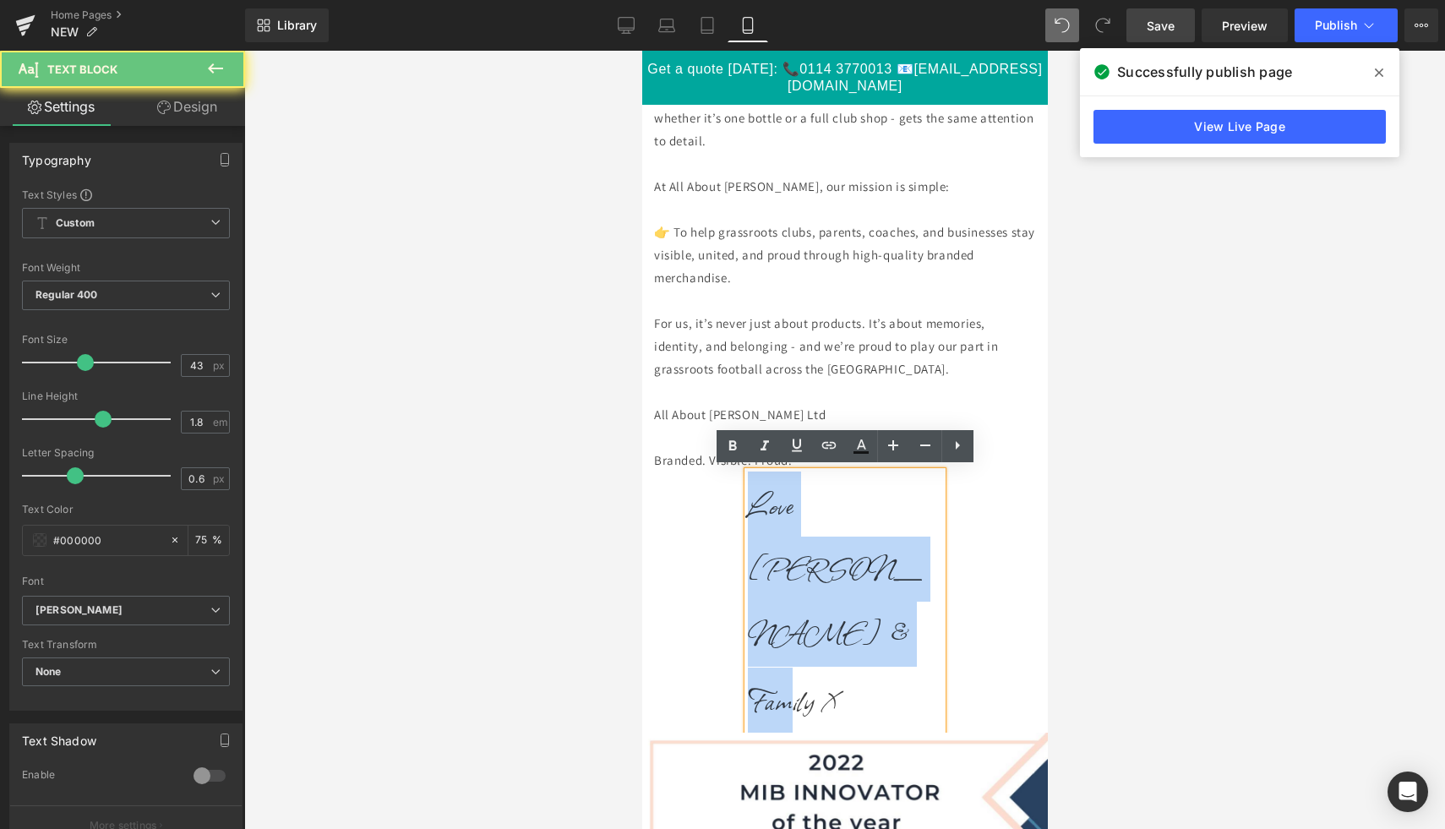
click at [914, 544] on p "Love [PERSON_NAME] & Family X" at bounding box center [844, 603] width 194 height 262
click at [921, 565] on p "Love [PERSON_NAME] & Family X" at bounding box center [844, 603] width 194 height 262
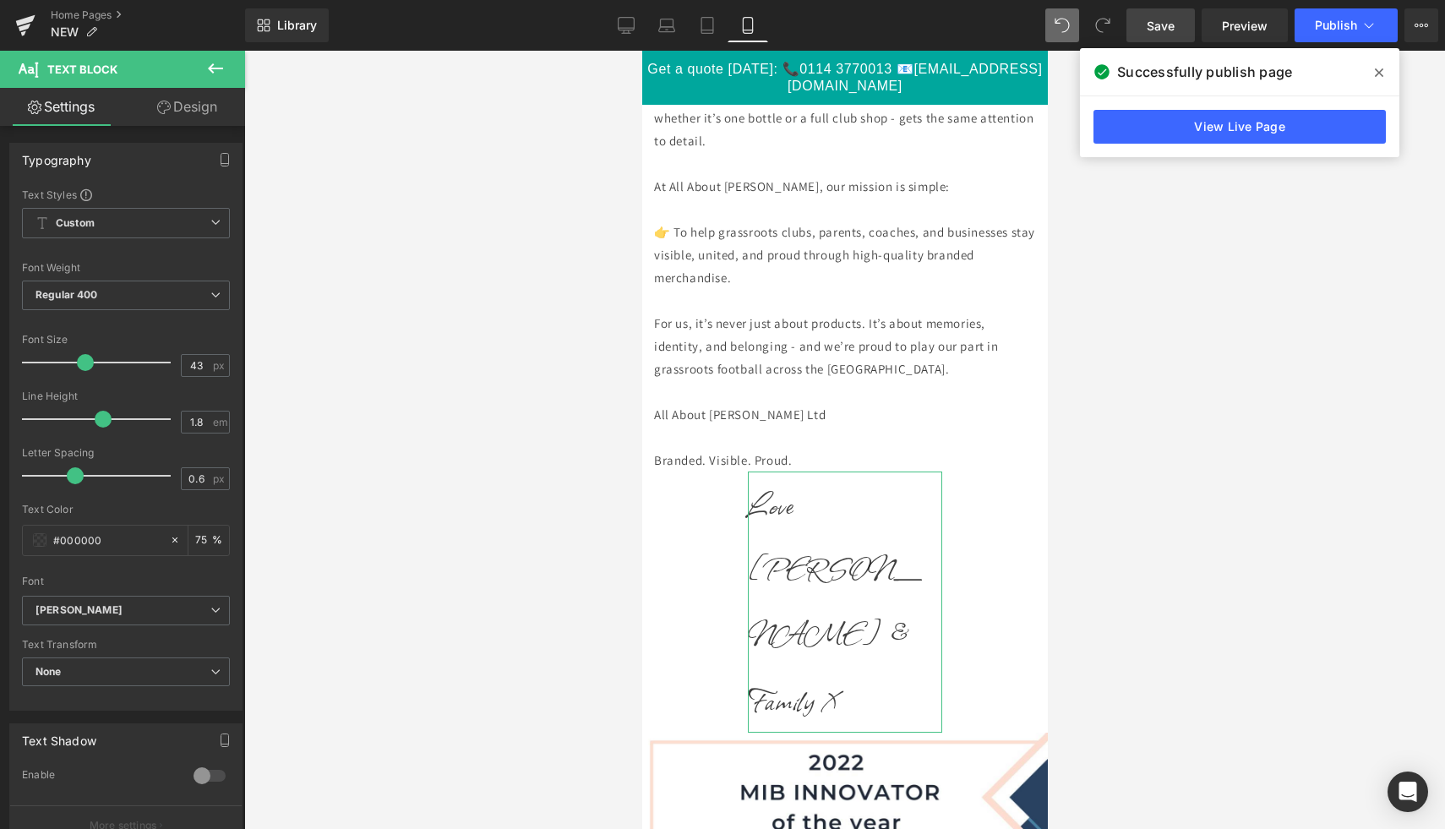
click at [215, 101] on link "Design" at bounding box center [187, 107] width 123 height 38
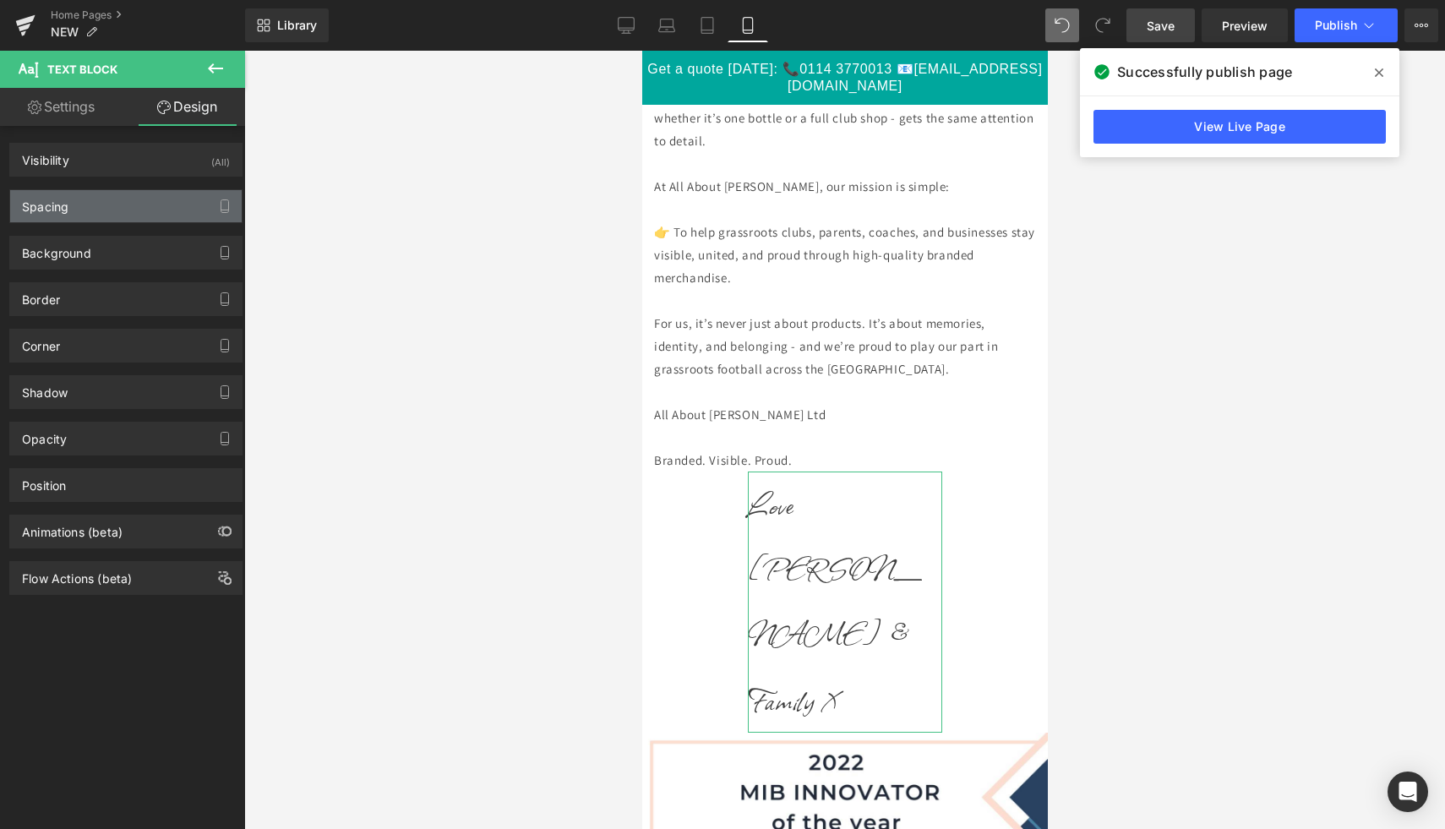
click at [157, 199] on div "Spacing" at bounding box center [126, 206] width 232 height 32
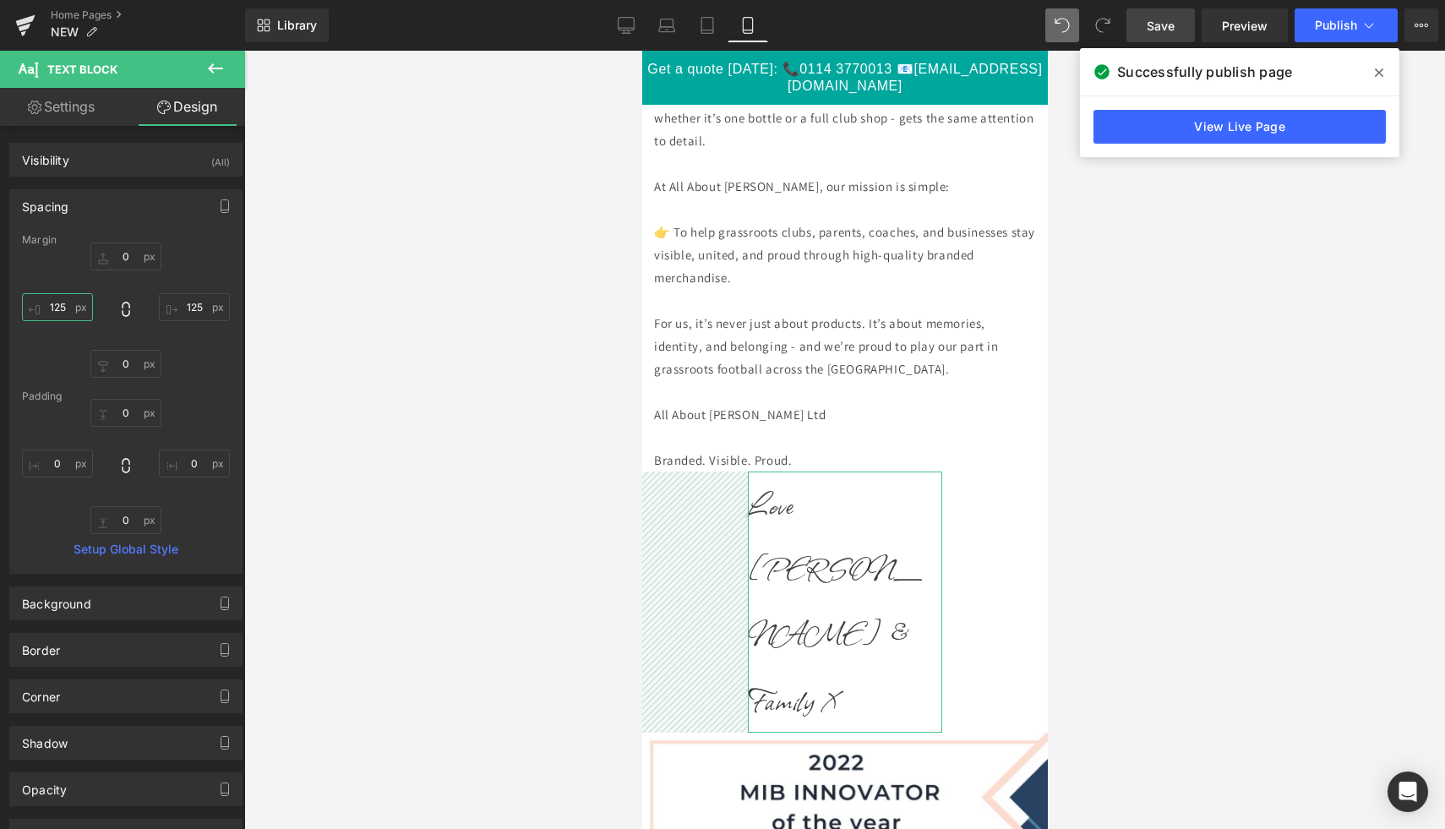
click at [58, 308] on input "125" at bounding box center [57, 307] width 71 height 28
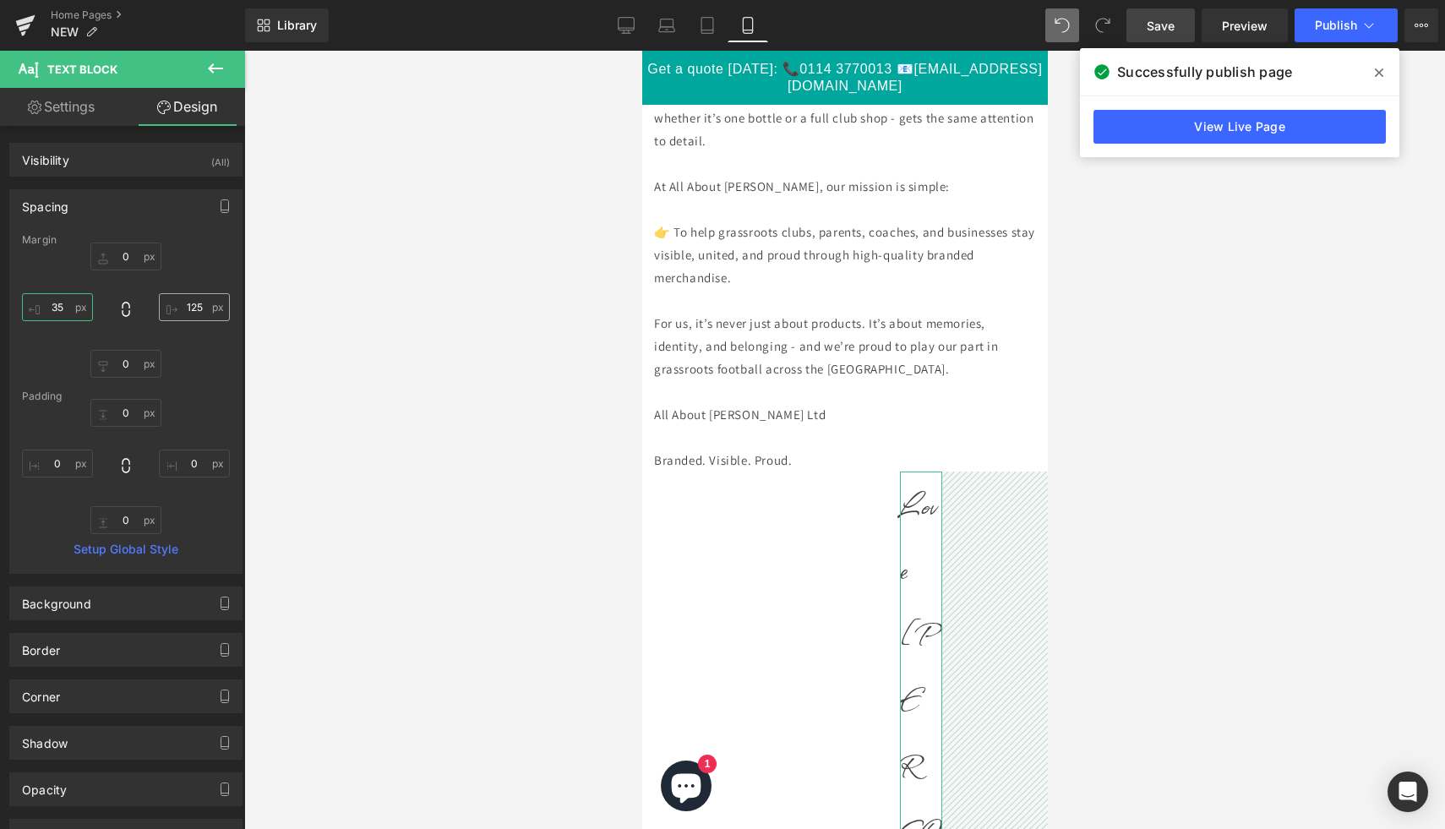
type input "5"
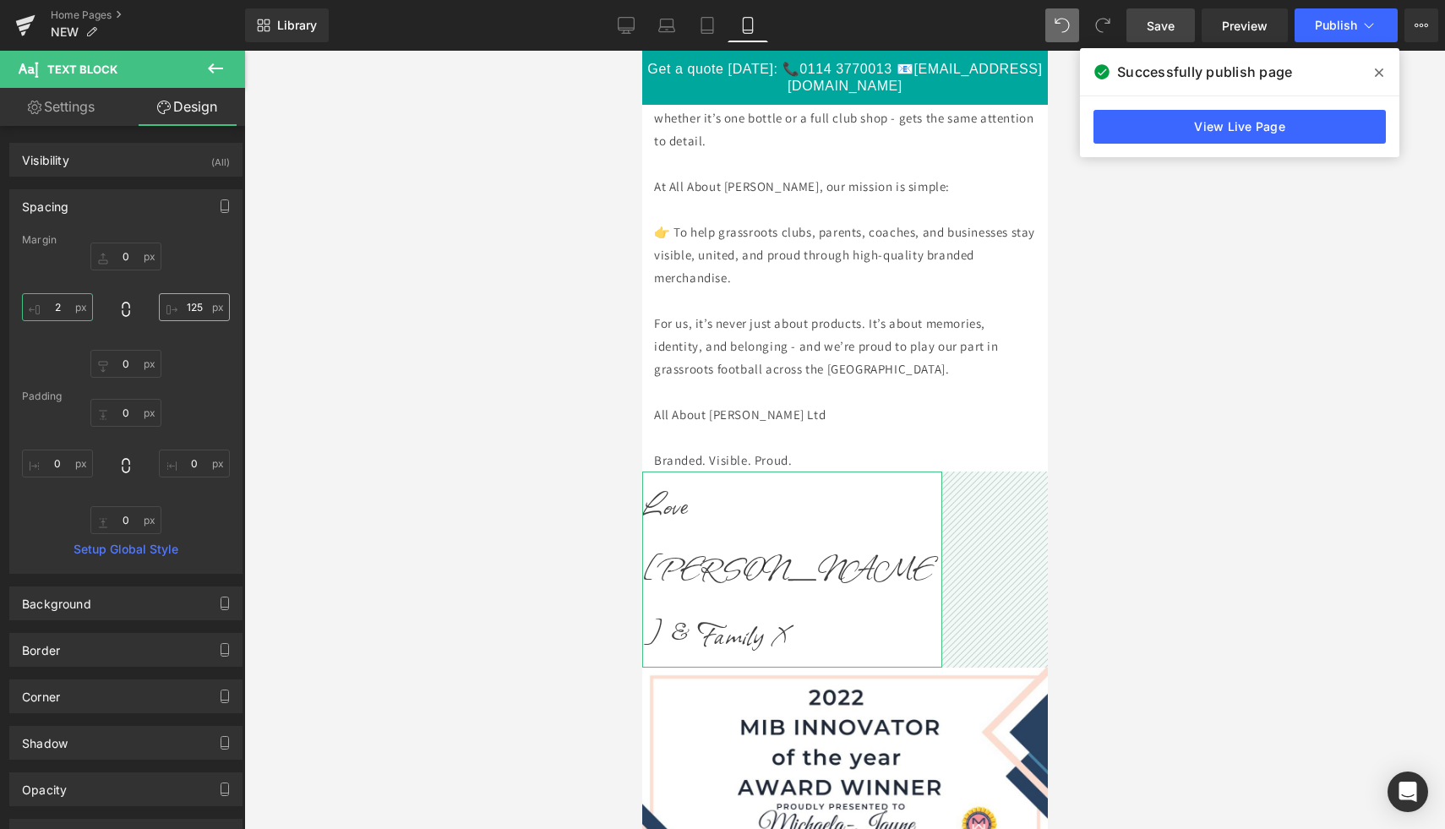
type input "20"
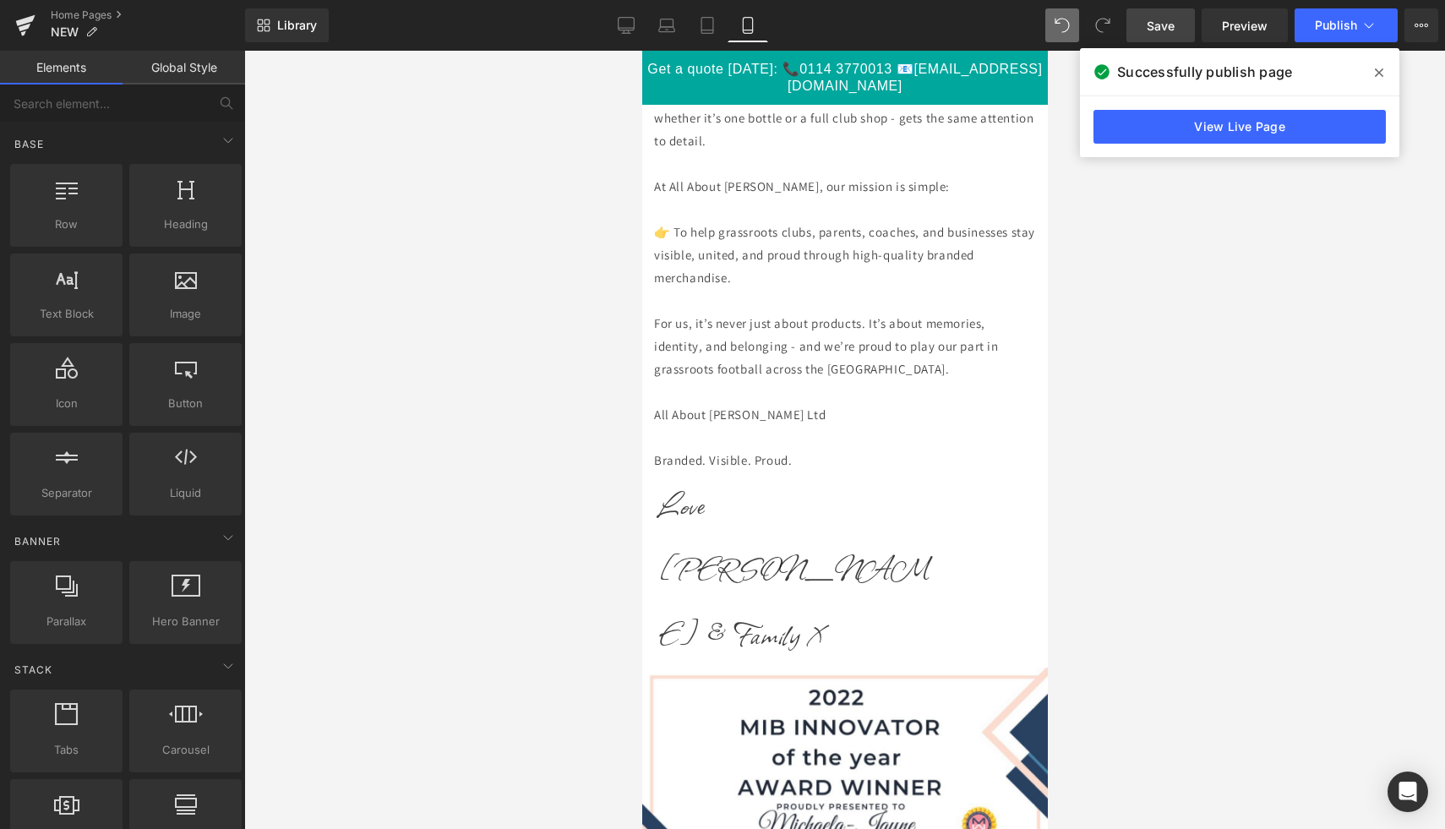
click at [1182, 478] on div at bounding box center [844, 440] width 1201 height 778
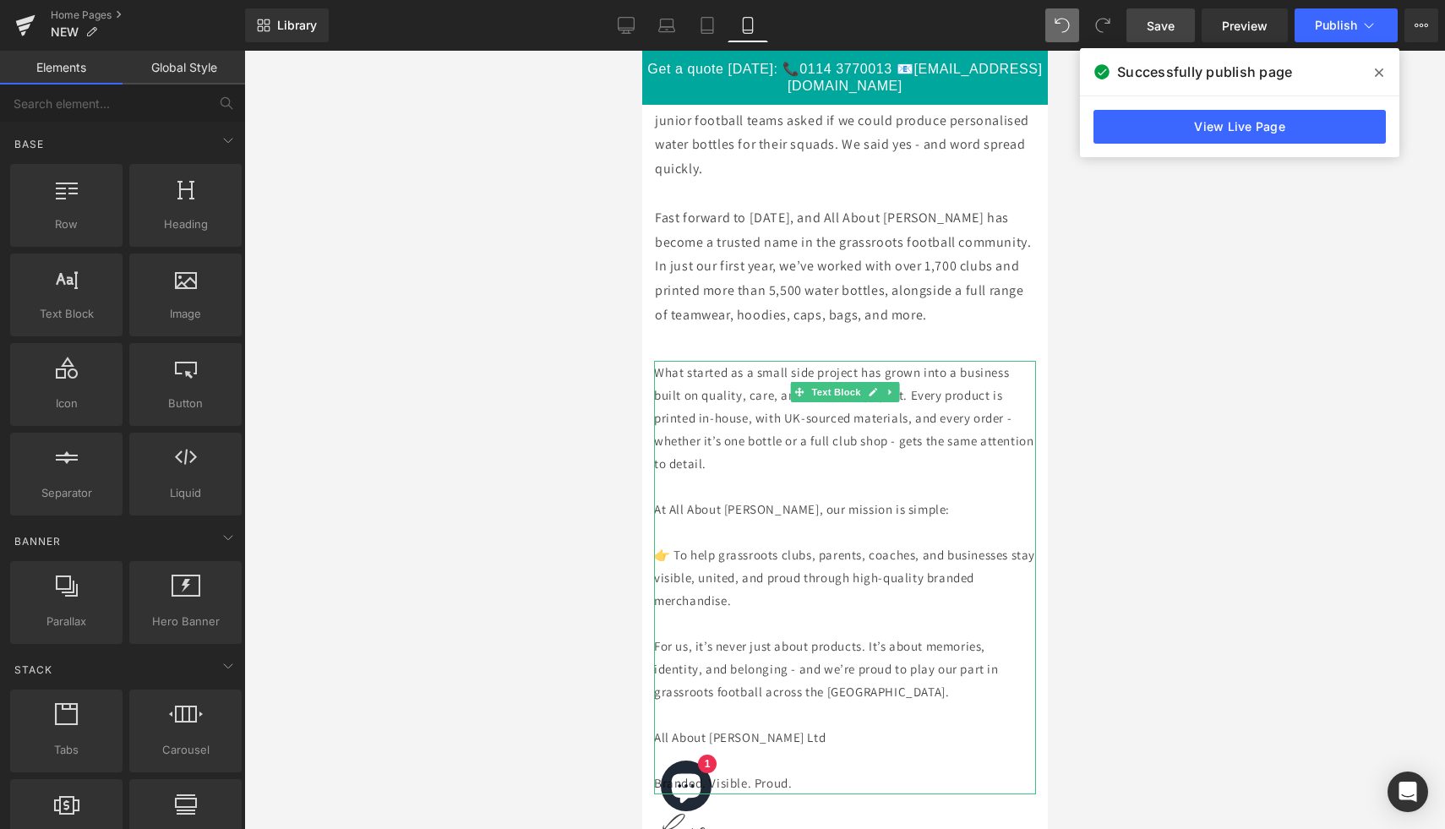
scroll to position [7711, 0]
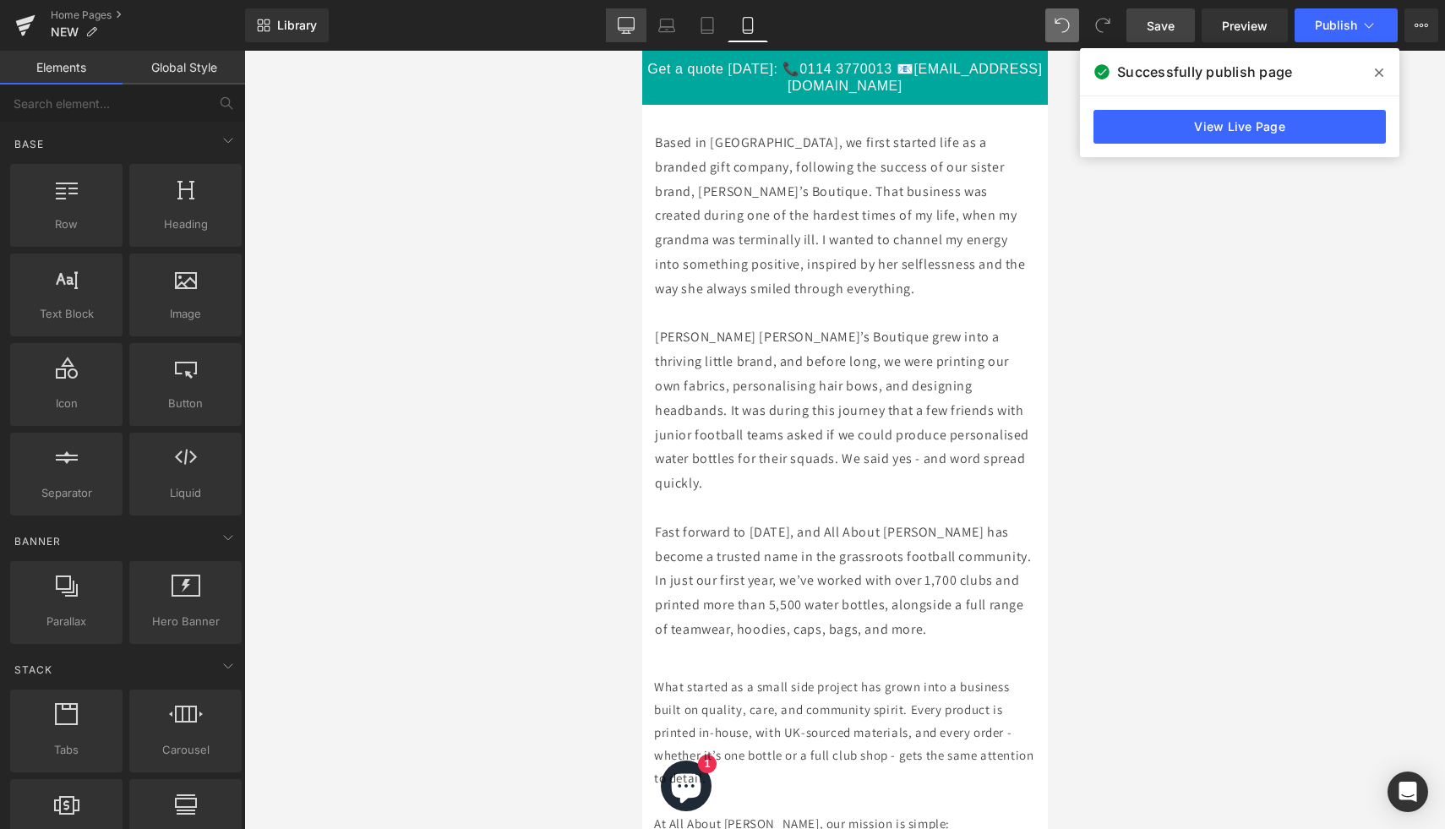
click at [634, 29] on icon at bounding box center [627, 24] width 16 height 13
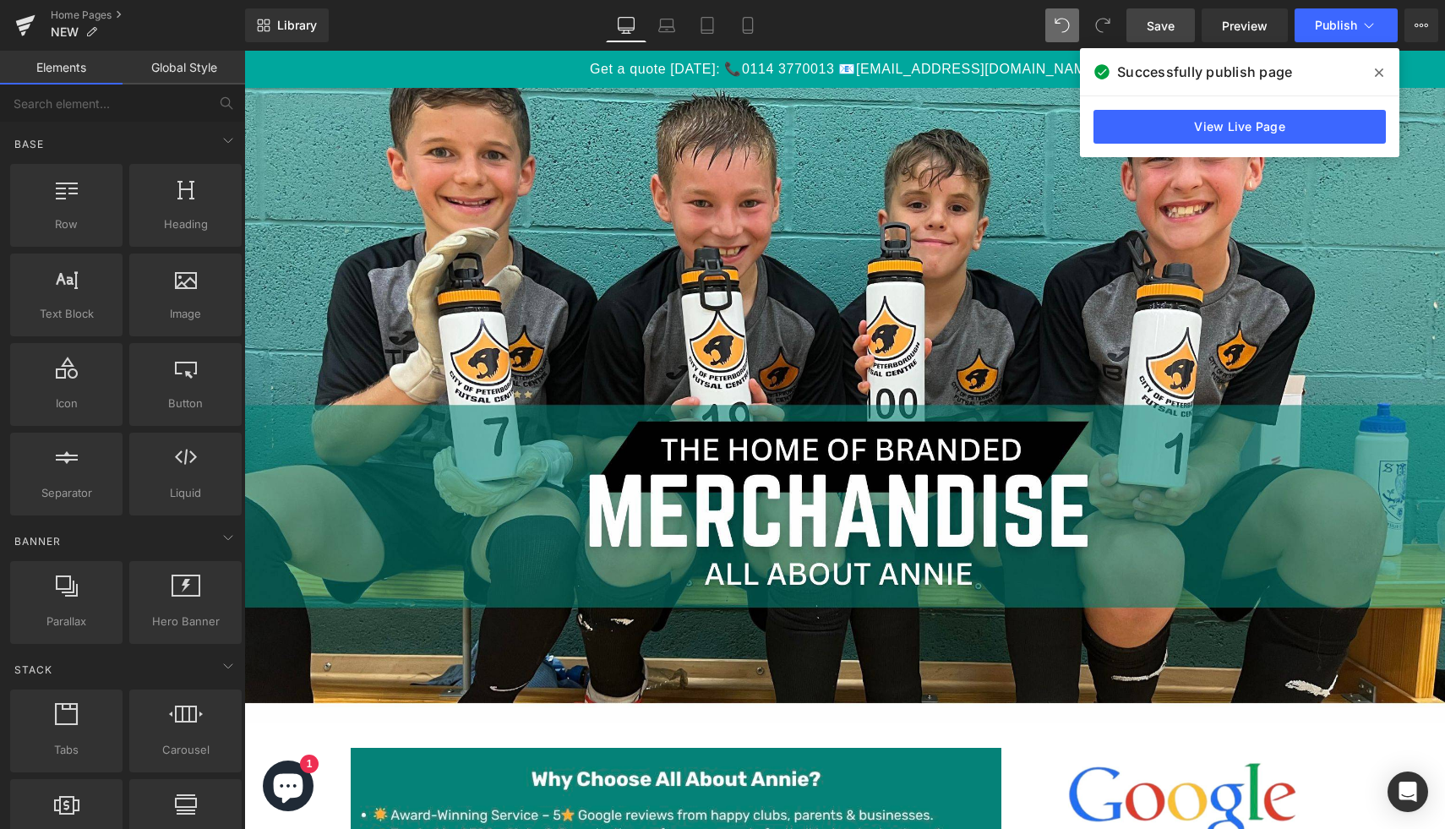
scroll to position [0, 0]
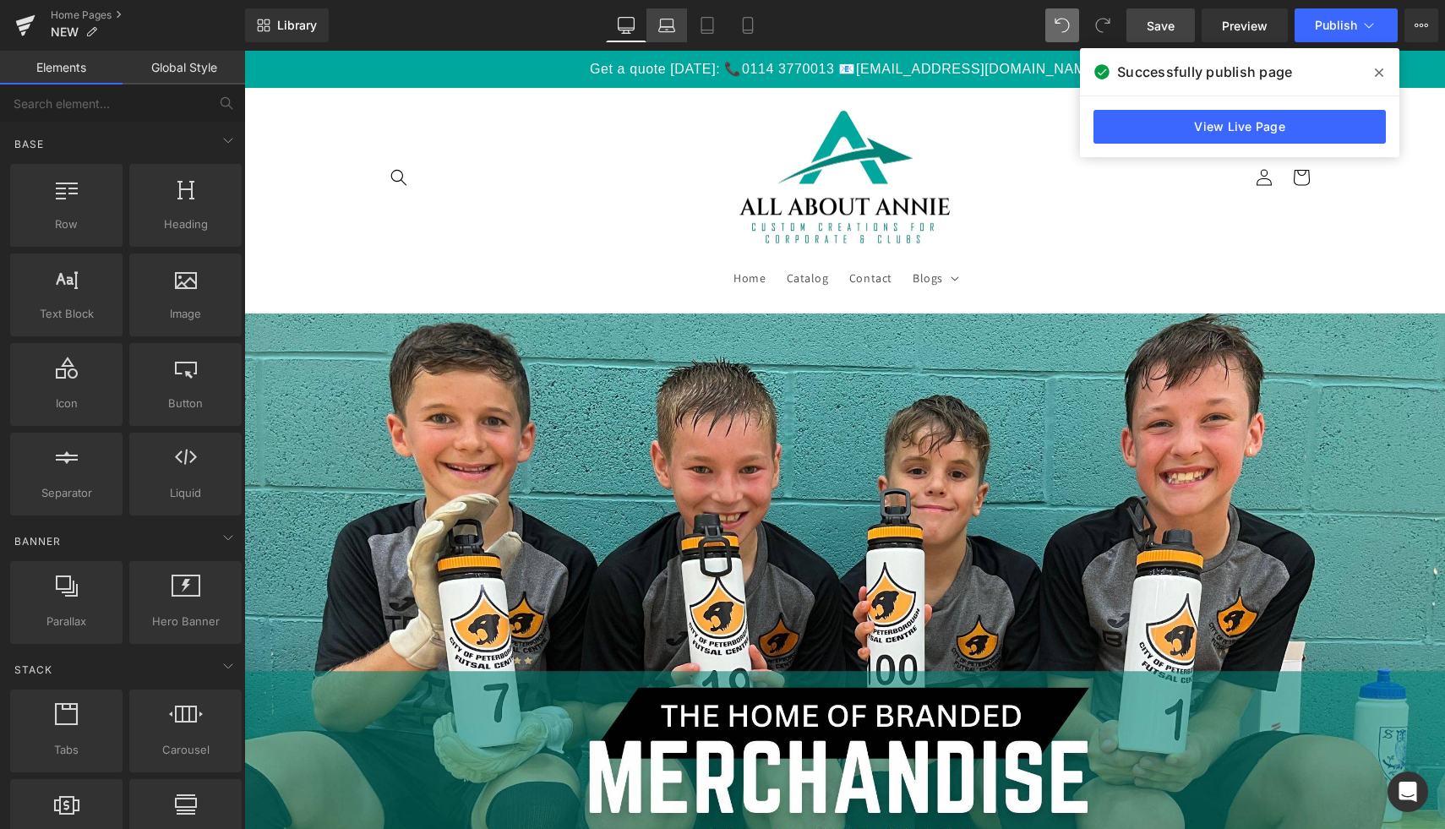
click at [656, 31] on link "Laptop" at bounding box center [666, 25] width 41 height 34
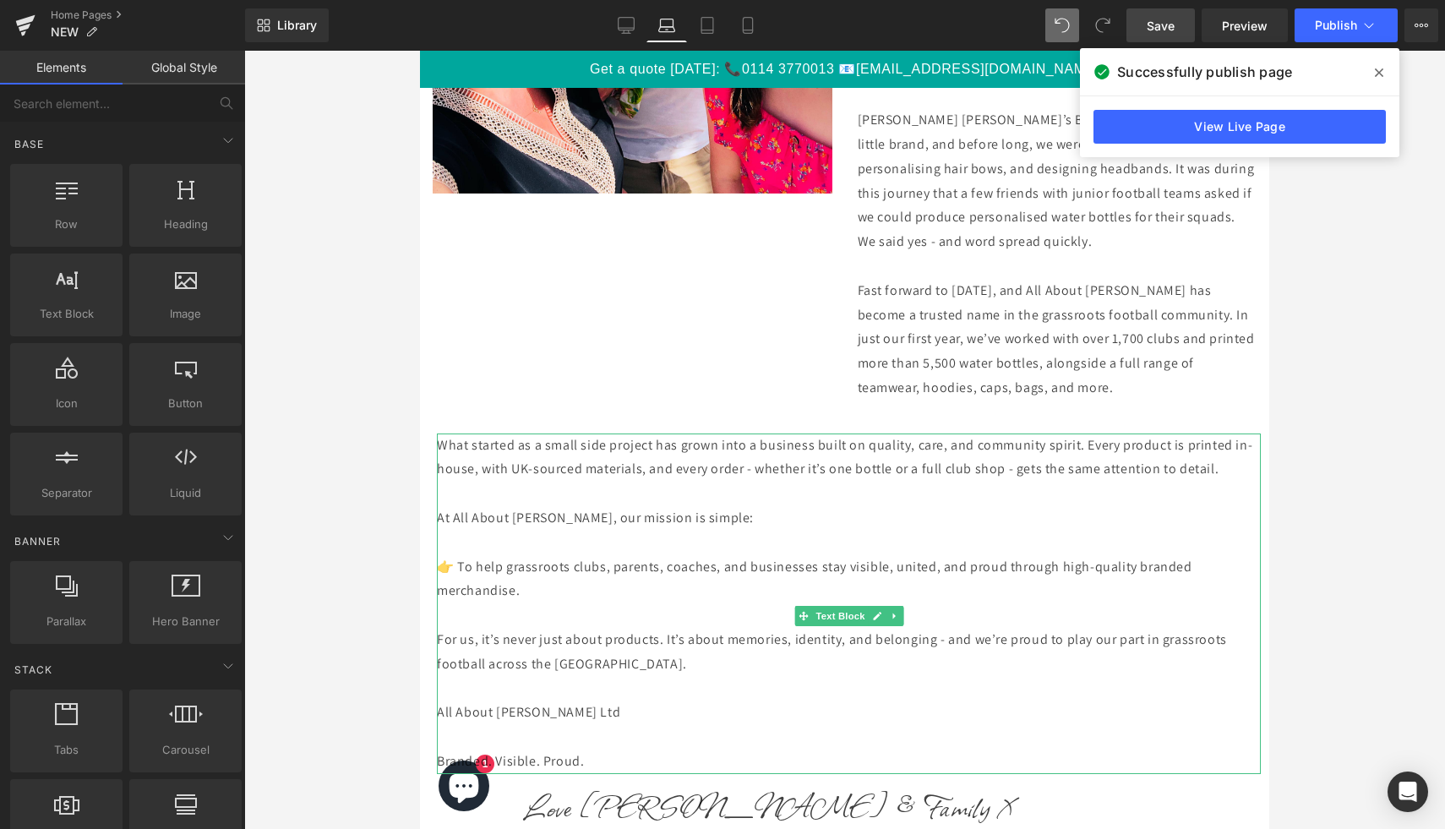
scroll to position [4003, 0]
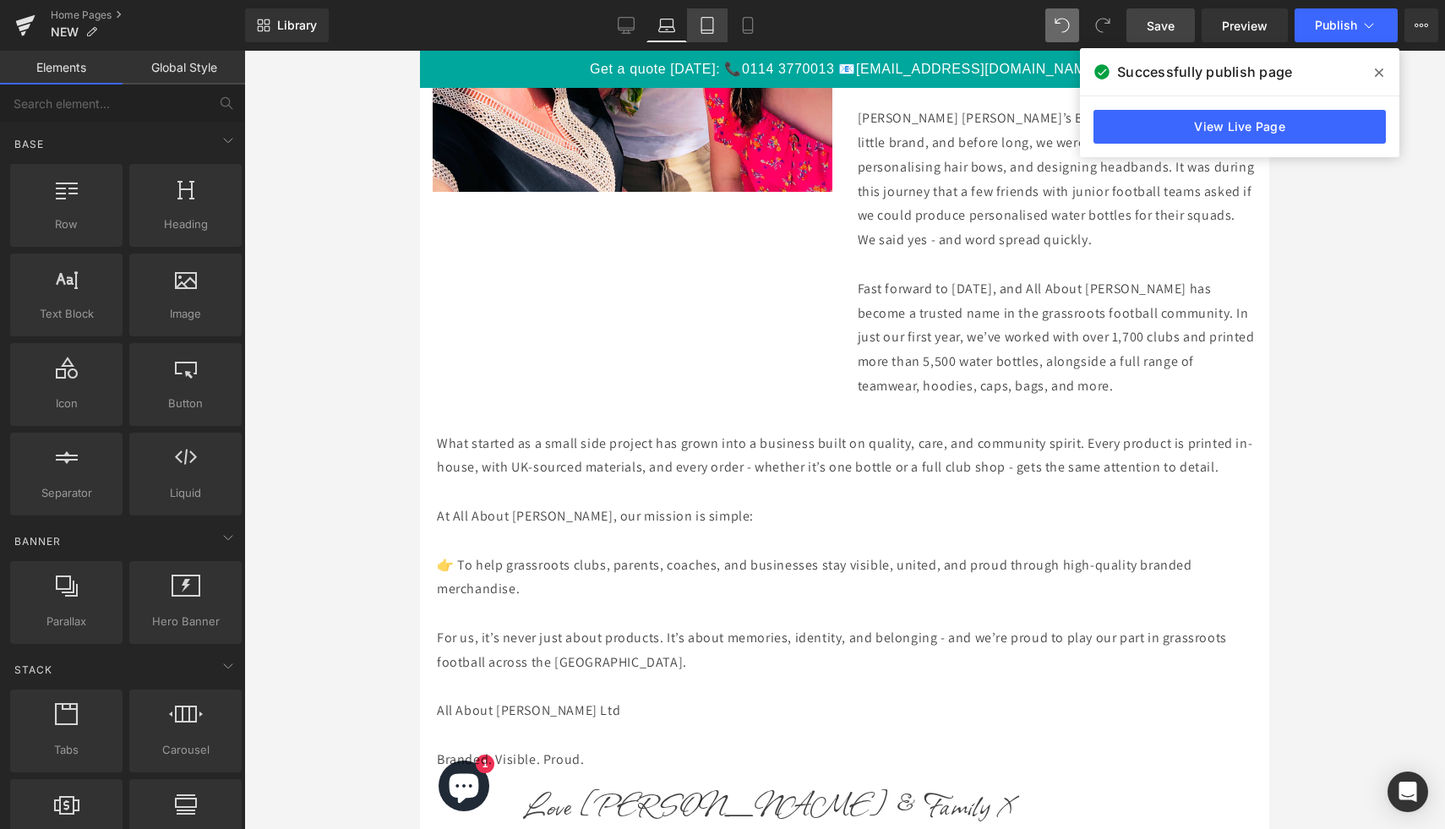
click at [707, 20] on icon at bounding box center [707, 25] width 17 height 17
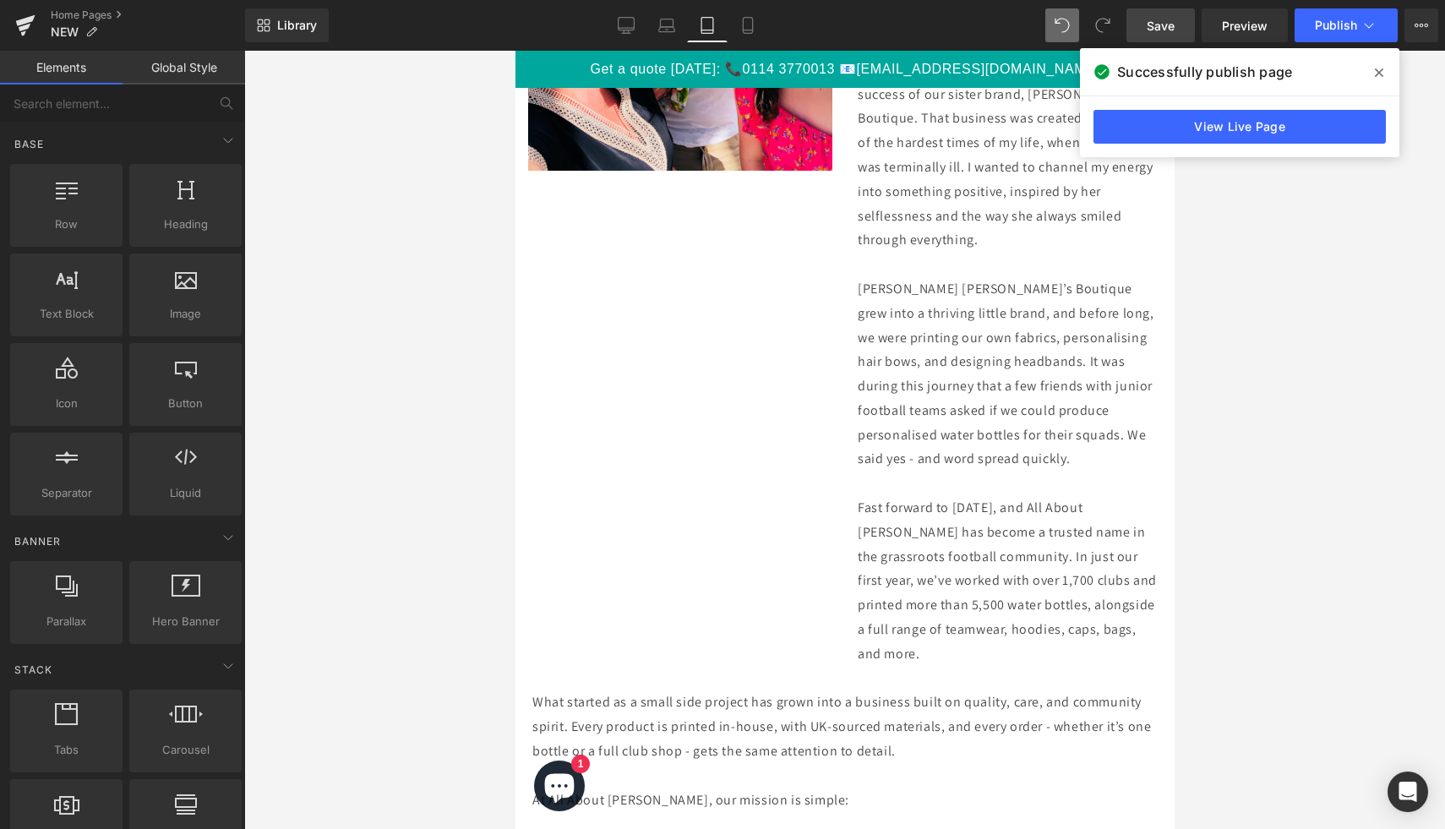
scroll to position [3516, 0]
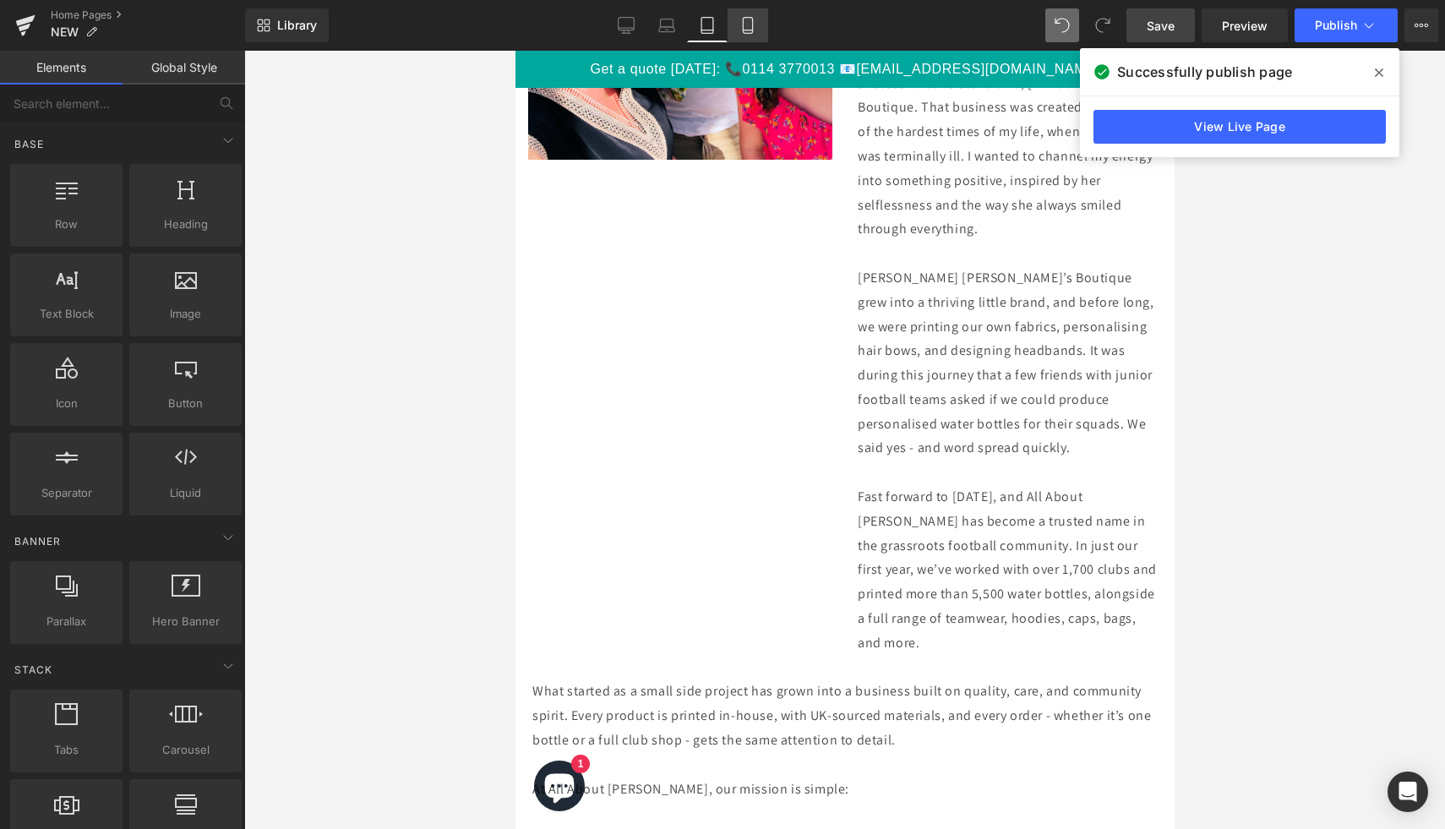
click at [754, 30] on icon at bounding box center [747, 25] width 17 height 17
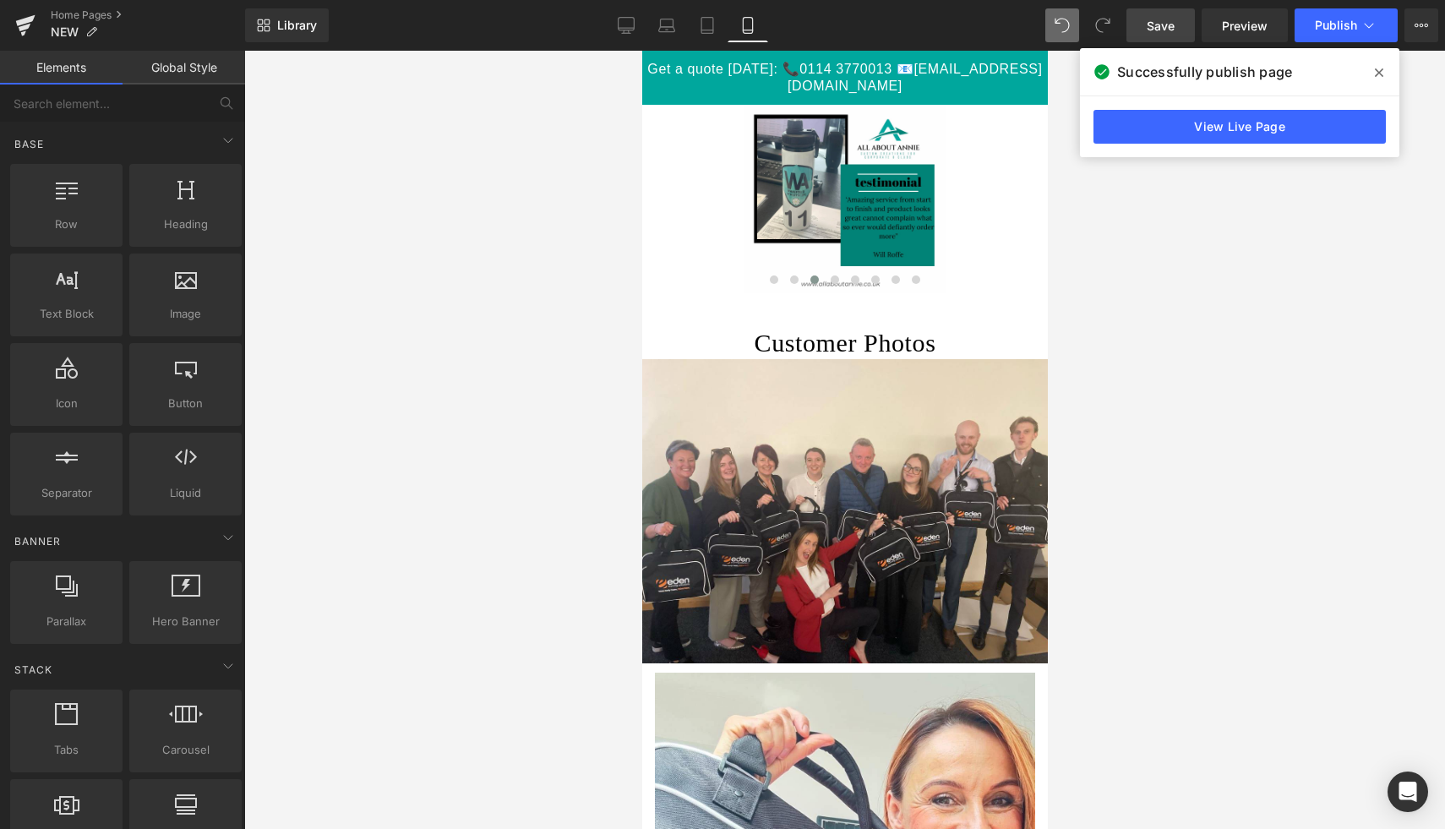
scroll to position [1519, 0]
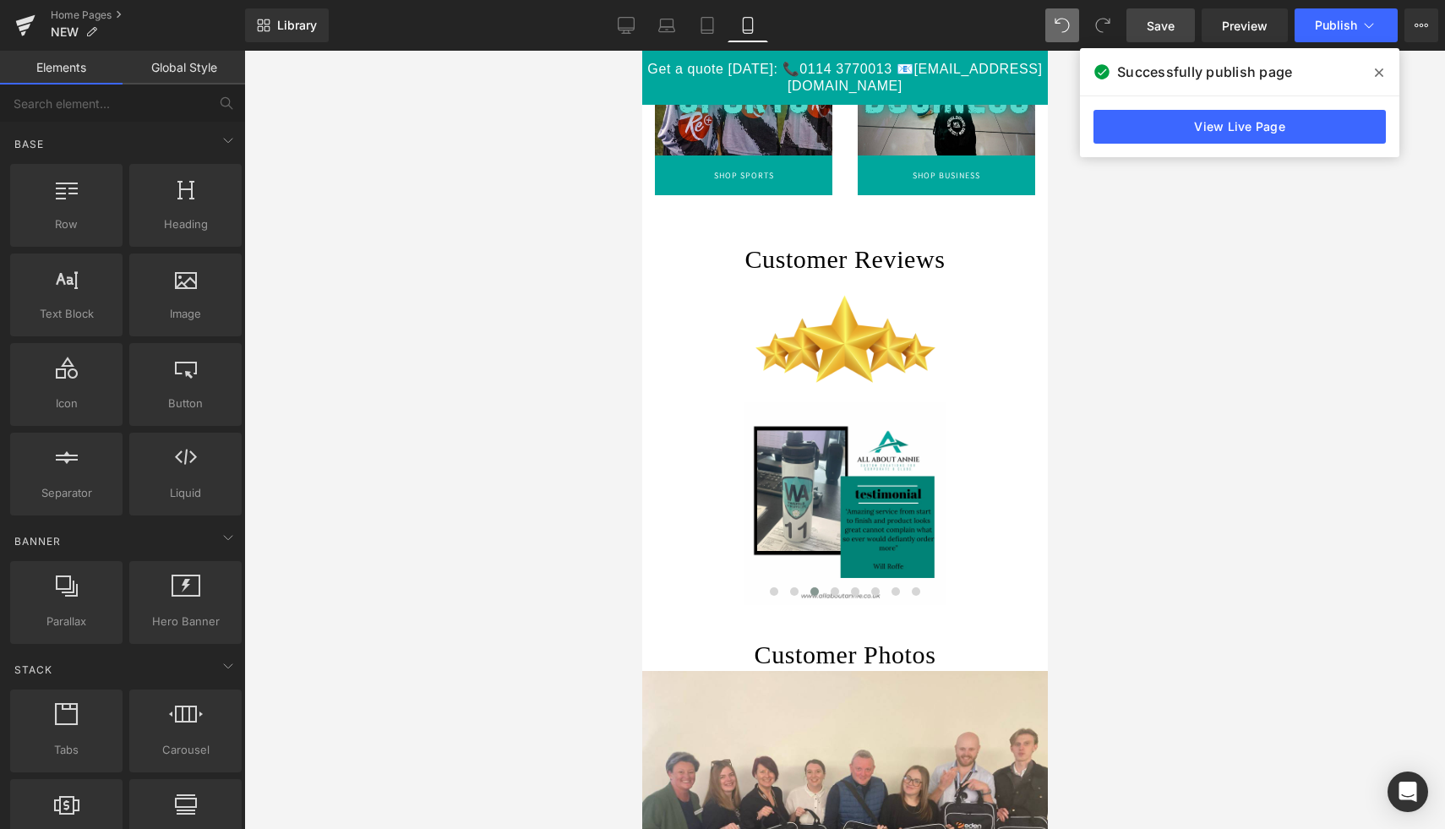
click at [1157, 26] on span "Save" at bounding box center [1161, 26] width 28 height 18
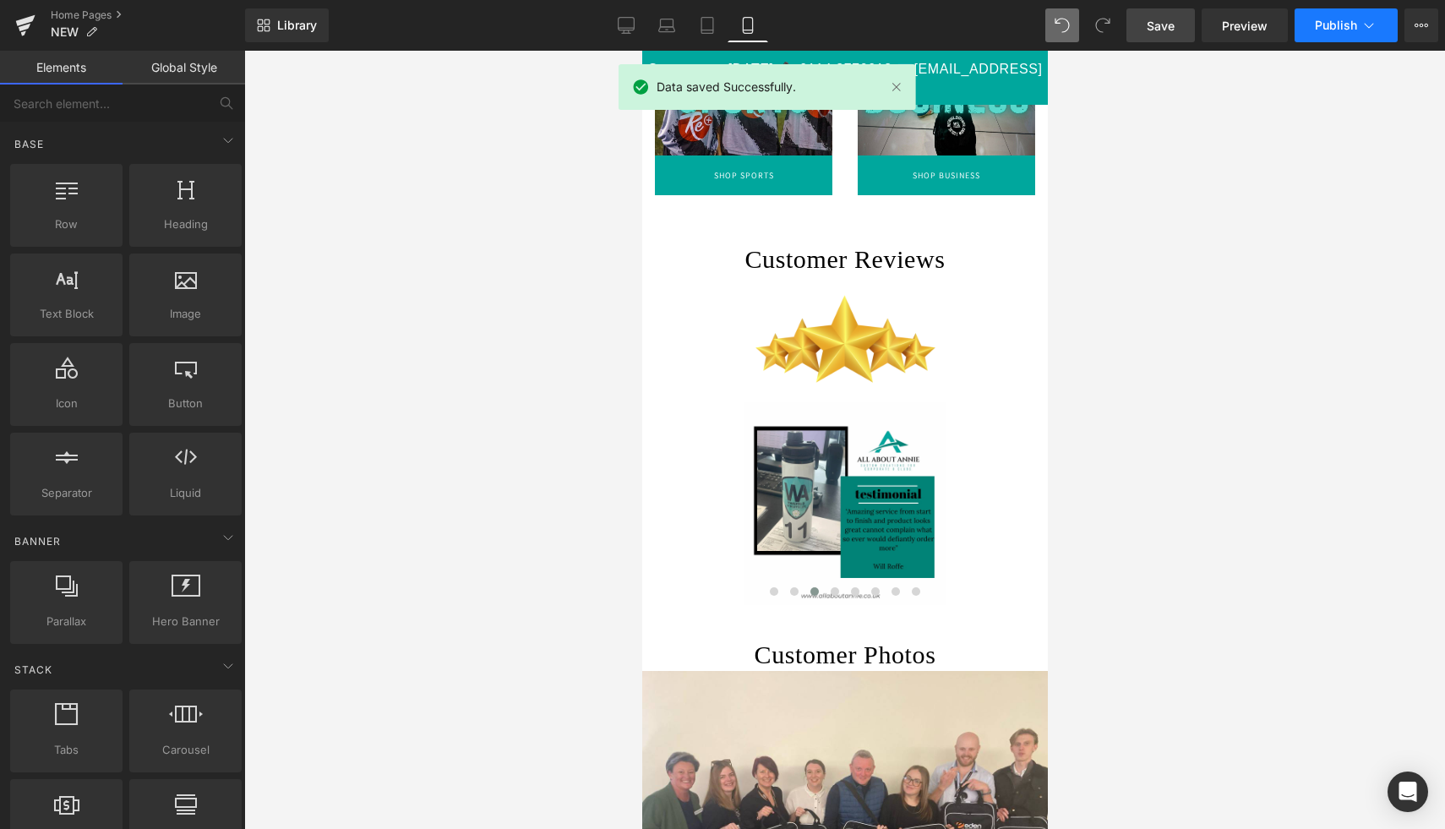
click at [1326, 25] on span "Publish" at bounding box center [1336, 26] width 42 height 14
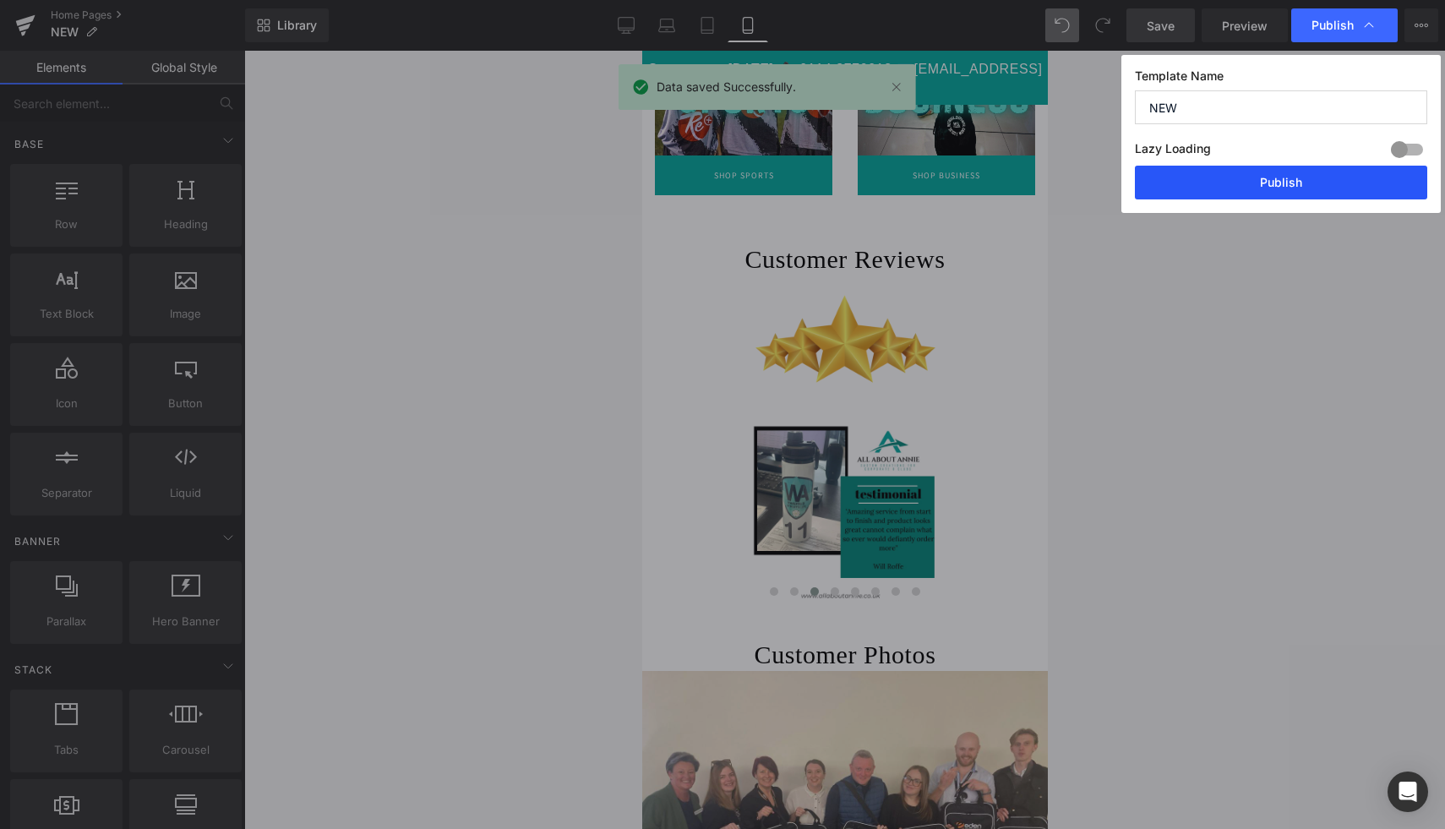
click at [1307, 181] on button "Publish" at bounding box center [1281, 183] width 292 height 34
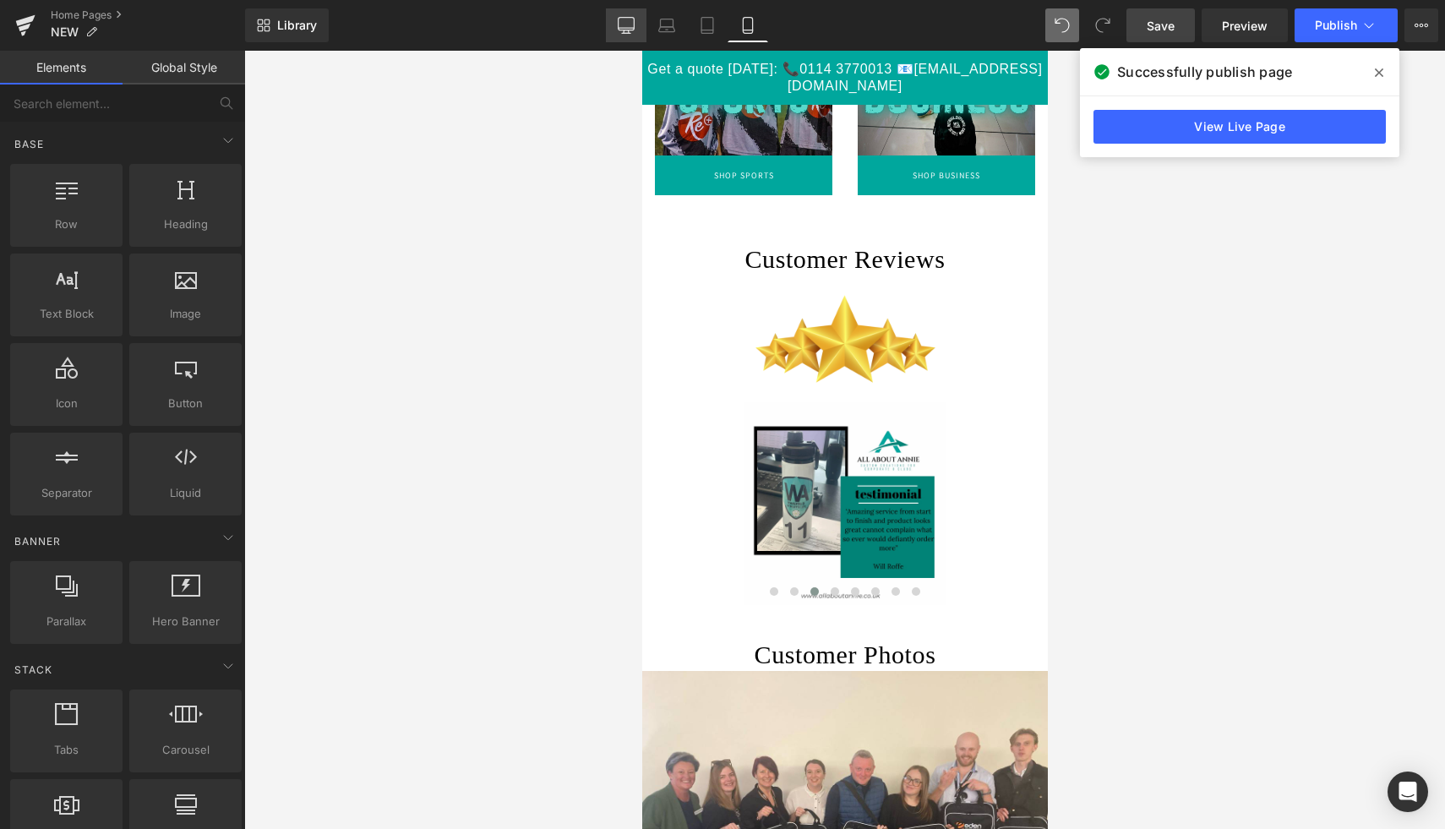
click at [626, 31] on icon at bounding box center [626, 25] width 17 height 17
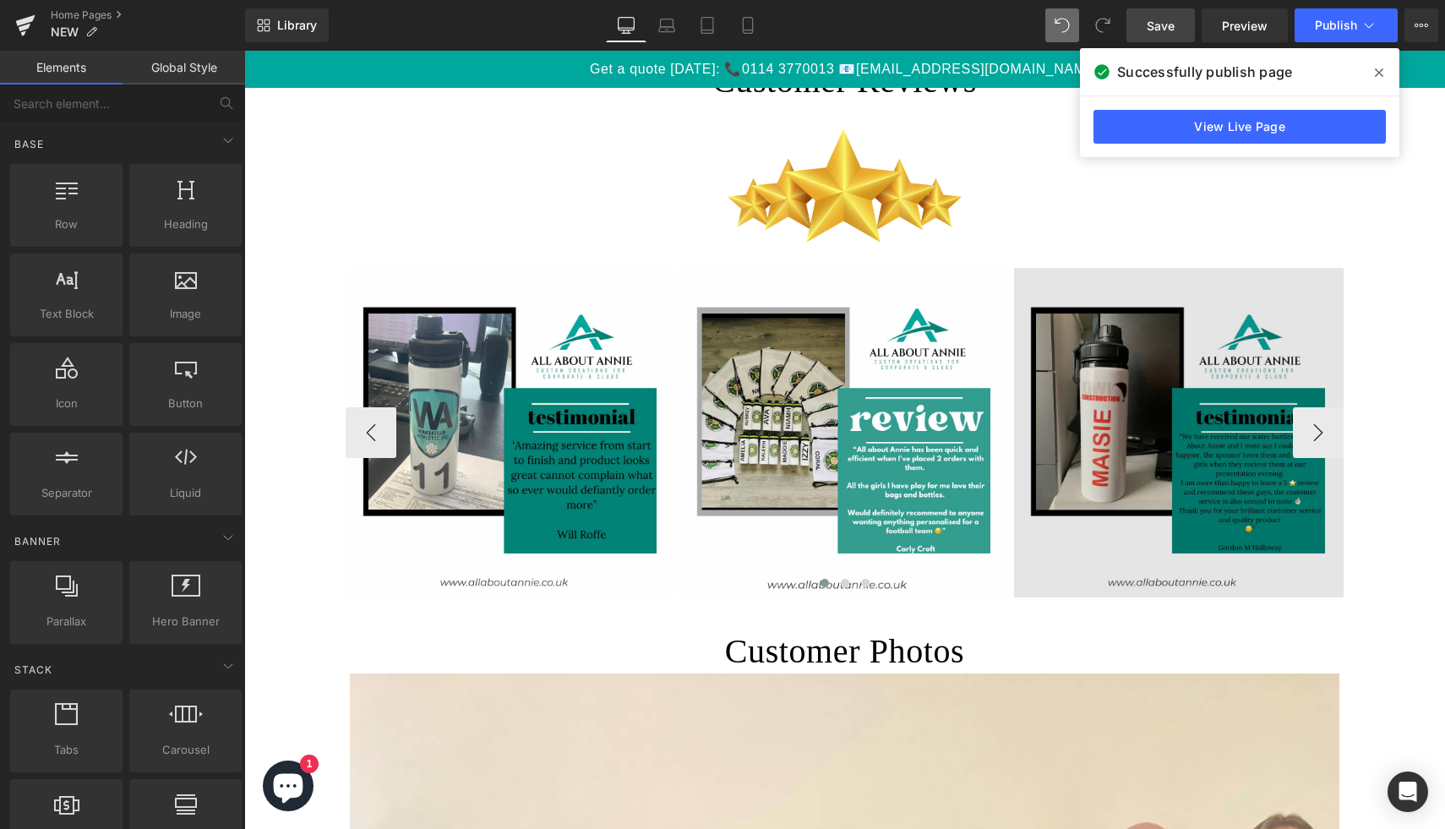
scroll to position [2215, 0]
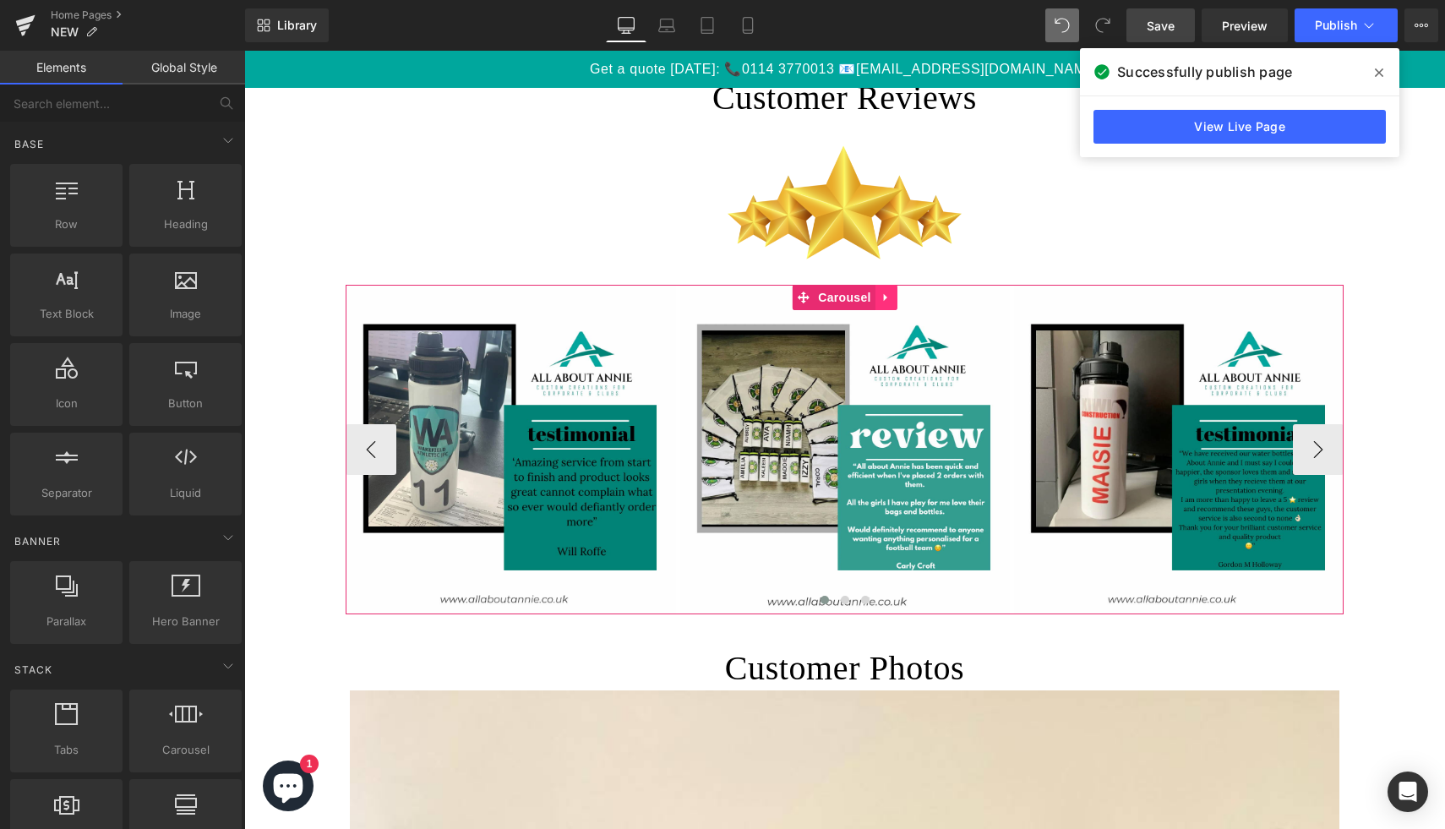
click at [883, 296] on icon at bounding box center [884, 298] width 3 height 8
click at [919, 297] on icon at bounding box center [920, 298] width 3 height 8
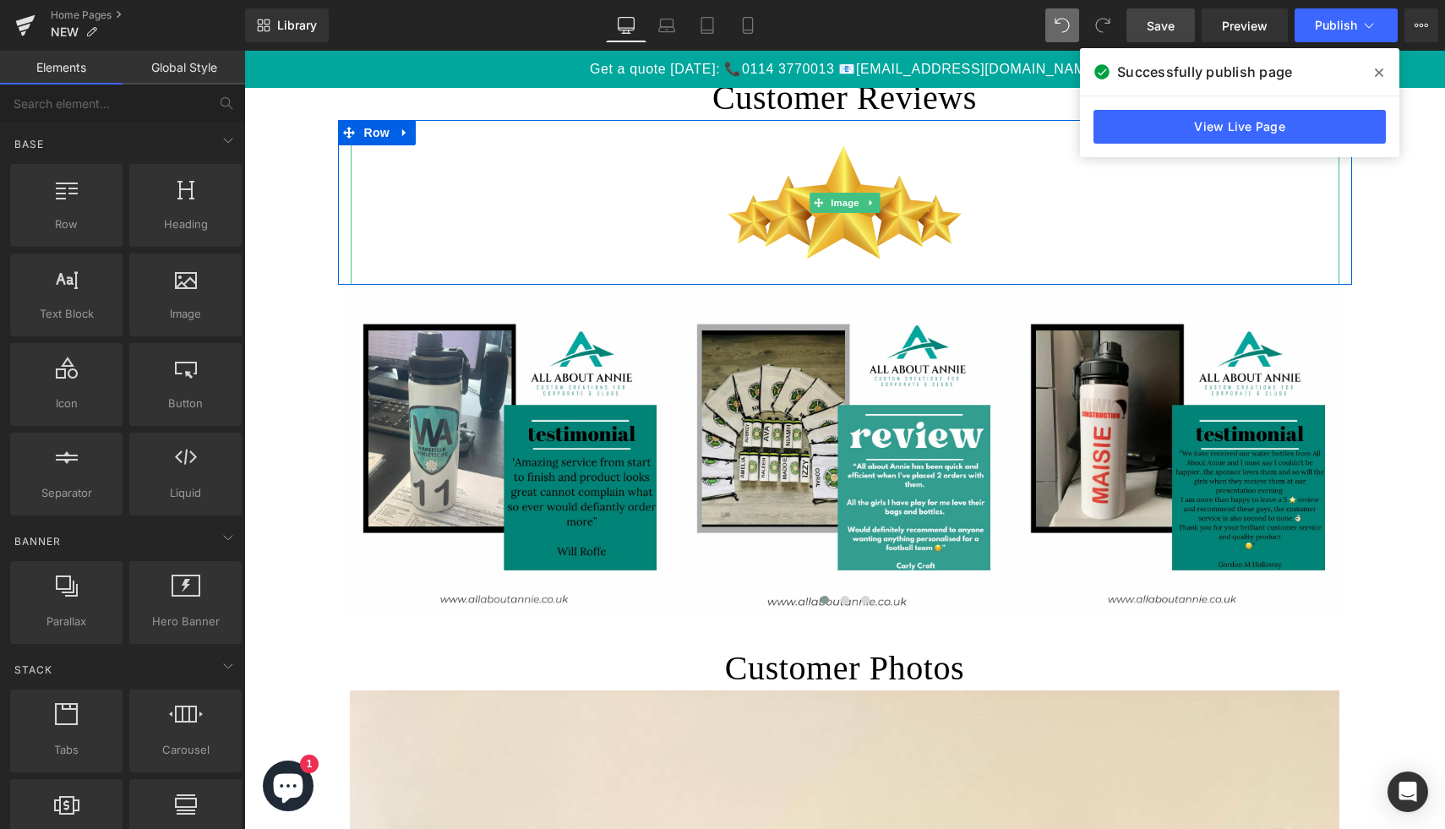
click at [594, 266] on div at bounding box center [845, 202] width 989 height 165
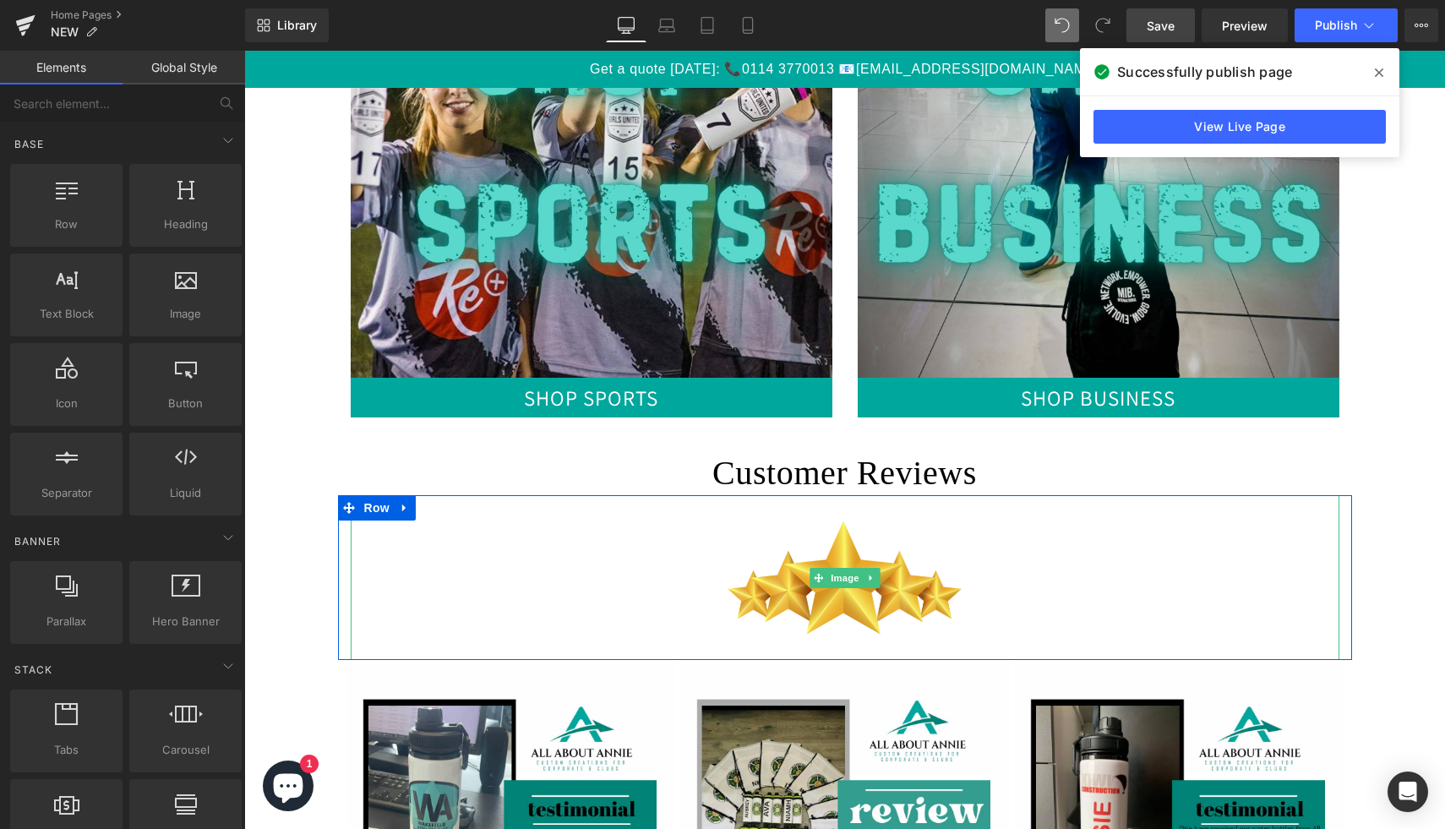
scroll to position [1819, 0]
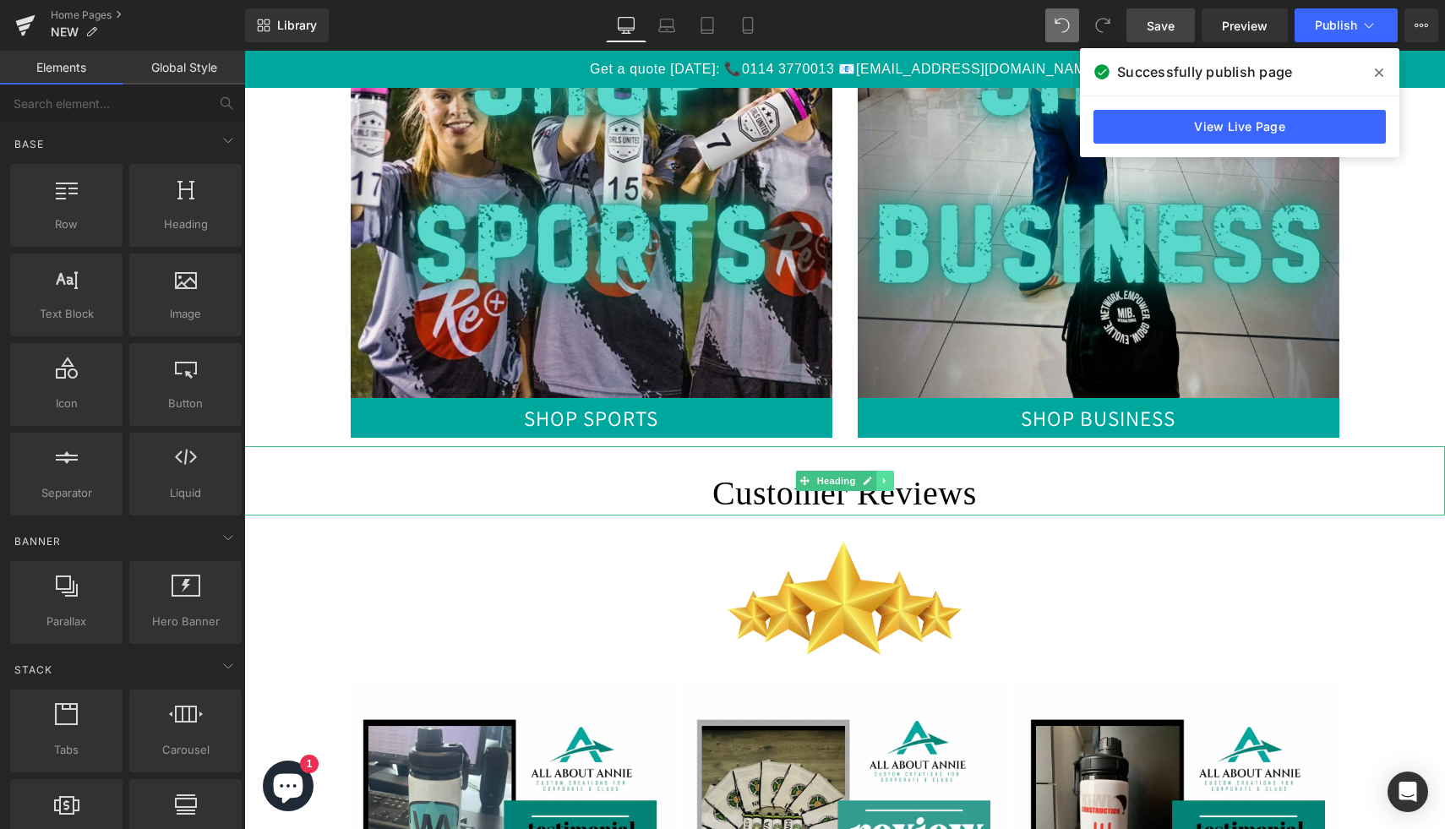
click at [884, 483] on icon at bounding box center [885, 481] width 9 height 10
click at [899, 477] on link at bounding box center [894, 481] width 18 height 20
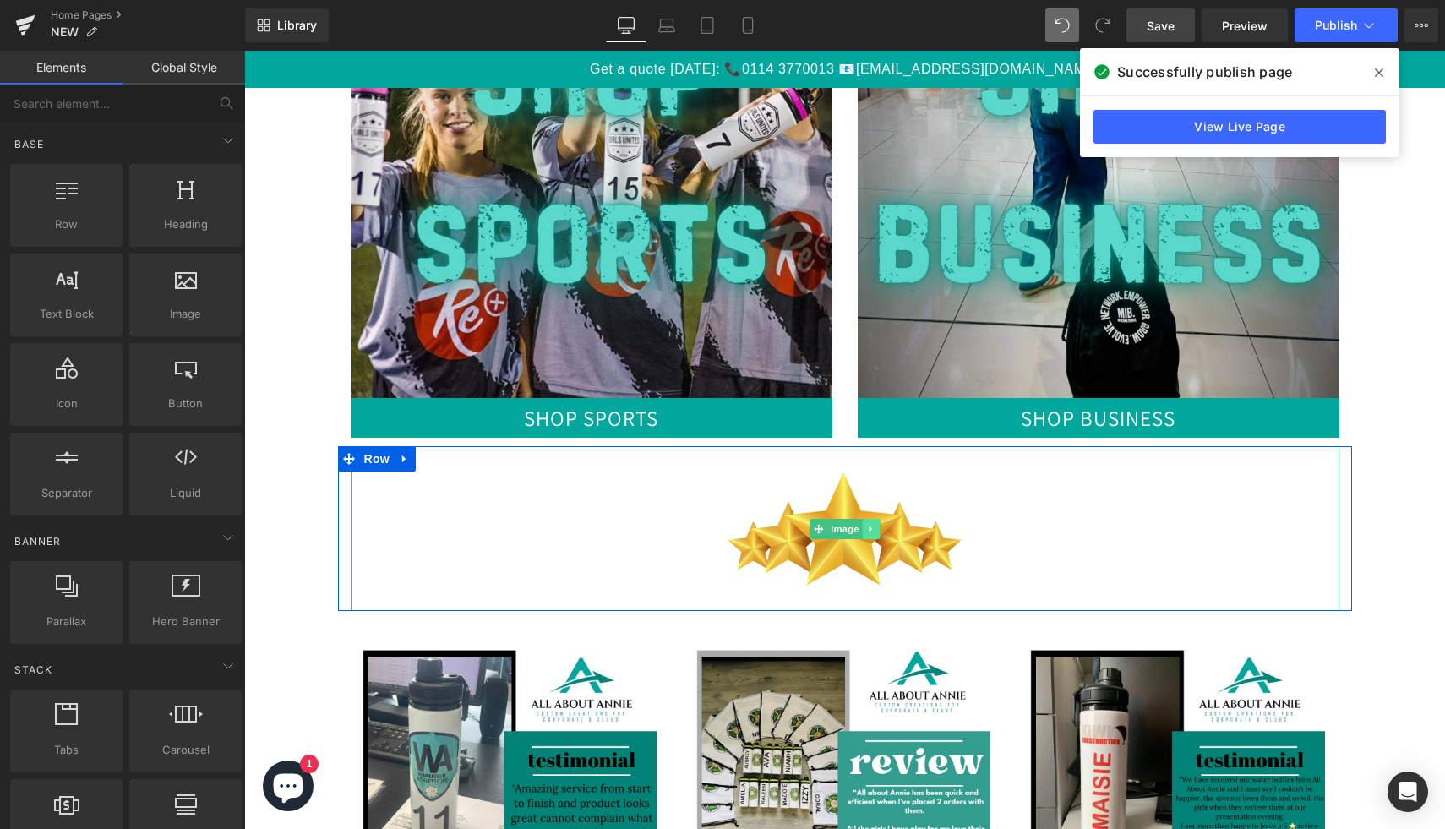
click at [876, 532] on link at bounding box center [871, 529] width 18 height 20
click at [883, 529] on icon at bounding box center [879, 528] width 9 height 9
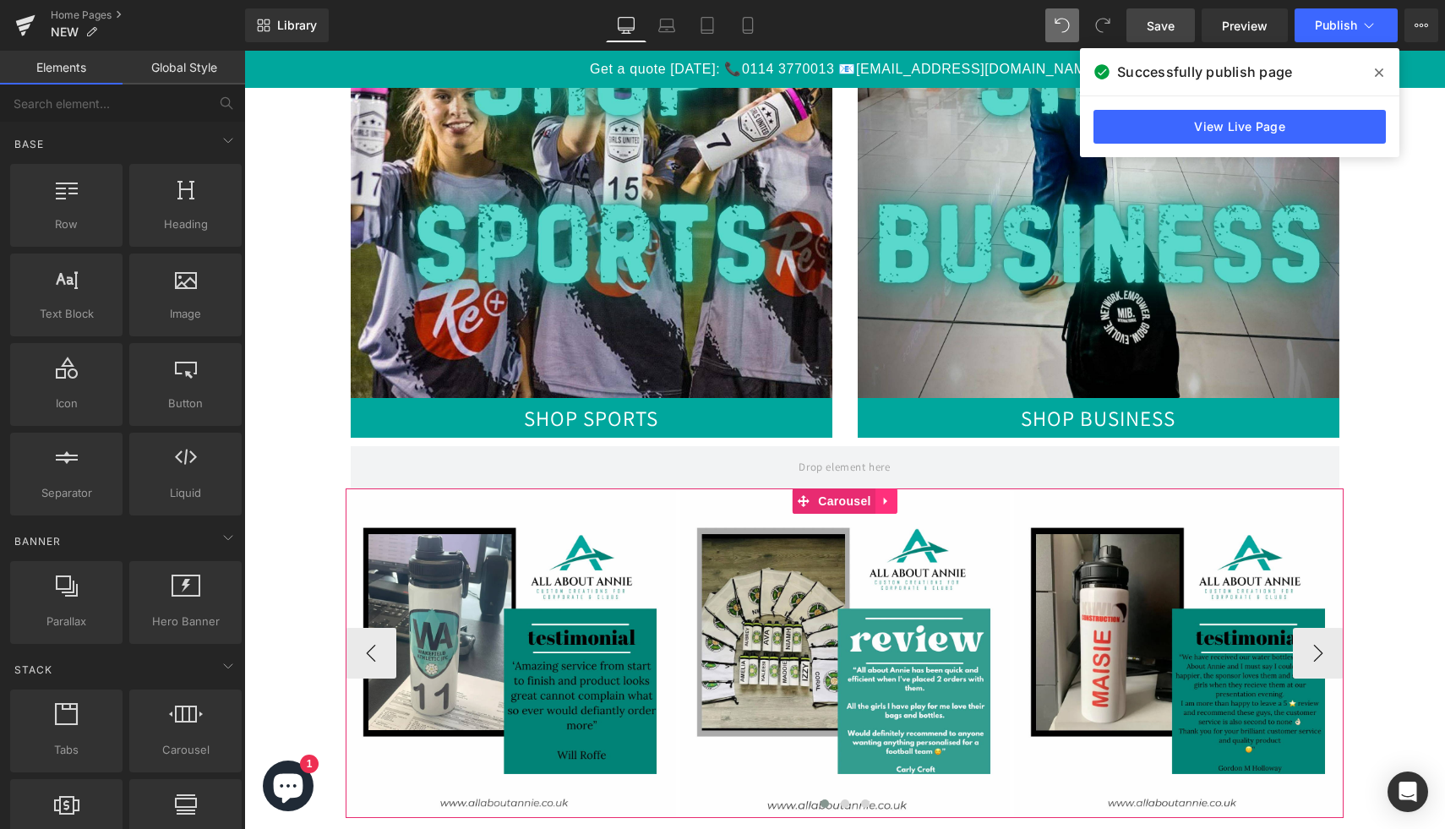
click at [887, 498] on icon at bounding box center [887, 501] width 12 height 13
click at [897, 497] on icon at bounding box center [898, 501] width 12 height 12
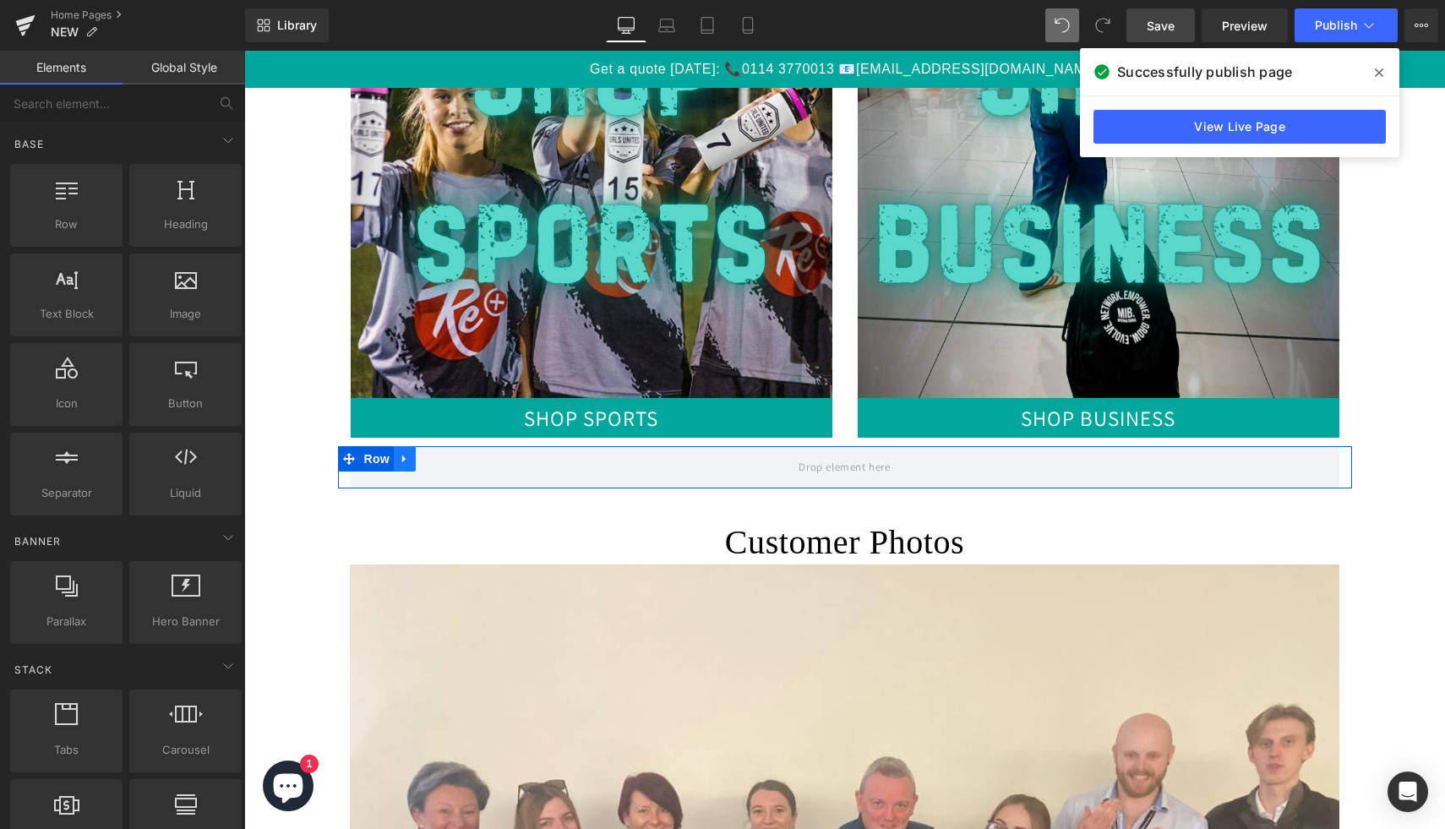
click at [410, 459] on icon at bounding box center [405, 459] width 12 height 13
click at [443, 461] on icon at bounding box center [449, 459] width 12 height 12
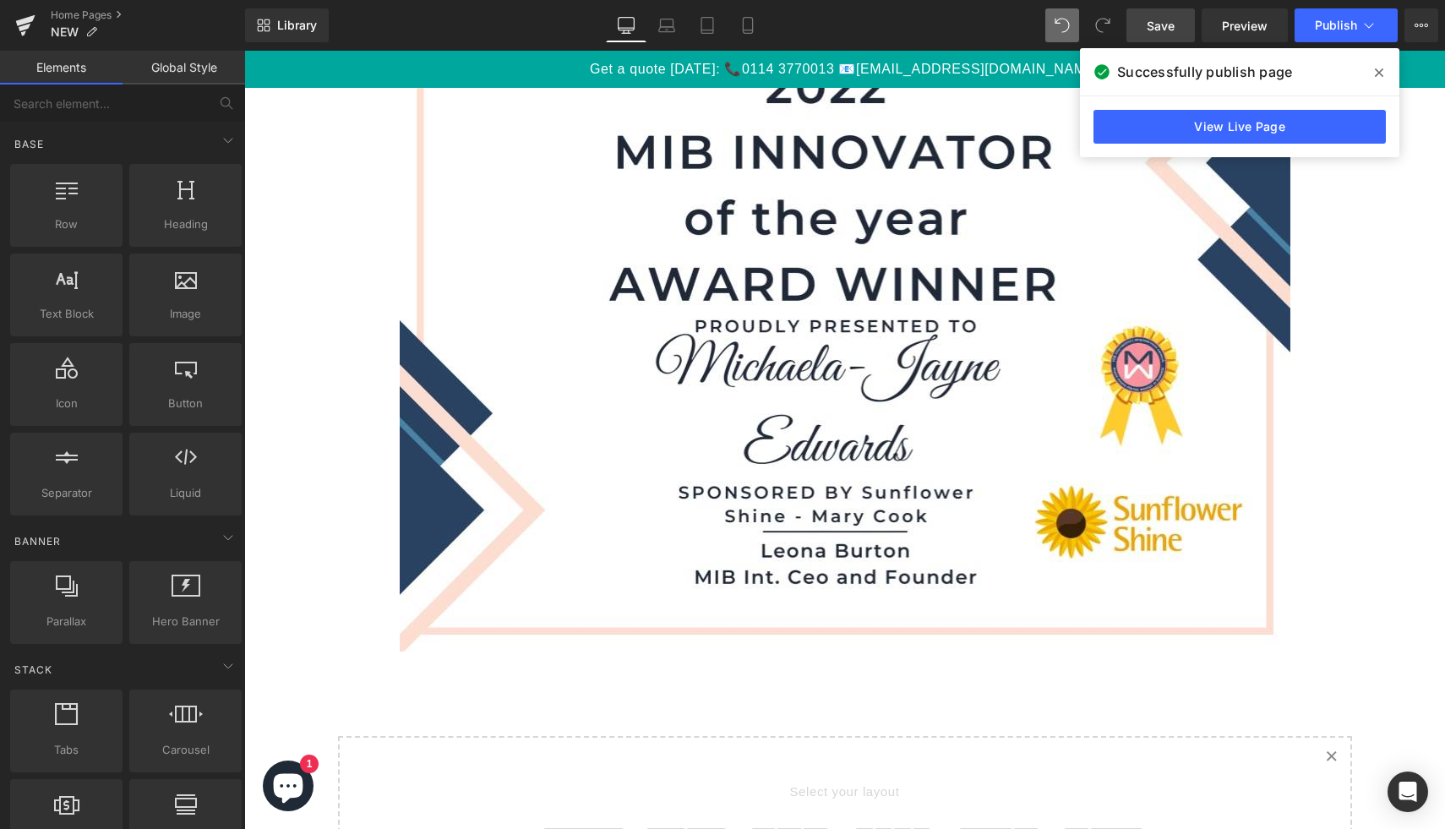
scroll to position [4894, 0]
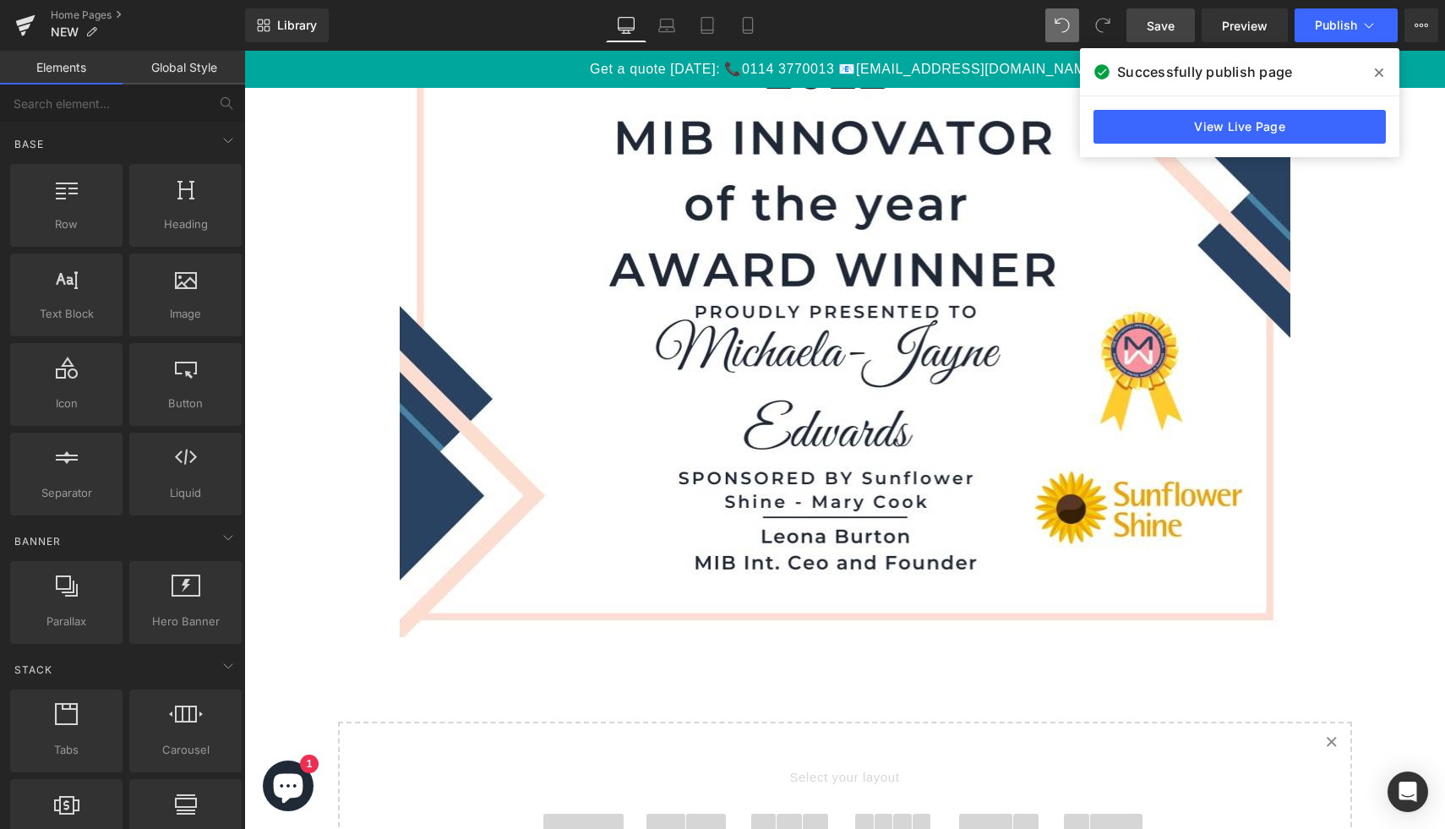
click at [1170, 19] on span "Save" at bounding box center [1161, 26] width 28 height 18
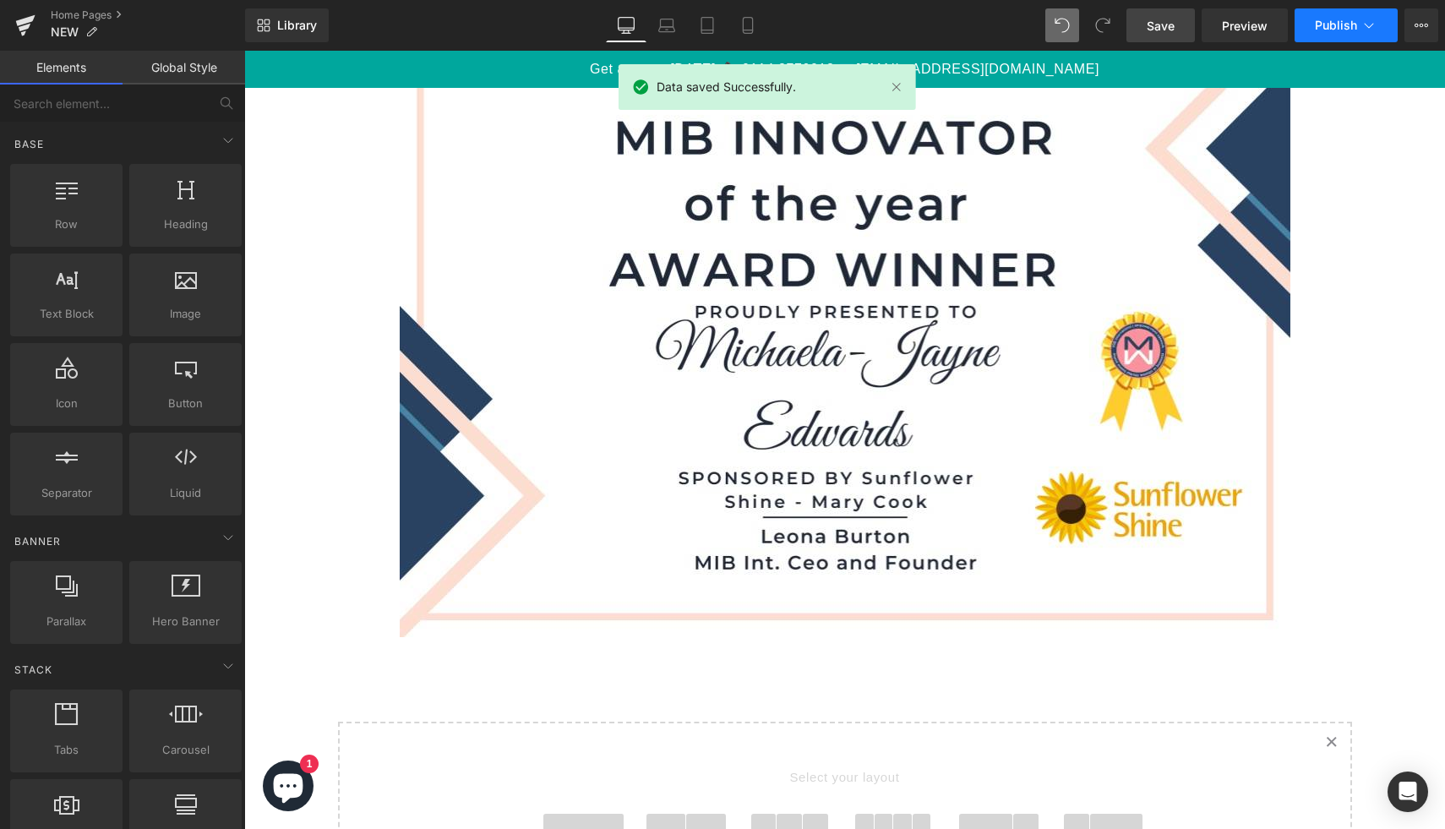
click at [1342, 24] on span "Publish" at bounding box center [1336, 26] width 42 height 14
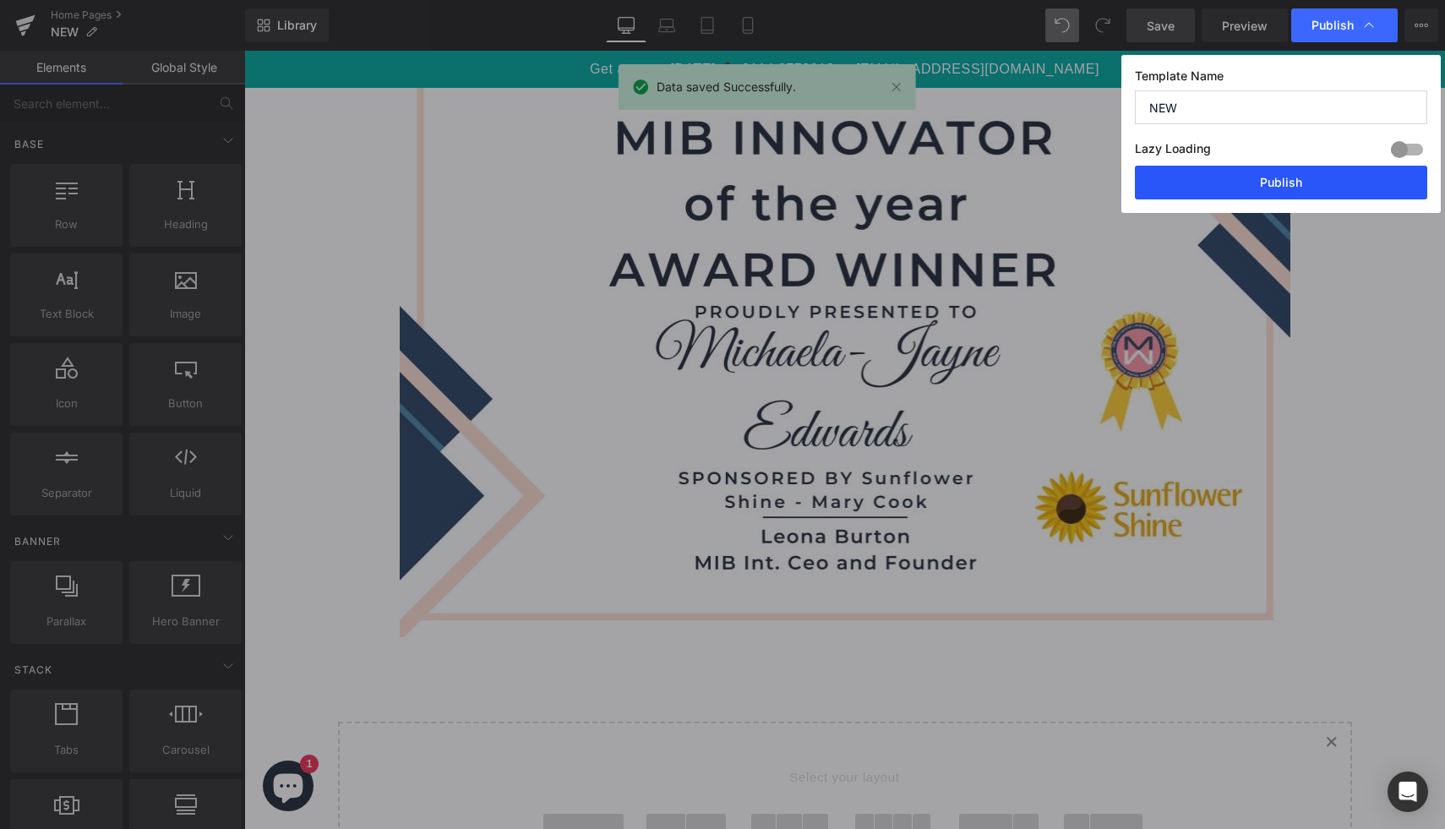
click at [1316, 179] on button "Publish" at bounding box center [1281, 183] width 292 height 34
